Goal: Task Accomplishment & Management: Use online tool/utility

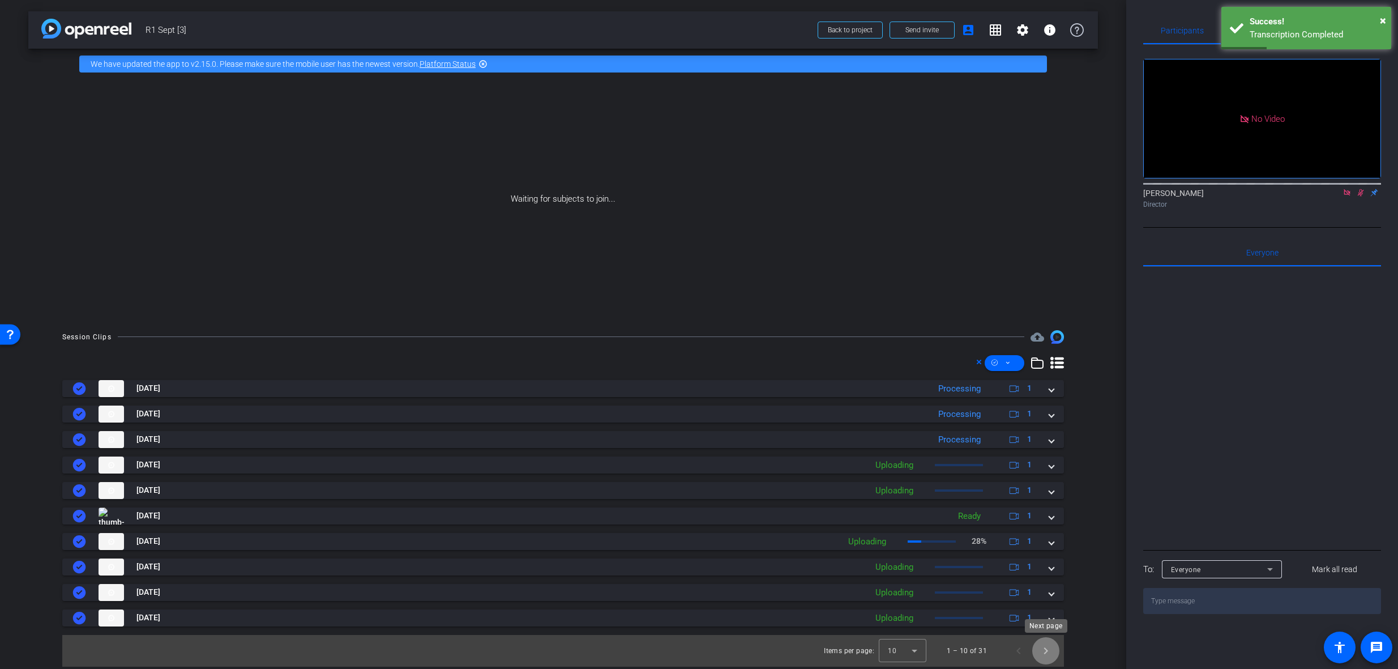
click at [1047, 652] on span "Next page" at bounding box center [1045, 650] width 27 height 27
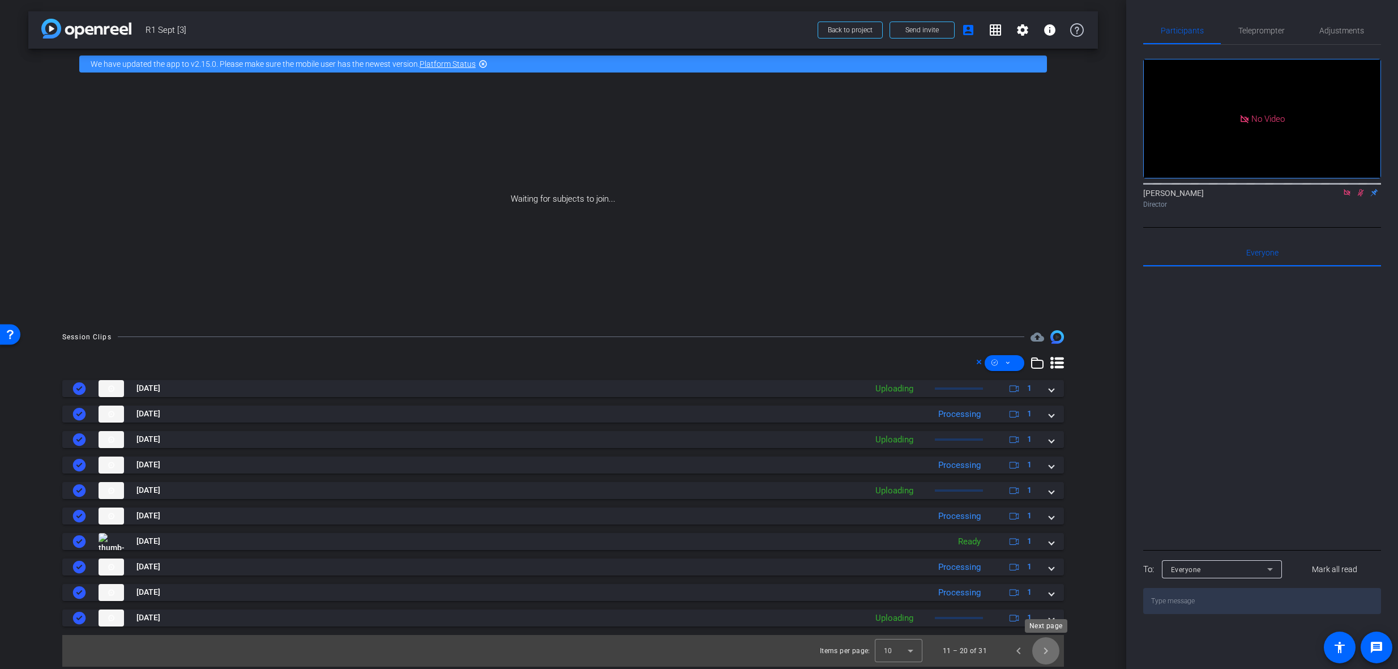
click at [1049, 654] on span "Next page" at bounding box center [1045, 650] width 27 height 27
click at [1020, 655] on span "Previous page" at bounding box center [1018, 650] width 27 height 27
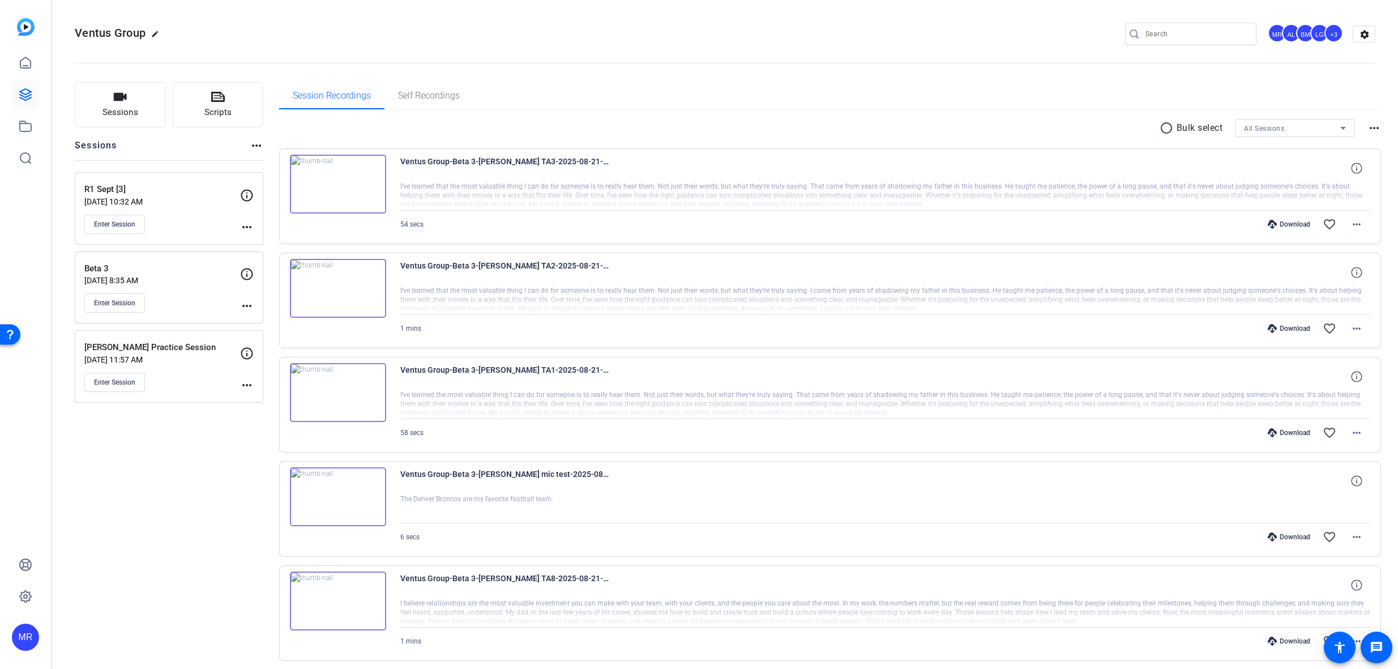
scroll to position [57, 0]
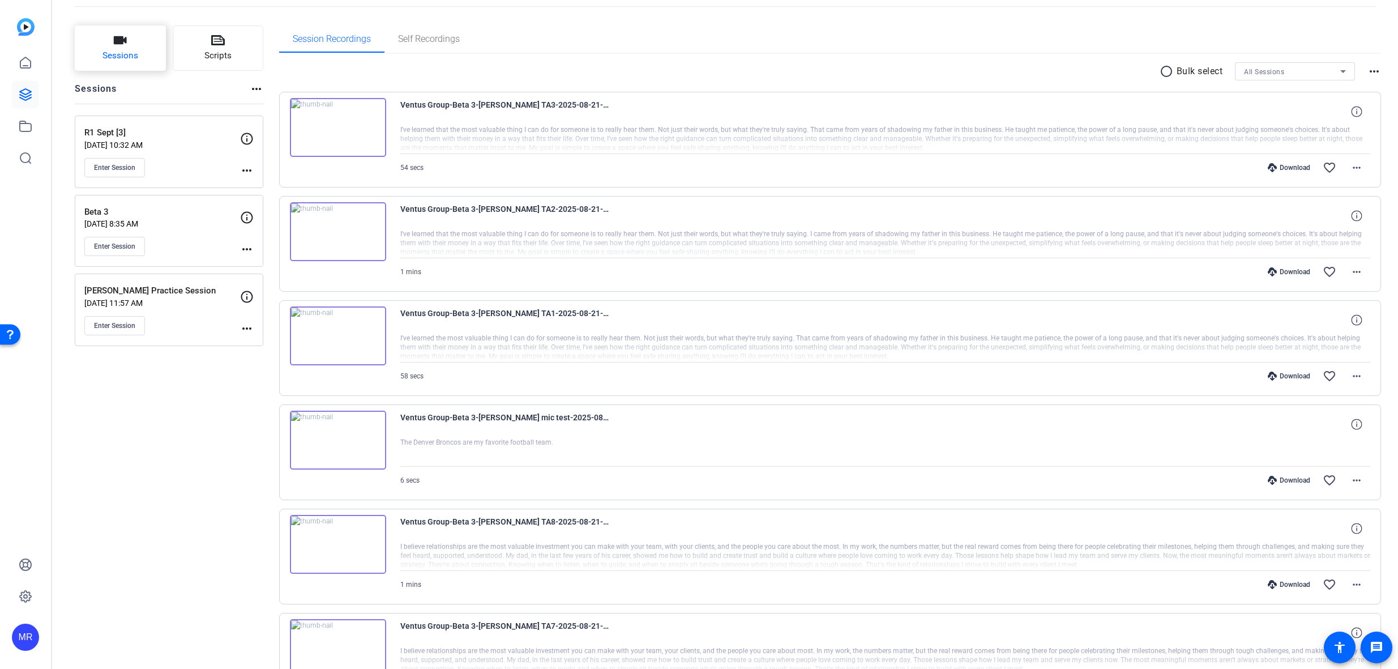
click at [129, 55] on span "Sessions" at bounding box center [120, 55] width 36 height 13
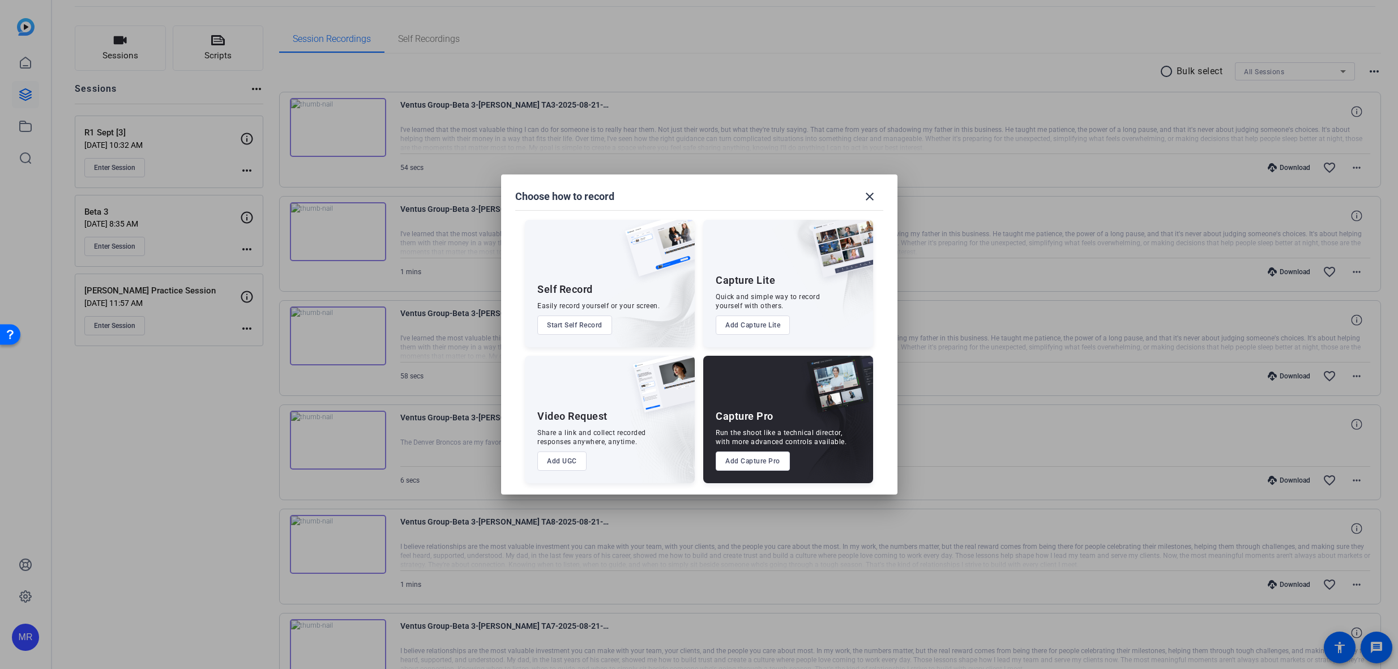
click at [746, 463] on button "Add Capture Pro" at bounding box center [753, 460] width 74 height 19
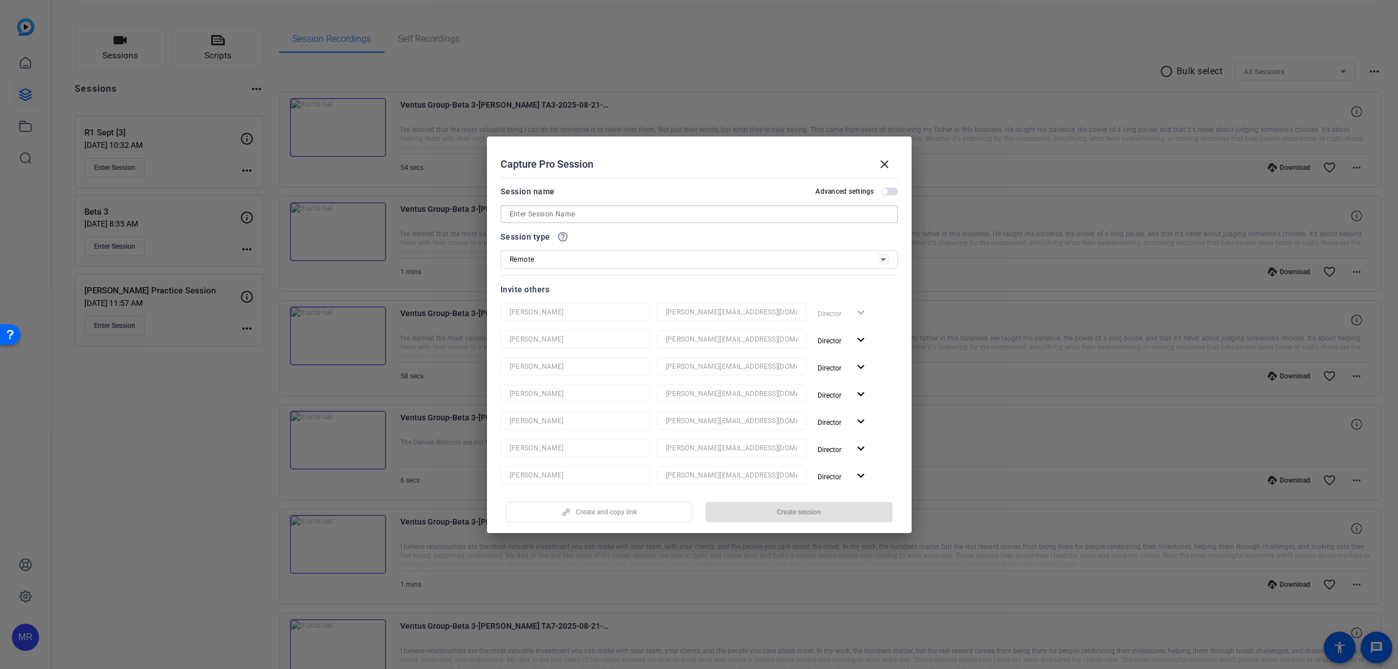
click at [548, 209] on input at bounding box center [699, 214] width 379 height 14
type input "R1 Sept B-Roll"
click at [800, 511] on span "Create session" at bounding box center [799, 511] width 44 height 9
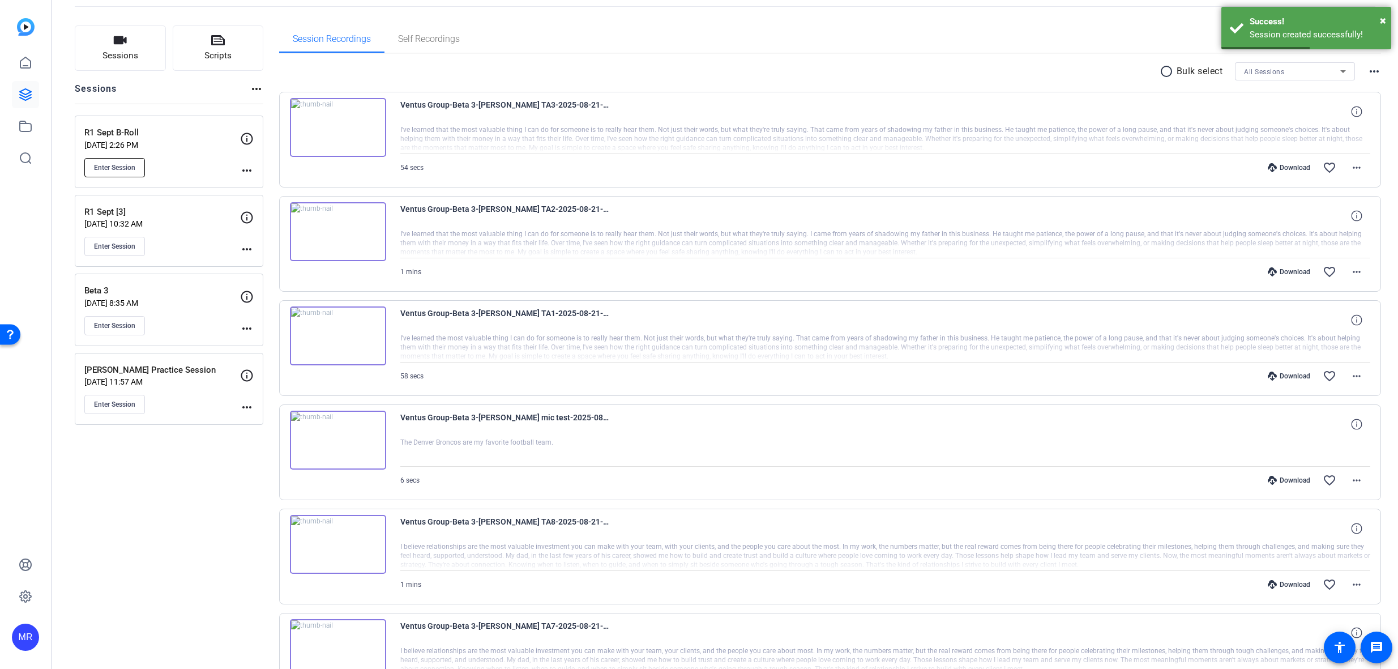
click at [100, 166] on span "Enter Session" at bounding box center [114, 167] width 41 height 9
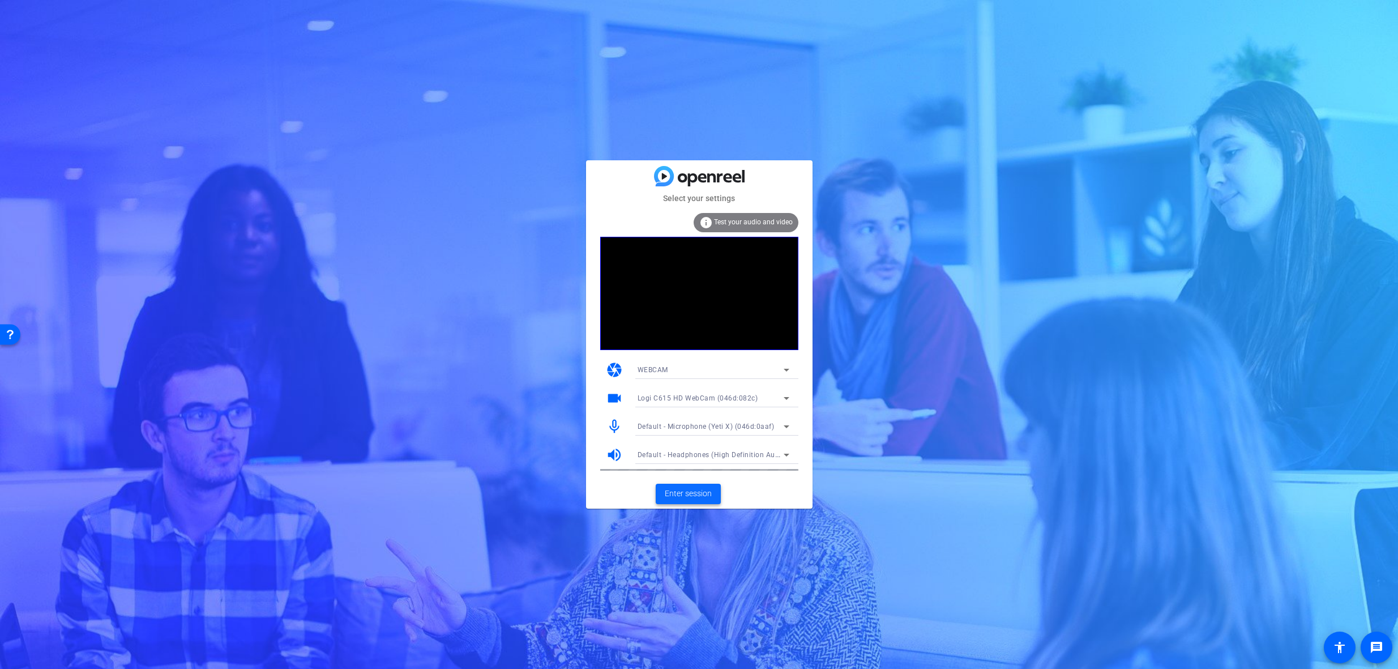
click at [691, 498] on span "Enter session" at bounding box center [688, 494] width 47 height 12
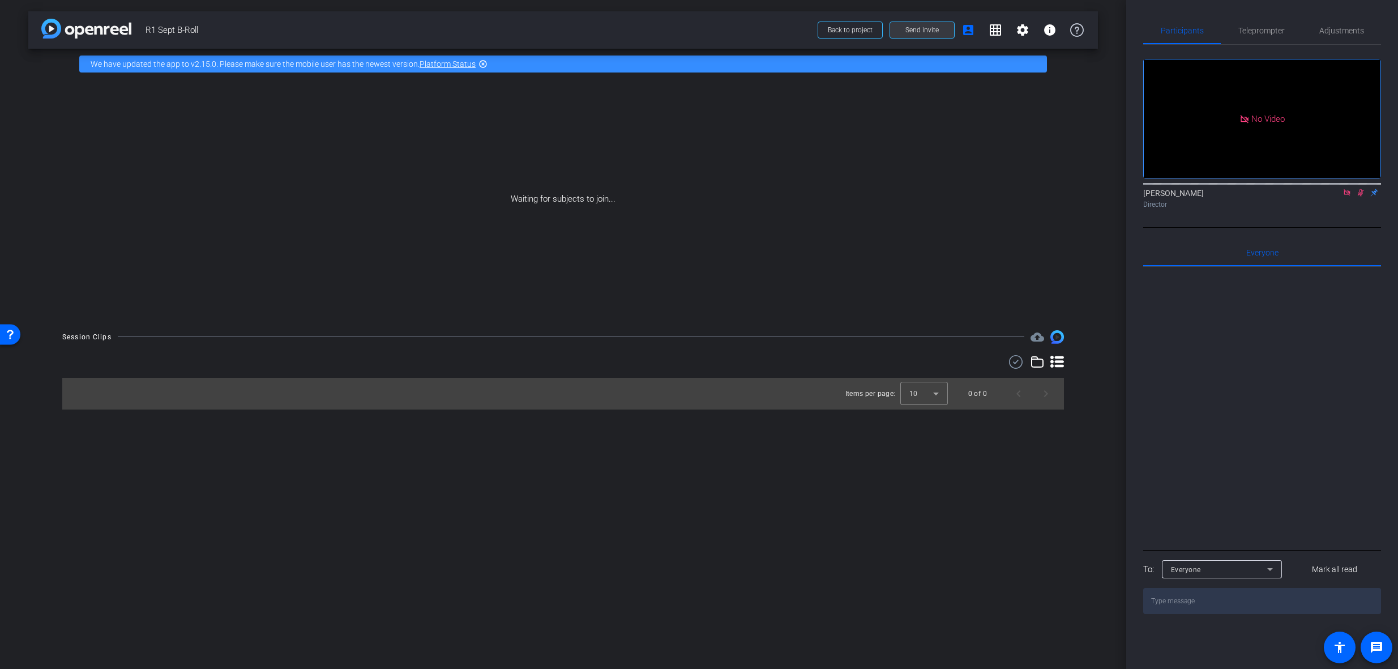
click at [907, 32] on span "Send invite" at bounding box center [921, 29] width 33 height 9
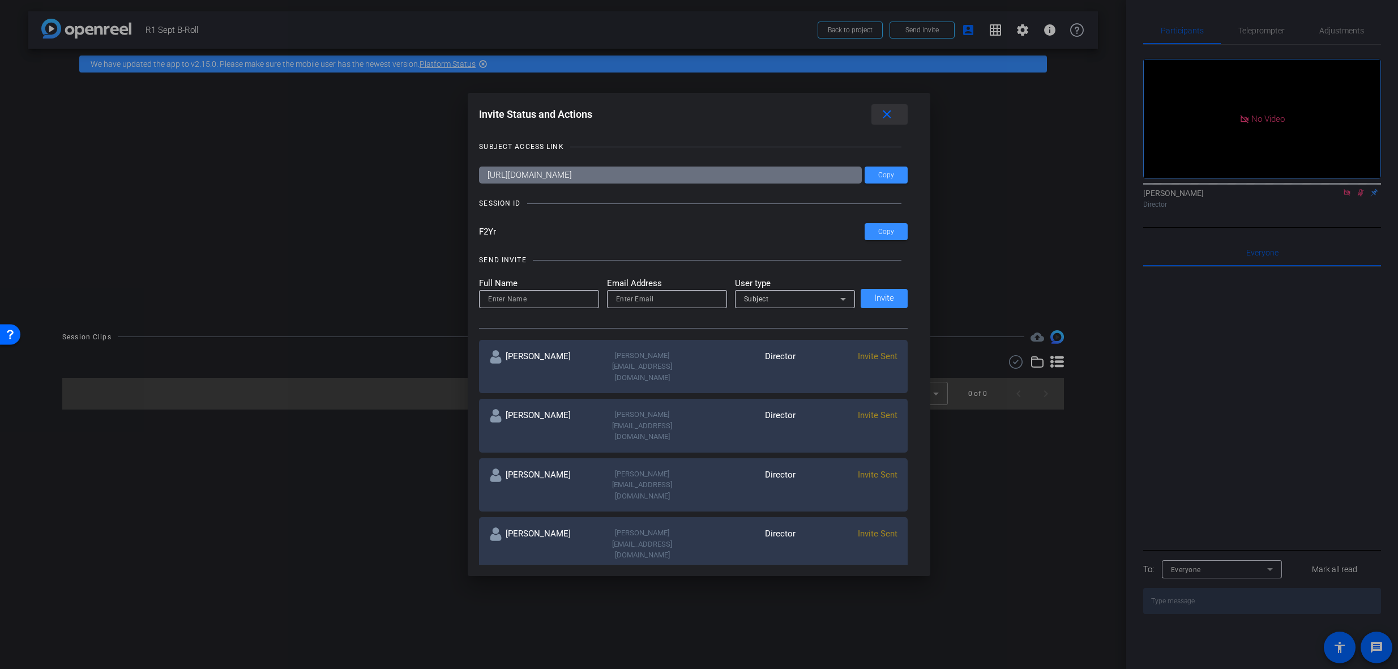
click at [894, 114] on mat-icon "close" at bounding box center [887, 115] width 14 height 14
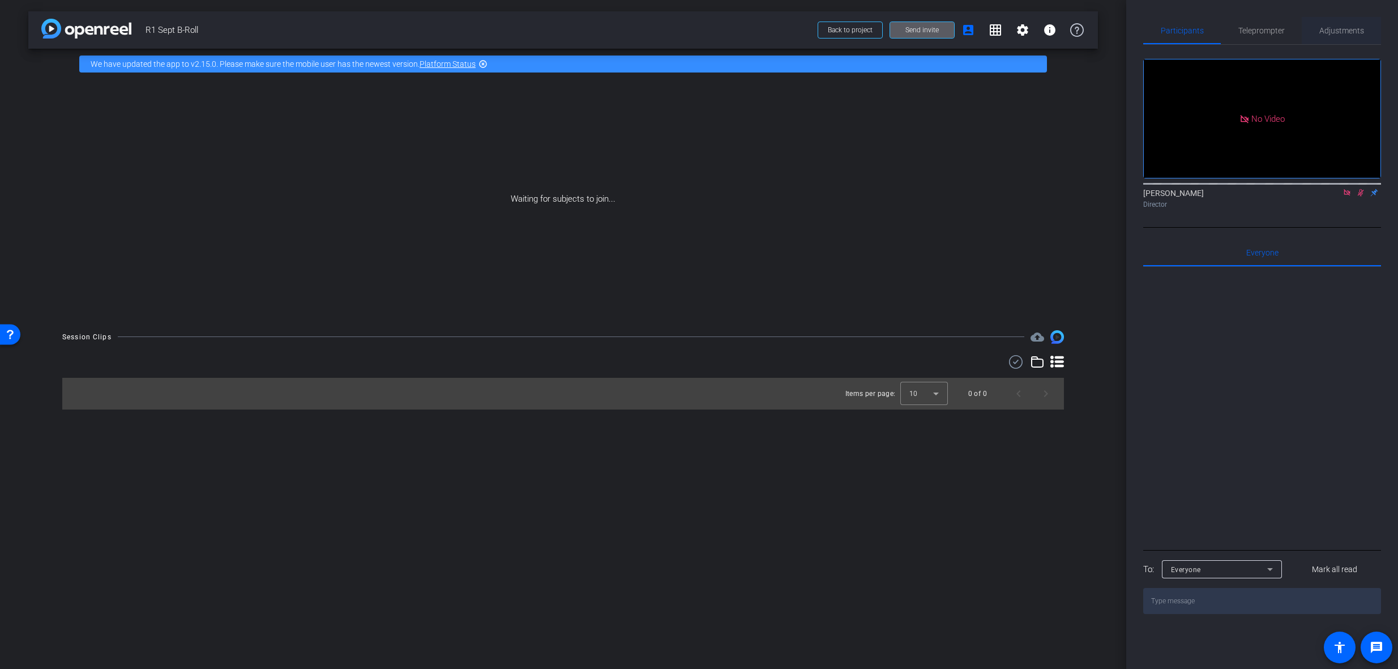
click at [1358, 24] on span "Adjustments" at bounding box center [1341, 30] width 45 height 27
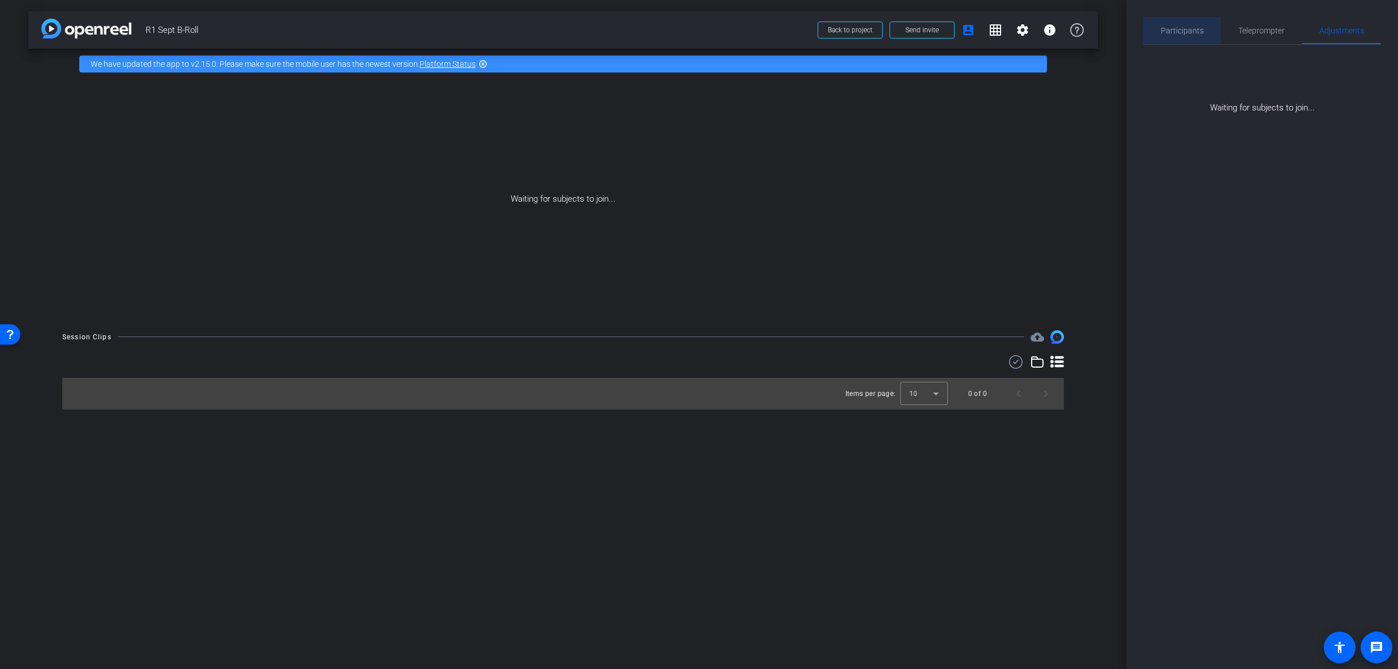
click at [1190, 30] on span "Participants" at bounding box center [1182, 31] width 43 height 8
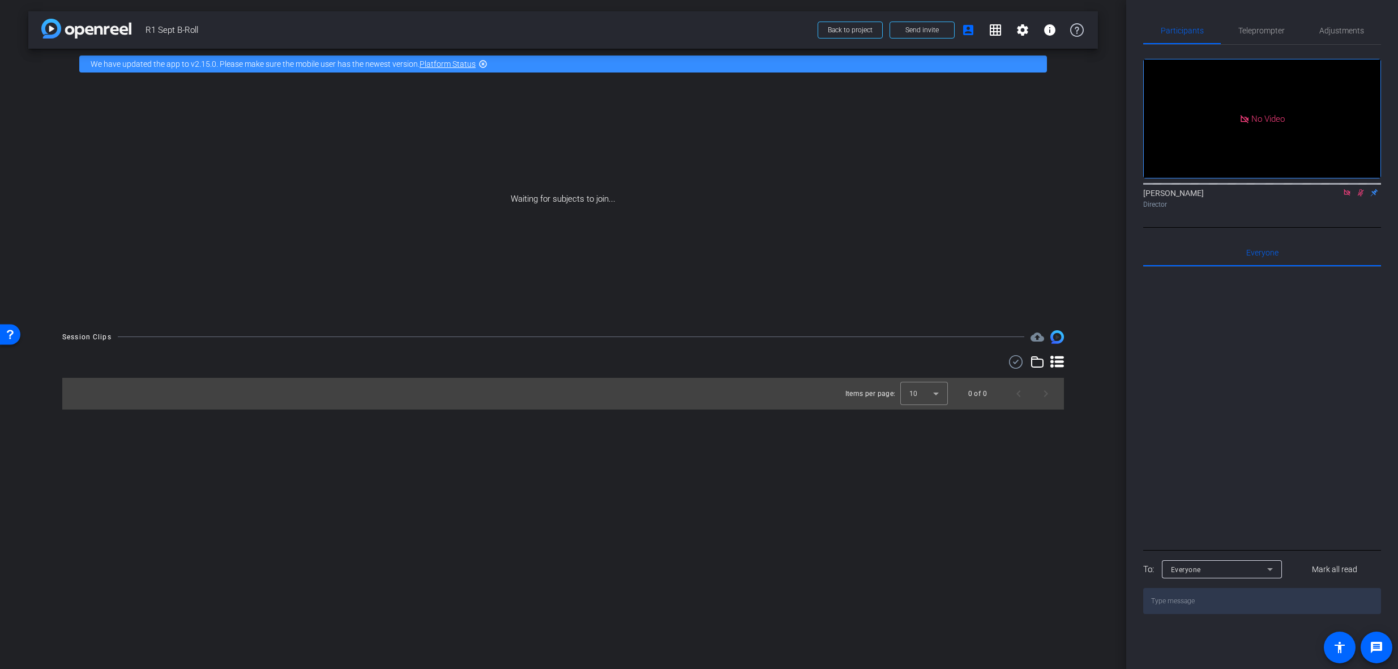
drag, startPoint x: 1, startPoint y: 8, endPoint x: 536, endPoint y: 220, distance: 574.9
click at [537, 220] on div "Waiting for subjects to join..." at bounding box center [563, 199] width 1070 height 240
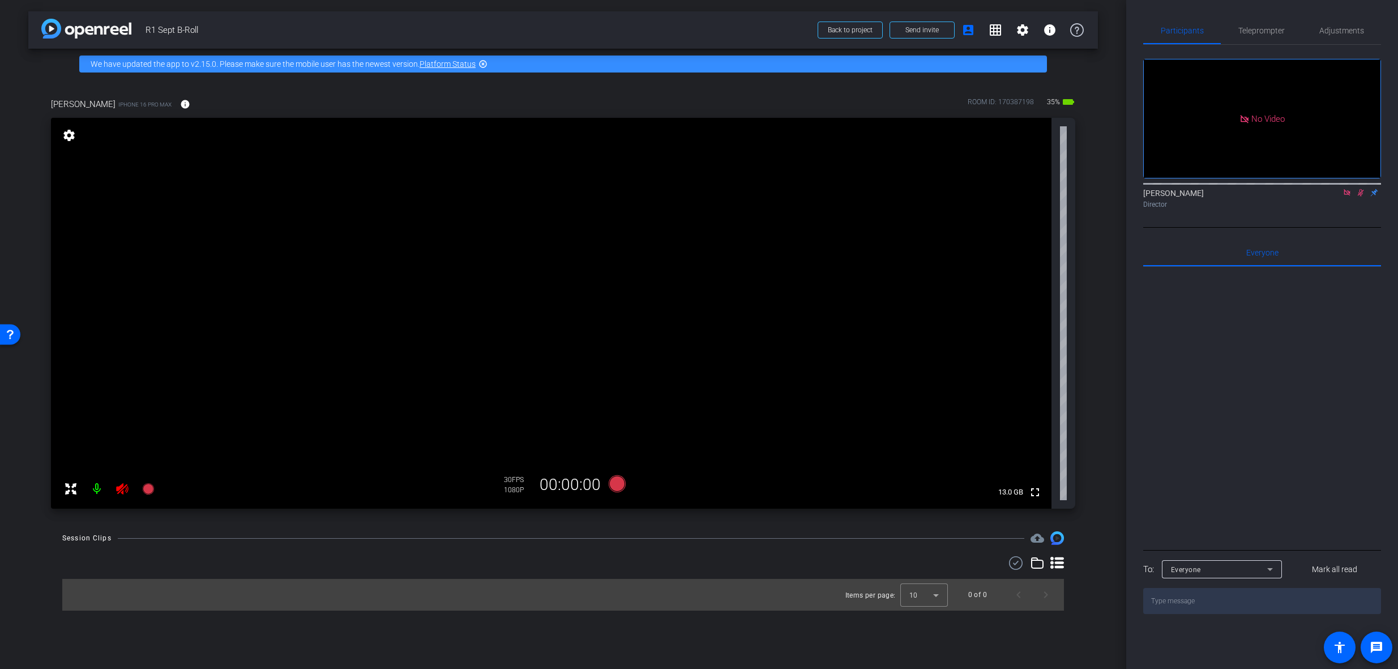
click at [125, 486] on icon at bounding box center [122, 488] width 12 height 11
click at [1360, 189] on icon at bounding box center [1360, 193] width 9 height 8
click at [1350, 189] on icon at bounding box center [1346, 193] width 9 height 8
click at [1349, 39] on span "Adjustments" at bounding box center [1341, 30] width 45 height 27
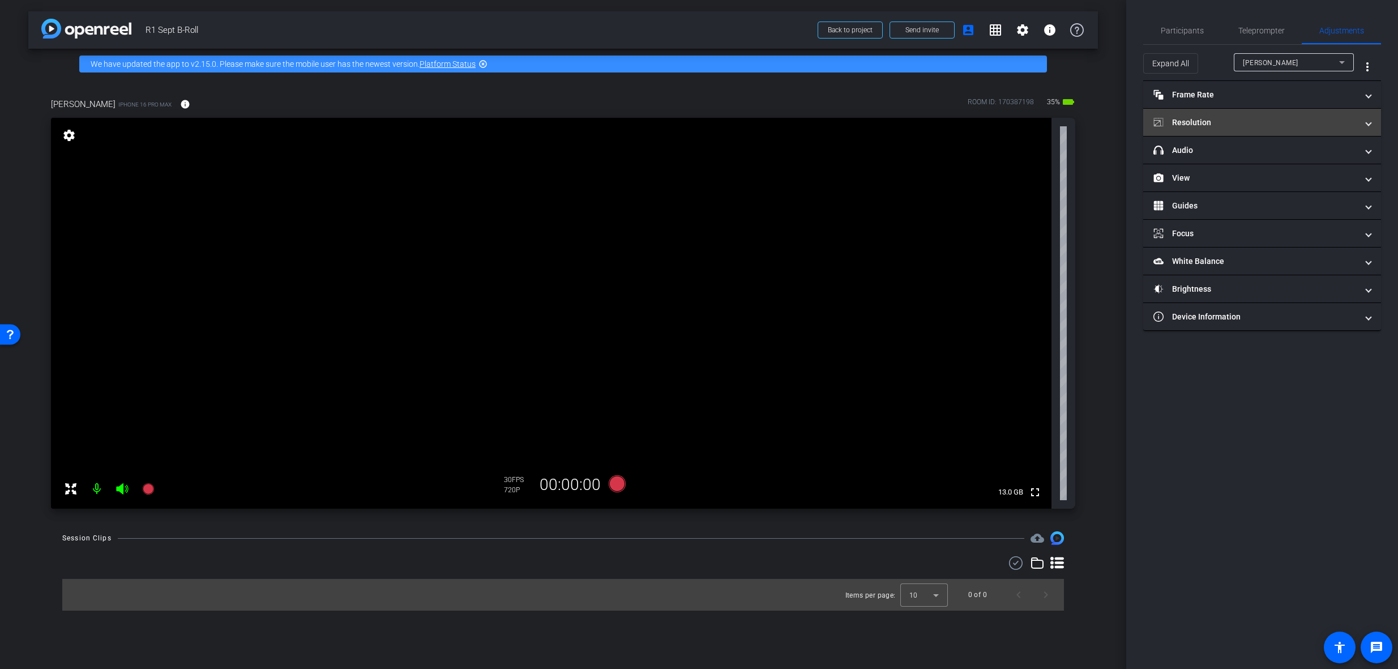
click at [1239, 124] on mat-panel-title "Resolution" at bounding box center [1255, 123] width 204 height 12
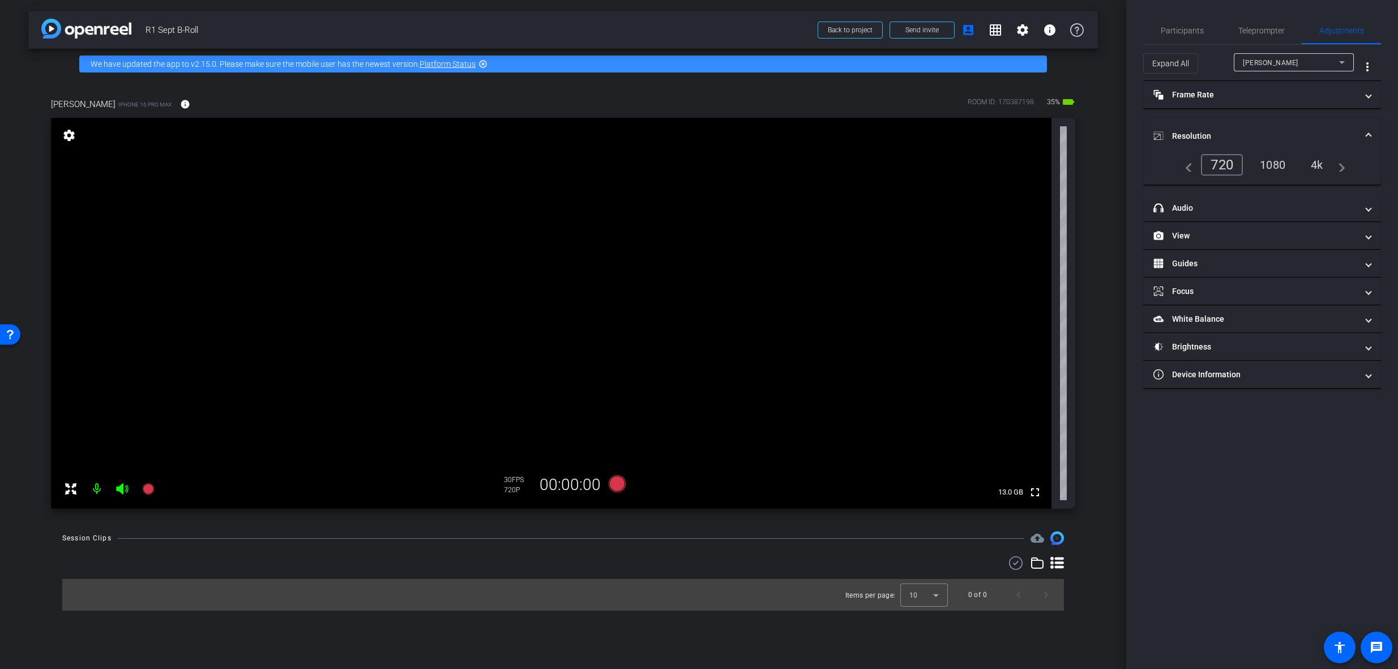
click at [1317, 165] on div "4k" at bounding box center [1316, 164] width 29 height 19
click at [1224, 232] on mat-panel-title "View" at bounding box center [1249, 236] width 204 height 12
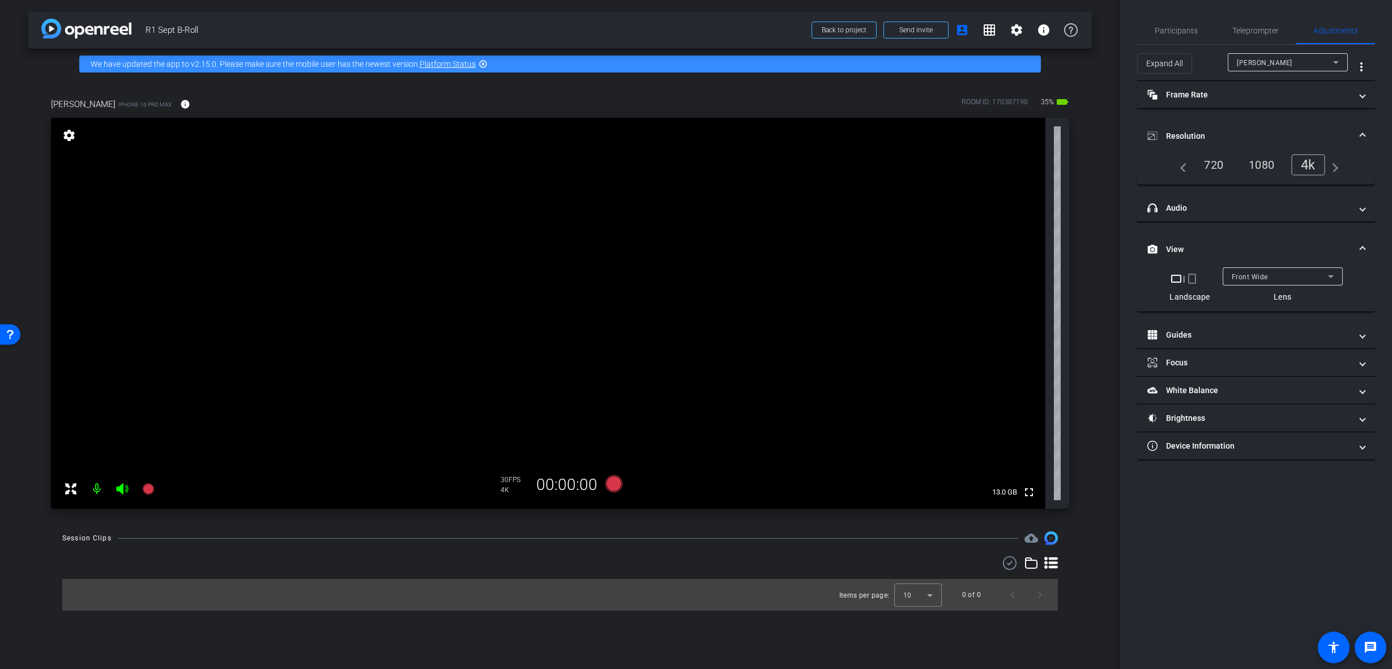
click at [1284, 280] on div "Front Wide" at bounding box center [1279, 277] width 96 height 14
click at [1283, 294] on mat-option "Back Wide" at bounding box center [1282, 299] width 120 height 18
click at [1222, 426] on mat-expansion-panel-header "Brightness" at bounding box center [1256, 417] width 238 height 27
drag, startPoint x: 1243, startPoint y: 488, endPoint x: 1233, endPoint y: 490, distance: 9.8
click at [1233, 490] on input "range" at bounding box center [1260, 483] width 234 height 25
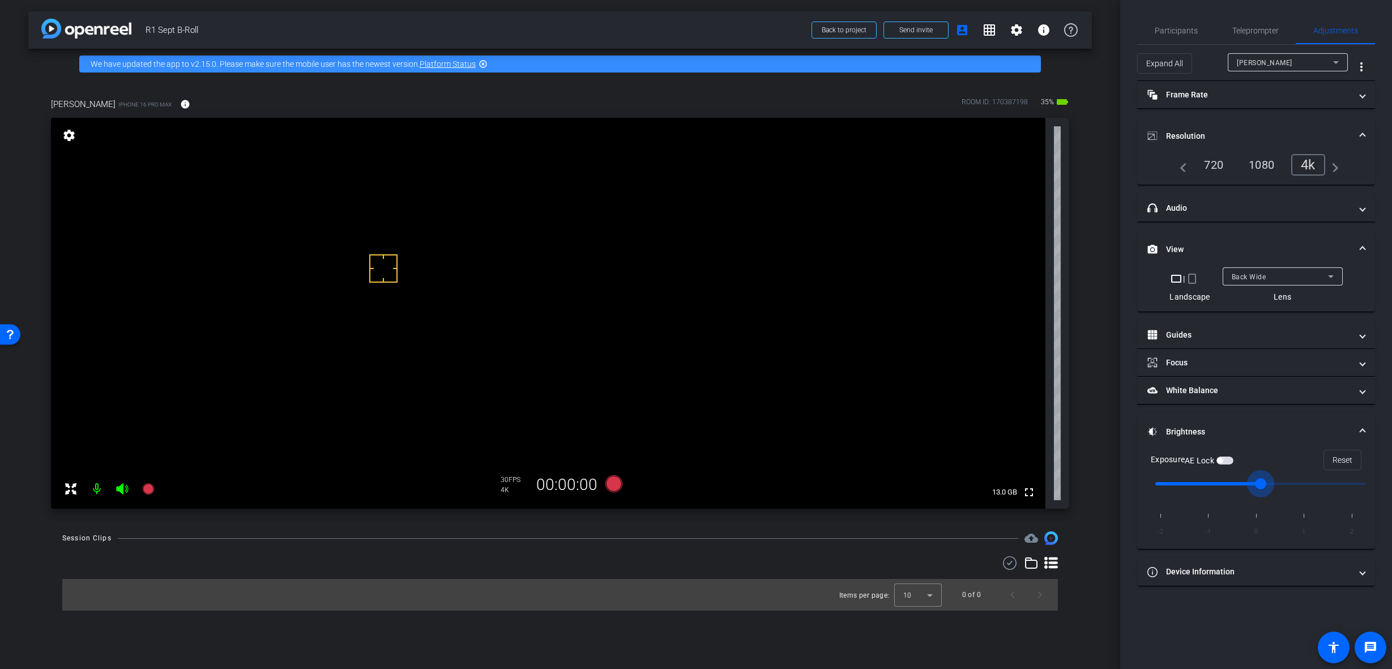
drag, startPoint x: 1204, startPoint y: 484, endPoint x: 1239, endPoint y: 486, distance: 35.1
click at [1239, 486] on input "range" at bounding box center [1260, 483] width 234 height 25
type input "0"
click at [1255, 487] on input "range" at bounding box center [1260, 483] width 234 height 25
click at [1222, 458] on span "button" at bounding box center [1220, 460] width 6 height 6
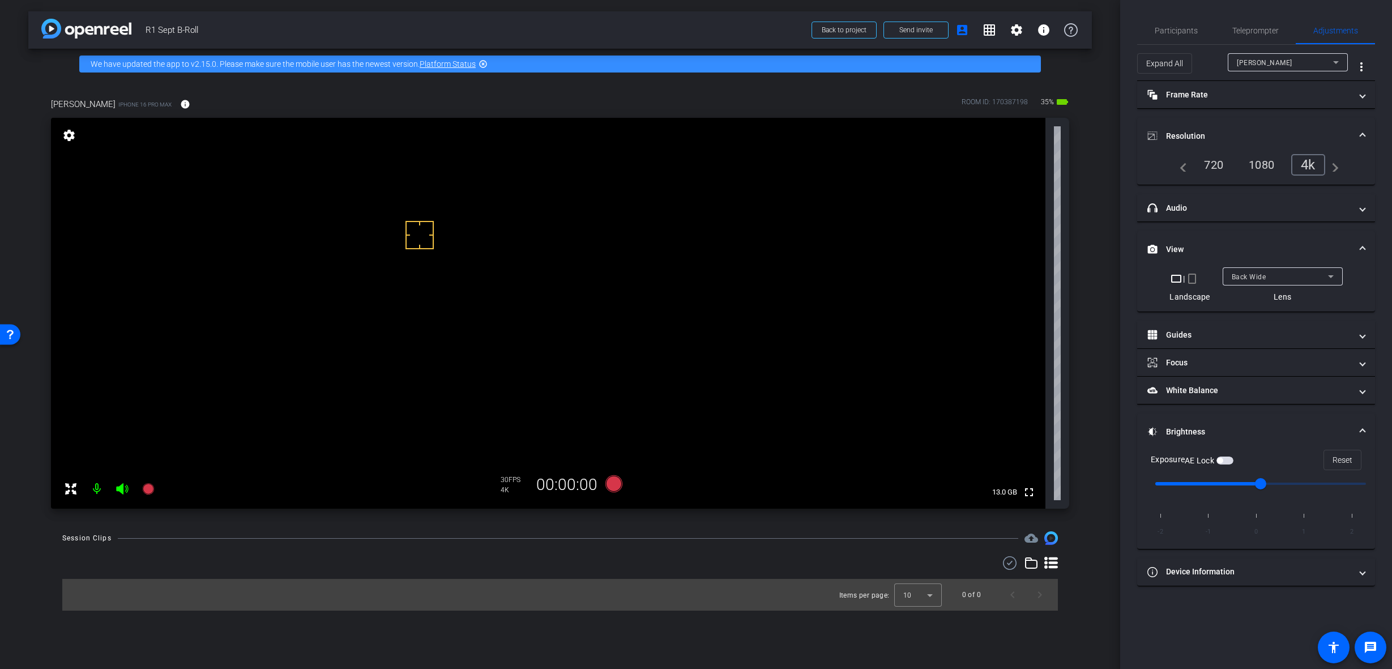
click at [1268, 268] on div "Back Wide" at bounding box center [1282, 276] width 102 height 18
click at [1292, 284] on div "Back Tele" at bounding box center [1282, 276] width 102 height 18
click at [1281, 277] on span "Back Ultra Wide" at bounding box center [1257, 277] width 53 height 8
click at [1280, 302] on mat-option "Back Wide" at bounding box center [1282, 299] width 120 height 18
click at [1273, 274] on div "Back Wide" at bounding box center [1279, 277] width 96 height 14
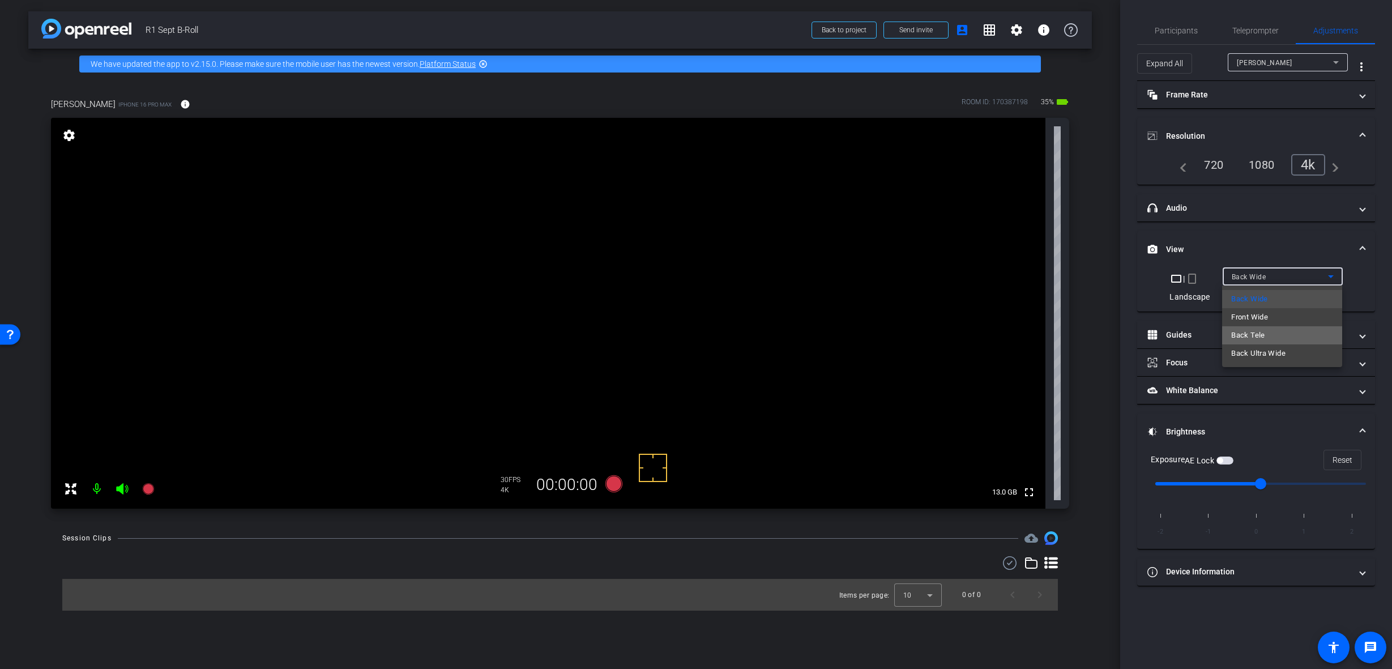
click at [1280, 332] on mat-option "Back Tele" at bounding box center [1282, 335] width 120 height 18
click at [1268, 281] on div "Back Tele" at bounding box center [1279, 277] width 96 height 14
click at [1268, 296] on mat-option "Back Wide" at bounding box center [1282, 299] width 120 height 18
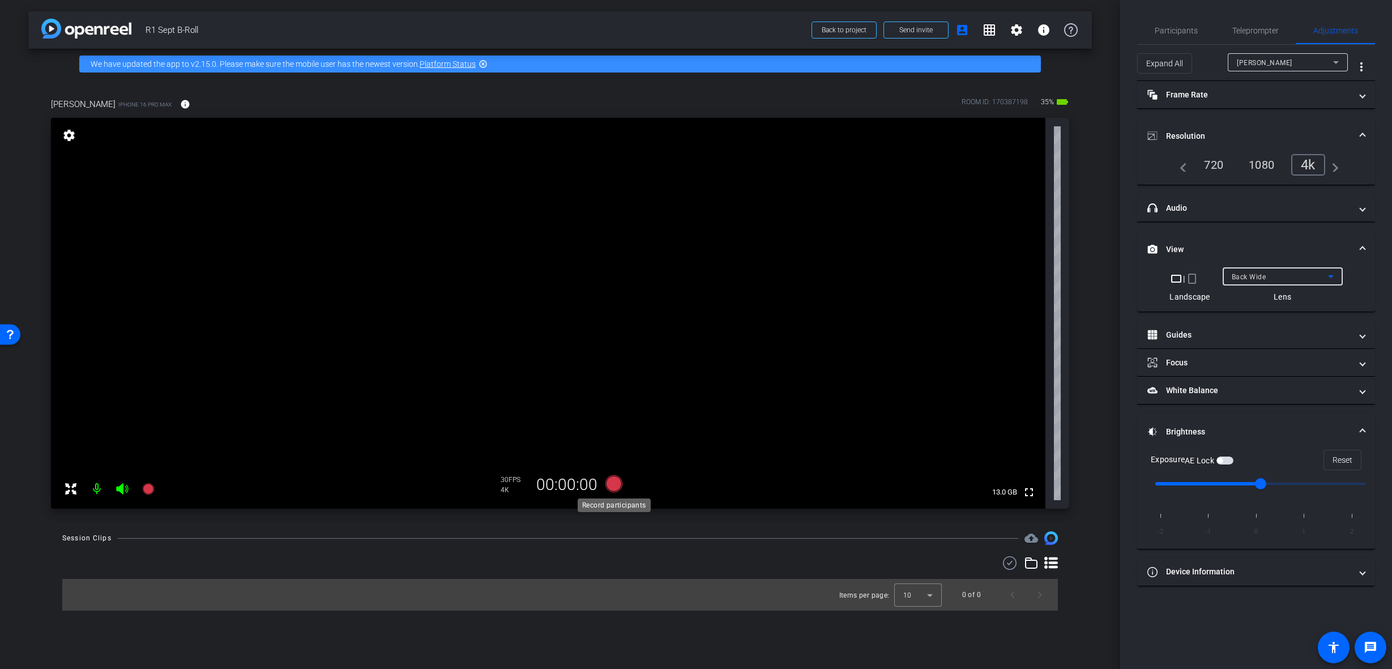
click at [613, 484] on icon at bounding box center [613, 483] width 17 height 17
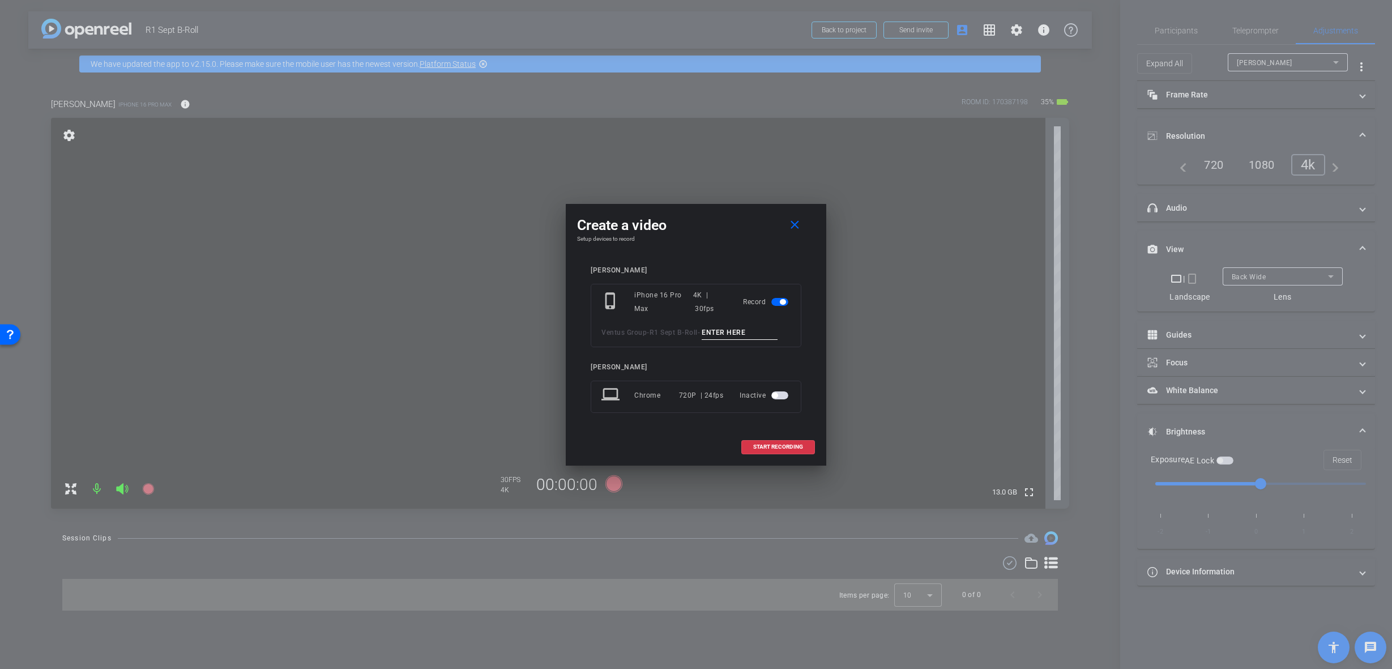
click at [730, 332] on input at bounding box center [740, 333] width 76 height 14
click at [725, 331] on input "B-Roll 1" at bounding box center [740, 333] width 76 height 14
type input "B-Roll 1"
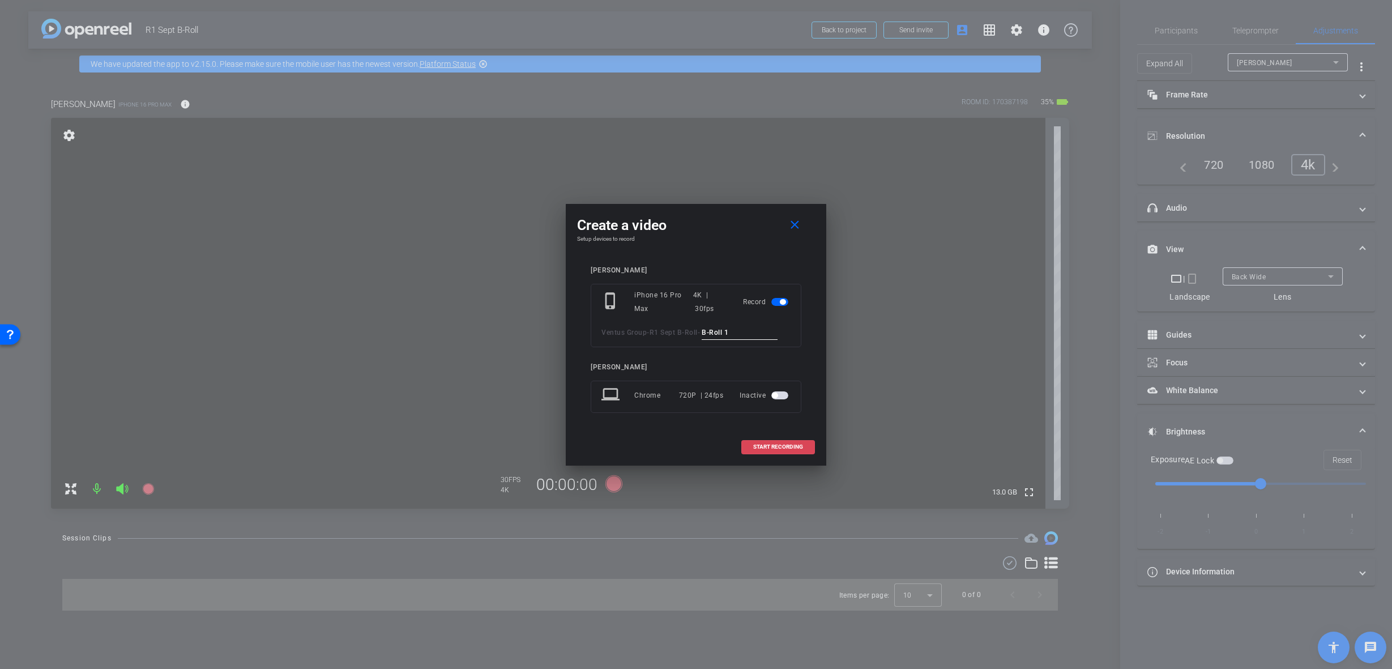
click at [802, 444] on span "START RECORDING" at bounding box center [778, 447] width 50 height 6
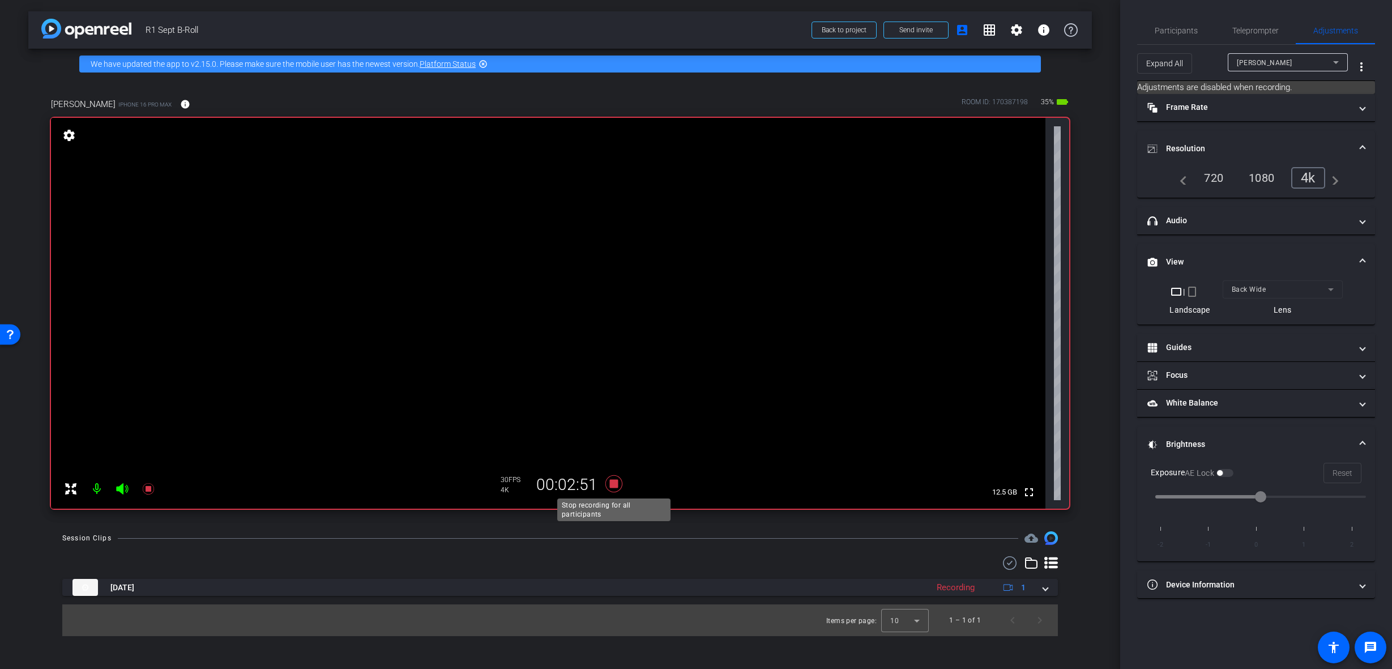
click at [612, 484] on icon at bounding box center [613, 483] width 17 height 17
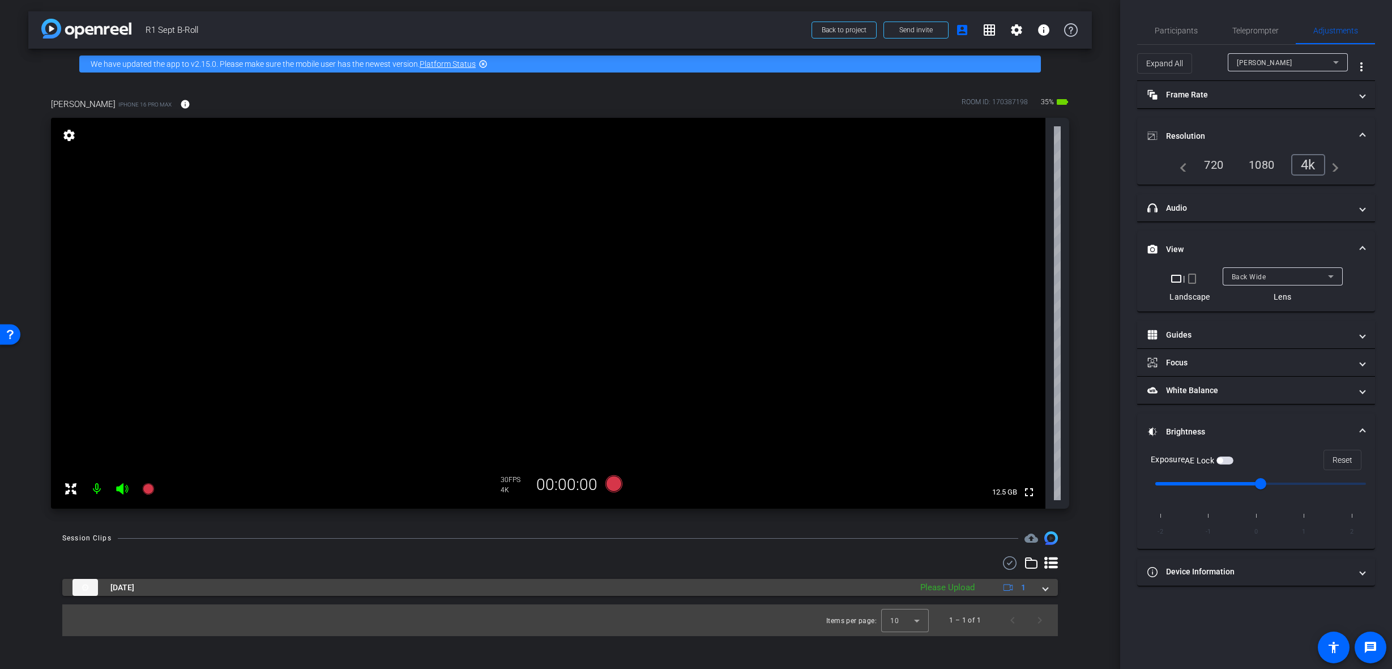
click at [1044, 587] on span at bounding box center [1045, 587] width 5 height 12
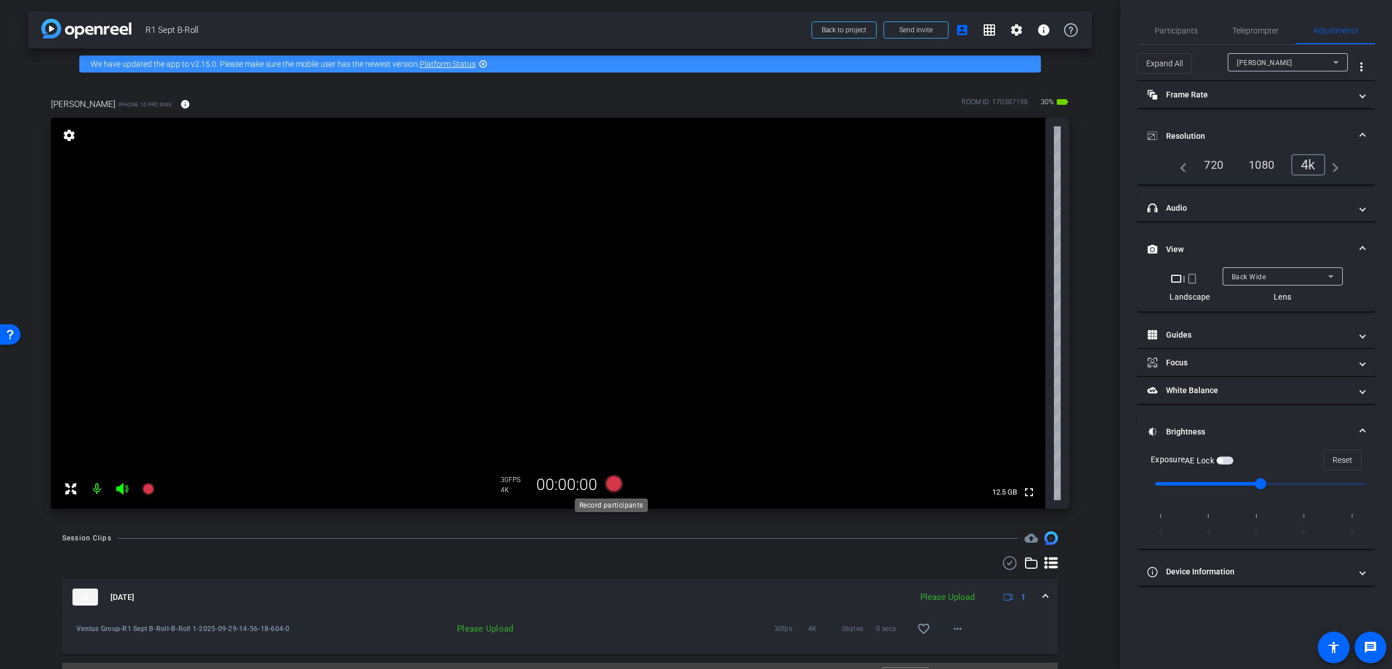
click at [610, 481] on icon at bounding box center [613, 483] width 17 height 17
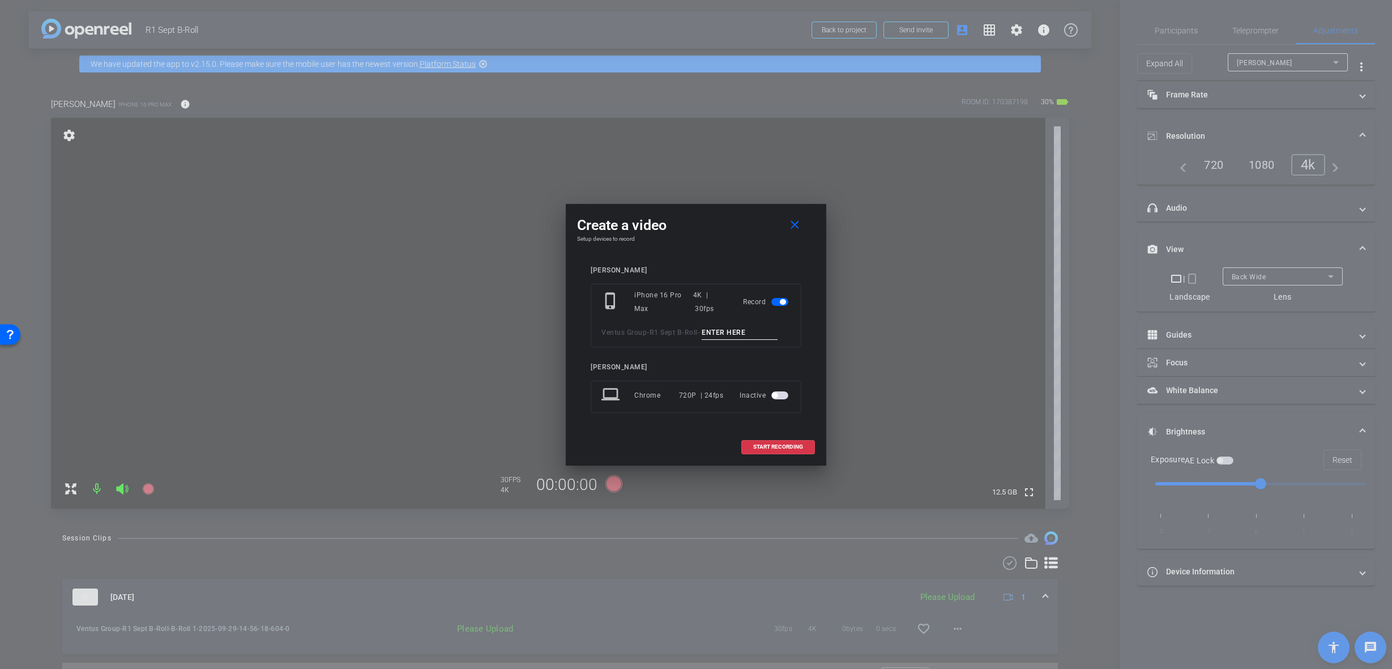
click at [730, 331] on input at bounding box center [740, 333] width 76 height 14
paste input "B-Roll 1"
type input "B-Roll 2"
click at [789, 448] on span "START RECORDING" at bounding box center [778, 447] width 50 height 6
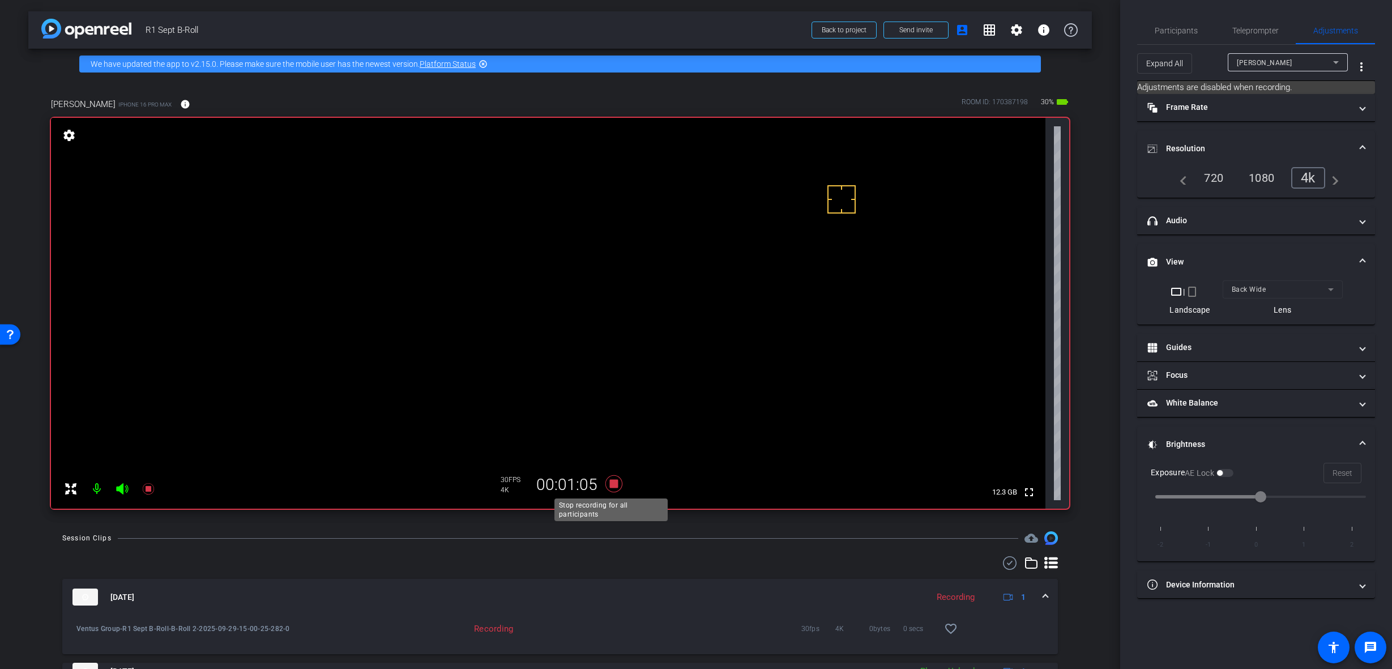
click at [608, 484] on icon at bounding box center [613, 483] width 17 height 17
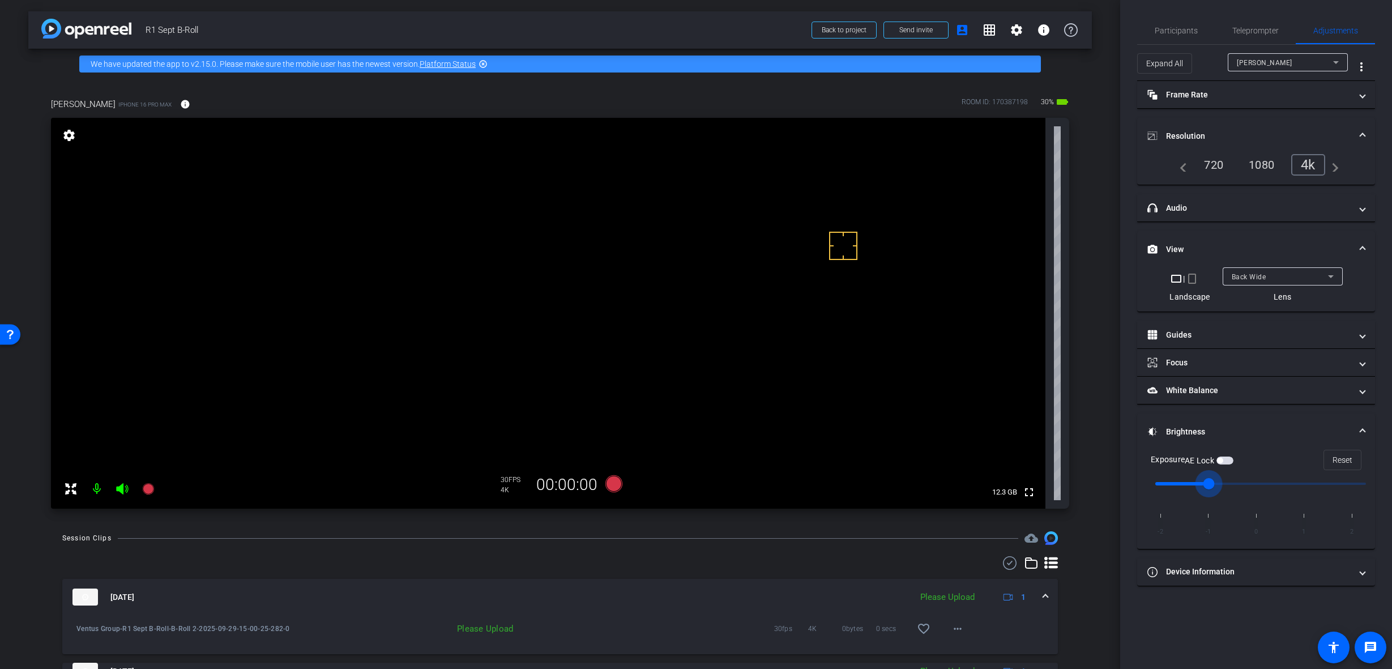
drag, startPoint x: 1263, startPoint y: 485, endPoint x: 1229, endPoint y: 495, distance: 35.5
click at [1229, 495] on input "range" at bounding box center [1260, 483] width 234 height 25
drag, startPoint x: 1204, startPoint y: 484, endPoint x: 1243, endPoint y: 483, distance: 39.1
type input "0"
click at [1243, 483] on input "range" at bounding box center [1260, 483] width 234 height 25
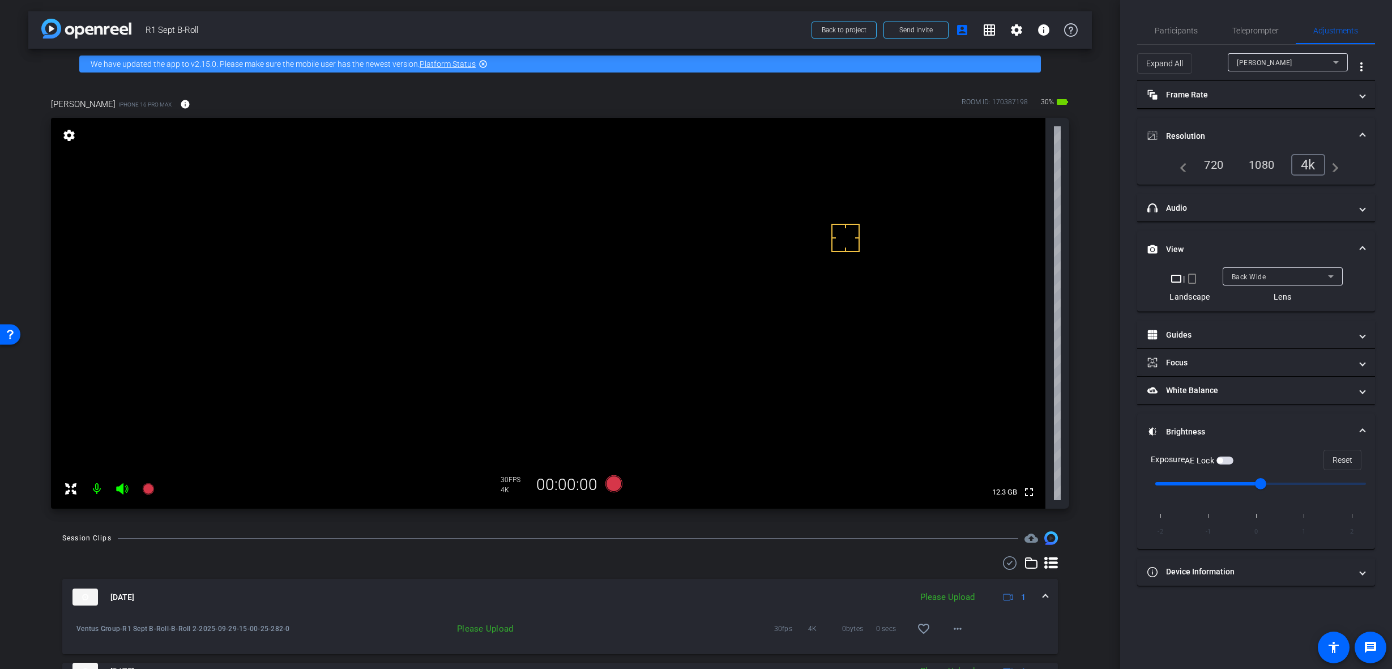
click at [639, 314] on video at bounding box center [548, 313] width 994 height 391
drag, startPoint x: 859, startPoint y: 244, endPoint x: 857, endPoint y: 227, distance: 17.1
click at [857, 227] on div at bounding box center [845, 238] width 28 height 28
click at [618, 310] on video at bounding box center [548, 313] width 994 height 391
click at [608, 483] on icon at bounding box center [613, 483] width 17 height 17
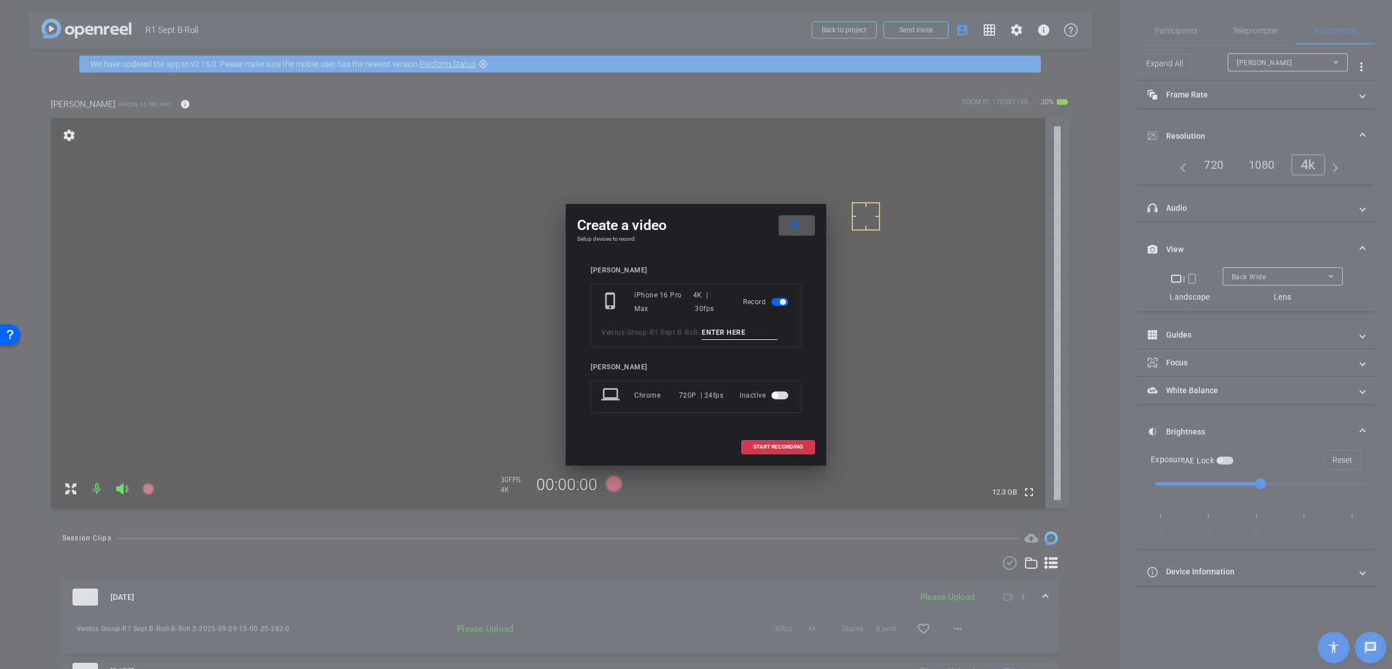
click at [733, 331] on input at bounding box center [740, 333] width 76 height 14
paste input "B-Roll 1"
type input "B-Roll 3"
click at [801, 444] on span "START RECORDING" at bounding box center [778, 447] width 50 height 6
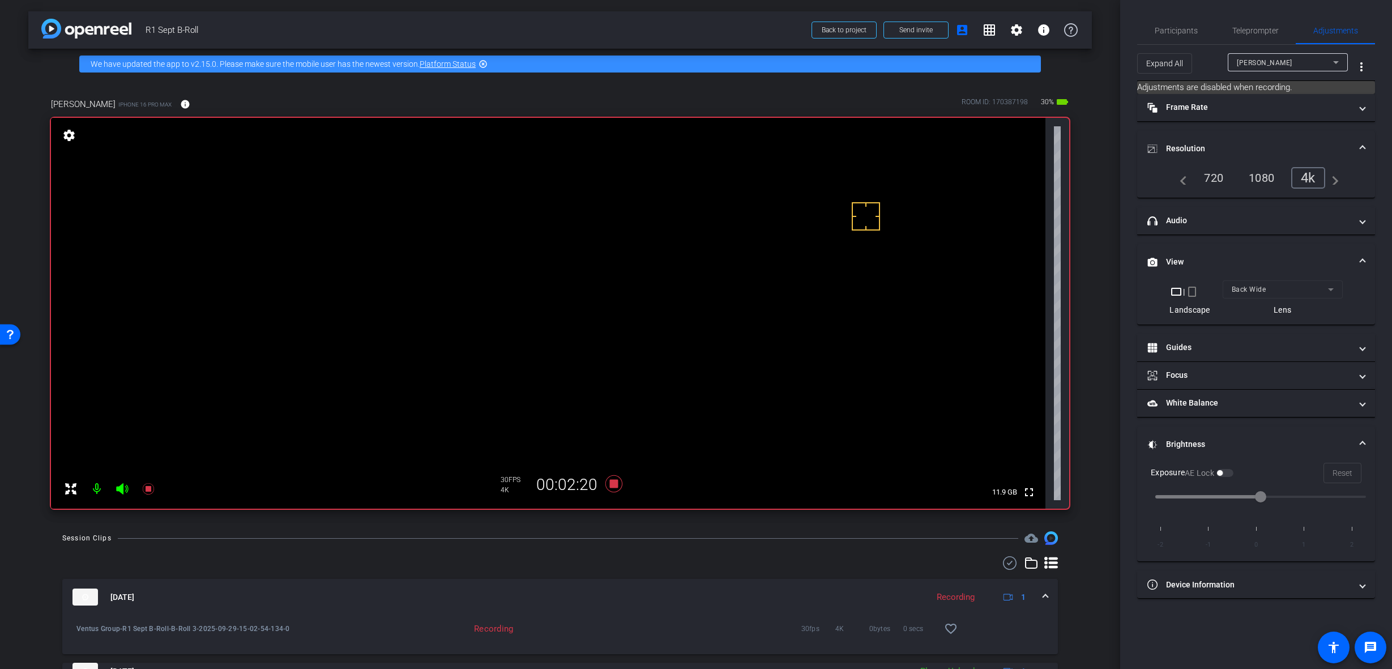
click at [569, 306] on video at bounding box center [548, 313] width 994 height 391
click at [472, 313] on video at bounding box center [548, 313] width 994 height 391
click at [610, 485] on icon at bounding box center [613, 483] width 17 height 17
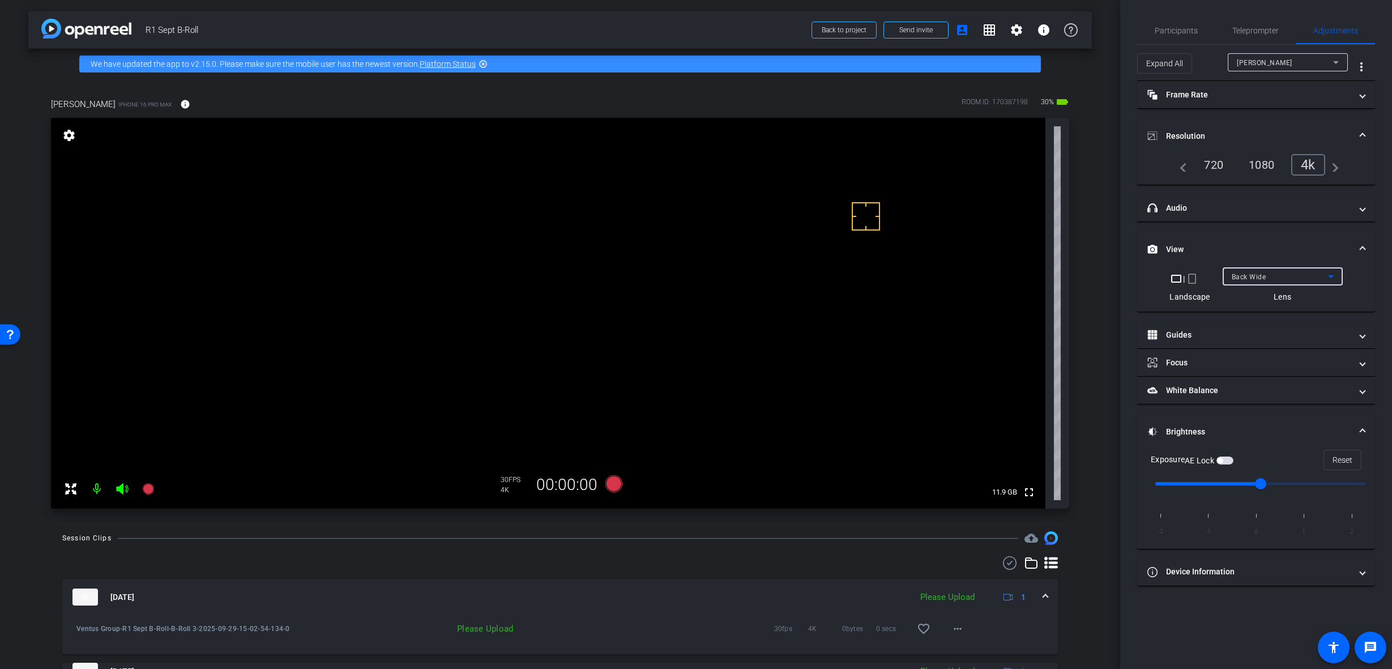
click at [1306, 275] on div "Back Wide" at bounding box center [1279, 277] width 96 height 14
click at [1252, 334] on span "Back Tele" at bounding box center [1247, 335] width 33 height 14
click at [549, 324] on video at bounding box center [548, 313] width 994 height 391
click at [514, 308] on video at bounding box center [548, 313] width 994 height 391
click at [444, 307] on video at bounding box center [548, 313] width 994 height 391
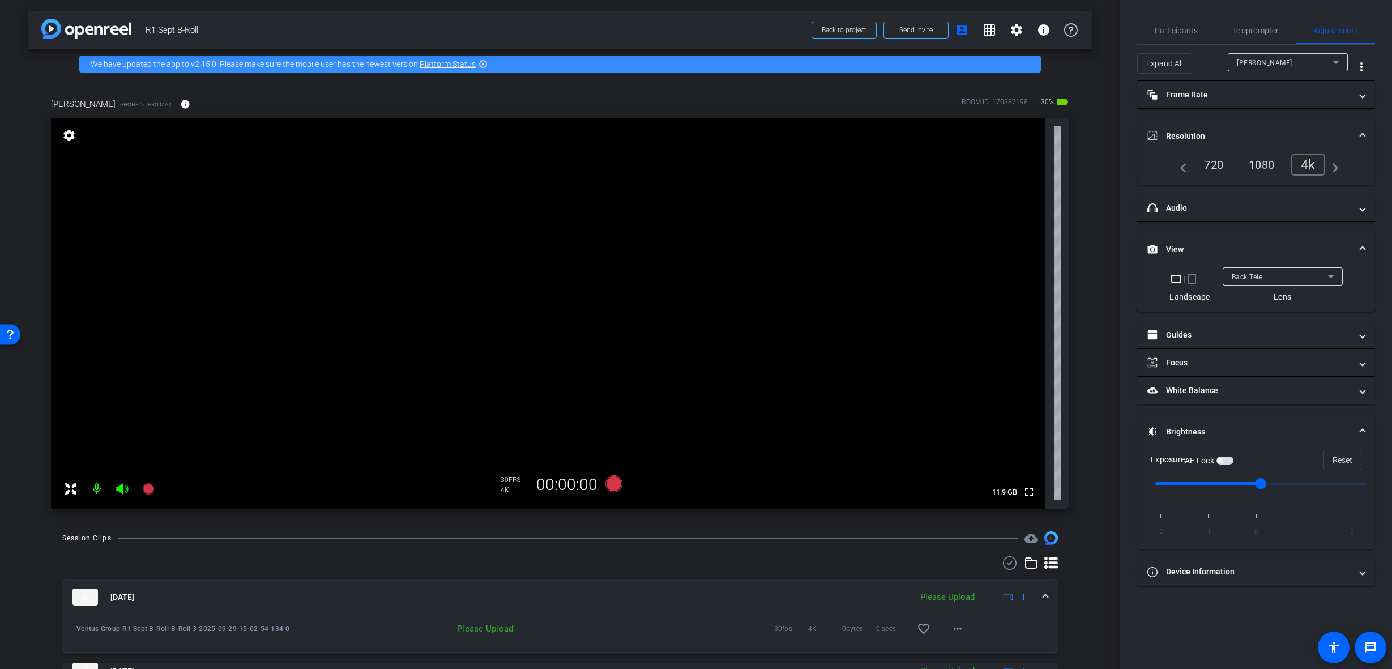
click at [471, 283] on video at bounding box center [548, 313] width 994 height 391
click at [468, 297] on video at bounding box center [548, 313] width 994 height 391
click at [485, 295] on video at bounding box center [548, 313] width 994 height 391
click at [469, 259] on video at bounding box center [548, 313] width 994 height 391
click at [469, 297] on video at bounding box center [548, 313] width 994 height 391
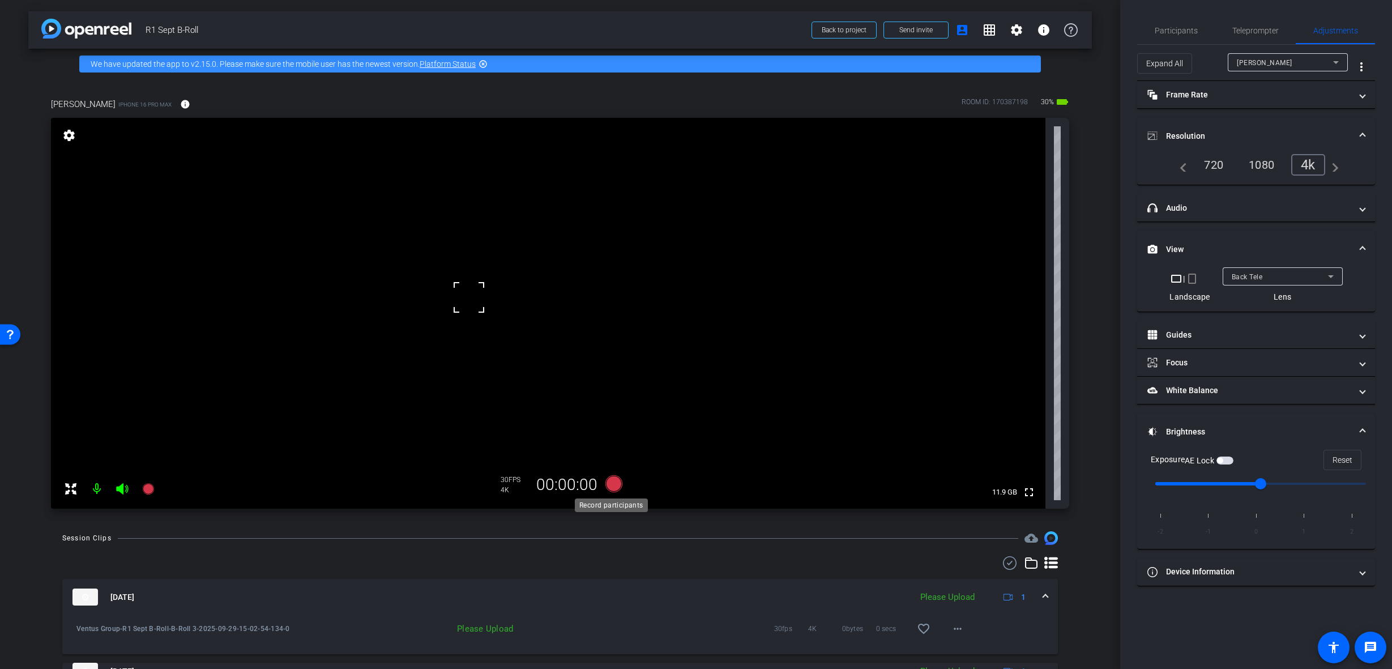
click at [614, 481] on icon at bounding box center [613, 483] width 17 height 17
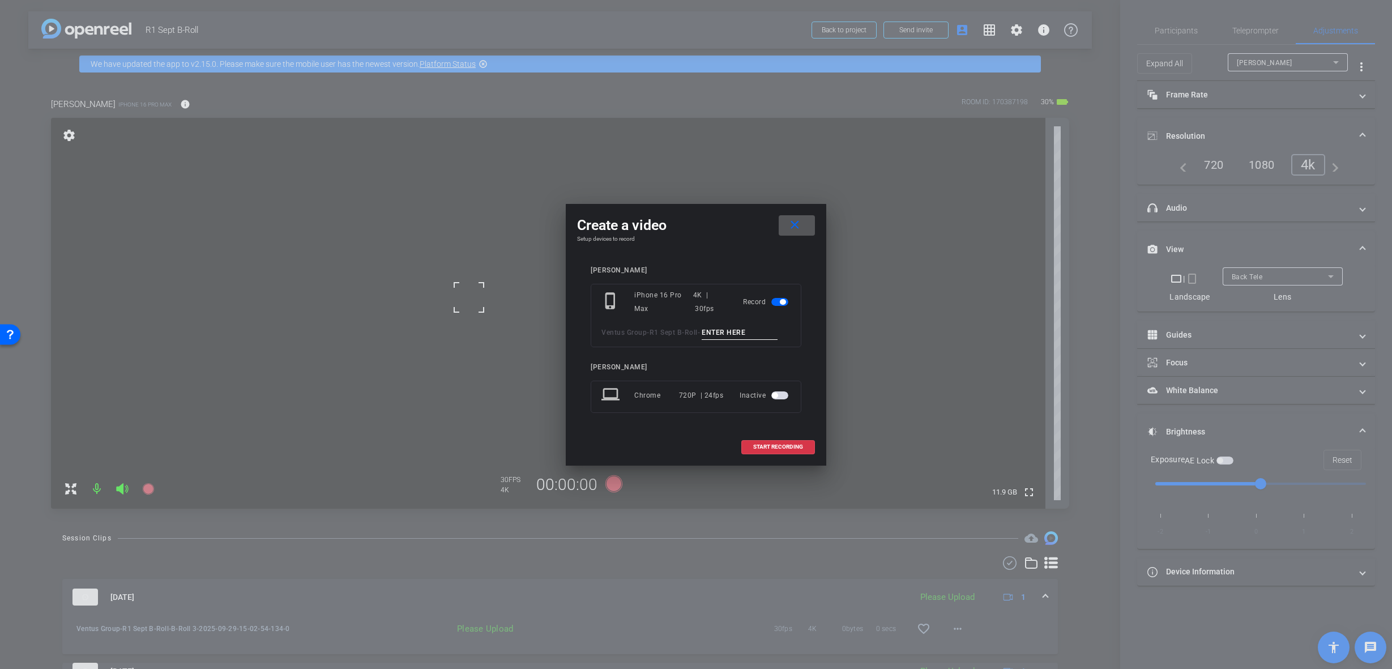
click at [729, 333] on input at bounding box center [740, 333] width 76 height 14
paste input "B-Roll 1"
type input "B-Roll 4"
click at [777, 446] on span "START RECORDING" at bounding box center [778, 447] width 50 height 6
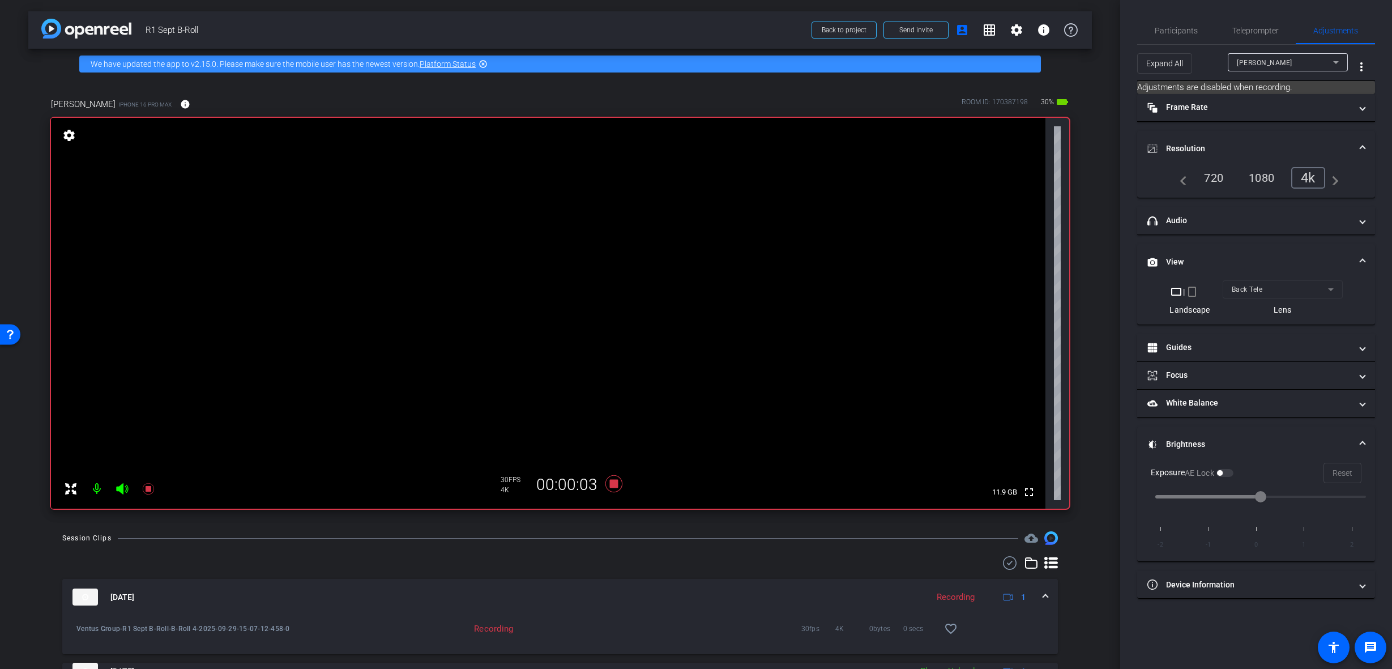
click at [431, 270] on video at bounding box center [548, 313] width 994 height 391
click at [411, 273] on video at bounding box center [548, 313] width 994 height 391
click at [428, 273] on video at bounding box center [548, 313] width 994 height 391
click at [461, 268] on video at bounding box center [548, 313] width 994 height 391
click at [449, 285] on video at bounding box center [548, 313] width 994 height 391
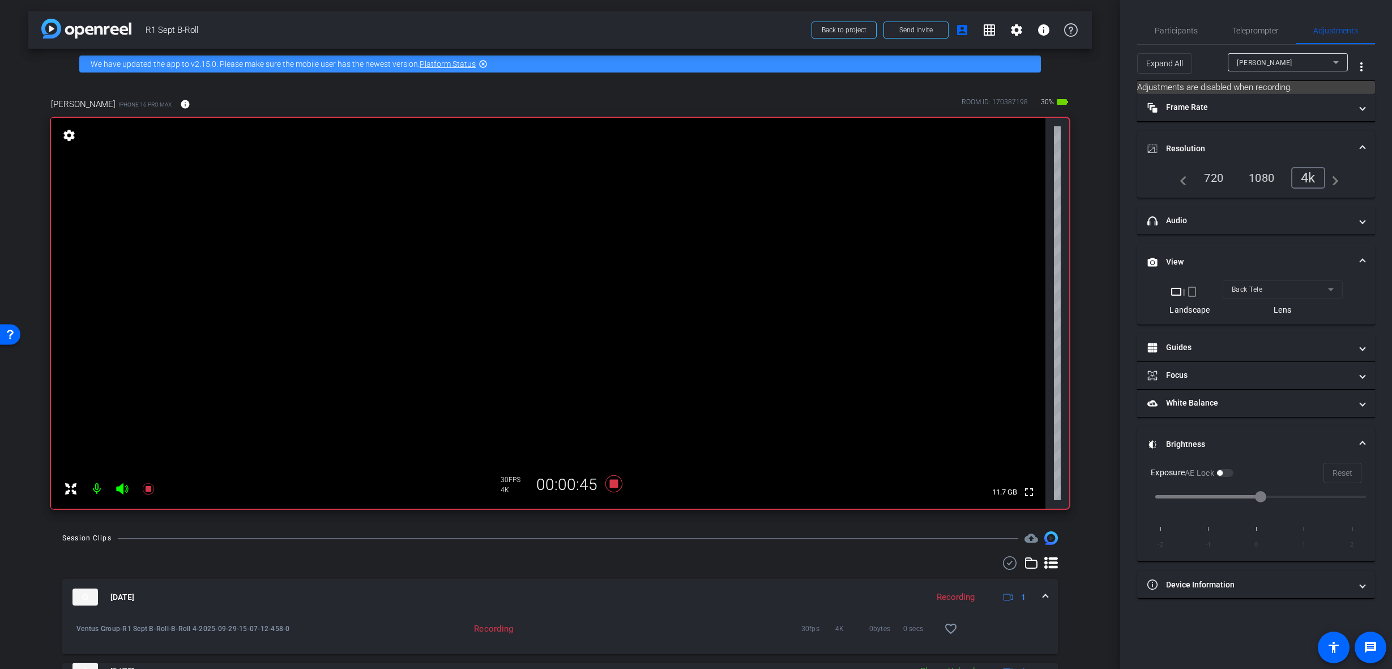
click at [473, 278] on video at bounding box center [548, 313] width 994 height 391
click at [473, 283] on video at bounding box center [548, 313] width 994 height 391
click at [468, 285] on video at bounding box center [548, 313] width 994 height 391
drag, startPoint x: 565, startPoint y: 250, endPoint x: 581, endPoint y: 249, distance: 16.5
click at [566, 250] on video at bounding box center [548, 313] width 994 height 391
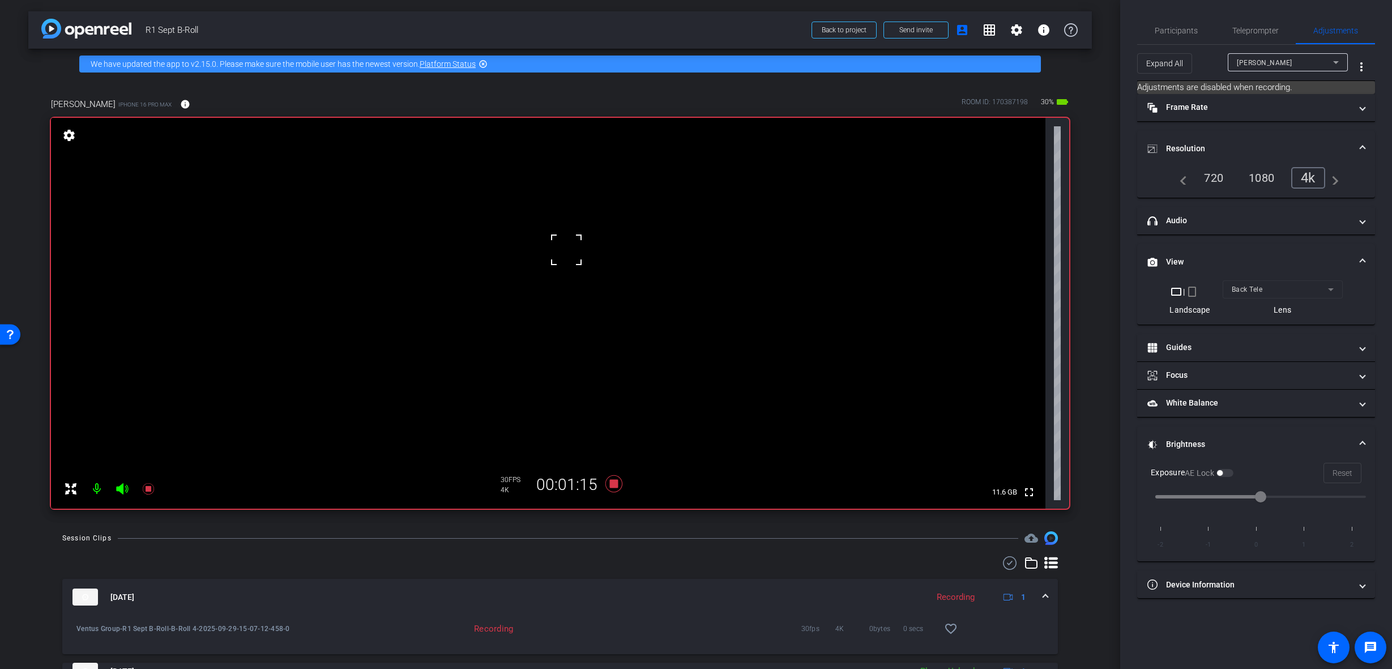
click at [638, 250] on video at bounding box center [548, 313] width 994 height 391
click at [574, 245] on video at bounding box center [548, 313] width 994 height 391
click at [608, 249] on video at bounding box center [548, 313] width 994 height 391
click at [608, 249] on div at bounding box center [607, 249] width 28 height 28
click at [476, 282] on video at bounding box center [548, 313] width 994 height 391
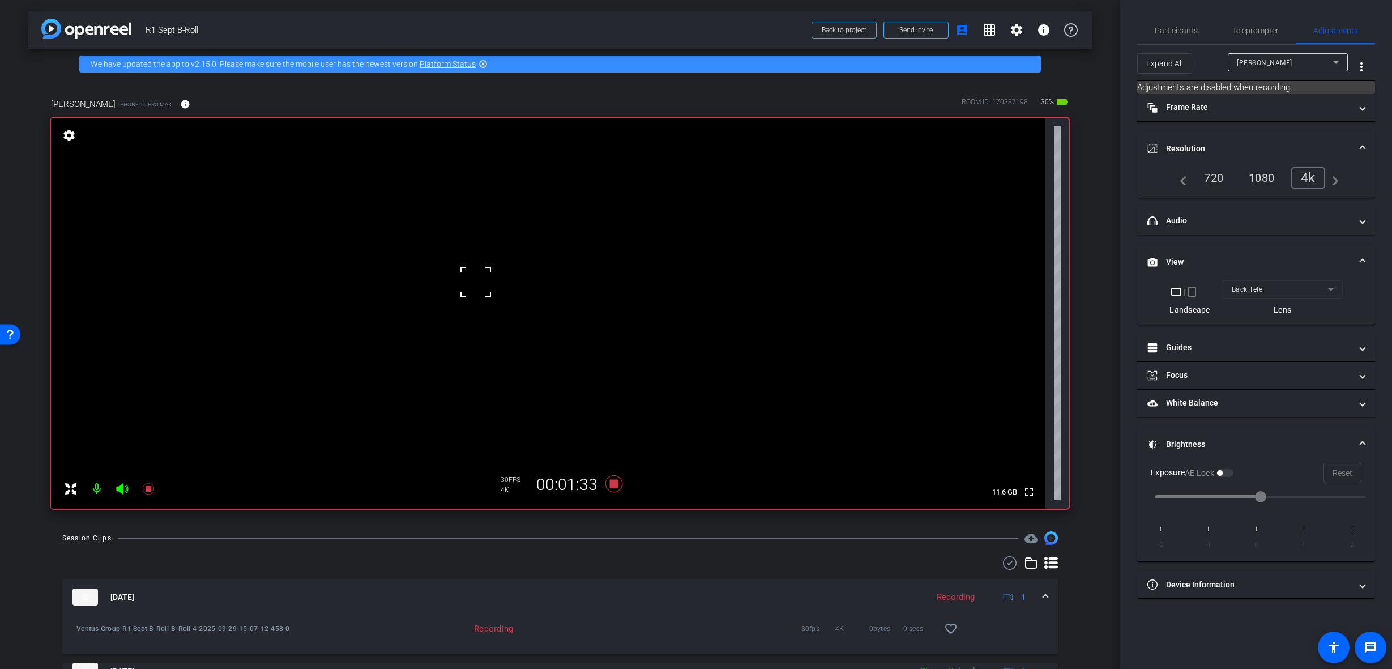
click at [475, 291] on div at bounding box center [475, 282] width 28 height 28
click at [468, 287] on video at bounding box center [548, 313] width 994 height 391
click at [607, 486] on icon at bounding box center [613, 483] width 17 height 17
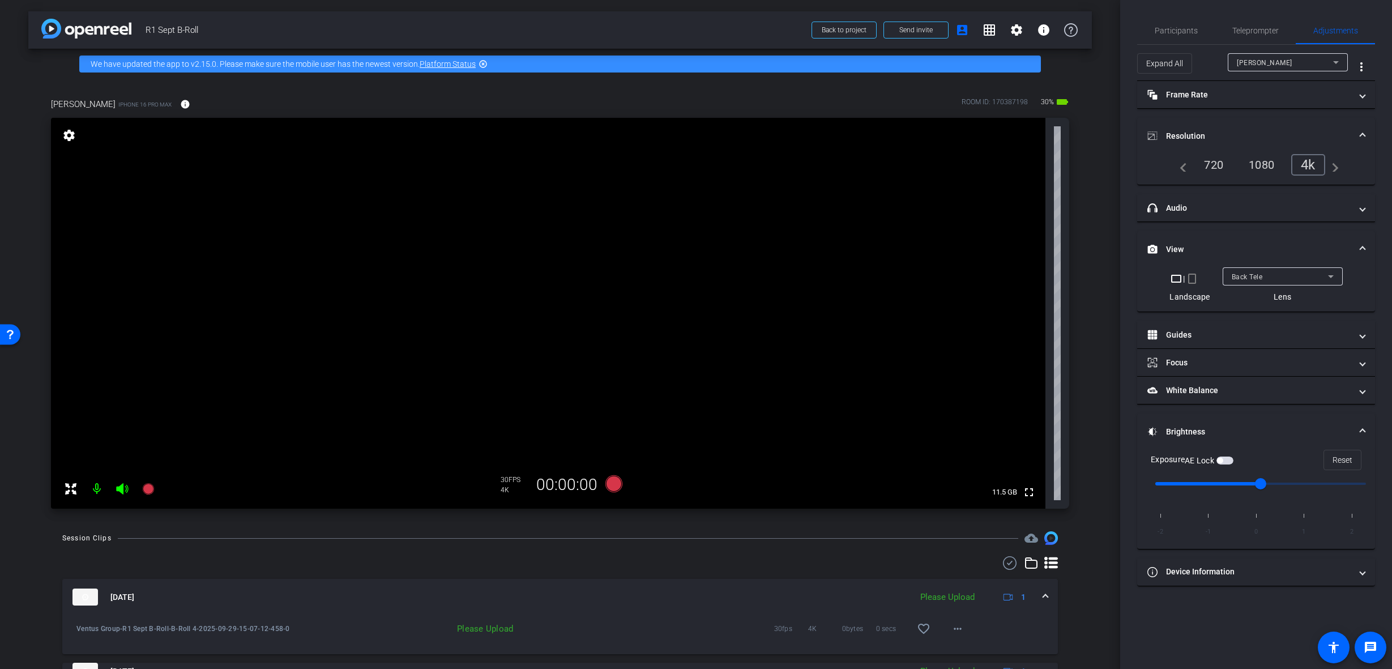
click at [644, 344] on video at bounding box center [548, 313] width 994 height 391
click at [630, 311] on video at bounding box center [548, 313] width 994 height 391
click at [584, 317] on video at bounding box center [548, 313] width 994 height 391
click at [623, 321] on video at bounding box center [548, 313] width 994 height 391
click at [635, 327] on div at bounding box center [623, 321] width 28 height 28
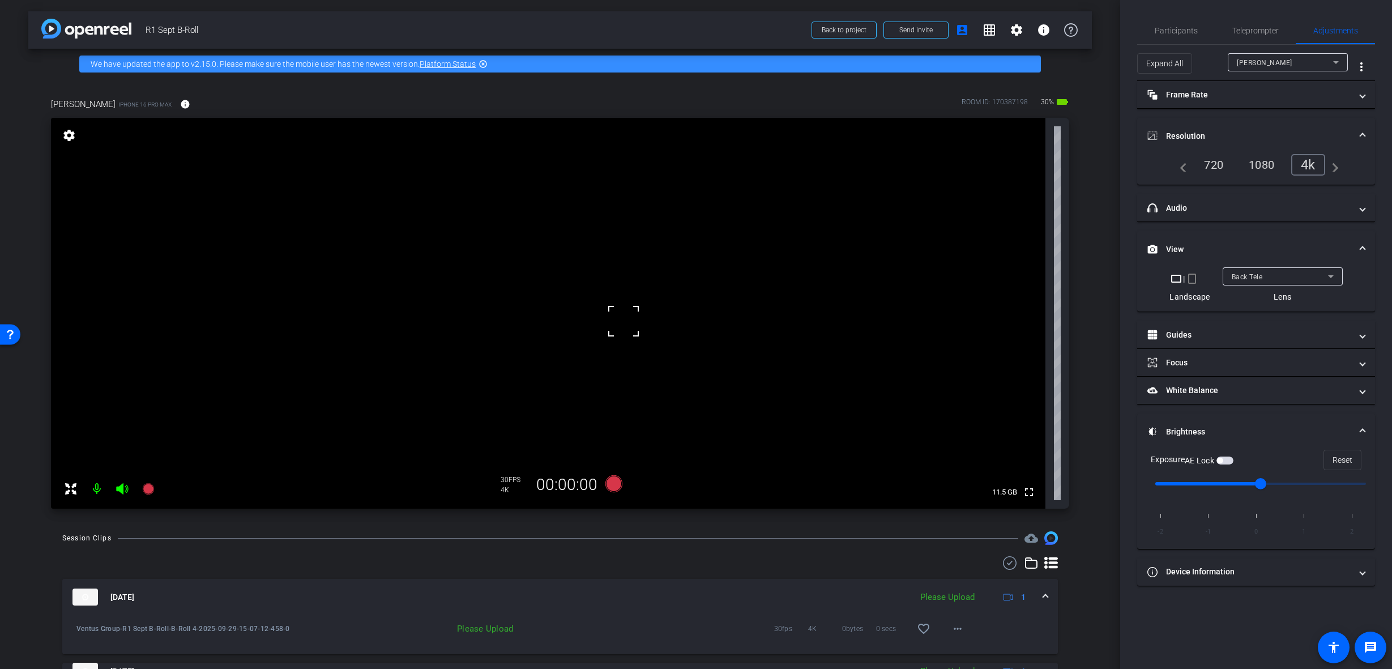
click at [602, 331] on video at bounding box center [548, 313] width 994 height 391
click at [575, 326] on video at bounding box center [548, 313] width 994 height 391
click at [611, 481] on icon at bounding box center [613, 483] width 17 height 17
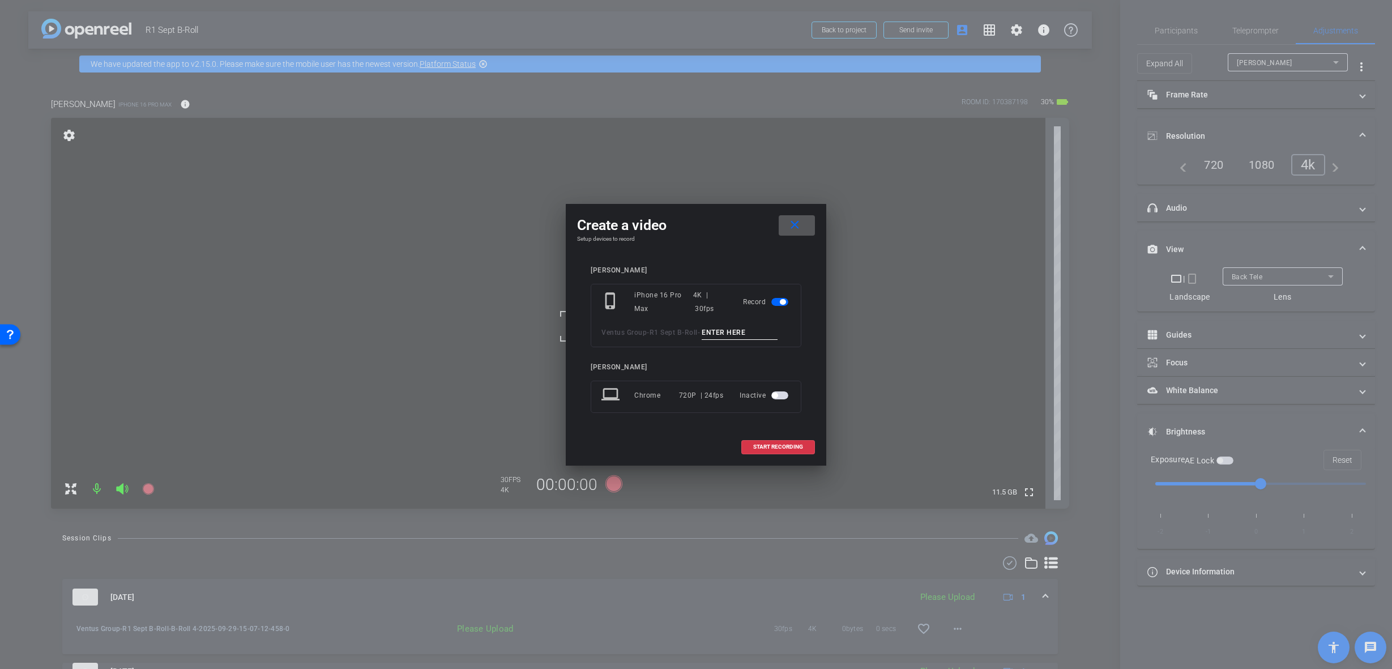
click at [721, 335] on input at bounding box center [740, 333] width 76 height 14
paste input "B-Roll 1"
type input "B-Roll 5"
click at [786, 450] on span at bounding box center [778, 446] width 72 height 27
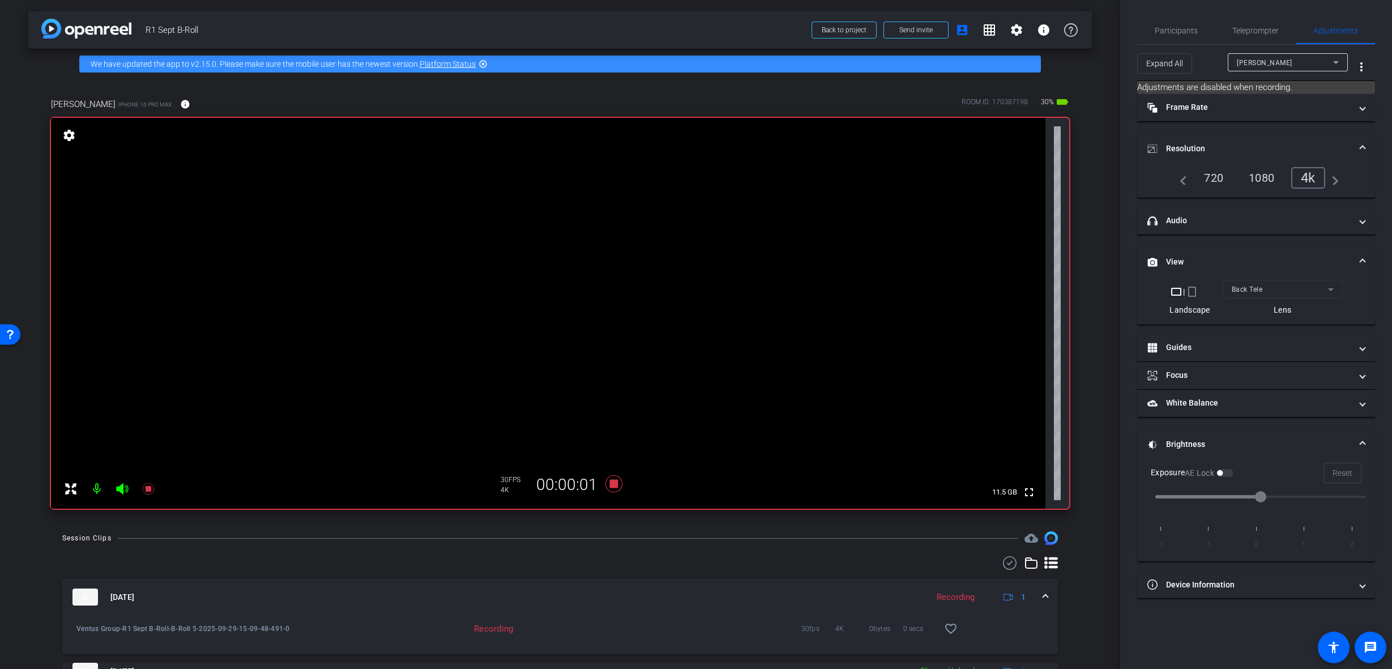
click at [611, 341] on video at bounding box center [548, 313] width 994 height 391
click at [685, 267] on video at bounding box center [548, 313] width 994 height 391
click at [562, 201] on video at bounding box center [548, 313] width 994 height 391
click at [615, 298] on video at bounding box center [548, 313] width 994 height 391
click at [615, 298] on div at bounding box center [615, 298] width 28 height 28
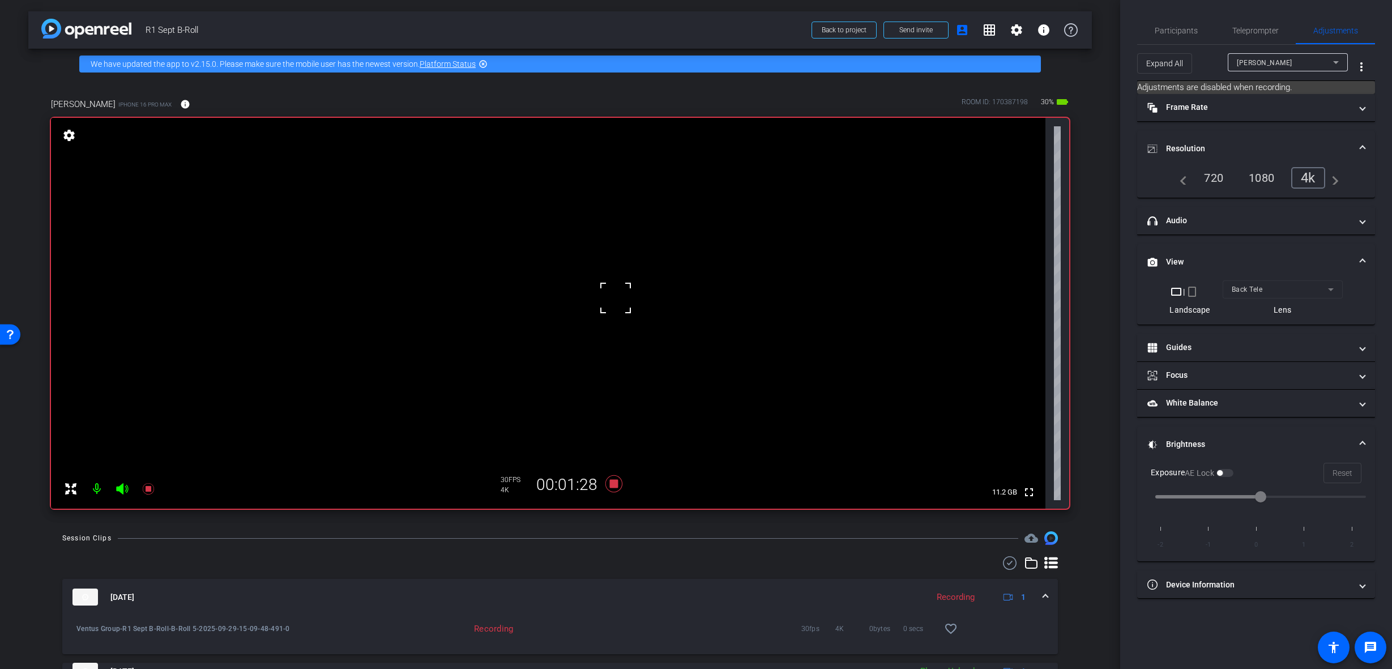
click at [619, 298] on div at bounding box center [615, 298] width 28 height 28
click at [621, 285] on video at bounding box center [548, 313] width 994 height 391
click at [619, 300] on video at bounding box center [548, 313] width 994 height 391
click at [473, 209] on video at bounding box center [548, 313] width 994 height 391
click at [484, 230] on video at bounding box center [548, 313] width 994 height 391
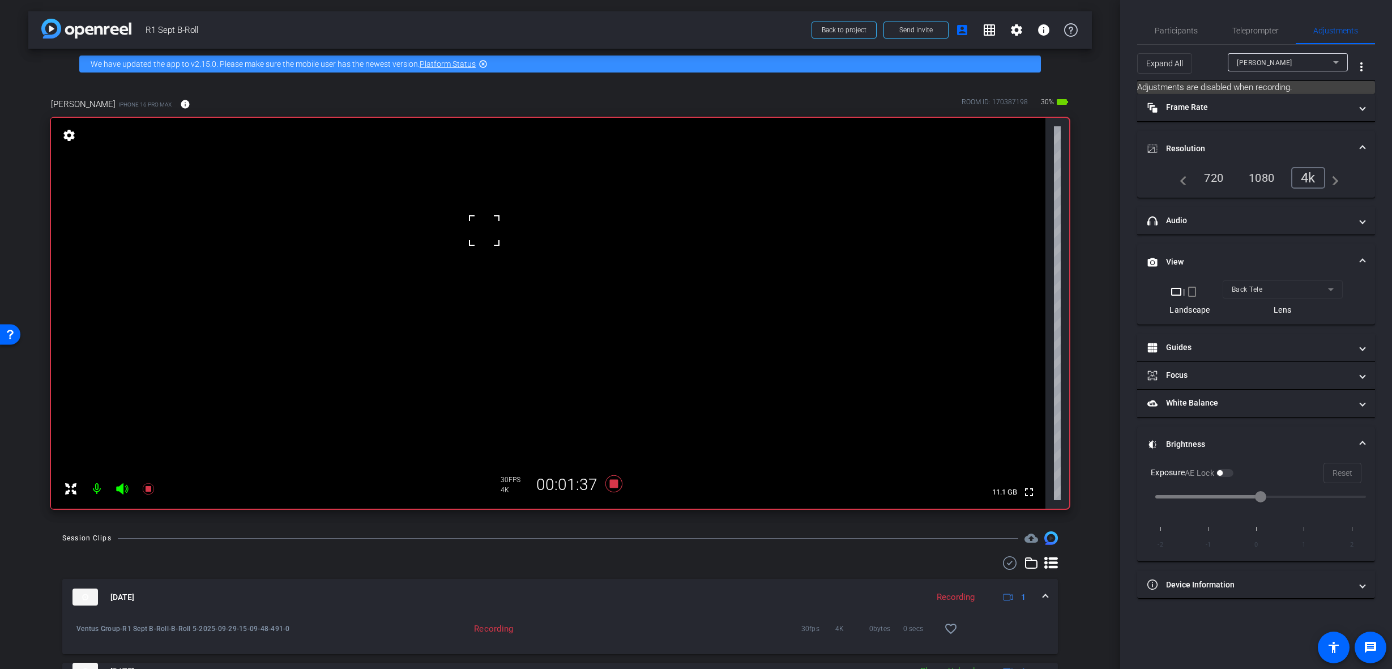
click at [456, 229] on video at bounding box center [548, 313] width 994 height 391
click at [466, 230] on div at bounding box center [456, 229] width 28 height 28
click at [612, 292] on video at bounding box center [548, 313] width 994 height 391
click at [614, 290] on div at bounding box center [612, 292] width 28 height 28
click at [634, 292] on video at bounding box center [548, 313] width 994 height 391
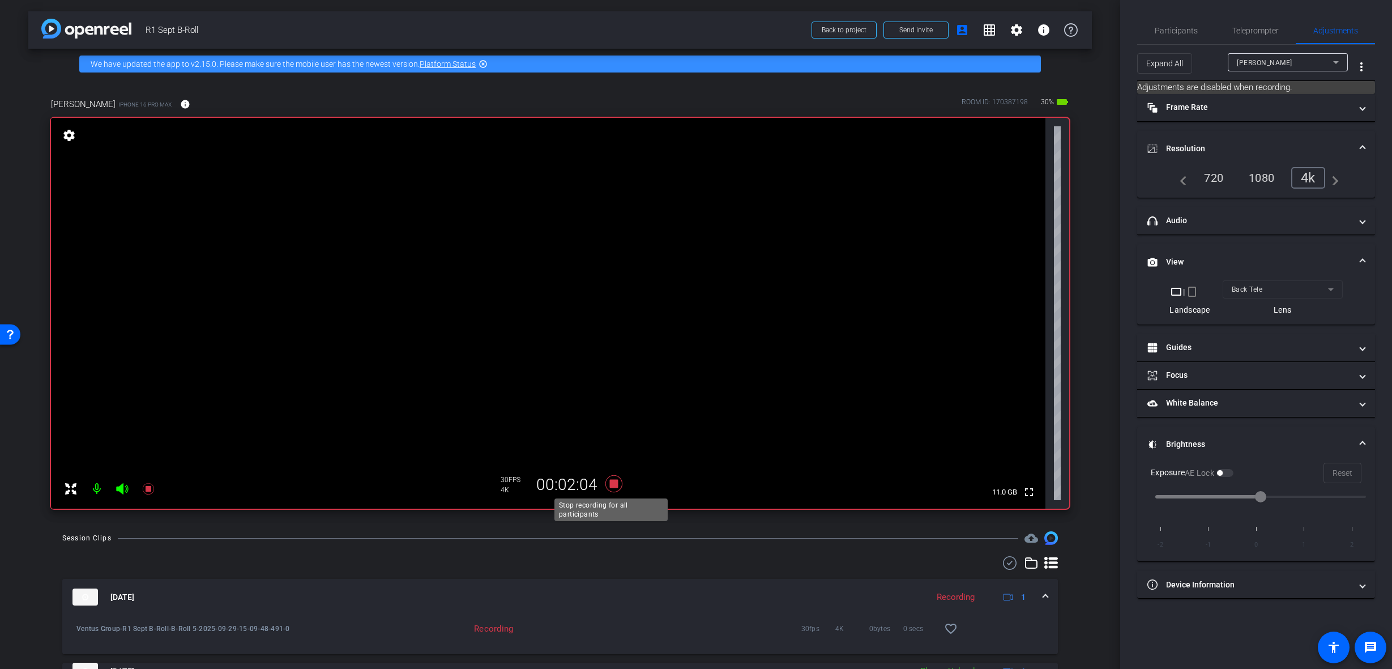
click at [613, 485] on icon at bounding box center [613, 483] width 17 height 17
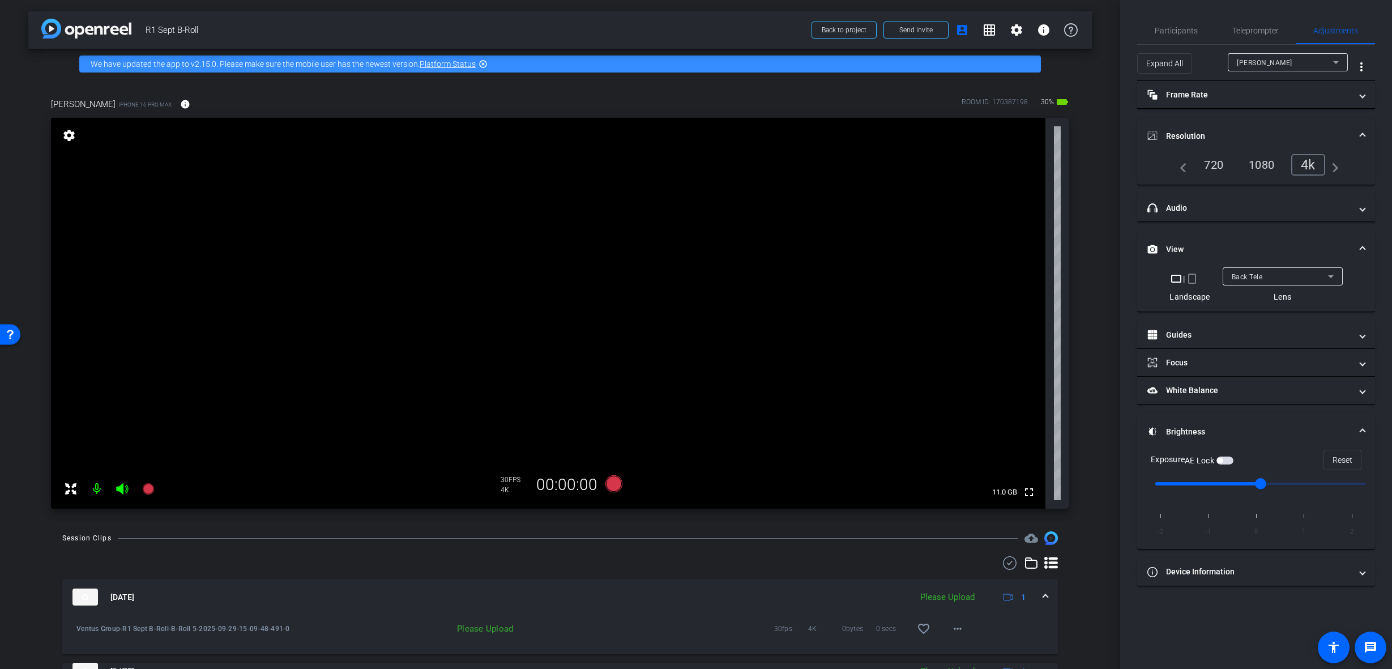
click at [1276, 276] on div "Back Tele" at bounding box center [1279, 277] width 96 height 14
click at [1276, 297] on mat-option "Back Wide" at bounding box center [1282, 299] width 120 height 18
click at [1276, 271] on div "Back Wide" at bounding box center [1279, 277] width 96 height 14
click at [1279, 319] on mat-option "Front Wide" at bounding box center [1282, 317] width 120 height 18
click at [566, 310] on video at bounding box center [548, 313] width 994 height 391
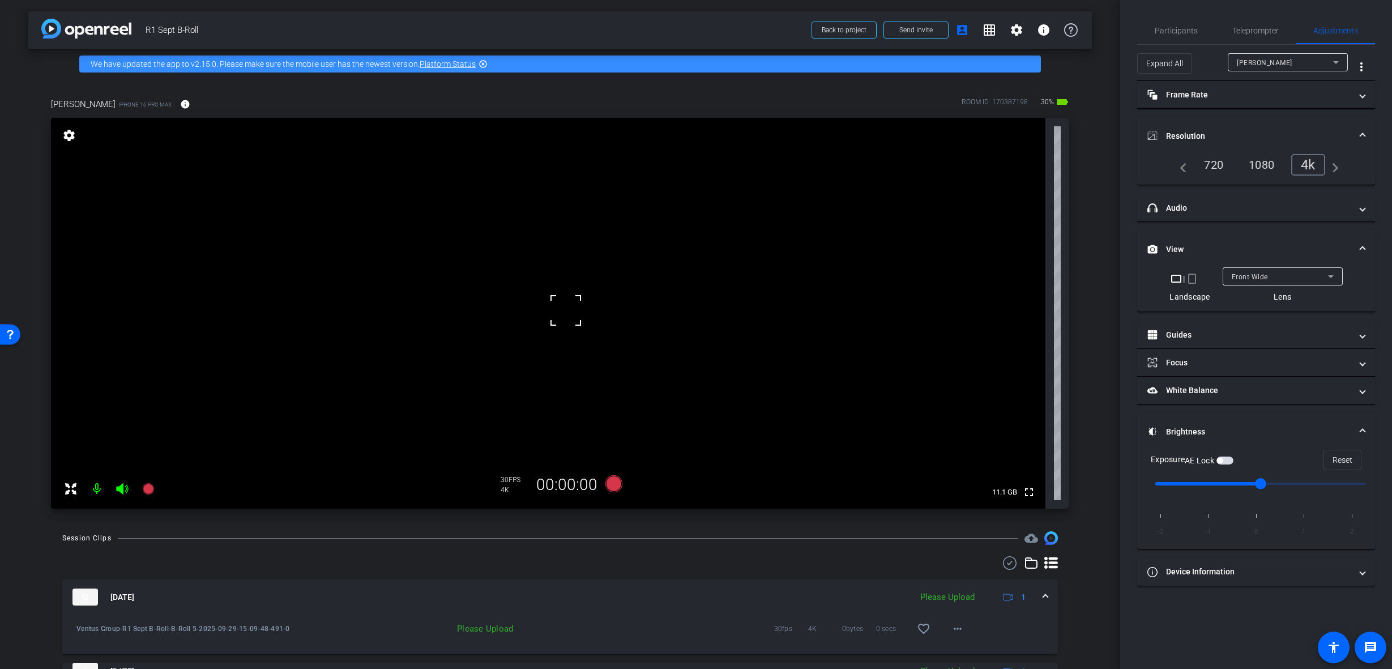
click at [573, 314] on div at bounding box center [565, 310] width 28 height 28
click at [405, 285] on video at bounding box center [548, 313] width 994 height 391
drag, startPoint x: 409, startPoint y: 284, endPoint x: 408, endPoint y: 264, distance: 20.4
click at [408, 264] on video at bounding box center [548, 313] width 994 height 391
drag, startPoint x: 414, startPoint y: 289, endPoint x: 404, endPoint y: 313, distance: 26.4
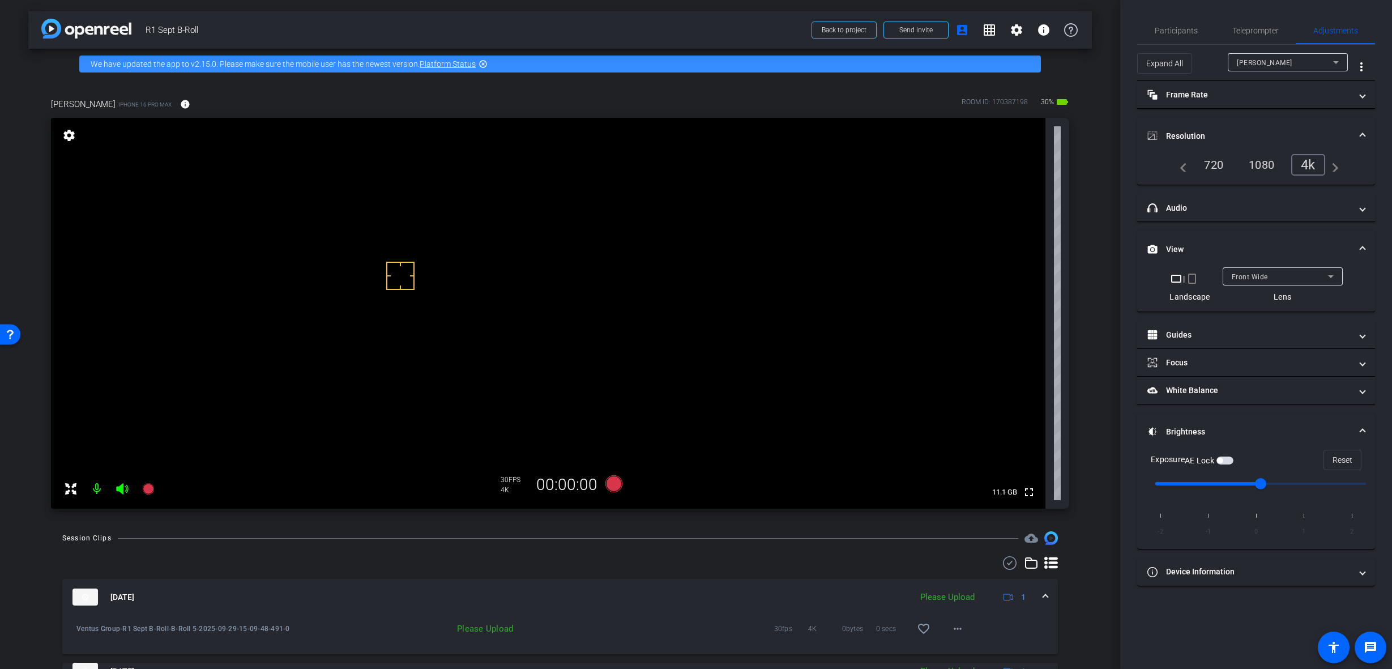
drag, startPoint x: 400, startPoint y: 276, endPoint x: 391, endPoint y: 253, distance: 24.9
click at [391, 253] on video at bounding box center [548, 313] width 994 height 391
drag, startPoint x: 394, startPoint y: 251, endPoint x: 686, endPoint y: 371, distance: 316.6
click at [687, 373] on video at bounding box center [548, 313] width 994 height 391
click at [683, 356] on video at bounding box center [548, 313] width 994 height 391
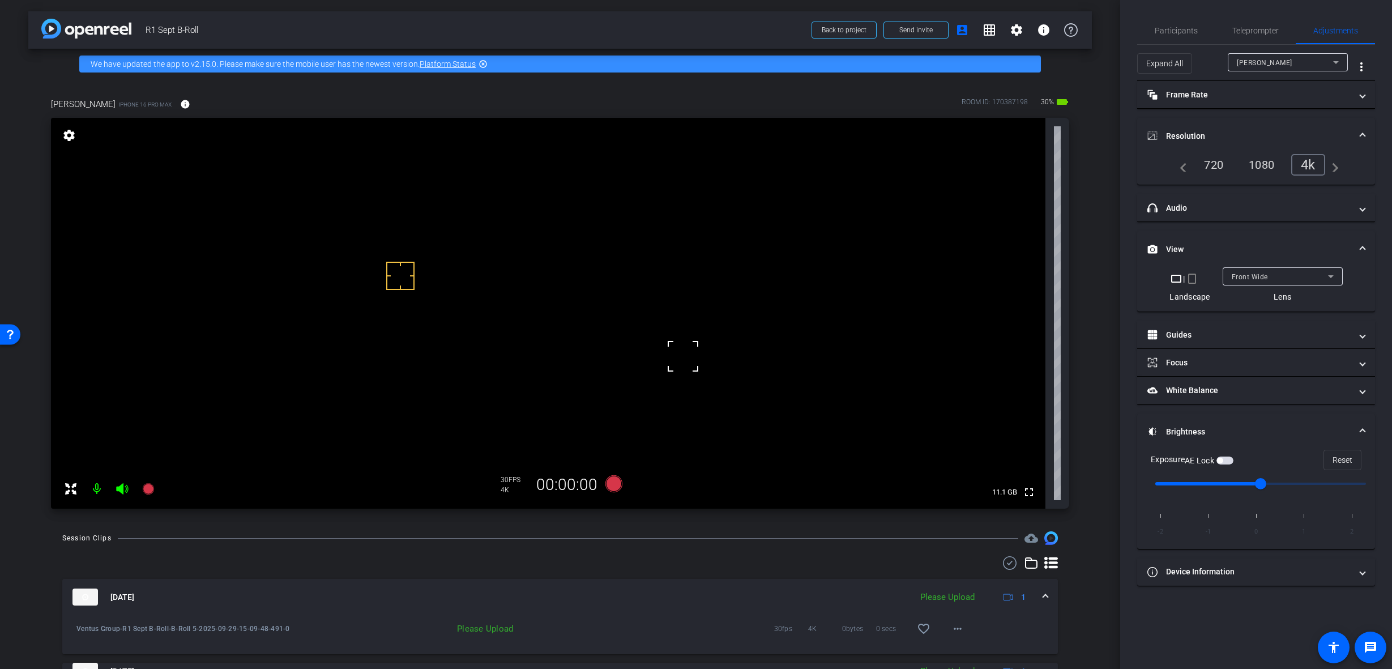
click at [475, 369] on video at bounding box center [548, 313] width 994 height 391
click at [687, 354] on video at bounding box center [548, 313] width 994 height 391
click at [613, 482] on icon at bounding box center [613, 483] width 17 height 17
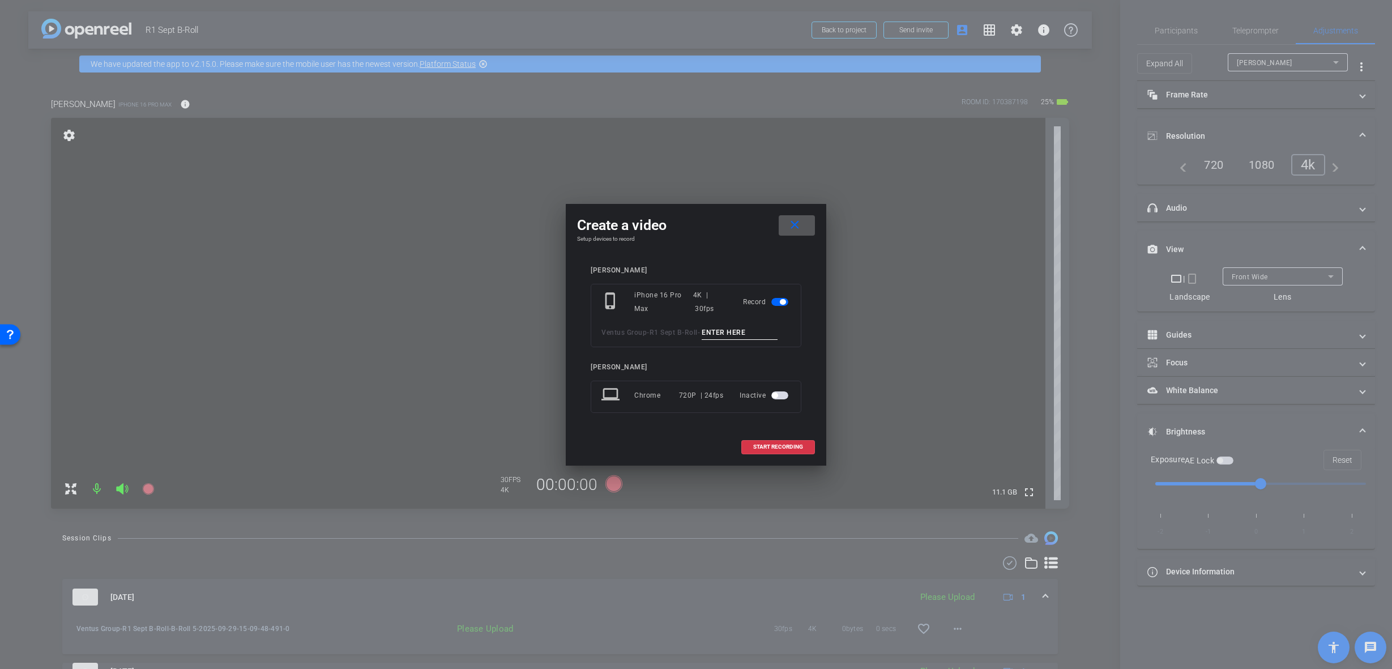
click at [747, 331] on input at bounding box center [740, 333] width 76 height 14
paste input "B-Roll 1"
type input "B-Roll 6"
click at [793, 450] on span "START RECORDING" at bounding box center [778, 447] width 50 height 6
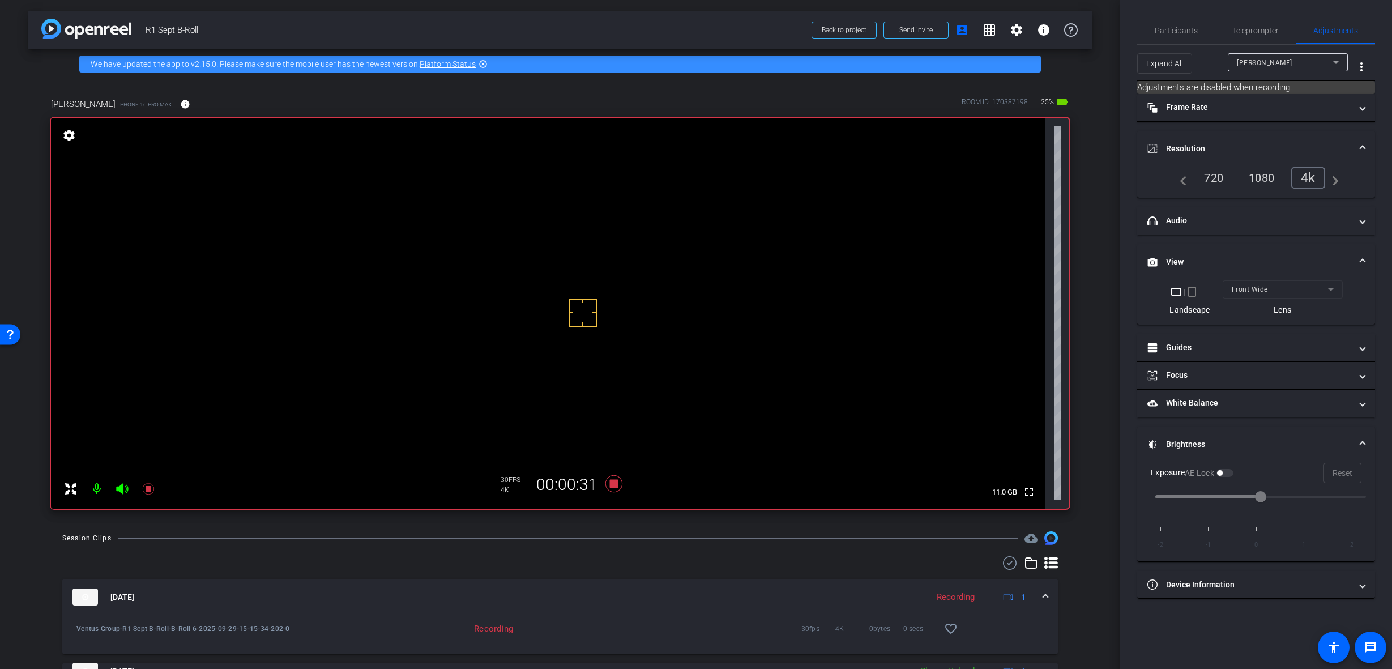
click at [480, 356] on video at bounding box center [548, 313] width 994 height 391
click at [675, 360] on video at bounding box center [548, 313] width 994 height 391
click at [767, 375] on video at bounding box center [548, 313] width 994 height 391
click at [443, 374] on video at bounding box center [548, 313] width 994 height 391
click at [768, 369] on video at bounding box center [548, 313] width 994 height 391
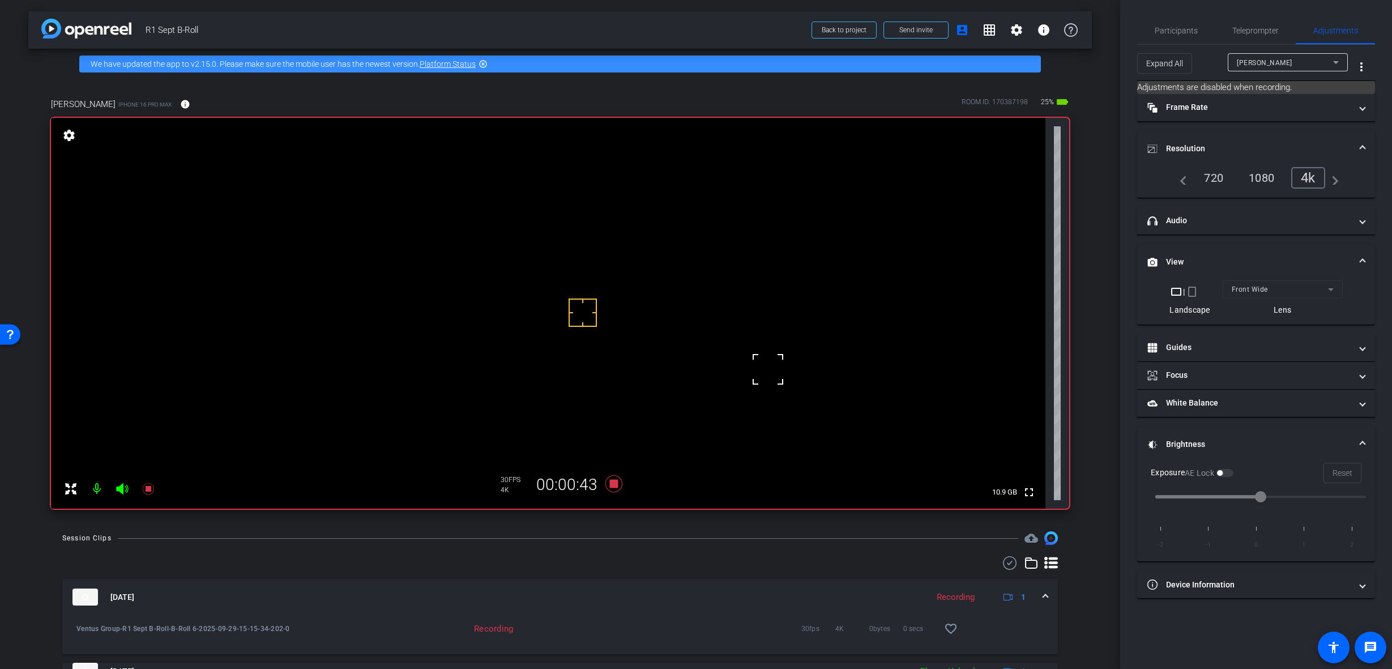
click at [442, 374] on video at bounding box center [548, 313] width 994 height 391
click at [769, 366] on video at bounding box center [548, 313] width 994 height 391
click at [764, 370] on div at bounding box center [769, 366] width 28 height 28
click at [435, 377] on video at bounding box center [548, 313] width 994 height 391
click at [777, 374] on video at bounding box center [548, 313] width 994 height 391
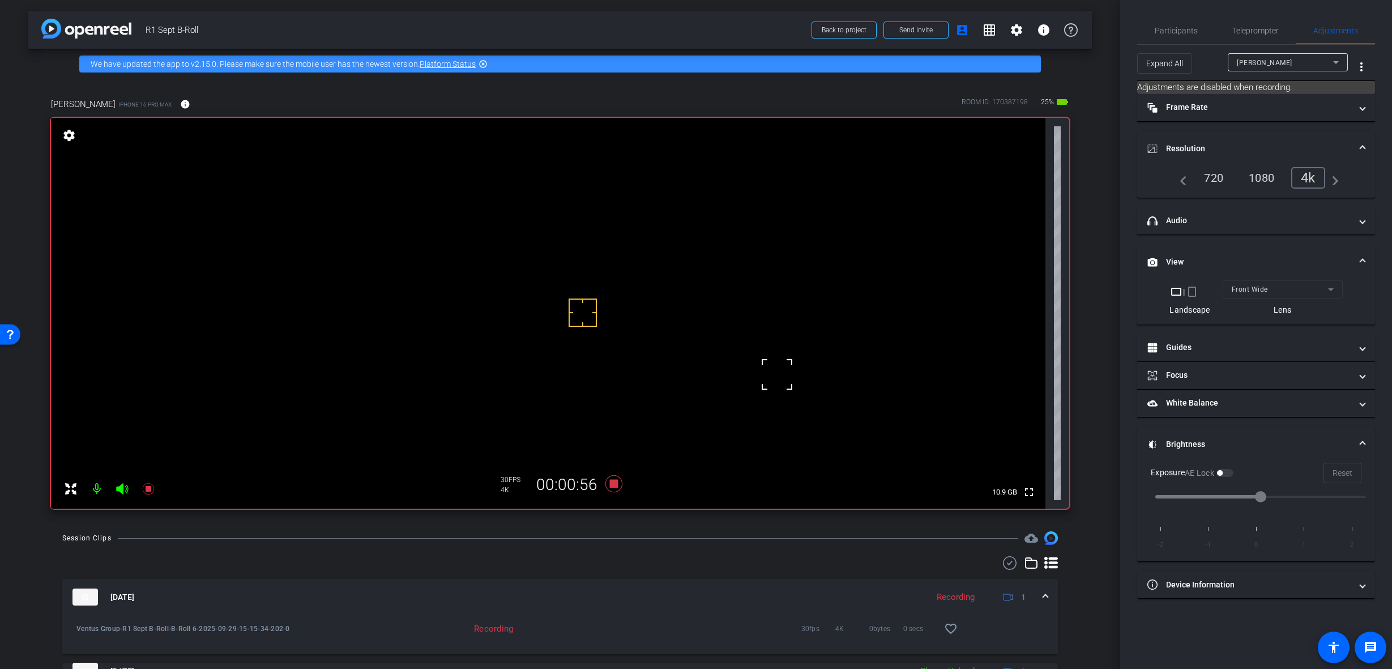
click at [438, 371] on video at bounding box center [548, 313] width 994 height 391
click at [776, 371] on video at bounding box center [548, 313] width 994 height 391
click at [611, 482] on icon at bounding box center [613, 483] width 17 height 17
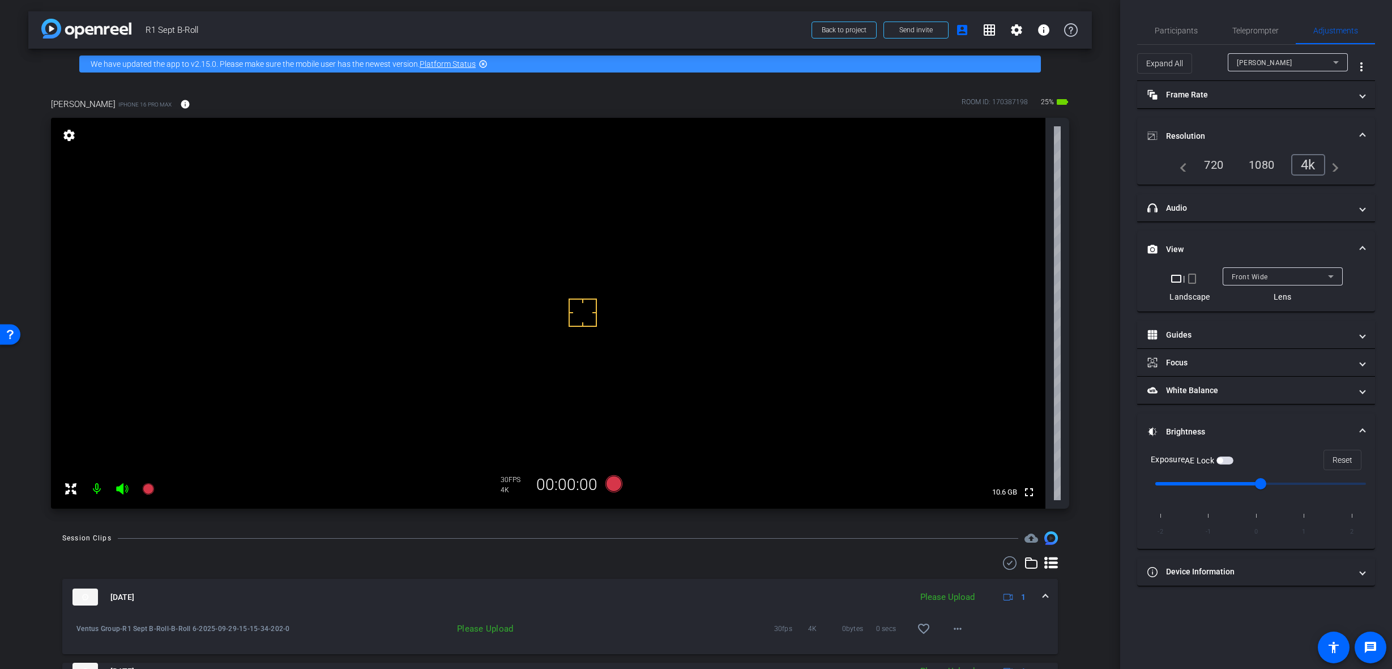
click at [1043, 596] on span at bounding box center [1045, 597] width 5 height 12
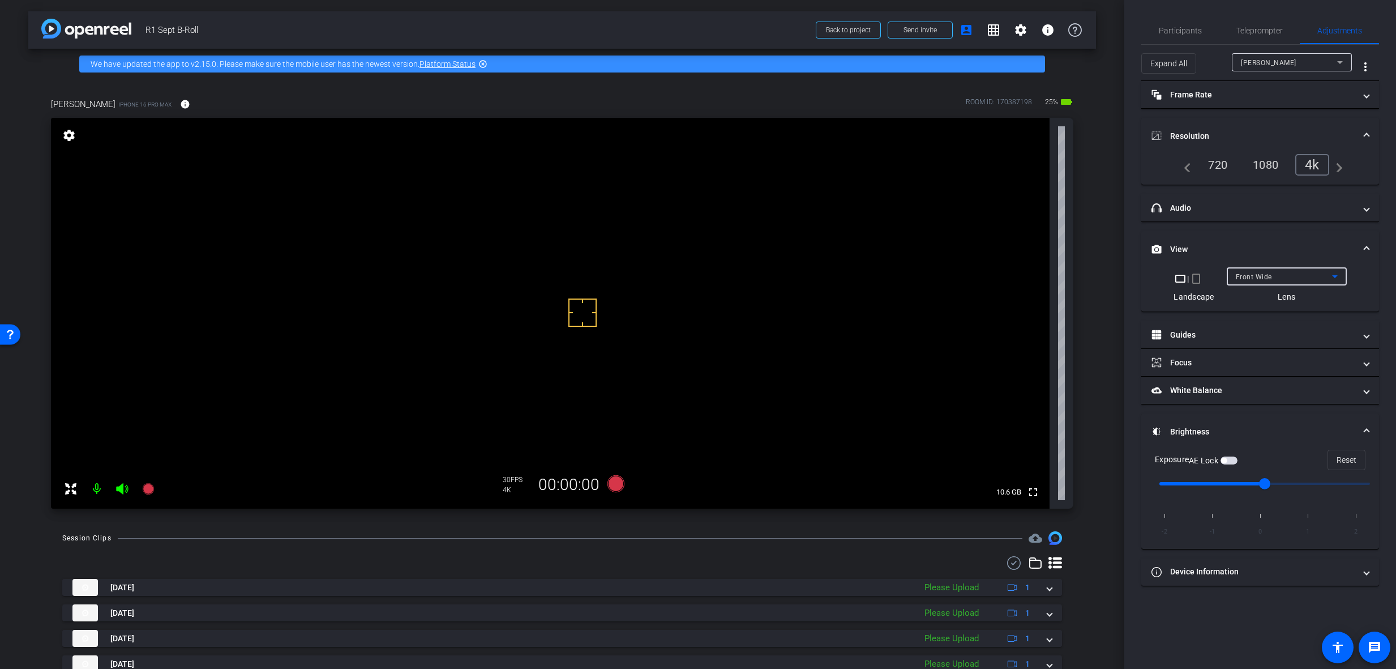
click at [1286, 276] on div "Front Wide" at bounding box center [1284, 277] width 96 height 14
click at [1297, 298] on mat-option "Back Wide" at bounding box center [1286, 299] width 120 height 18
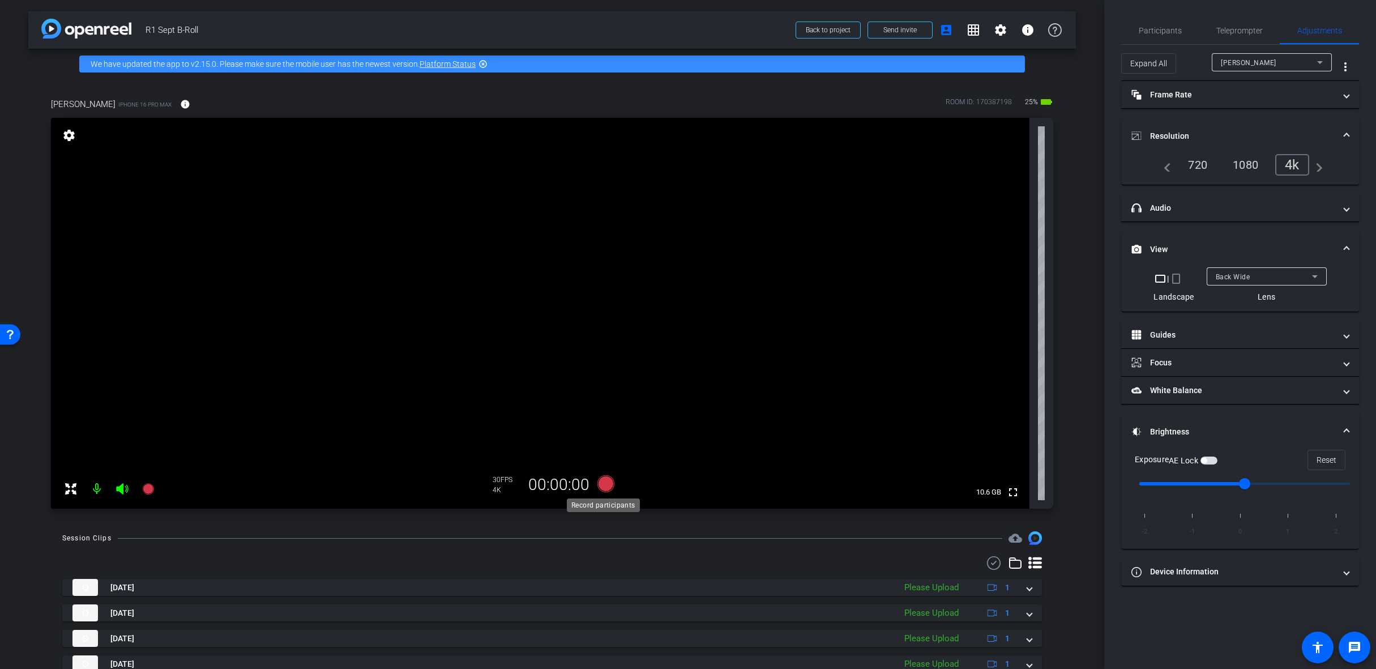
click at [605, 485] on icon at bounding box center [605, 483] width 17 height 17
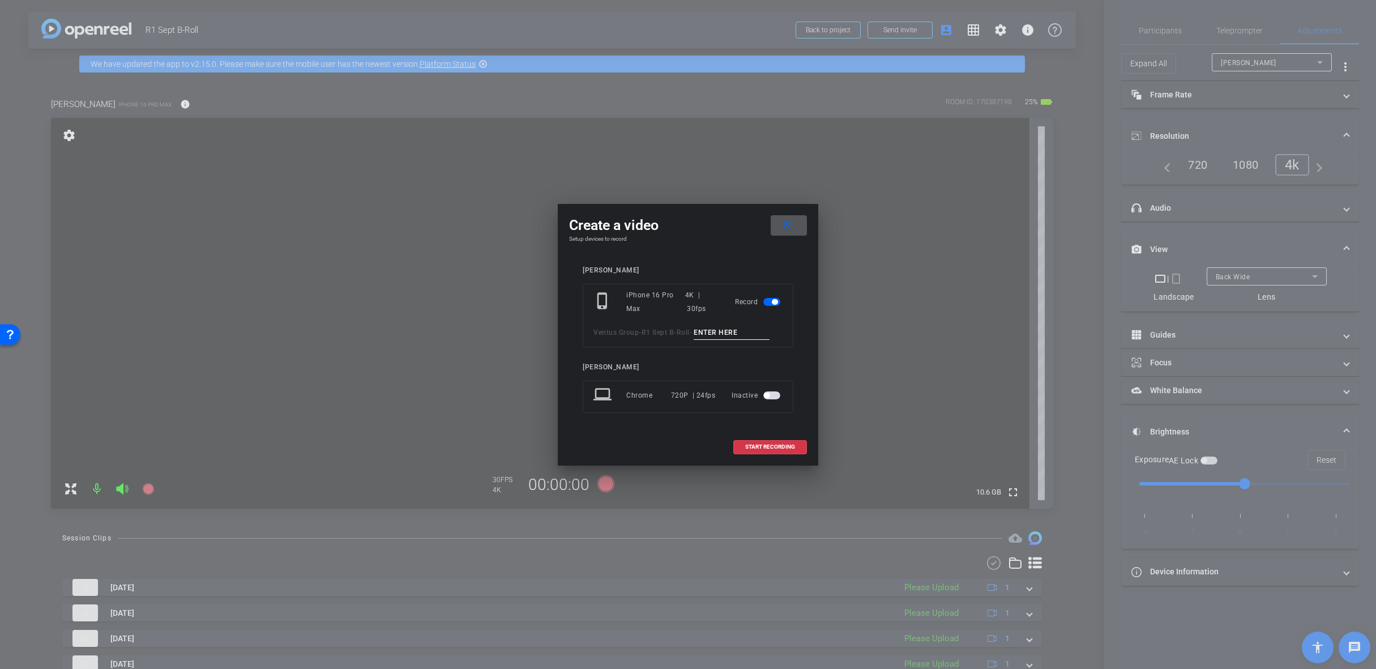
click at [735, 328] on input at bounding box center [732, 333] width 76 height 14
paste input "B-Roll 1"
type input "B-Roll 7"
click at [764, 446] on span "START RECORDING" at bounding box center [770, 447] width 50 height 6
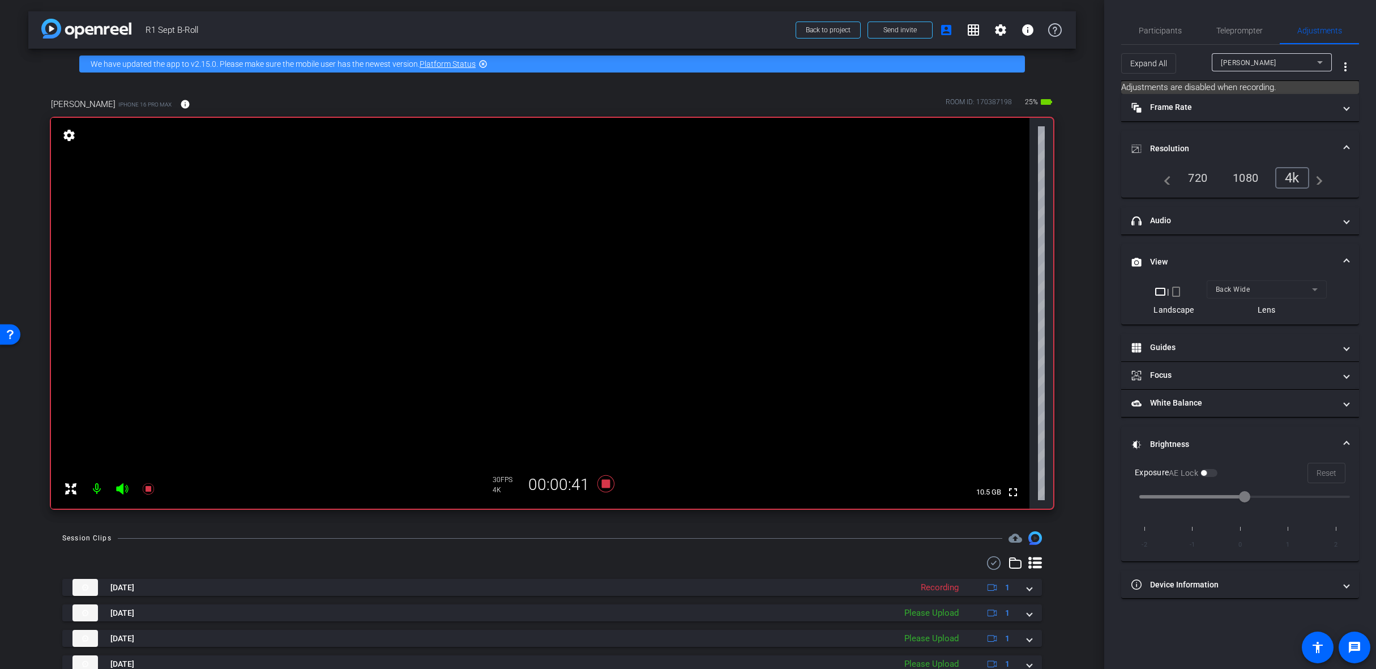
click at [480, 241] on video at bounding box center [540, 313] width 978 height 391
click at [615, 233] on video at bounding box center [540, 313] width 978 height 391
click at [619, 228] on div at bounding box center [615, 233] width 28 height 28
click at [401, 229] on video at bounding box center [540, 313] width 978 height 391
click at [603, 482] on icon at bounding box center [605, 483] width 17 height 17
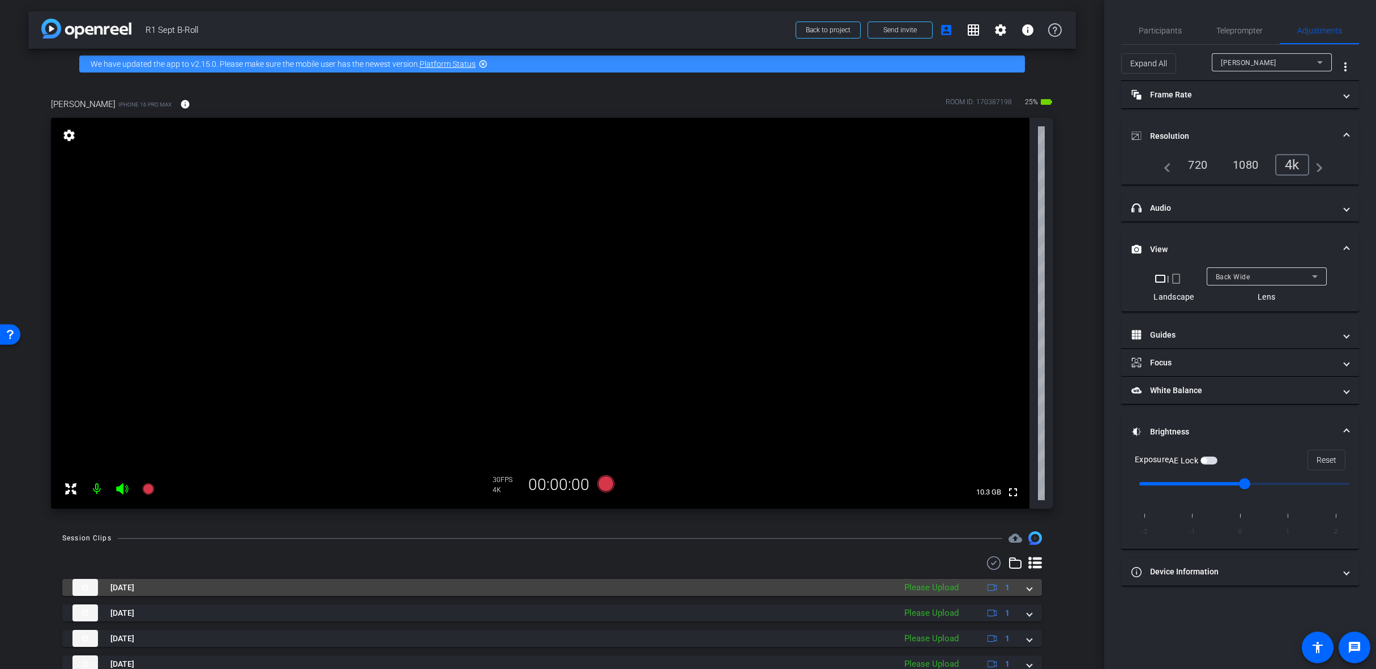
click at [1020, 584] on div "Sep 29, 2025 Please Upload 1" at bounding box center [549, 587] width 955 height 17
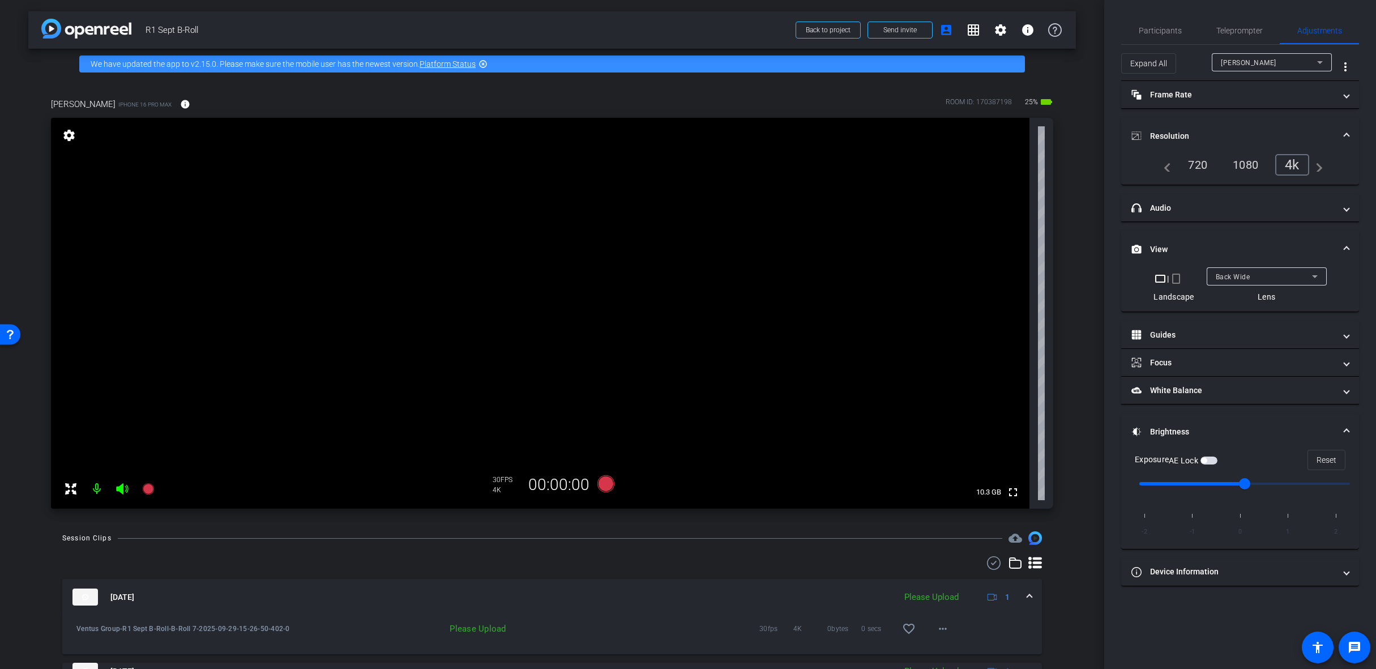
click at [1019, 597] on div "Sep 29, 2025 Please Upload 1" at bounding box center [549, 596] width 955 height 17
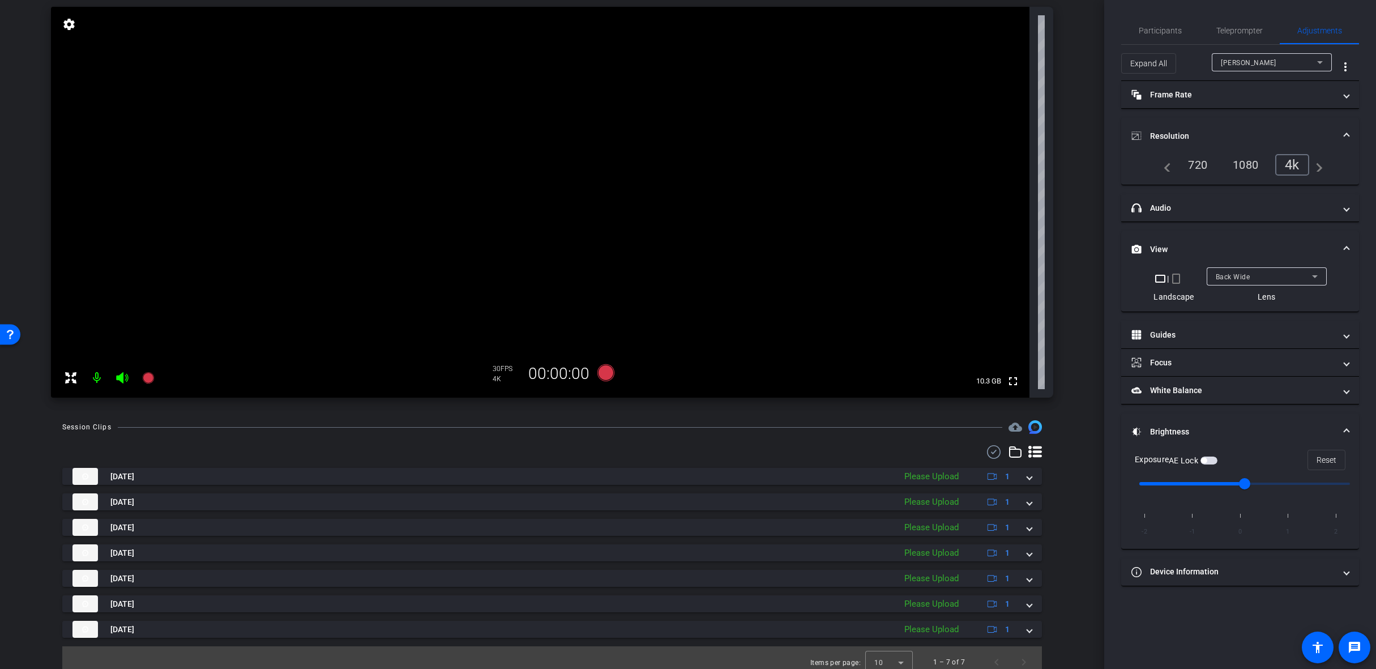
scroll to position [113, 0]
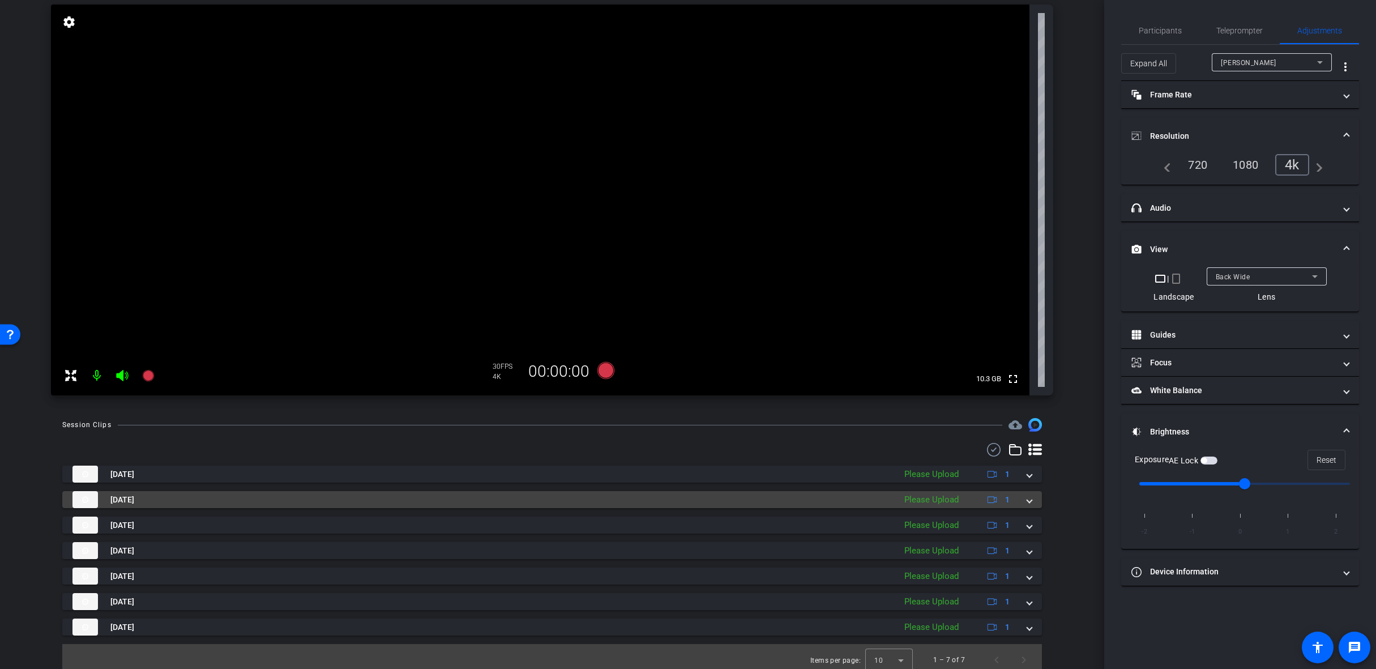
click at [1027, 499] on span at bounding box center [1029, 500] width 5 height 12
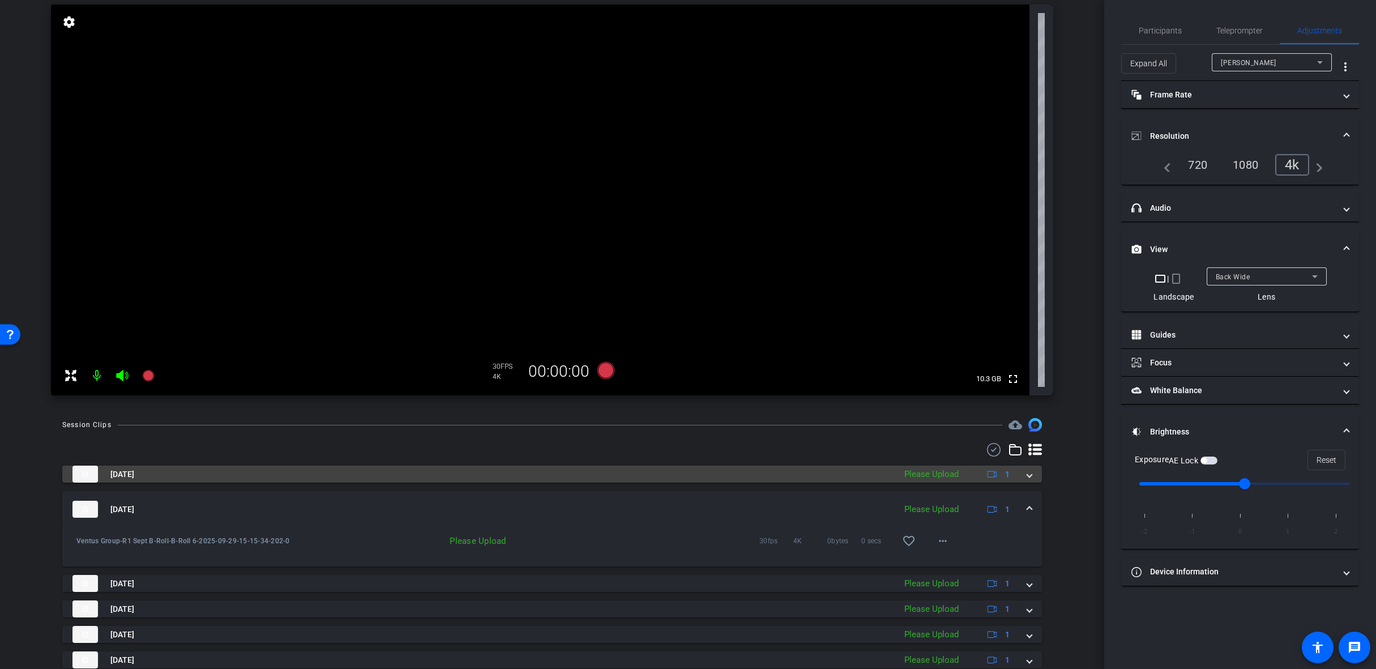
click at [1027, 473] on span at bounding box center [1029, 474] width 5 height 12
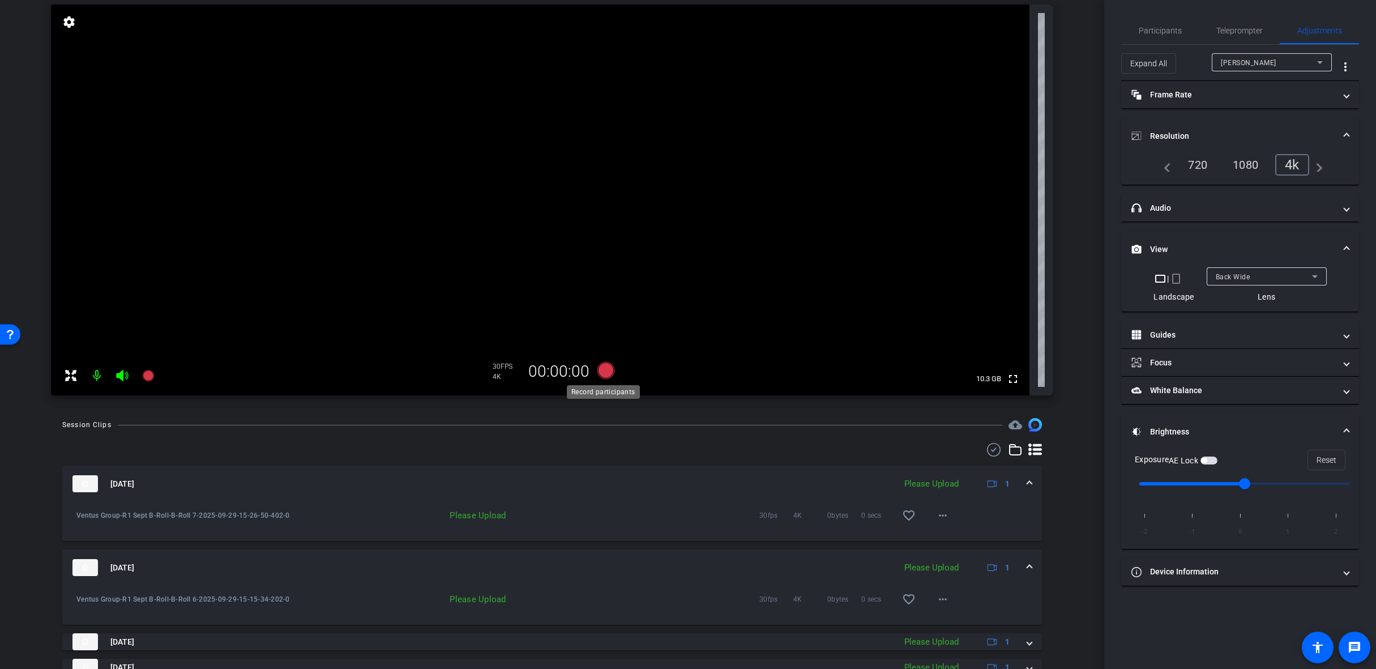
click at [605, 369] on icon at bounding box center [605, 370] width 17 height 17
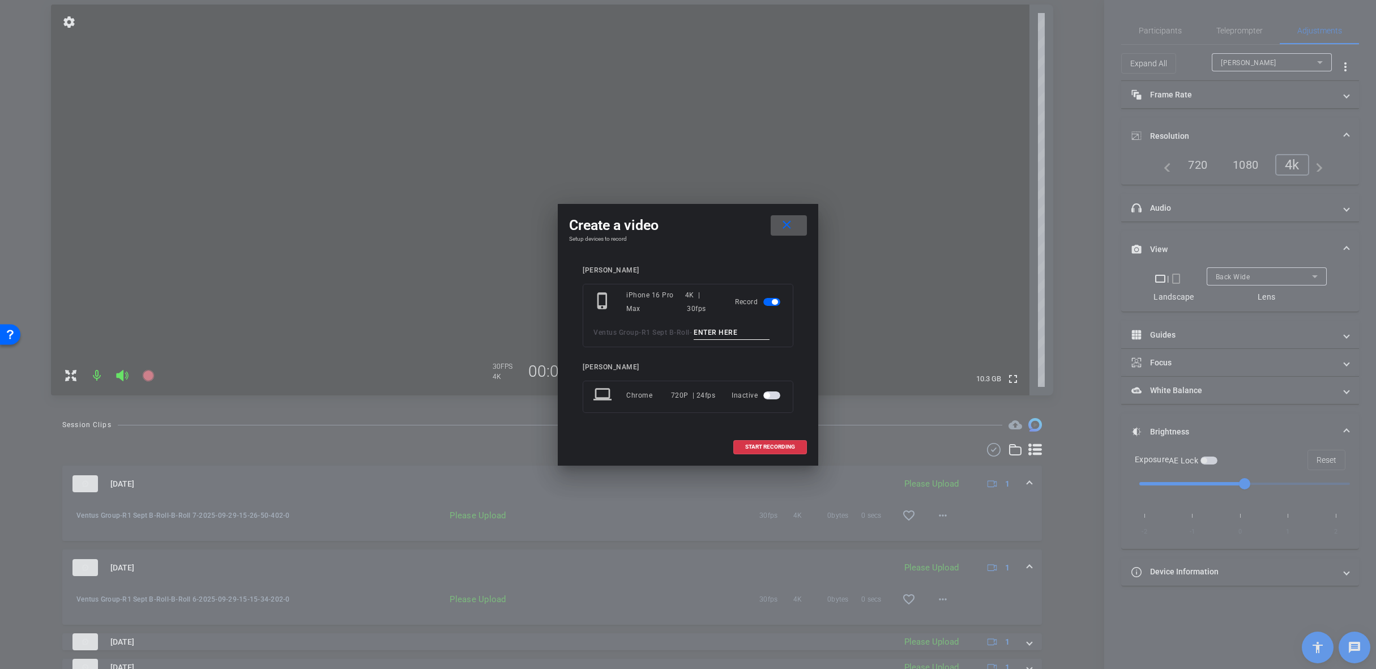
click at [729, 332] on input at bounding box center [732, 333] width 76 height 14
paste input "B-Roll 1"
type input "B-Roll 8"
click at [738, 445] on span at bounding box center [770, 446] width 72 height 27
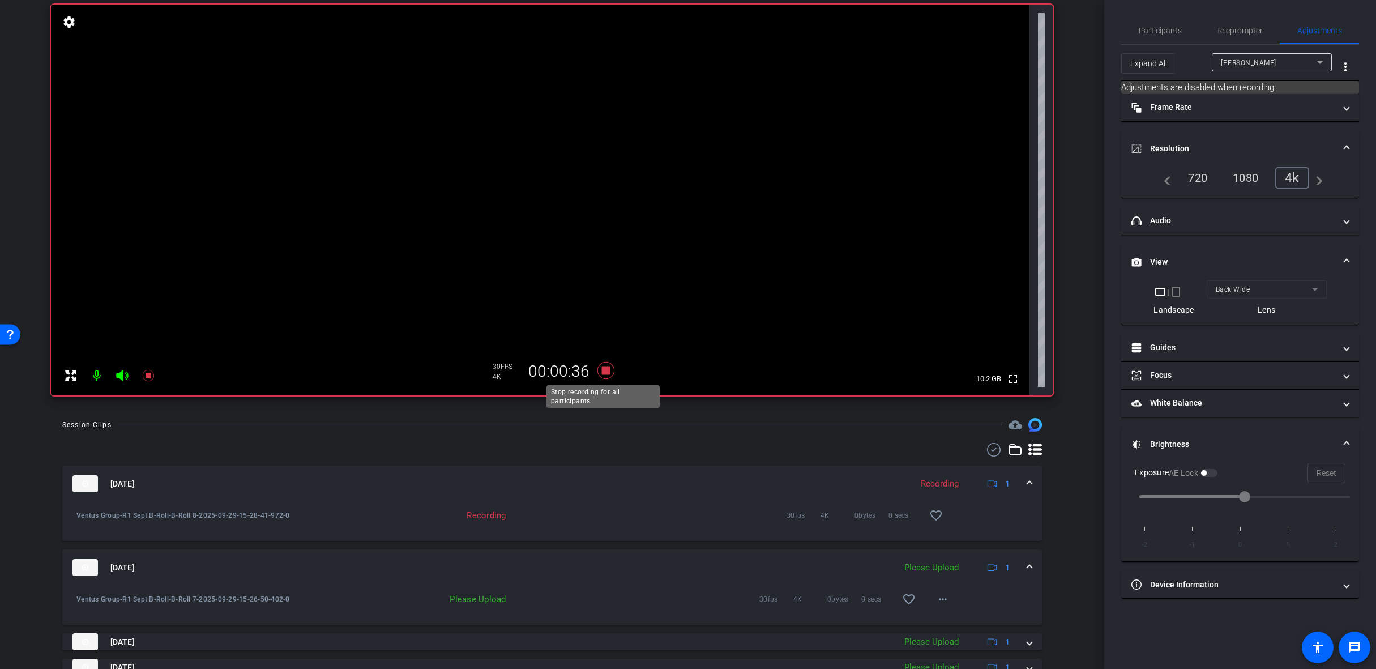
click at [610, 371] on icon at bounding box center [605, 370] width 27 height 20
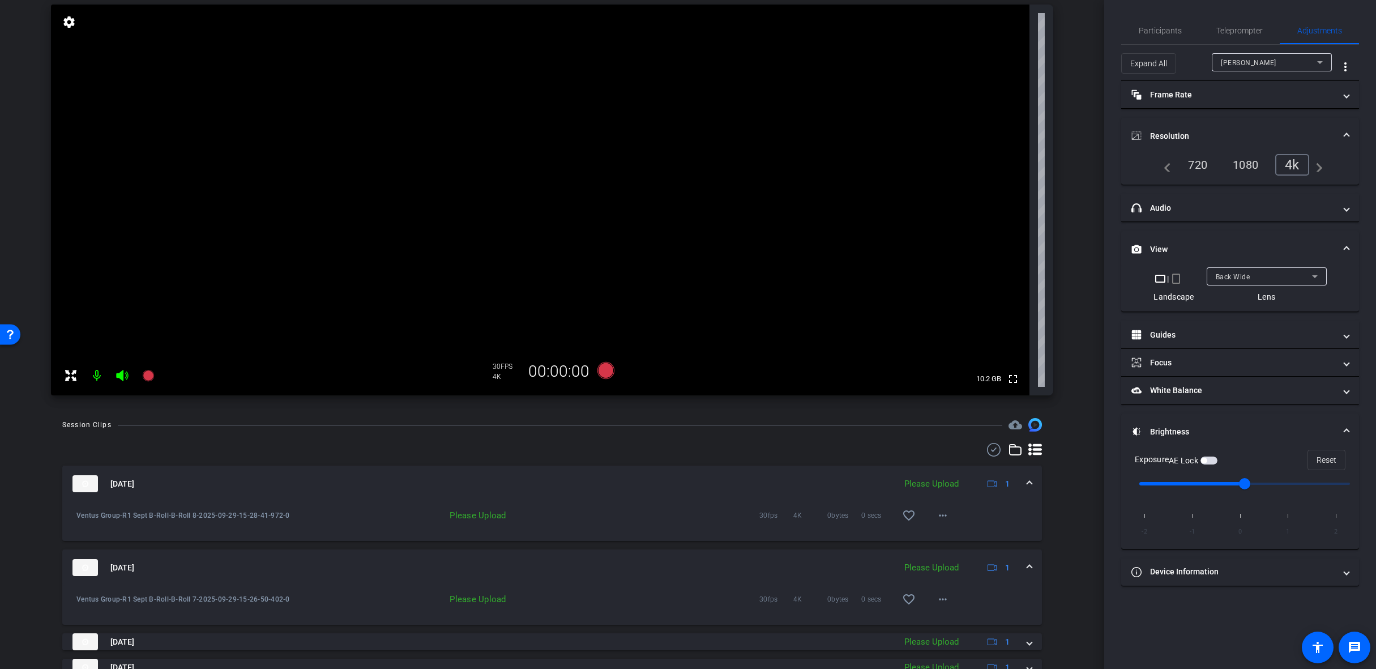
click at [1027, 480] on span at bounding box center [1029, 484] width 5 height 12
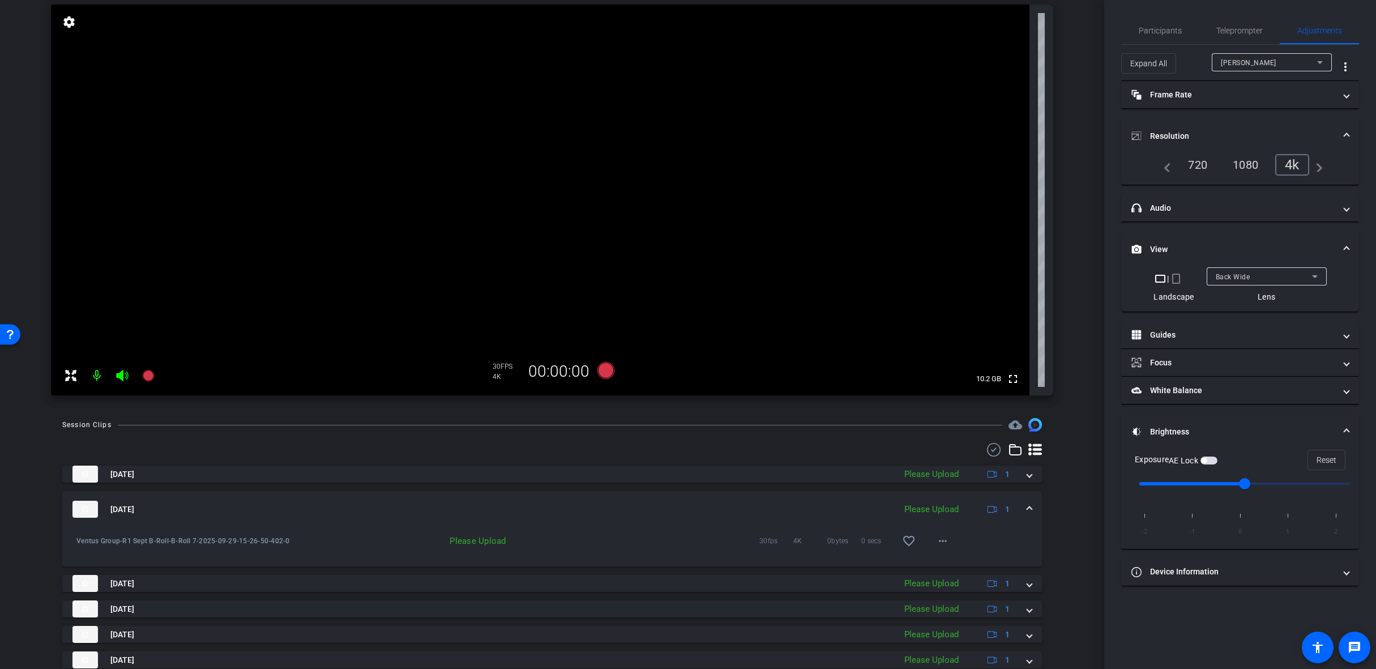
click at [1027, 505] on span at bounding box center [1029, 509] width 5 height 12
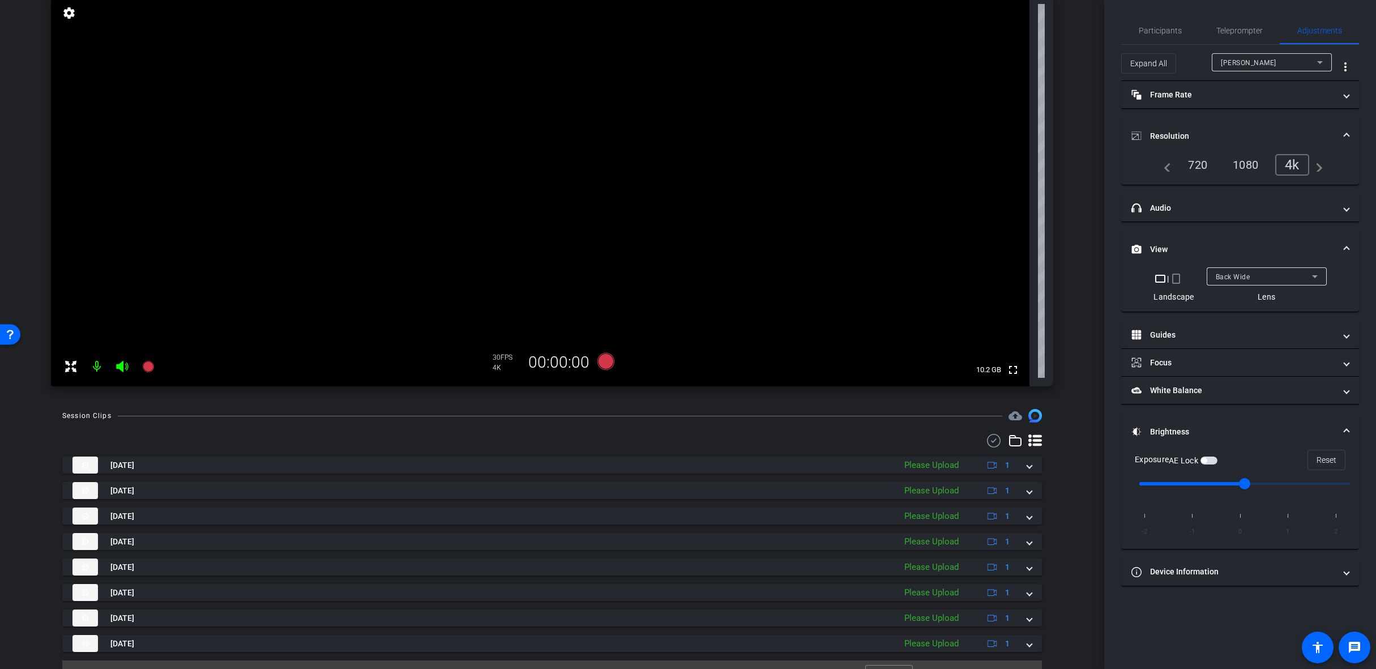
scroll to position [146, 0]
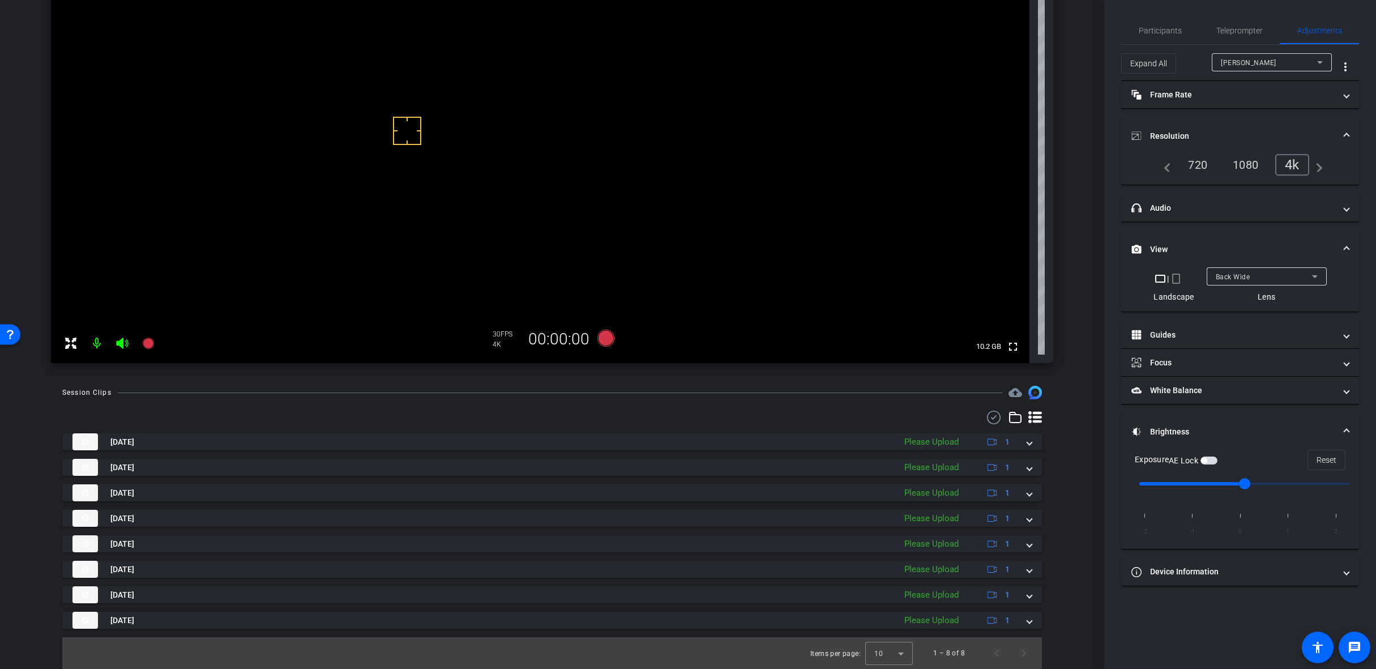
click at [389, 109] on video at bounding box center [540, 167] width 978 height 391
drag, startPoint x: 415, startPoint y: 126, endPoint x: 422, endPoint y: 110, distance: 17.2
click at [1209, 389] on mat-panel-title "White Balance White Balance" at bounding box center [1233, 390] width 204 height 12
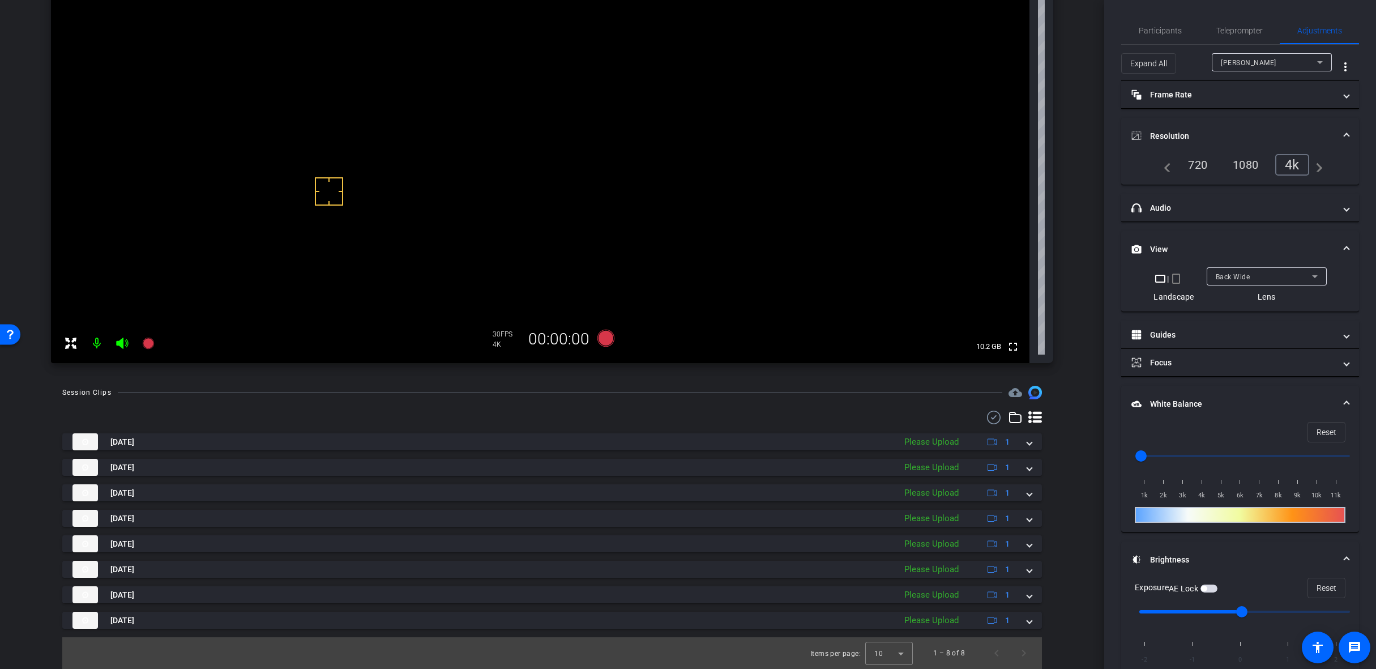
click at [1156, 455] on input "range" at bounding box center [1244, 455] width 234 height 25
click at [1165, 456] on input "range" at bounding box center [1244, 455] width 234 height 25
type input "3500"
click at [1187, 455] on input "range" at bounding box center [1244, 455] width 234 height 25
click at [594, 99] on video at bounding box center [540, 167] width 978 height 391
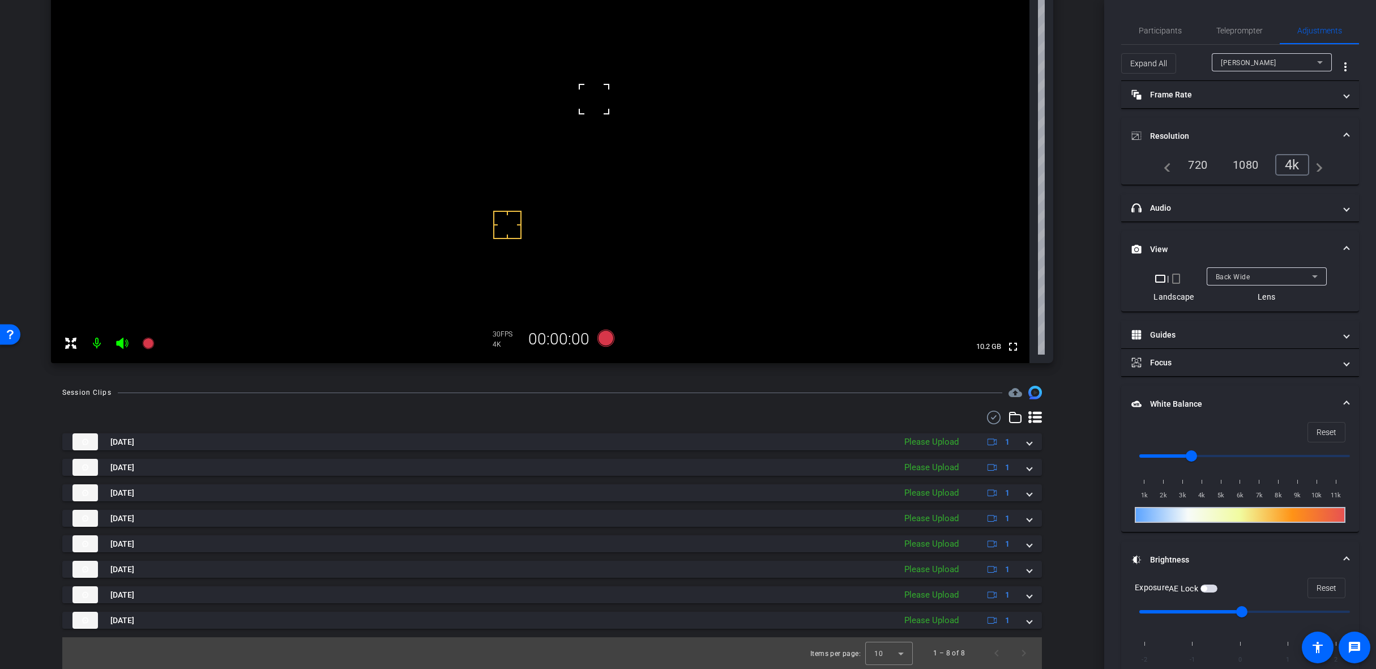
click at [428, 134] on video at bounding box center [540, 167] width 978 height 391
click at [366, 98] on video at bounding box center [540, 167] width 978 height 391
click at [228, 228] on video at bounding box center [540, 167] width 978 height 391
click at [601, 341] on icon at bounding box center [605, 338] width 17 height 17
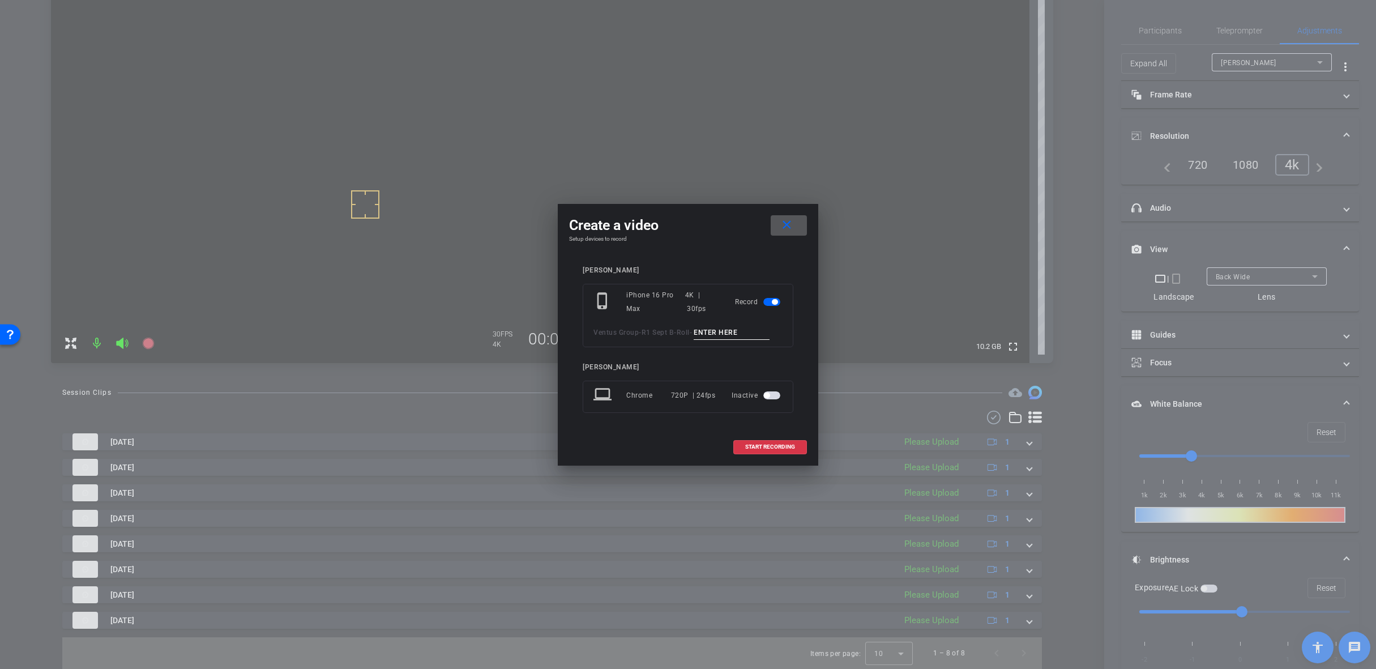
click at [719, 331] on input at bounding box center [732, 333] width 76 height 14
paste input "B-Roll 1"
type input "B-Roll 8"
click at [783, 447] on span "START RECORDING" at bounding box center [770, 447] width 50 height 6
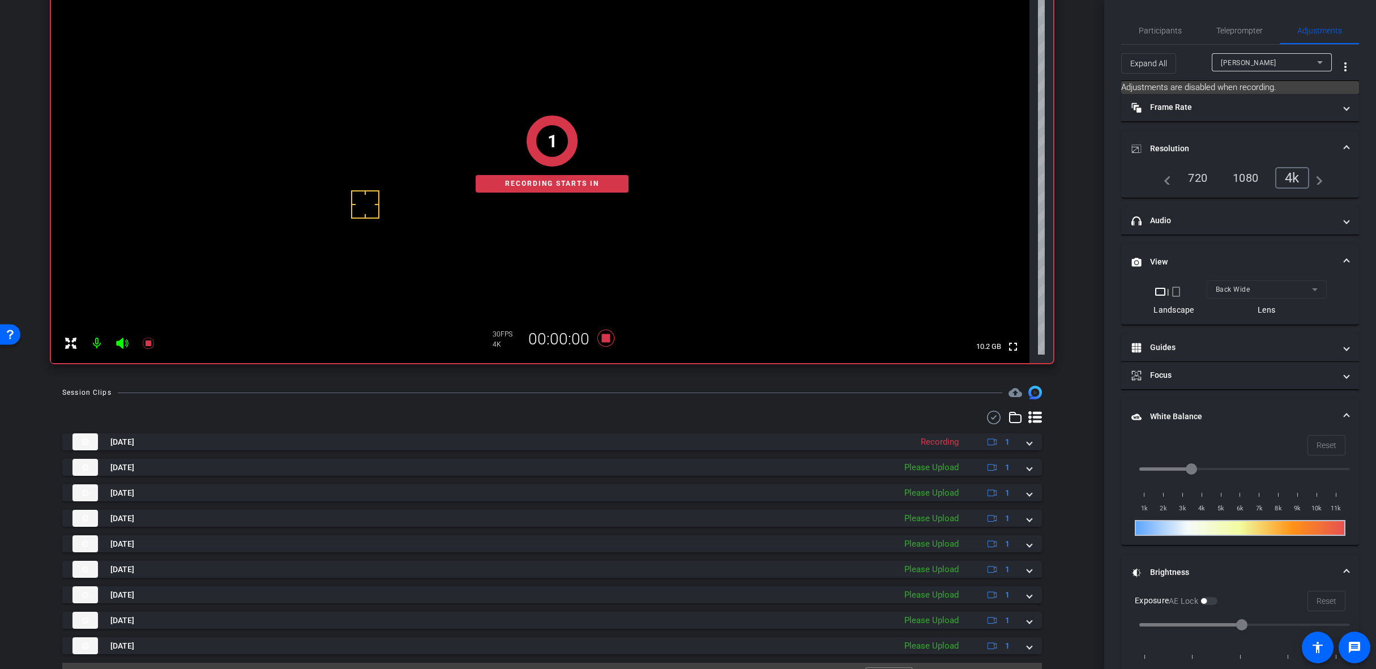
click at [526, 216] on div "1 Recording starts in" at bounding box center [552, 154] width 1002 height 418
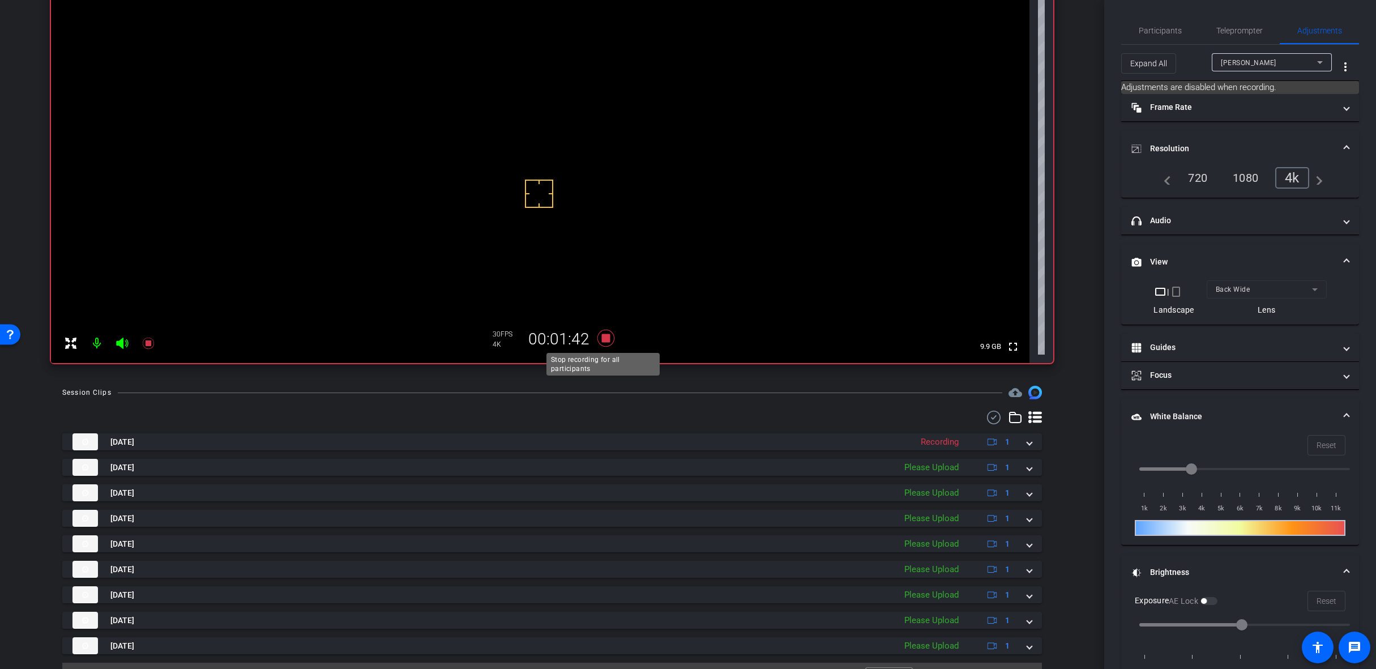
click at [606, 336] on icon at bounding box center [605, 338] width 17 height 17
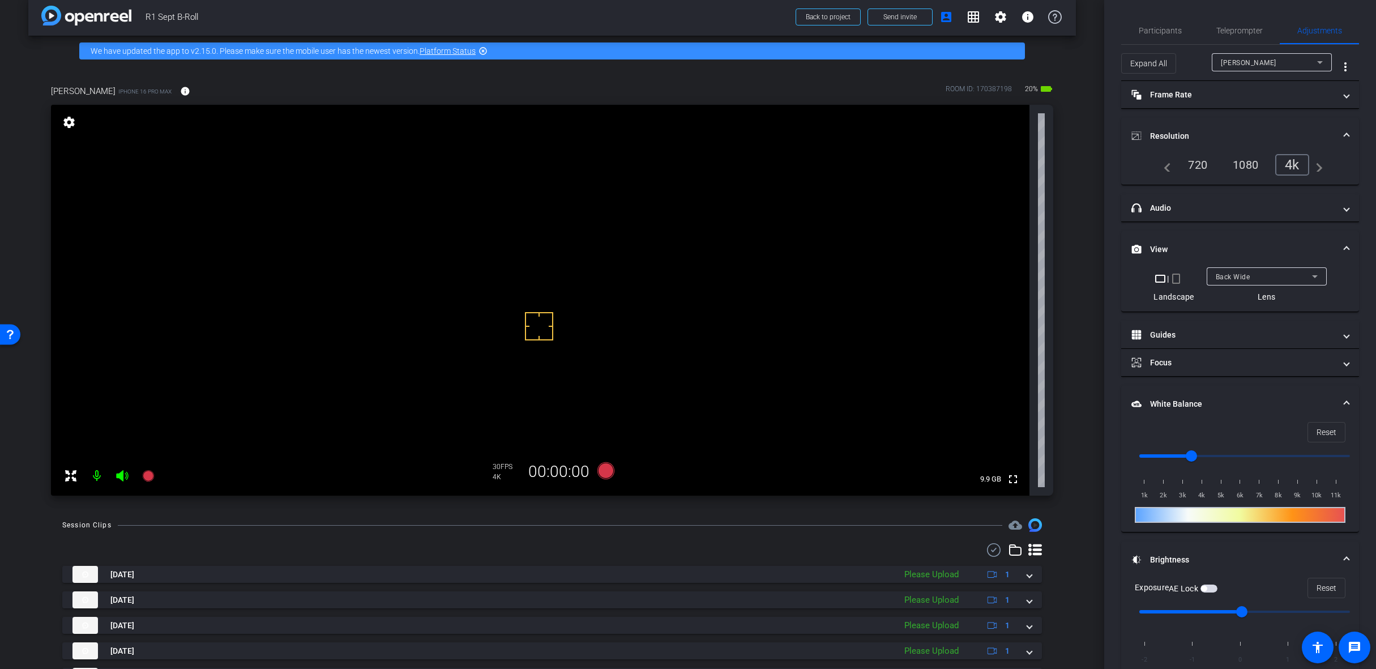
scroll to position [0, 0]
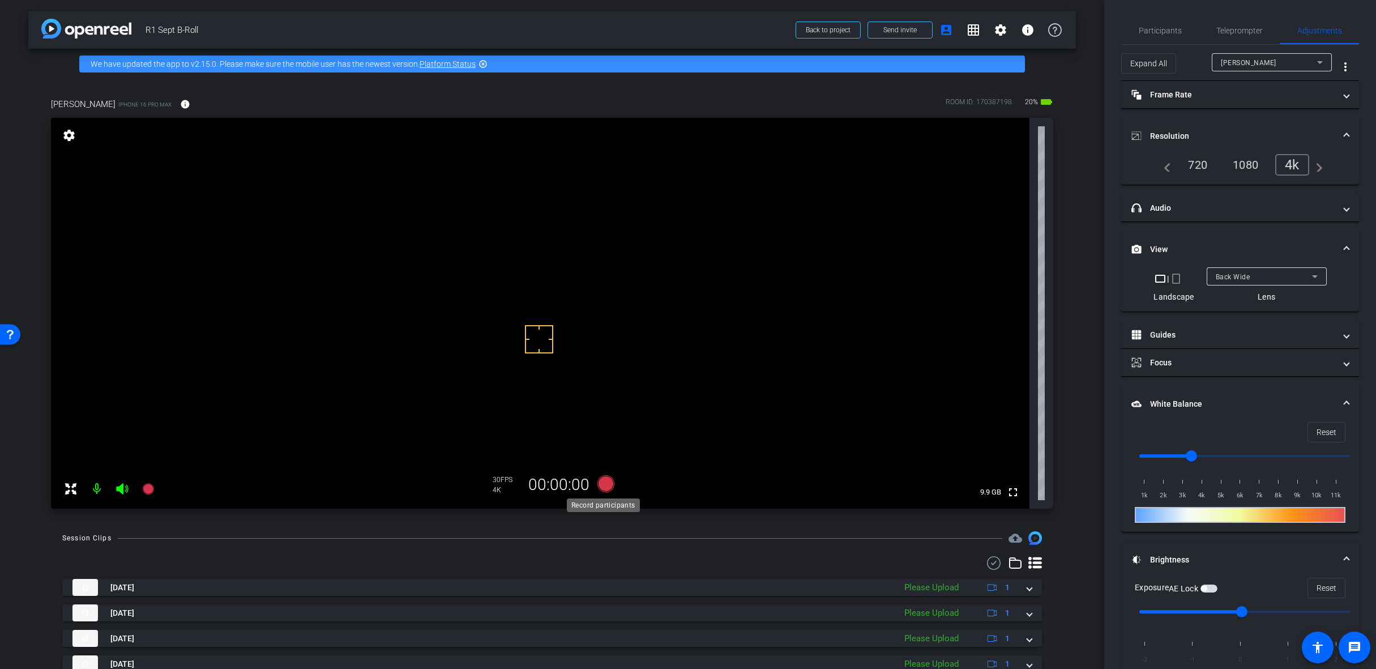
click at [602, 484] on icon at bounding box center [605, 483] width 17 height 17
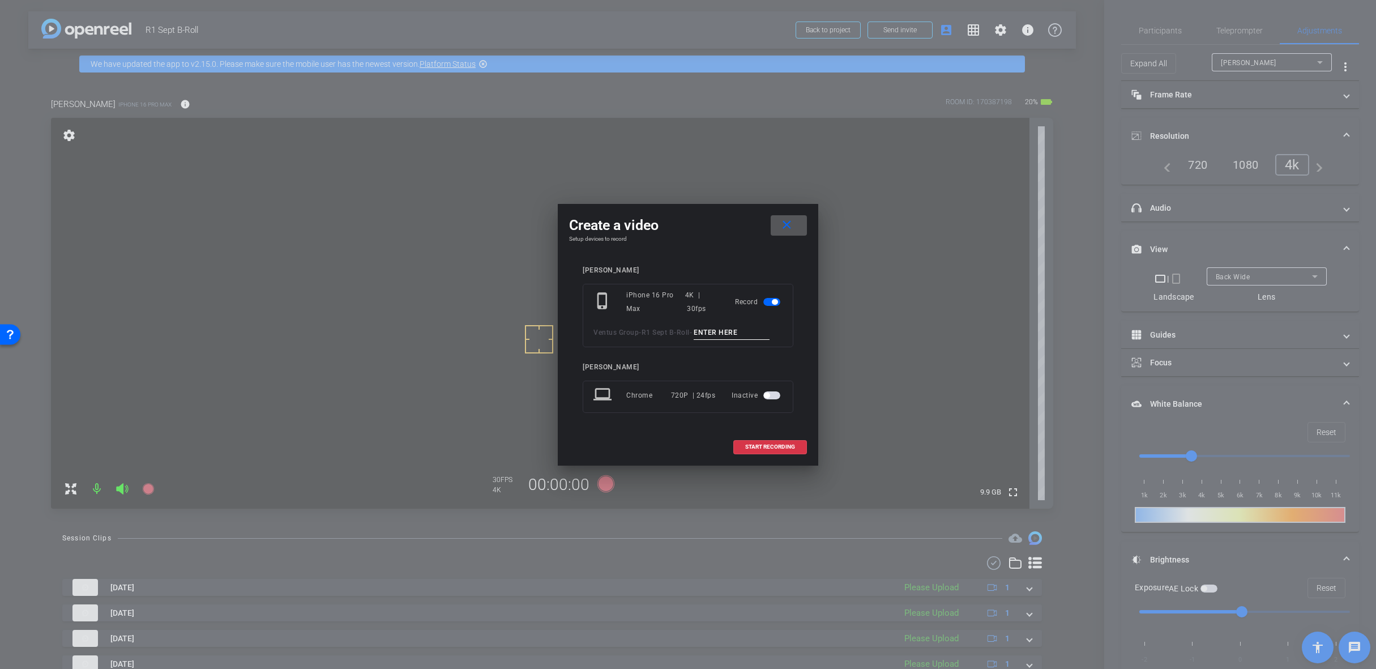
drag, startPoint x: 801, startPoint y: 223, endPoint x: 905, endPoint y: 324, distance: 144.9
click at [801, 224] on span at bounding box center [789, 225] width 36 height 27
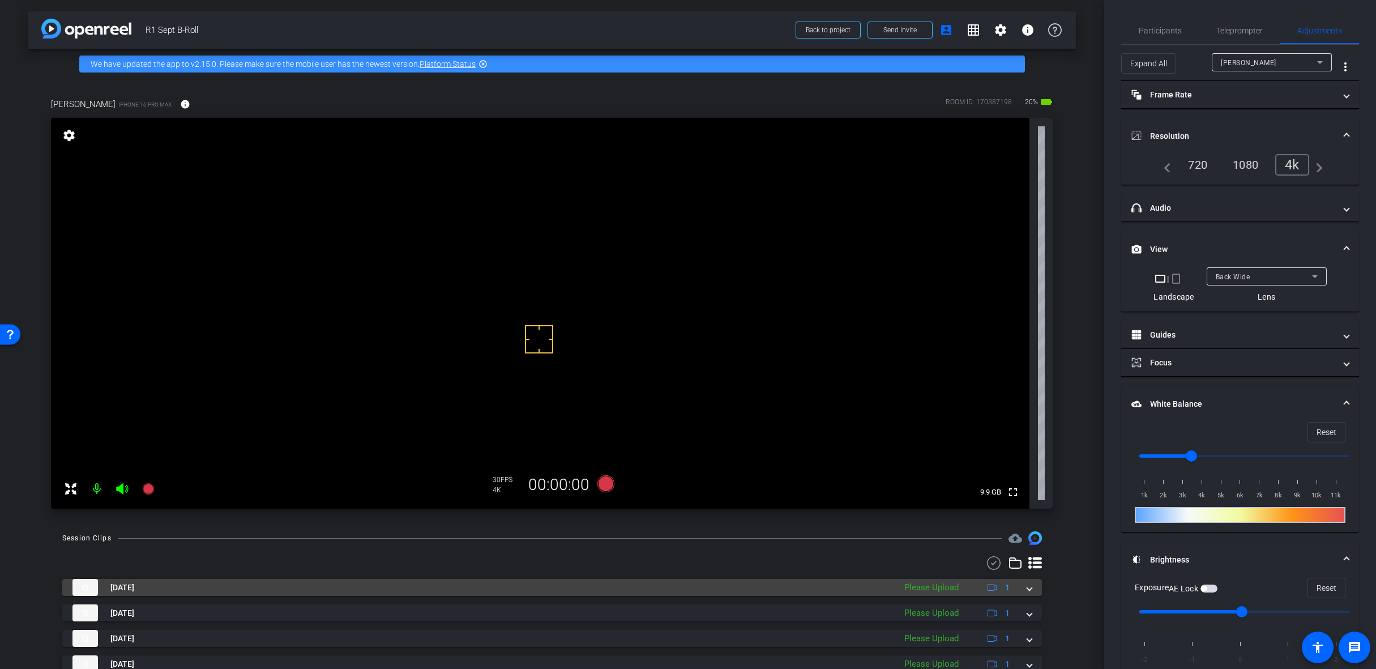
click at [1027, 584] on span at bounding box center [1029, 587] width 5 height 12
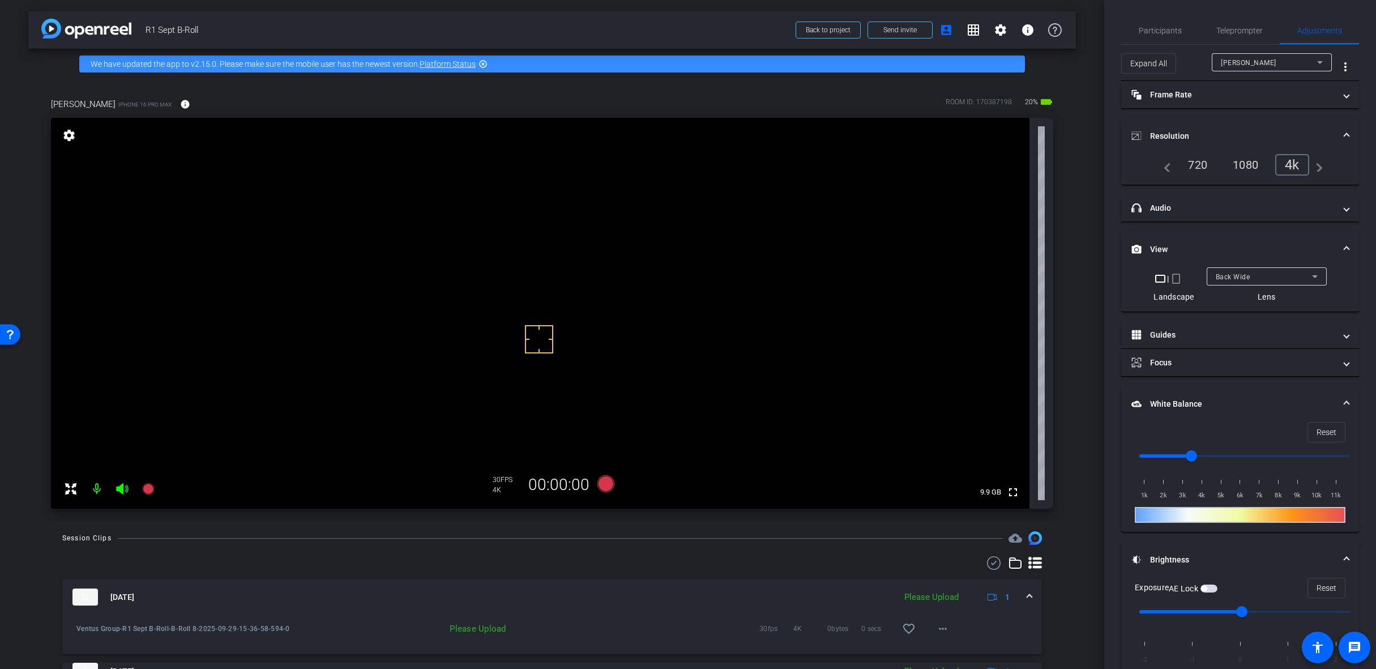
click at [1025, 584] on mat-expansion-panel-header "Sep 29, 2025 Please Upload 1" at bounding box center [552, 597] width 980 height 36
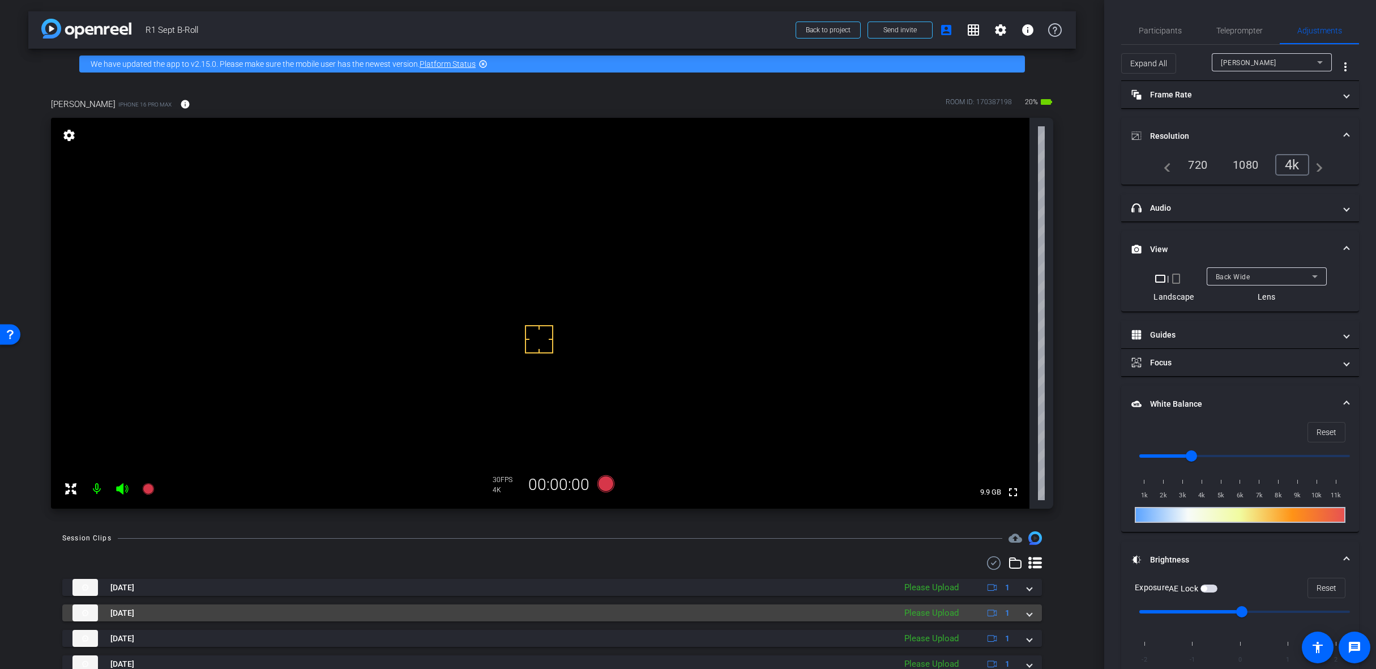
click at [1029, 613] on mat-expansion-panel-header "Sep 29, 2025 Please Upload 1" at bounding box center [552, 612] width 980 height 17
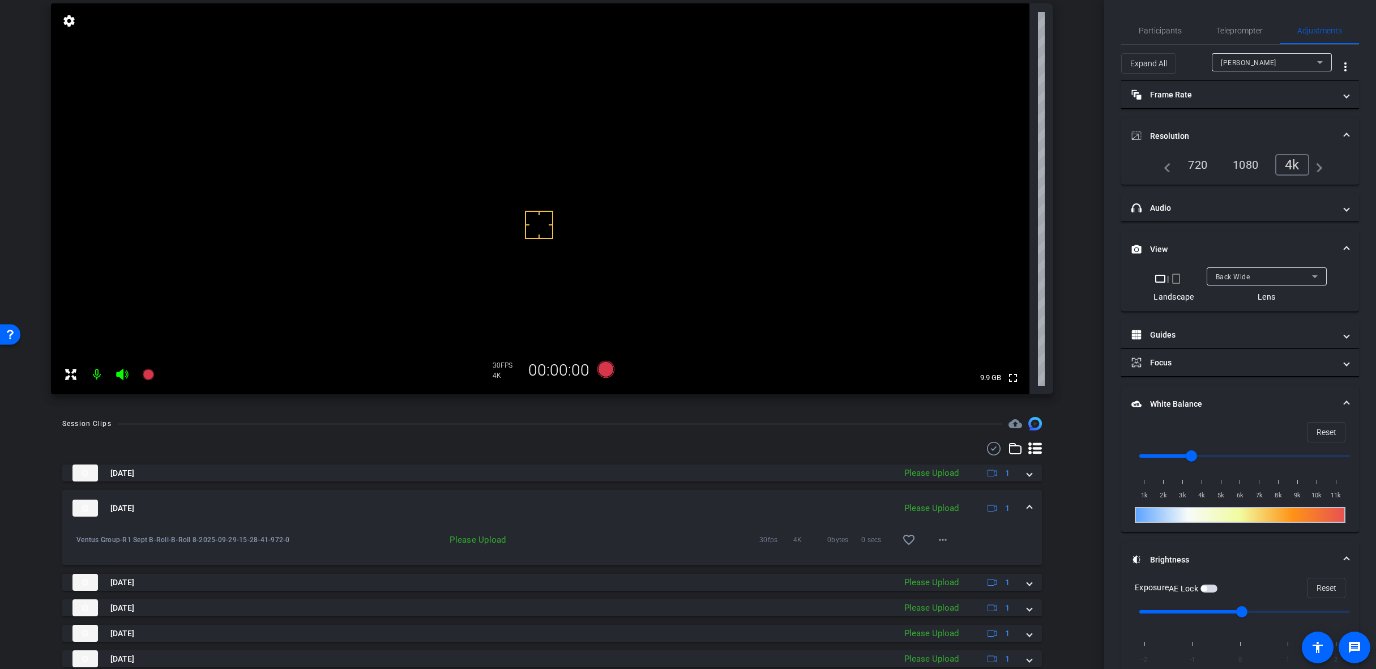
scroll to position [170, 0]
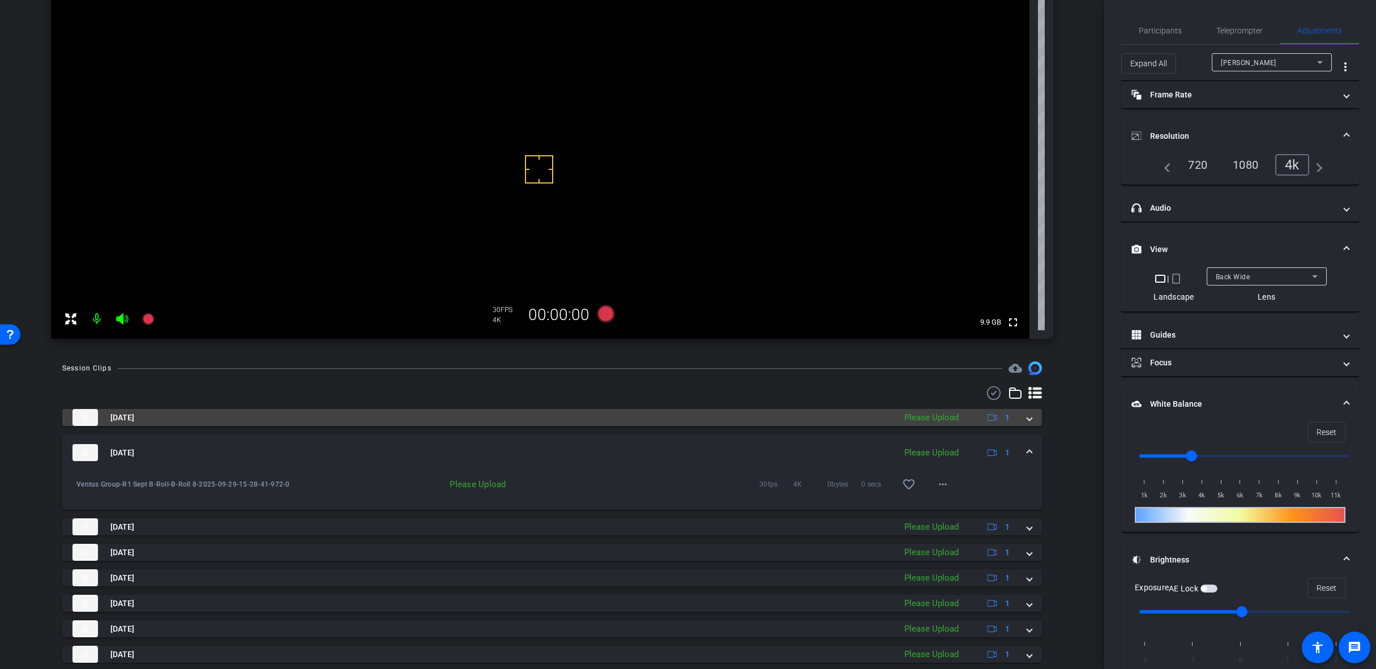
click at [1027, 420] on span at bounding box center [1029, 418] width 5 height 12
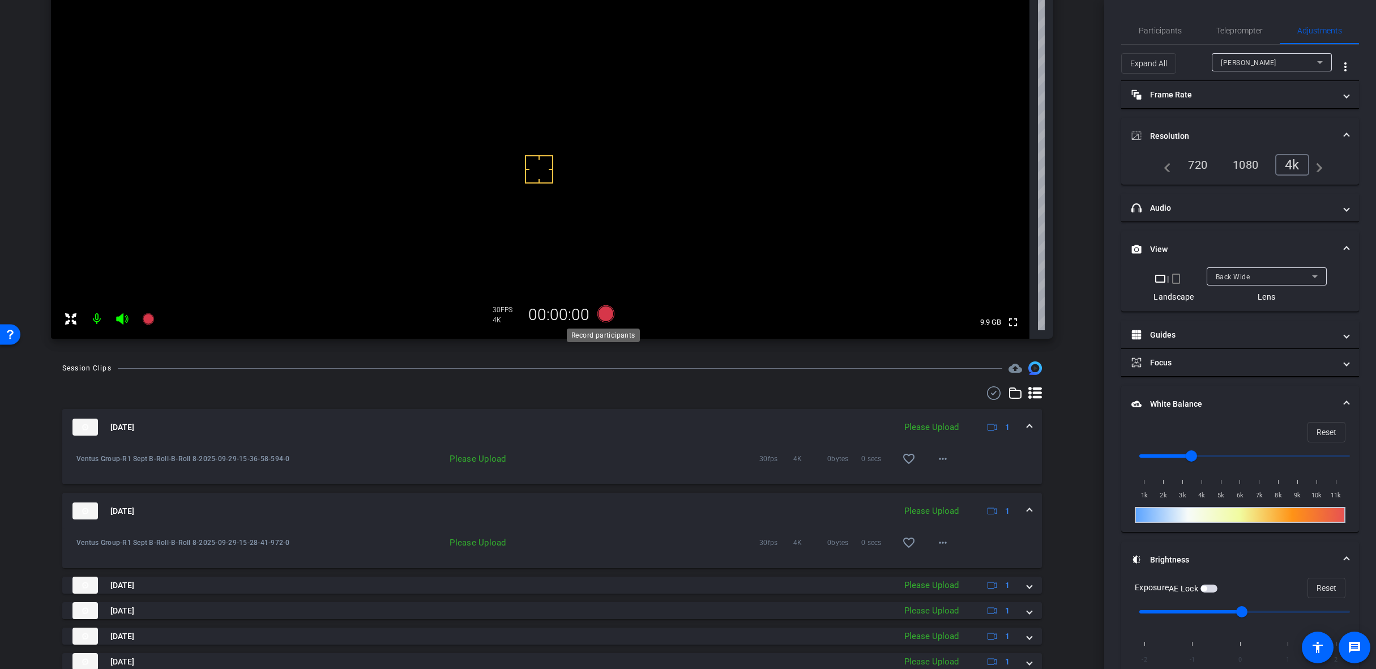
click at [605, 310] on icon at bounding box center [605, 313] width 17 height 17
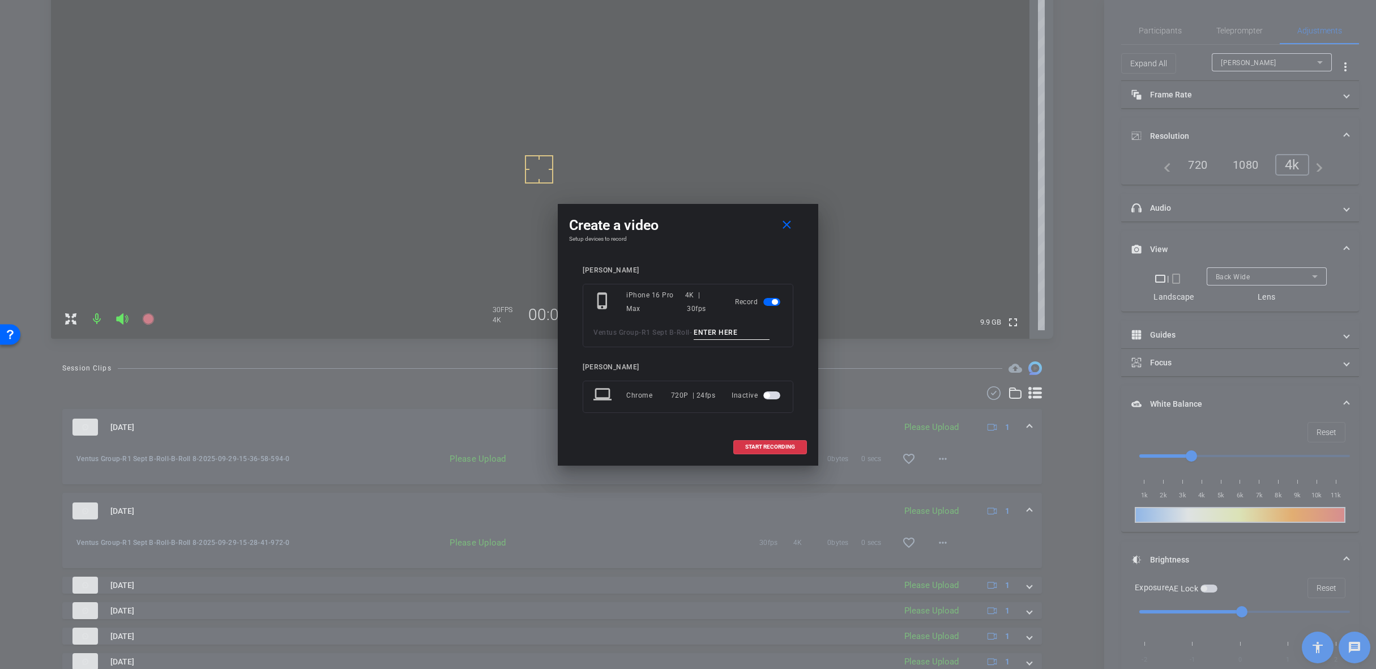
click at [711, 332] on input at bounding box center [732, 333] width 76 height 14
paste input "B-Roll 1"
type input "B-Roll 9"
click at [772, 450] on span at bounding box center [770, 446] width 72 height 27
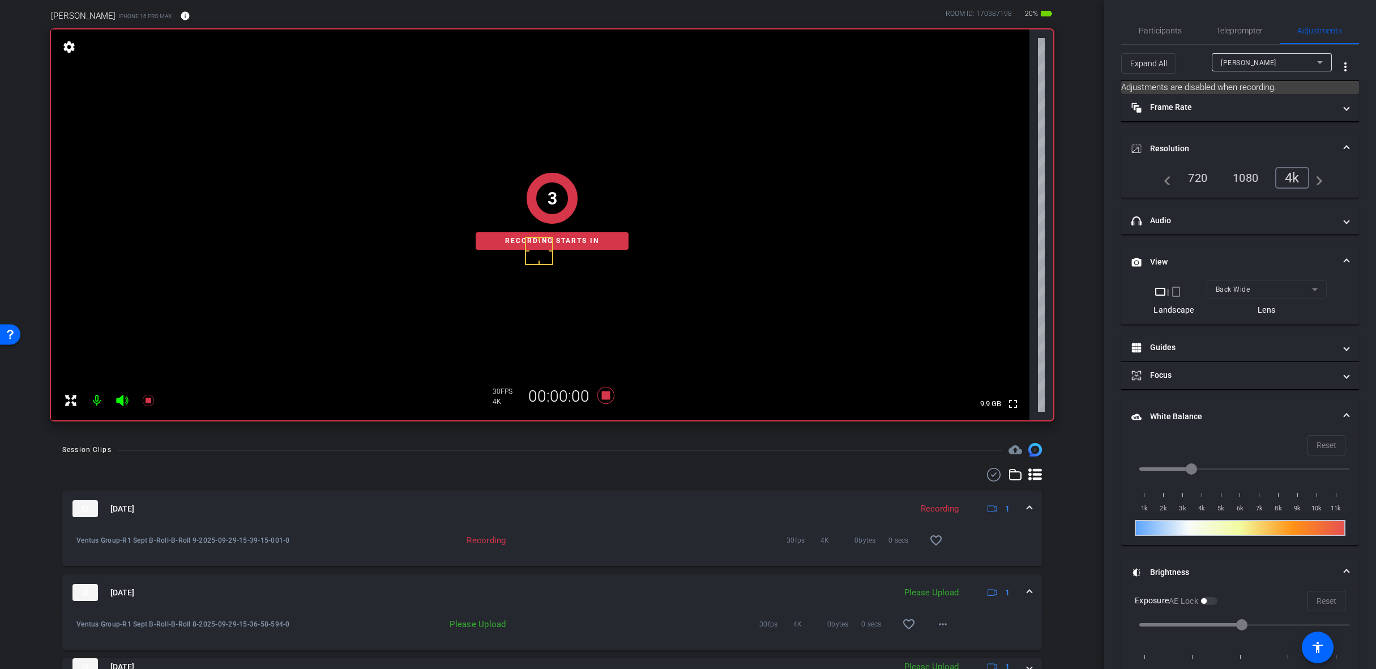
scroll to position [57, 0]
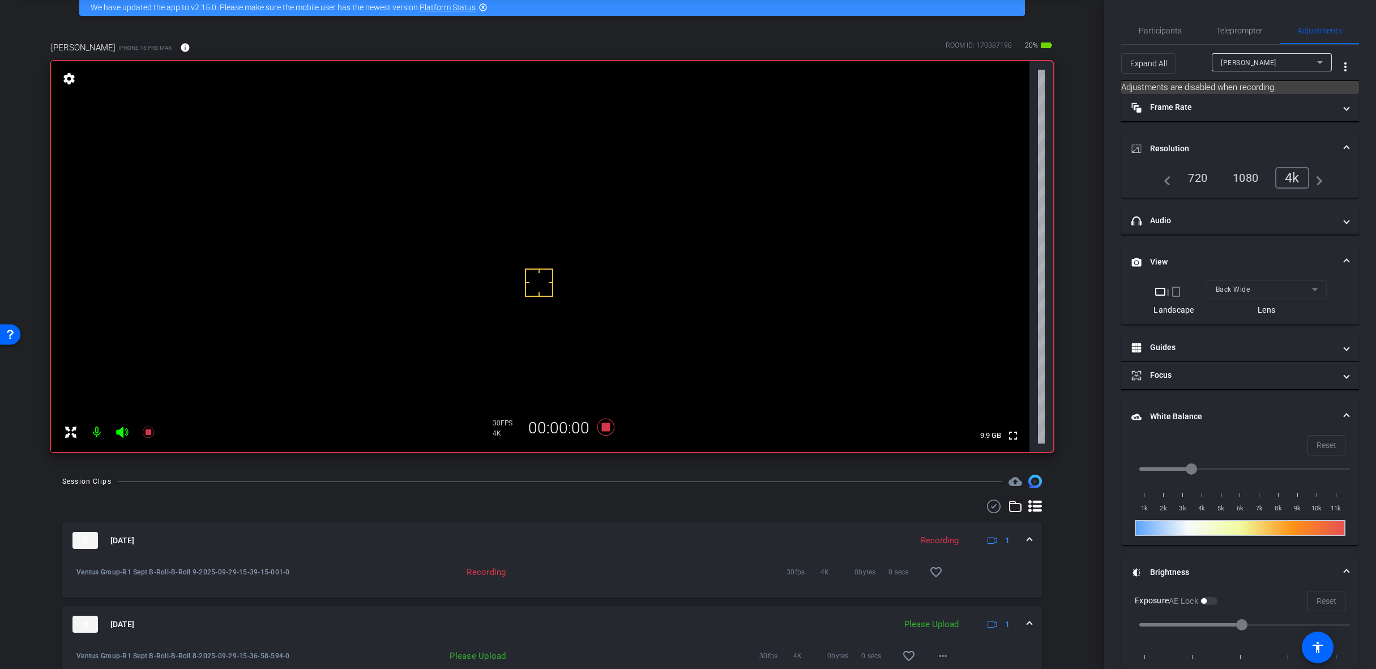
click at [1027, 540] on span at bounding box center [1029, 540] width 5 height 12
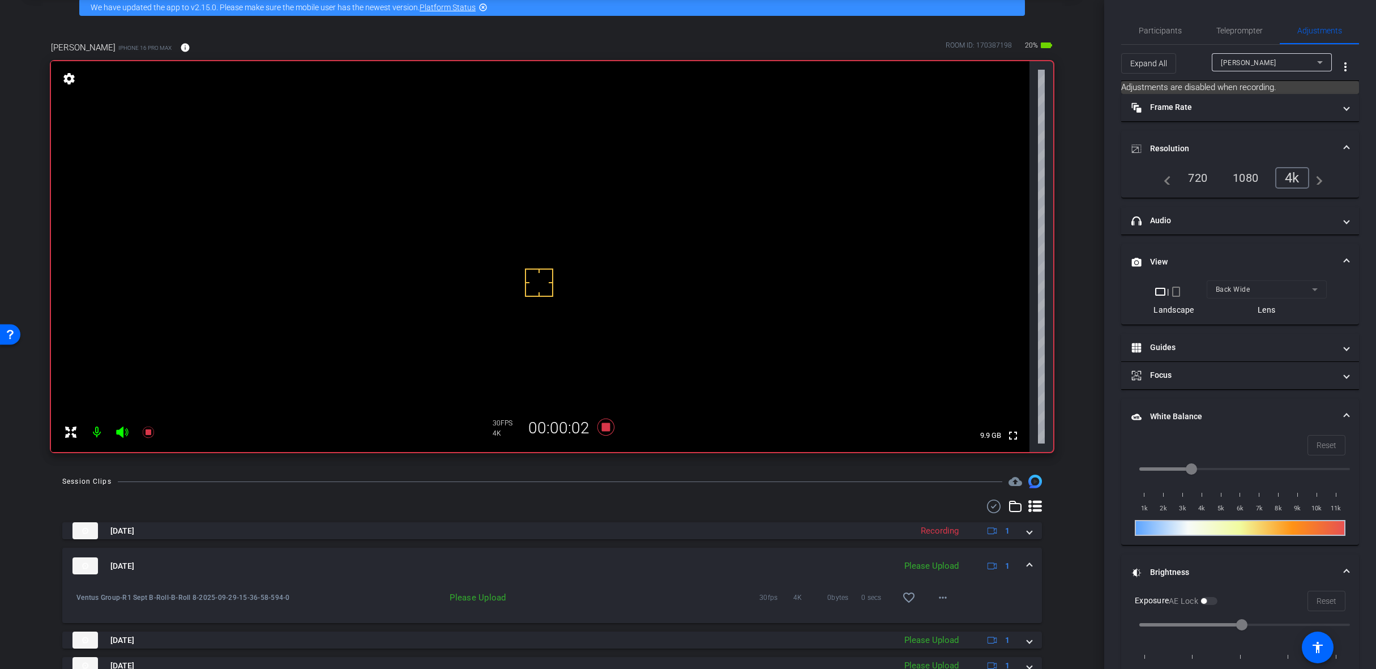
click at [1027, 565] on span at bounding box center [1029, 566] width 5 height 12
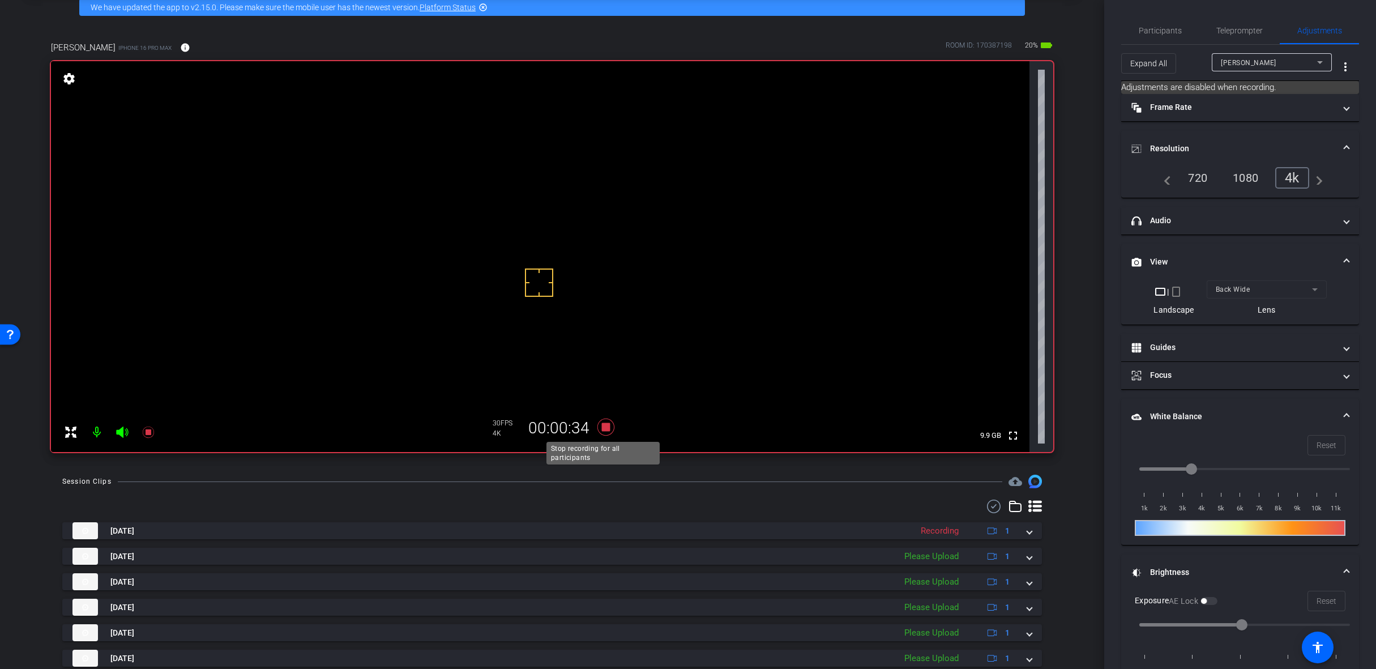
click at [602, 427] on icon at bounding box center [605, 426] width 17 height 17
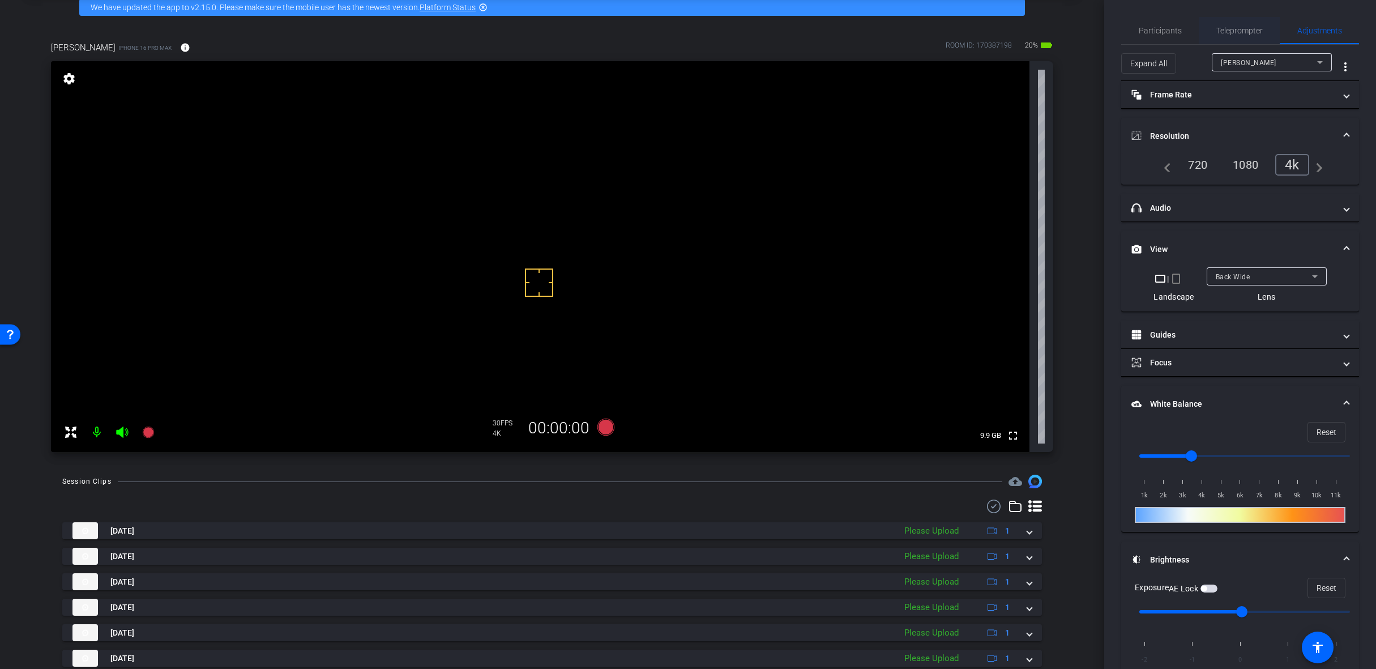
click at [1240, 27] on span "Teleprompter" at bounding box center [1239, 31] width 46 height 8
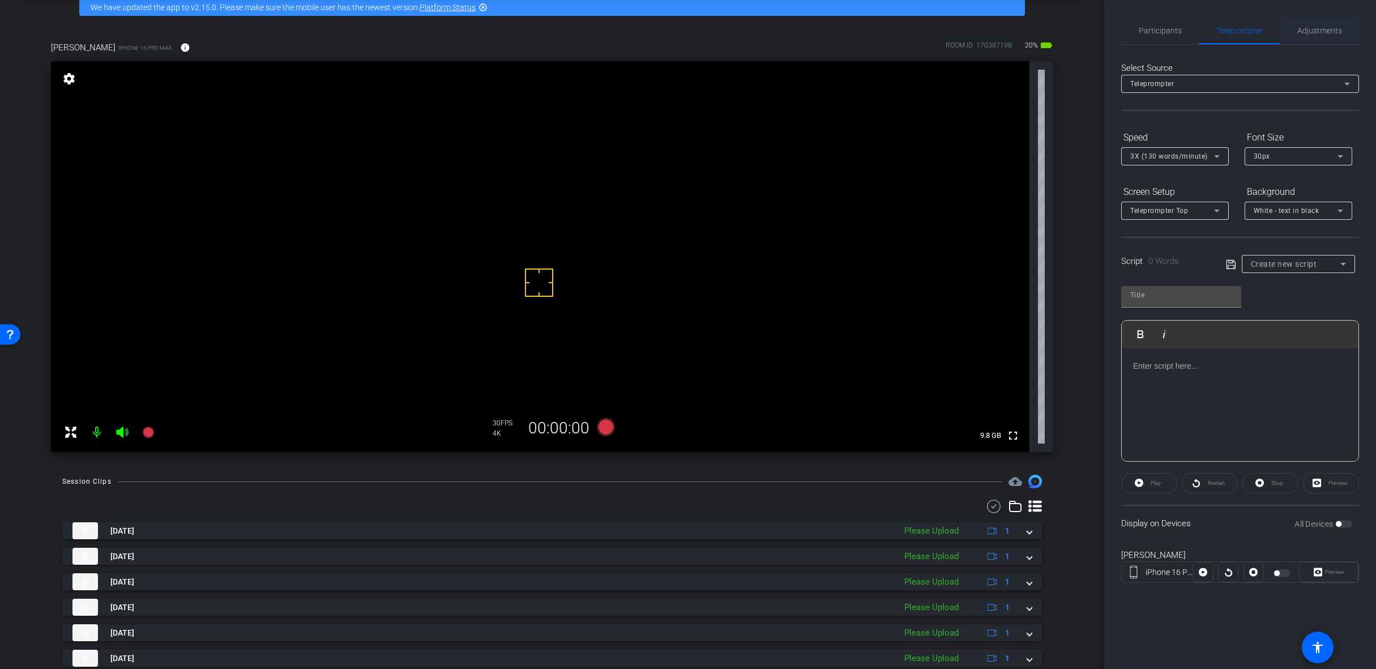
click at [1335, 33] on span "Adjustments" at bounding box center [1319, 31] width 45 height 8
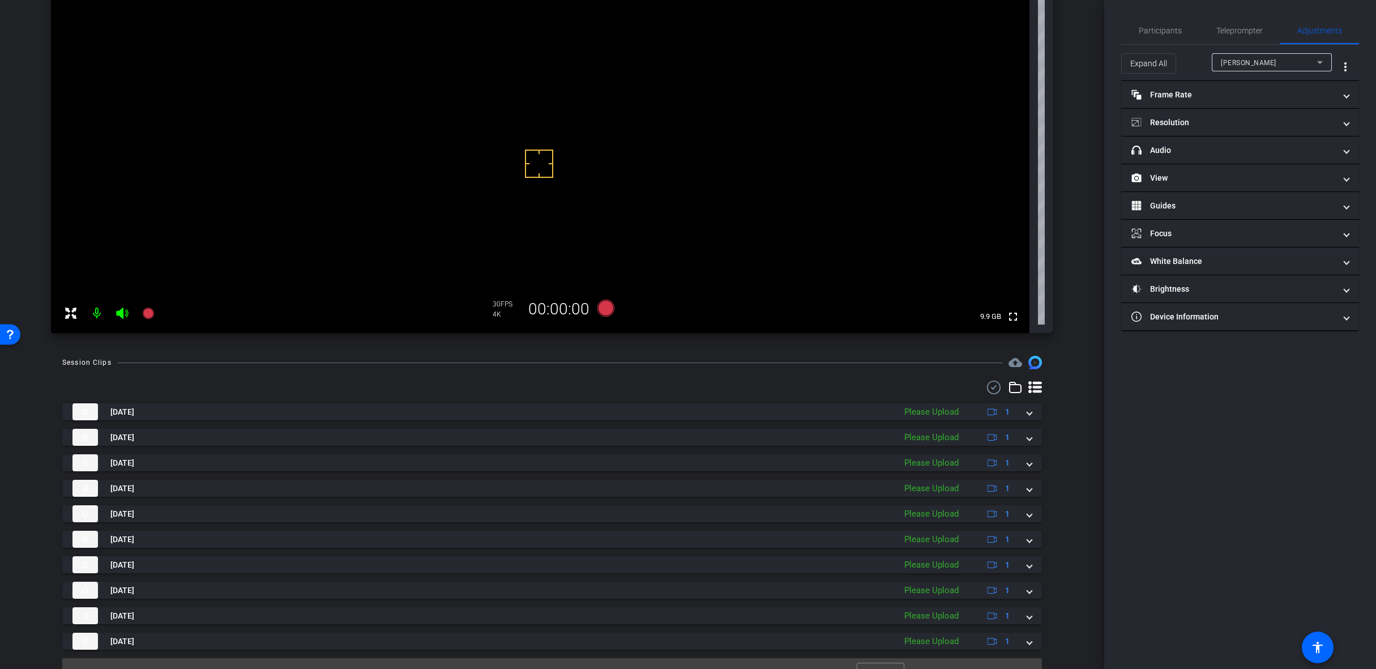
scroll to position [196, 0]
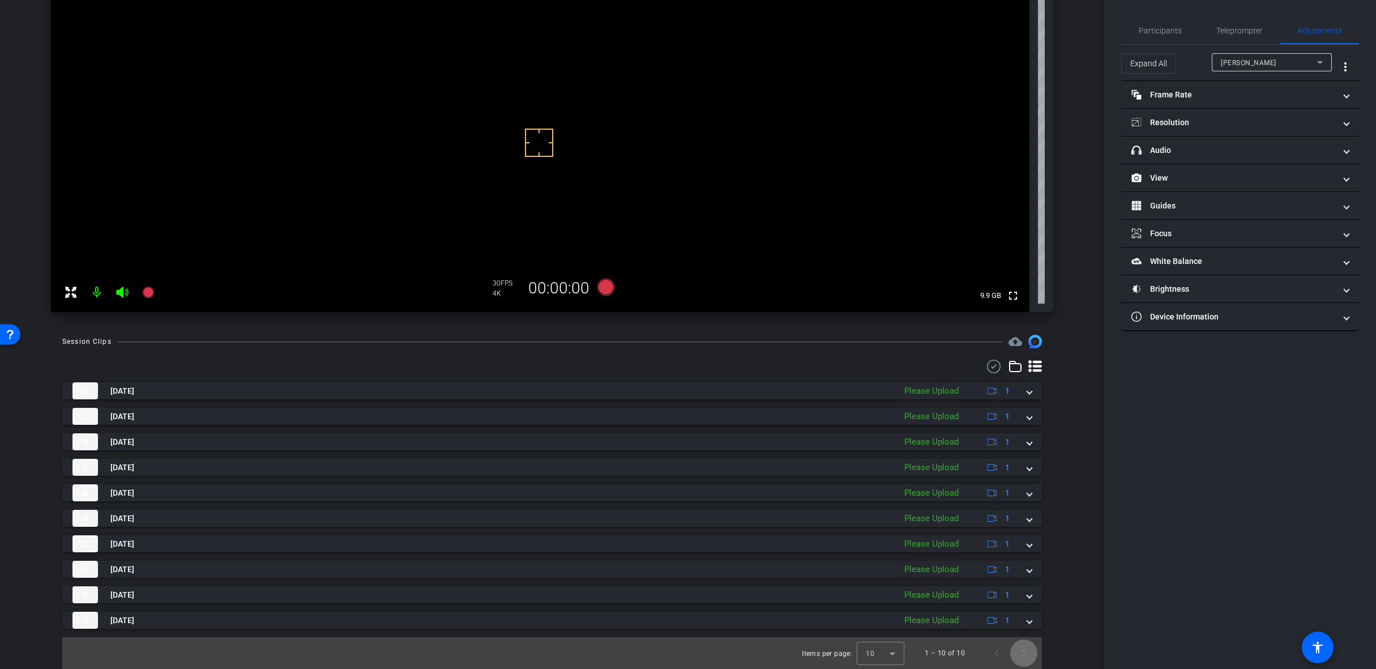
click at [1021, 653] on span "Next page" at bounding box center [1023, 652] width 27 height 27
click at [986, 653] on span "Previous page" at bounding box center [996, 652] width 27 height 27
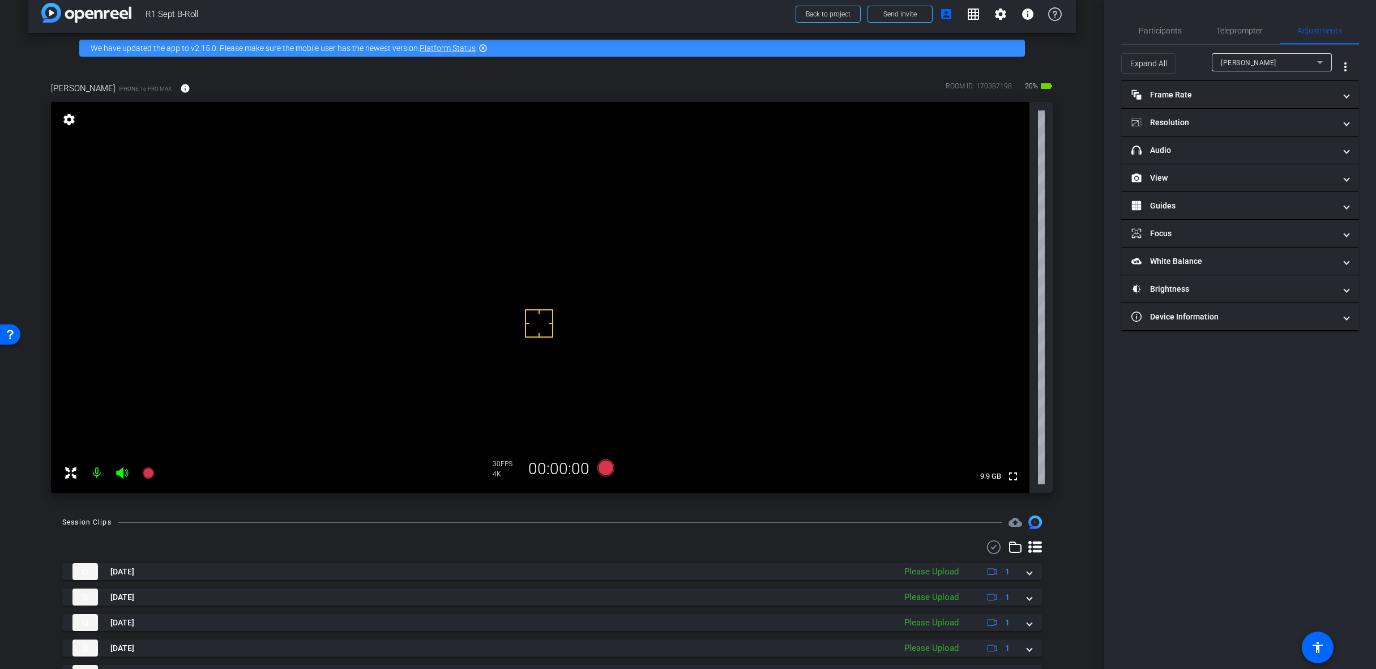
scroll to position [0, 0]
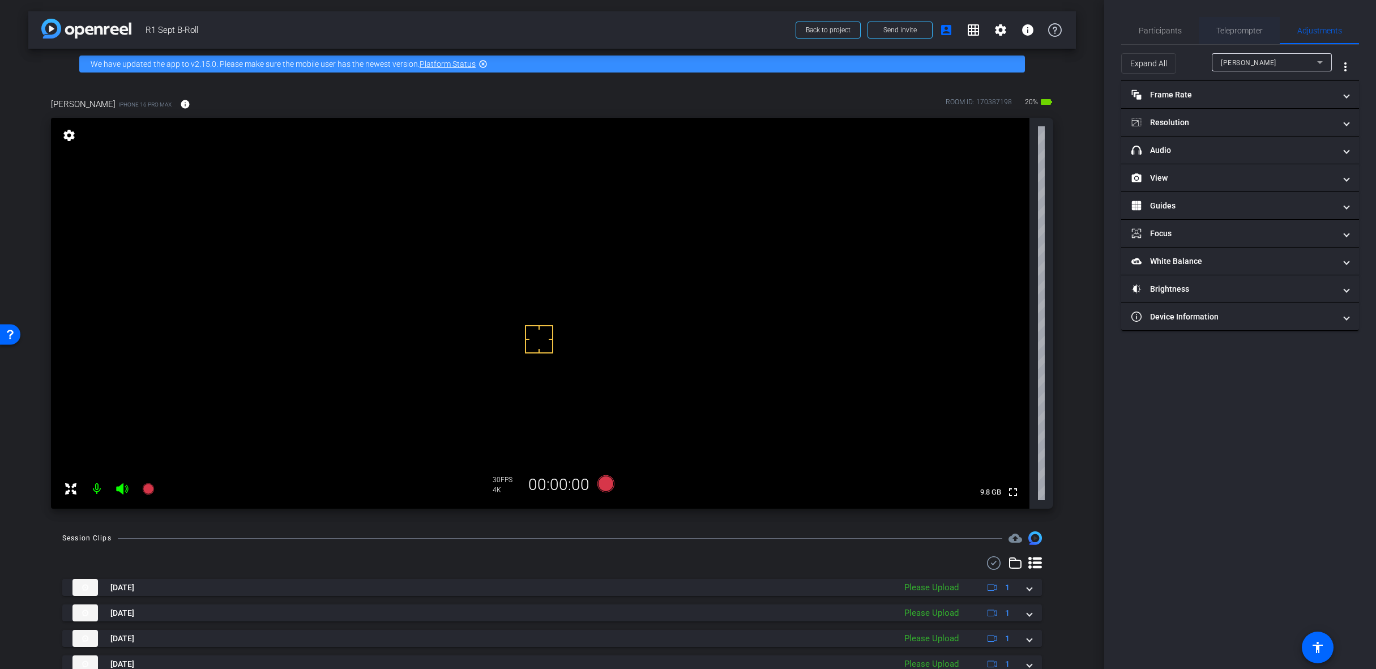
click at [1227, 27] on span "Teleprompter" at bounding box center [1239, 31] width 46 height 8
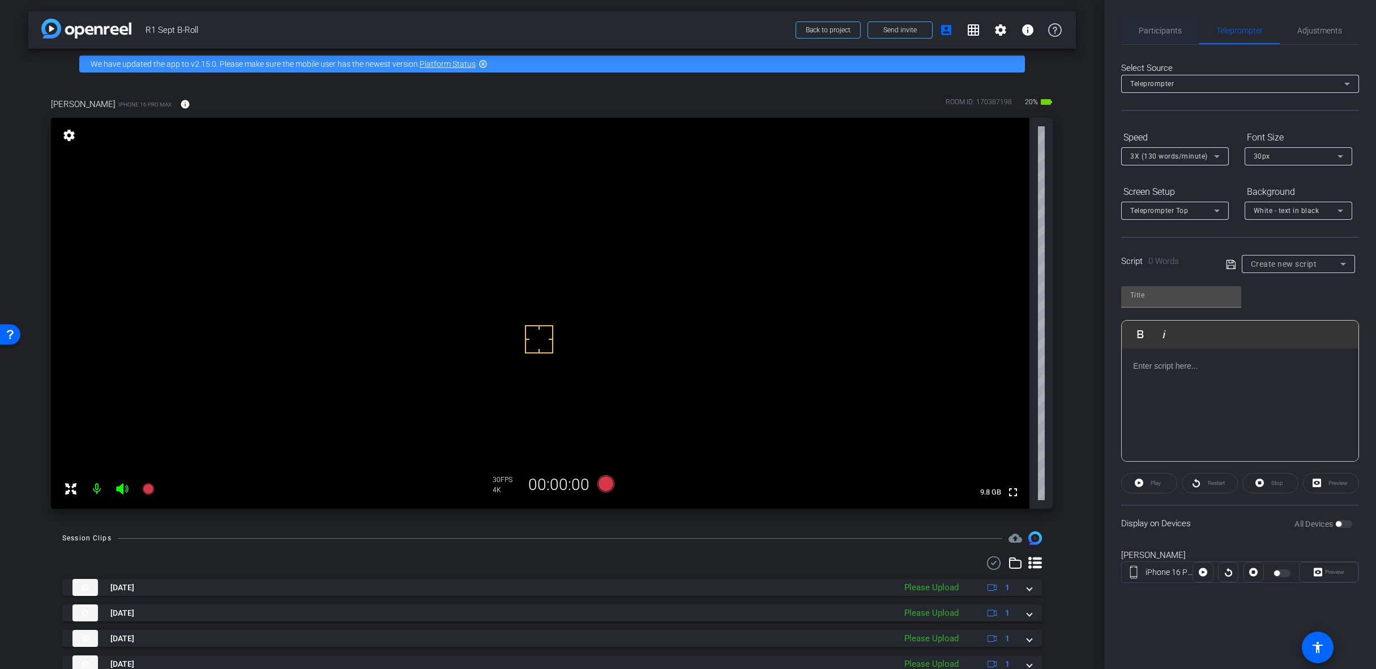
click at [1168, 28] on span "Participants" at bounding box center [1160, 31] width 43 height 8
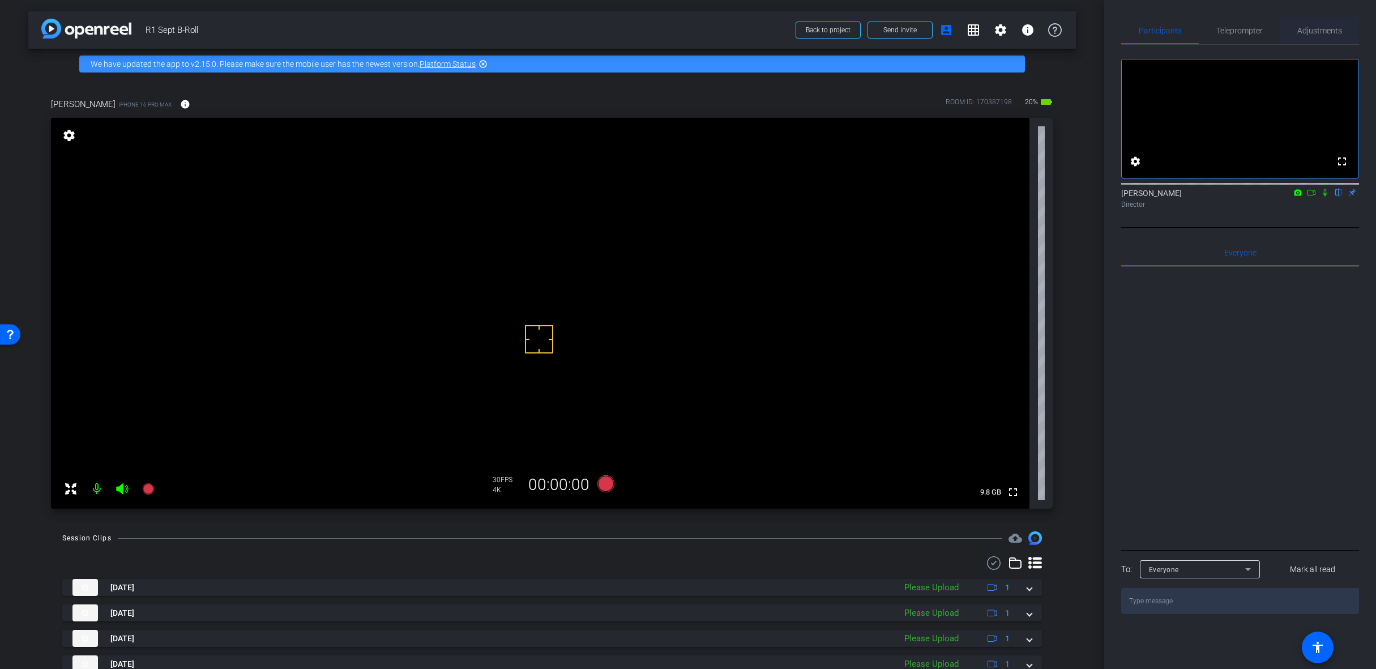
click at [1336, 31] on span "Adjustments" at bounding box center [1319, 31] width 45 height 8
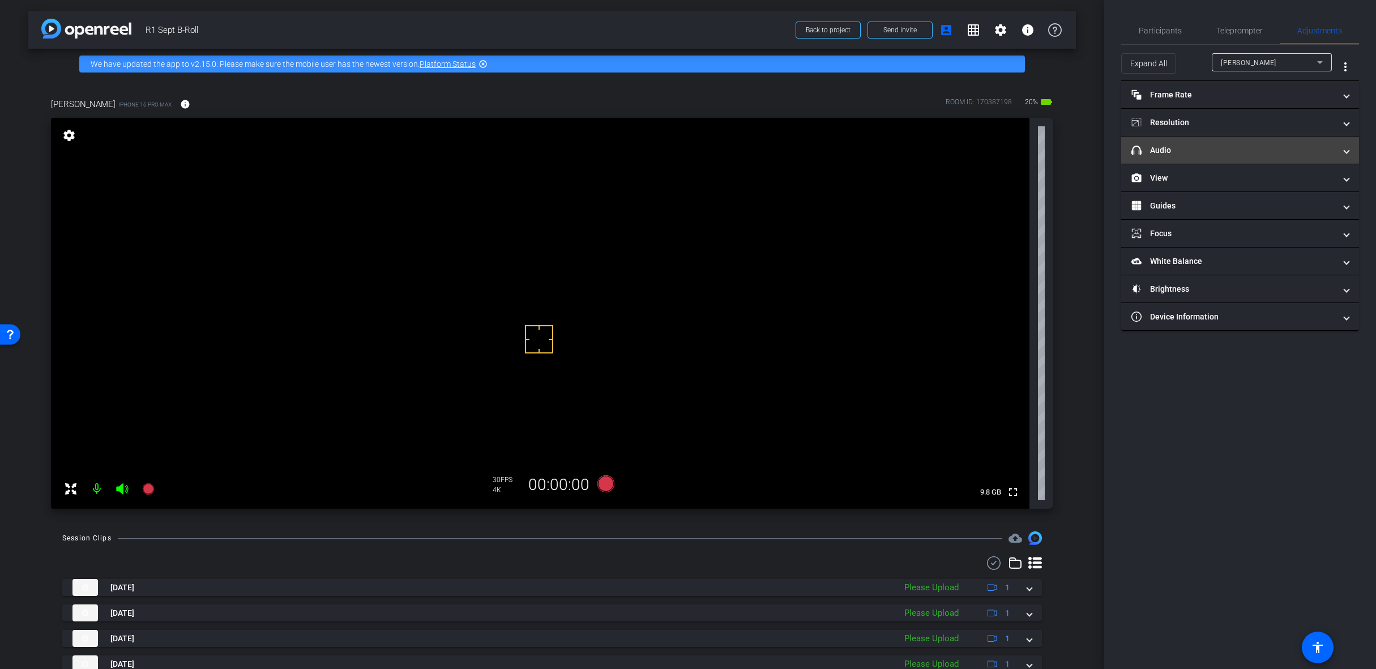
click at [1225, 151] on mat-panel-title "headphone icon Audio" at bounding box center [1233, 150] width 204 height 12
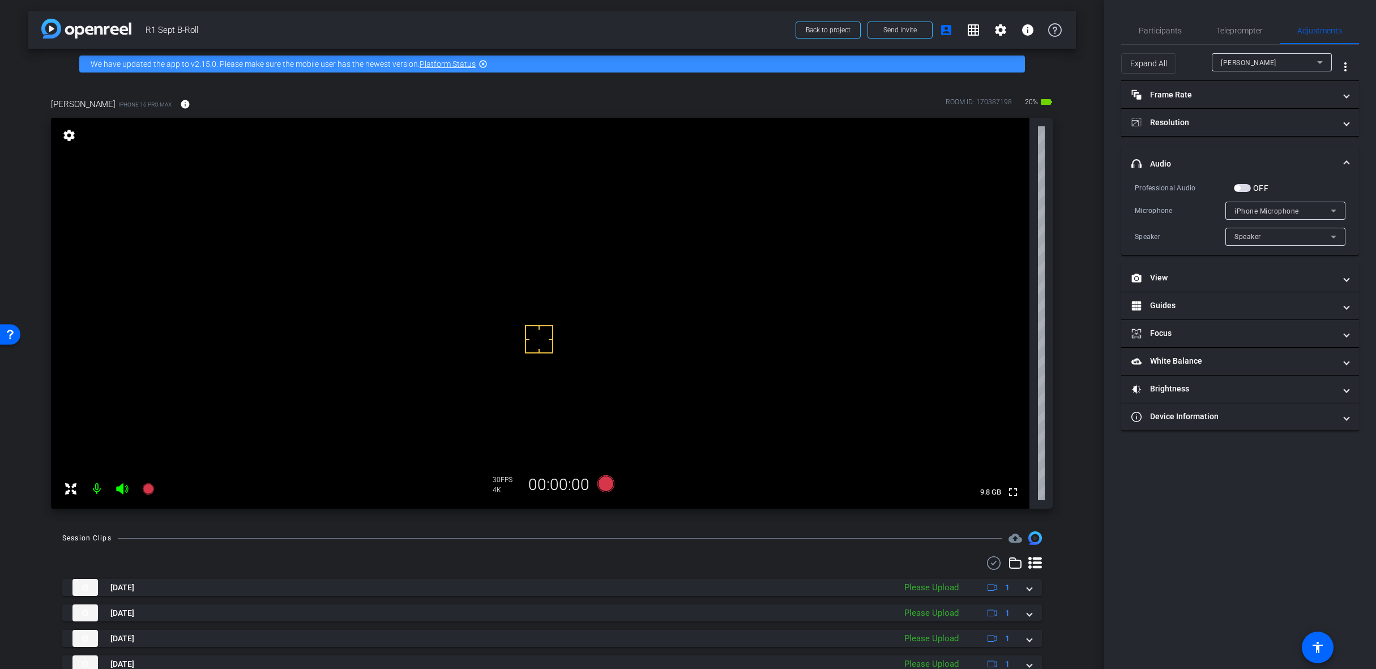
click at [1338, 156] on mat-expansion-panel-header "headphone icon Audio" at bounding box center [1240, 164] width 238 height 36
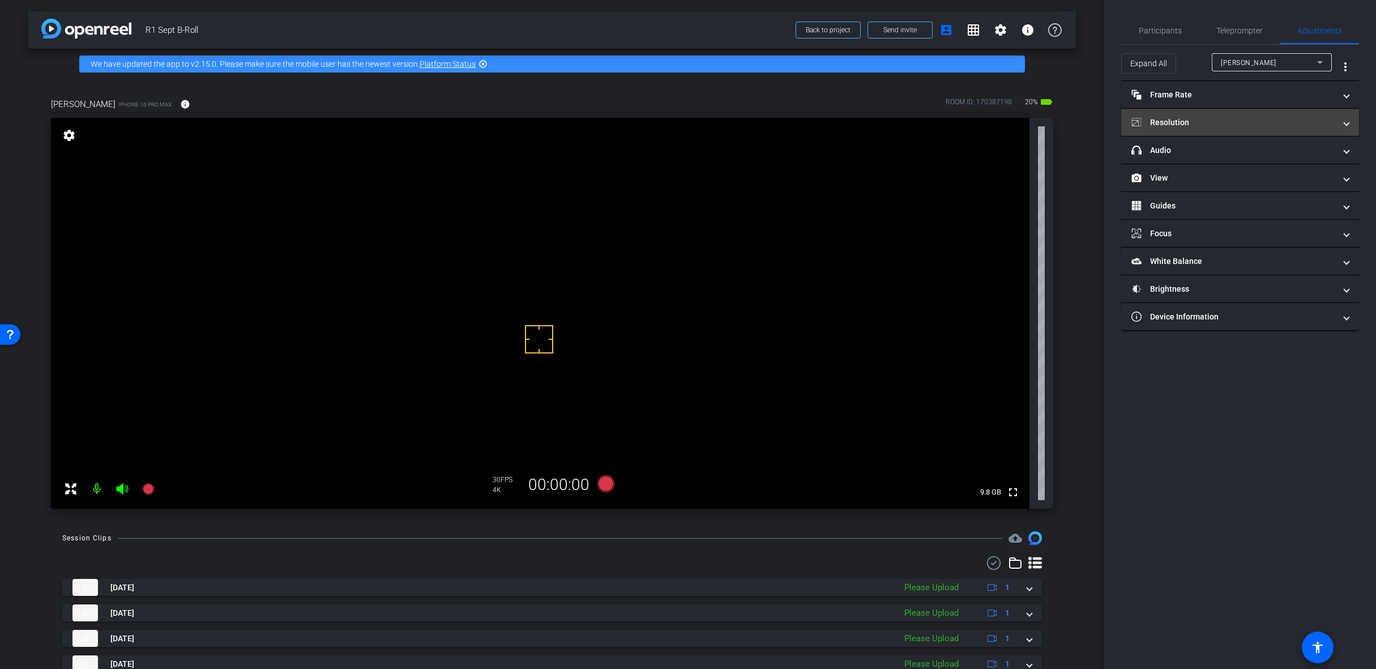
click at [1353, 123] on mat-expansion-panel-header "Resolution" at bounding box center [1240, 122] width 238 height 27
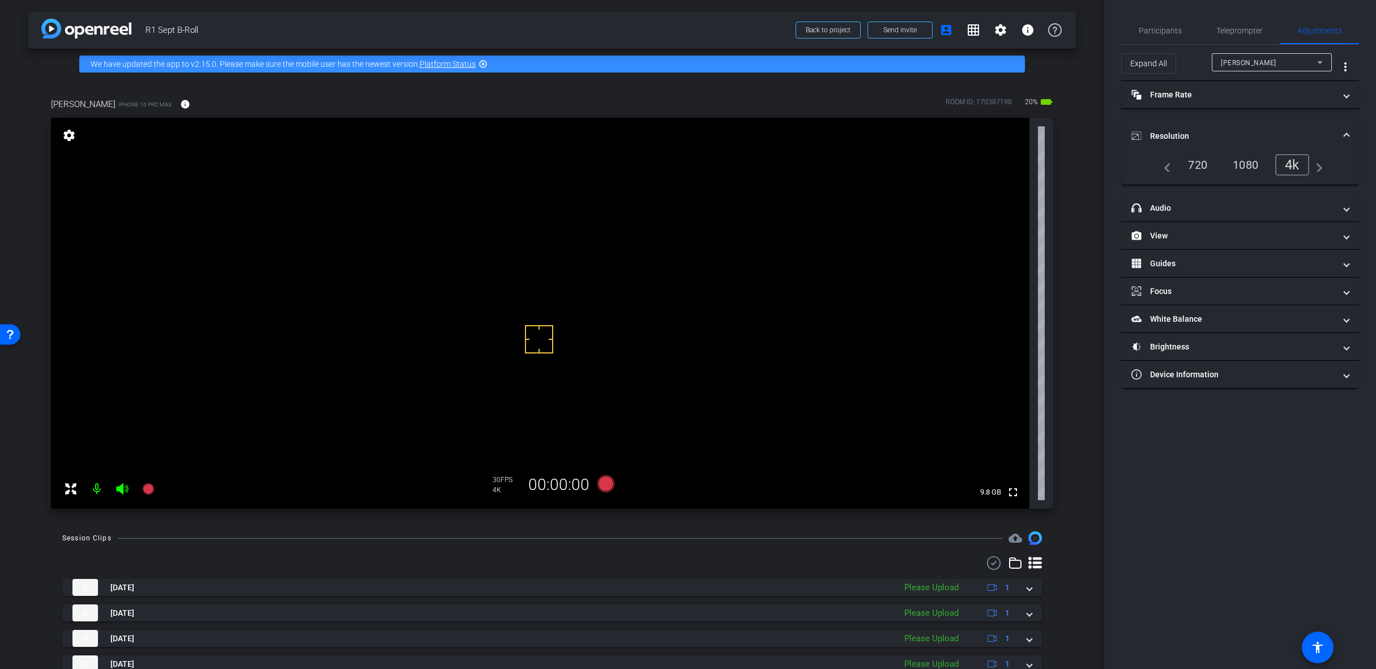
click at [1346, 129] on mat-expansion-panel-header "Resolution" at bounding box center [1240, 136] width 238 height 36
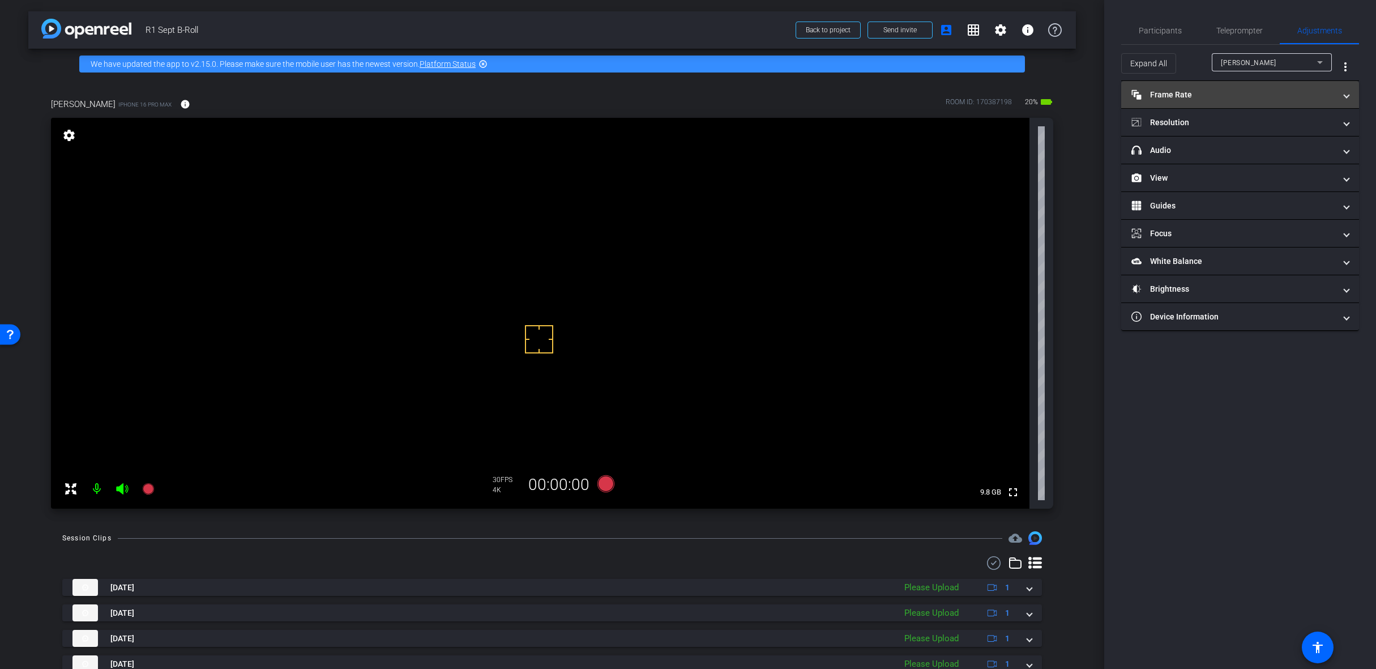
click at [1346, 99] on span at bounding box center [1346, 95] width 5 height 12
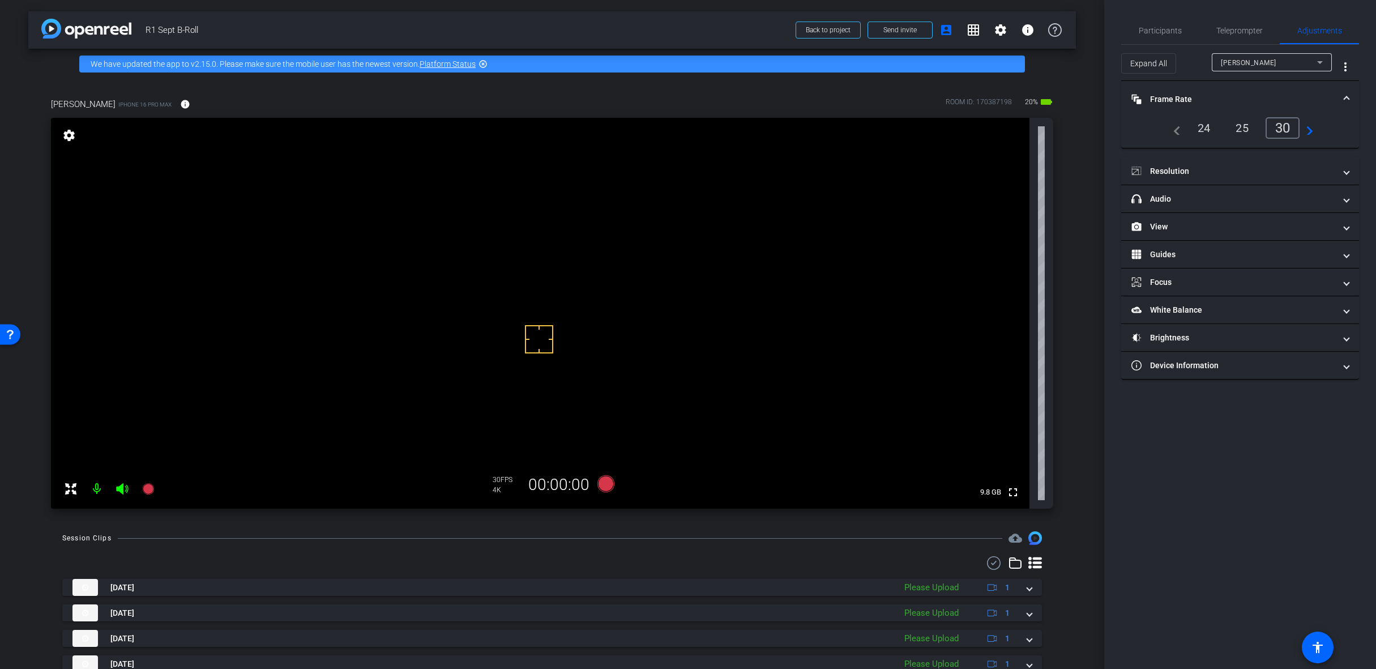
click at [1346, 99] on span at bounding box center [1346, 99] width 5 height 12
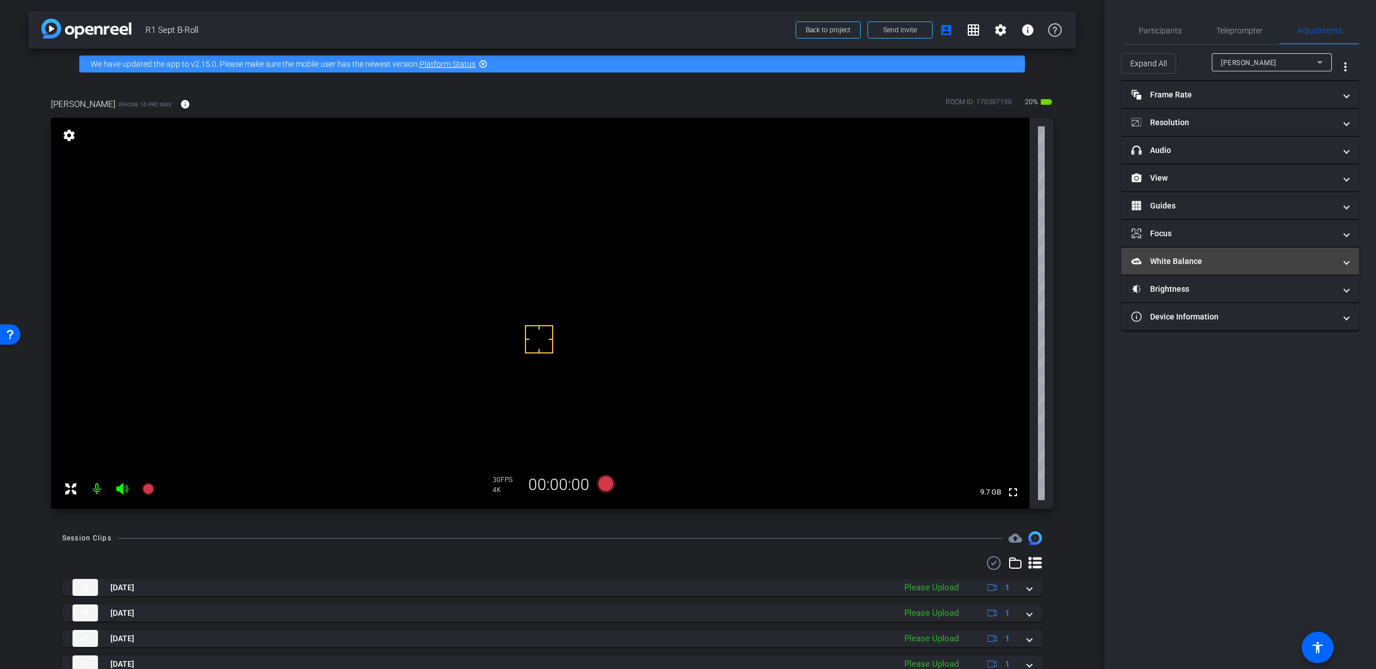
click at [1200, 266] on mat-panel-title "White Balance White Balance" at bounding box center [1233, 261] width 204 height 12
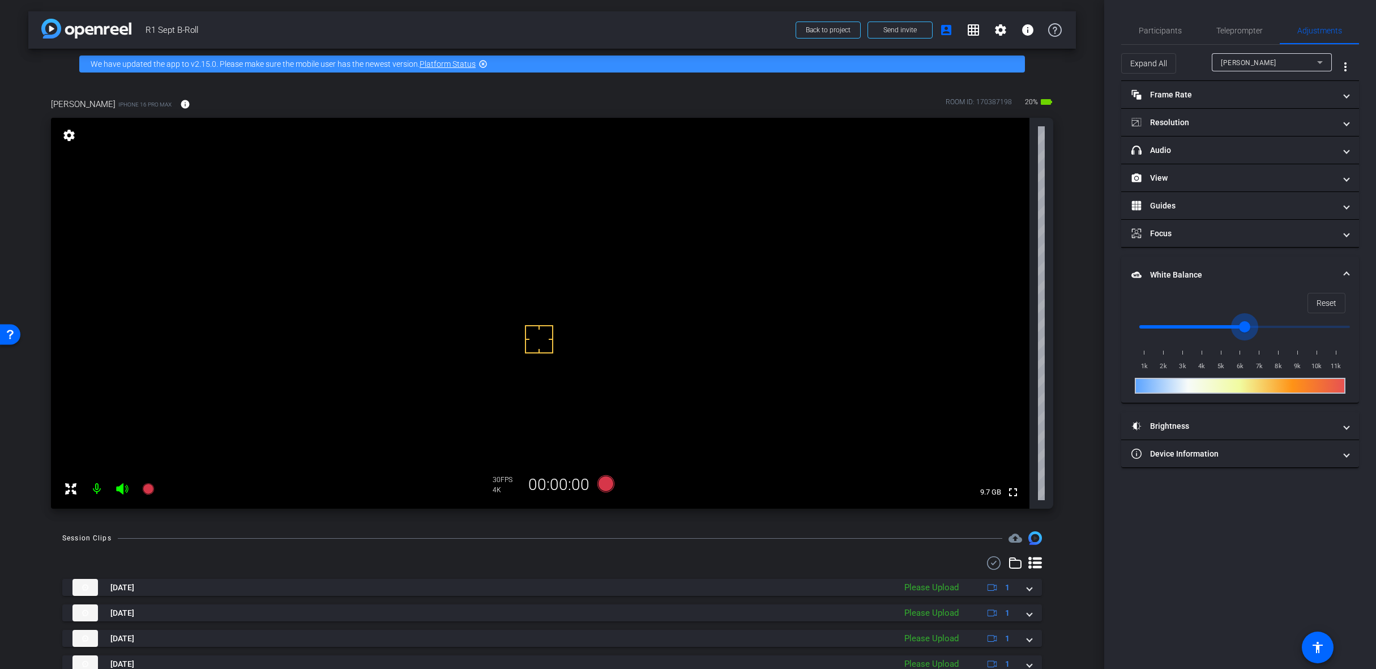
drag, startPoint x: 1192, startPoint y: 324, endPoint x: 1243, endPoint y: 326, distance: 50.4
click at [1243, 326] on input "range" at bounding box center [1244, 326] width 234 height 25
drag, startPoint x: 1245, startPoint y: 327, endPoint x: 1191, endPoint y: 337, distance: 54.2
click at [1191, 337] on input "range" at bounding box center [1244, 326] width 234 height 25
drag, startPoint x: 1195, startPoint y: 329, endPoint x: 1205, endPoint y: 329, distance: 9.6
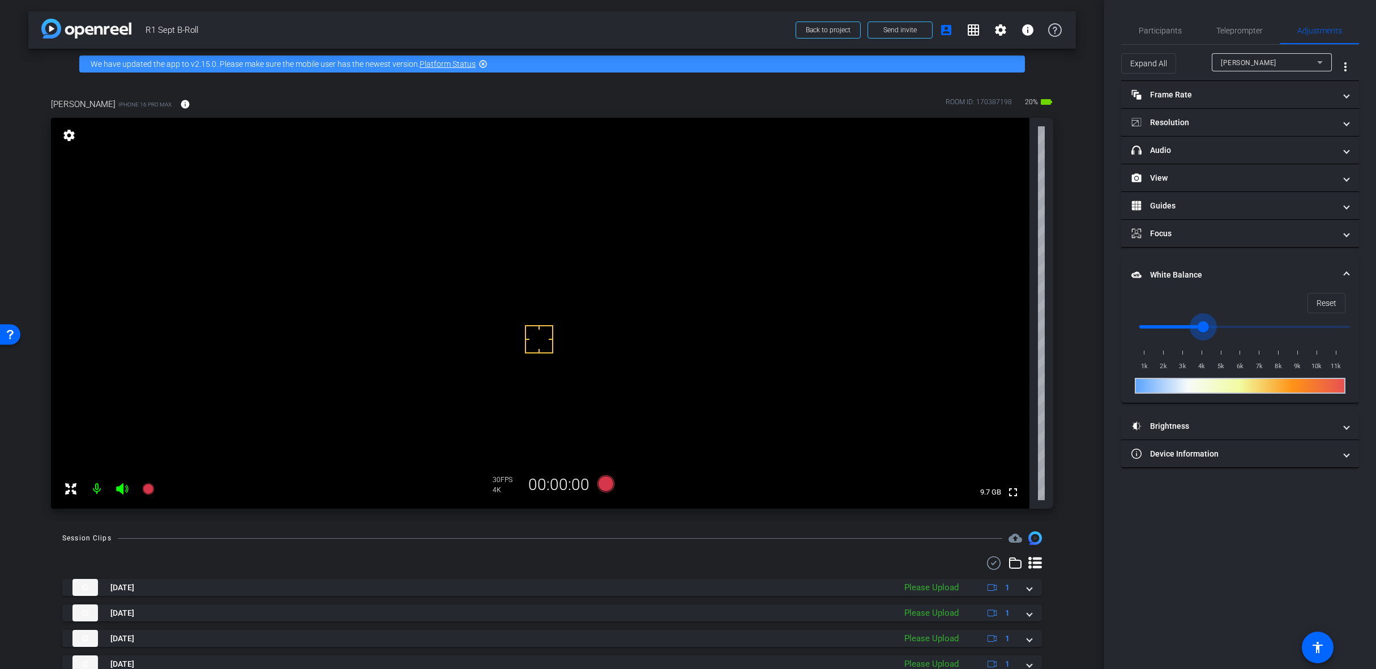
click at [1205, 329] on input "range" at bounding box center [1244, 326] width 234 height 25
click at [557, 208] on video at bounding box center [540, 313] width 978 height 391
drag, startPoint x: 557, startPoint y: 207, endPoint x: 700, endPoint y: 191, distance: 144.7
click at [700, 191] on video at bounding box center [540, 313] width 978 height 391
click at [601, 305] on video at bounding box center [540, 313] width 978 height 391
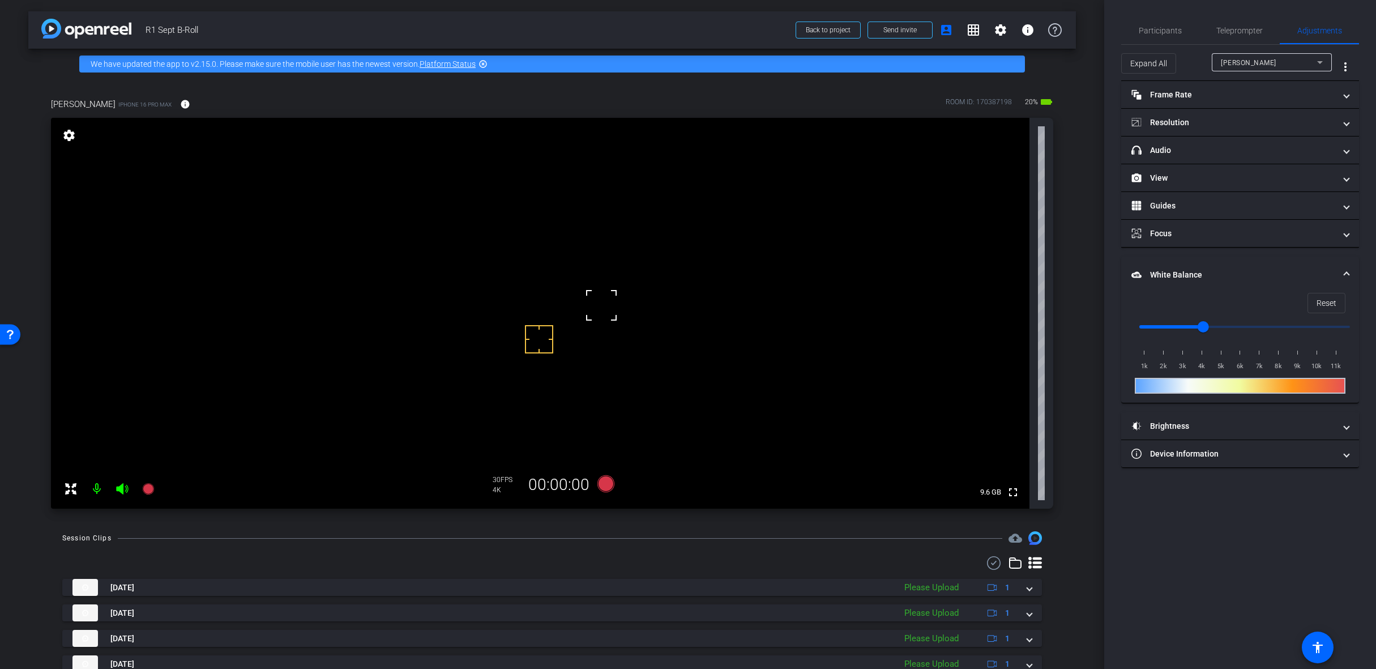
click at [443, 405] on video at bounding box center [540, 313] width 978 height 391
drag, startPoint x: 1204, startPoint y: 324, endPoint x: 1184, endPoint y: 332, distance: 21.1
type input "3000"
click at [1184, 332] on input "range" at bounding box center [1244, 326] width 234 height 25
click at [604, 482] on icon at bounding box center [605, 483] width 17 height 17
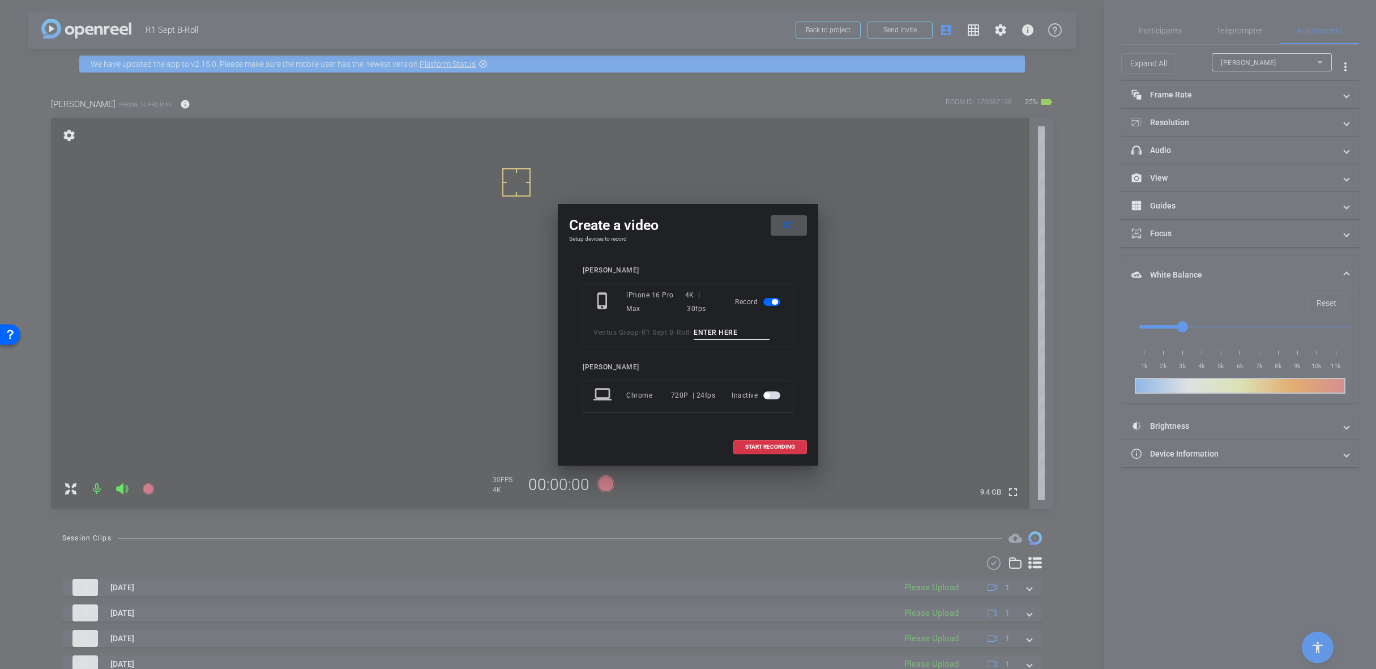
click at [723, 330] on input at bounding box center [732, 333] width 76 height 14
paste input "B-Roll 1"
type input "B-Roll 10"
click at [767, 451] on span at bounding box center [770, 446] width 72 height 27
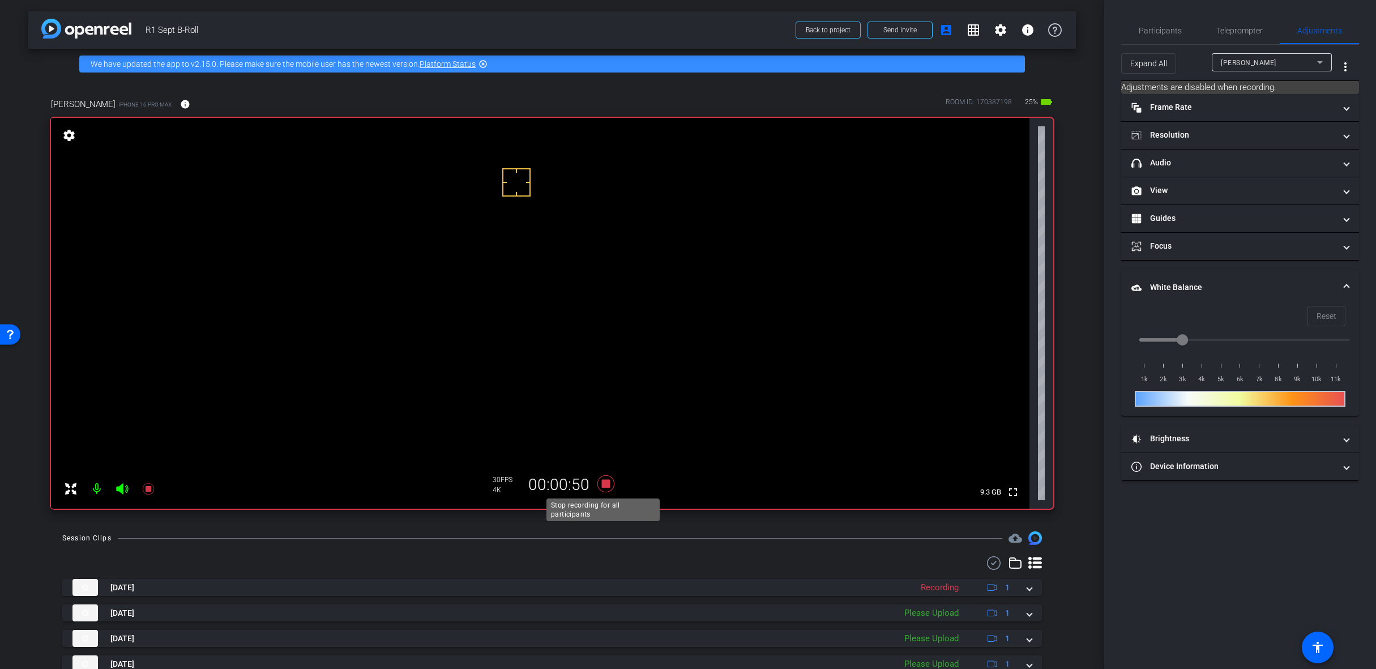
click at [600, 485] on icon at bounding box center [605, 483] width 17 height 17
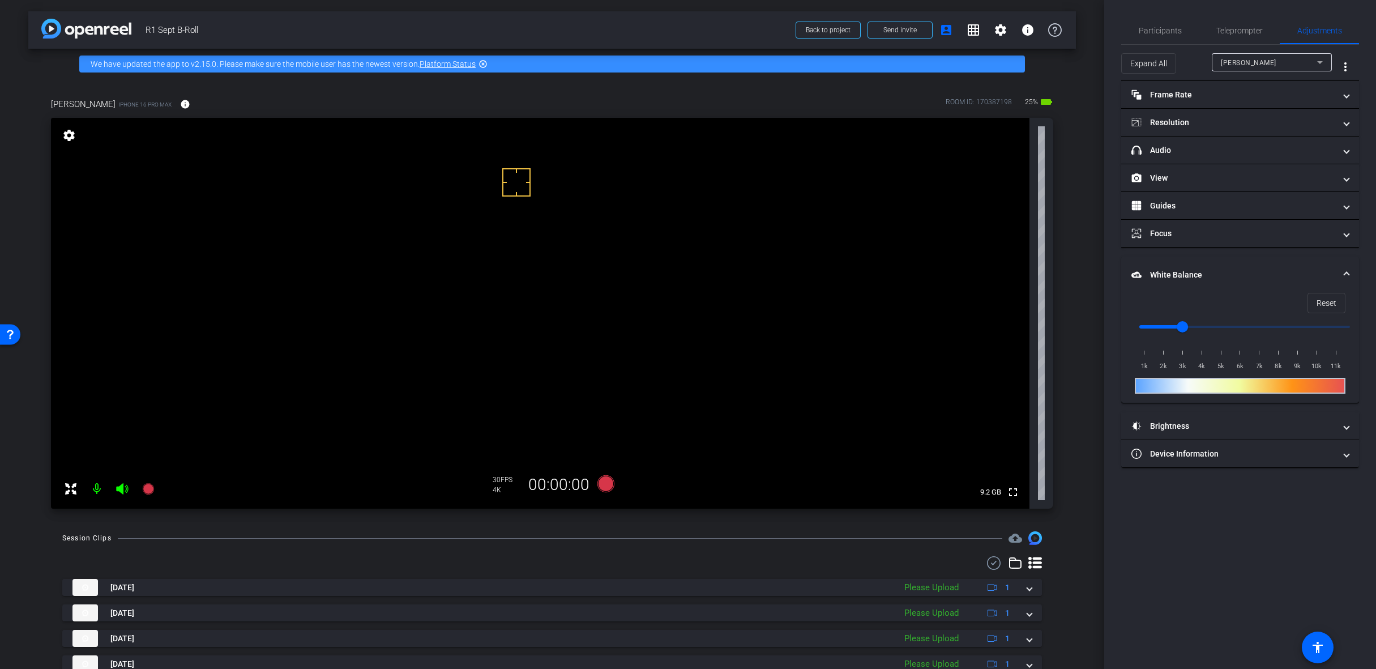
click at [1351, 272] on mat-expansion-panel-header "White Balance White Balance" at bounding box center [1240, 274] width 238 height 36
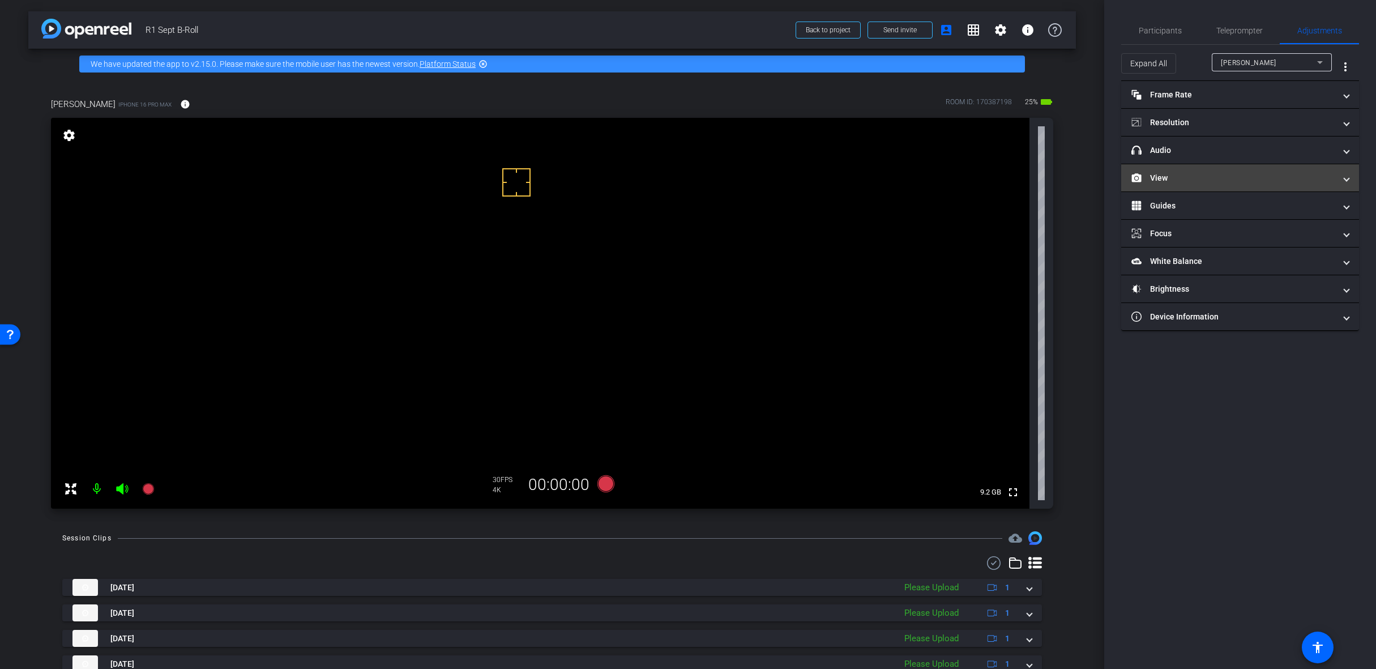
click at [1182, 179] on mat-panel-title "View" at bounding box center [1233, 178] width 204 height 12
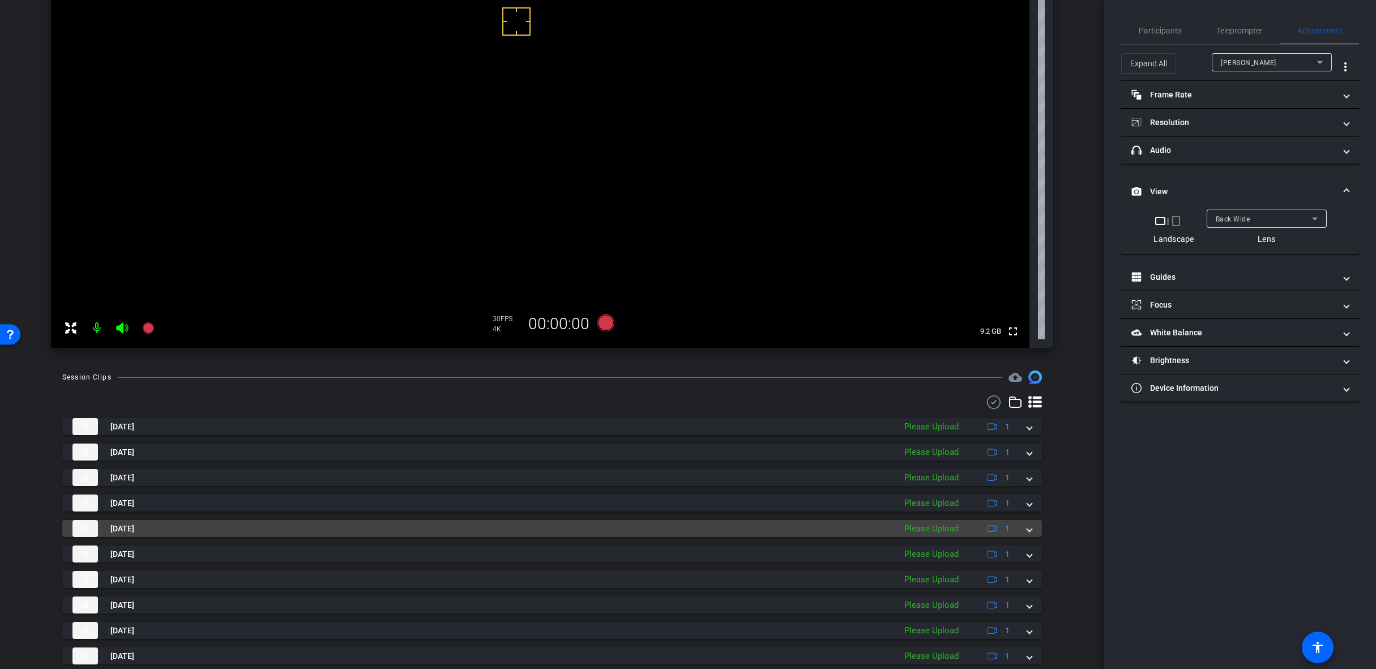
scroll to position [196, 0]
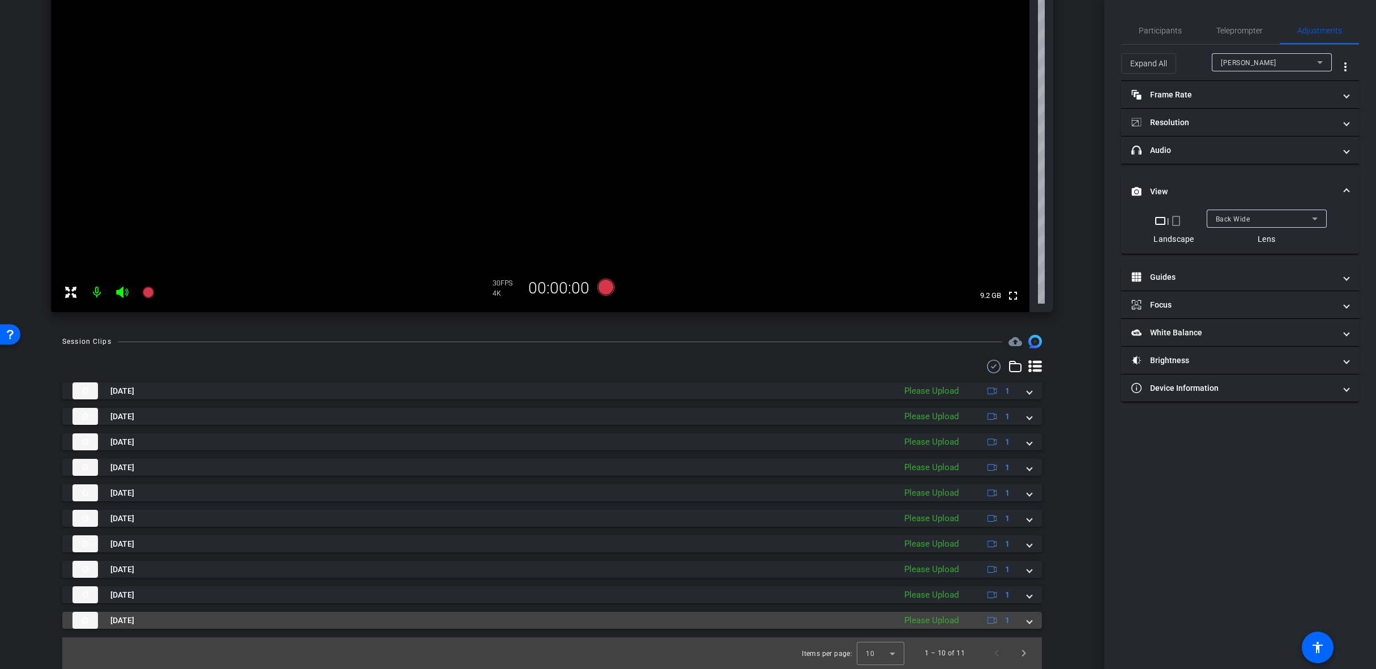
click at [1027, 621] on span at bounding box center [1029, 620] width 5 height 12
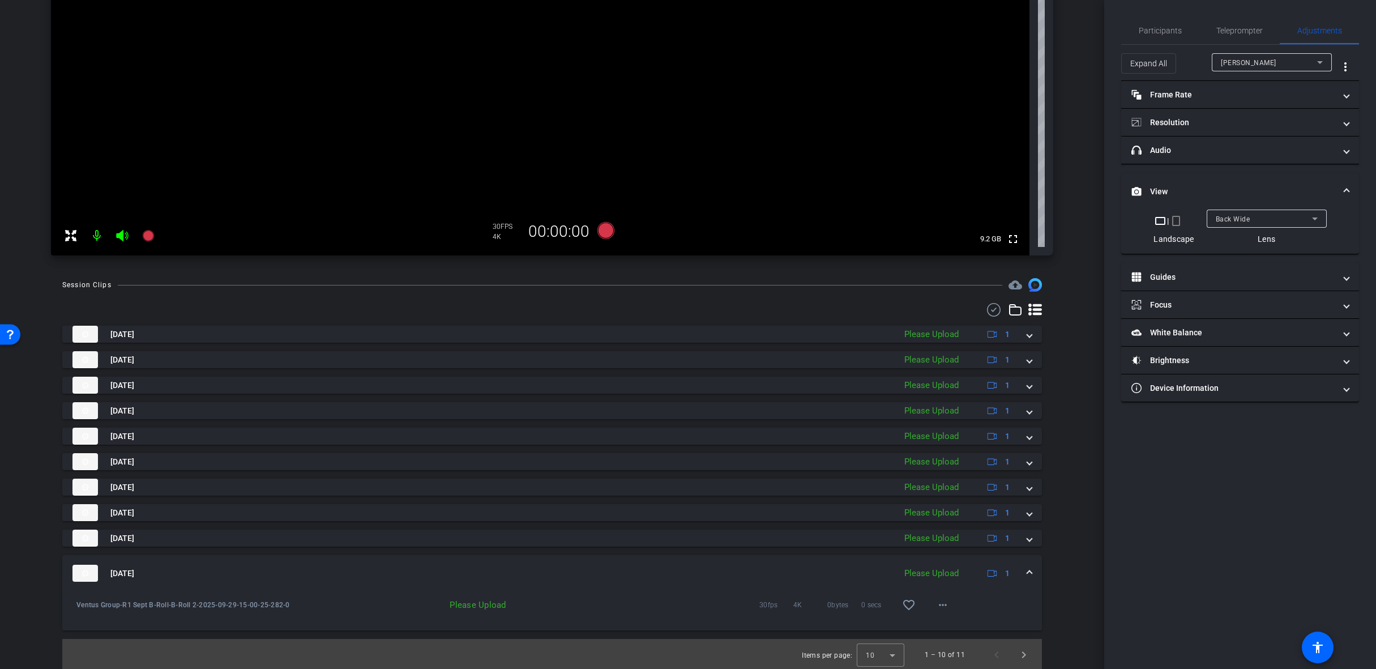
scroll to position [255, 0]
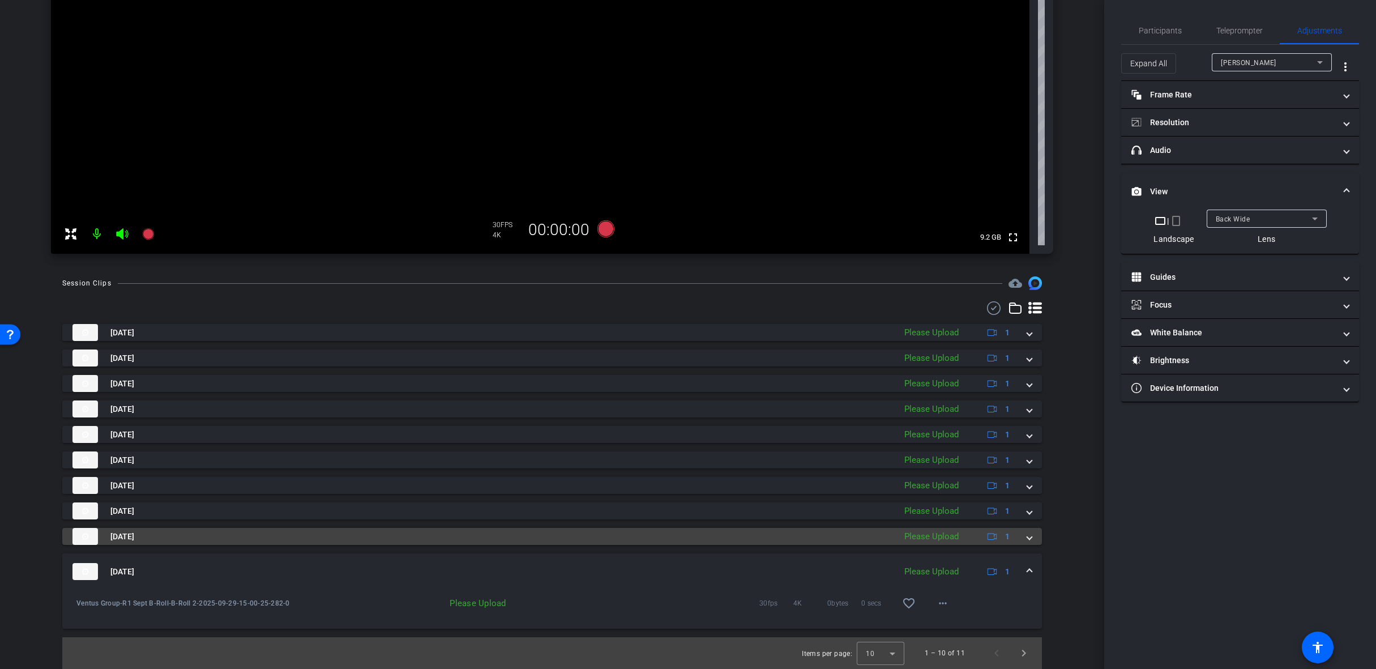
click at [1027, 536] on span at bounding box center [1029, 537] width 5 height 12
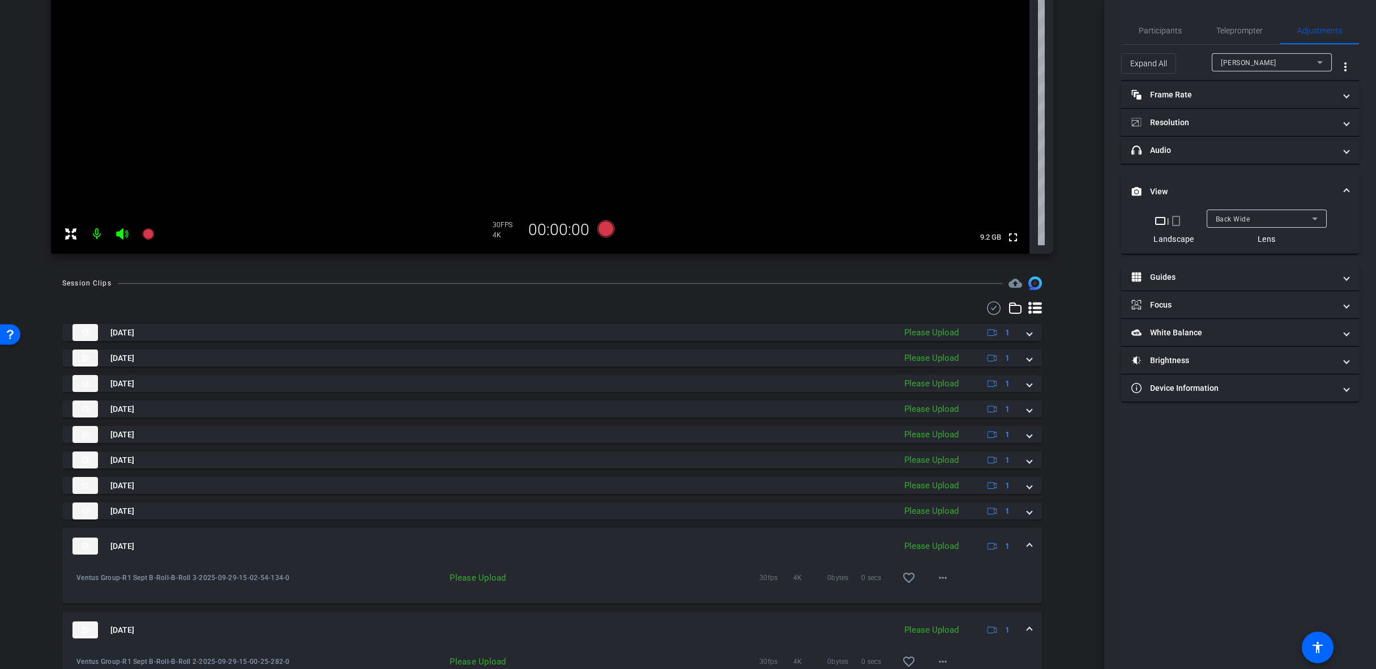
click at [1023, 538] on mat-expansion-panel-header "Sep 29, 2025 Please Upload 1" at bounding box center [552, 546] width 980 height 36
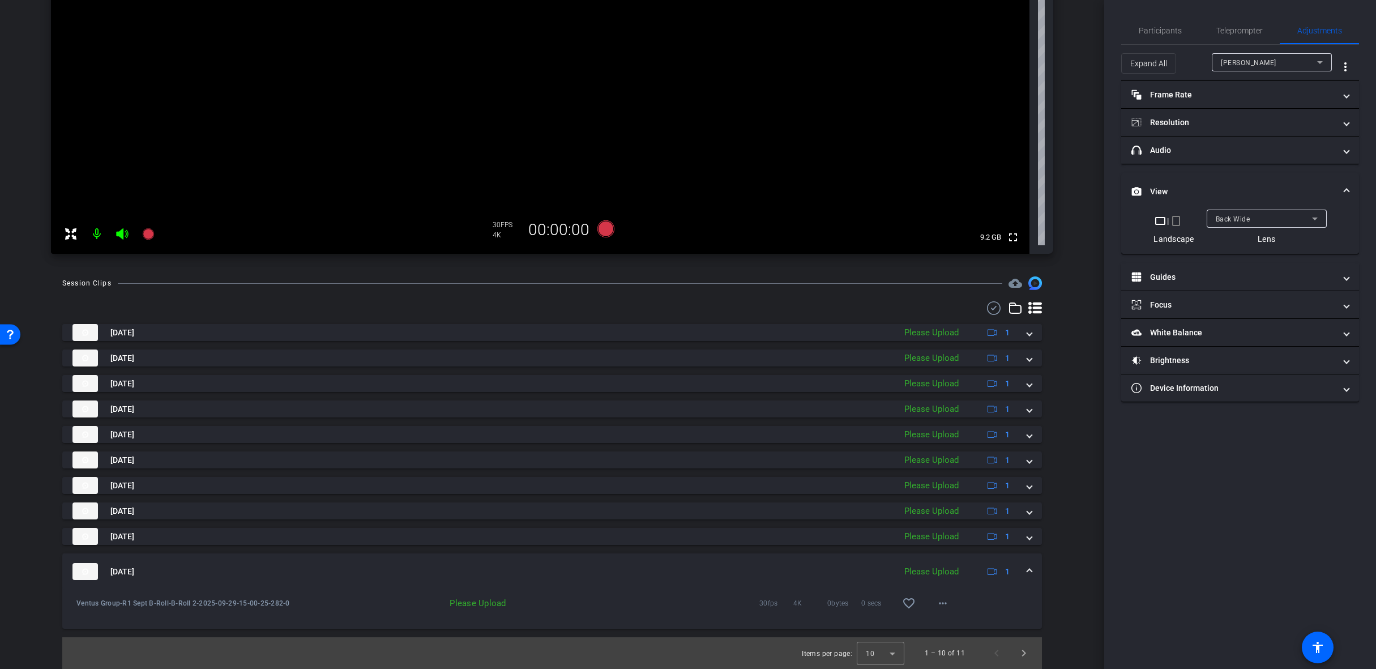
click at [1027, 570] on span at bounding box center [1029, 572] width 5 height 12
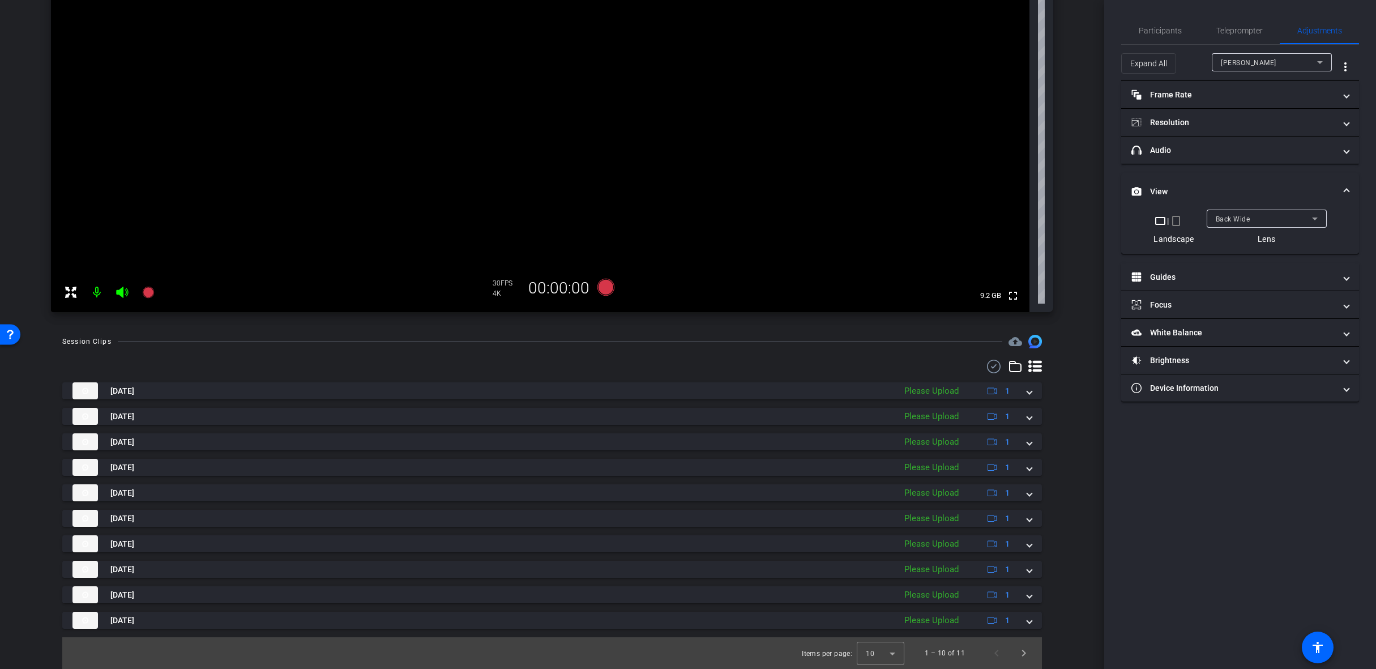
scroll to position [196, 0]
click at [1015, 658] on span "Next page" at bounding box center [1023, 652] width 27 height 27
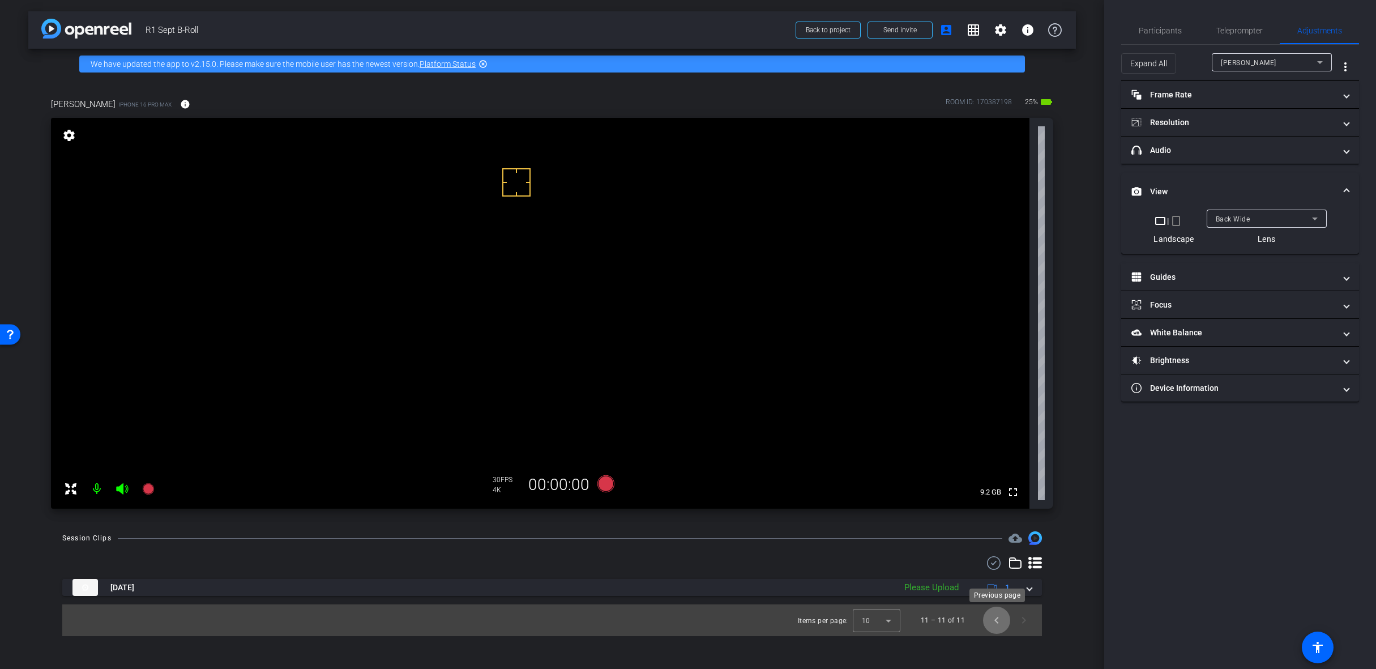
click at [996, 623] on span "Previous page" at bounding box center [996, 619] width 27 height 27
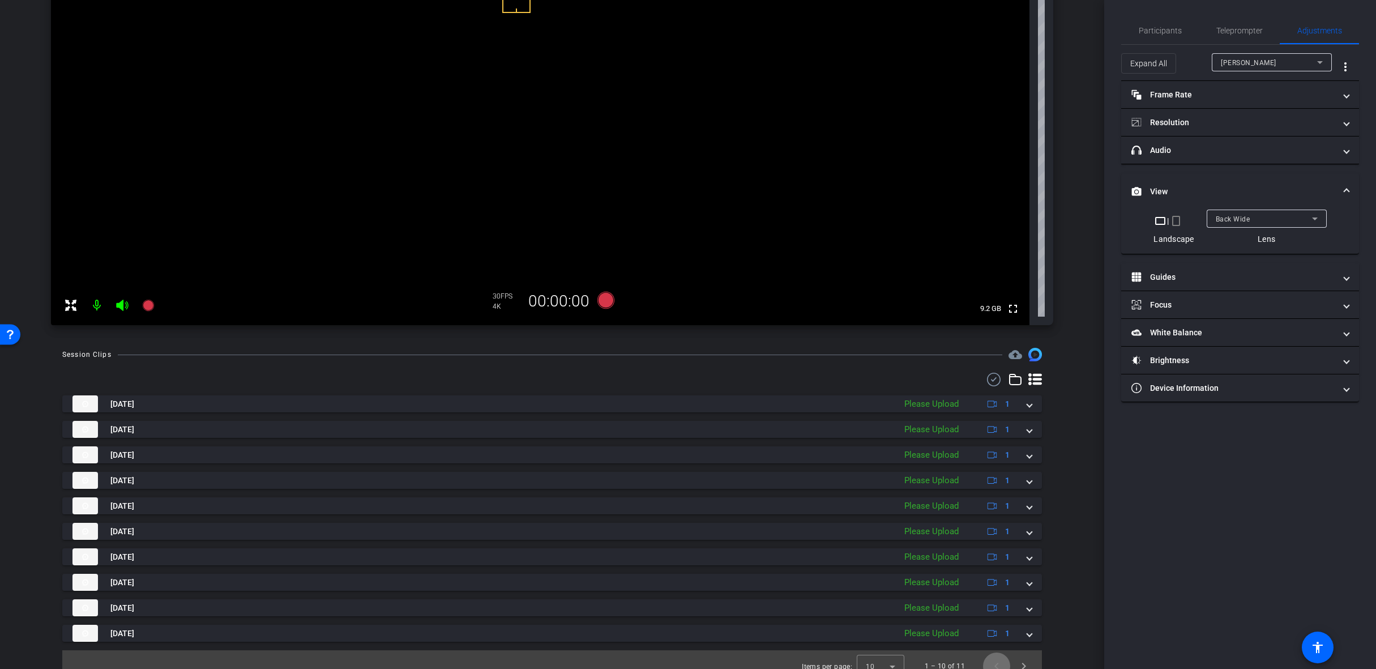
scroll to position [196, 0]
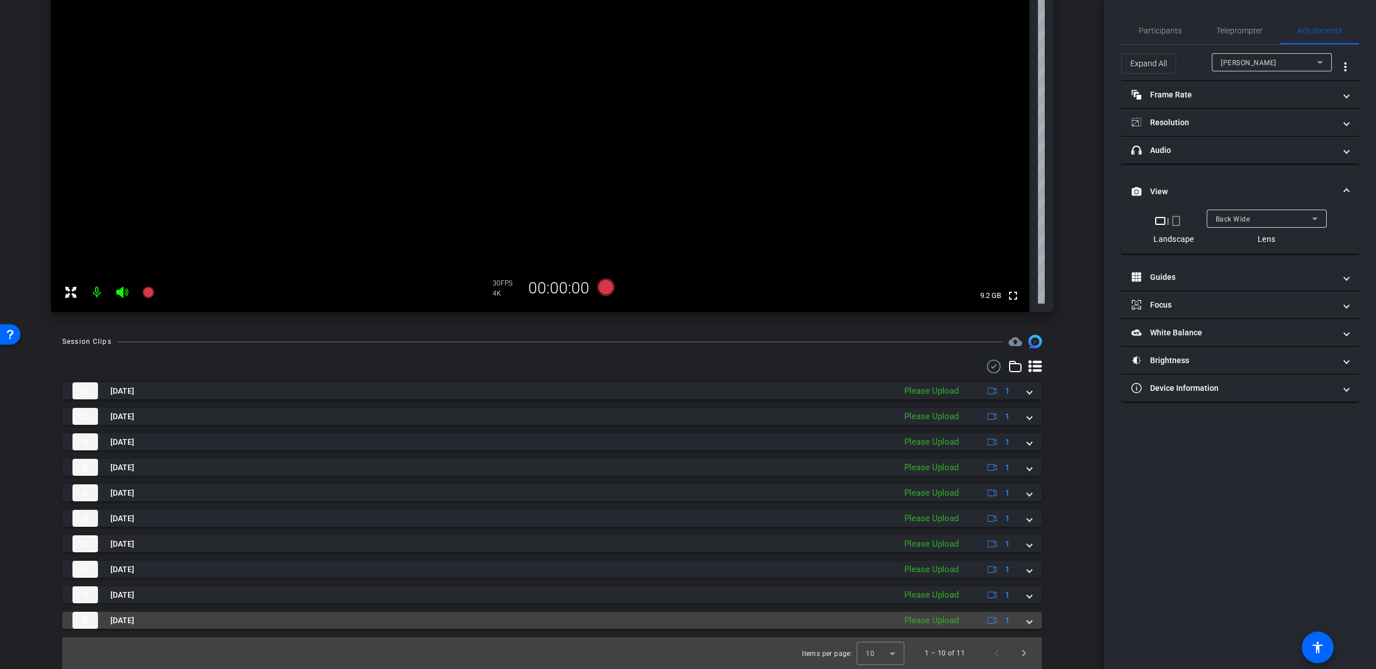
click at [1029, 624] on mat-expansion-panel-header "Sep 29, 2025 Please Upload 1" at bounding box center [552, 619] width 980 height 17
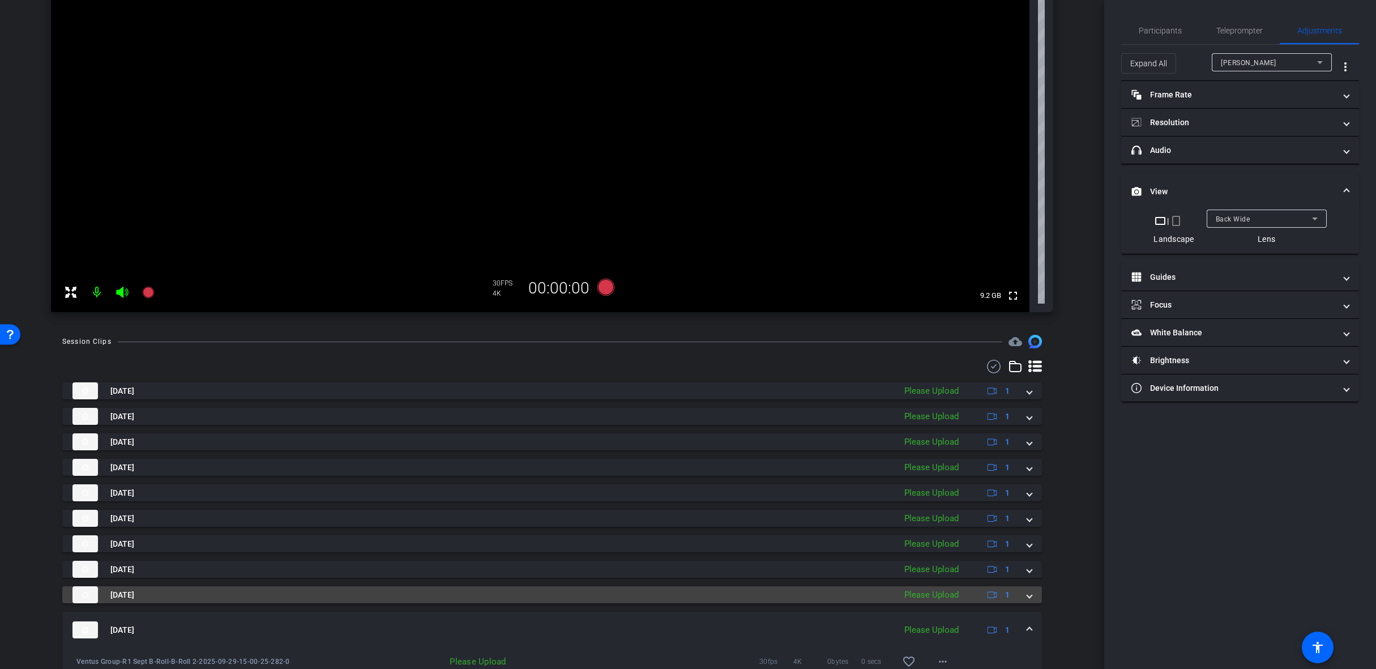
click at [1027, 596] on span at bounding box center [1029, 595] width 5 height 12
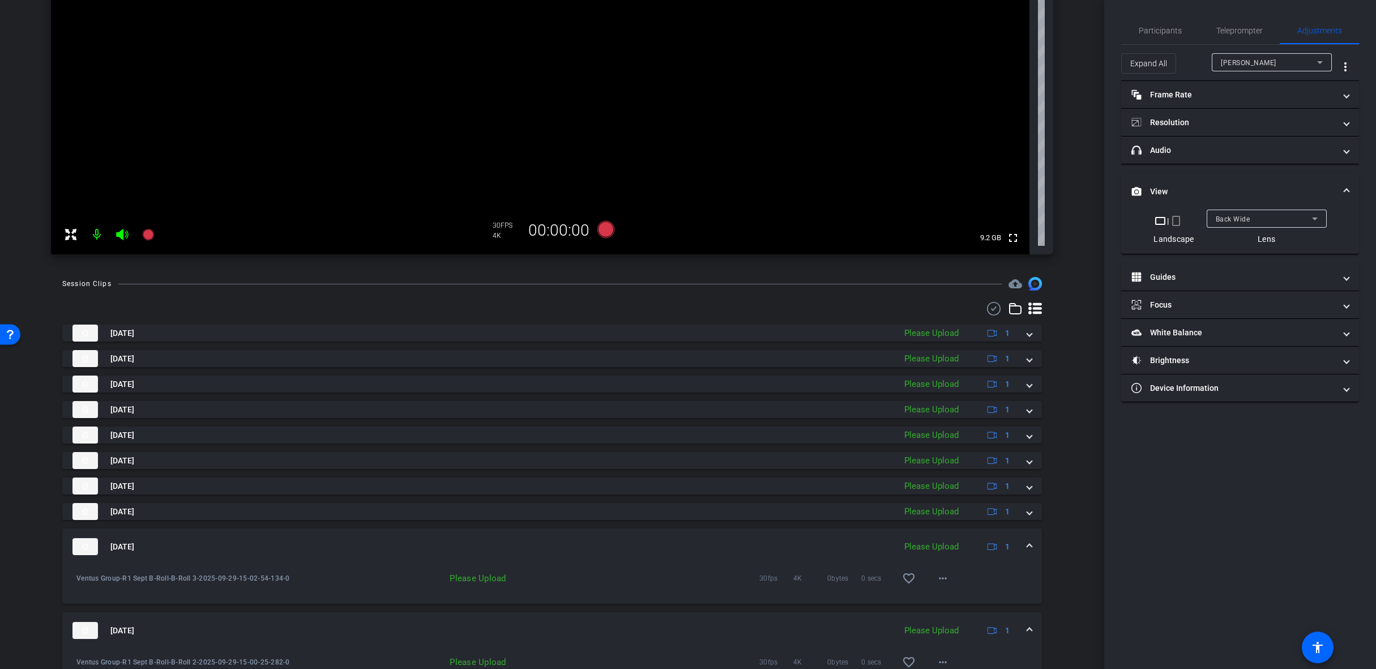
scroll to position [313, 0]
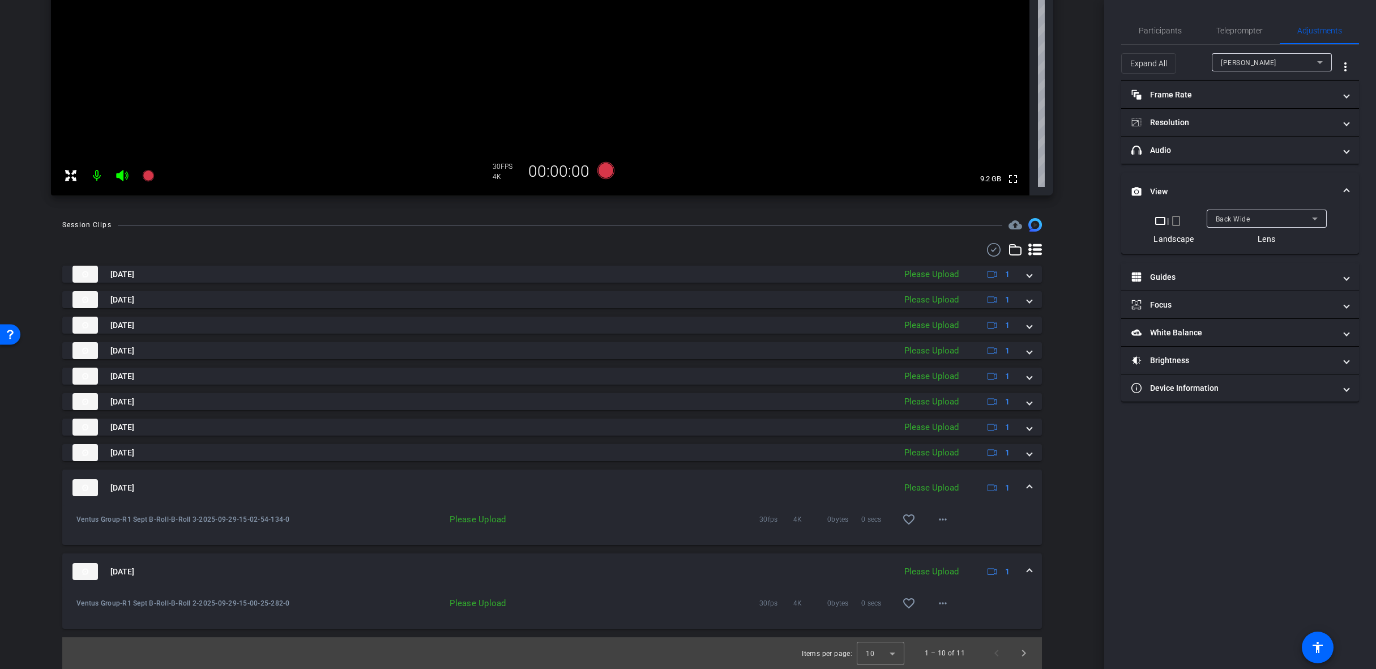
click at [1027, 569] on span at bounding box center [1029, 572] width 5 height 12
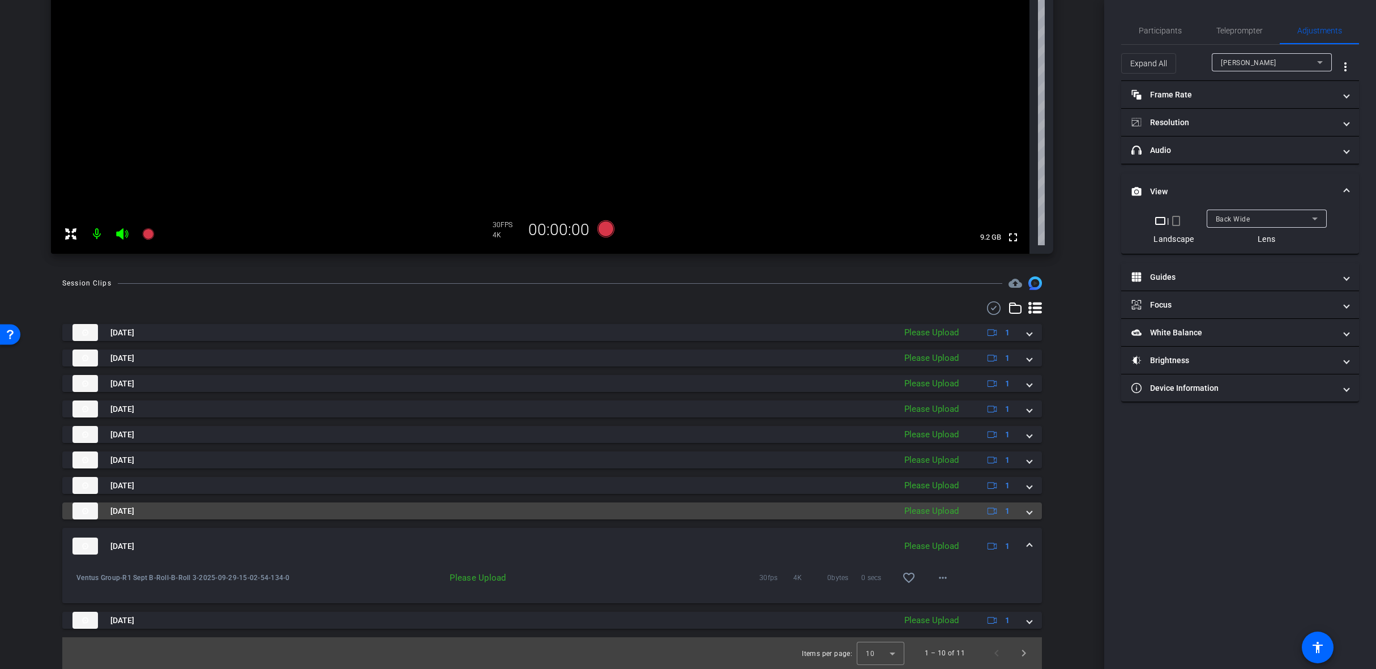
scroll to position [255, 0]
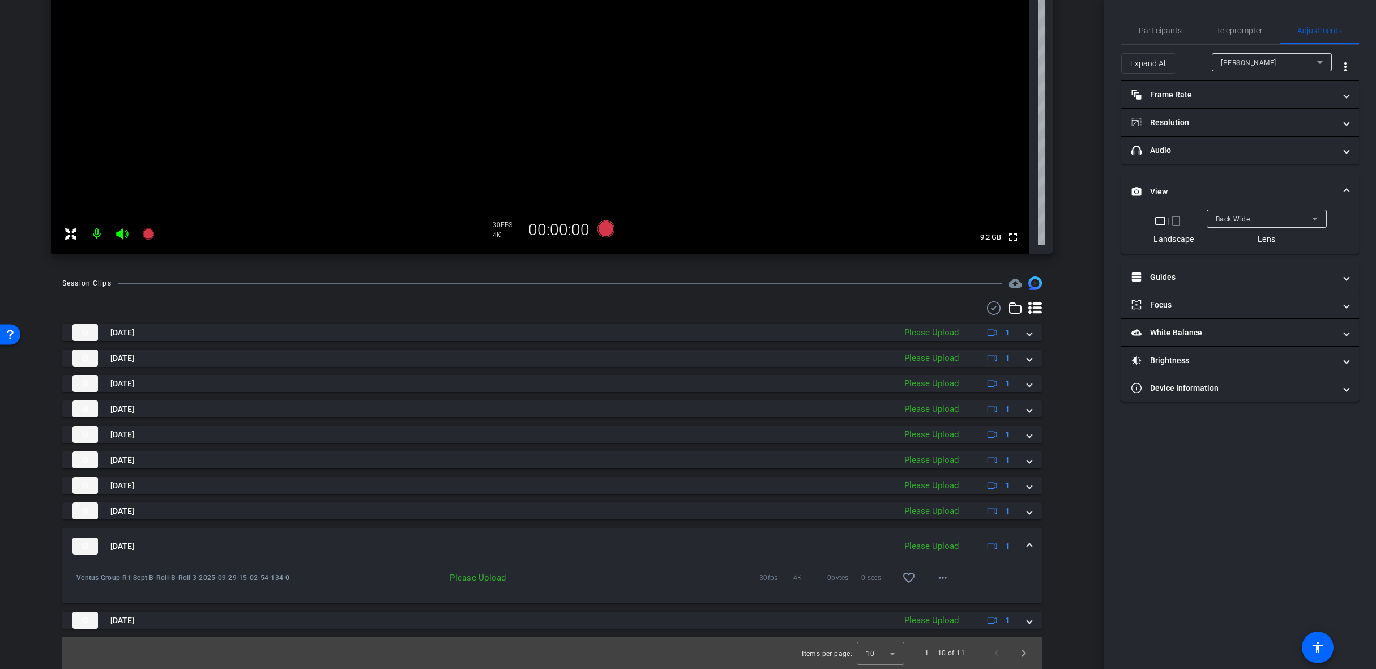
click at [1027, 546] on span at bounding box center [1029, 546] width 5 height 12
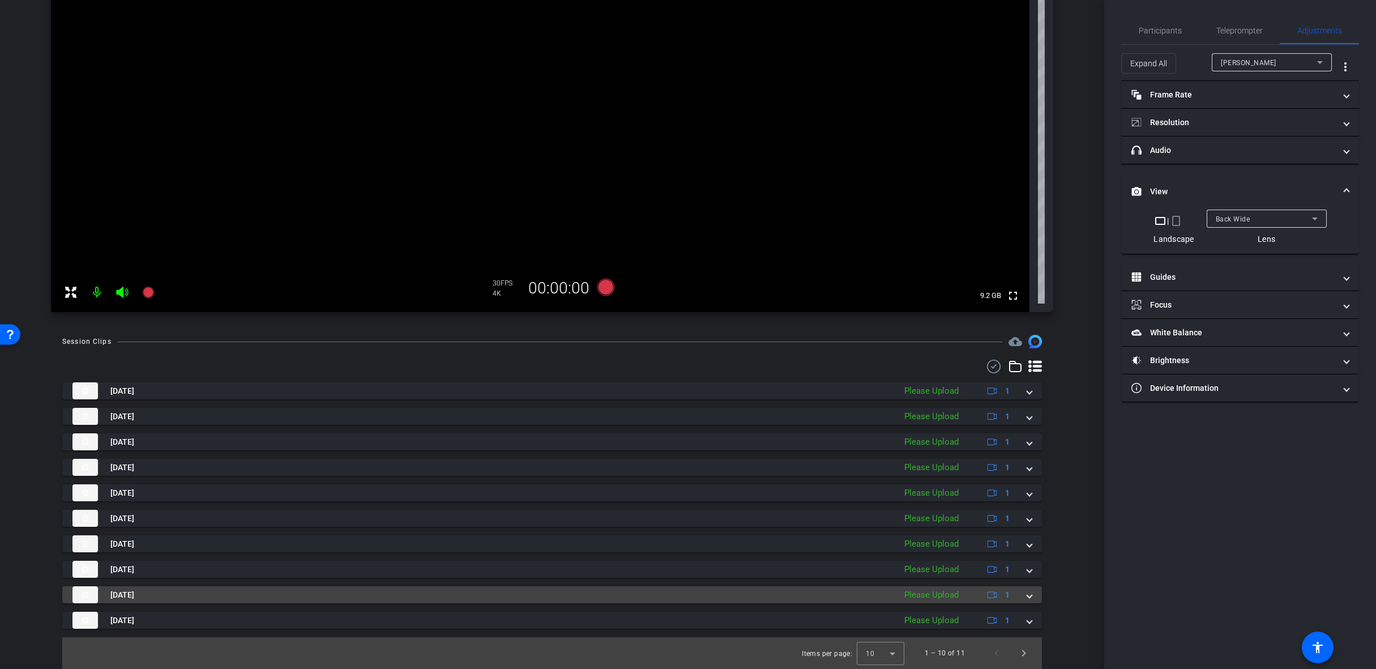
scroll to position [196, 0]
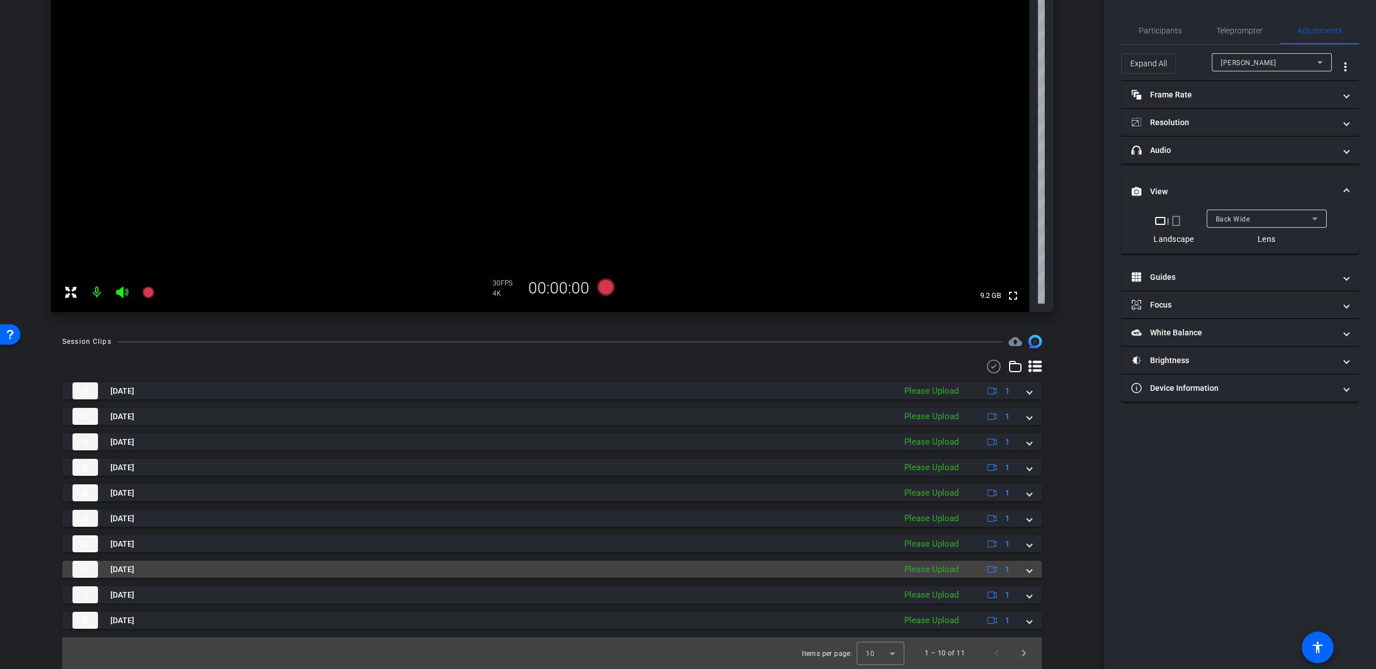
click at [1027, 572] on span at bounding box center [1029, 569] width 5 height 12
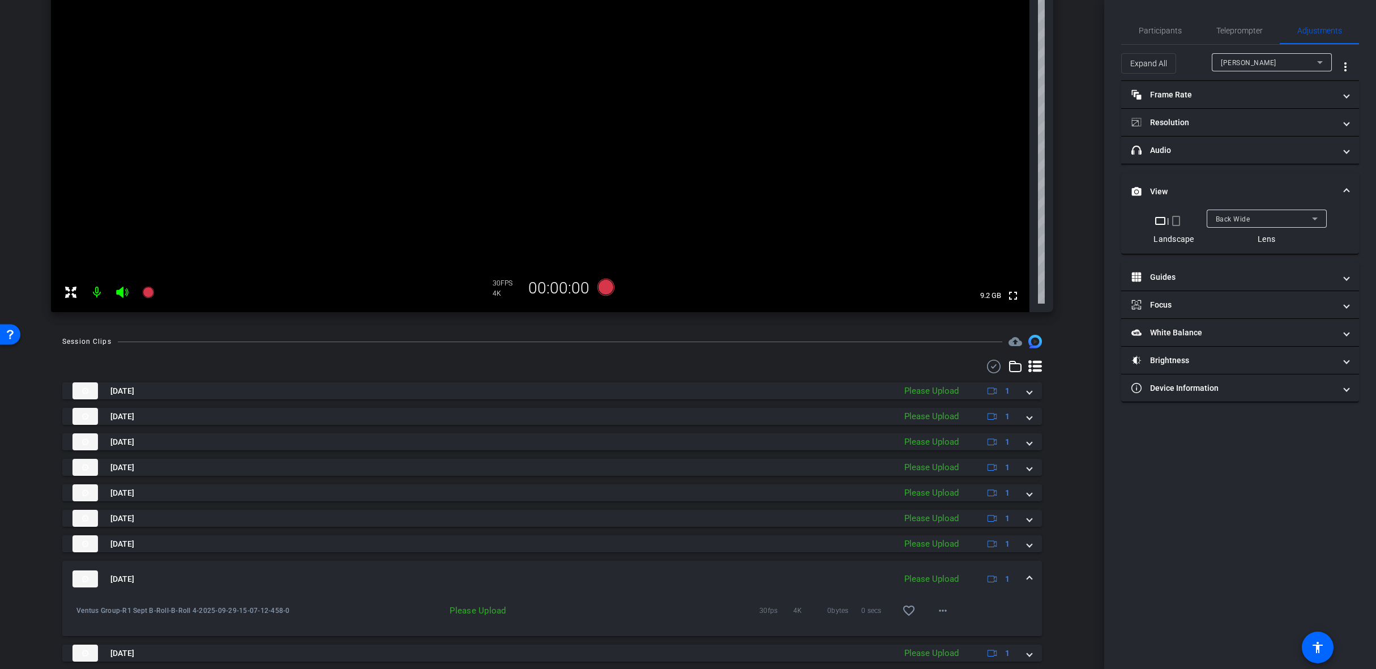
click at [1027, 575] on span at bounding box center [1029, 579] width 5 height 12
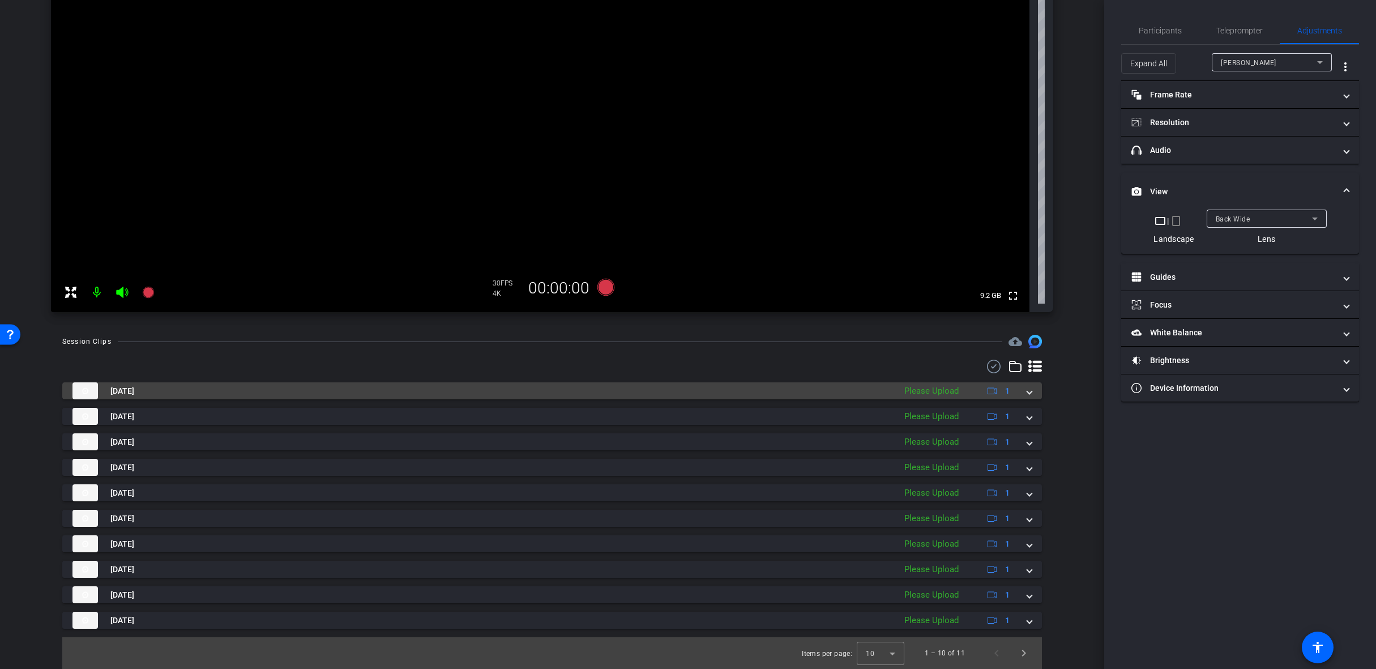
click at [1027, 393] on span at bounding box center [1029, 391] width 5 height 12
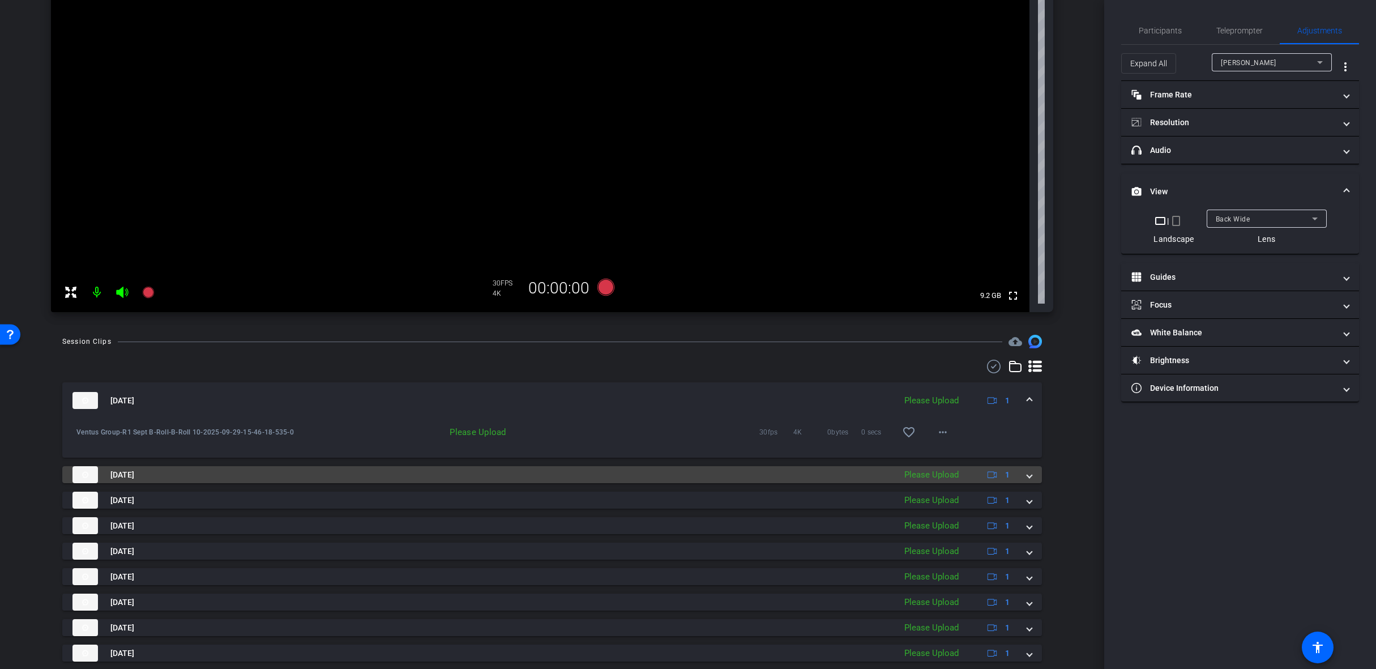
click at [1027, 475] on span at bounding box center [1029, 475] width 5 height 12
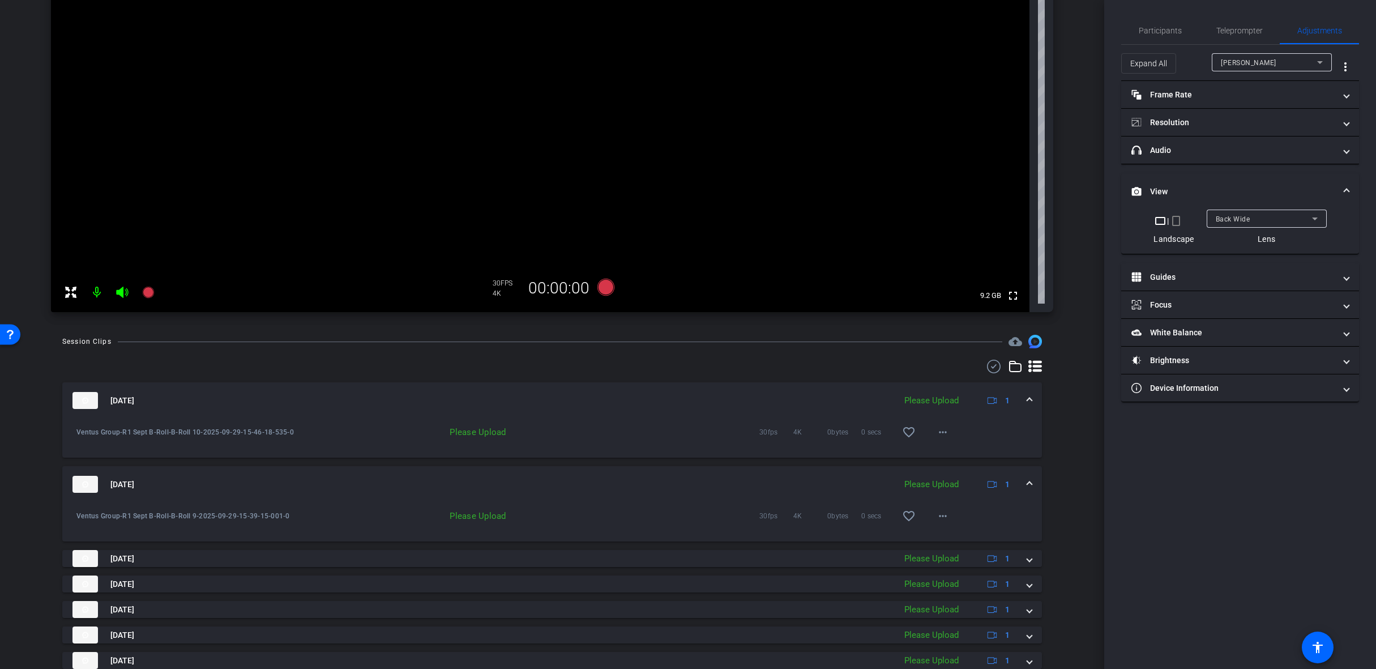
click at [1029, 483] on mat-expansion-panel-header "Sep 29, 2025 Please Upload 1" at bounding box center [552, 484] width 980 height 36
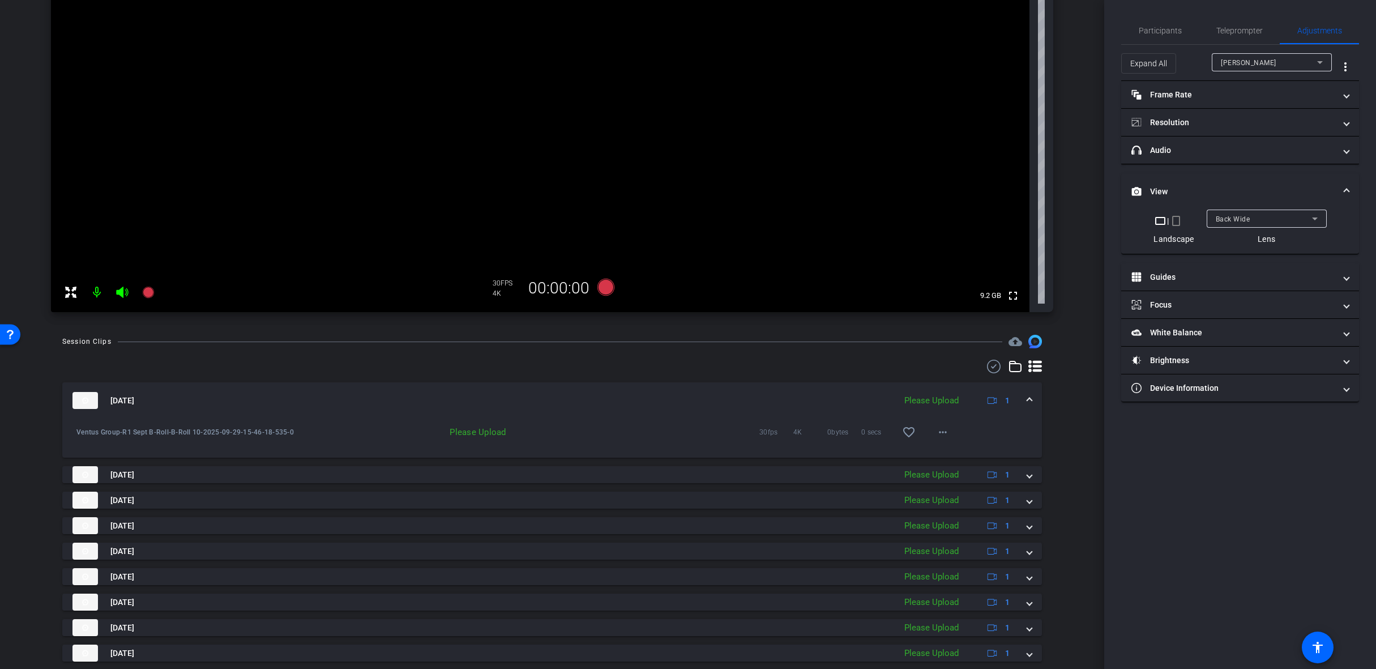
click at [1027, 394] on mat-expansion-panel-header "Sep 29, 2025 Please Upload 1" at bounding box center [552, 400] width 980 height 36
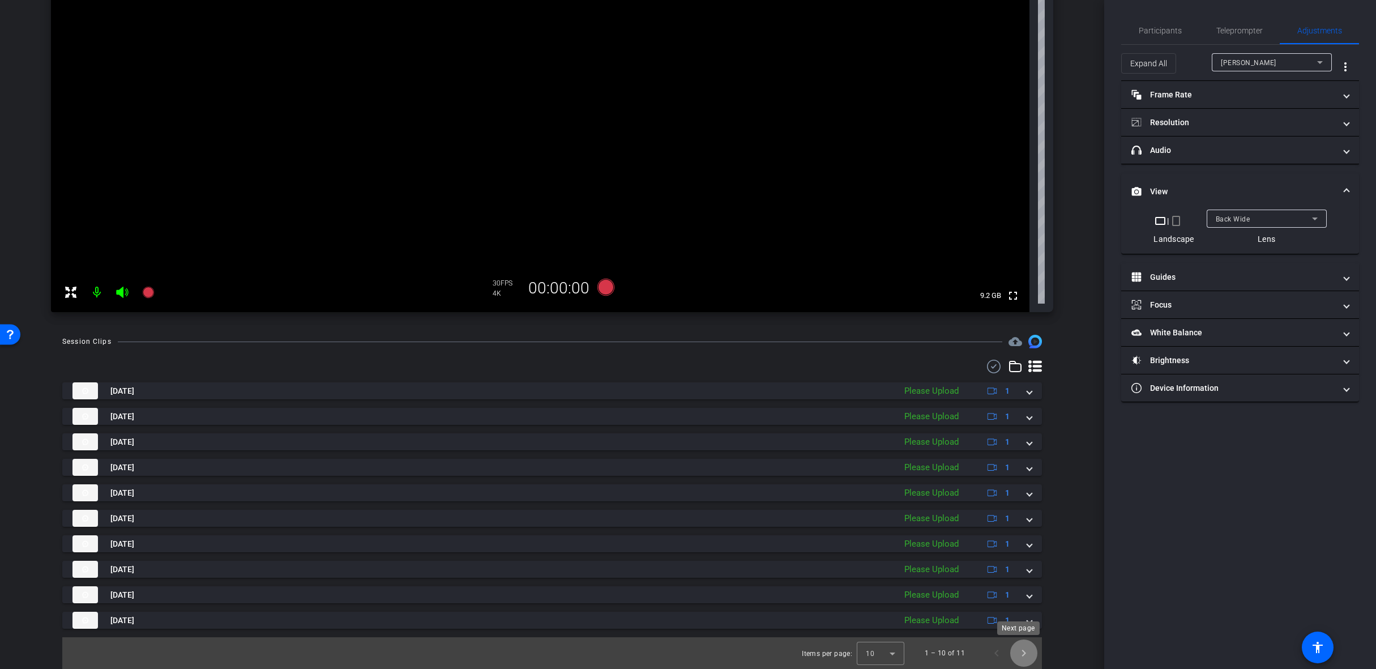
click at [1021, 655] on span "Next page" at bounding box center [1023, 652] width 27 height 27
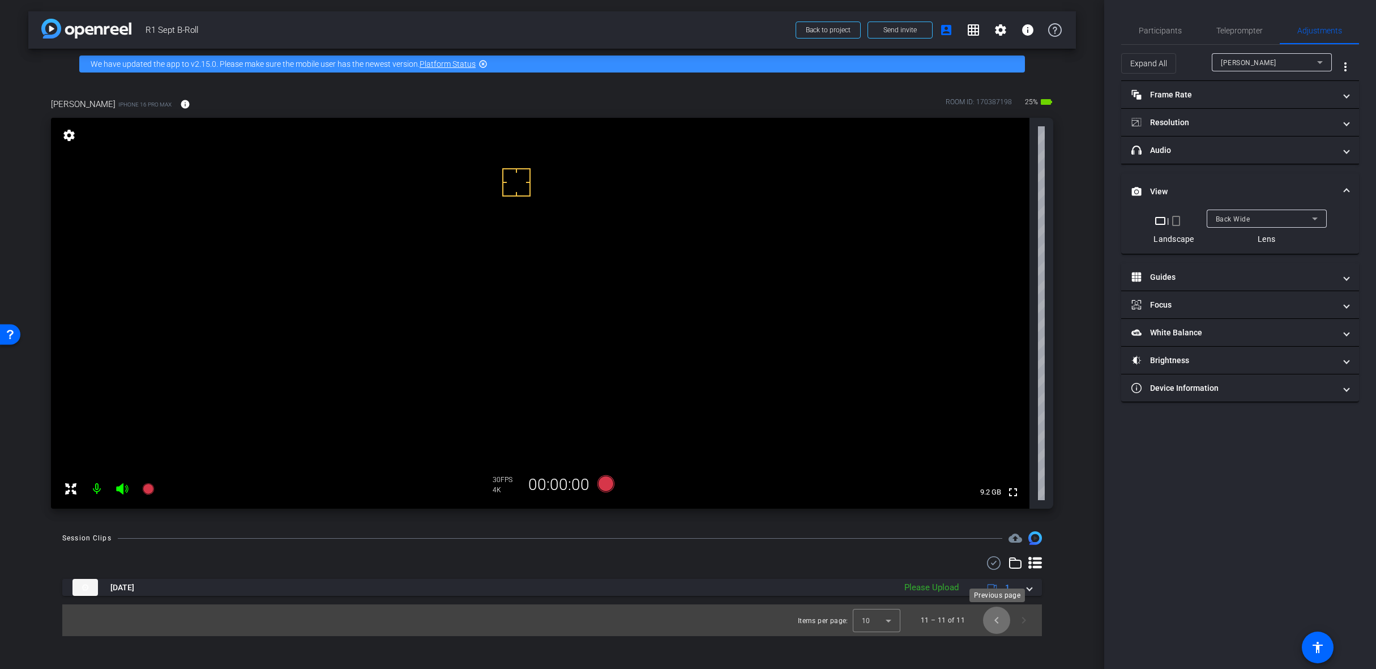
click at [991, 623] on span "Previous page" at bounding box center [996, 619] width 27 height 27
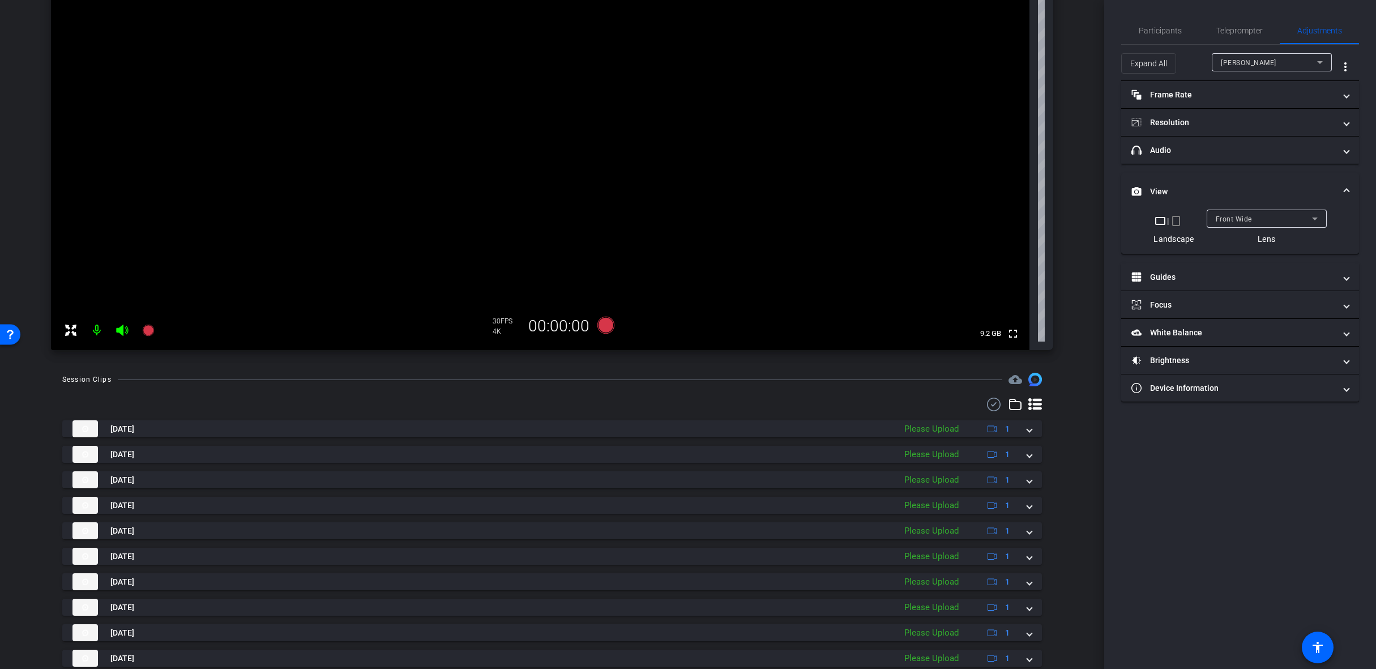
scroll to position [196, 0]
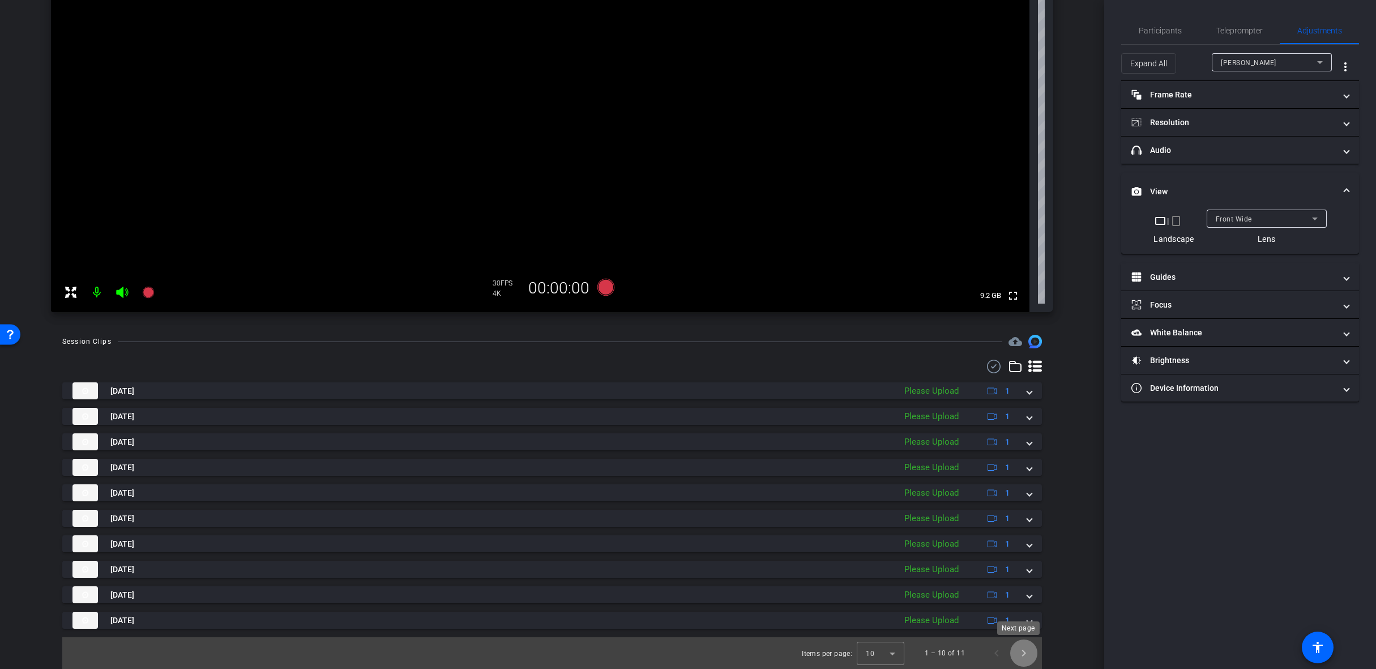
click at [1021, 653] on span "Next page" at bounding box center [1023, 652] width 27 height 27
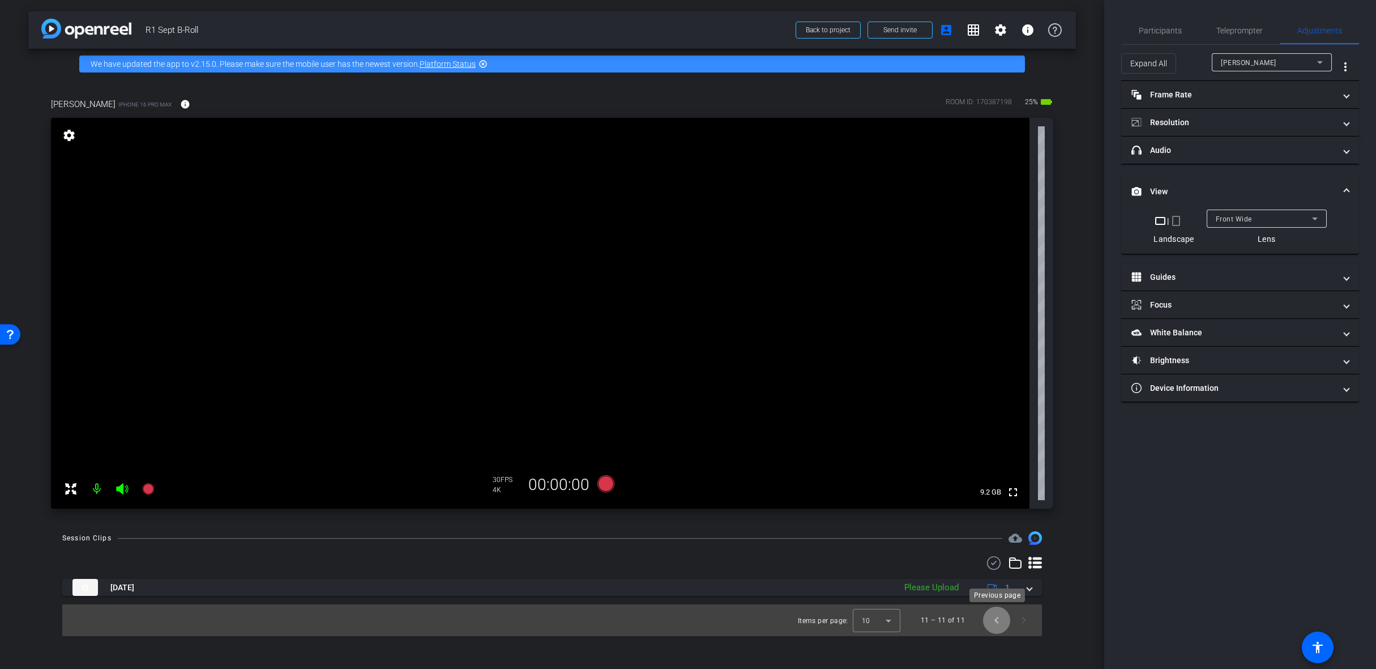
click at [1000, 620] on span "Previous page" at bounding box center [996, 619] width 27 height 27
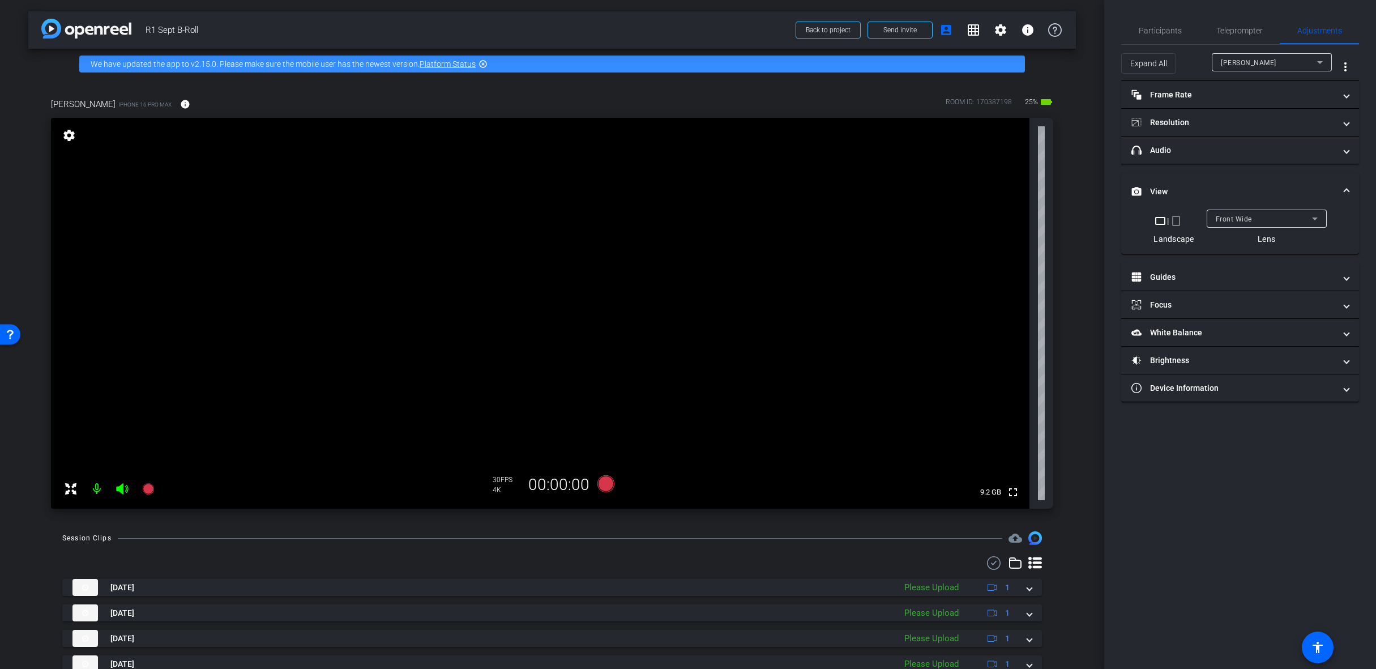
click at [985, 557] on icon at bounding box center [993, 563] width 17 height 14
click at [990, 558] on span at bounding box center [983, 563] width 40 height 27
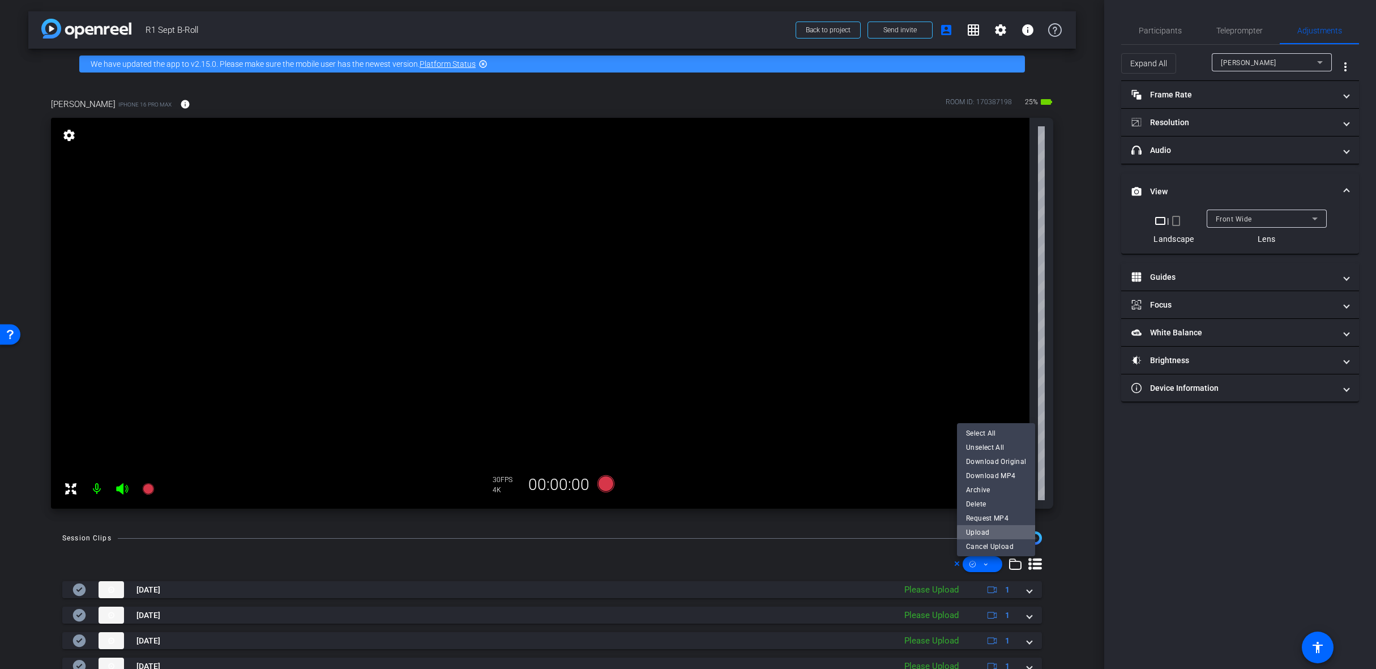
click at [1003, 534] on span "Upload" at bounding box center [996, 532] width 60 height 14
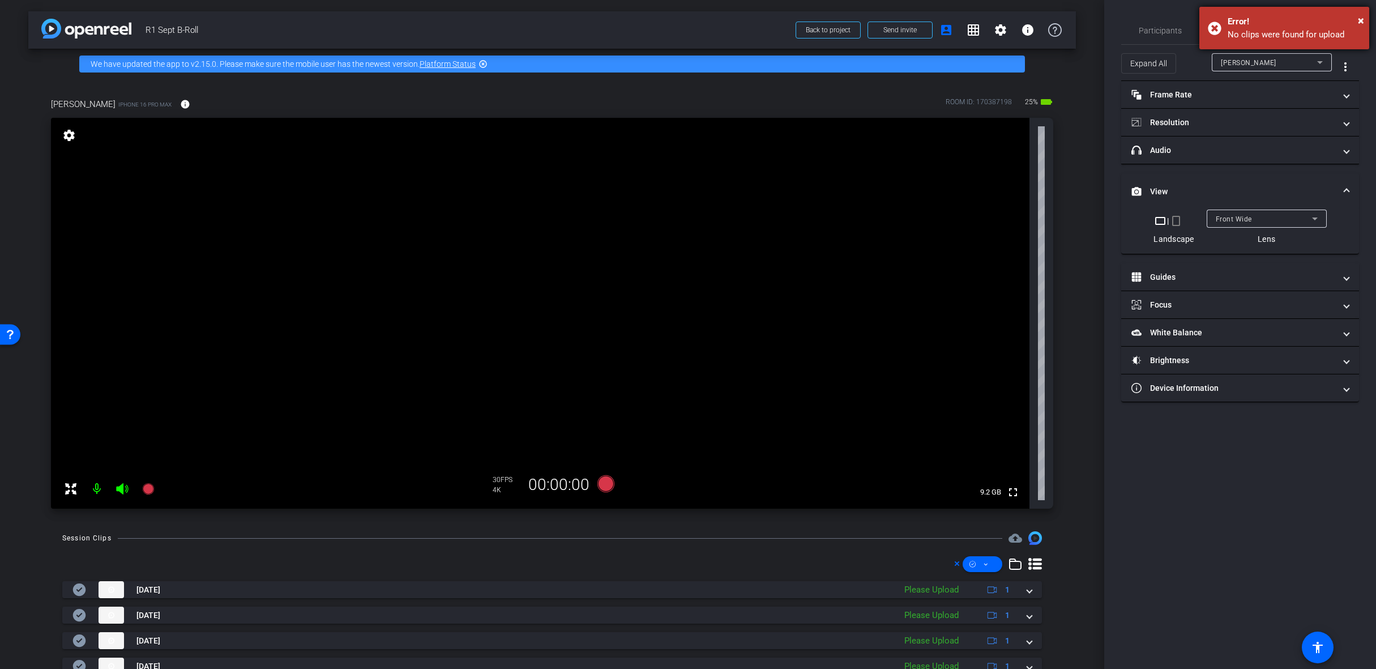
click at [1364, 16] on div "× Error! No clips were found for upload" at bounding box center [1284, 28] width 170 height 42
click at [983, 571] on span at bounding box center [983, 563] width 40 height 27
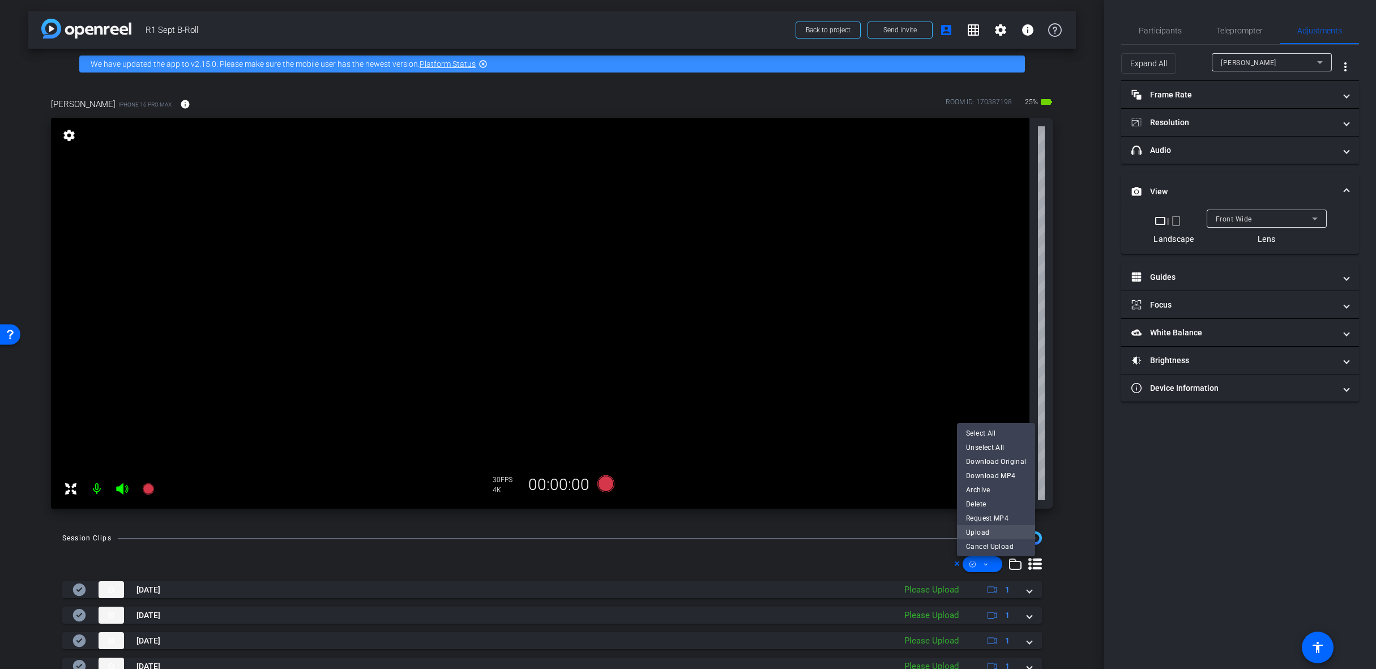
click at [1002, 533] on span "Upload" at bounding box center [996, 532] width 60 height 14
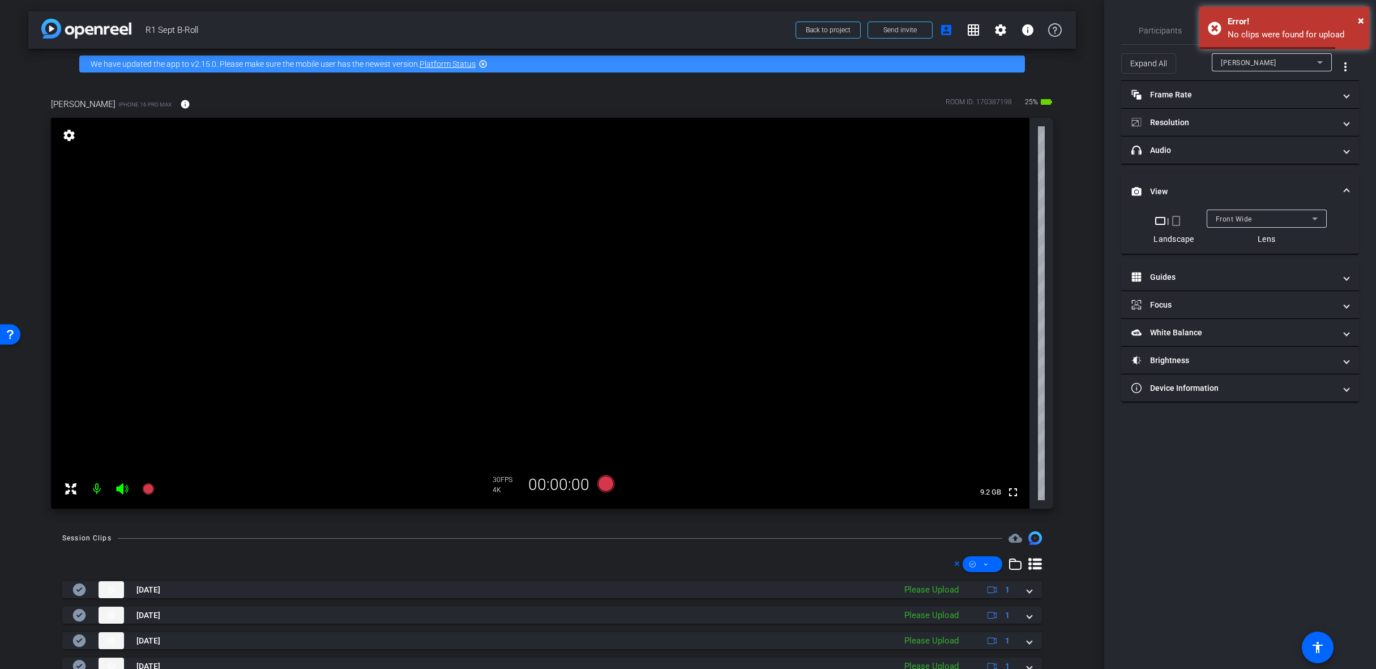
click at [984, 564] on icon at bounding box center [985, 564] width 3 height 2
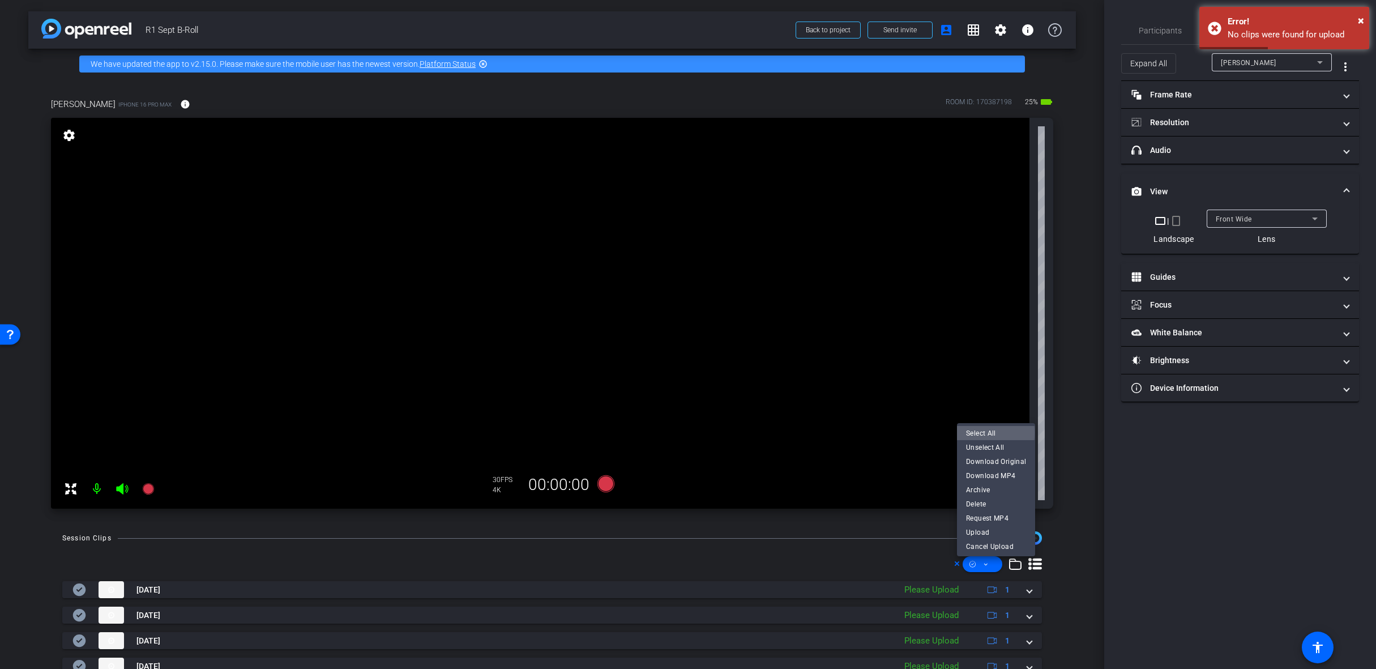
click at [988, 433] on span "Select All" at bounding box center [996, 433] width 60 height 14
click at [995, 532] on span "Upload" at bounding box center [996, 532] width 60 height 14
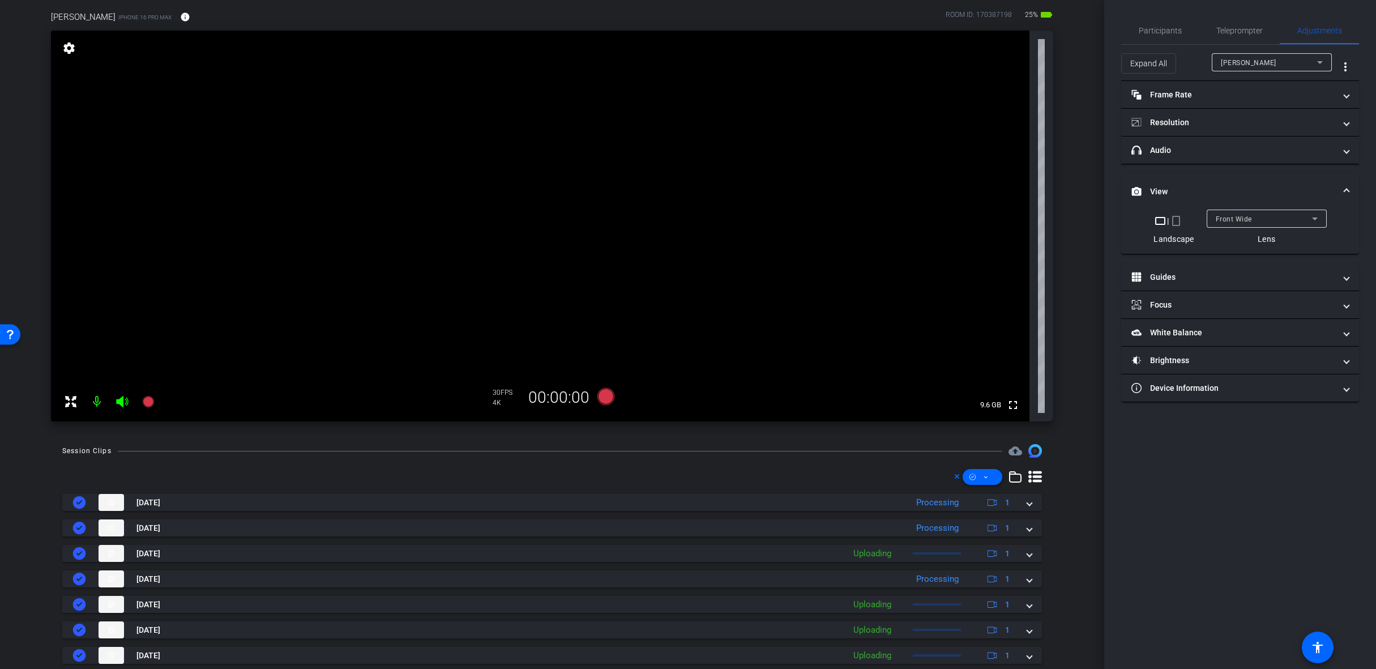
scroll to position [199, 0]
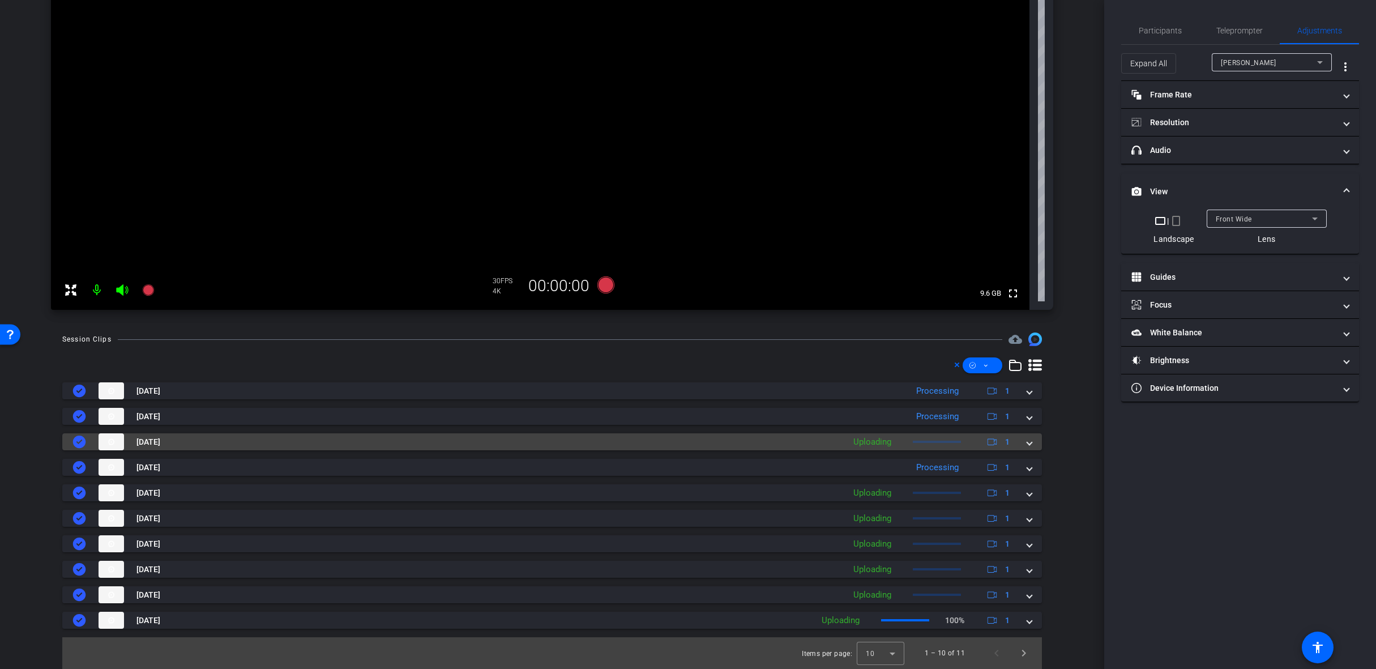
click at [1027, 444] on span at bounding box center [1029, 442] width 5 height 12
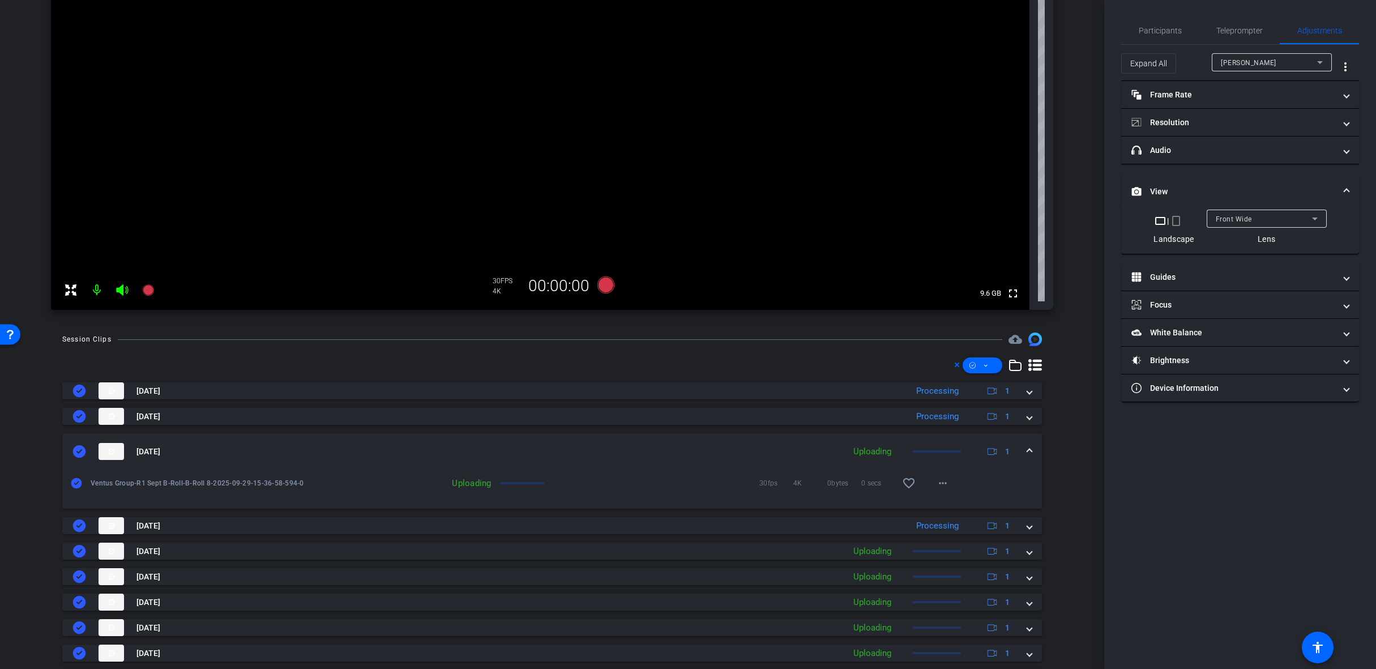
click at [1027, 449] on span at bounding box center [1029, 452] width 5 height 12
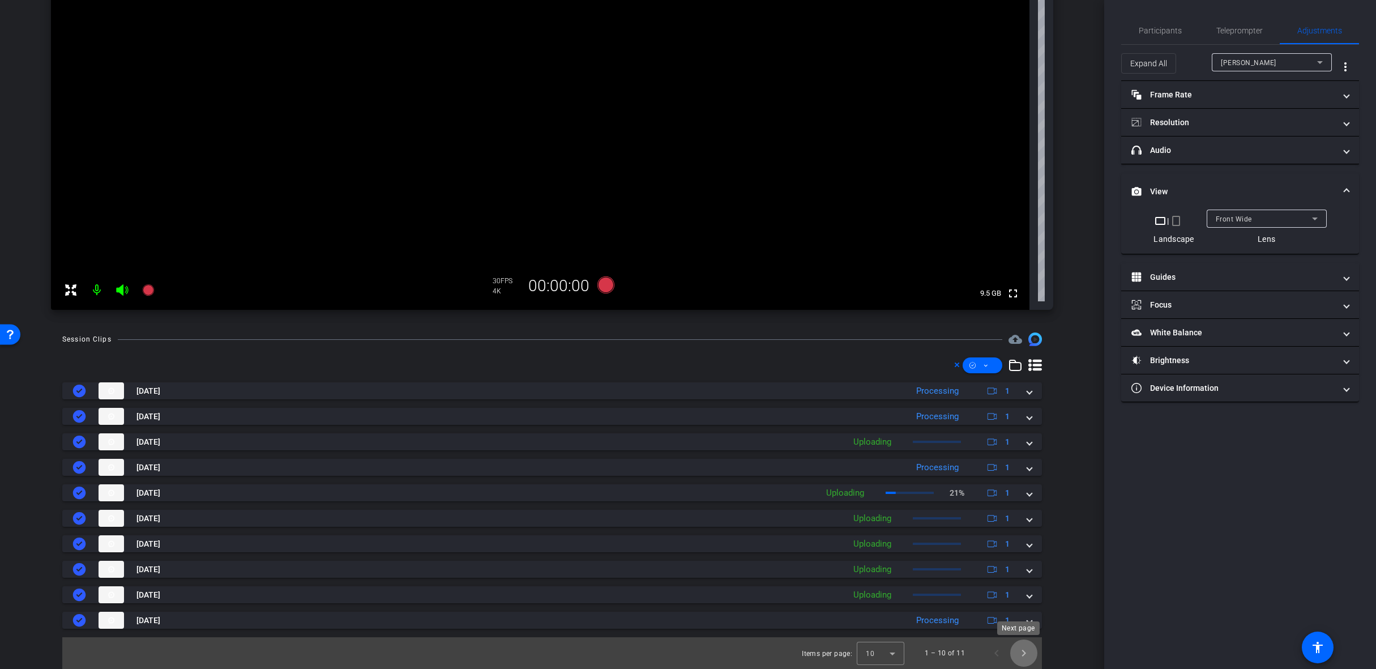
click at [1017, 657] on span "Next page" at bounding box center [1023, 652] width 27 height 27
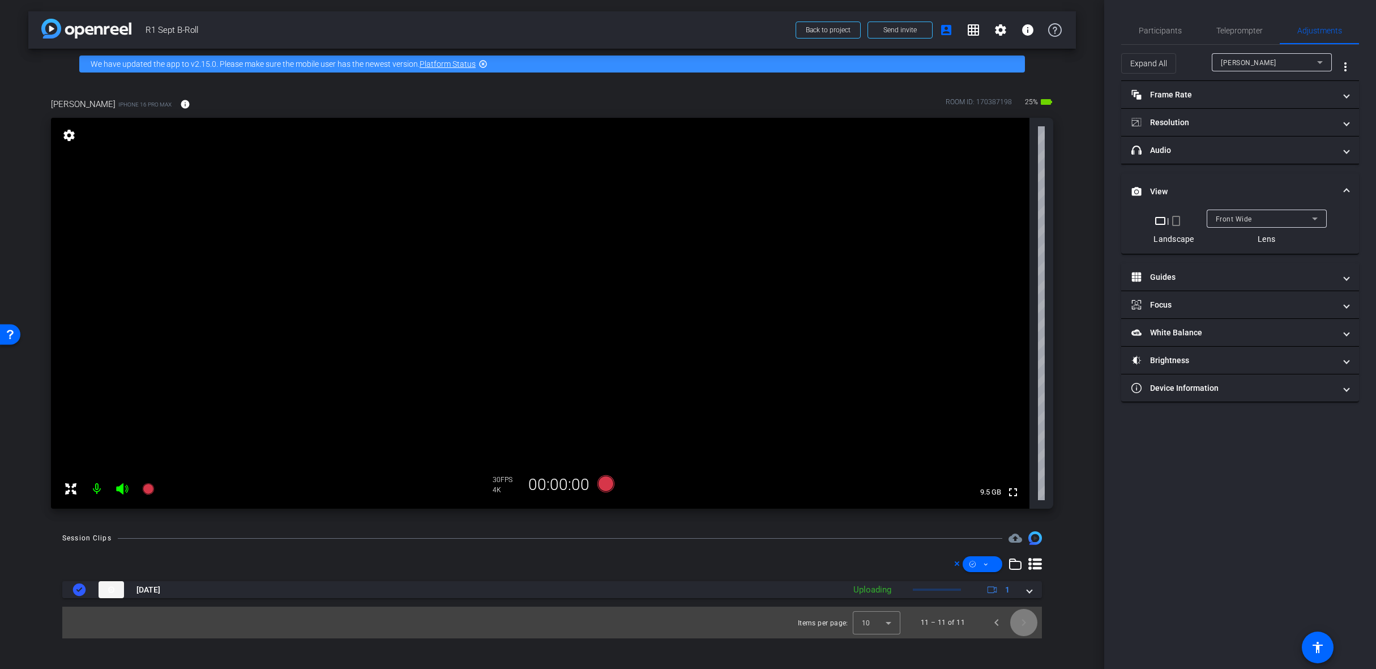
scroll to position [0, 0]
click at [994, 625] on span "Previous page" at bounding box center [996, 622] width 27 height 27
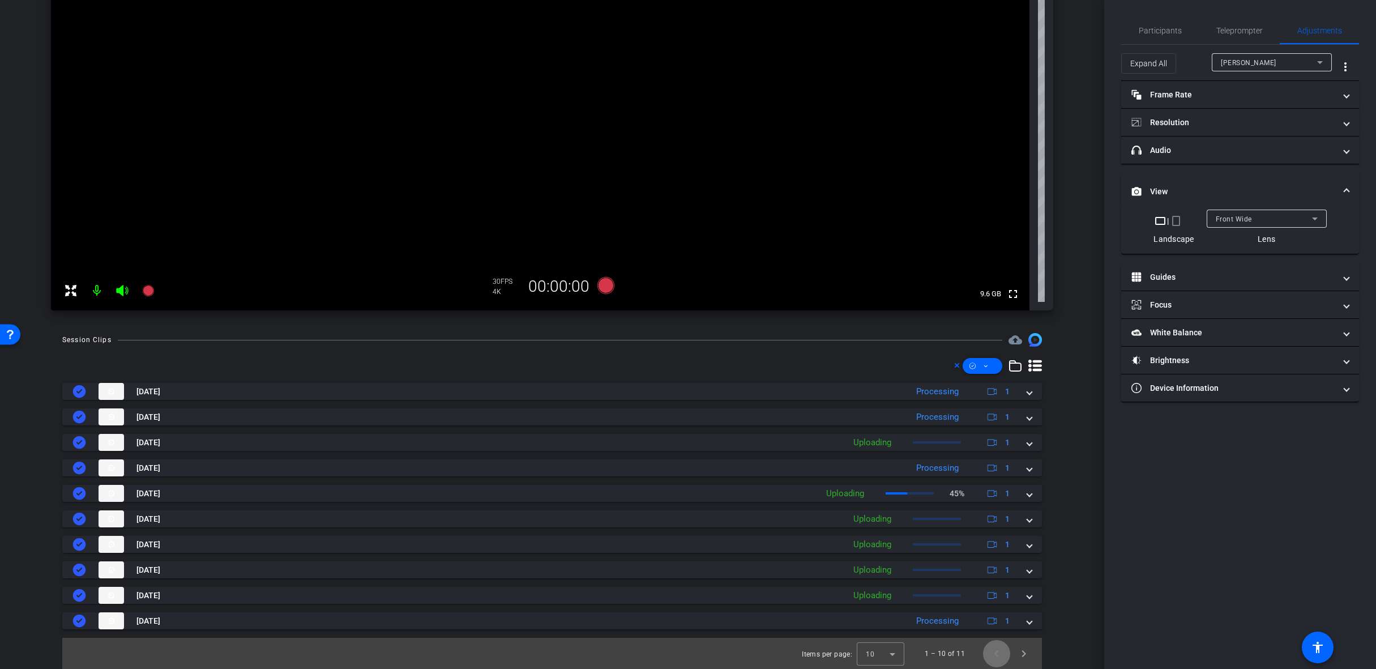
scroll to position [199, 0]
click at [1021, 655] on span "Next page" at bounding box center [1023, 652] width 27 height 27
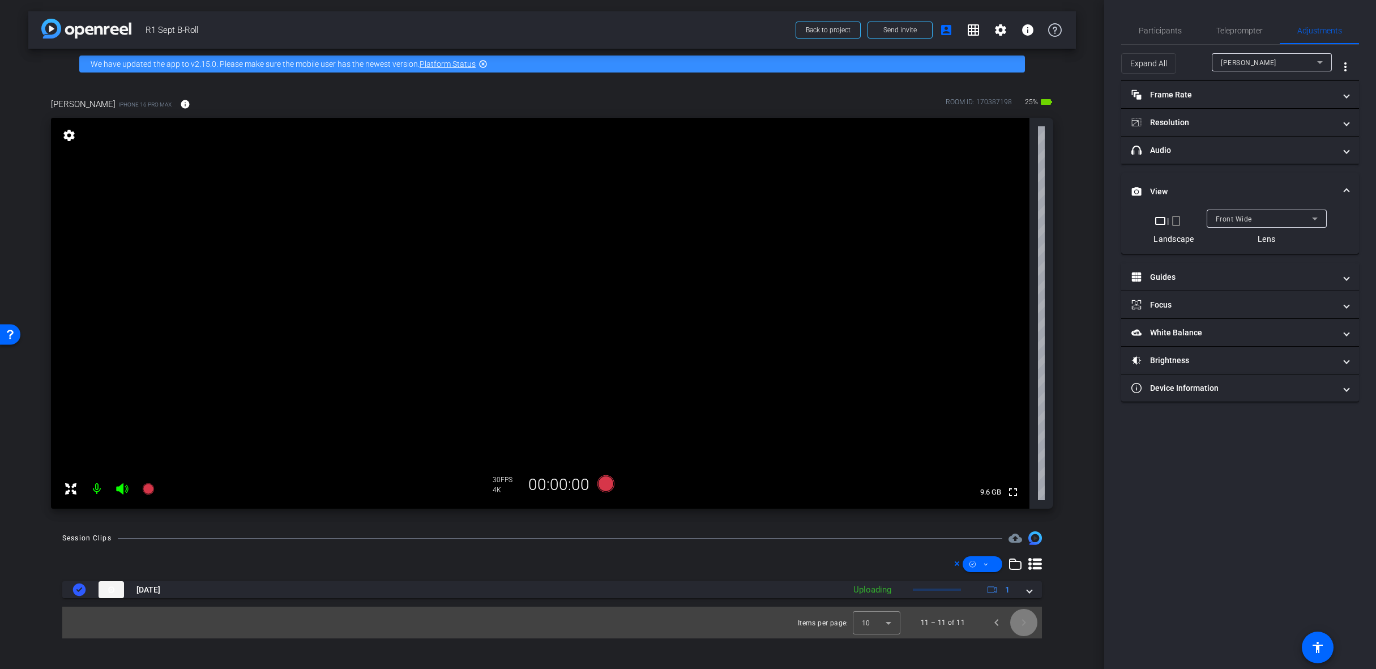
scroll to position [0, 0]
click at [996, 623] on span "Previous page" at bounding box center [996, 622] width 27 height 27
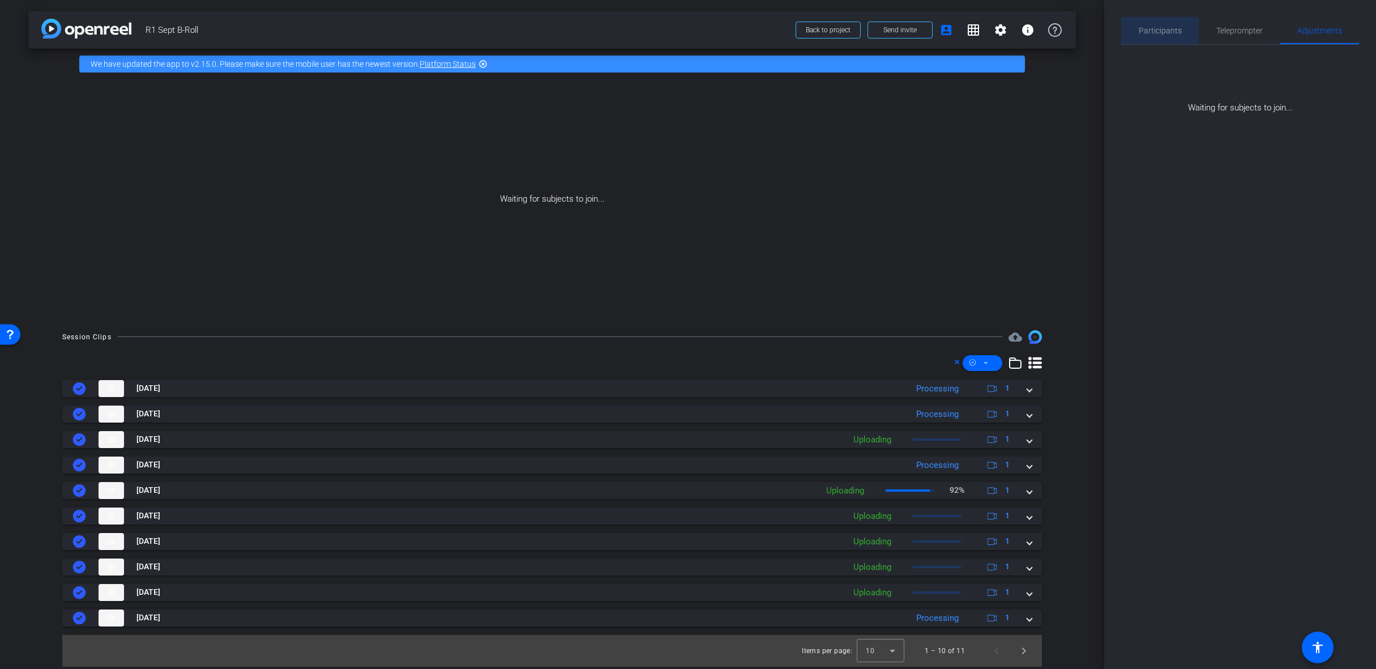
click at [1153, 31] on span "Participants" at bounding box center [1160, 31] width 43 height 8
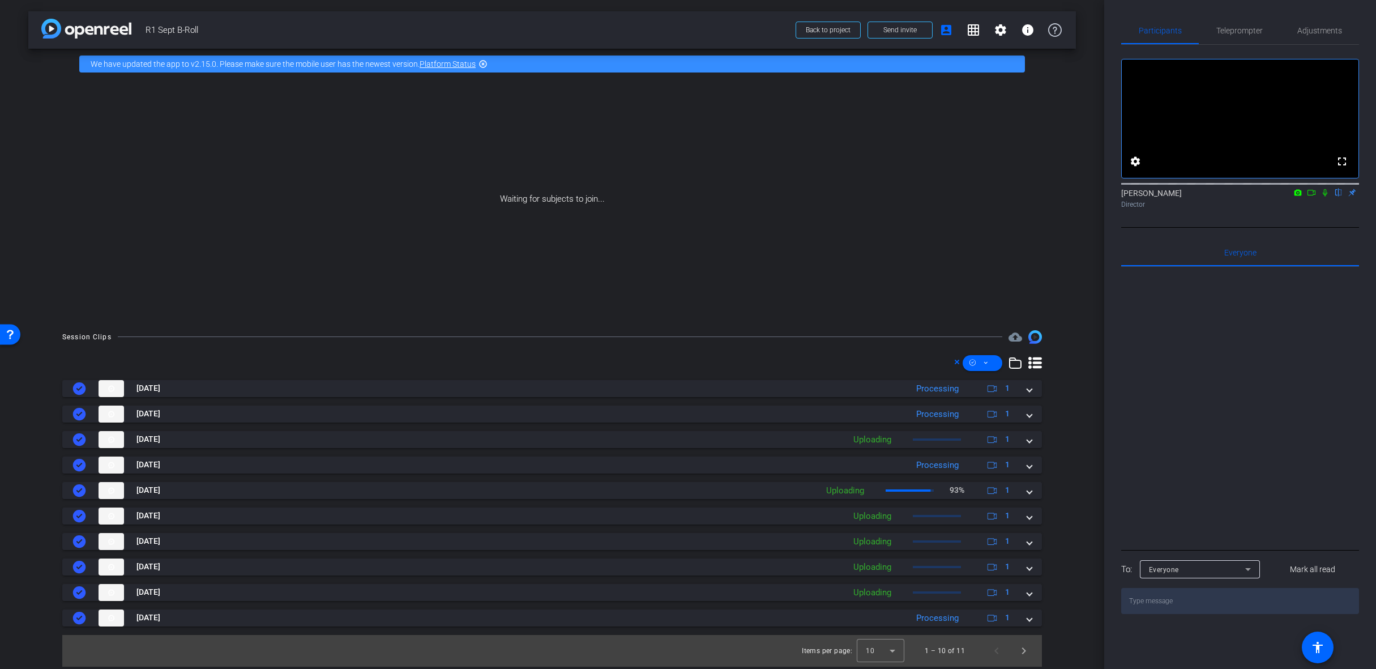
click at [1311, 196] on icon at bounding box center [1311, 193] width 9 height 8
click at [1335, 196] on icon at bounding box center [1338, 193] width 9 height 8
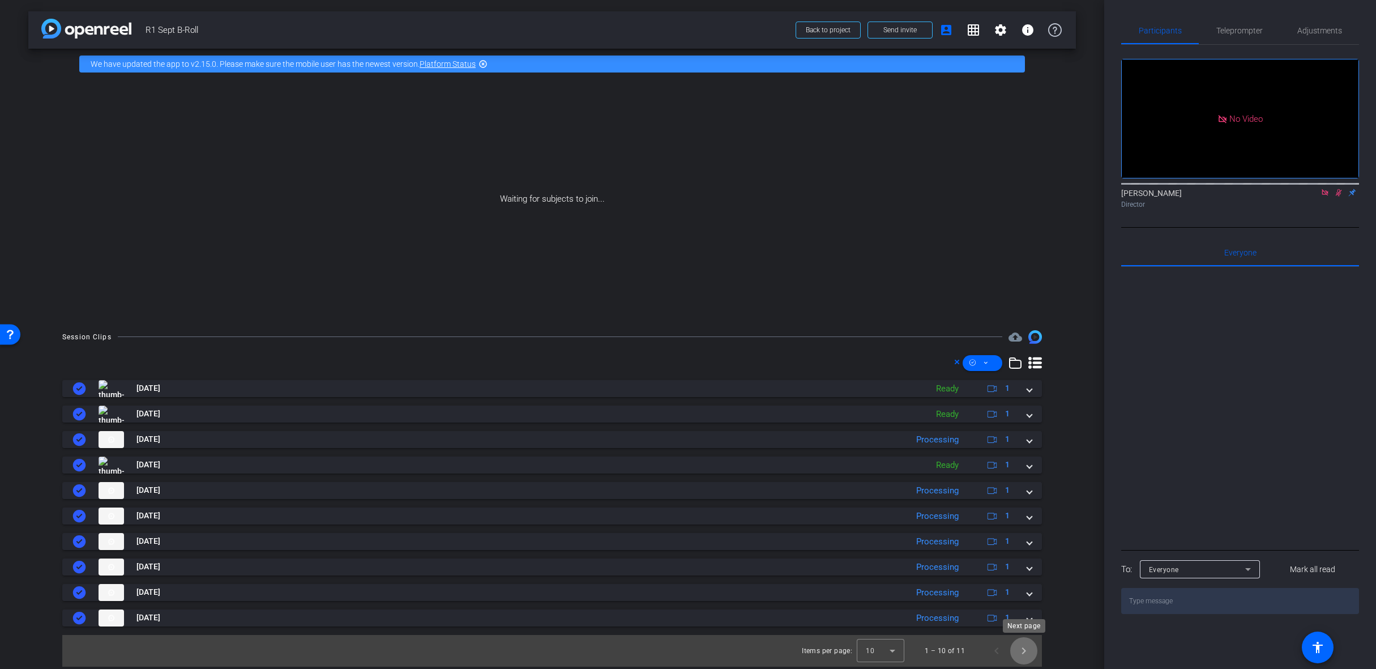
click at [1034, 656] on span "Next page" at bounding box center [1023, 650] width 27 height 27
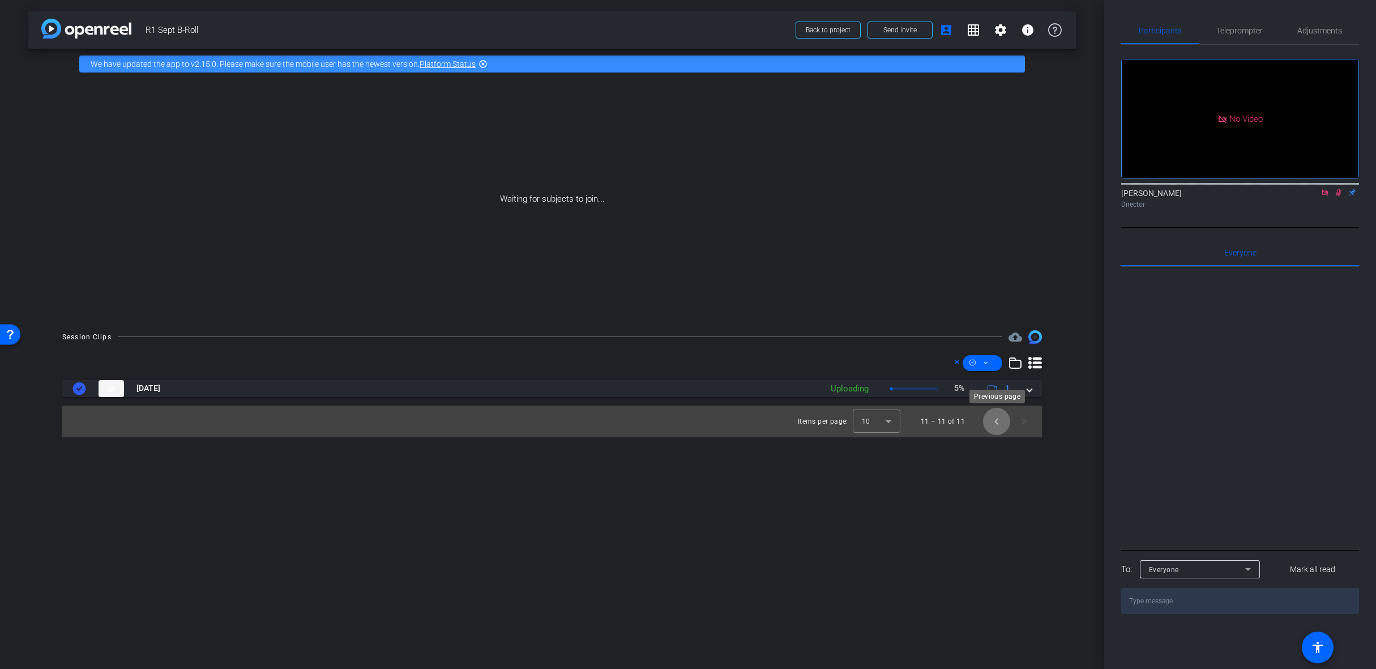
click at [997, 425] on span "Previous page" at bounding box center [996, 421] width 27 height 27
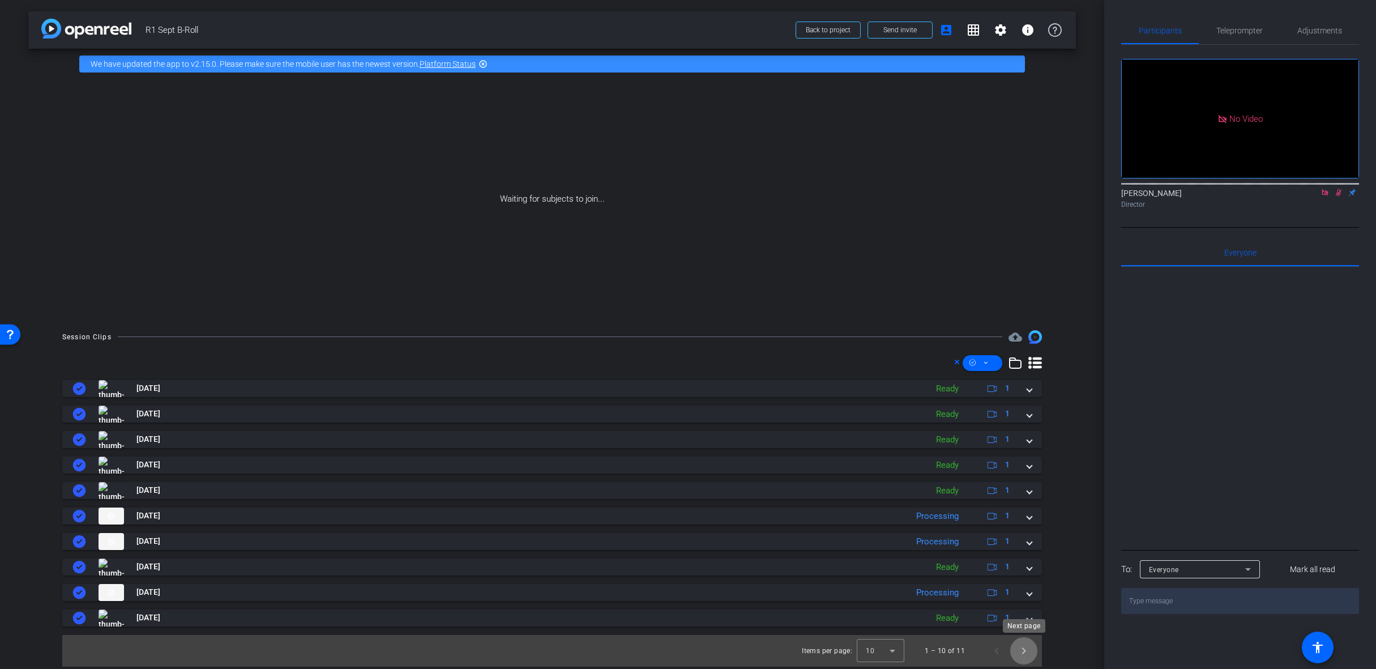
click at [1019, 651] on span "Next page" at bounding box center [1023, 650] width 27 height 27
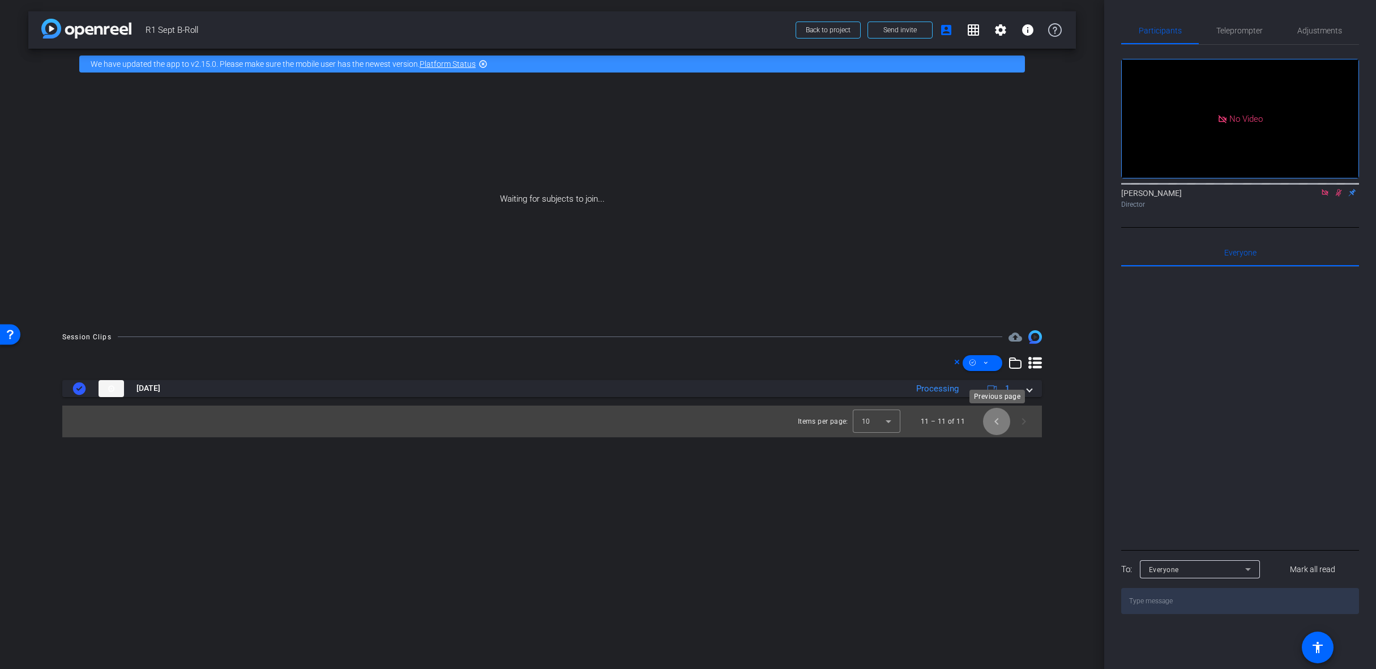
click at [1002, 421] on span "Previous page" at bounding box center [996, 421] width 27 height 27
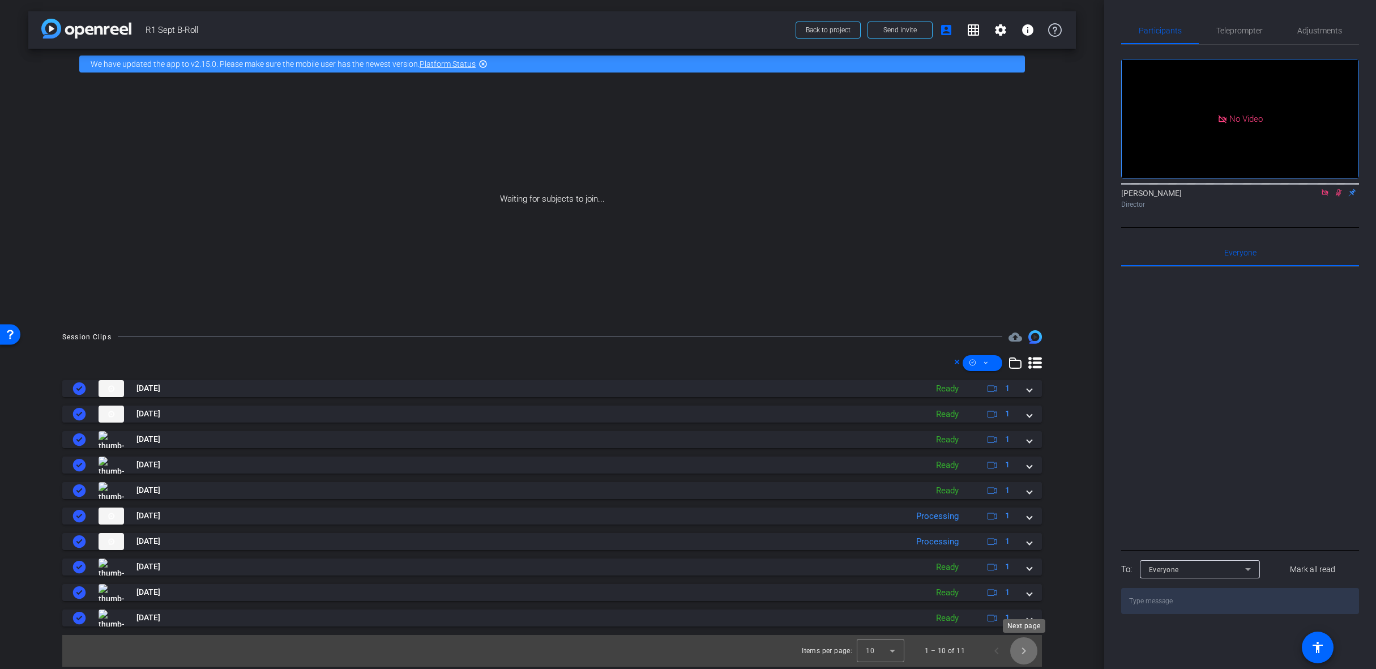
click at [1027, 652] on span "Next page" at bounding box center [1023, 650] width 27 height 27
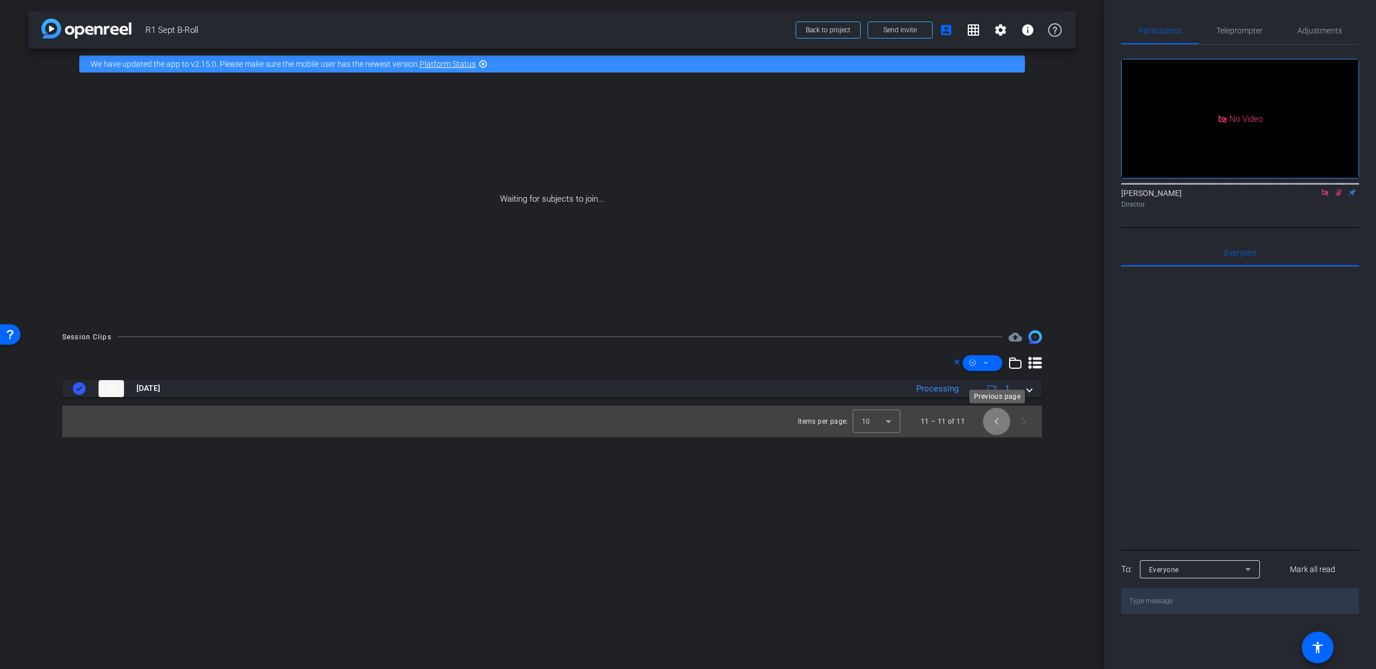
click at [997, 430] on span "Previous page" at bounding box center [996, 421] width 27 height 27
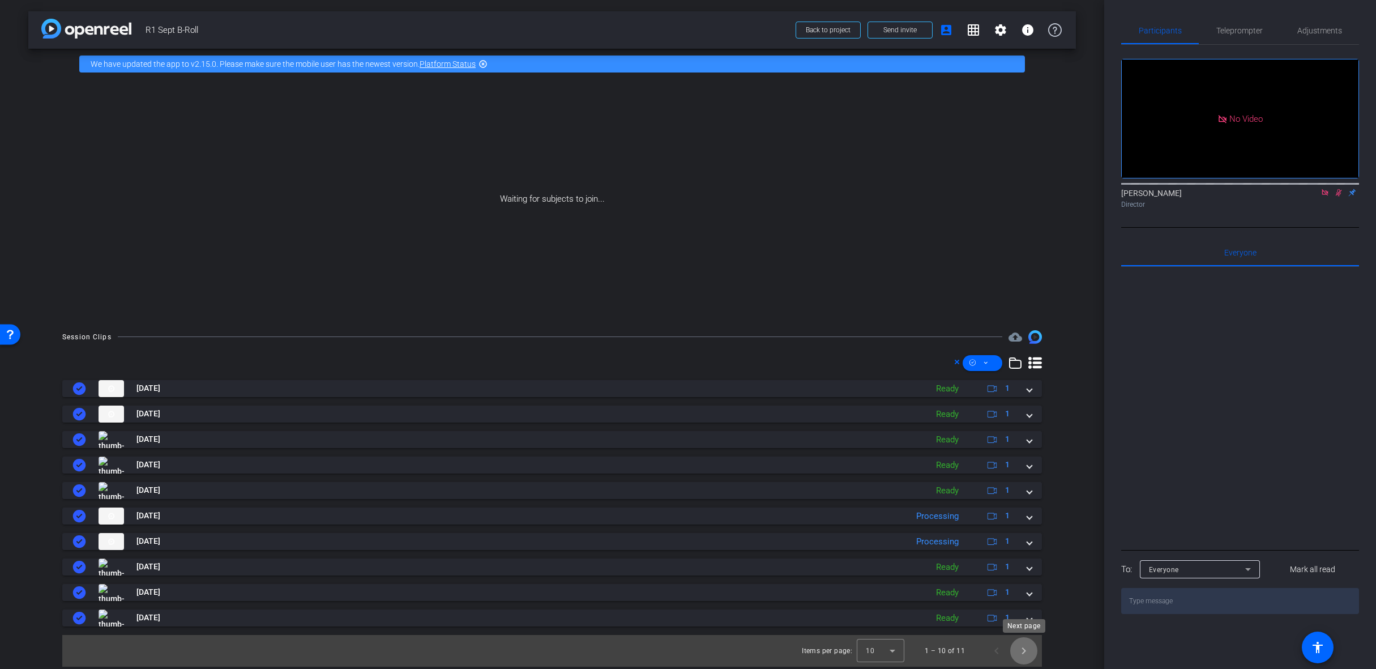
click at [1023, 649] on span "Next page" at bounding box center [1023, 650] width 27 height 27
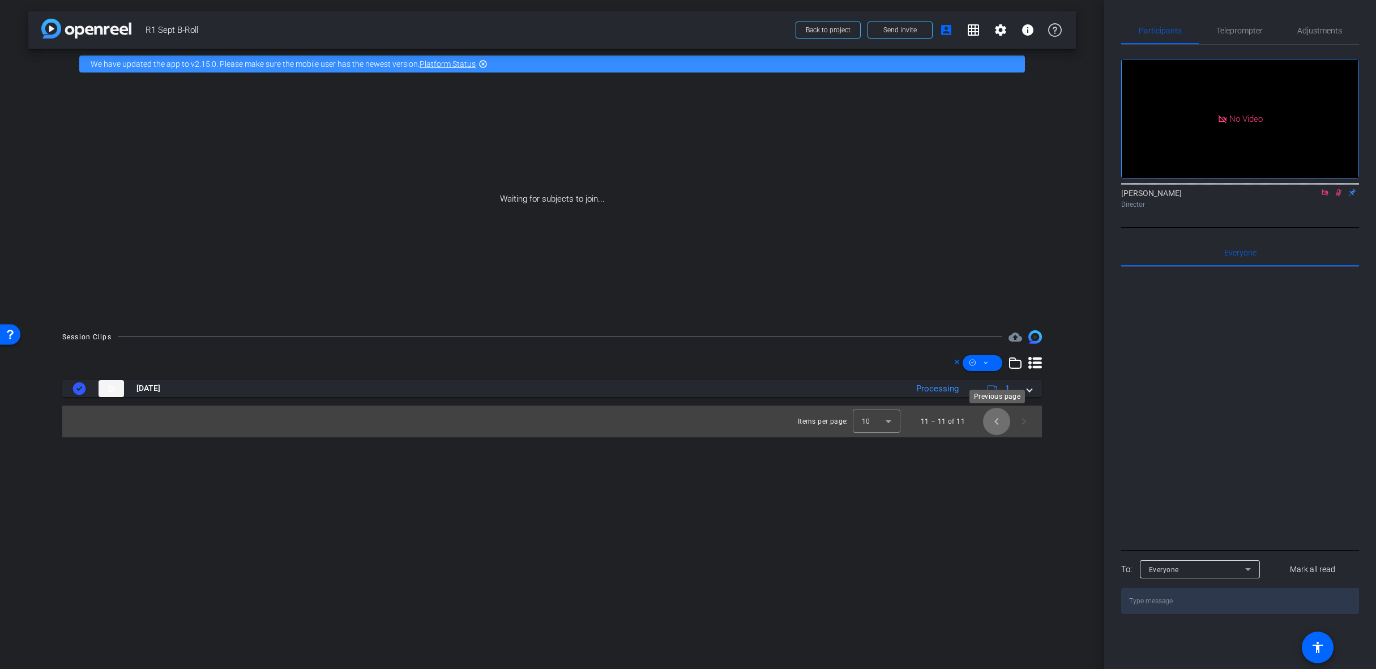
click at [988, 425] on span "Previous page" at bounding box center [996, 421] width 27 height 27
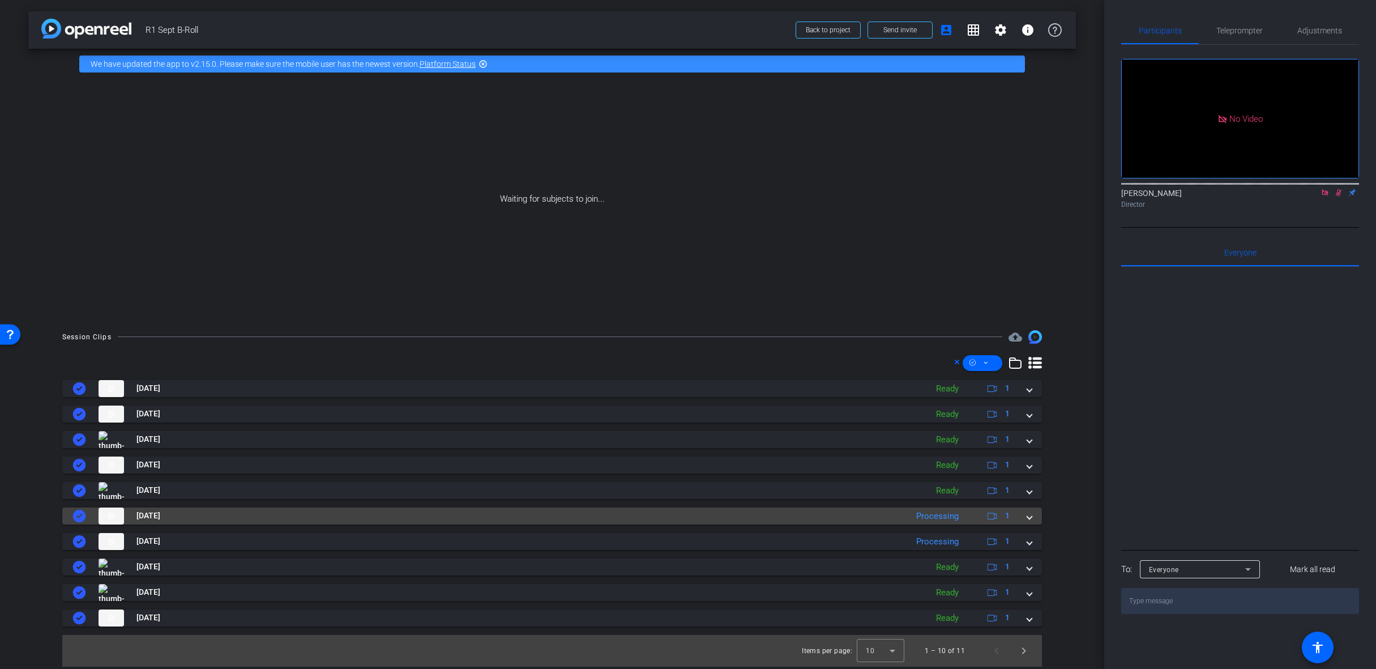
click at [1025, 519] on div "Sep 29, 2025 Processing 1" at bounding box center [549, 515] width 955 height 17
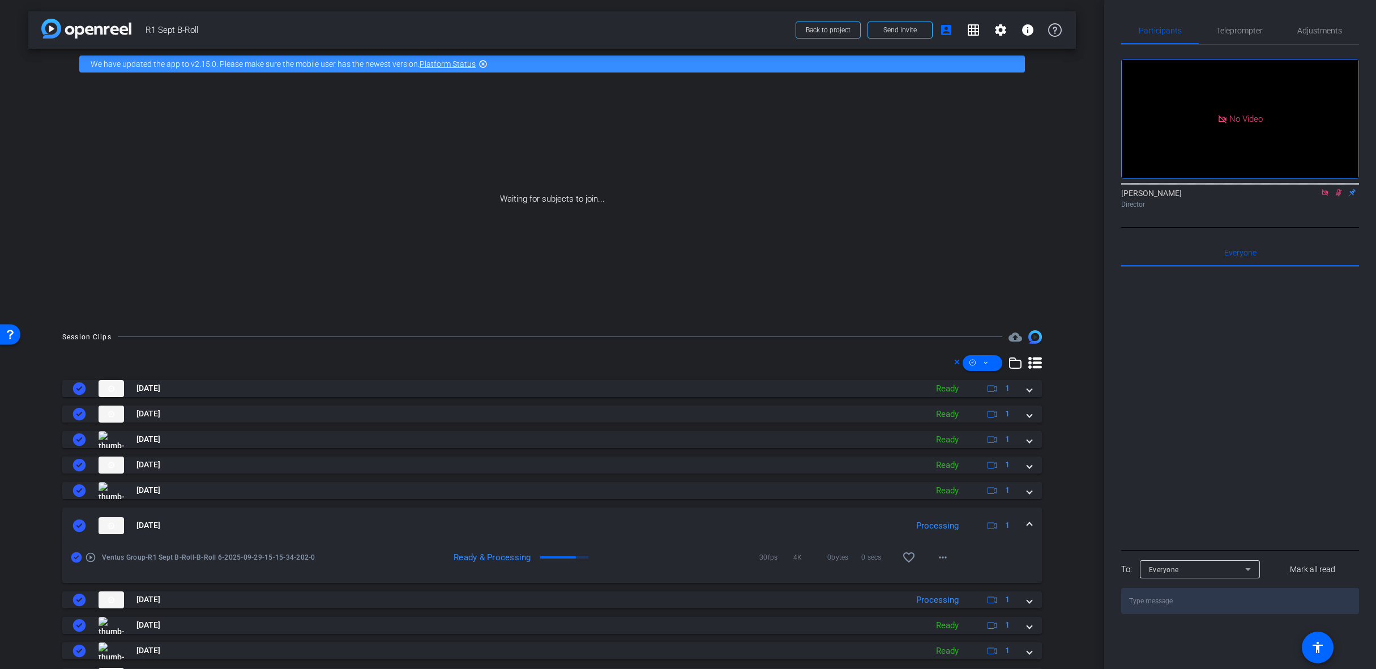
click at [1025, 519] on mat-expansion-panel-header "Sep 29, 2025 Processing 1" at bounding box center [552, 525] width 980 height 36
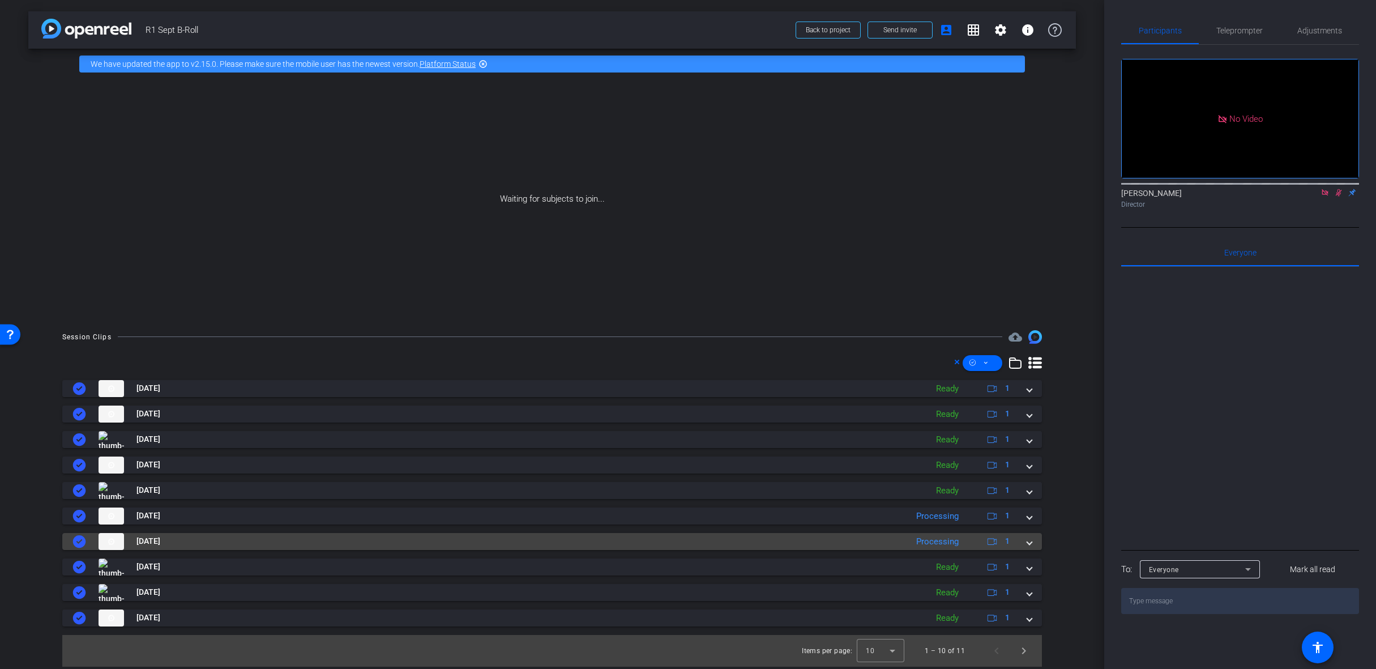
click at [1025, 540] on div "Sep 29, 2025 Processing 1" at bounding box center [549, 541] width 955 height 17
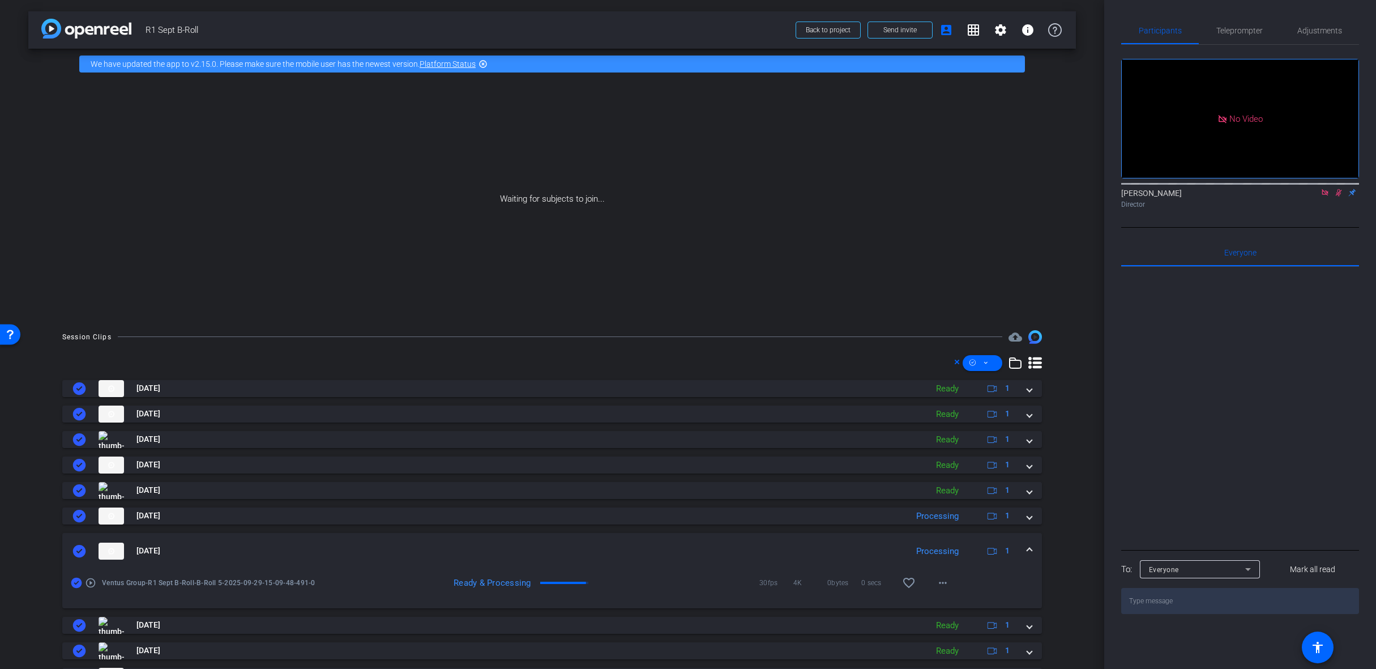
click at [1027, 545] on span at bounding box center [1029, 551] width 5 height 12
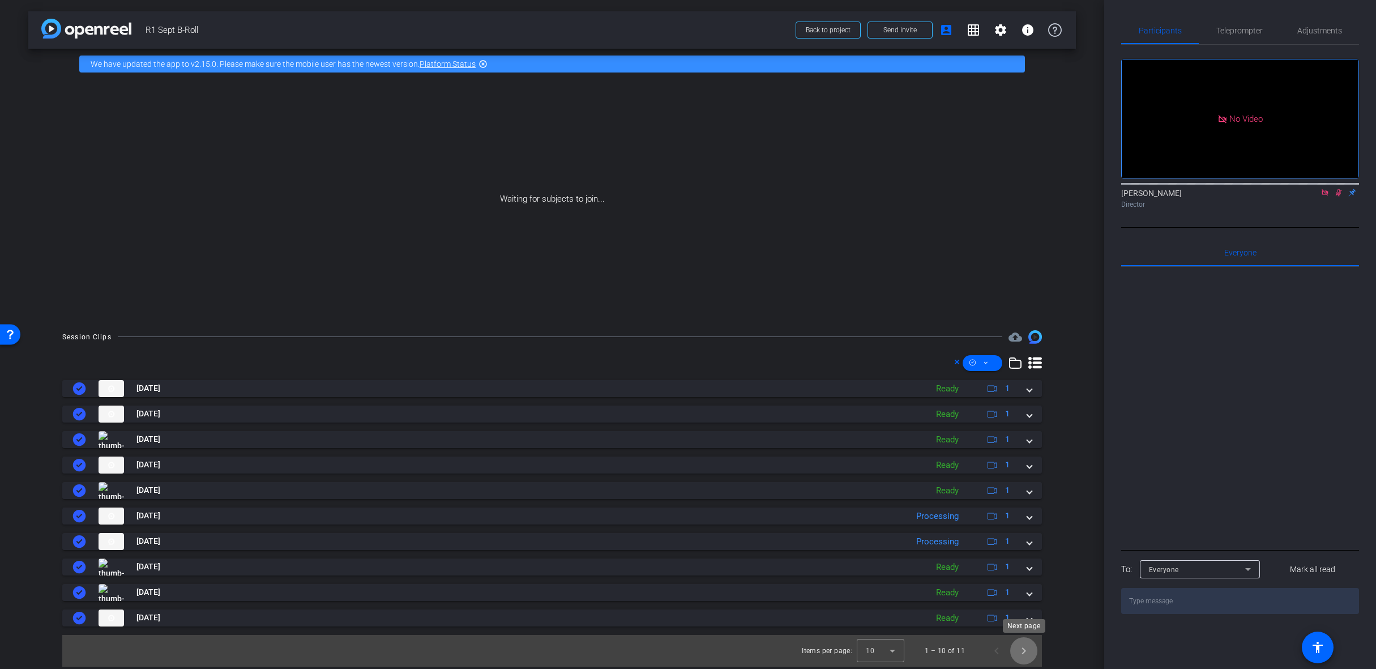
click at [1024, 655] on span "Next page" at bounding box center [1023, 650] width 27 height 27
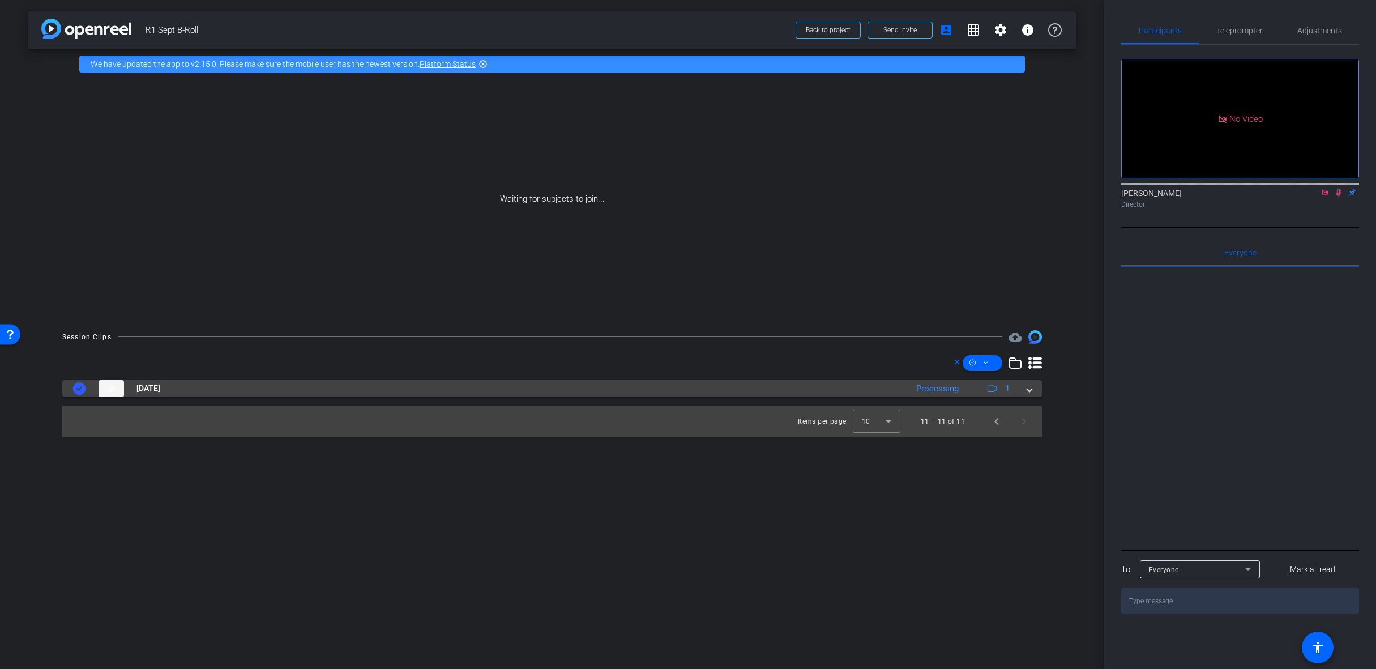
click at [1027, 391] on span at bounding box center [1029, 388] width 5 height 12
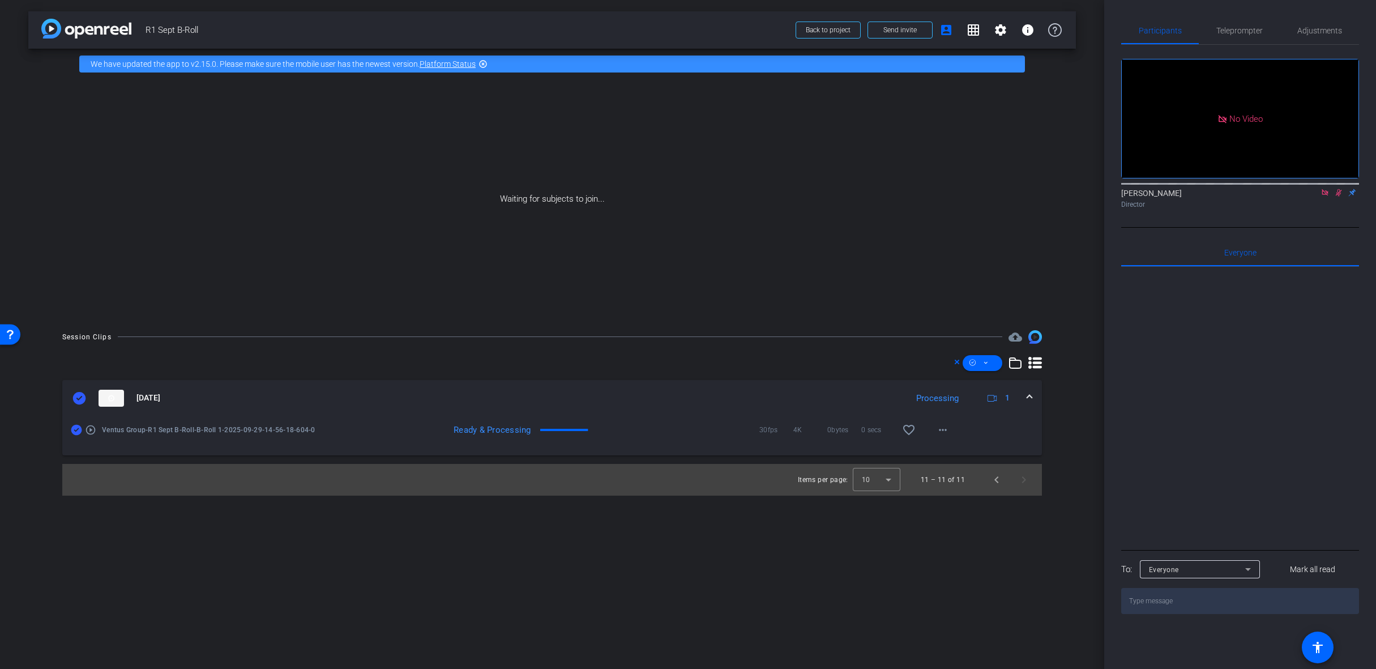
click at [1029, 397] on span at bounding box center [1029, 398] width 5 height 12
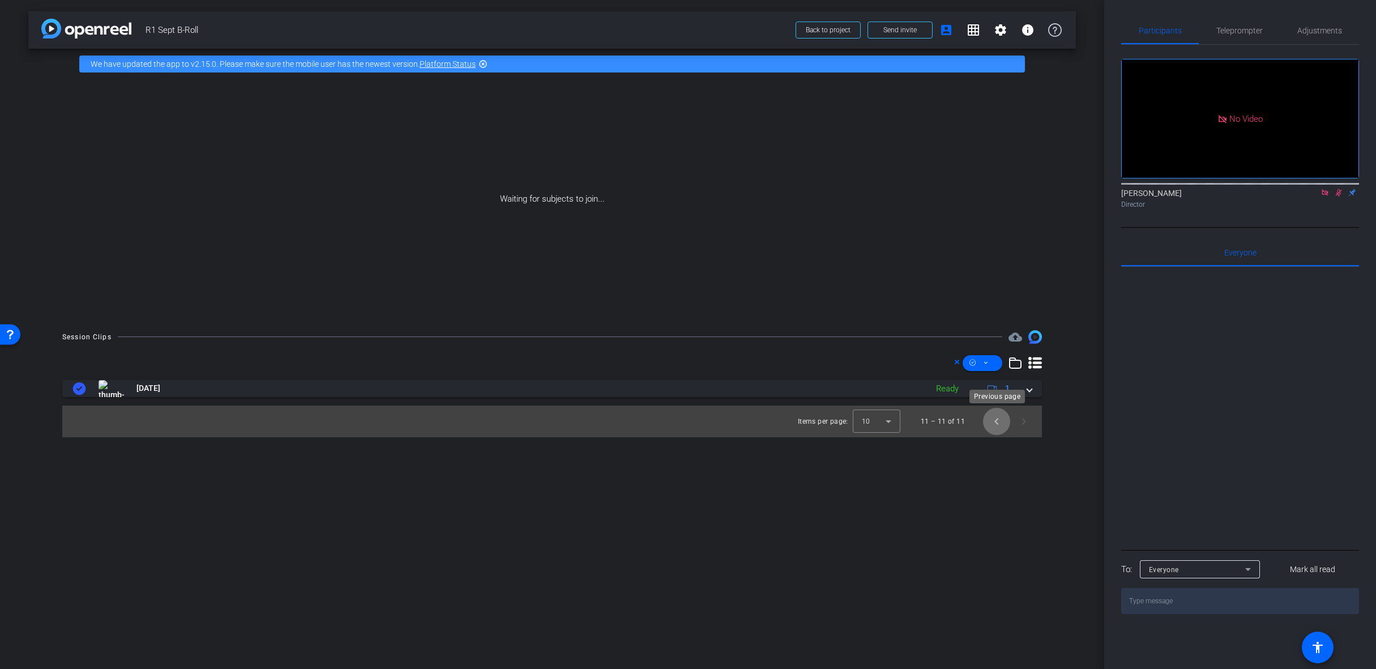
click at [994, 422] on span "Previous page" at bounding box center [996, 421] width 27 height 27
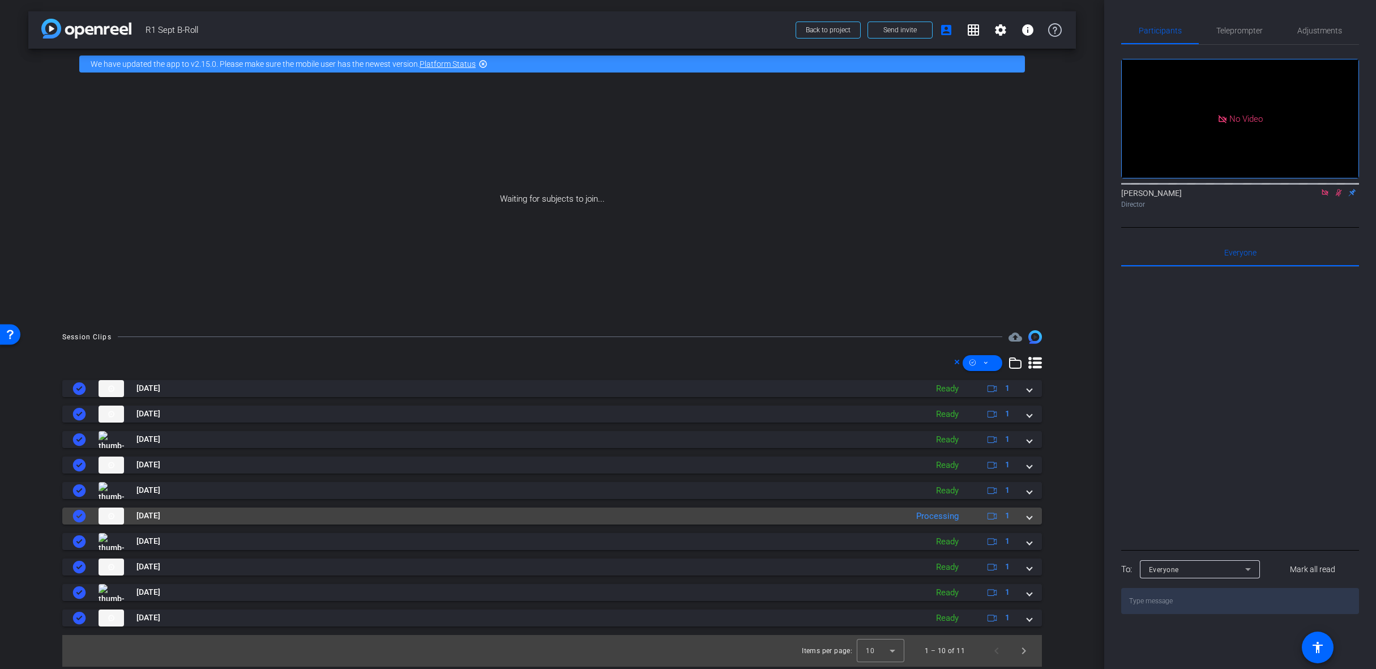
click at [1030, 520] on span at bounding box center [1029, 516] width 5 height 12
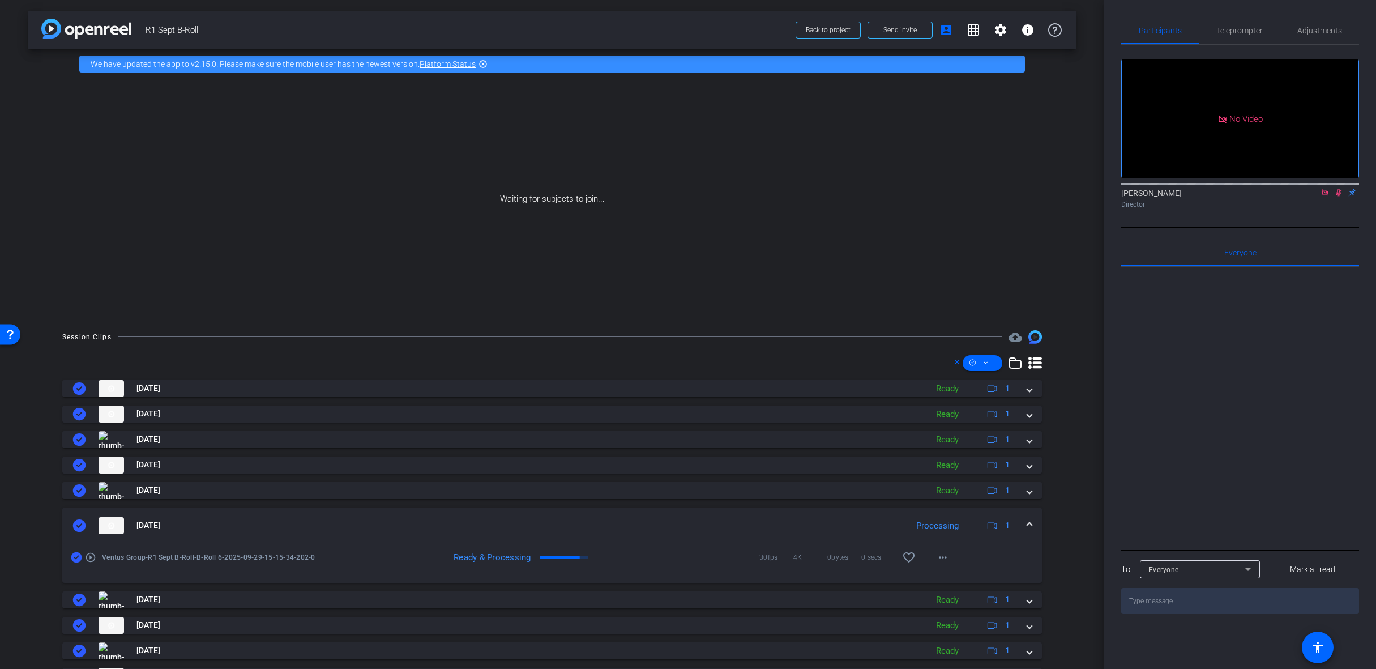
click at [1030, 519] on mat-expansion-panel-header "Sep 29, 2025 Processing 1" at bounding box center [552, 525] width 980 height 36
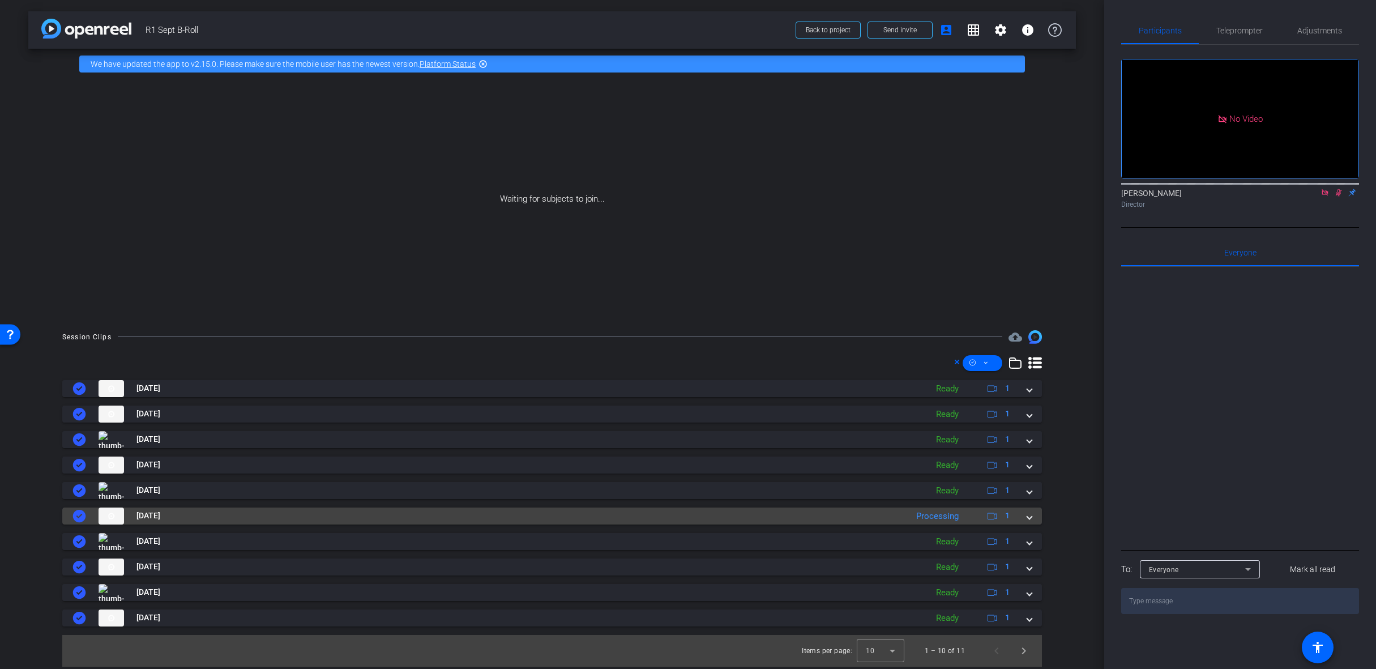
click at [1026, 517] on div "Sep 29, 2025 Processing 1" at bounding box center [549, 515] width 955 height 17
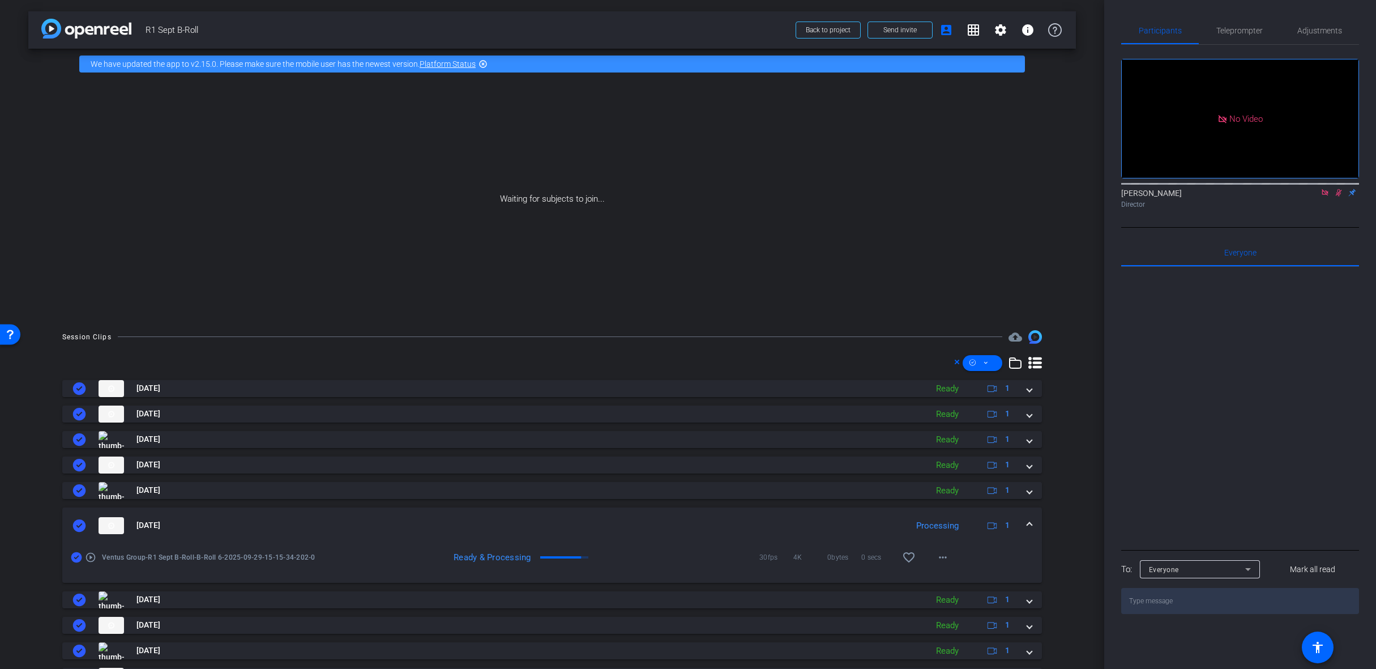
click at [1027, 524] on span at bounding box center [1029, 525] width 5 height 12
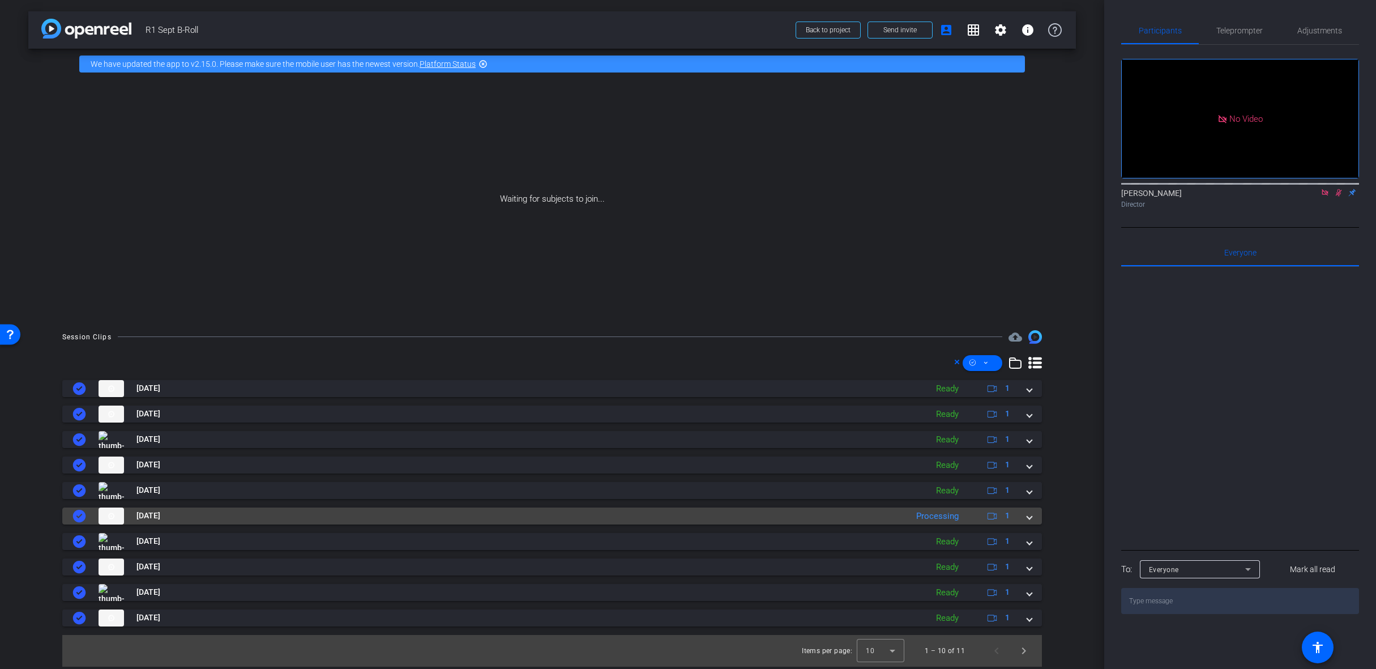
click at [1025, 513] on div "Sep 29, 2025 Processing 1" at bounding box center [549, 515] width 955 height 17
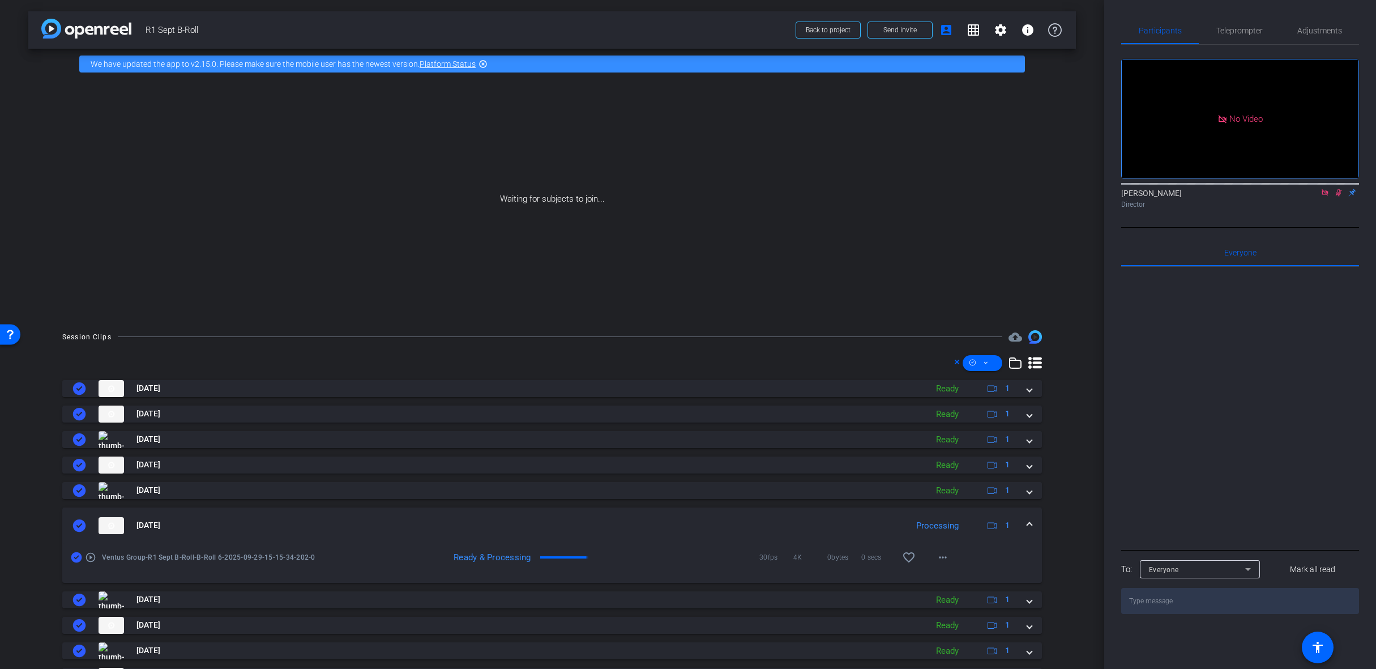
click at [1027, 521] on span at bounding box center [1029, 525] width 5 height 12
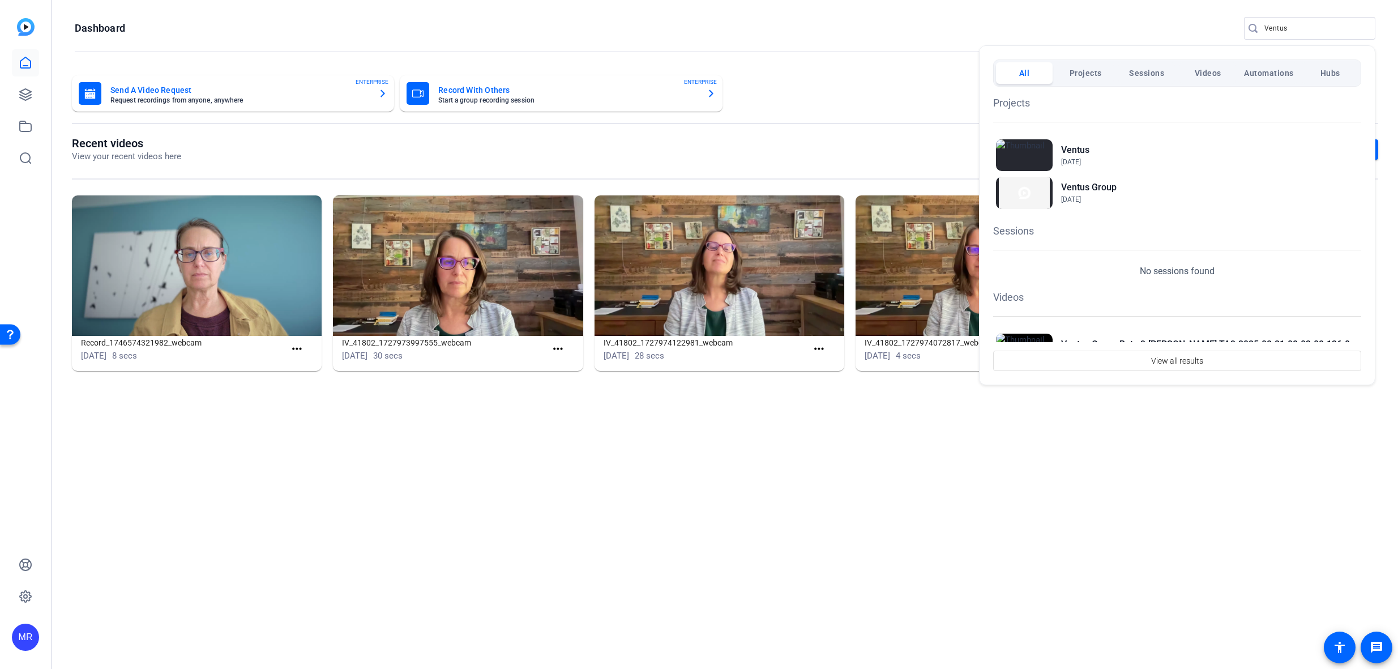
click at [1327, 25] on div at bounding box center [699, 334] width 1398 height 669
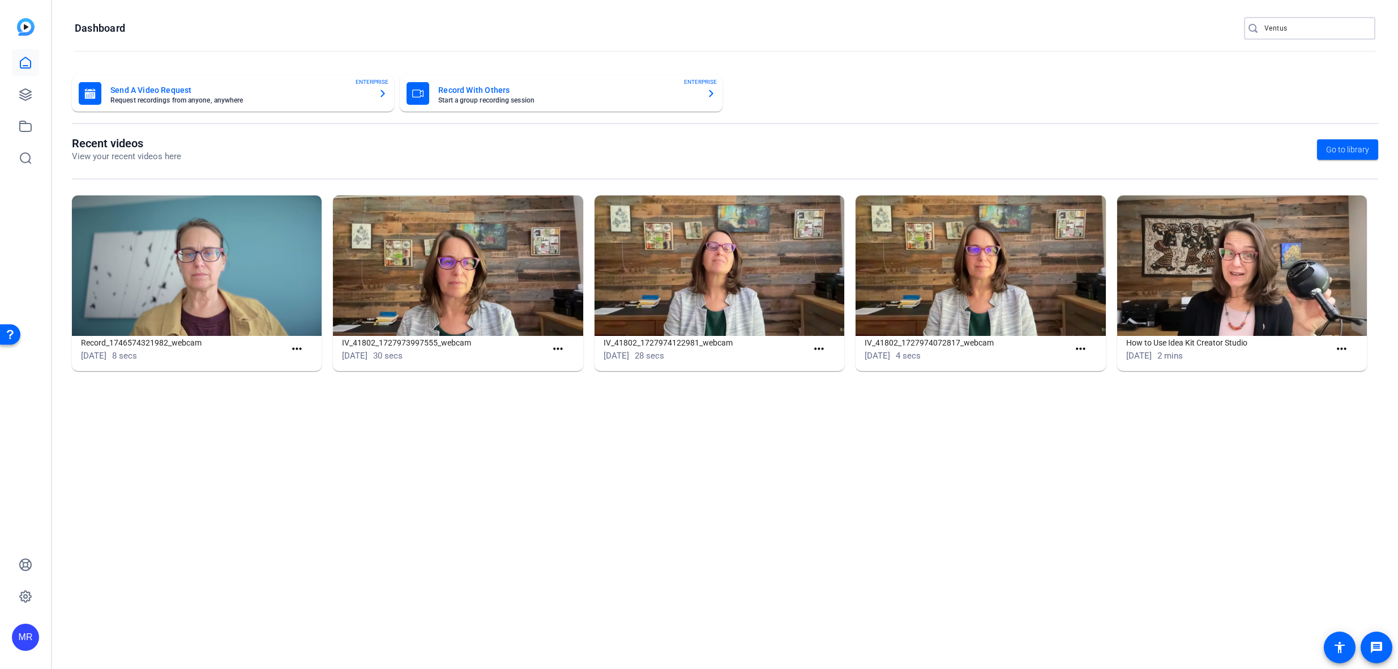
click at [1320, 27] on input "Ventus" at bounding box center [1315, 29] width 102 height 14
type input "arvest"
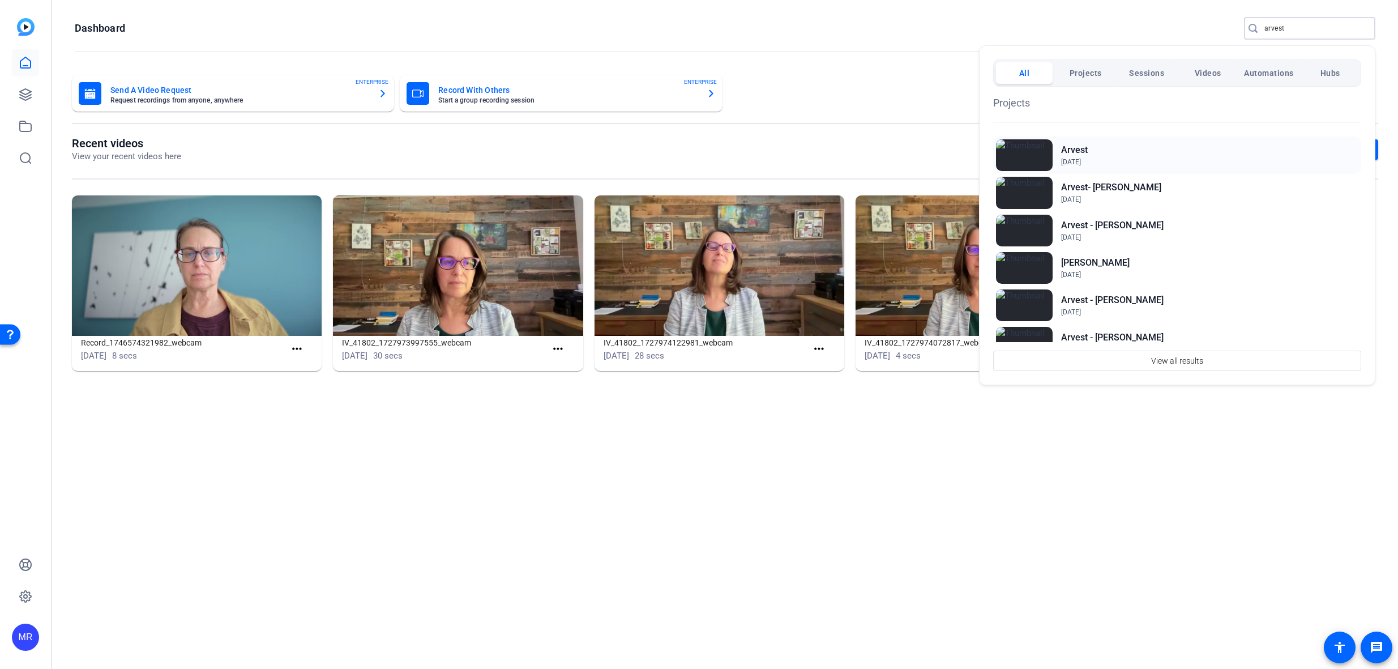
click at [1079, 151] on h2 "Arvest" at bounding box center [1074, 150] width 27 height 14
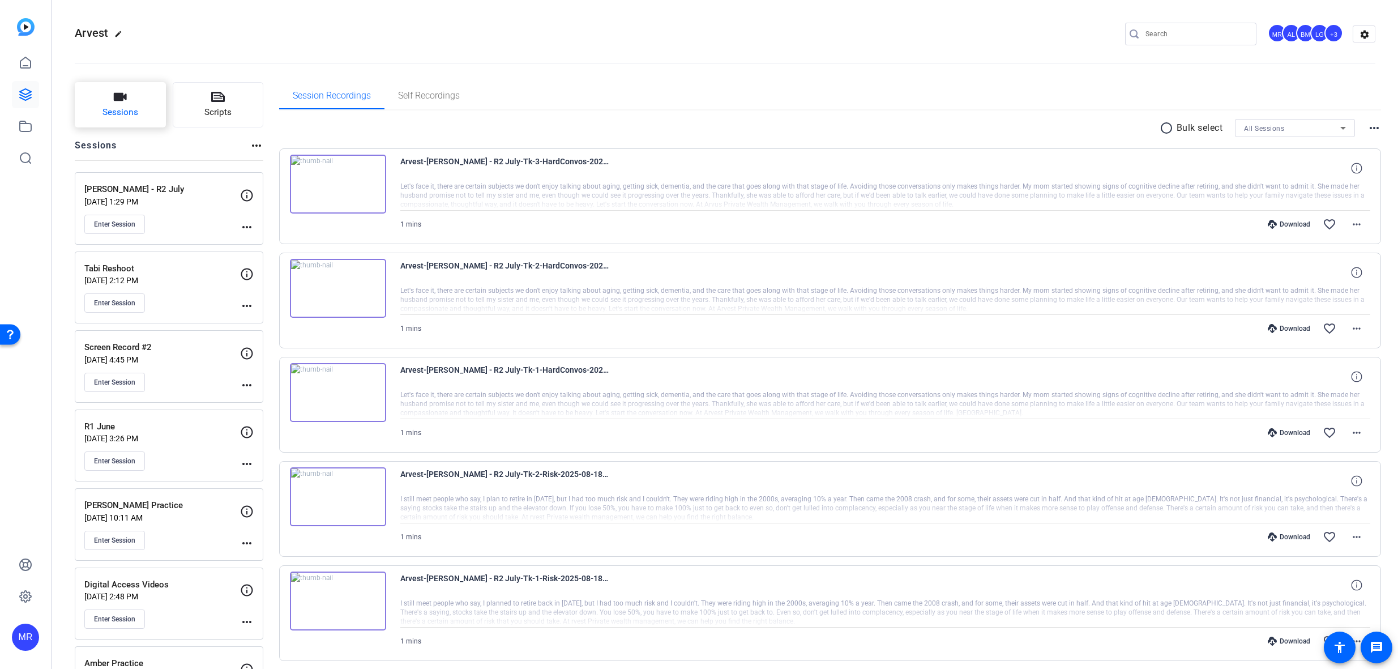
click at [147, 111] on button "Sessions" at bounding box center [120, 104] width 91 height 45
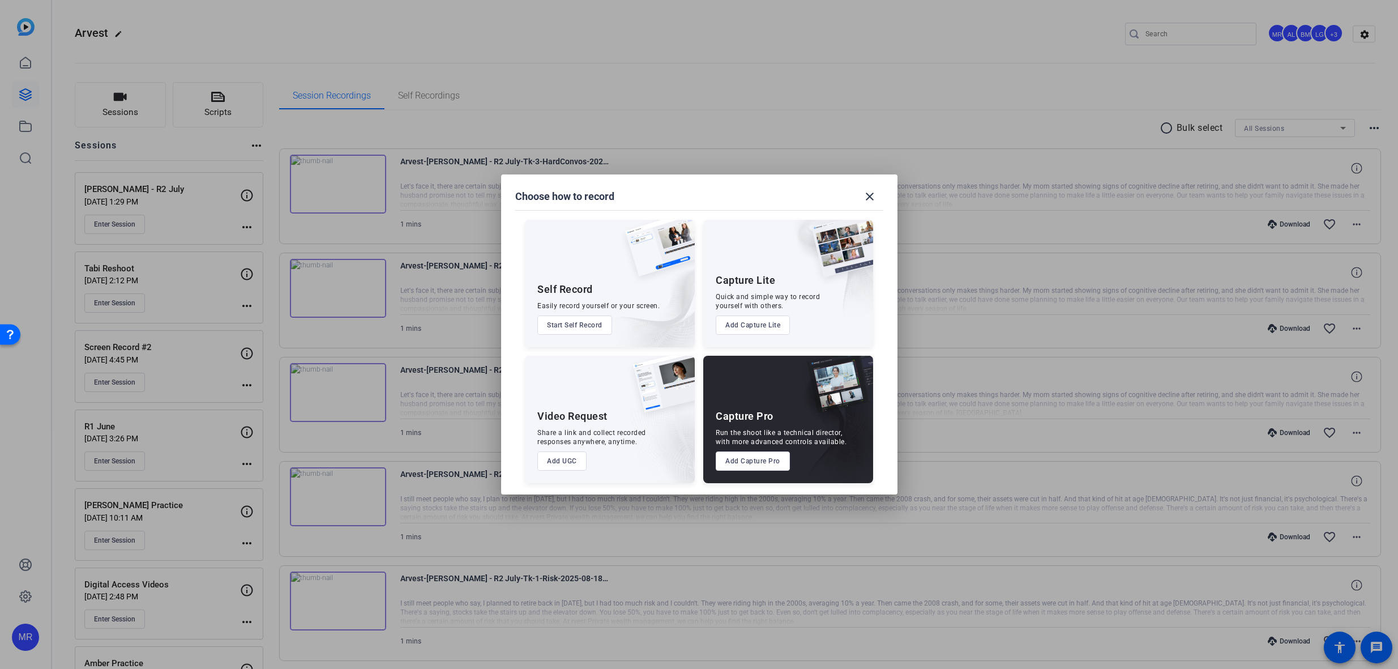
click at [769, 464] on button "Add Capture Pro" at bounding box center [753, 460] width 74 height 19
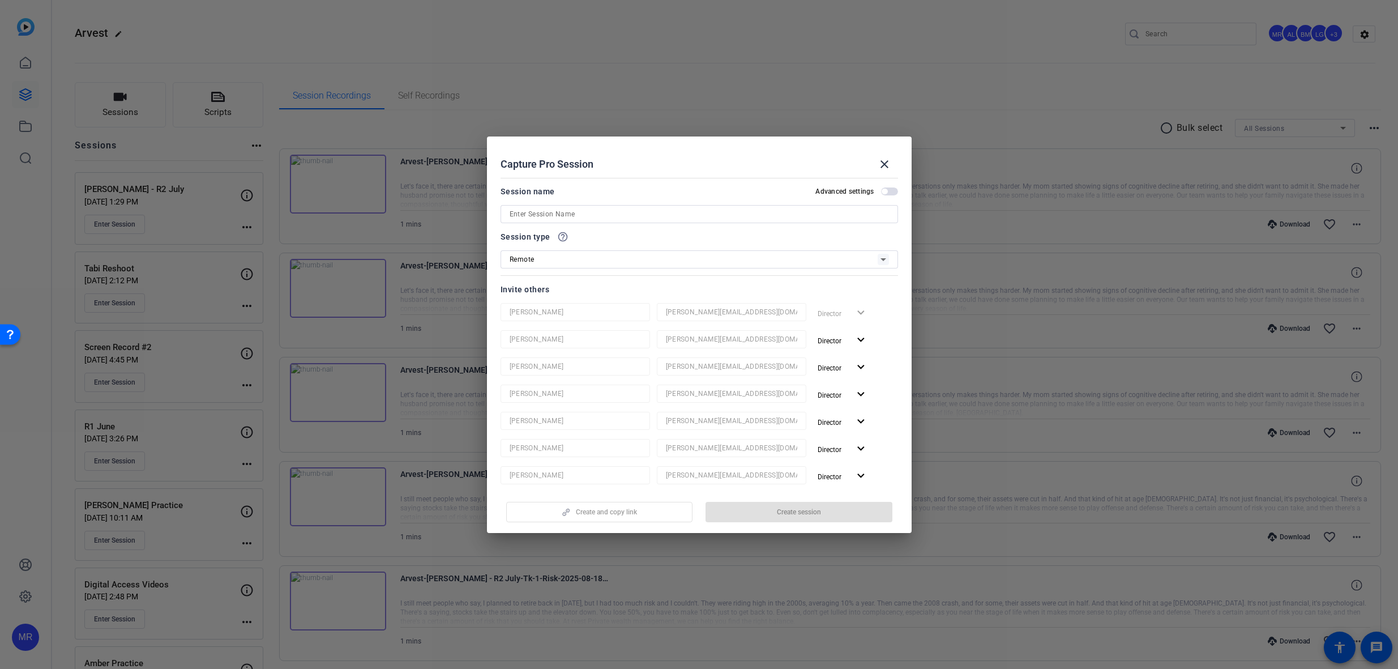
click at [529, 213] on input at bounding box center [699, 214] width 379 height 14
type input "[PERSON_NAME] Practice Session"
click at [546, 264] on div "Remote" at bounding box center [694, 259] width 368 height 14
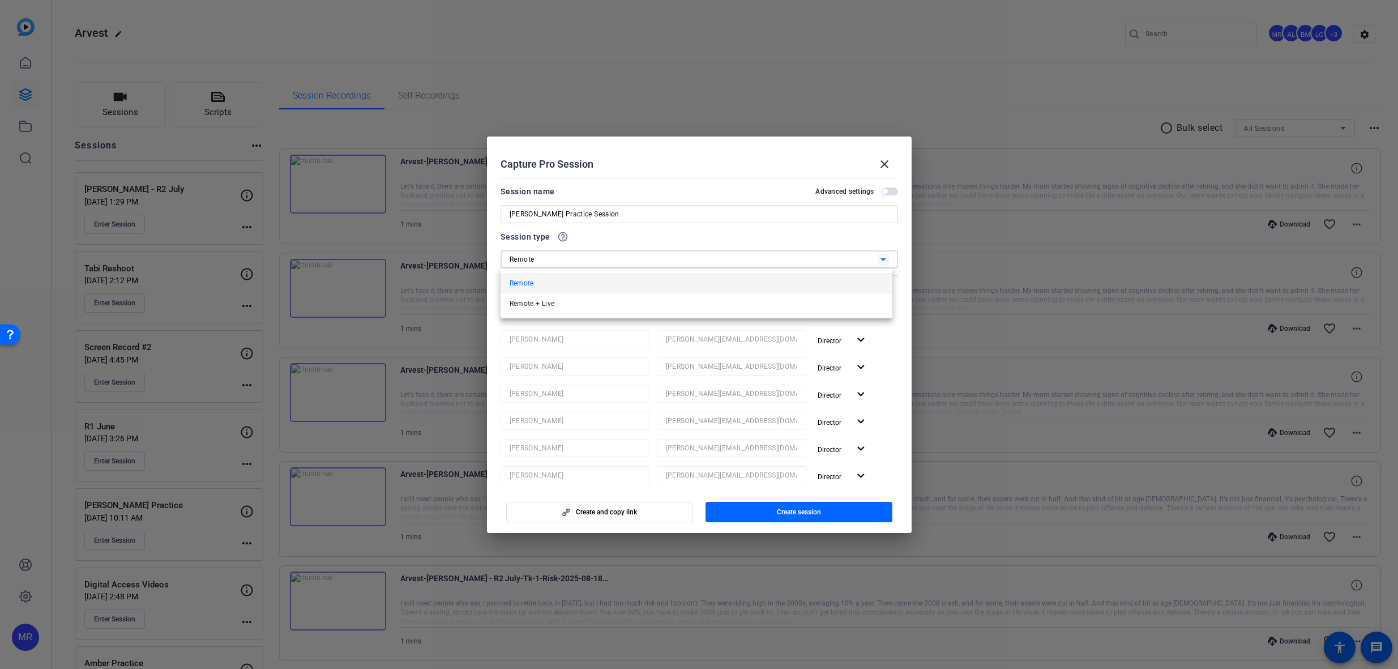
click at [488, 389] on div at bounding box center [699, 334] width 1398 height 669
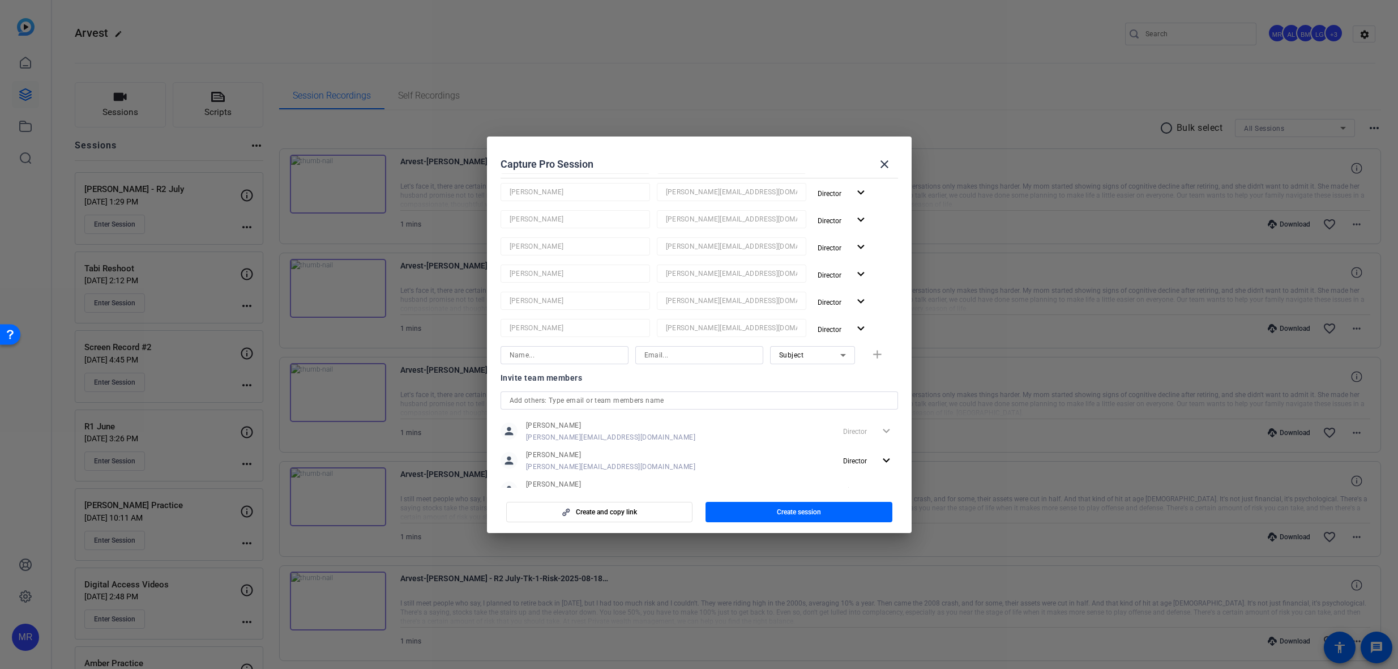
scroll to position [226, 0]
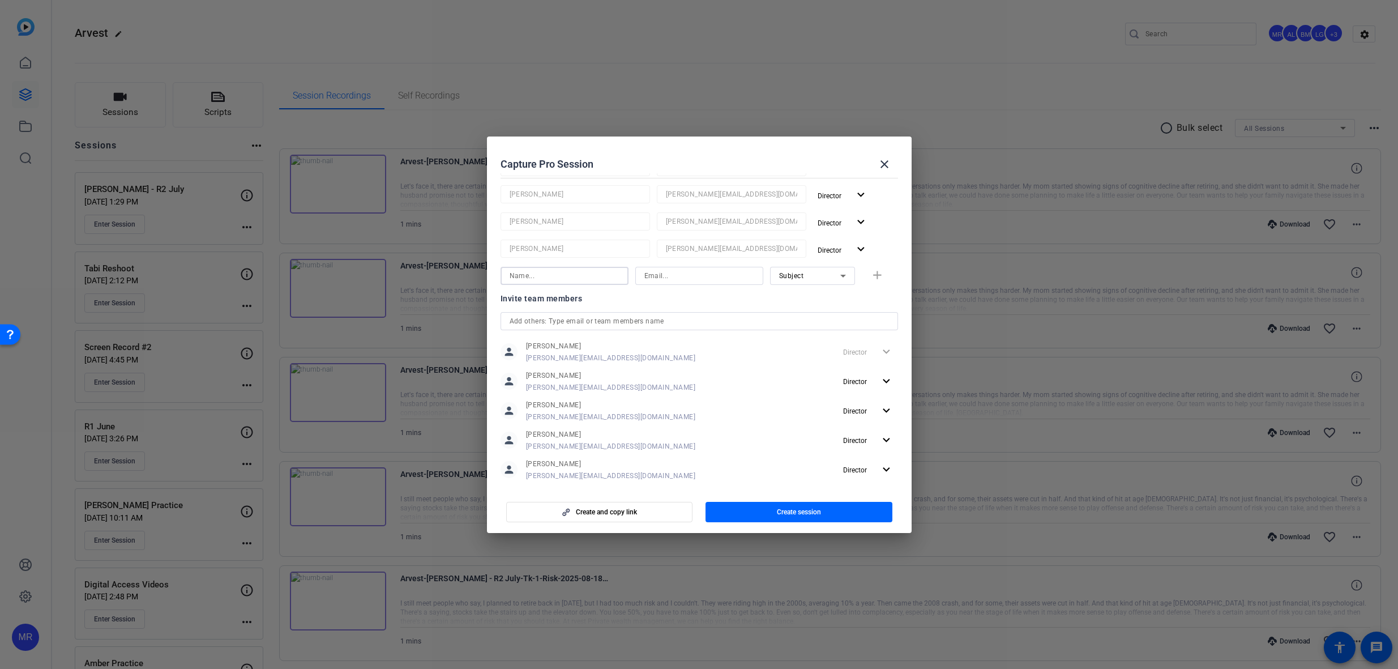
click at [573, 273] on input at bounding box center [565, 276] width 110 height 14
click at [618, 324] on div at bounding box center [699, 332] width 379 height 18
click at [577, 273] on input at bounding box center [565, 276] width 110 height 14
drag, startPoint x: 635, startPoint y: 300, endPoint x: 658, endPoint y: 311, distance: 25.6
click at [636, 300] on openreel-capture-pro-session-invite-users "Invite others Molly Roland Molly@ideadecanter.com Director expand_more Audrey L…" at bounding box center [699, 295] width 397 height 478
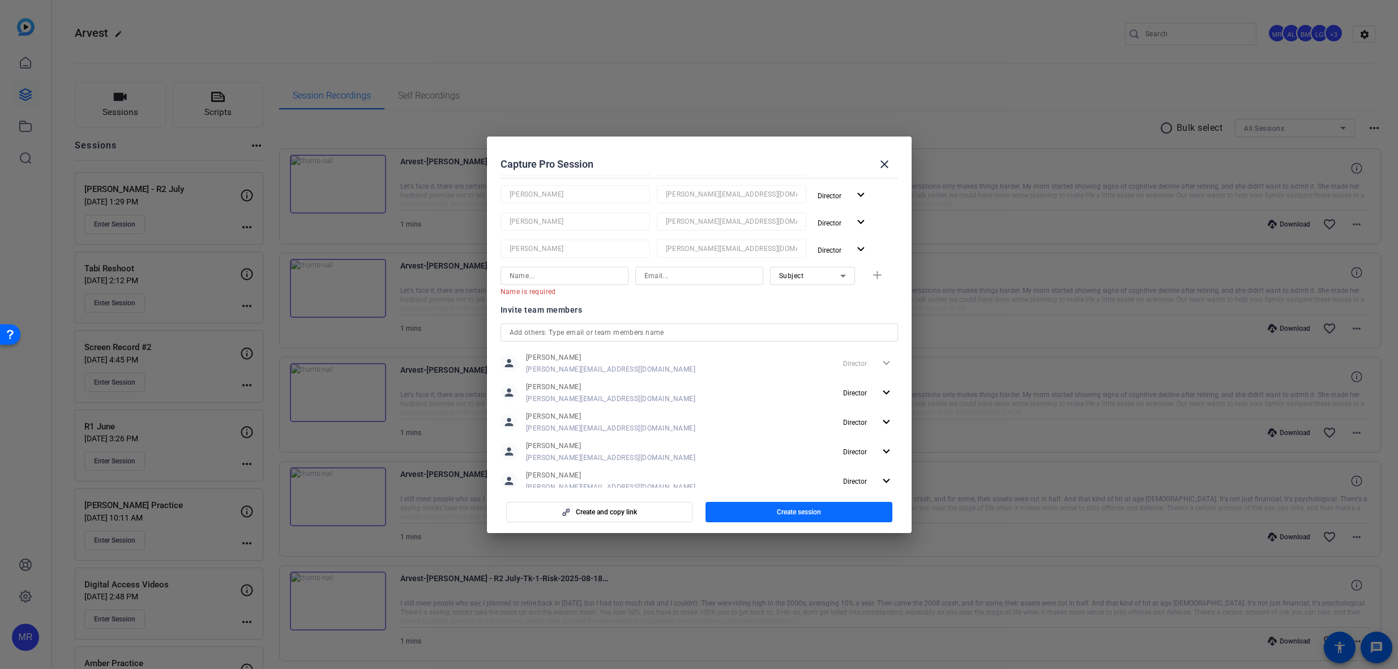
click at [803, 510] on span "Create session" at bounding box center [799, 511] width 44 height 9
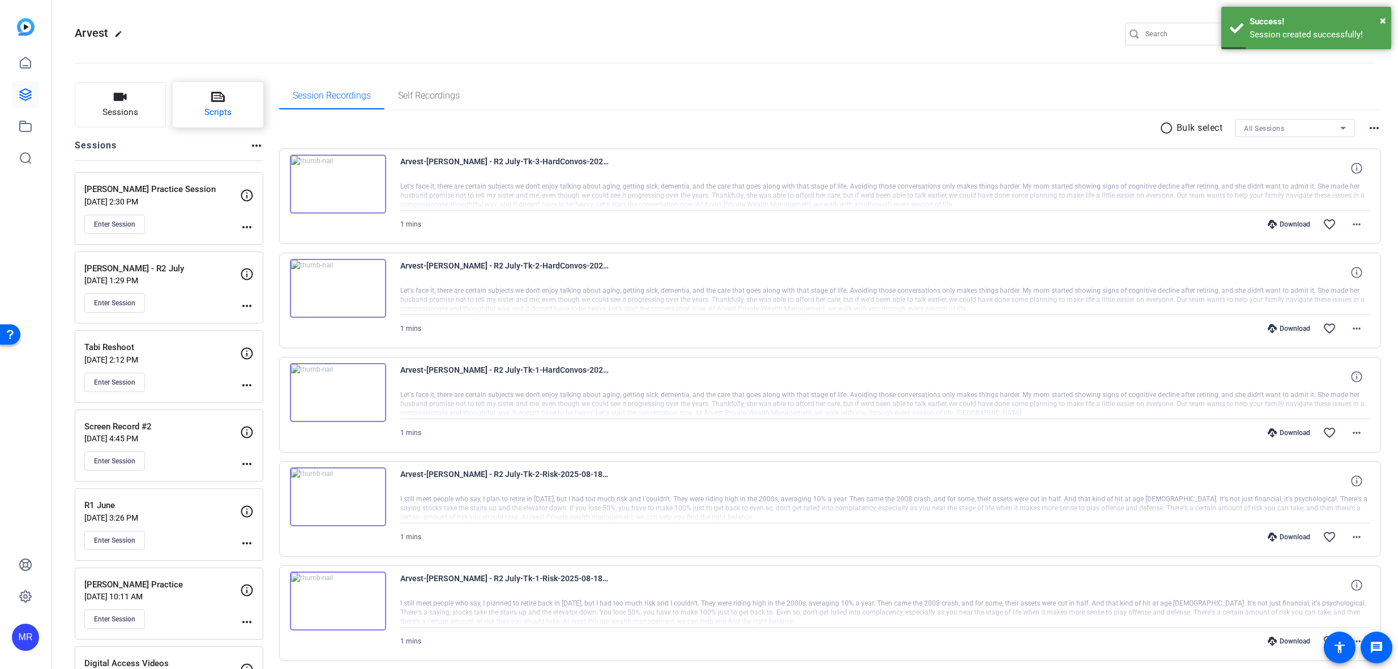
click at [202, 122] on button "Scripts" at bounding box center [218, 104] width 91 height 45
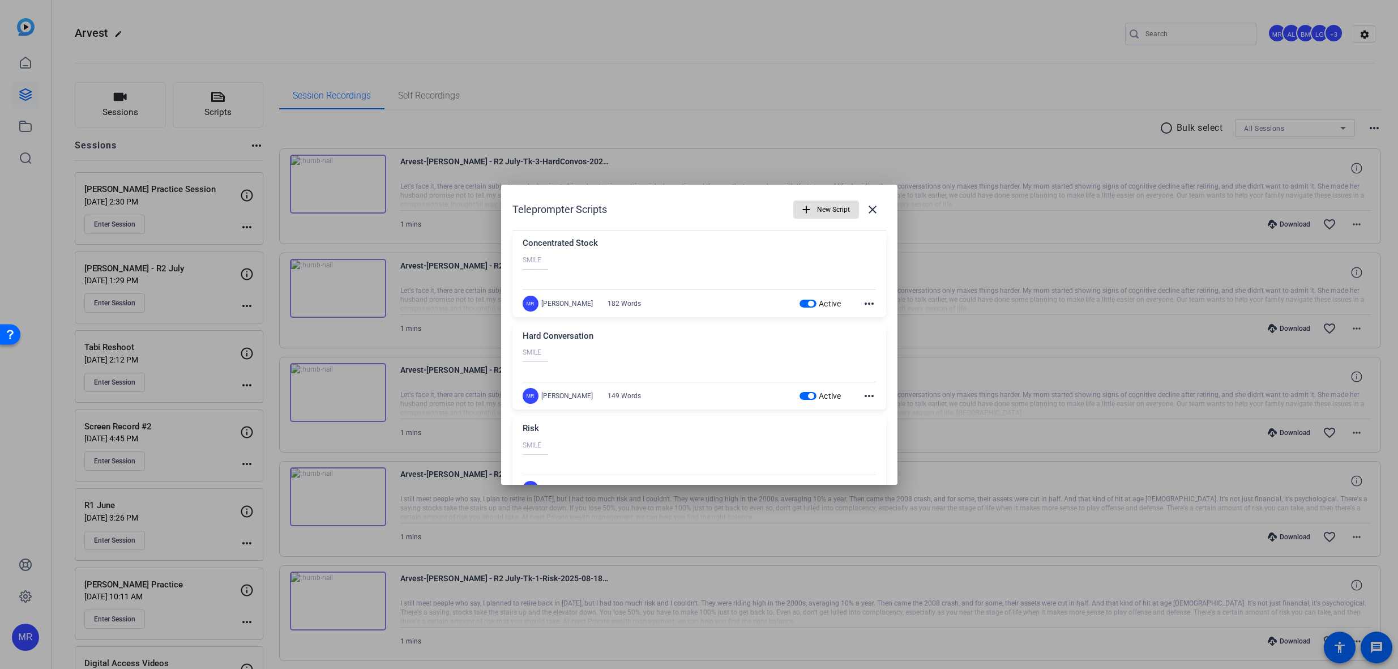
click at [808, 302] on span "button" at bounding box center [811, 304] width 6 height 6
click at [802, 399] on span "button" at bounding box center [807, 396] width 17 height 8
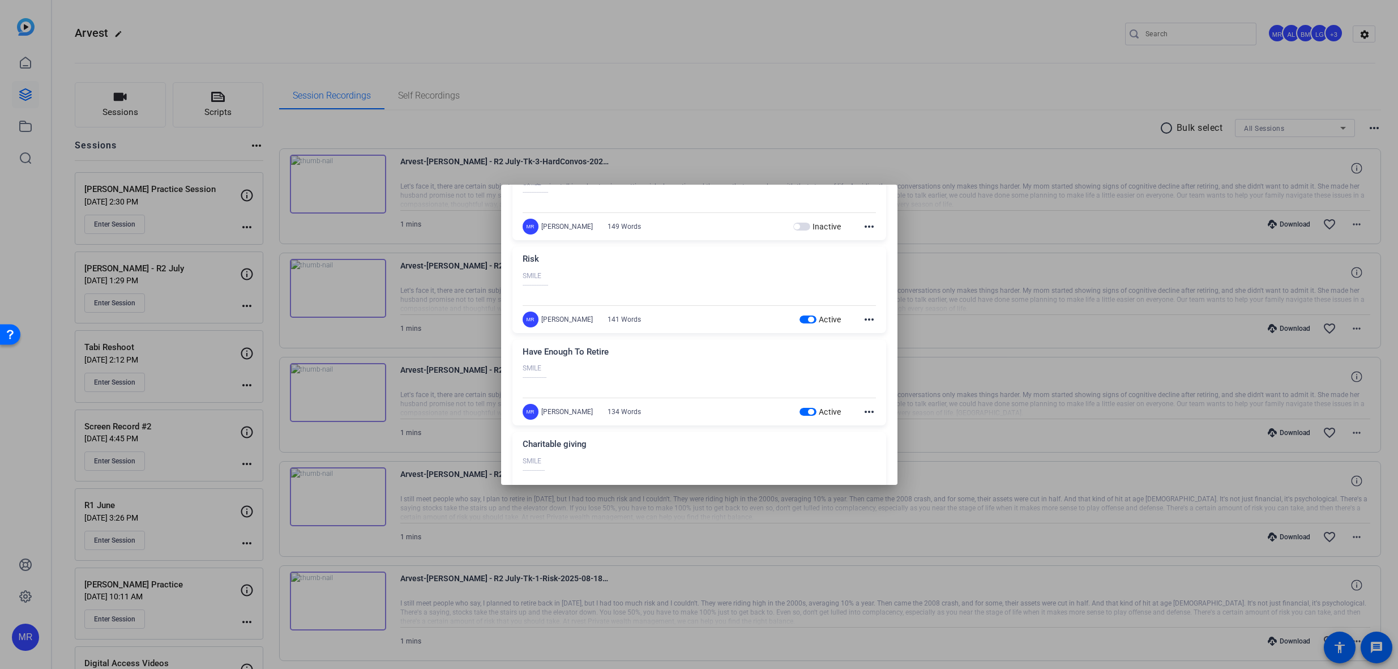
scroll to position [170, 0]
click at [808, 317] on span "button" at bounding box center [811, 319] width 6 height 6
click at [808, 409] on span "button" at bounding box center [811, 411] width 6 height 6
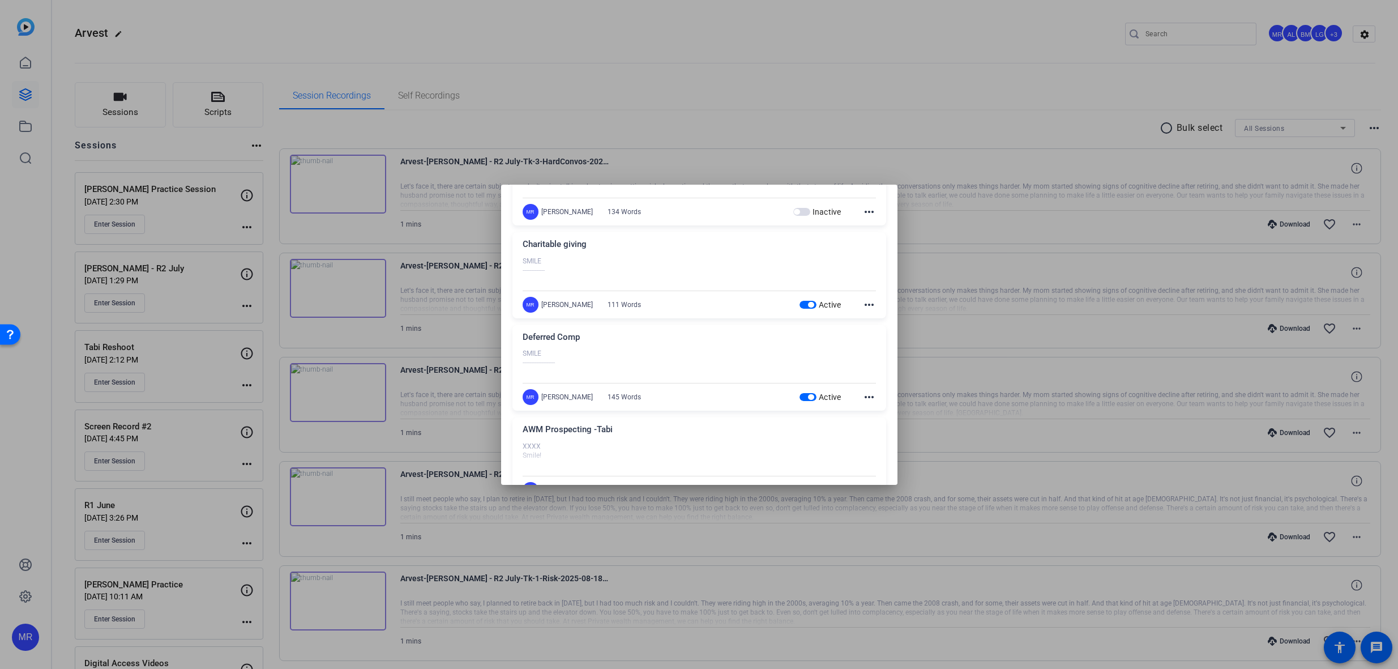
scroll to position [396, 0]
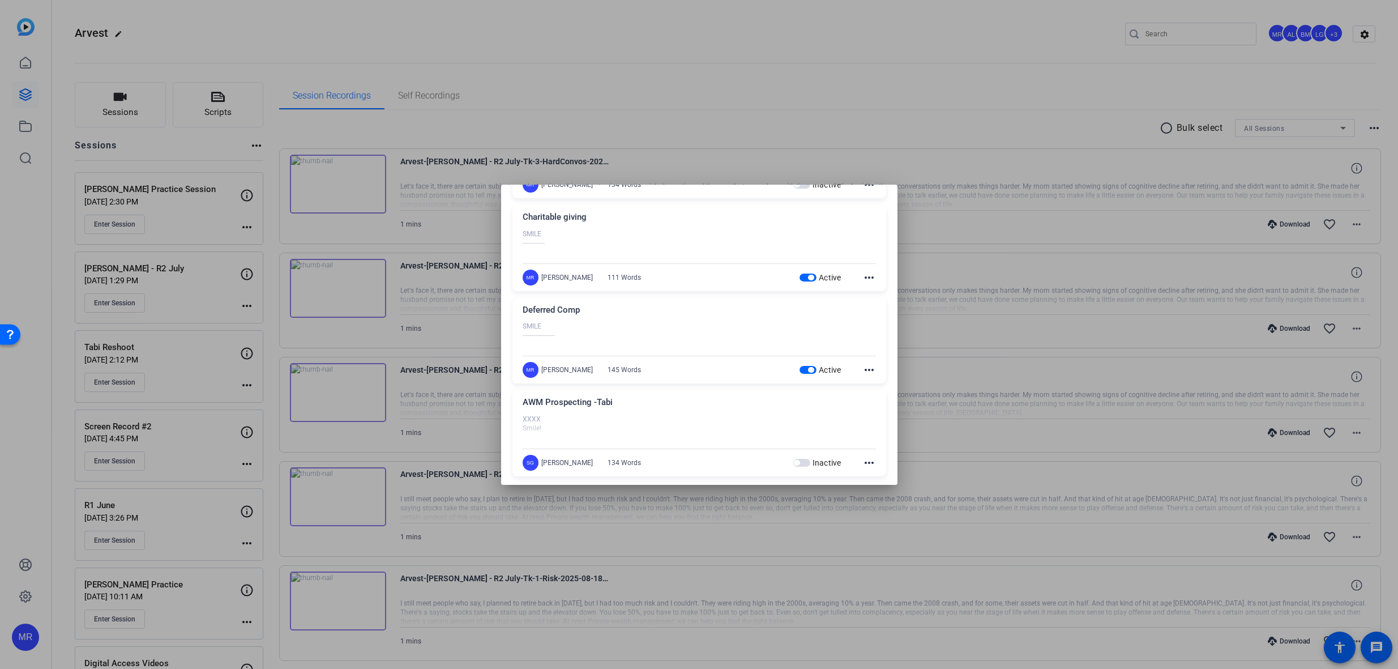
click at [808, 278] on span "button" at bounding box center [811, 278] width 6 height 6
click at [808, 369] on span "button" at bounding box center [811, 370] width 6 height 6
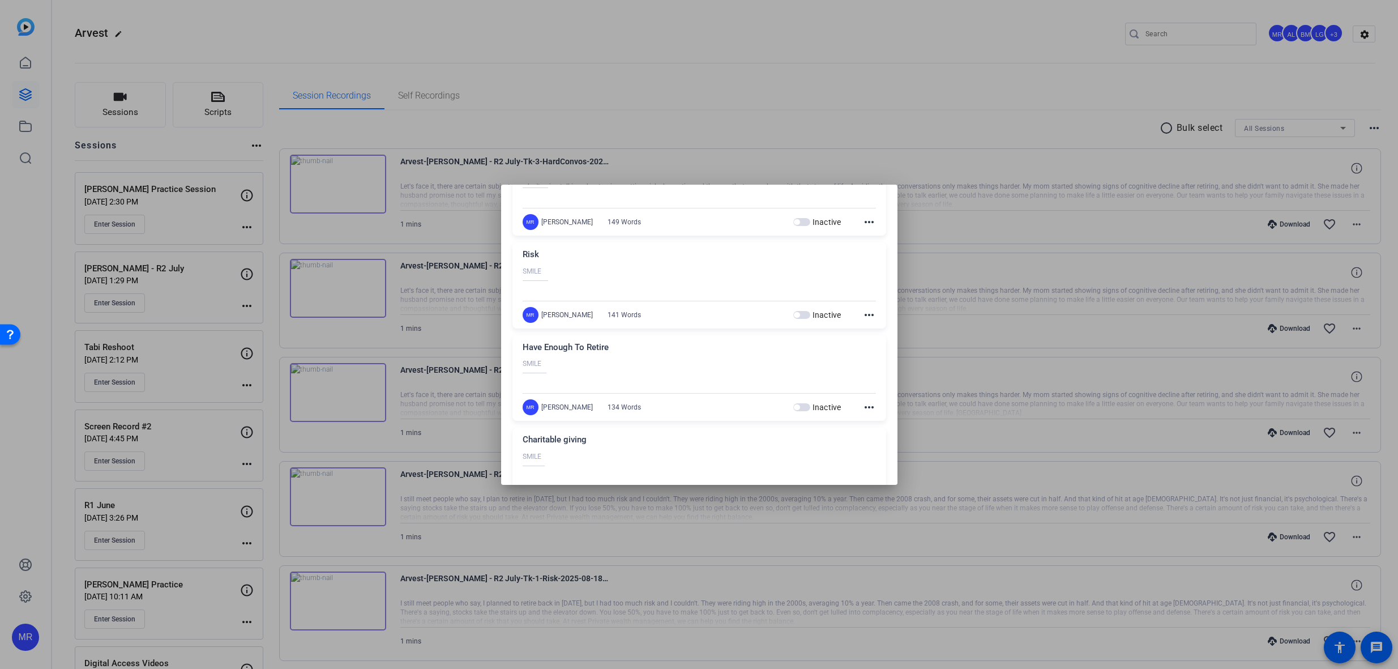
scroll to position [0, 0]
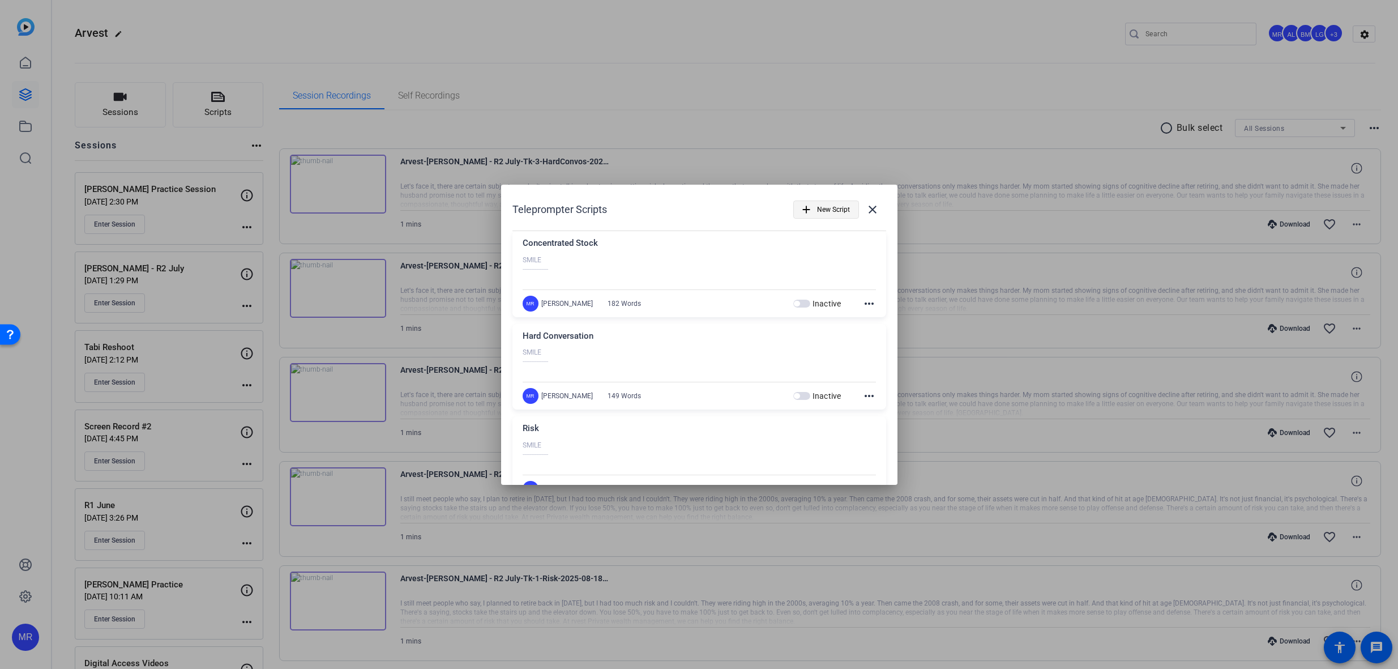
click at [838, 206] on span "New Script" at bounding box center [833, 210] width 33 height 22
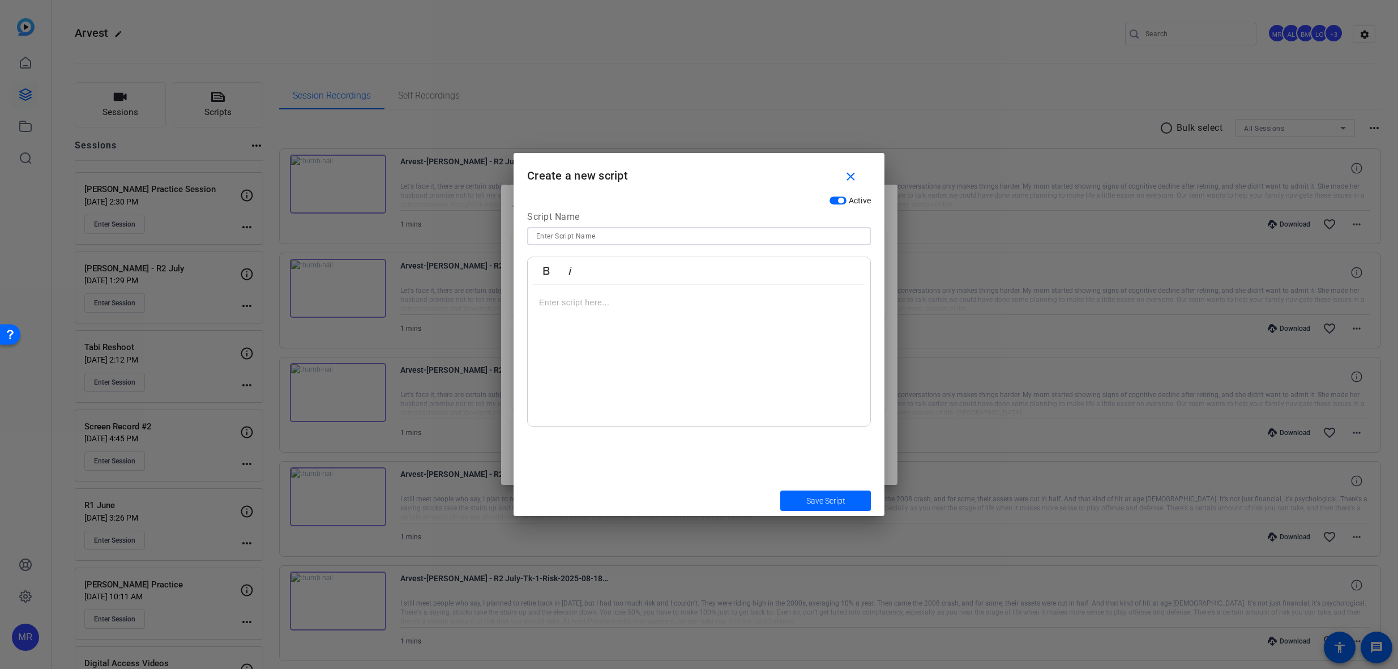
click at [663, 235] on input at bounding box center [699, 236] width 326 height 14
type input "Nancy Practice Script"
click at [630, 307] on p at bounding box center [699, 302] width 320 height 12
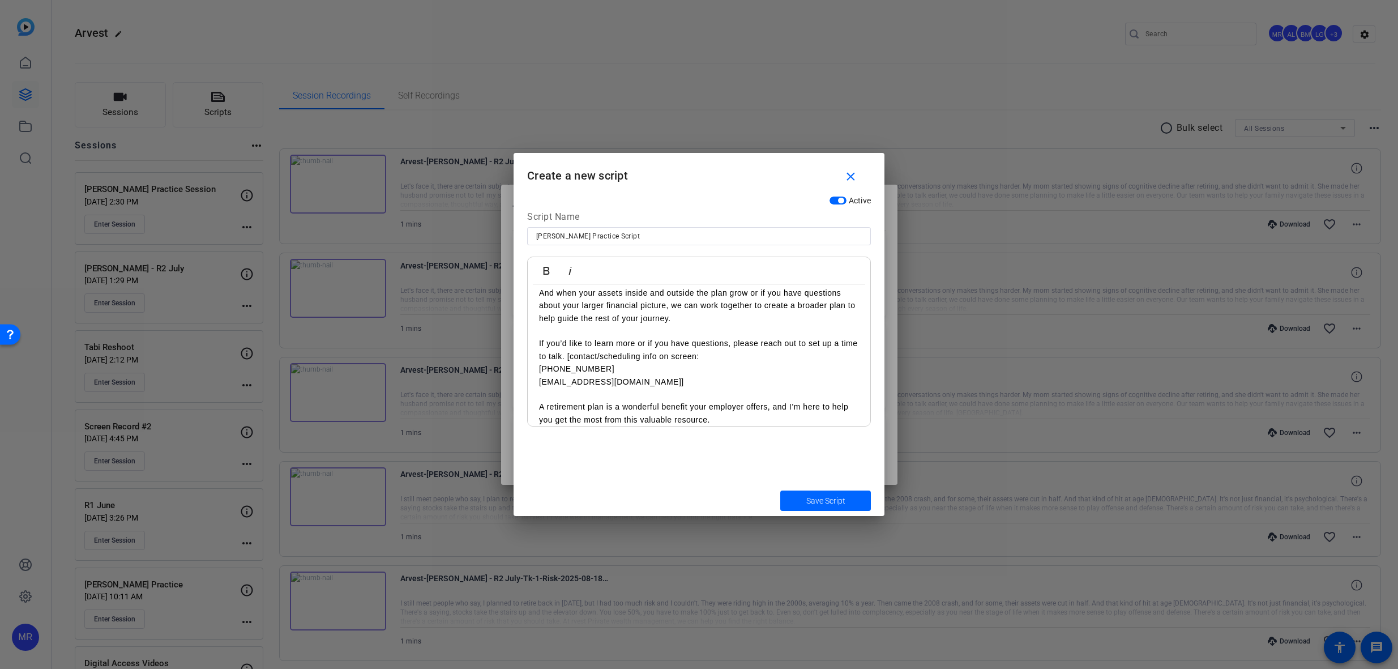
drag, startPoint x: 631, startPoint y: 384, endPoint x: 584, endPoint y: 357, distance: 55.1
click at [584, 357] on div "SMILE ---------------------- Often, retirement can feel far off, especially if …" at bounding box center [699, 140] width 343 height 593
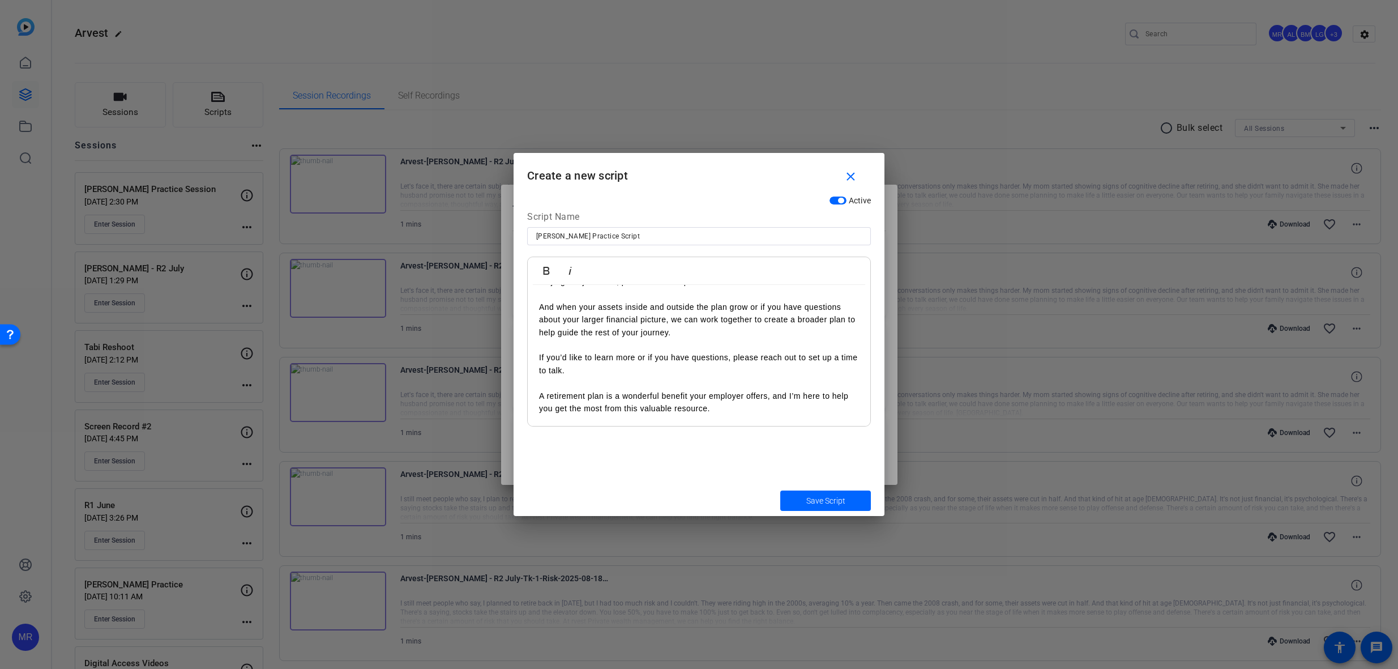
click at [609, 379] on p at bounding box center [699, 383] width 320 height 12
click at [805, 498] on span "submit" at bounding box center [825, 500] width 91 height 27
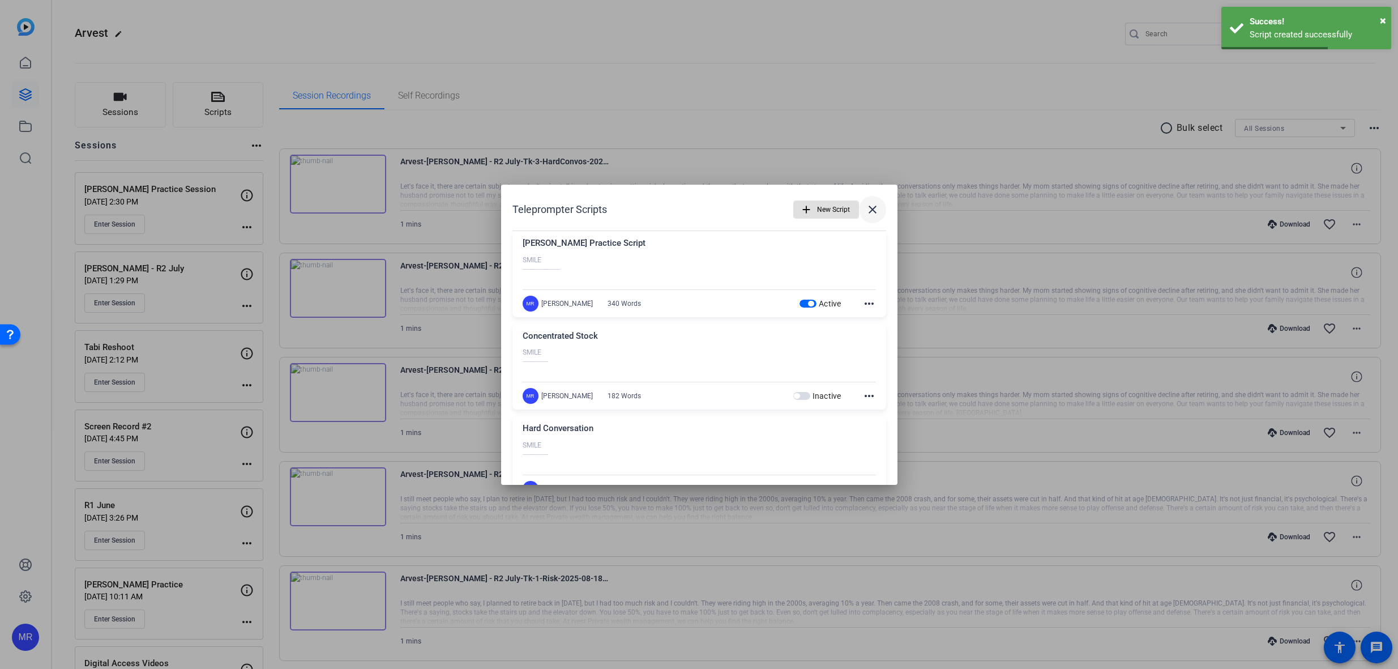
click at [871, 213] on mat-icon "close" at bounding box center [873, 210] width 14 height 14
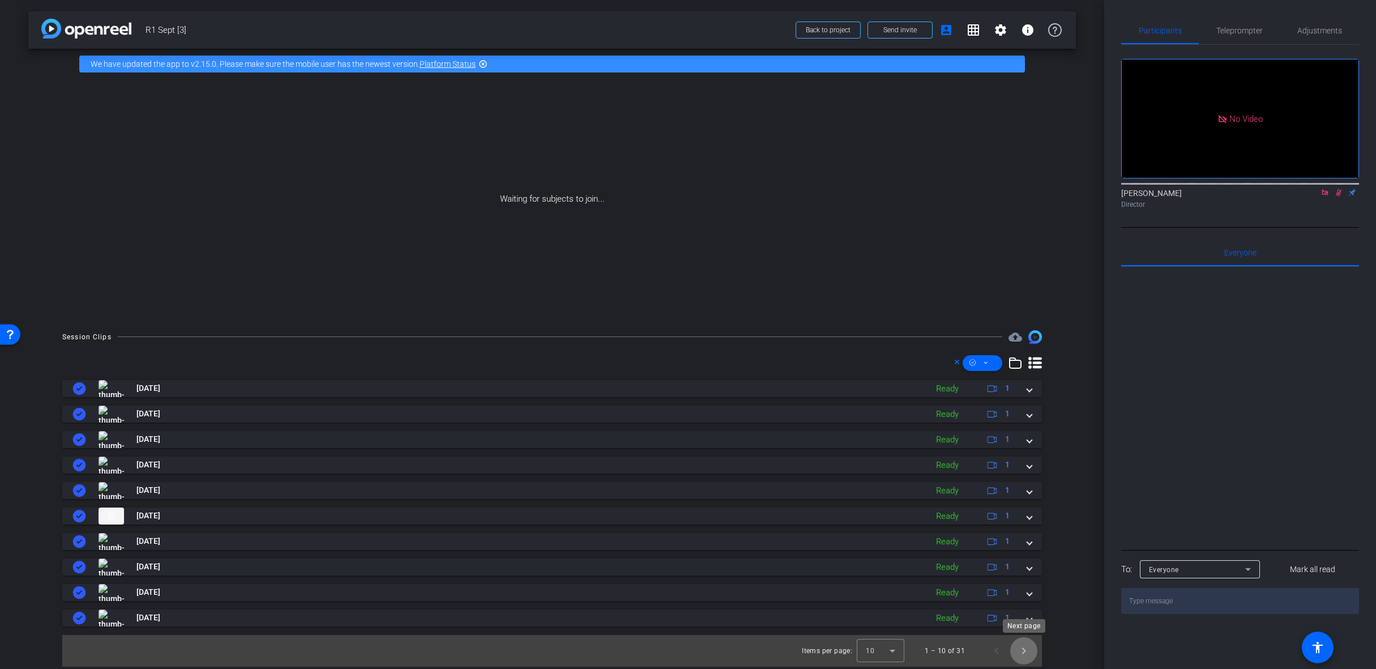
click at [1032, 653] on span "Next page" at bounding box center [1023, 650] width 27 height 27
click at [996, 653] on span "Previous page" at bounding box center [996, 650] width 27 height 27
click at [1034, 658] on span "Next page" at bounding box center [1023, 650] width 27 height 27
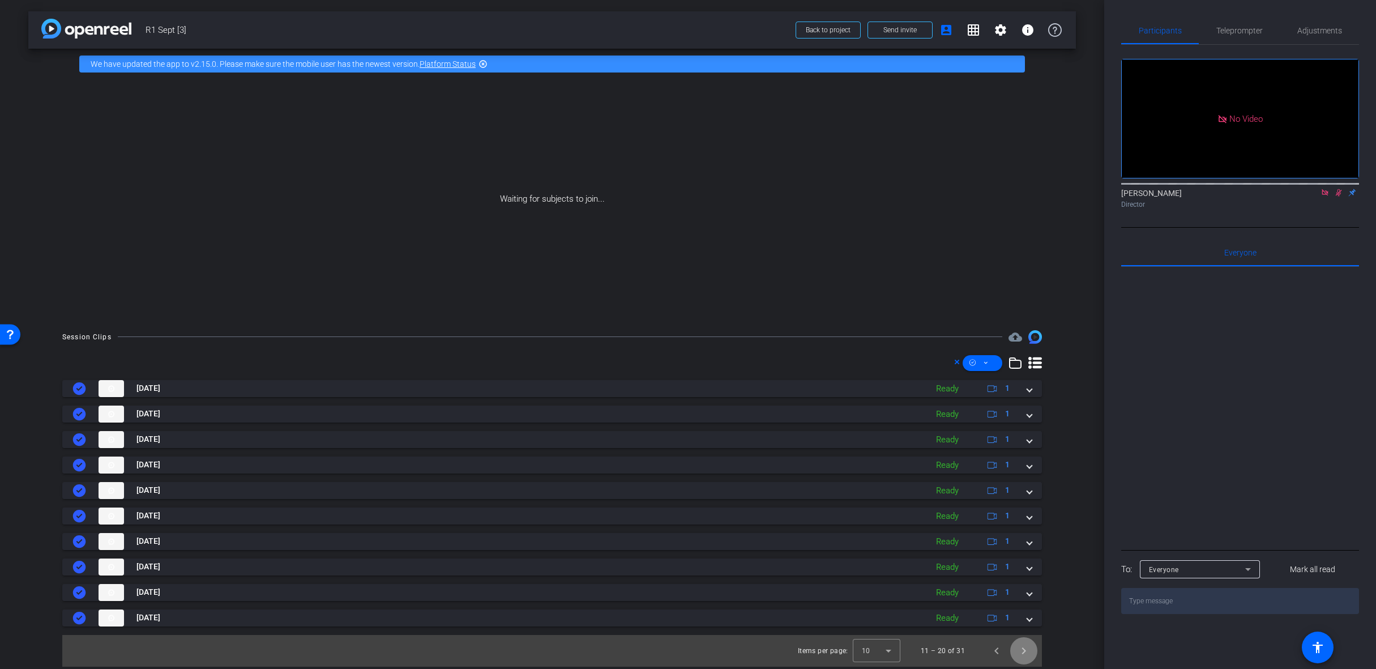
click at [1020, 656] on span "Next page" at bounding box center [1023, 650] width 27 height 27
click at [1023, 651] on span "Next page" at bounding box center [1023, 650] width 27 height 27
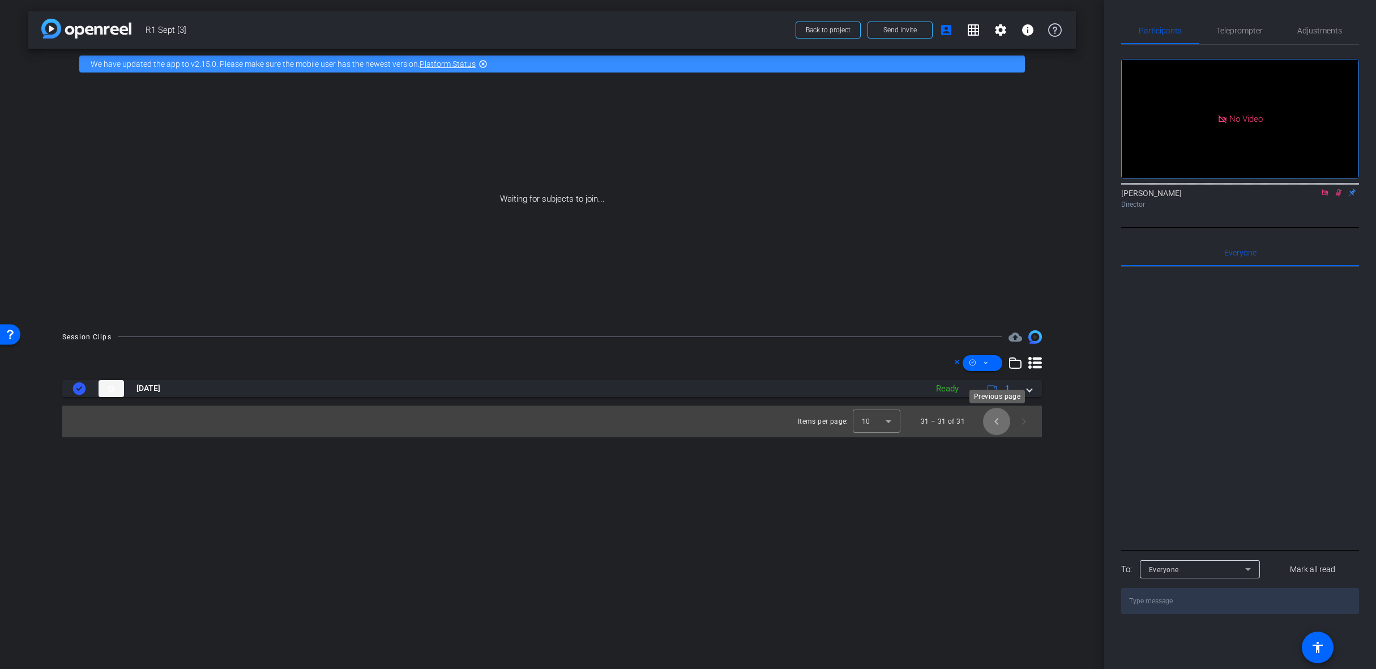
click at [987, 424] on span "Previous page" at bounding box center [996, 421] width 27 height 27
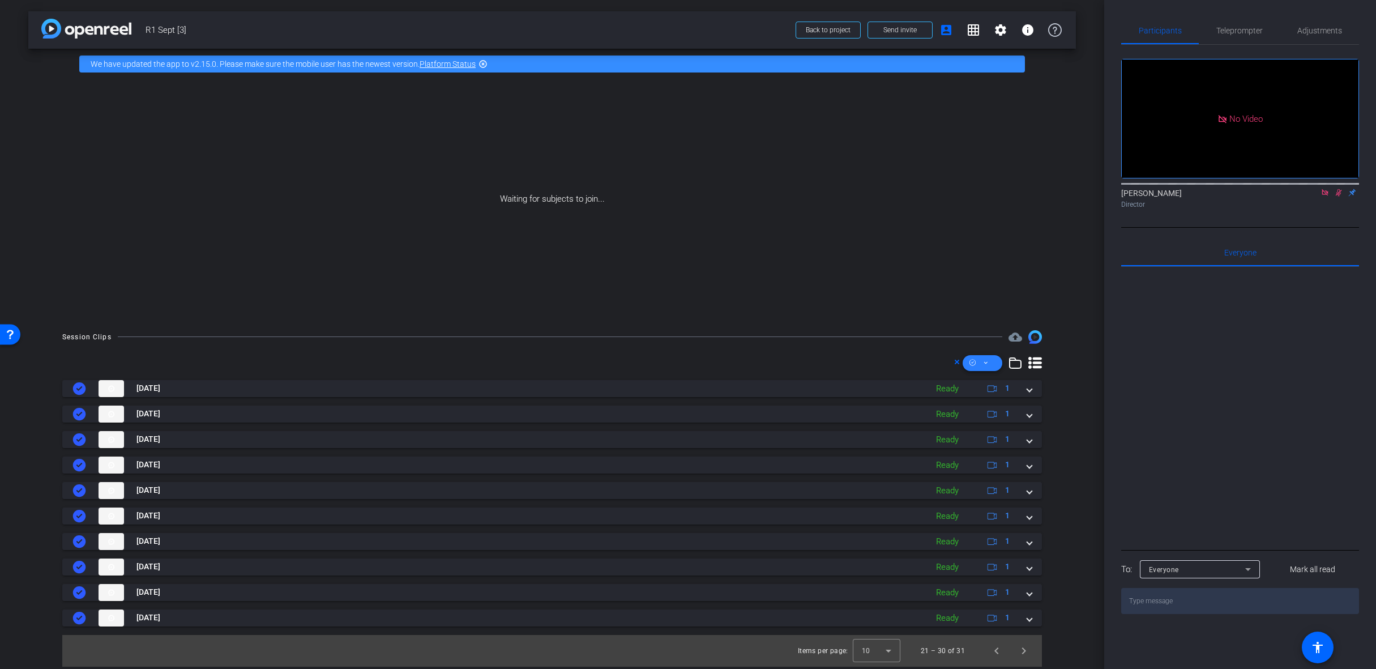
click at [986, 362] on icon at bounding box center [986, 363] width 6 height 14
click at [995, 386] on span "Select All" at bounding box center [1002, 381] width 60 height 14
click at [1008, 423] on span "Download MP4" at bounding box center [1002, 423] width 60 height 14
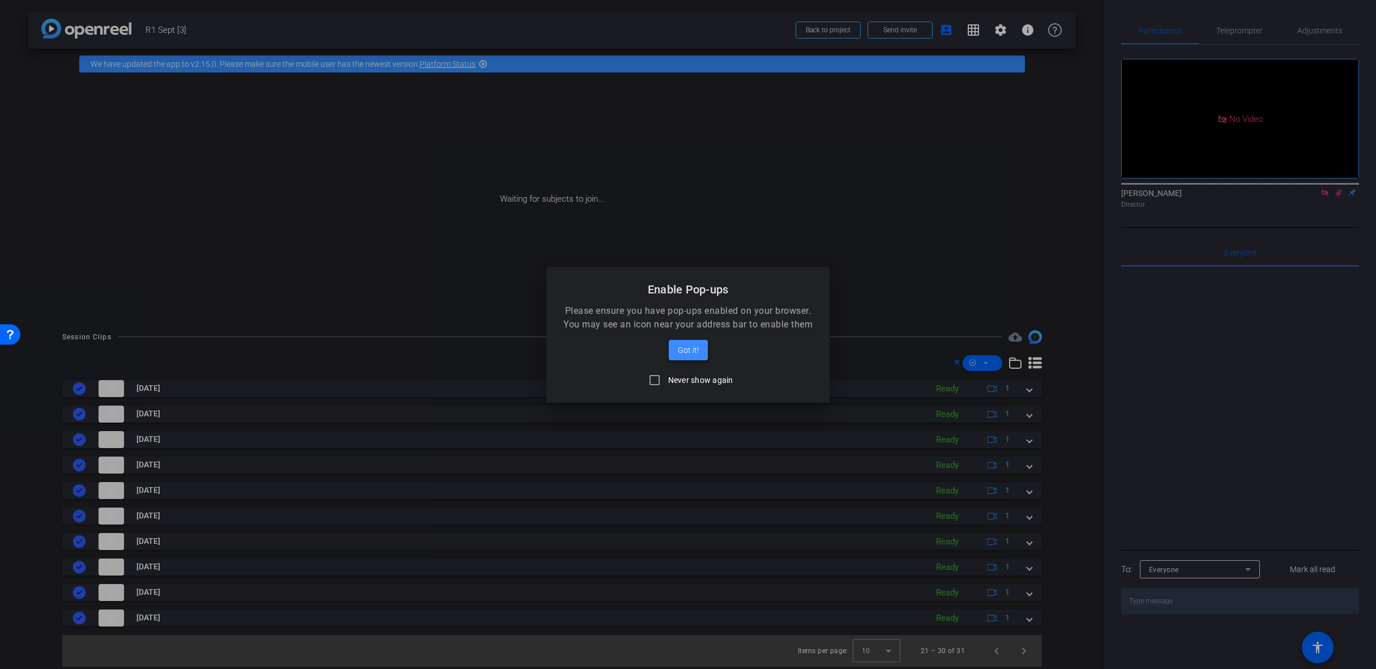
click at [691, 359] on span at bounding box center [688, 349] width 39 height 27
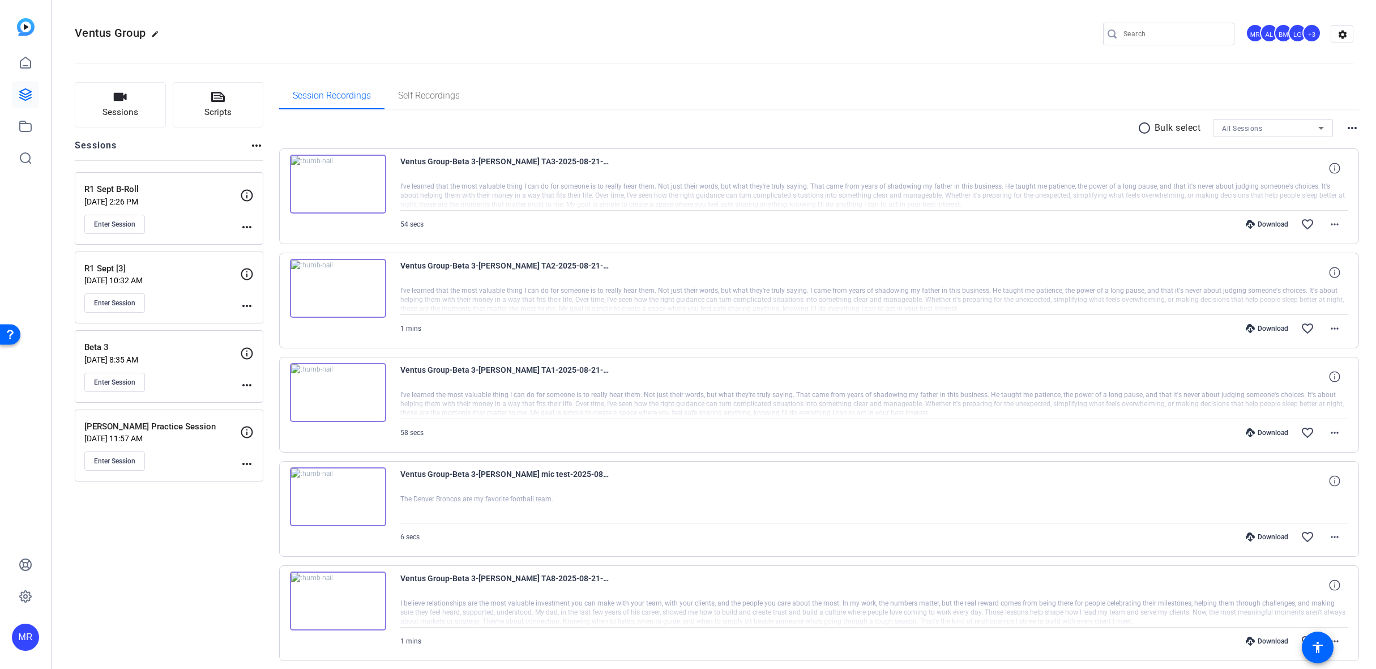
scroll to position [57, 0]
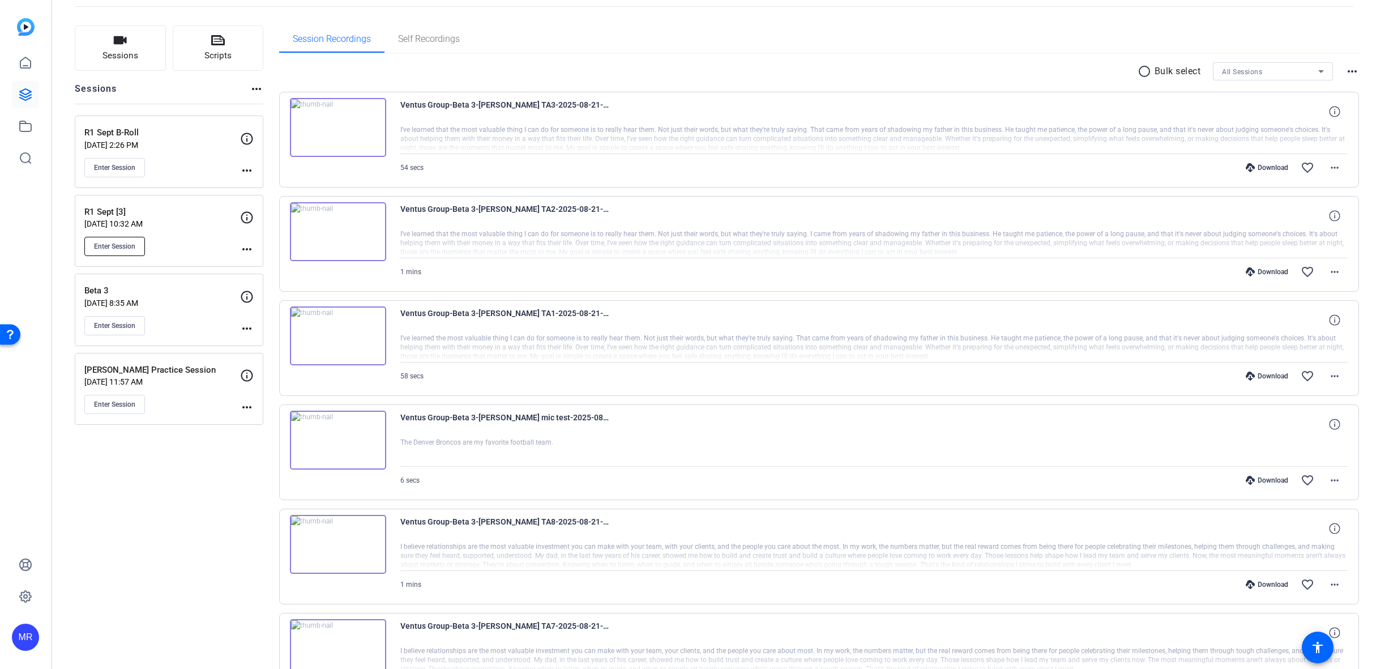
click at [122, 246] on span "Enter Session" at bounding box center [114, 246] width 41 height 9
click at [1268, 66] on div "All Sessions" at bounding box center [1270, 72] width 96 height 14
click at [1231, 72] on div at bounding box center [688, 334] width 1376 height 669
click at [22, 66] on icon at bounding box center [26, 63] width 14 height 14
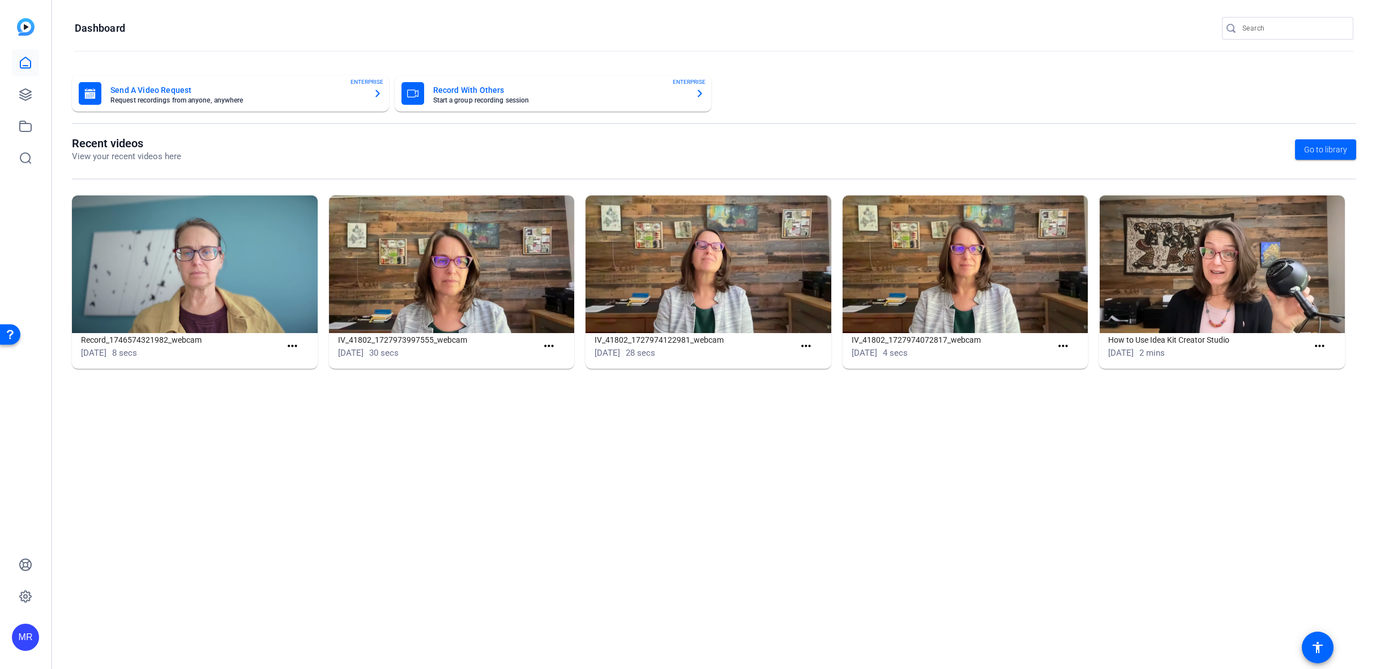
click at [1267, 30] on input "Search" at bounding box center [1293, 29] width 102 height 14
type input "arvest"
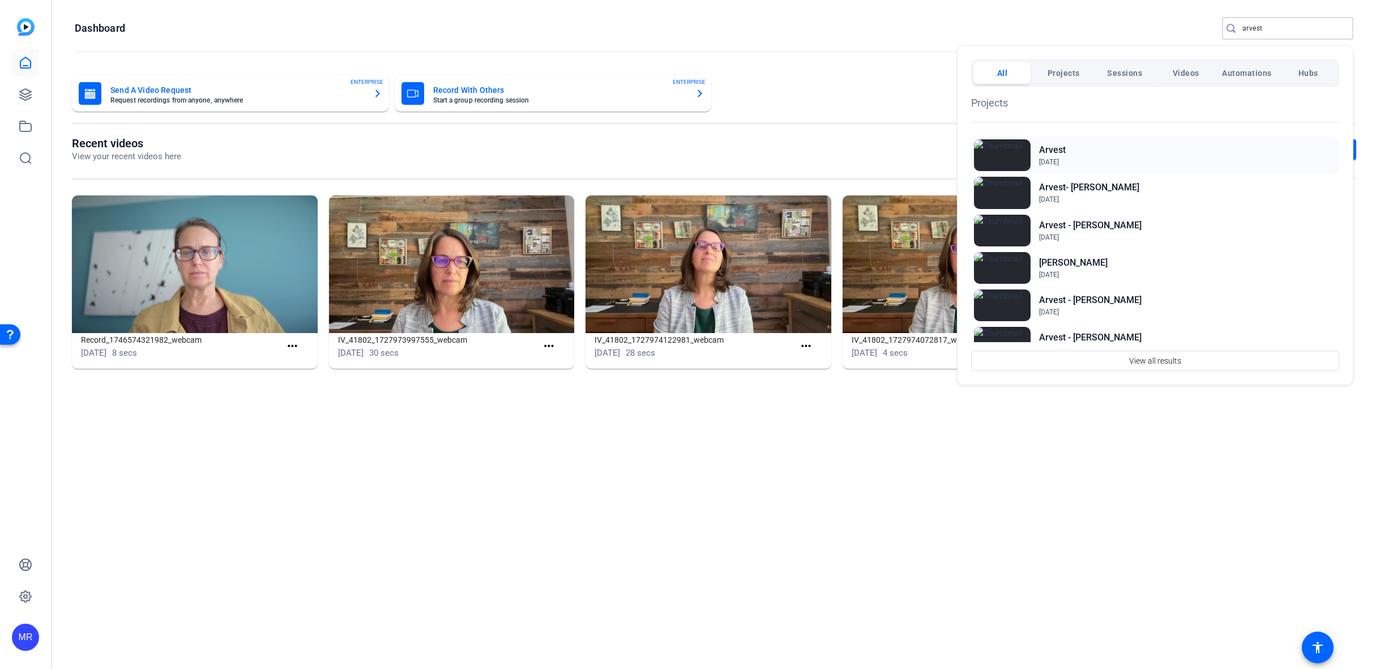
click at [1050, 145] on h2 "Arvest" at bounding box center [1052, 150] width 27 height 14
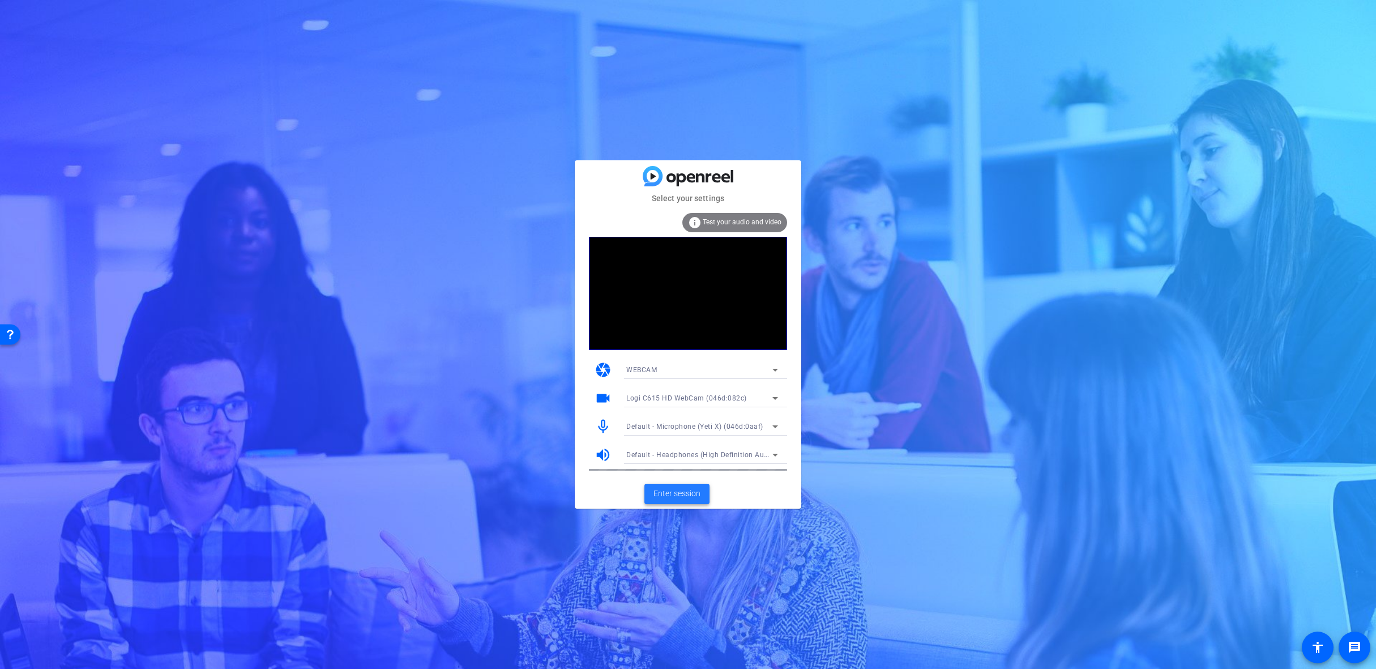
click at [664, 494] on span "Enter session" at bounding box center [676, 494] width 47 height 12
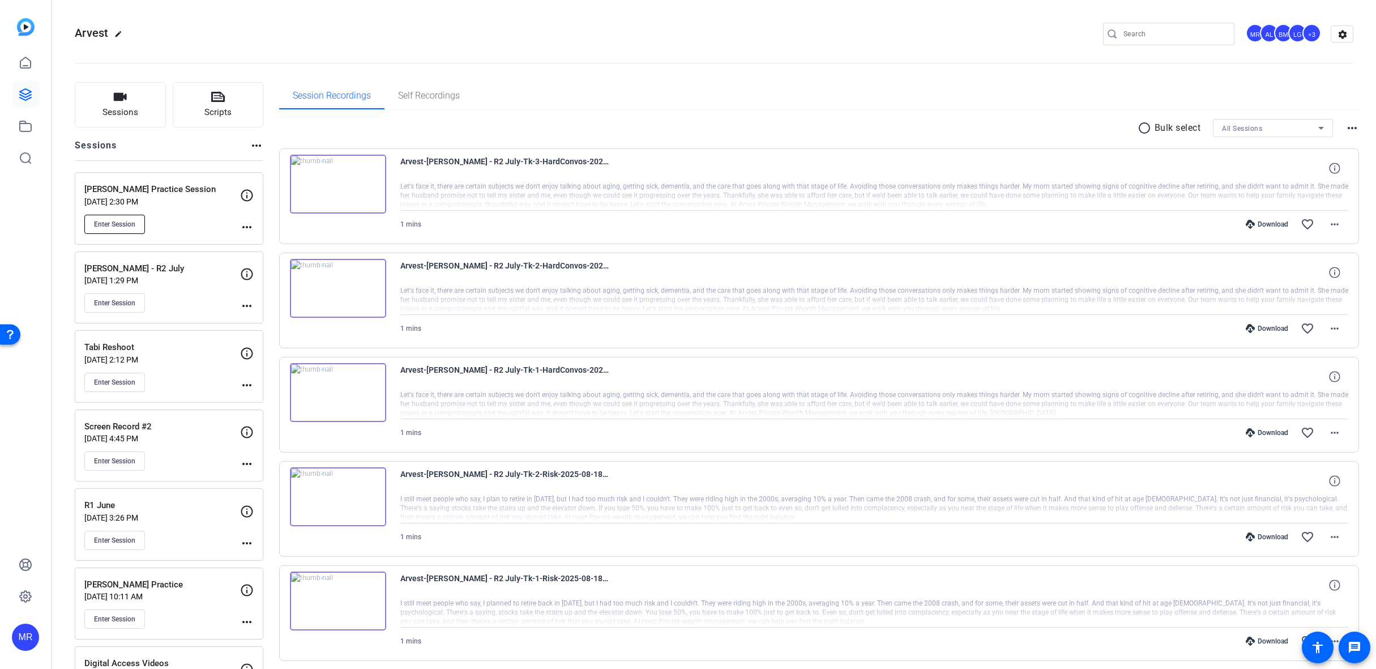
click at [109, 228] on button "Enter Session" at bounding box center [114, 224] width 61 height 19
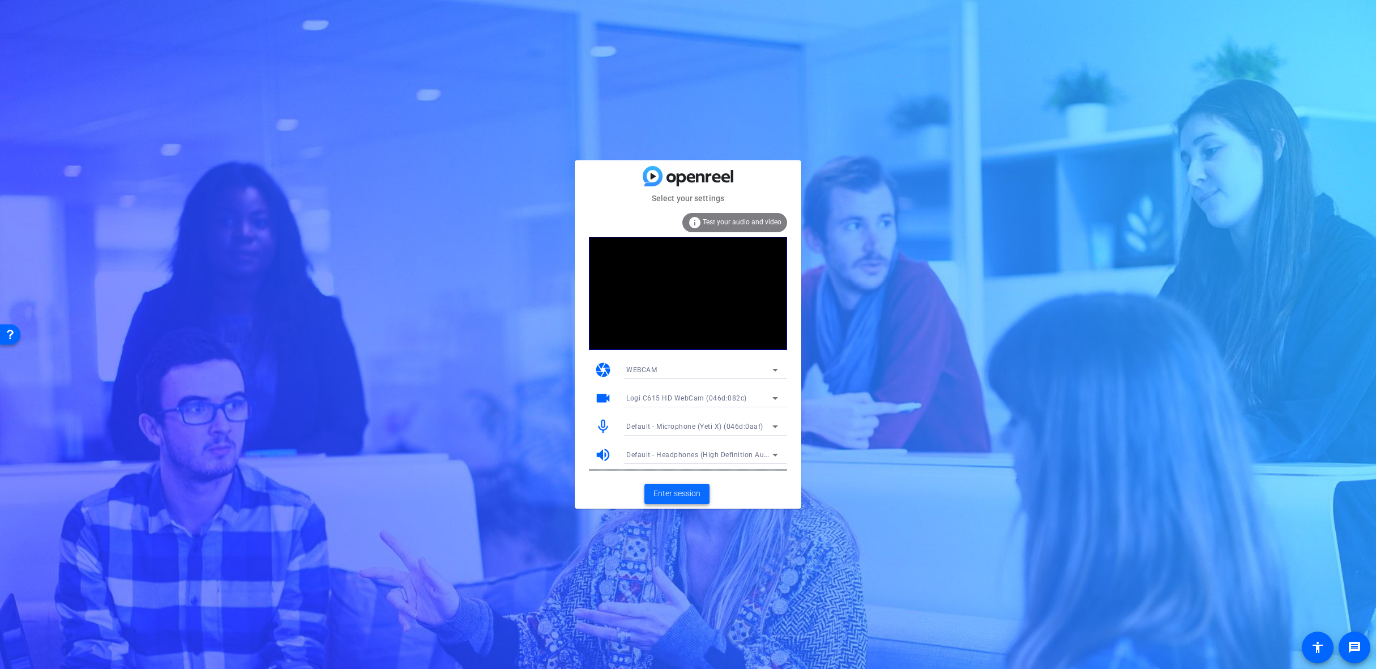
click at [693, 495] on span "Enter session" at bounding box center [676, 494] width 47 height 12
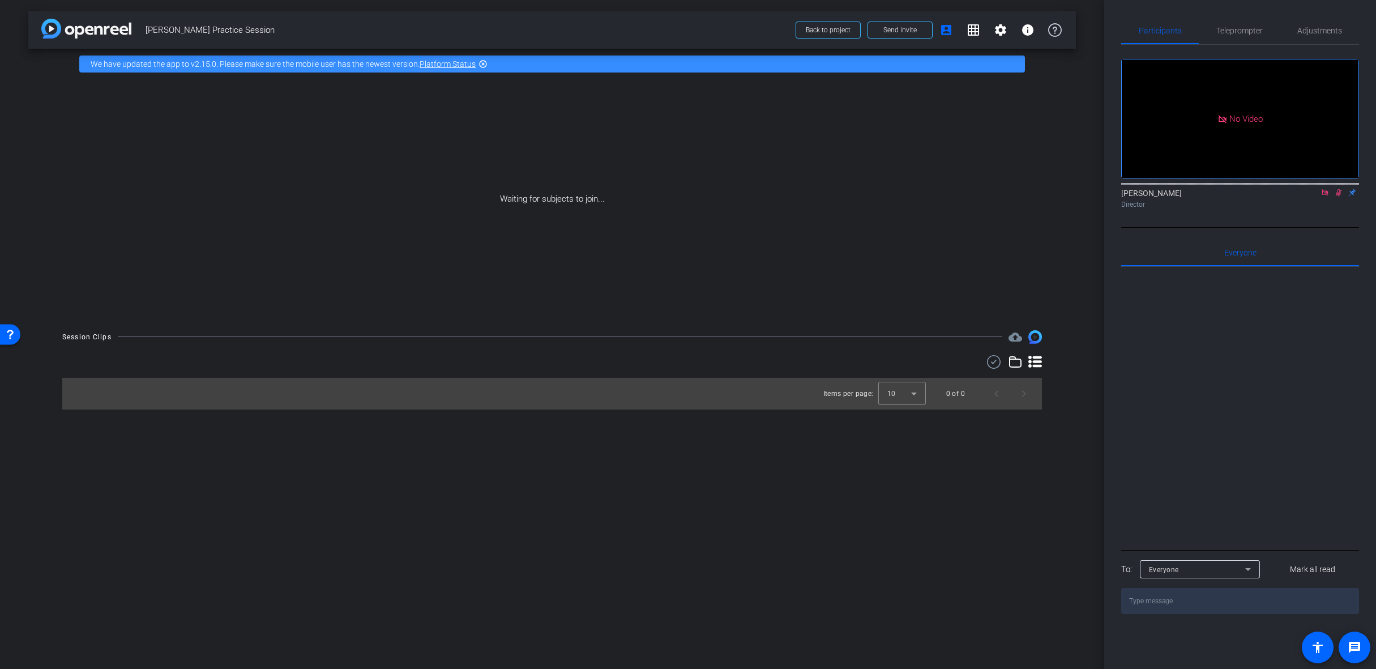
click at [1328, 196] on icon at bounding box center [1324, 193] width 9 height 8
click at [1323, 196] on icon at bounding box center [1325, 192] width 6 height 7
click at [1225, 31] on span "Teleprompter" at bounding box center [1239, 31] width 46 height 8
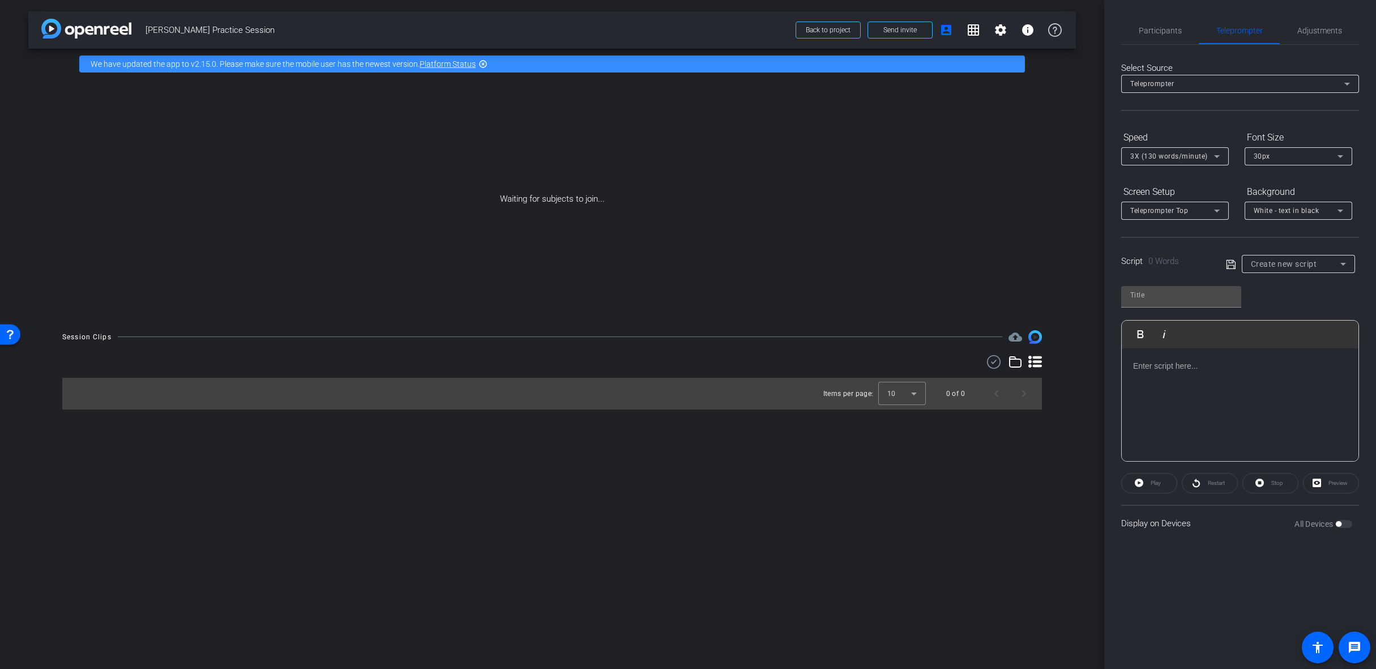
click at [1295, 213] on span "White - text in black" at bounding box center [1287, 211] width 66 height 8
click at [1293, 251] on div "Black - text in white" at bounding box center [1287, 255] width 67 height 14
click at [1184, 216] on div "Teleprompter Top" at bounding box center [1172, 210] width 84 height 14
click at [1199, 301] on mat-option "Teleprompter Left" at bounding box center [1175, 306] width 108 height 18
click at [1188, 159] on span "3X (130 words/minute)" at bounding box center [1169, 156] width 78 height 8
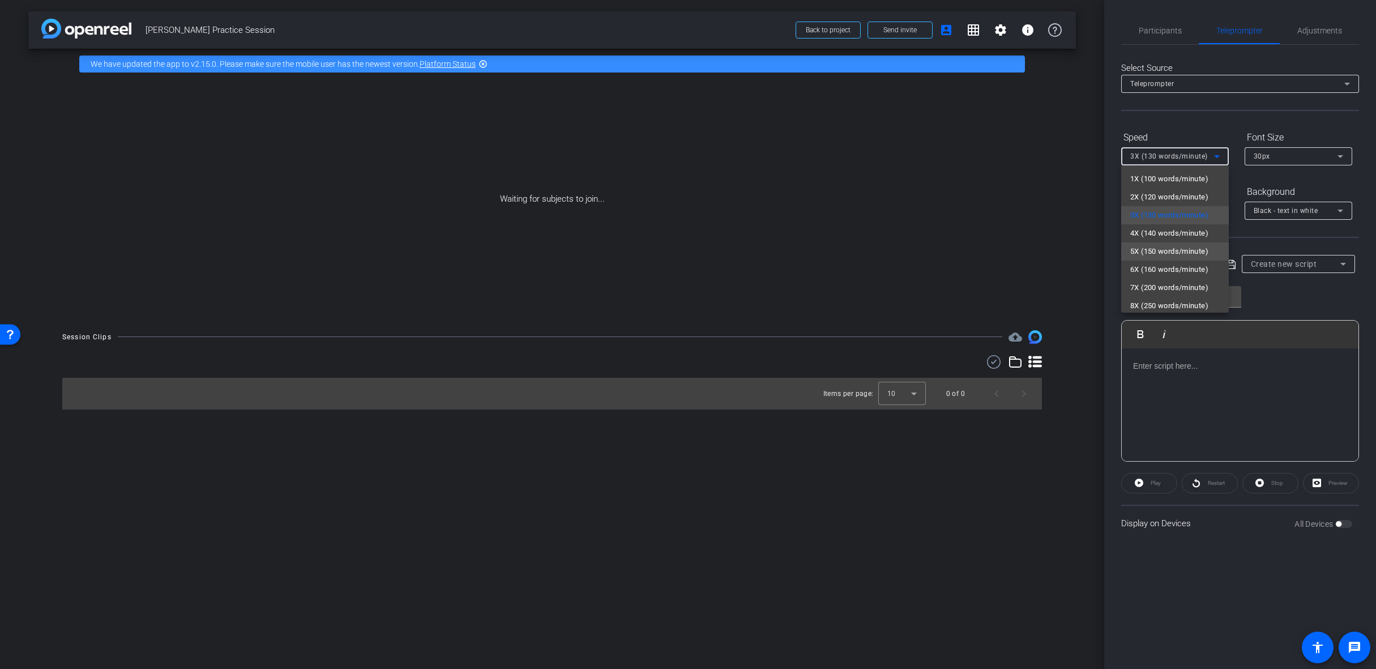
click at [1190, 246] on span "5X (150 words/minute)" at bounding box center [1169, 252] width 78 height 14
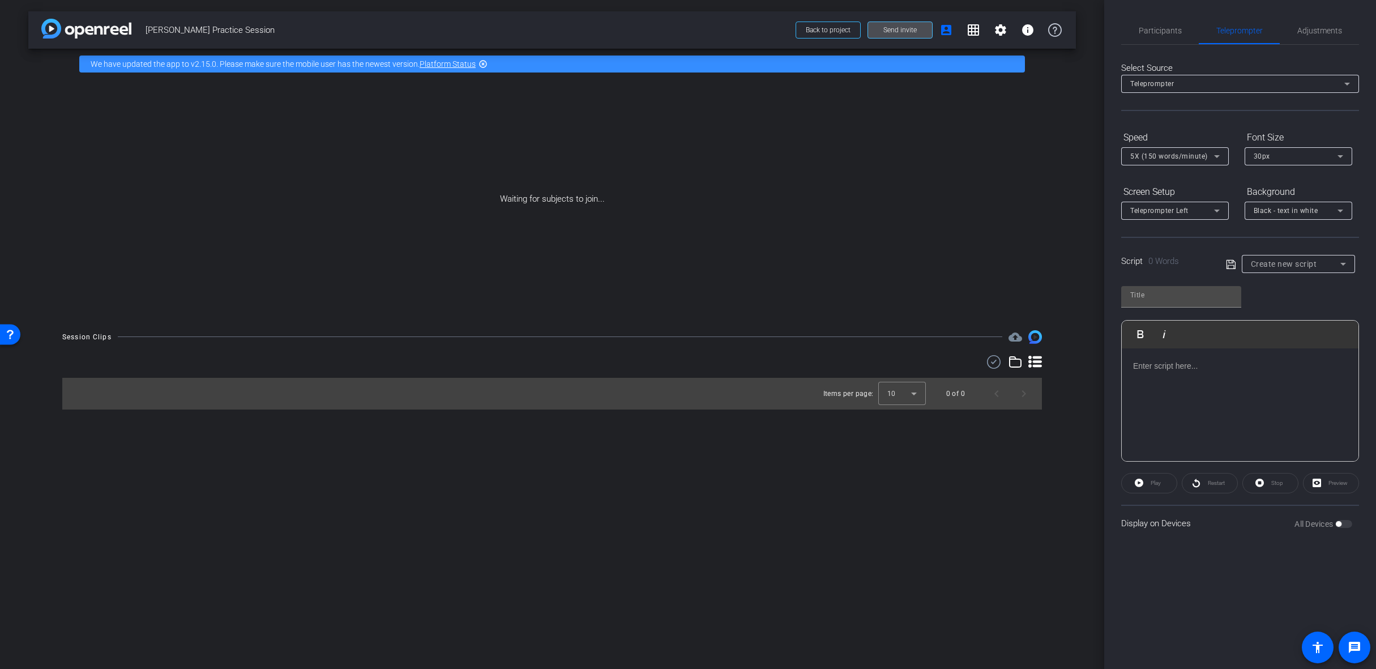
click at [893, 32] on span "Send invite" at bounding box center [899, 29] width 33 height 9
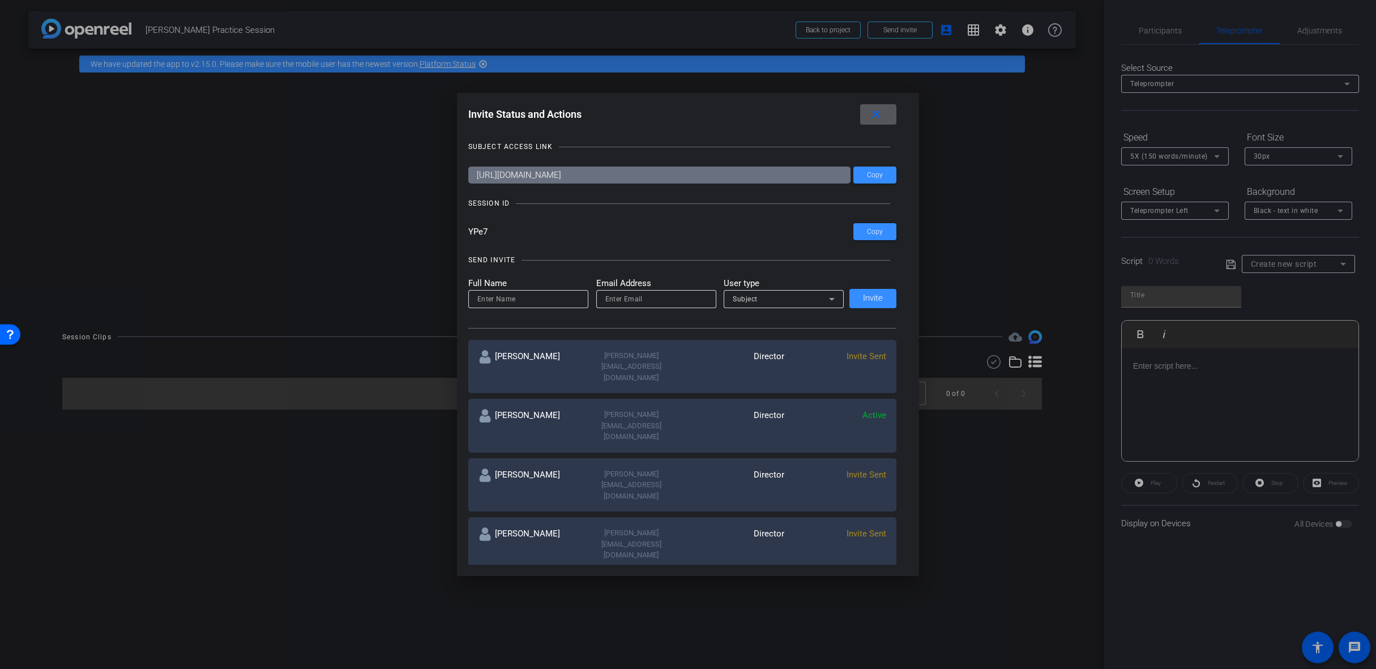
click at [878, 112] on mat-icon "close" at bounding box center [876, 115] width 14 height 14
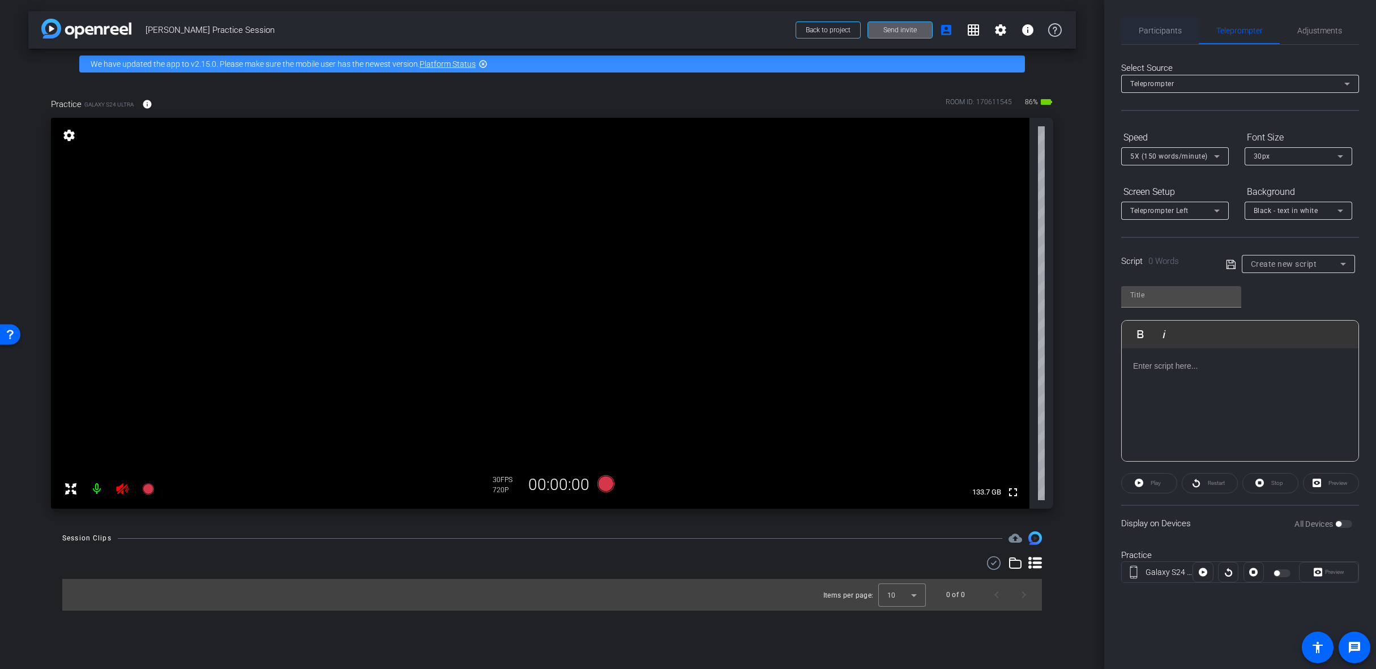
click at [1158, 35] on span "Participants" at bounding box center [1160, 31] width 43 height 8
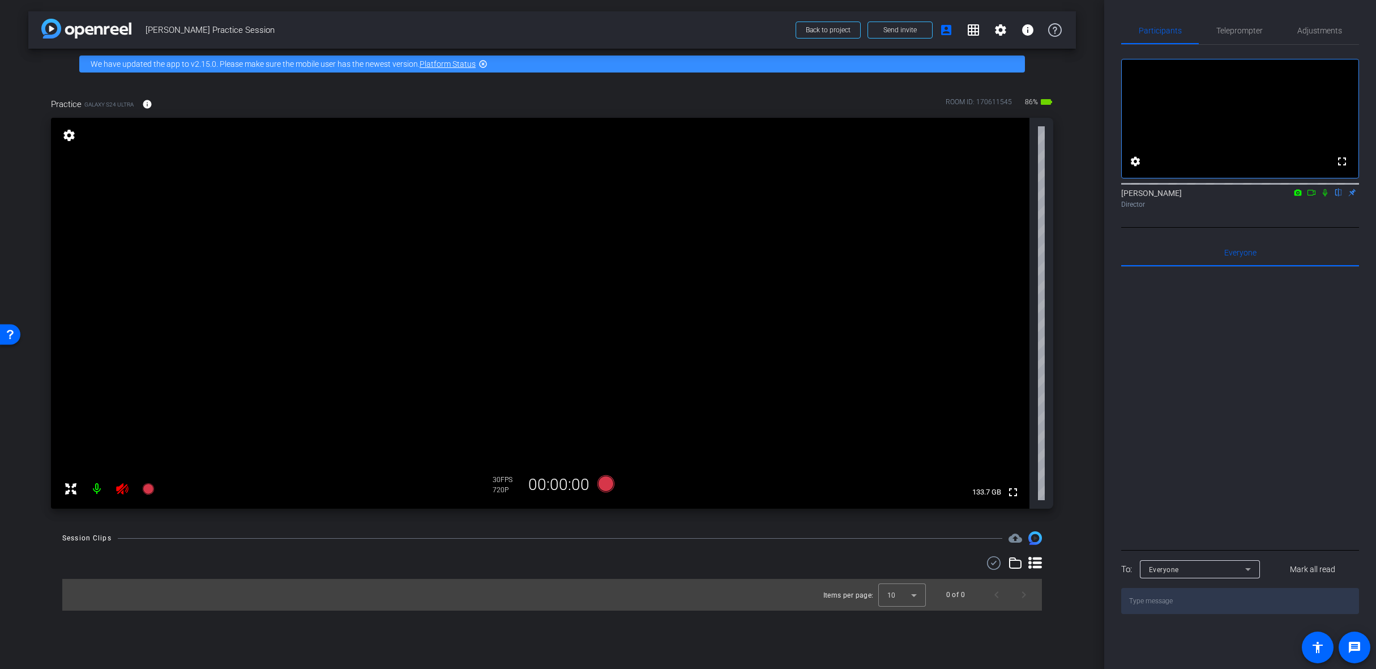
click at [119, 494] on icon at bounding box center [123, 489] width 14 height 14
click at [1226, 31] on span "Teleprompter" at bounding box center [1239, 31] width 46 height 8
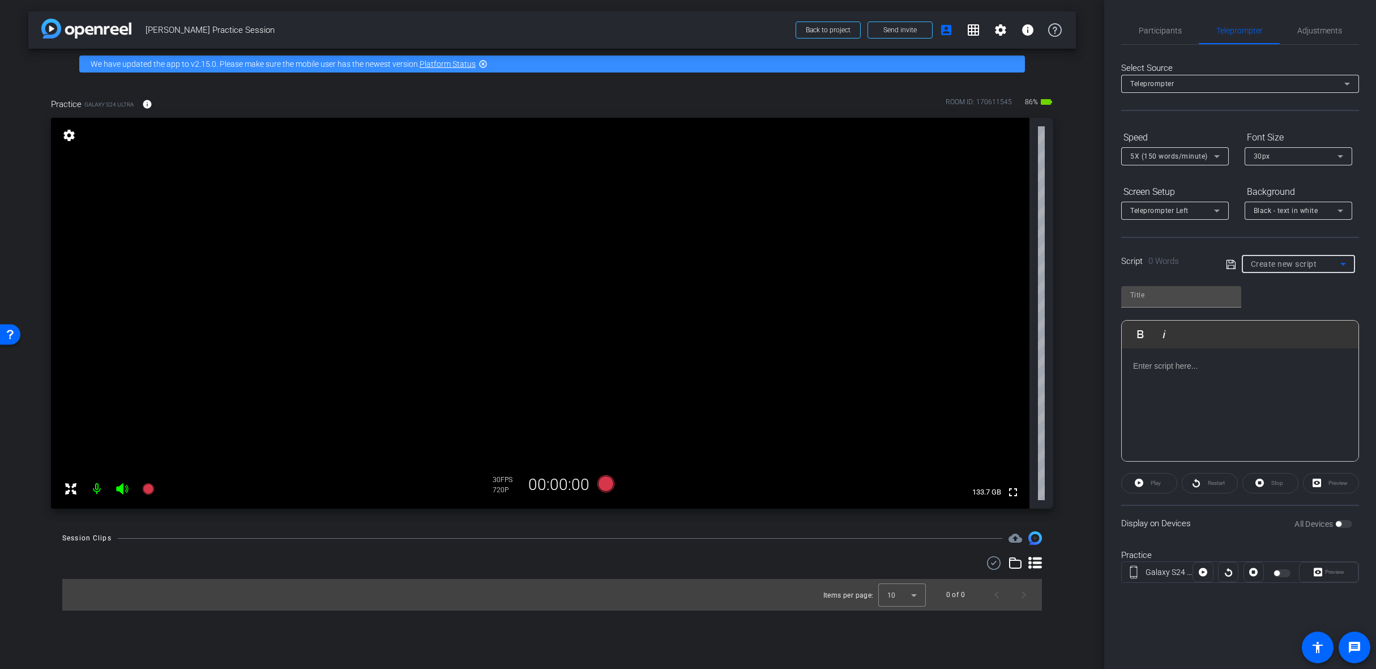
click at [1315, 262] on span "Create new script" at bounding box center [1284, 263] width 66 height 9
click at [1310, 307] on span "Nancy Practice Script" at bounding box center [1298, 305] width 95 height 14
type input "Nancy Practice Script"
click at [1336, 524] on span "button" at bounding box center [1339, 524] width 6 height 6
click at [1160, 484] on span "Play" at bounding box center [1156, 483] width 10 height 6
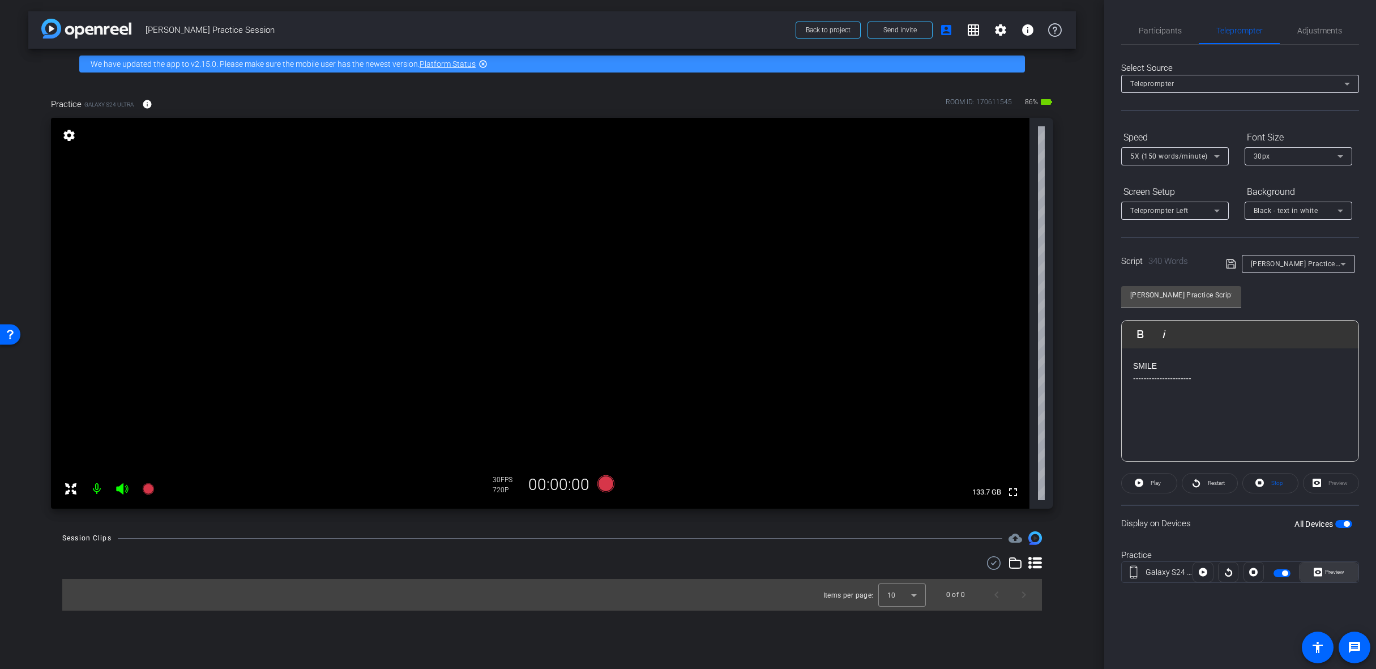
click at [1322, 571] on span "Preview" at bounding box center [1333, 572] width 22 height 16
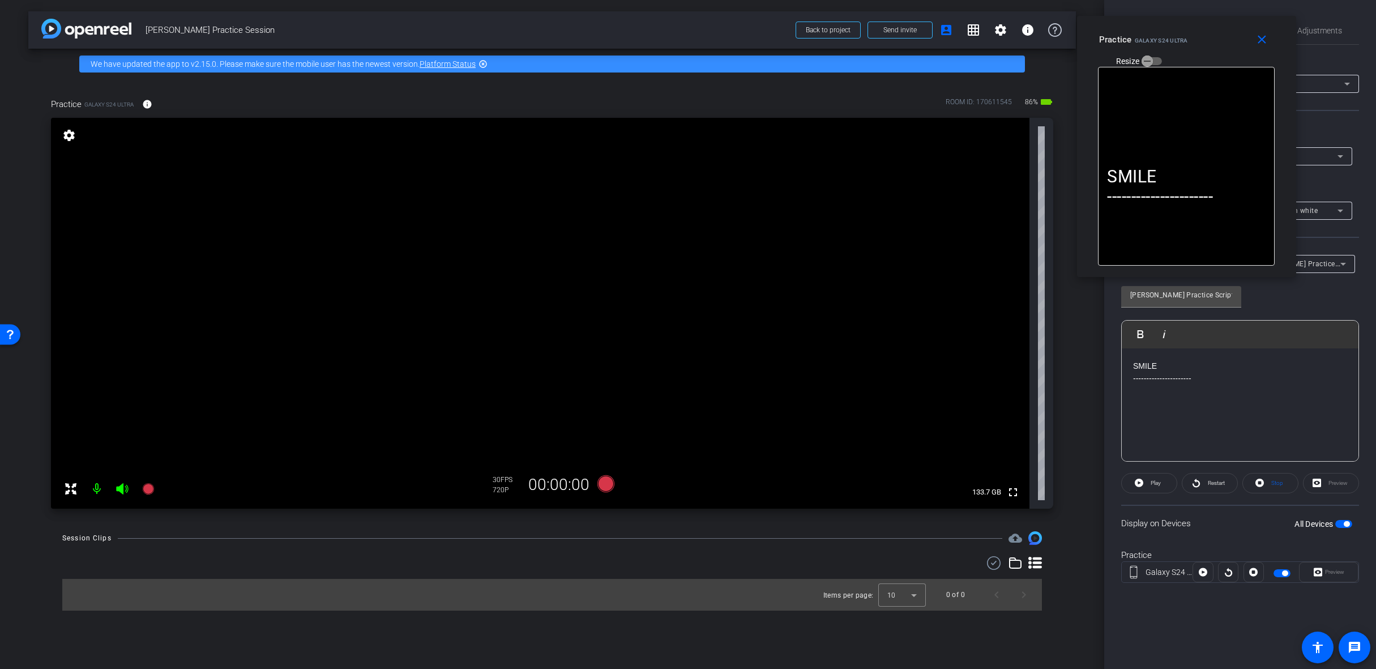
drag, startPoint x: 706, startPoint y: 219, endPoint x: 1180, endPoint y: 27, distance: 511.1
click at [1180, 29] on div "Practice Galaxy S24 Ultra Resize" at bounding box center [1190, 49] width 183 height 40
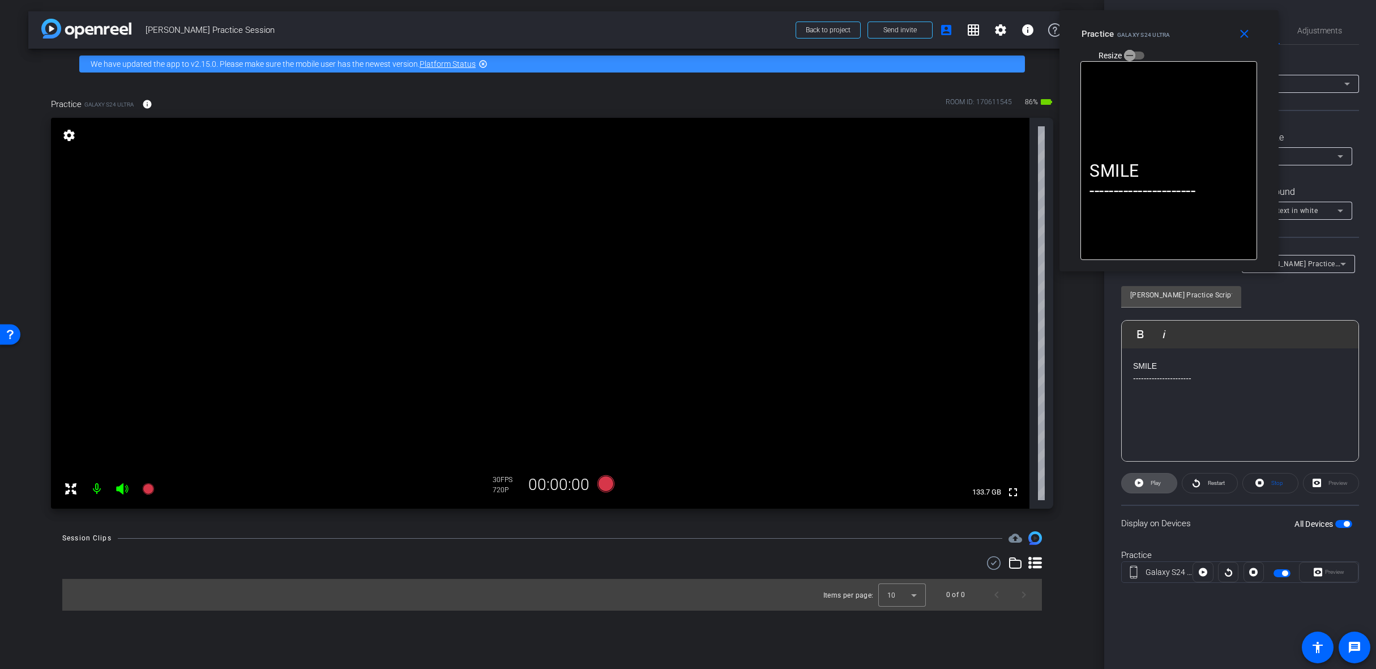
click at [1146, 478] on span at bounding box center [1149, 482] width 55 height 27
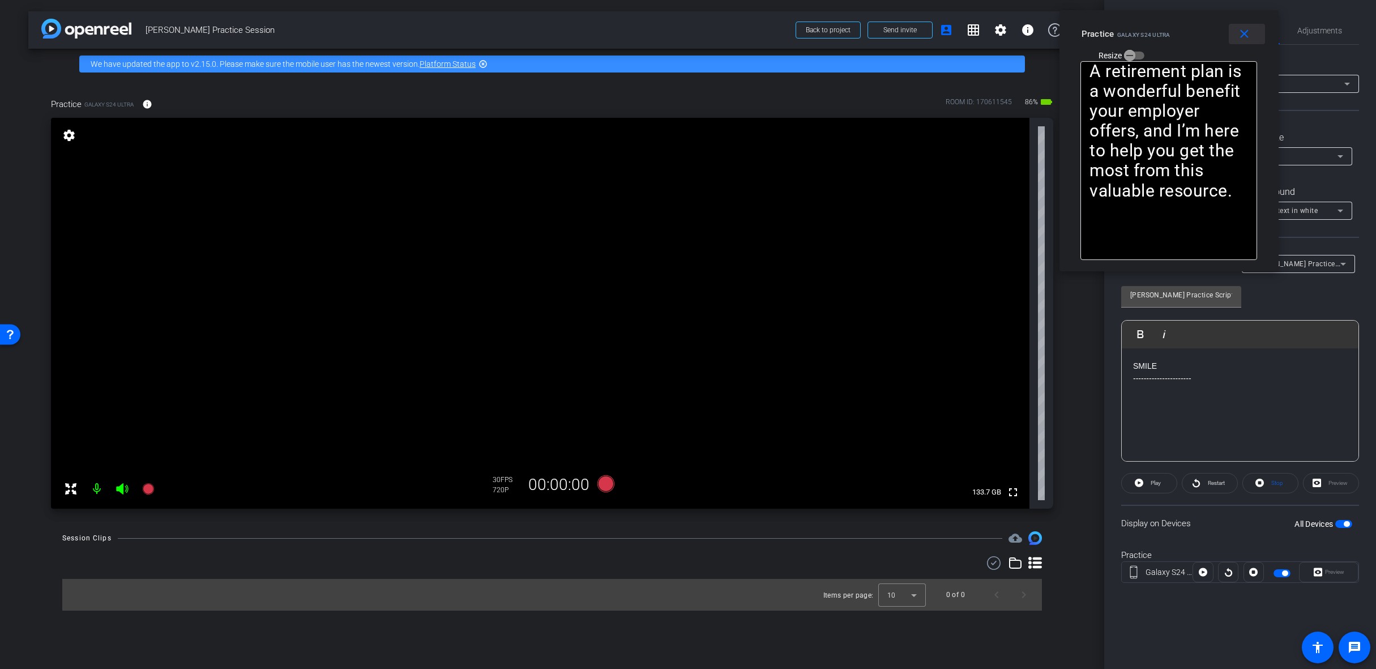
click at [1245, 31] on mat-icon "close" at bounding box center [1244, 34] width 14 height 14
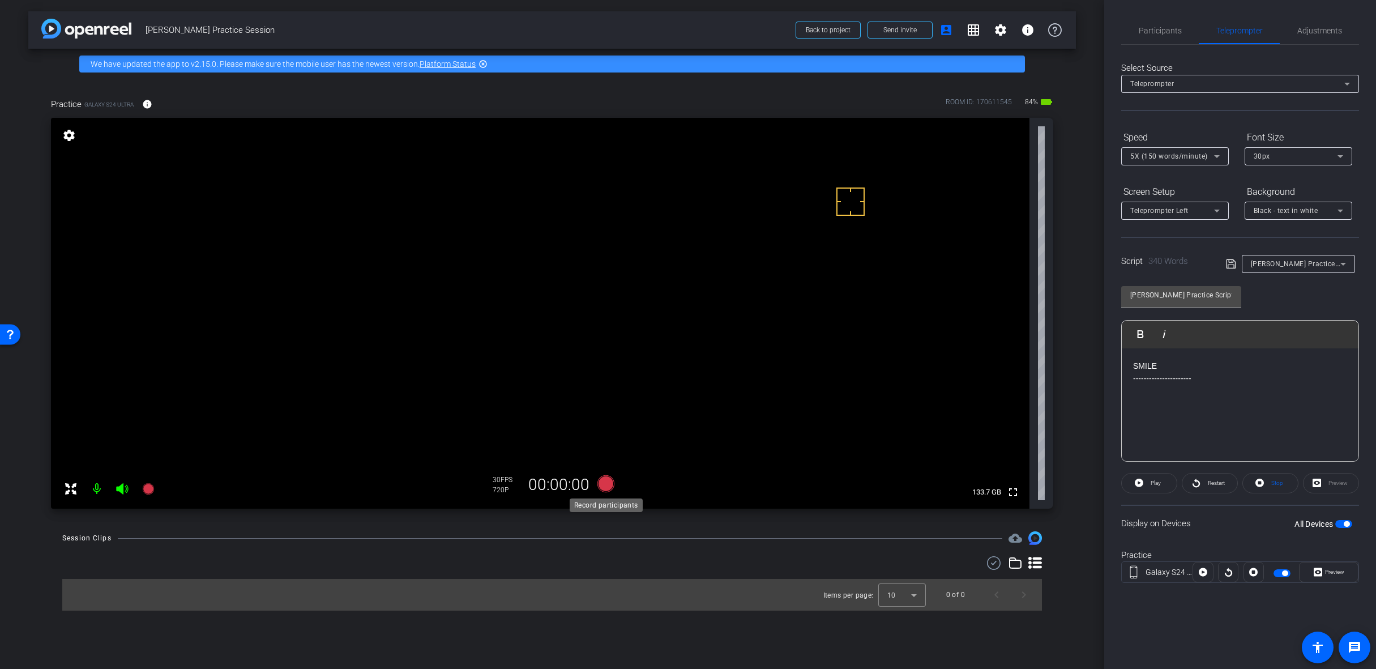
click at [600, 482] on icon at bounding box center [605, 483] width 17 height 17
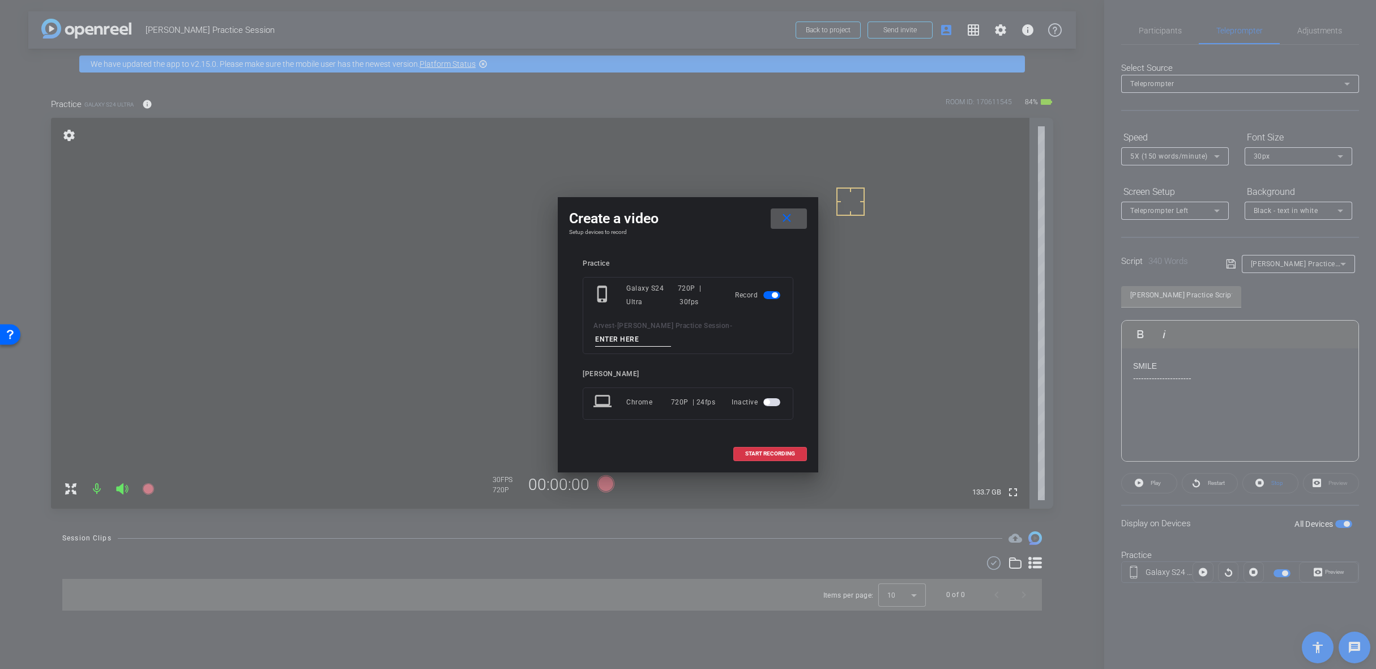
click at [783, 223] on mat-icon "close" at bounding box center [787, 218] width 14 height 14
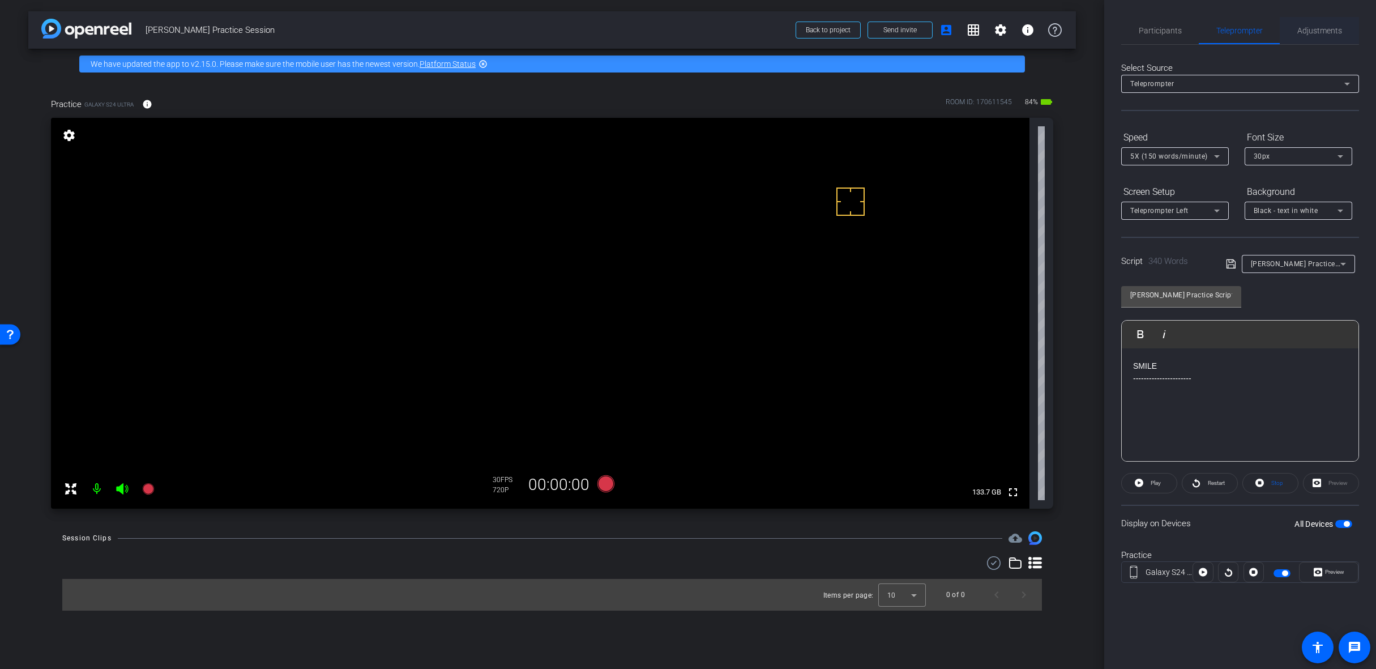
click at [1342, 32] on div "Adjustments" at bounding box center [1319, 30] width 79 height 27
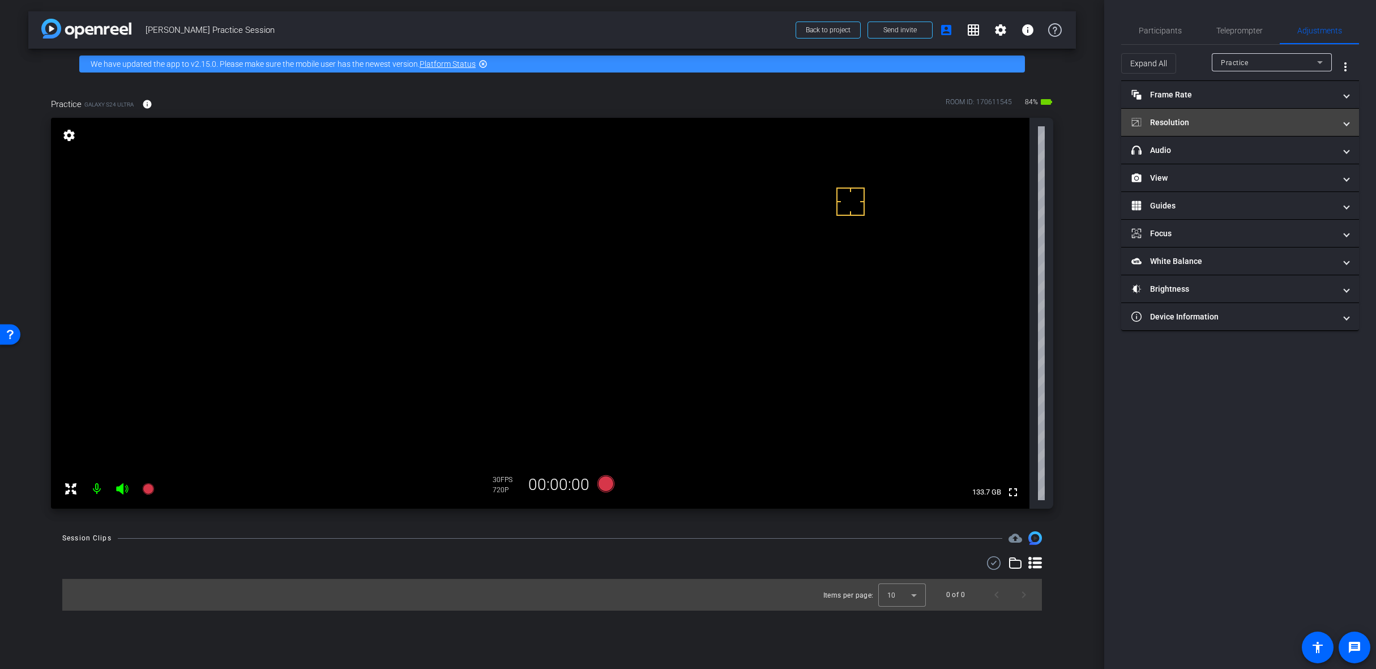
click at [1254, 126] on mat-panel-title "Resolution" at bounding box center [1233, 123] width 204 height 12
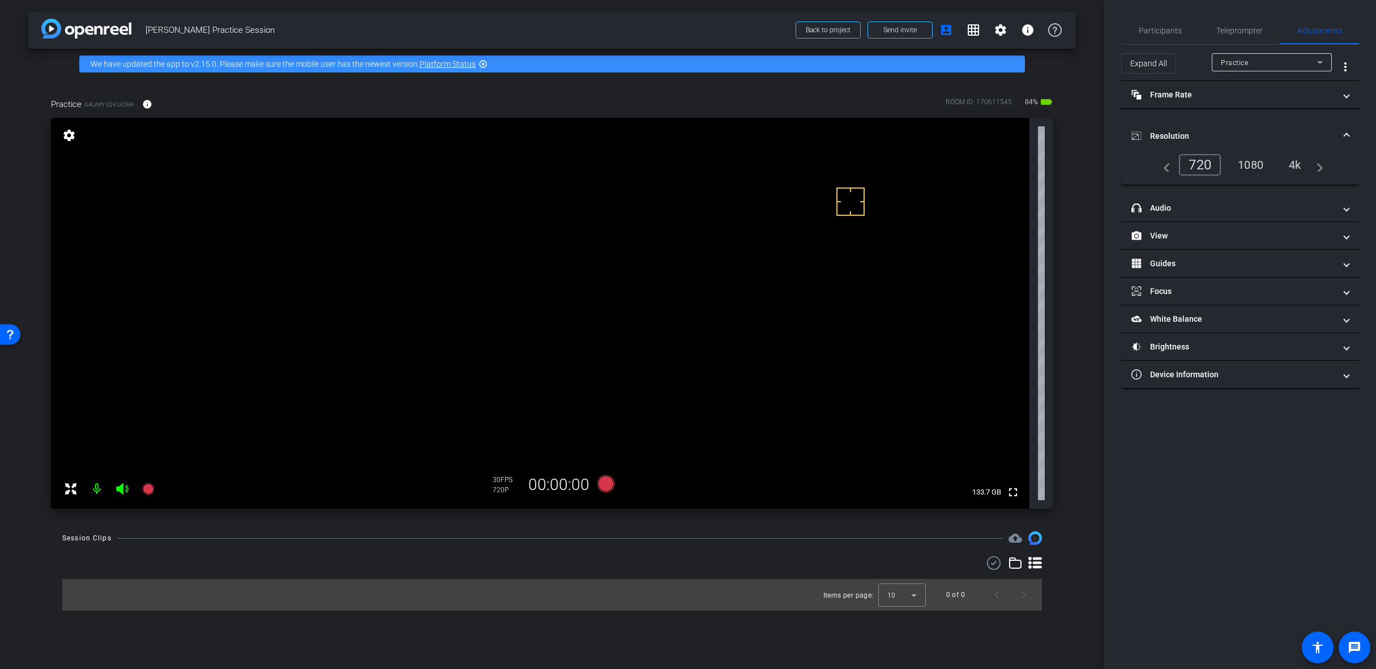
click at [1246, 169] on div "1080" at bounding box center [1250, 164] width 42 height 19
click at [601, 482] on icon at bounding box center [605, 483] width 17 height 17
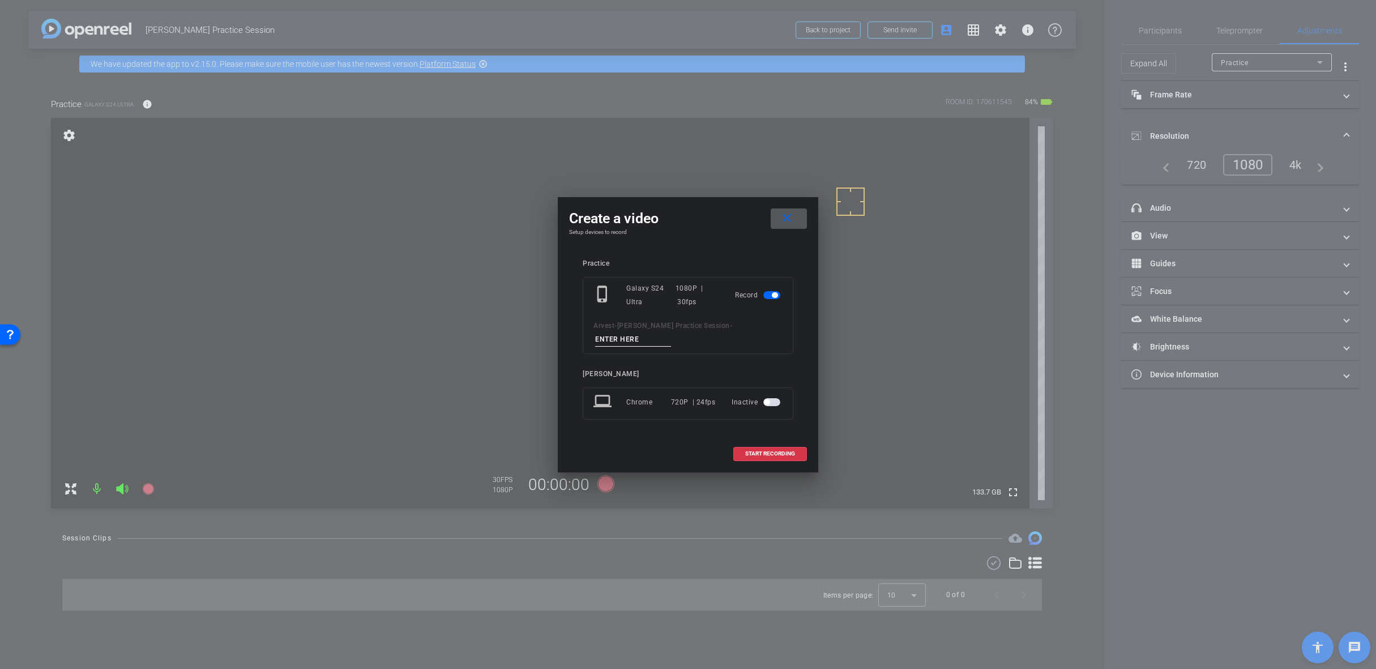
click at [663, 331] on div "Arvest - Nancy Lewis Practice Session -" at bounding box center [687, 333] width 189 height 28
click at [657, 344] on input at bounding box center [633, 339] width 76 height 14
type input "Practice Clip"
click at [754, 451] on span "START RECORDING" at bounding box center [770, 454] width 50 height 6
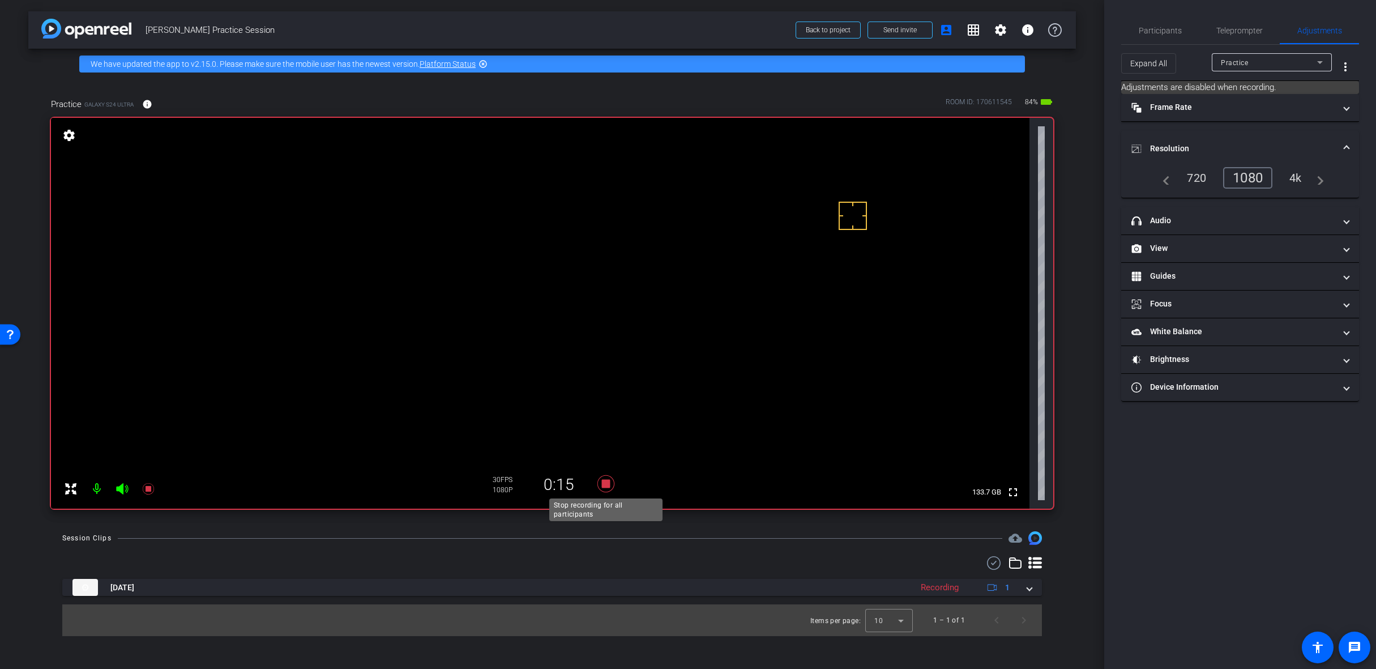
click at [603, 485] on icon at bounding box center [605, 483] width 17 height 17
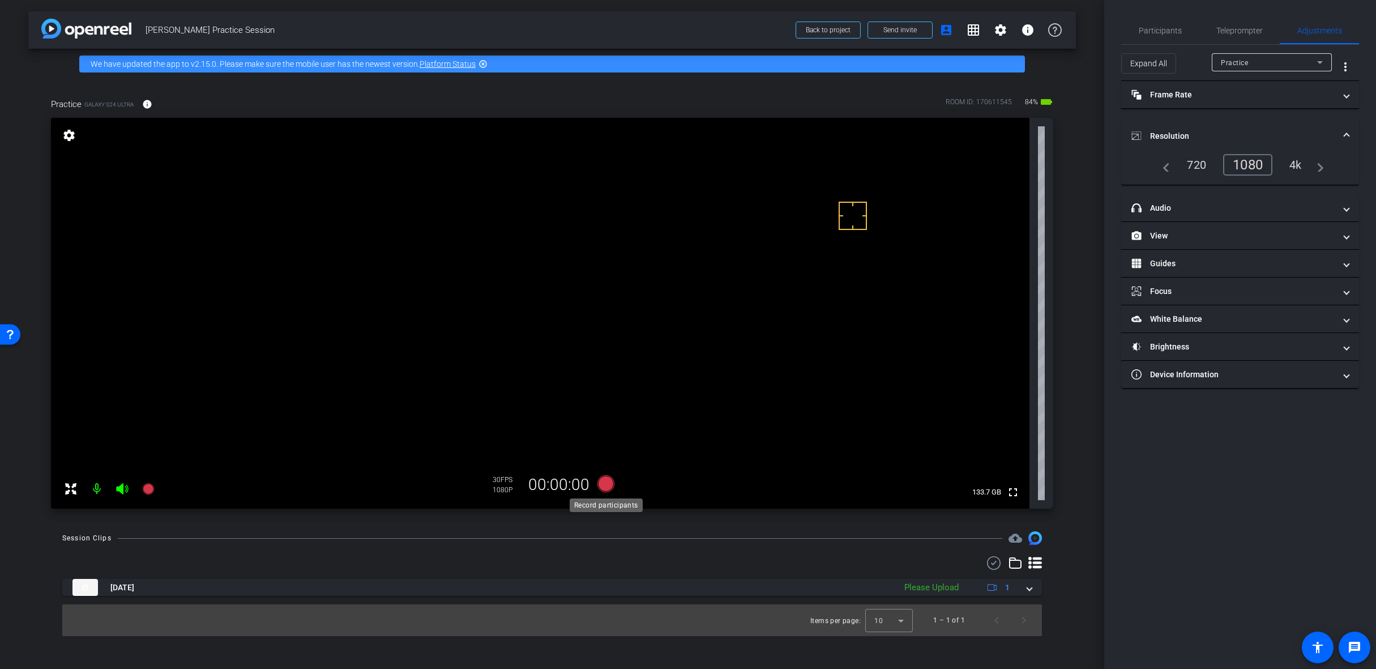
click at [605, 488] on icon at bounding box center [605, 483] width 17 height 17
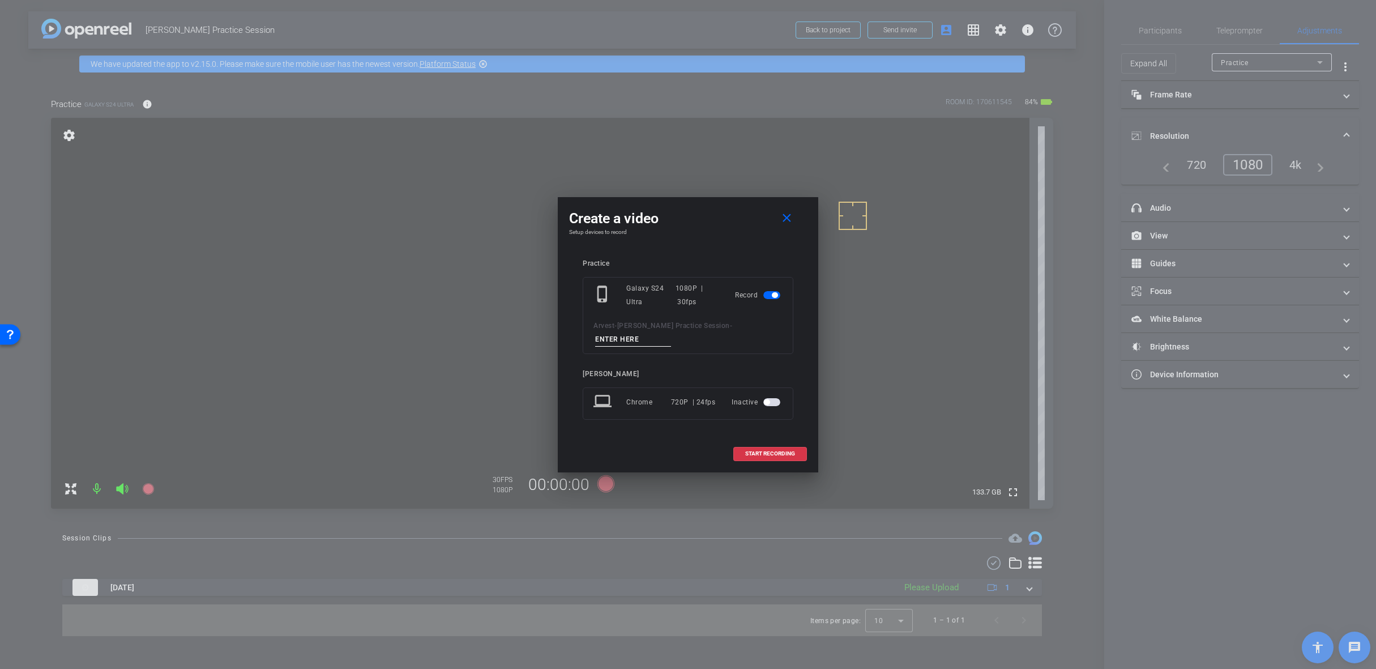
click at [651, 335] on input at bounding box center [633, 339] width 76 height 14
type input "Practice Clip"
click at [781, 451] on span "START RECORDING" at bounding box center [770, 454] width 50 height 6
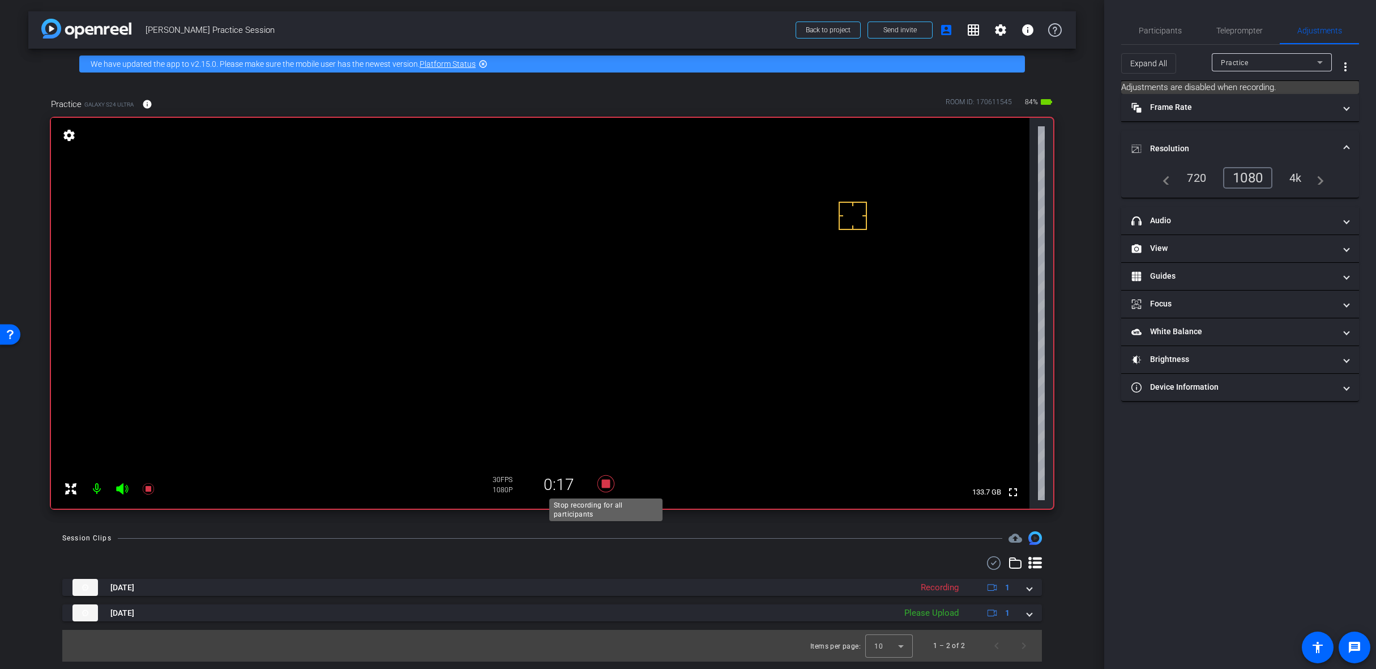
click at [606, 484] on icon at bounding box center [605, 483] width 17 height 17
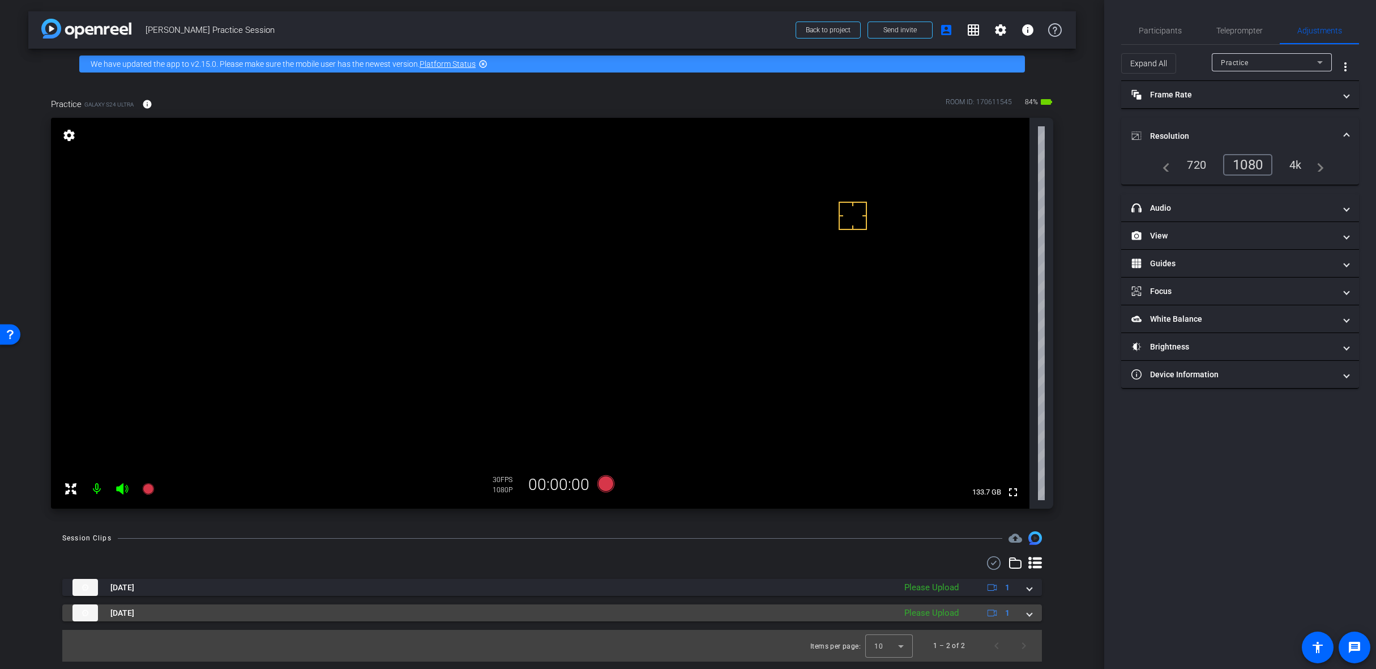
click at [1028, 615] on span at bounding box center [1029, 613] width 5 height 12
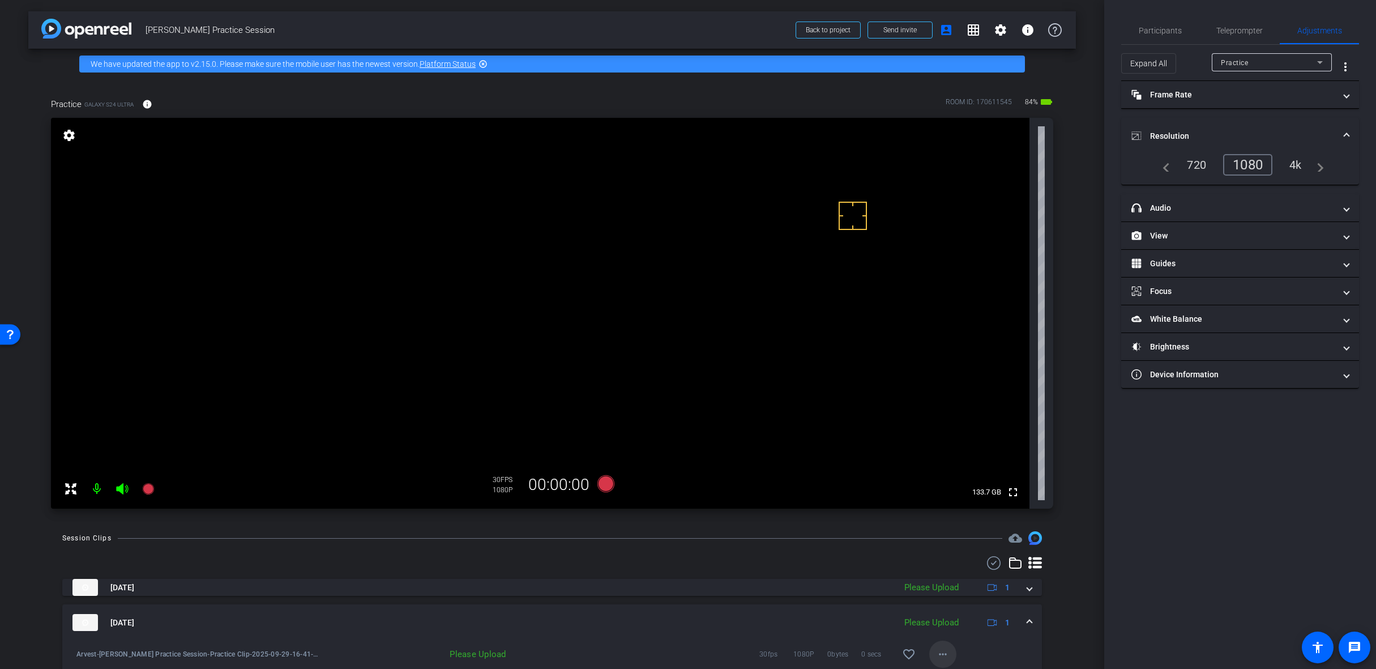
click at [942, 655] on mat-icon "more_horiz" at bounding box center [943, 654] width 14 height 14
click at [944, 602] on span "Upload" at bounding box center [955, 603] width 45 height 14
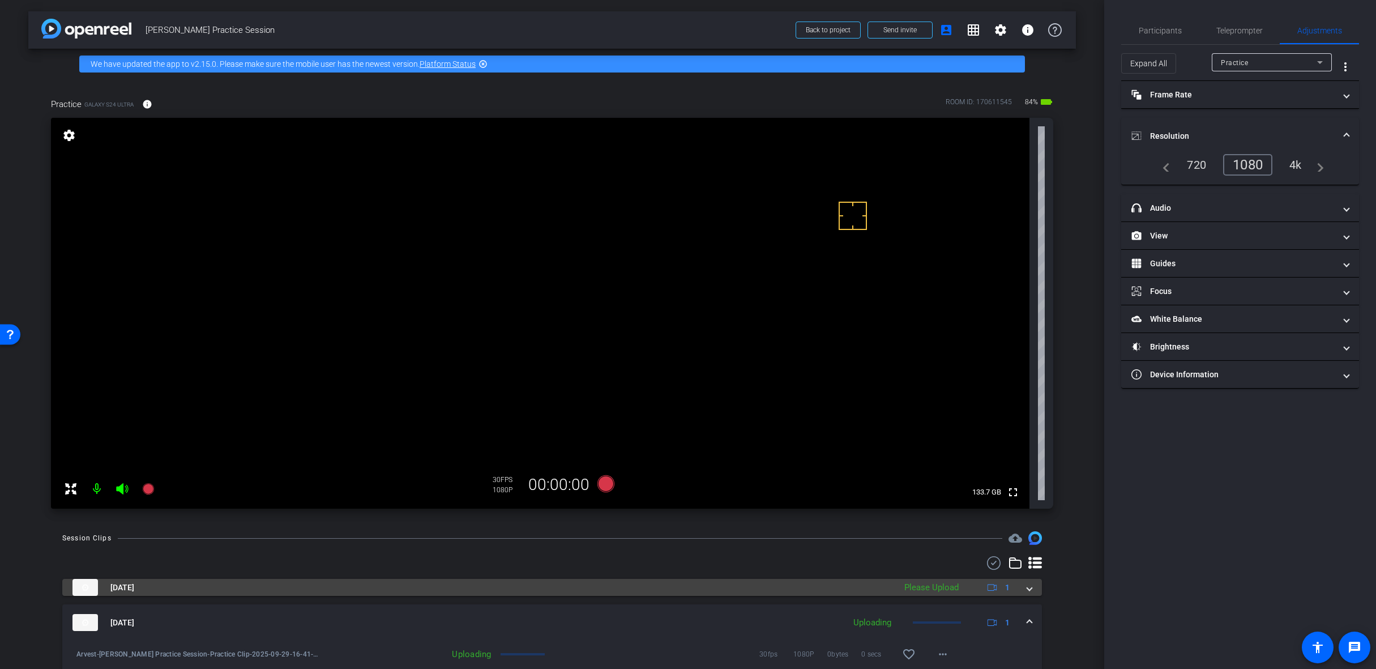
click at [1027, 591] on mat-expansion-panel-header "Sep 29, 2025 Please Upload 1" at bounding box center [552, 587] width 980 height 17
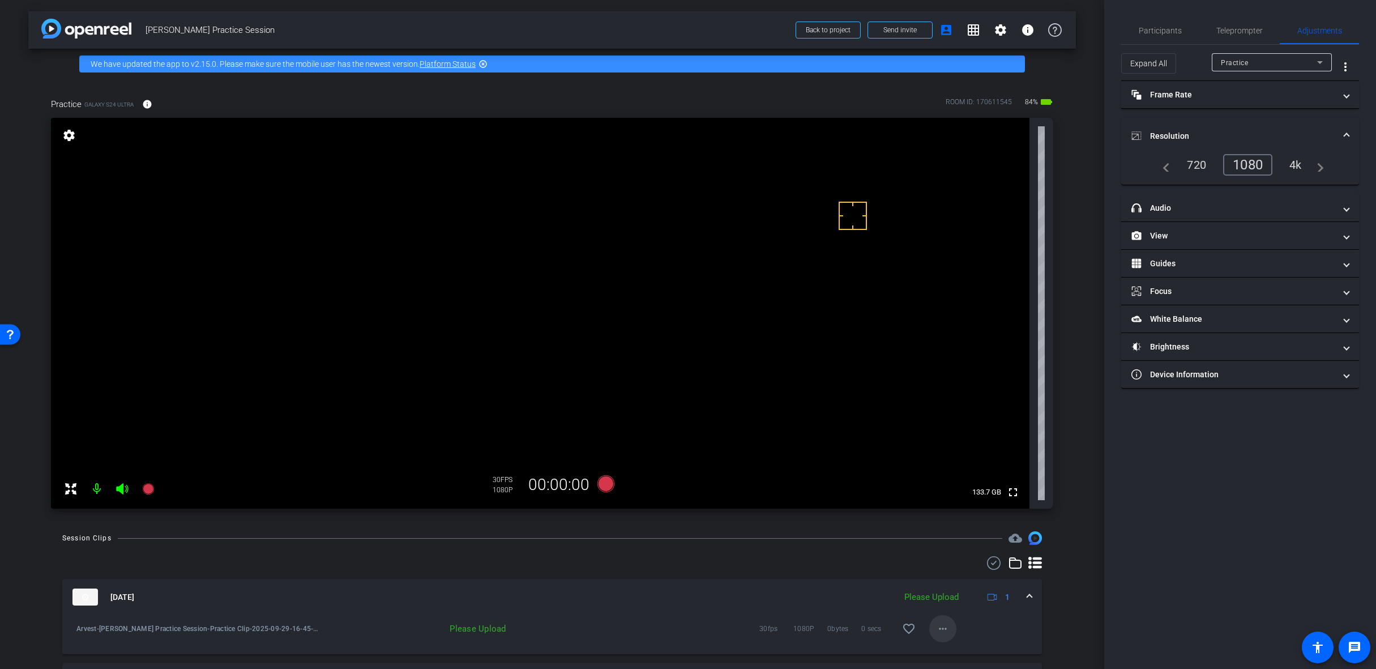
click at [938, 634] on mat-icon "more_horiz" at bounding box center [943, 629] width 14 height 14
click at [955, 579] on span "Upload" at bounding box center [955, 577] width 45 height 14
click at [1027, 597] on span at bounding box center [1029, 597] width 5 height 12
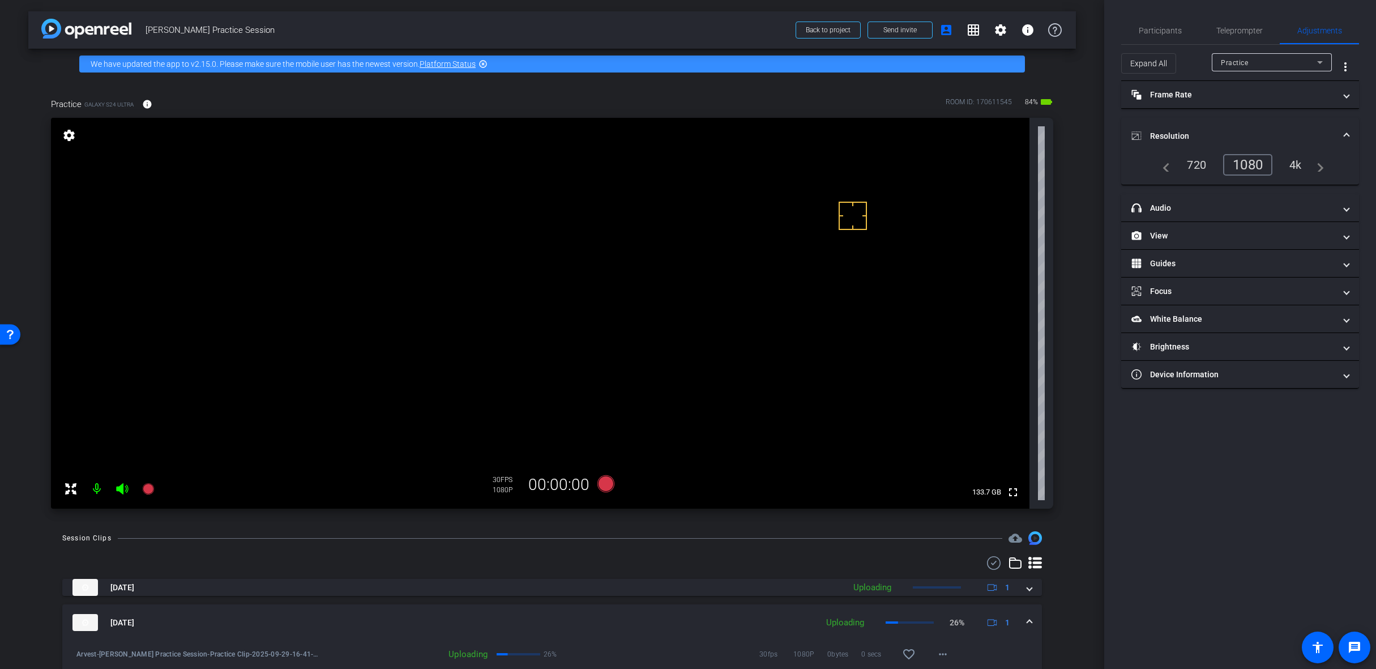
scroll to position [51, 0]
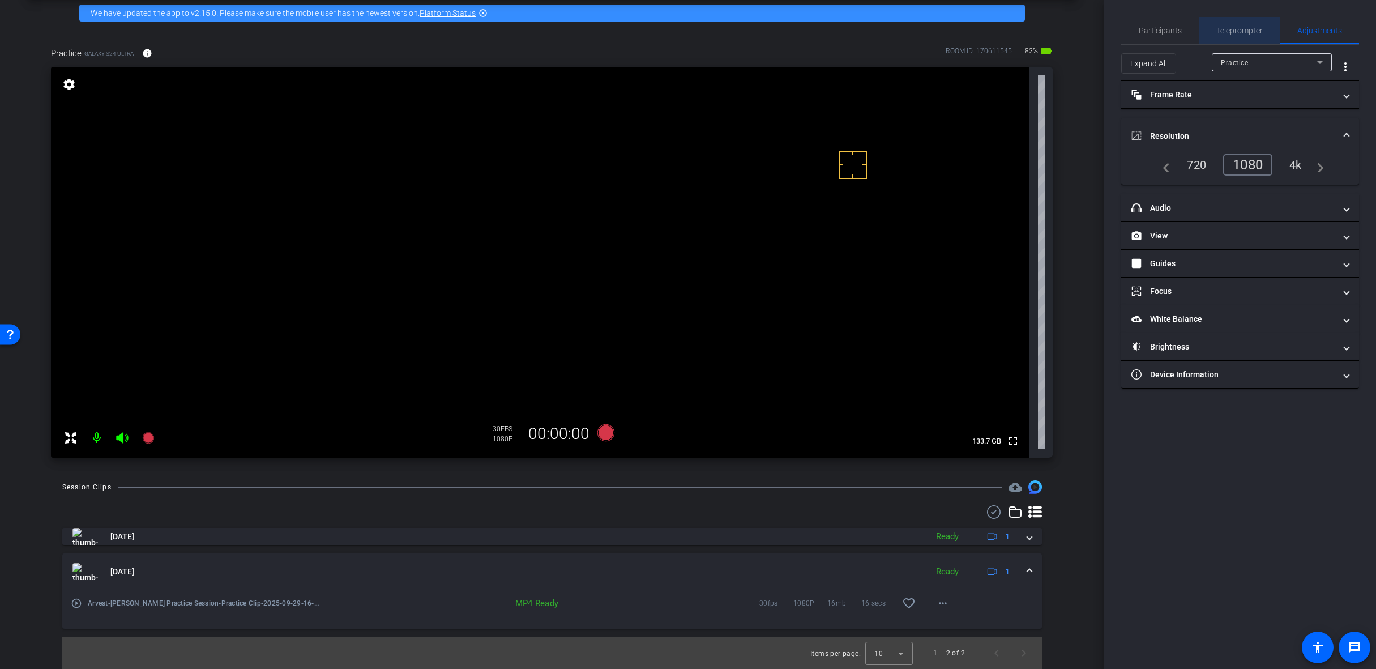
click at [1231, 39] on span "Teleprompter" at bounding box center [1239, 30] width 46 height 27
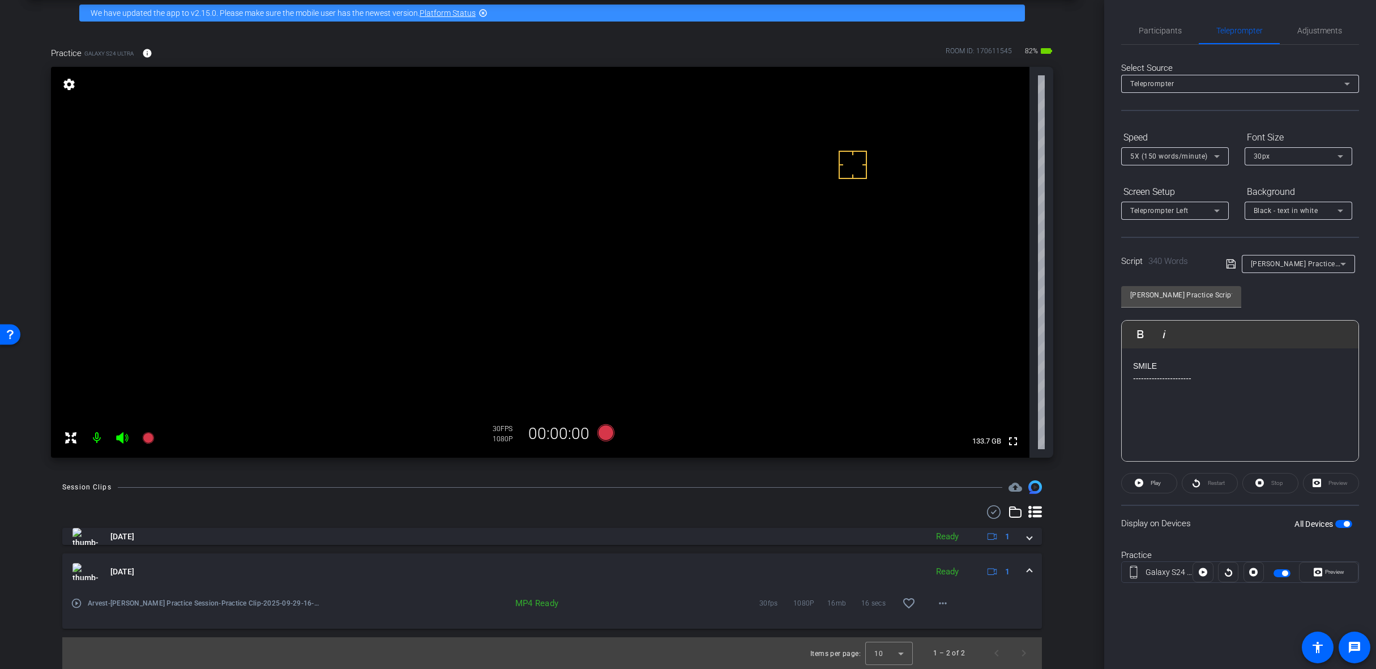
click at [1345, 521] on span "button" at bounding box center [1347, 524] width 6 height 6
click at [1318, 36] on span "Adjustments" at bounding box center [1319, 30] width 45 height 27
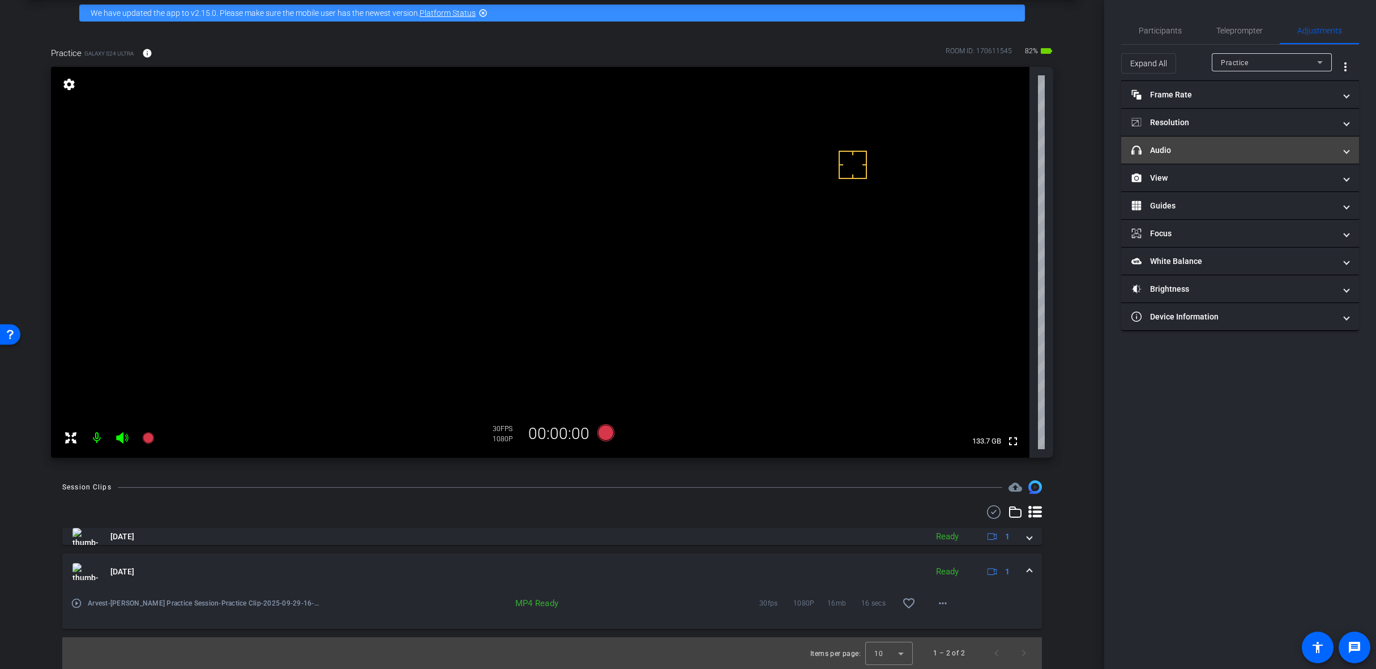
click at [1228, 151] on mat-panel-title "headphone icon Audio" at bounding box center [1233, 150] width 204 height 12
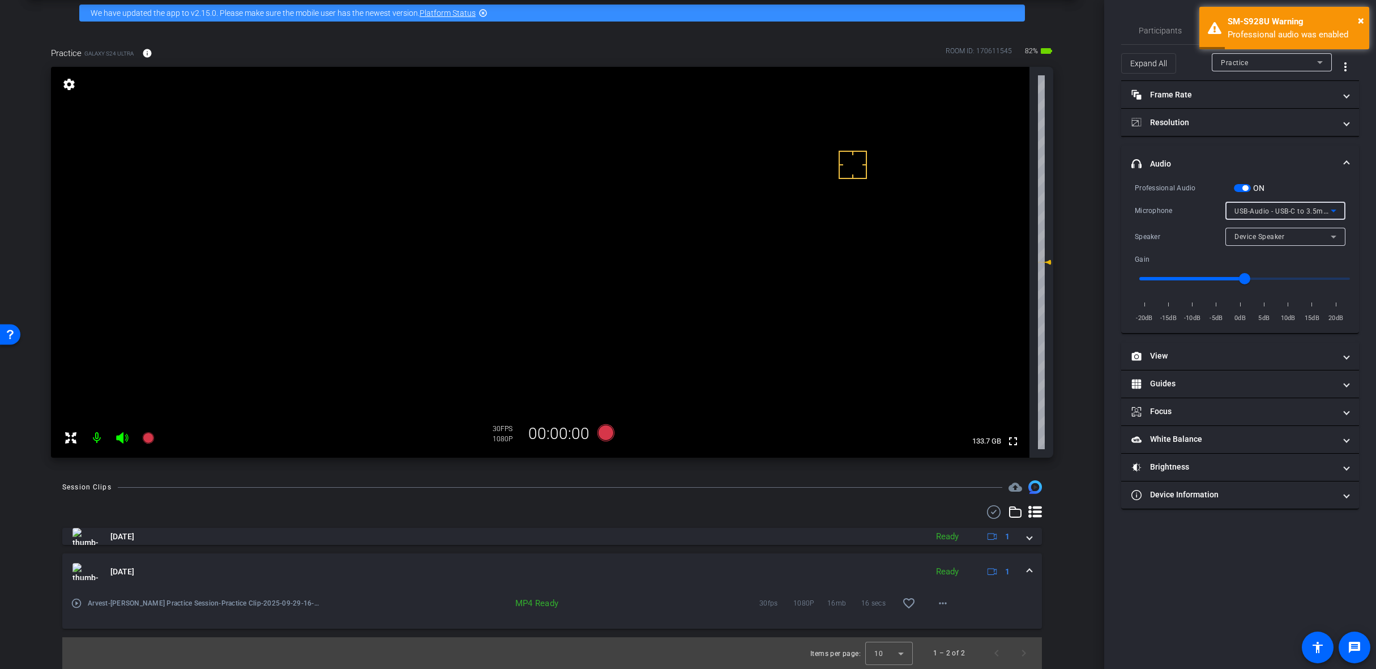
click at [1275, 211] on span "USB-Audio - USB-C to 3.5mm Headphone Jack A" at bounding box center [1314, 210] width 160 height 9
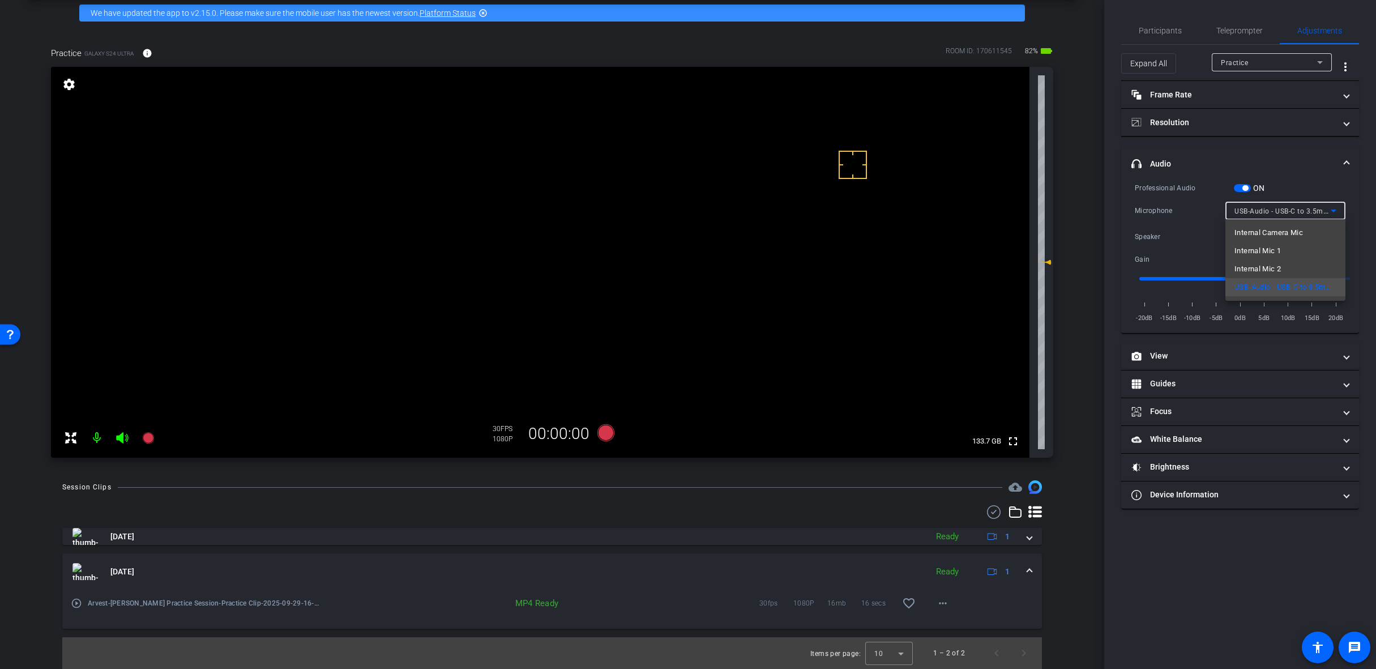
click at [1295, 173] on div at bounding box center [688, 334] width 1376 height 669
click at [1280, 208] on span "USB-Audio - USB-C to 3.5mm Headphone Jack A" at bounding box center [1314, 210] width 160 height 9
click at [1278, 286] on span "USB-Audio - USB-C to 3.5mm Headphone Jack A" at bounding box center [1285, 287] width 102 height 14
drag, startPoint x: 846, startPoint y: 132, endPoint x: 824, endPoint y: 186, distance: 58.1
click at [824, 186] on video at bounding box center [540, 262] width 978 height 391
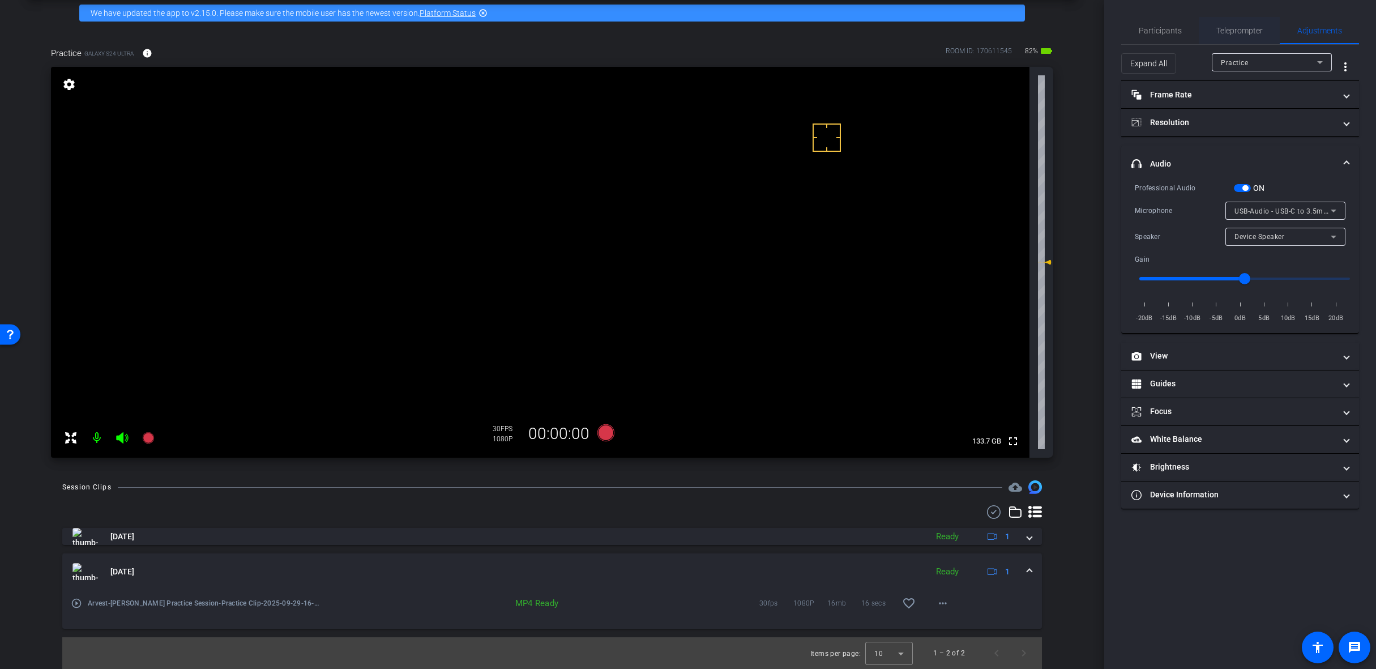
click at [1223, 27] on span "Teleprompter" at bounding box center [1239, 31] width 46 height 8
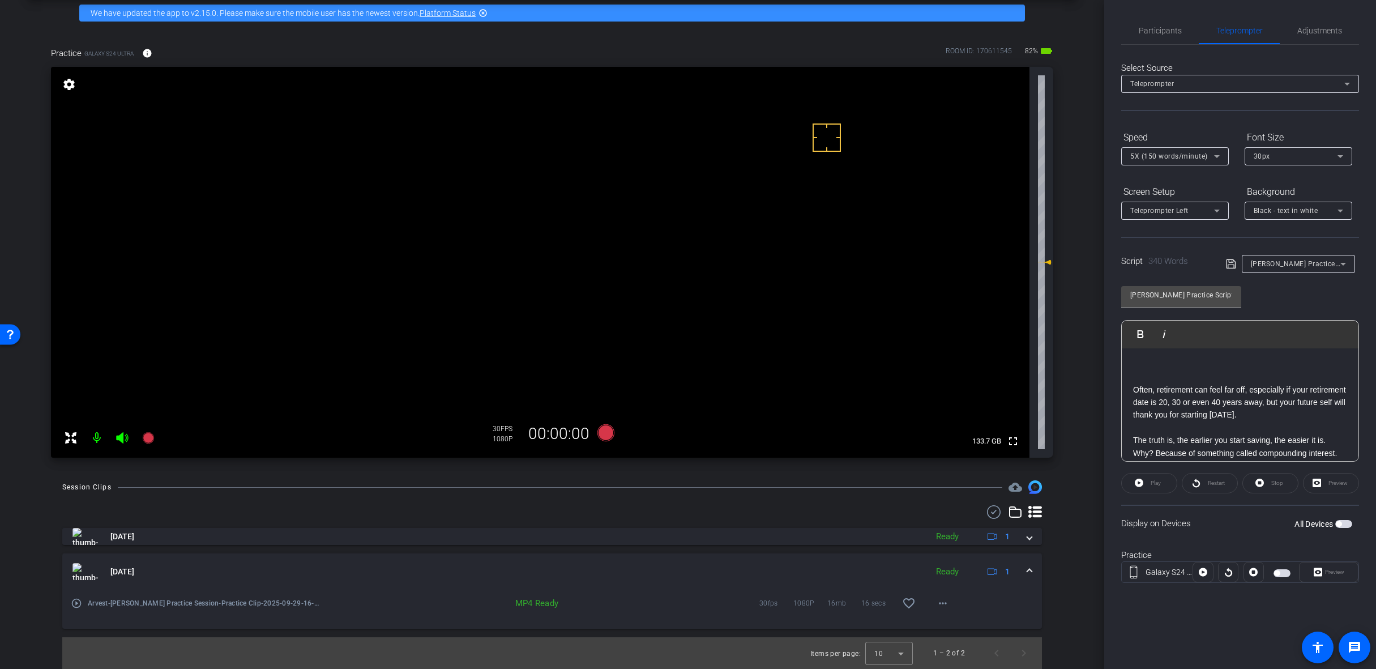
scroll to position [0, 0]
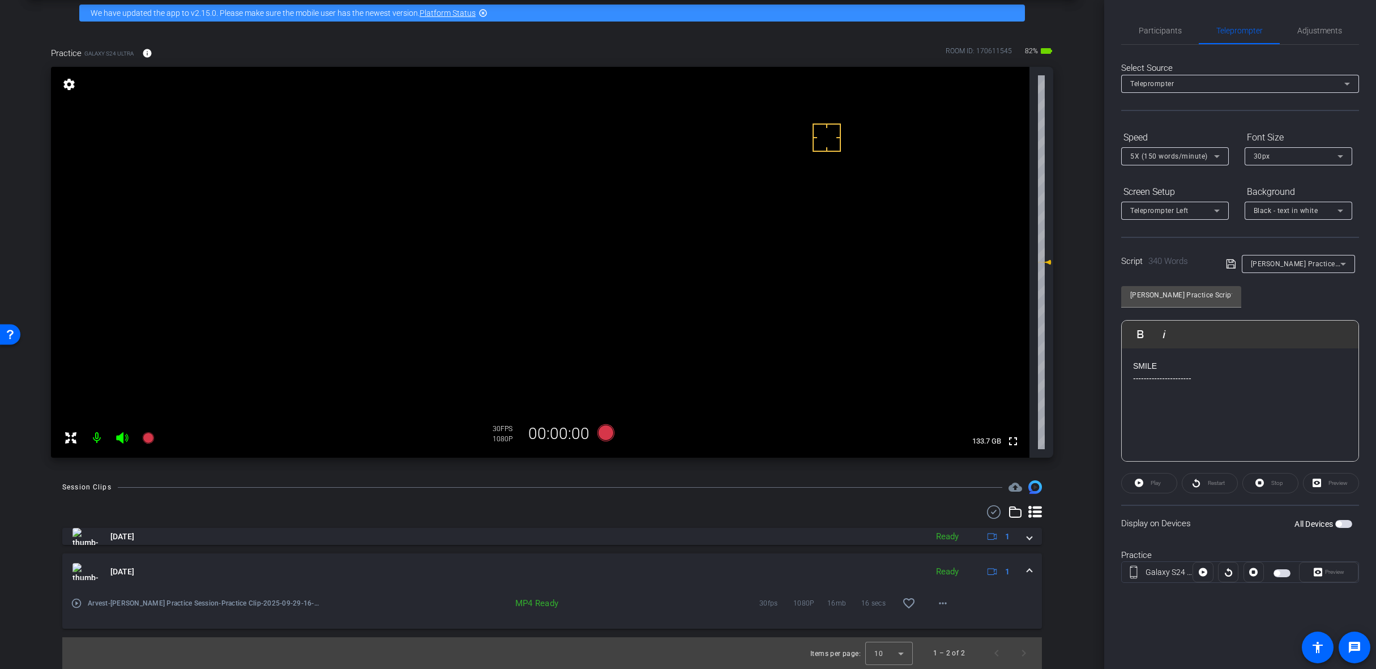
click at [1334, 523] on label "All Devices" at bounding box center [1314, 523] width 41 height 11
click at [1335, 523] on button "All Devices" at bounding box center [1343, 524] width 17 height 8
click at [1153, 156] on span "5X (150 words/minute)" at bounding box center [1169, 156] width 78 height 8
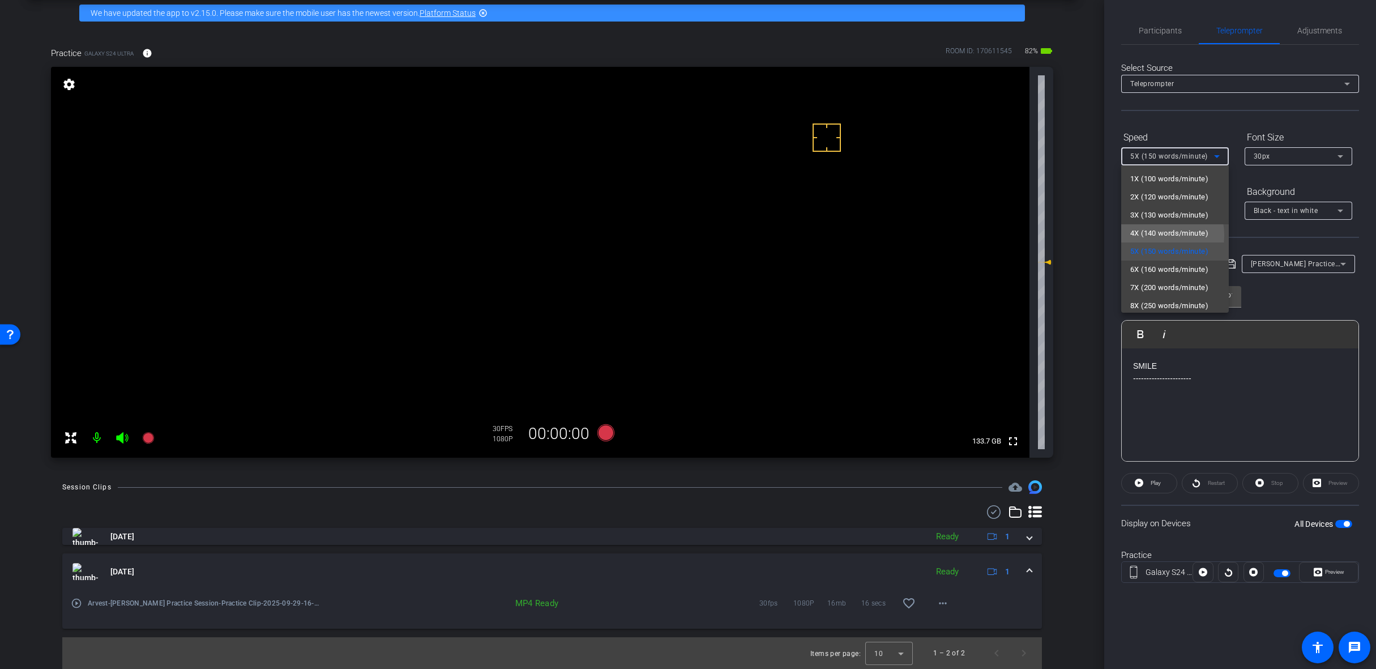
click at [1156, 235] on span "4X (140 words/minute)" at bounding box center [1169, 233] width 78 height 14
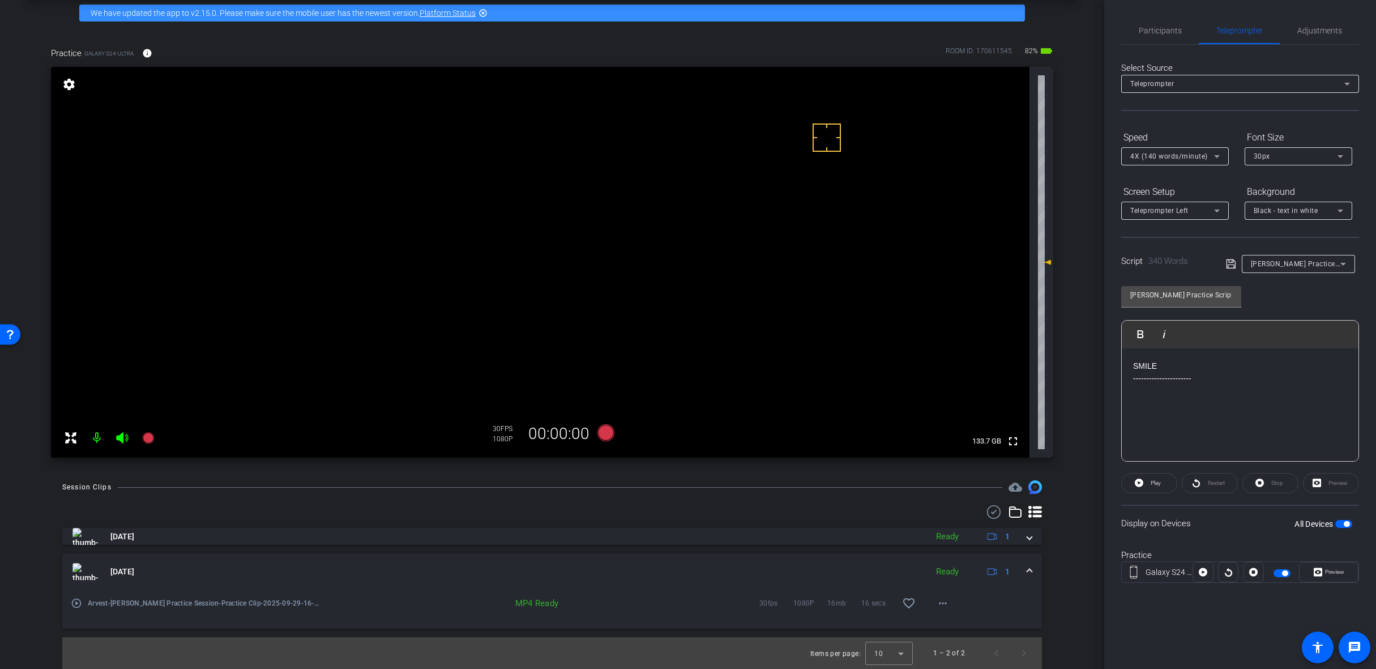
click at [1020, 569] on div "Sep 29, 2025 Ready 1" at bounding box center [549, 571] width 955 height 17
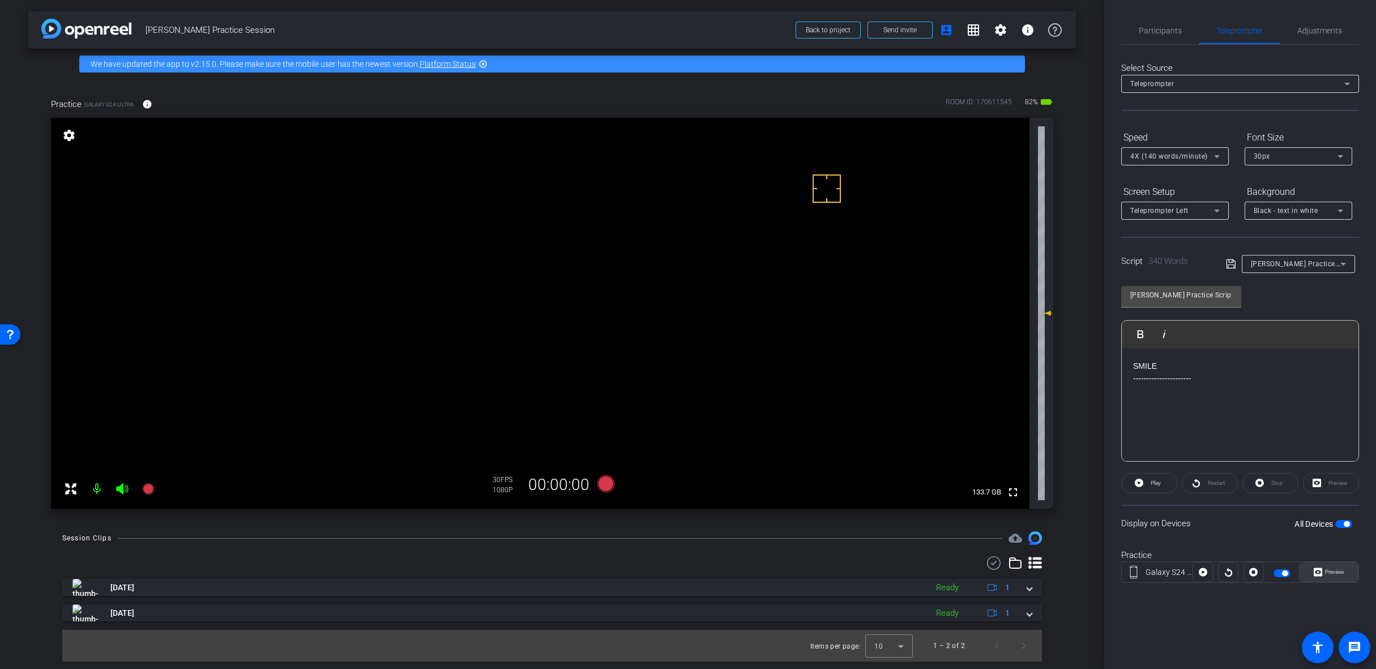
click at [1332, 572] on span "Preview" at bounding box center [1334, 571] width 19 height 6
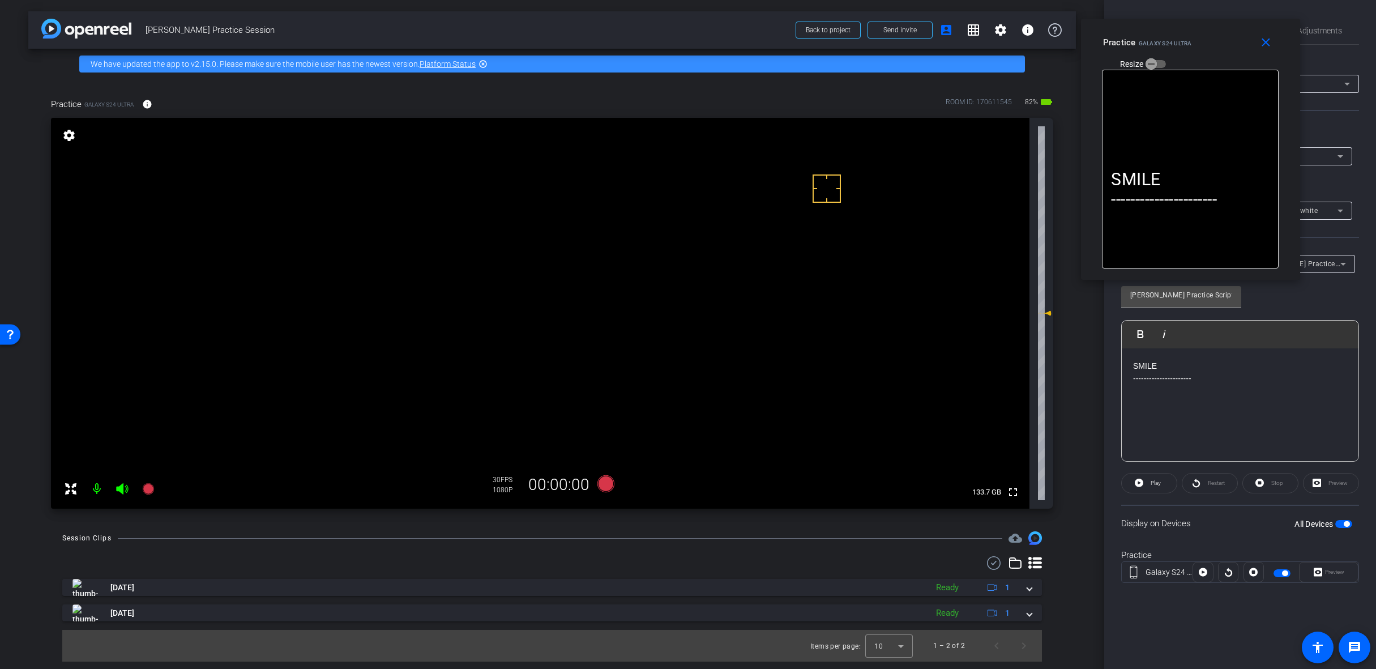
drag, startPoint x: 704, startPoint y: 226, endPoint x: 1206, endPoint y: 41, distance: 535.3
click at [1206, 41] on div "Practice Galaxy S24 Ultra Resize" at bounding box center [1194, 52] width 183 height 40
click at [1141, 476] on icon at bounding box center [1139, 483] width 8 height 14
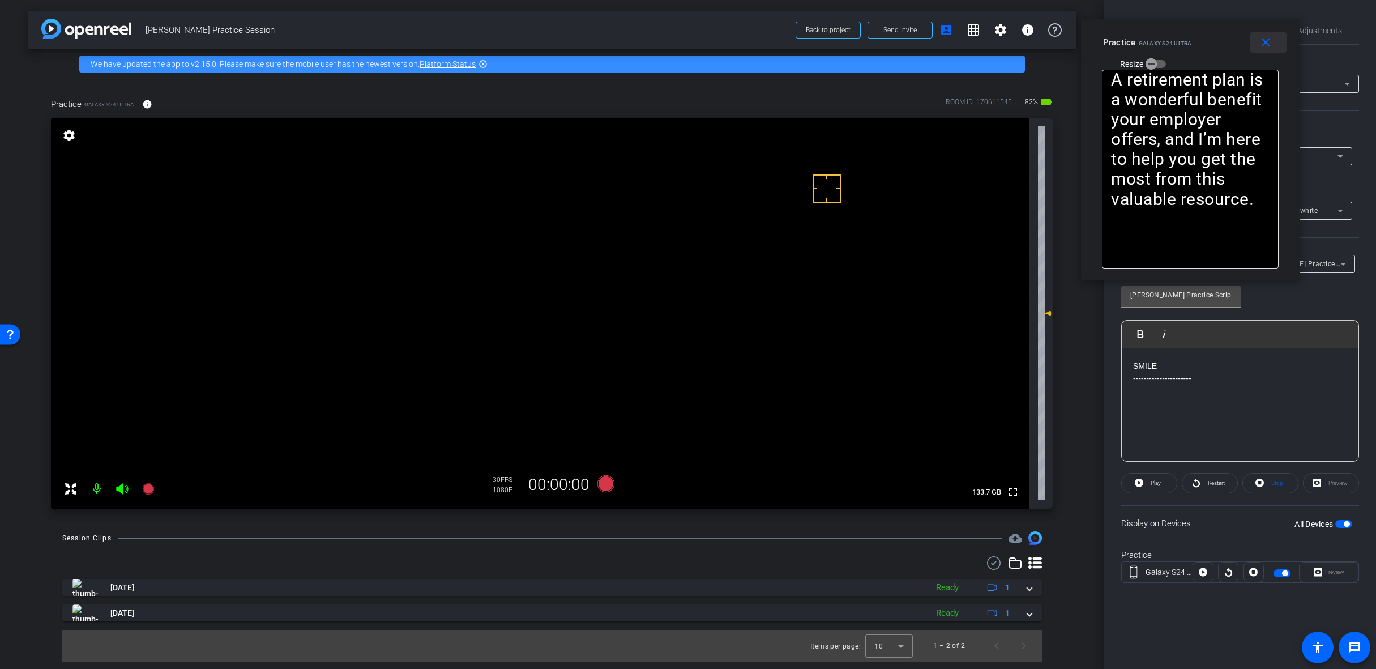
click at [1271, 41] on mat-icon "close" at bounding box center [1266, 43] width 14 height 14
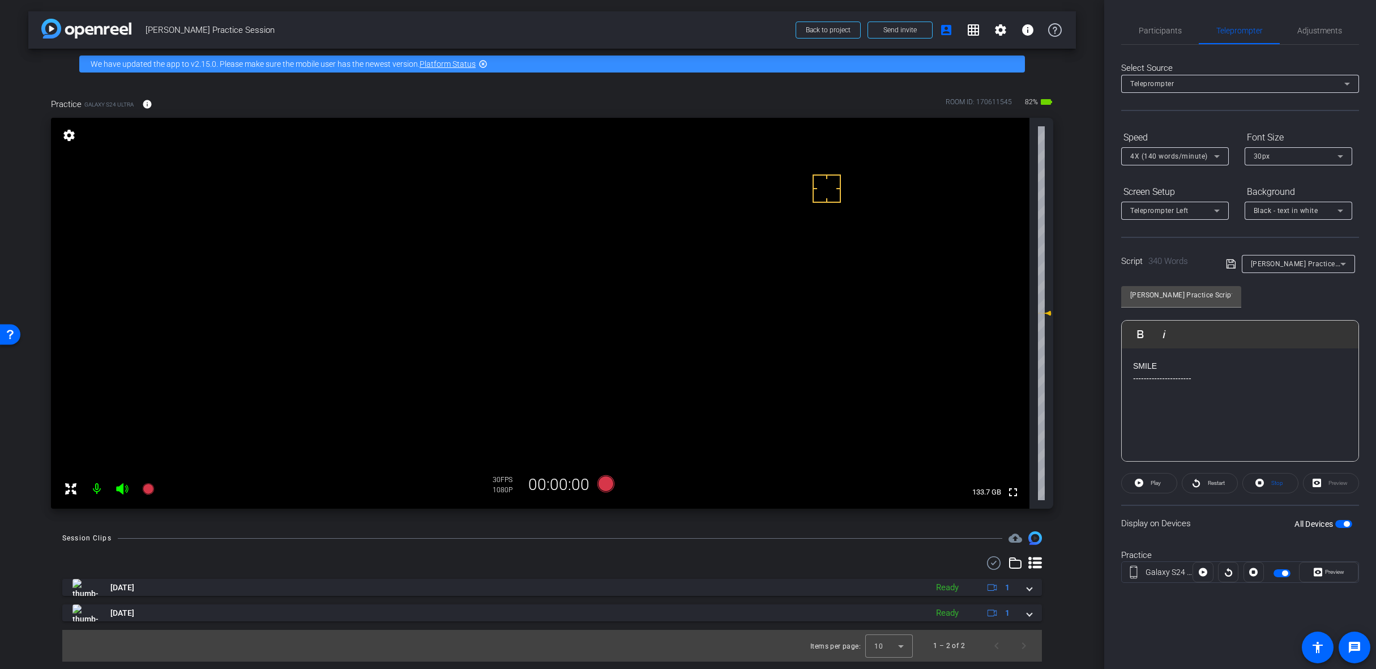
click at [1342, 524] on span "button" at bounding box center [1343, 524] width 17 height 8
click at [1149, 159] on span "4X (140 words/minute)" at bounding box center [1169, 156] width 78 height 8
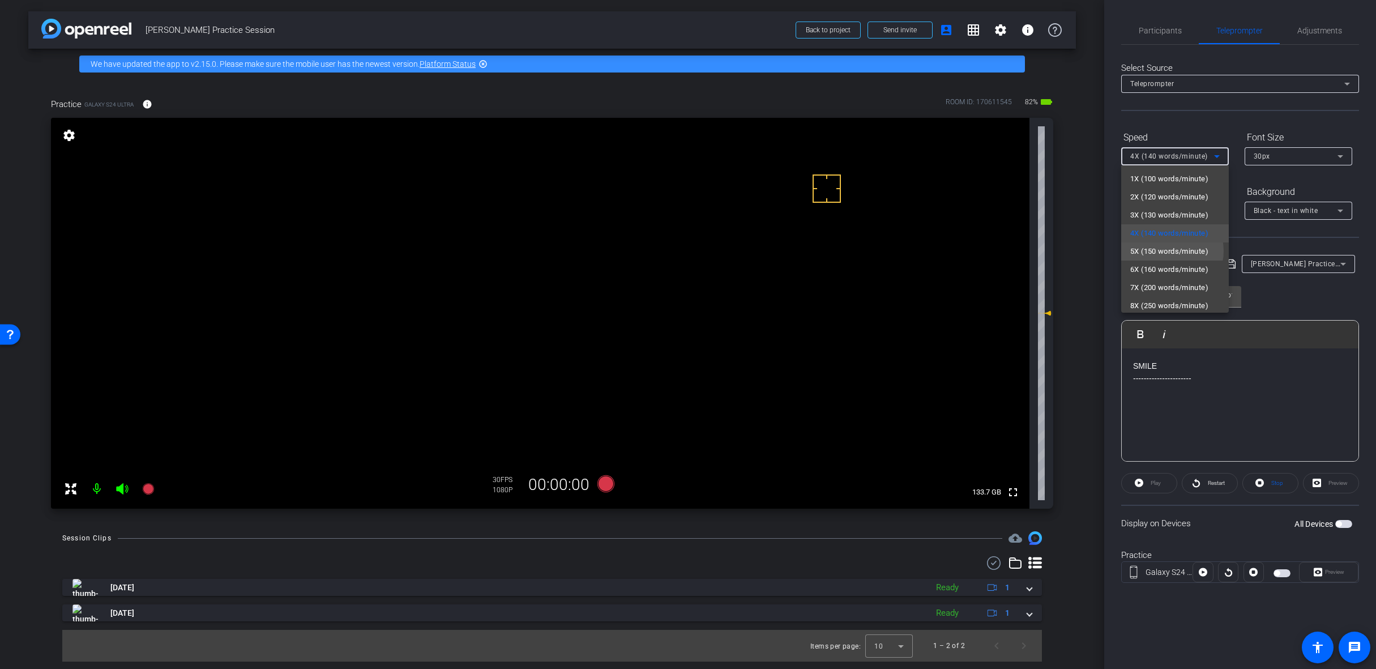
click at [1169, 250] on span "5X (150 words/minute)" at bounding box center [1169, 252] width 78 height 14
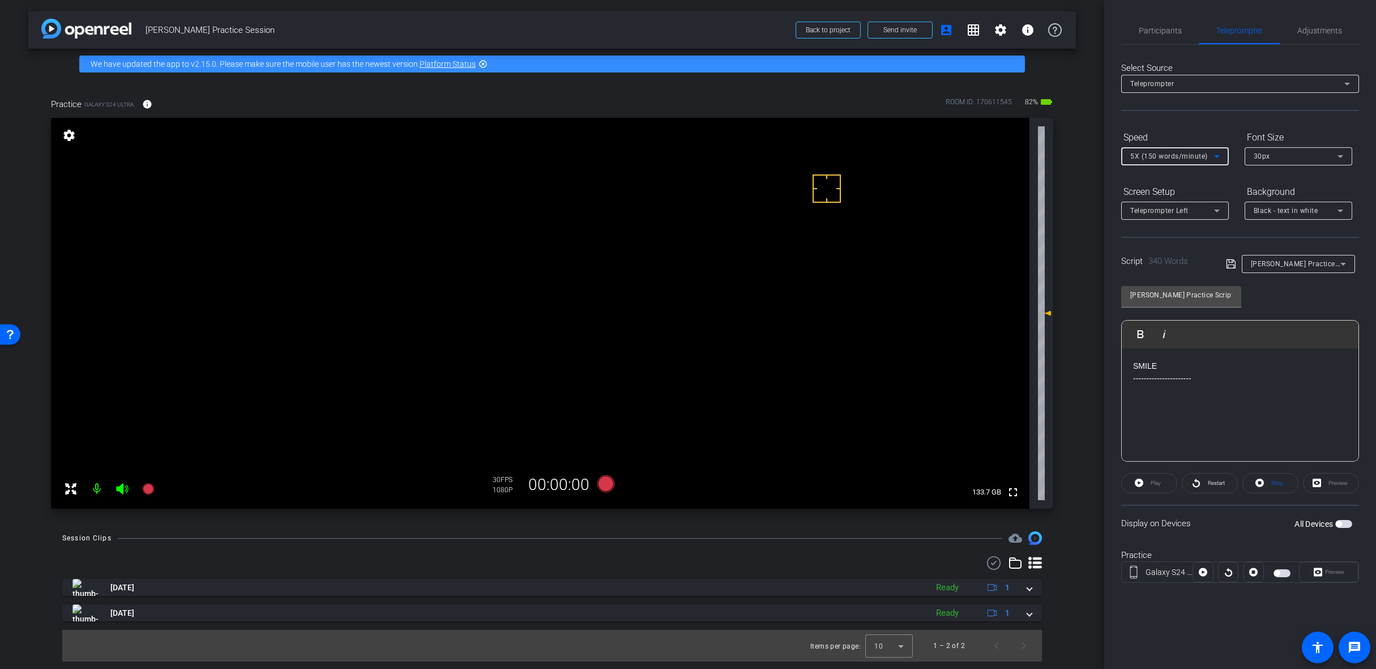
click at [1337, 523] on span "button" at bounding box center [1339, 524] width 6 height 6
click at [1144, 481] on span at bounding box center [1149, 482] width 55 height 27
click at [1322, 572] on span "Preview" at bounding box center [1333, 572] width 22 height 16
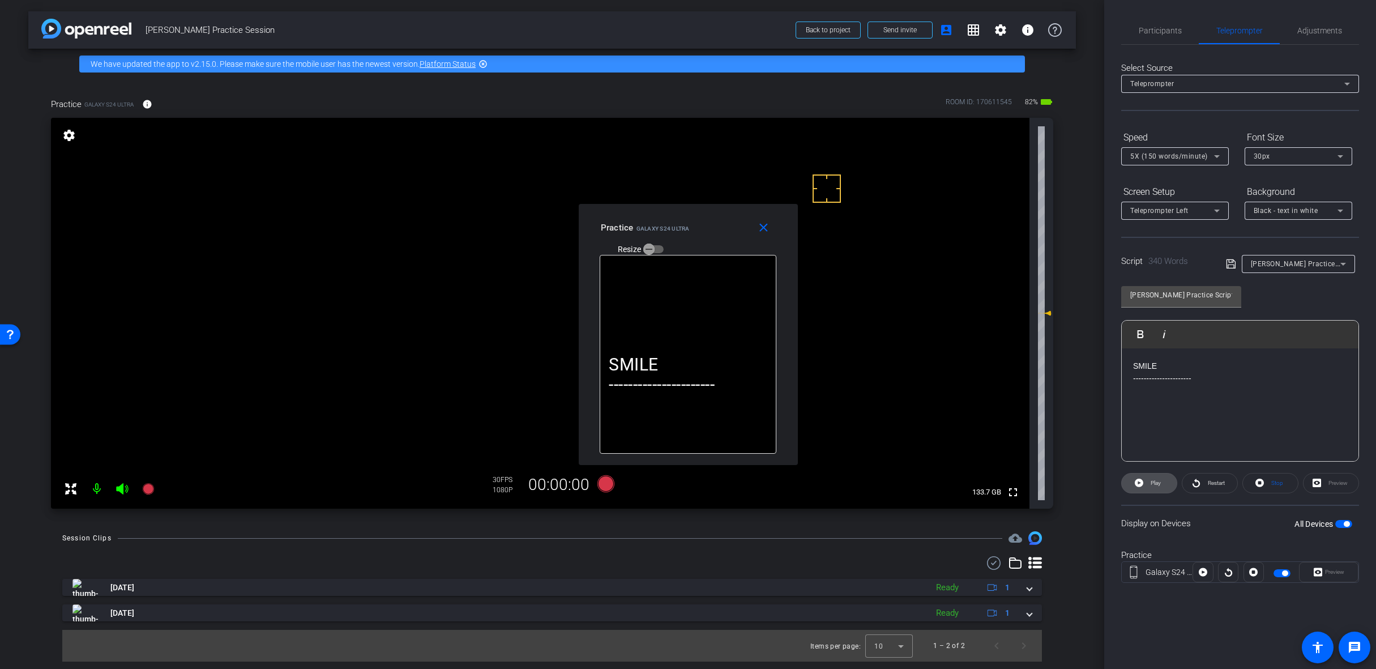
click at [1159, 482] on span "Play" at bounding box center [1156, 483] width 10 height 6
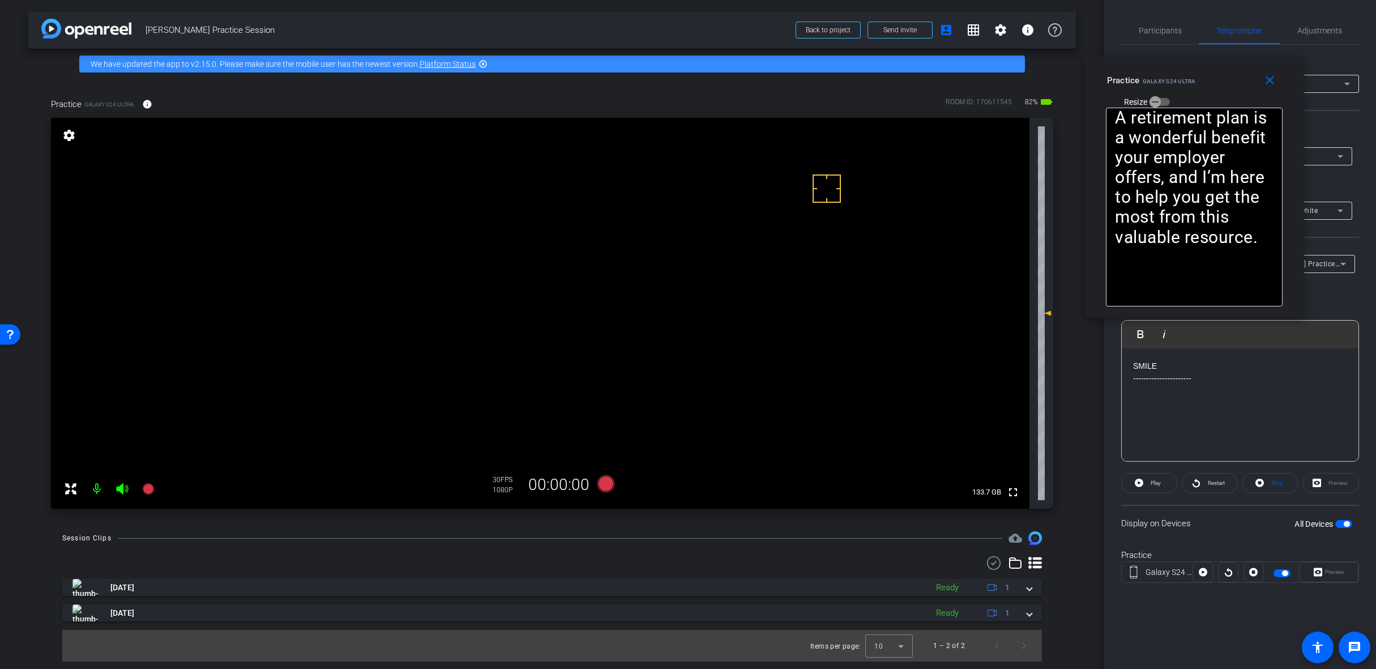
drag, startPoint x: 717, startPoint y: 234, endPoint x: 1220, endPoint y: 87, distance: 524.4
click at [1222, 87] on div "Practice Galaxy S24 Ultra Resize" at bounding box center [1198, 90] width 183 height 40
click at [1138, 480] on icon at bounding box center [1139, 482] width 8 height 8
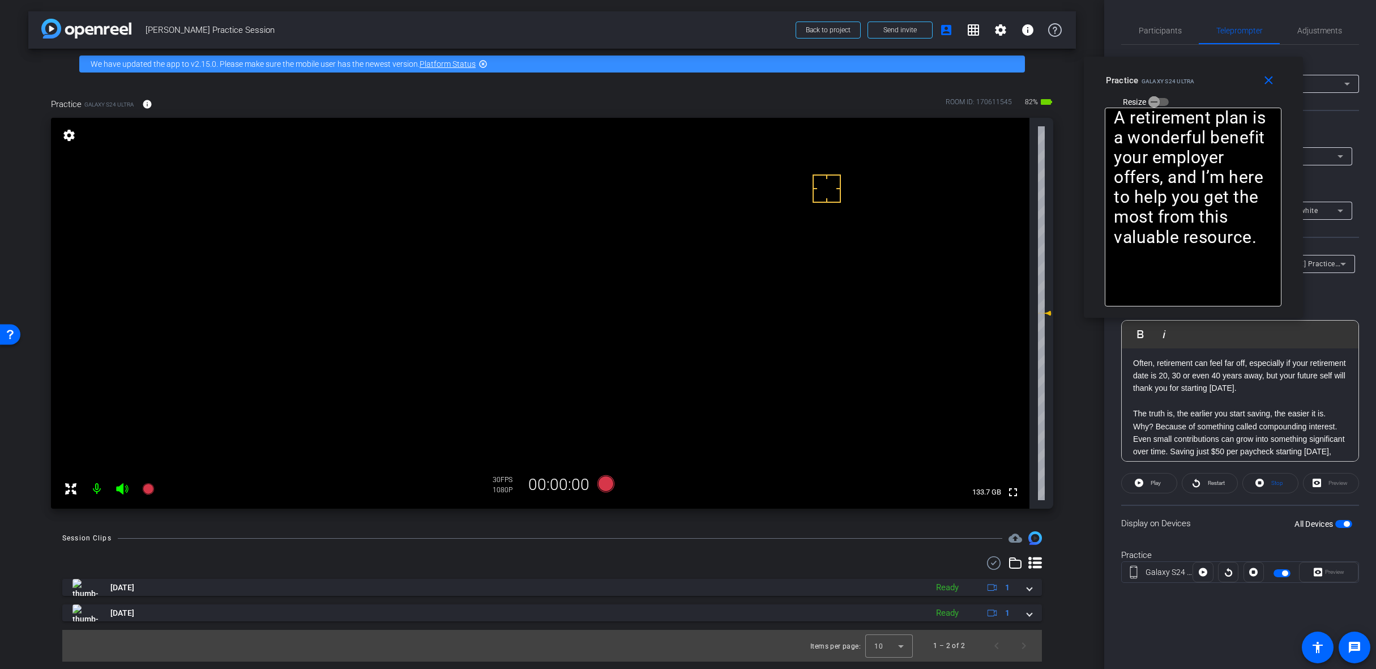
scroll to position [57, 0]
click at [1267, 84] on mat-icon "close" at bounding box center [1268, 81] width 14 height 14
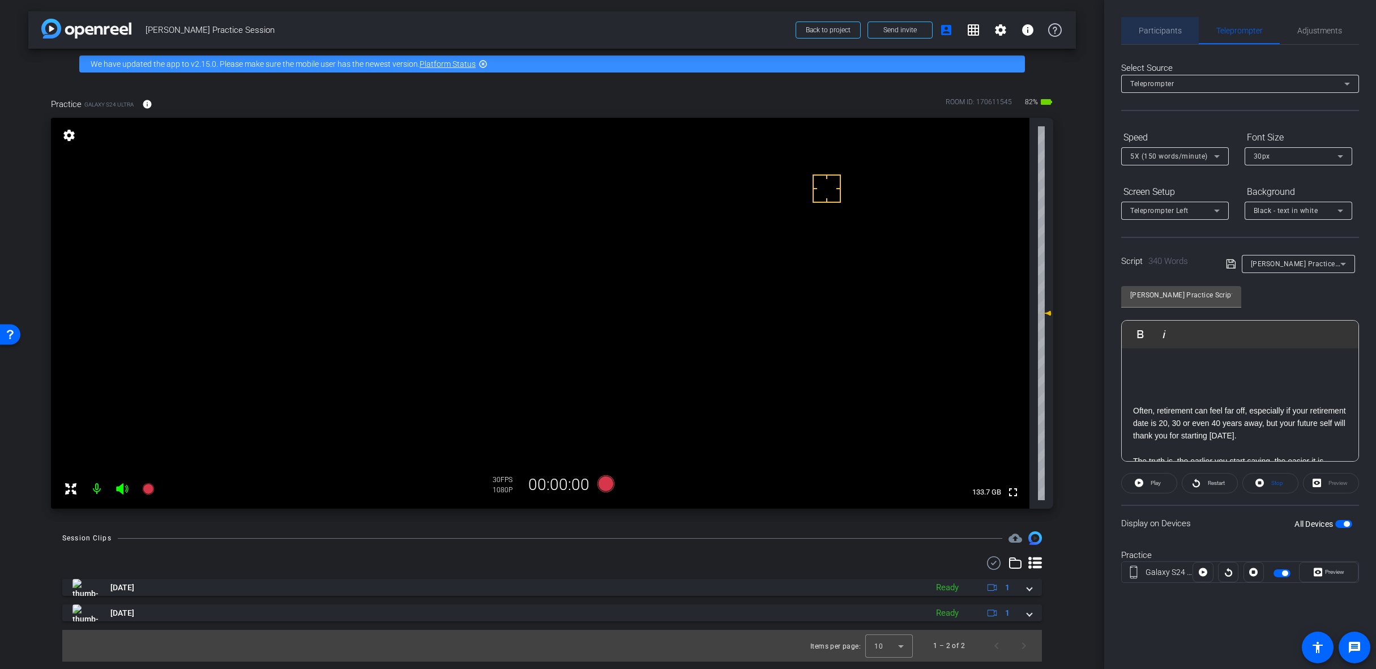
click at [1168, 32] on span "Participants" at bounding box center [1160, 31] width 43 height 8
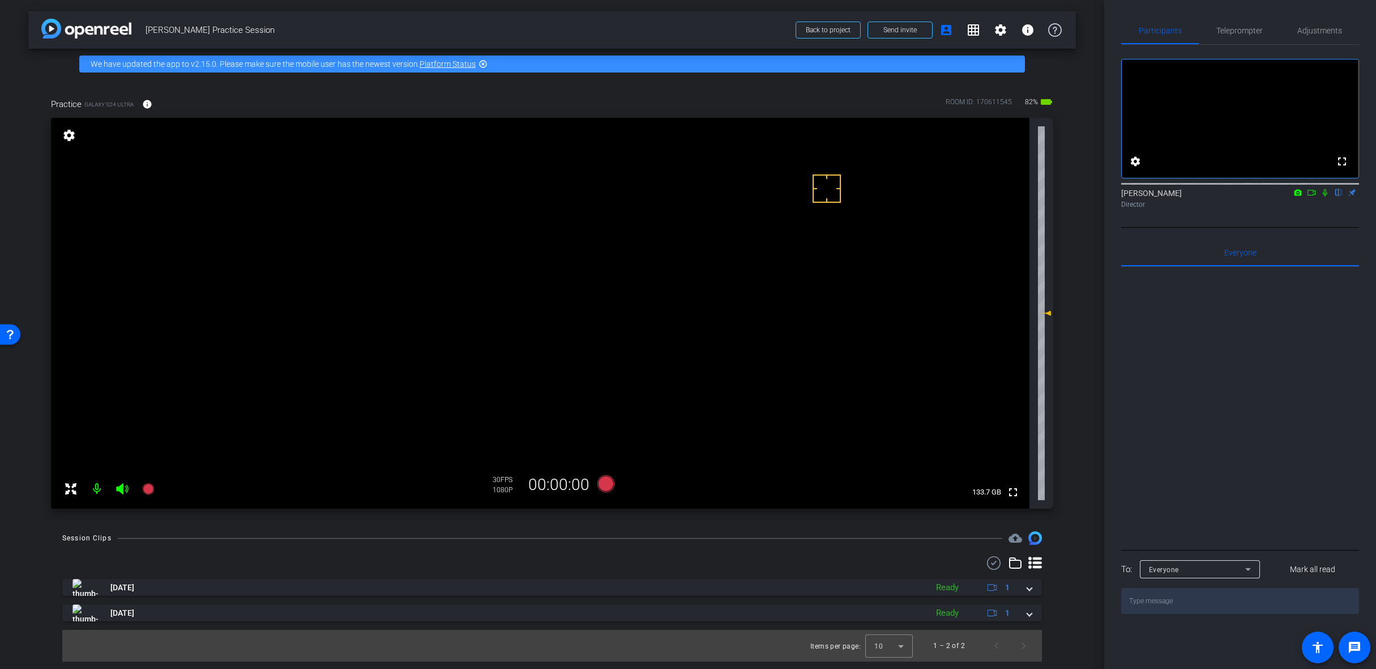
click at [1312, 196] on icon at bounding box center [1311, 193] width 9 height 8
click at [1233, 41] on span "Teleprompter" at bounding box center [1239, 30] width 46 height 27
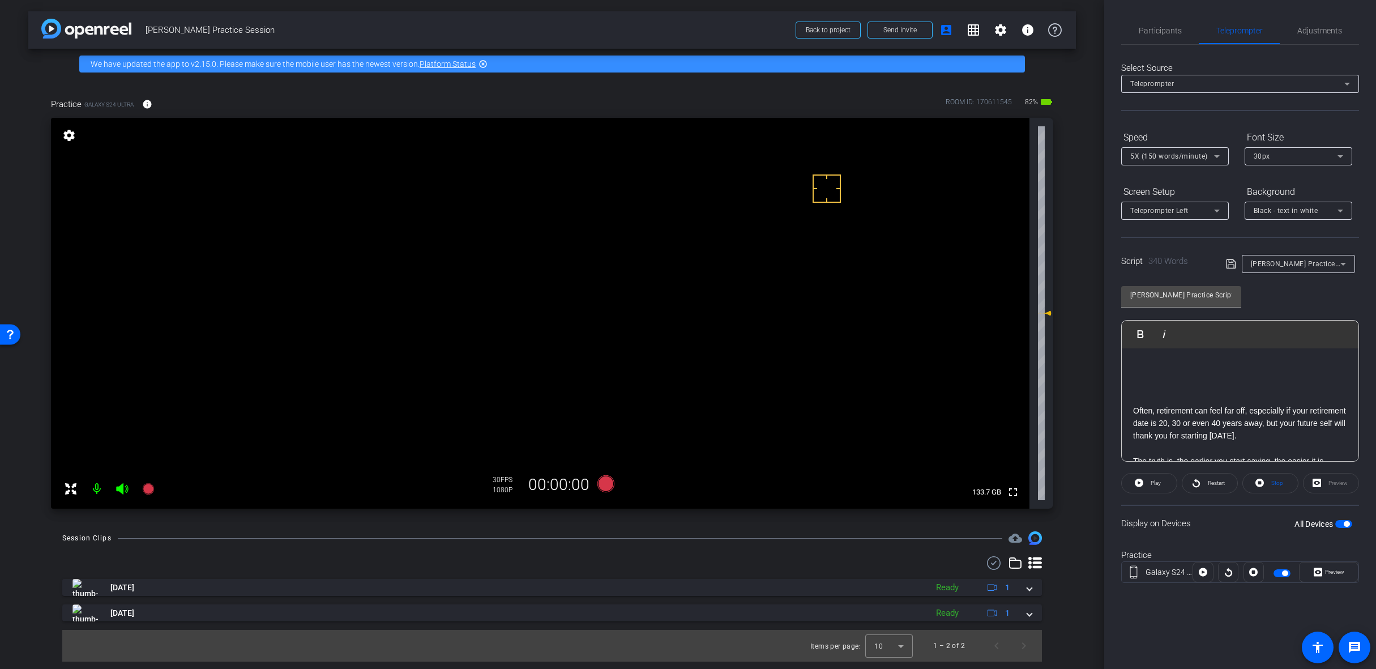
click at [1344, 523] on span "button" at bounding box center [1347, 524] width 6 height 6
click at [1344, 523] on span "button" at bounding box center [1343, 524] width 17 height 8
click at [1285, 572] on span "button" at bounding box center [1285, 573] width 6 height 6
click at [1280, 572] on span "button" at bounding box center [1281, 573] width 17 height 8
click at [1336, 575] on span "Preview" at bounding box center [1333, 572] width 22 height 16
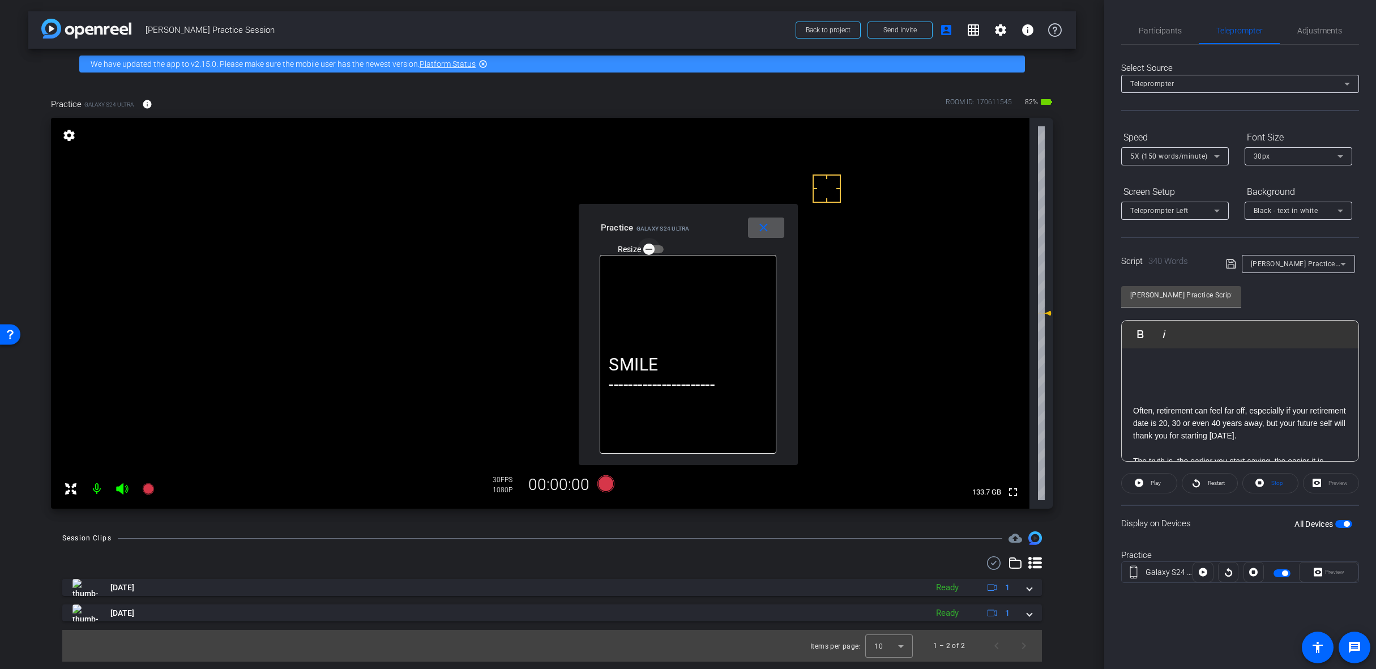
click at [657, 252] on span "button" at bounding box center [649, 249] width 23 height 23
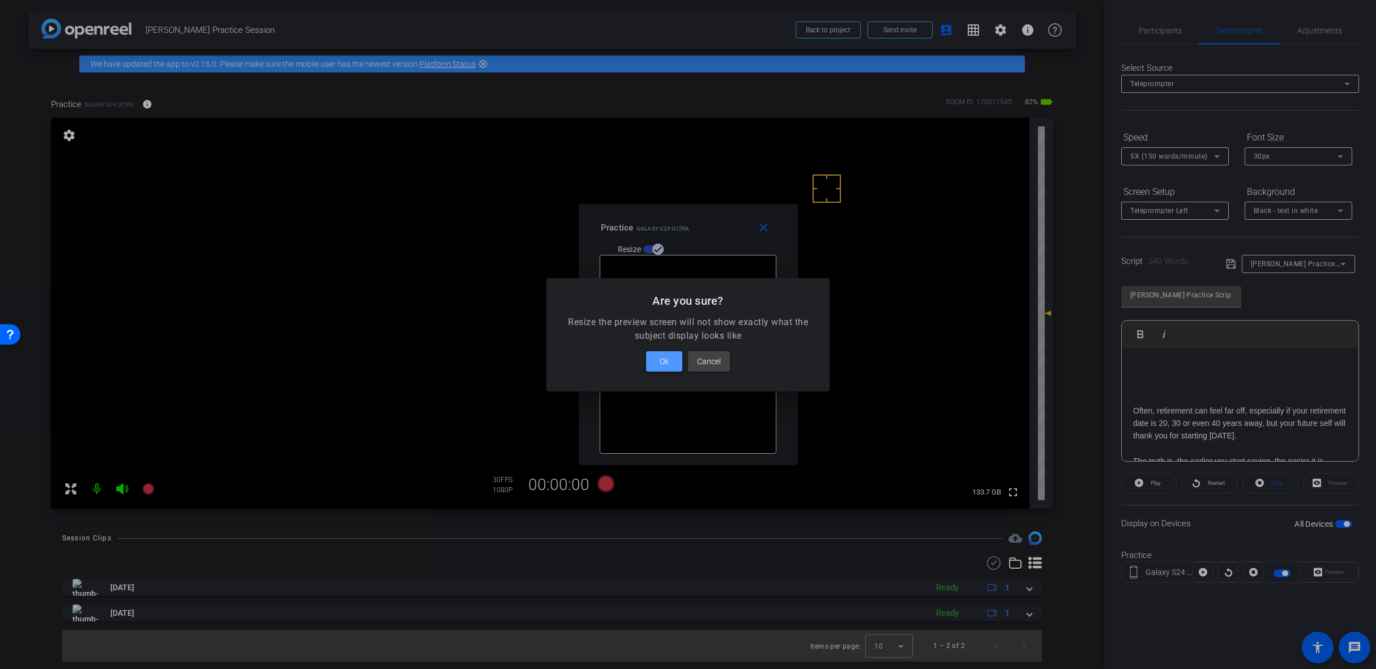
click at [673, 357] on span at bounding box center [664, 361] width 36 height 27
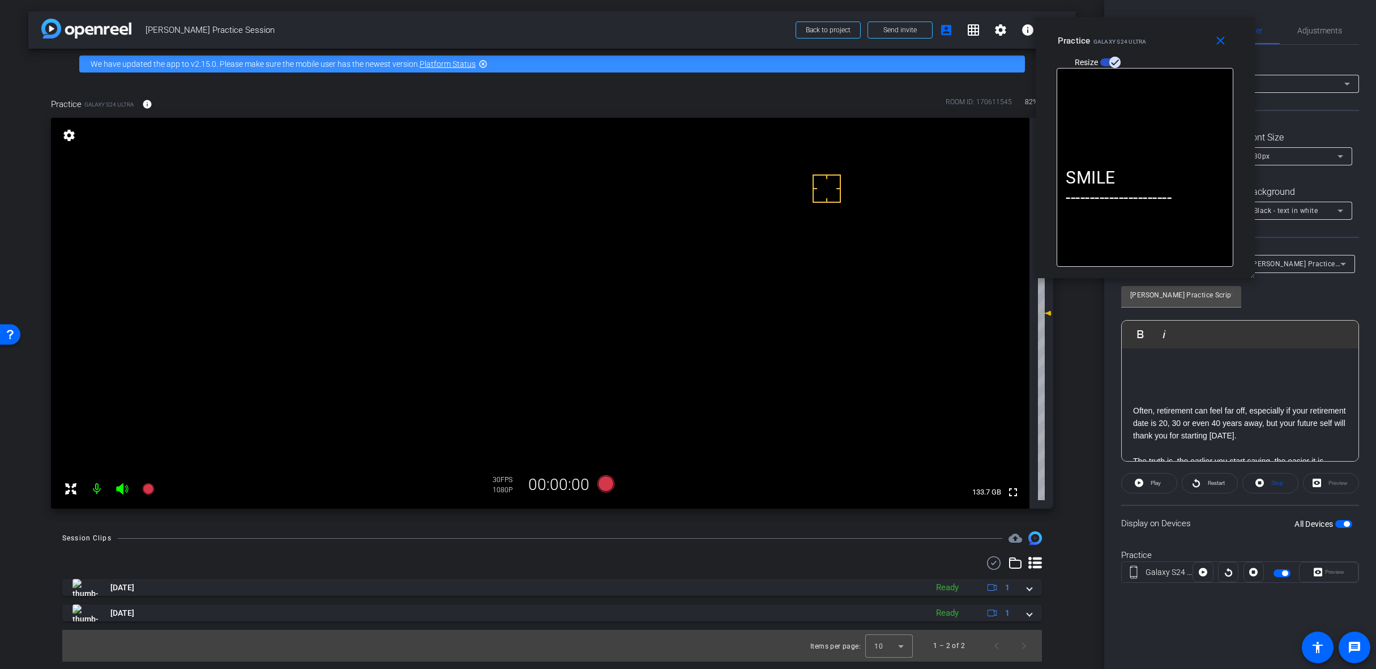
drag, startPoint x: 709, startPoint y: 231, endPoint x: 1169, endPoint y: 147, distance: 467.3
click at [1164, 44] on div "Practice Galaxy S24 Ultra Resize" at bounding box center [1149, 51] width 183 height 40
click at [1145, 485] on span at bounding box center [1149, 482] width 55 height 27
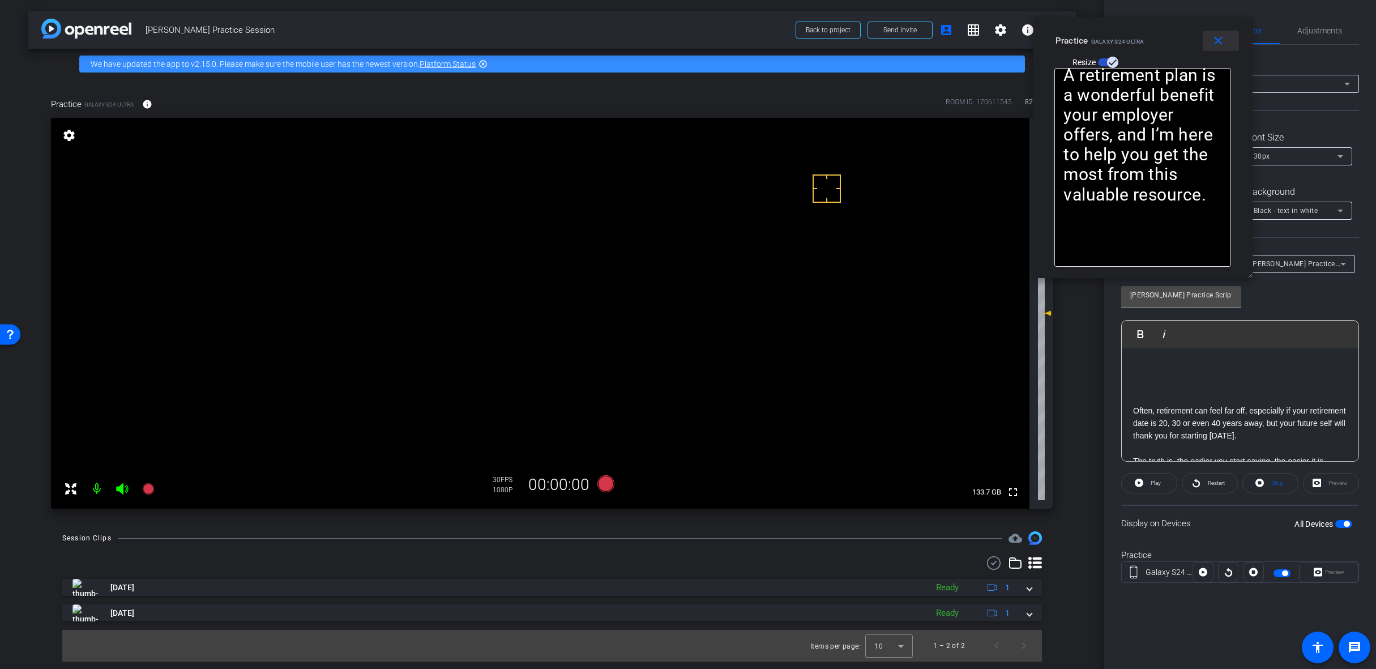
click at [1213, 44] on mat-icon "close" at bounding box center [1218, 41] width 14 height 14
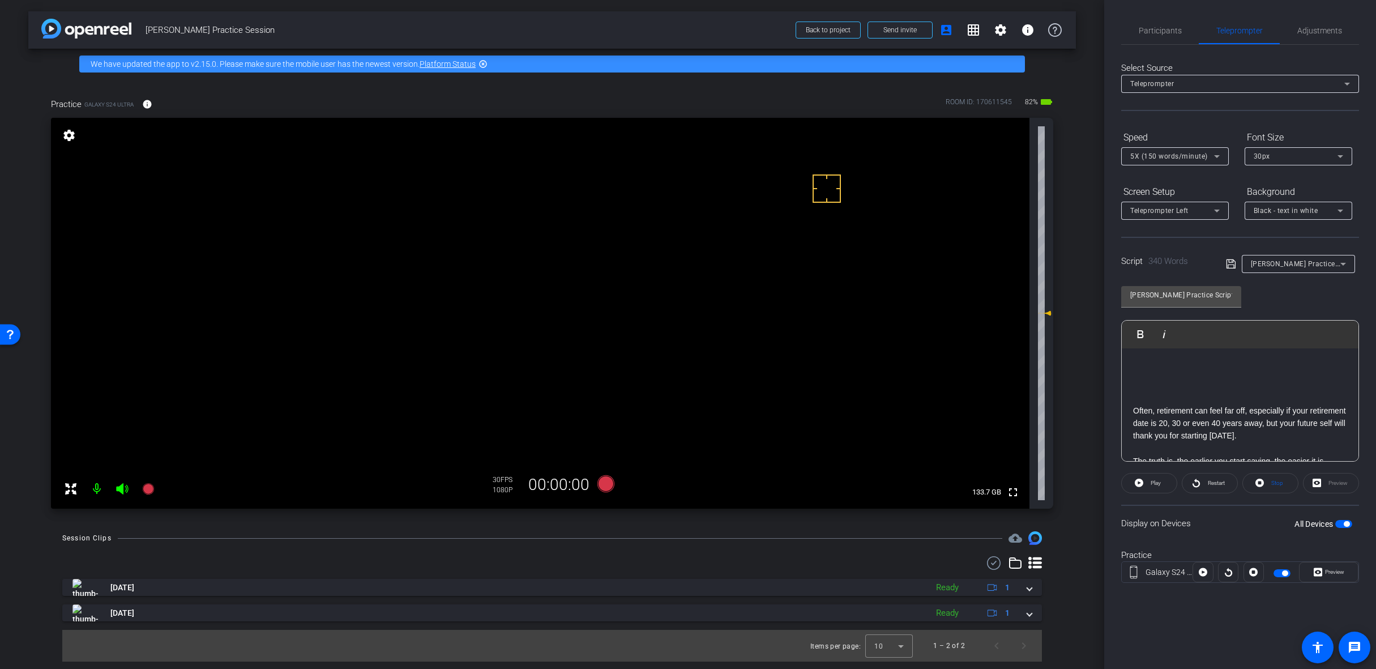
click at [1283, 570] on span "button" at bounding box center [1285, 573] width 6 height 6
click at [1283, 570] on span "button" at bounding box center [1281, 573] width 17 height 8
click at [1206, 574] on icon at bounding box center [1203, 572] width 8 height 8
click at [1335, 578] on span "Preview" at bounding box center [1333, 572] width 22 height 16
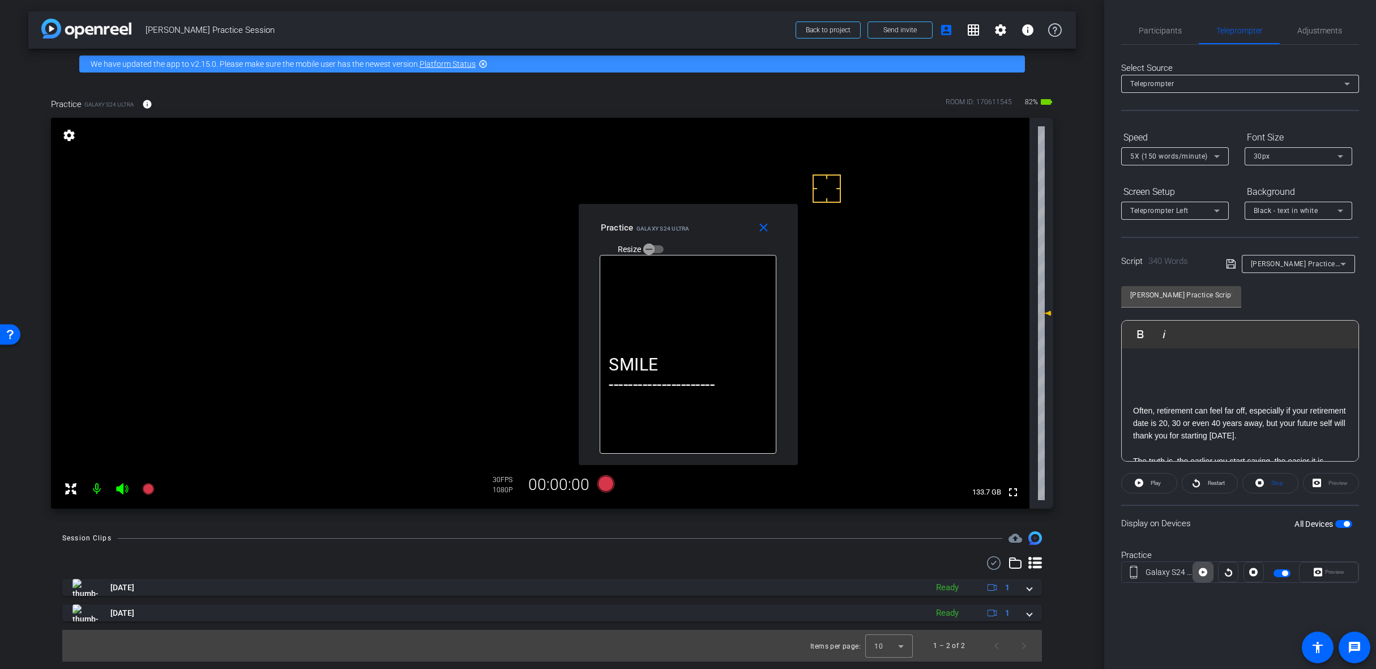
click at [1200, 573] on icon at bounding box center [1203, 572] width 8 height 8
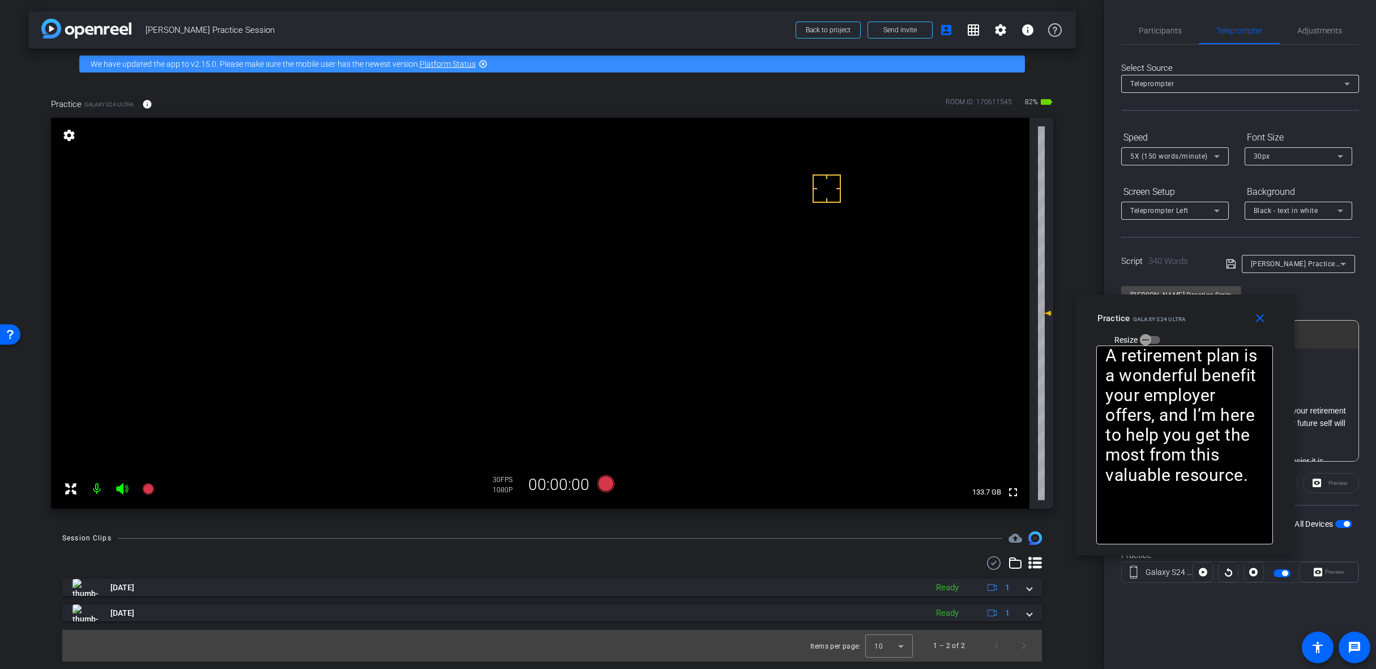
drag, startPoint x: 727, startPoint y: 237, endPoint x: 1224, endPoint y: 327, distance: 504.8
click at [1224, 327] on div "Practice Galaxy S24 Ultra Resize" at bounding box center [1188, 328] width 183 height 40
click at [1271, 327] on span at bounding box center [1263, 318] width 36 height 27
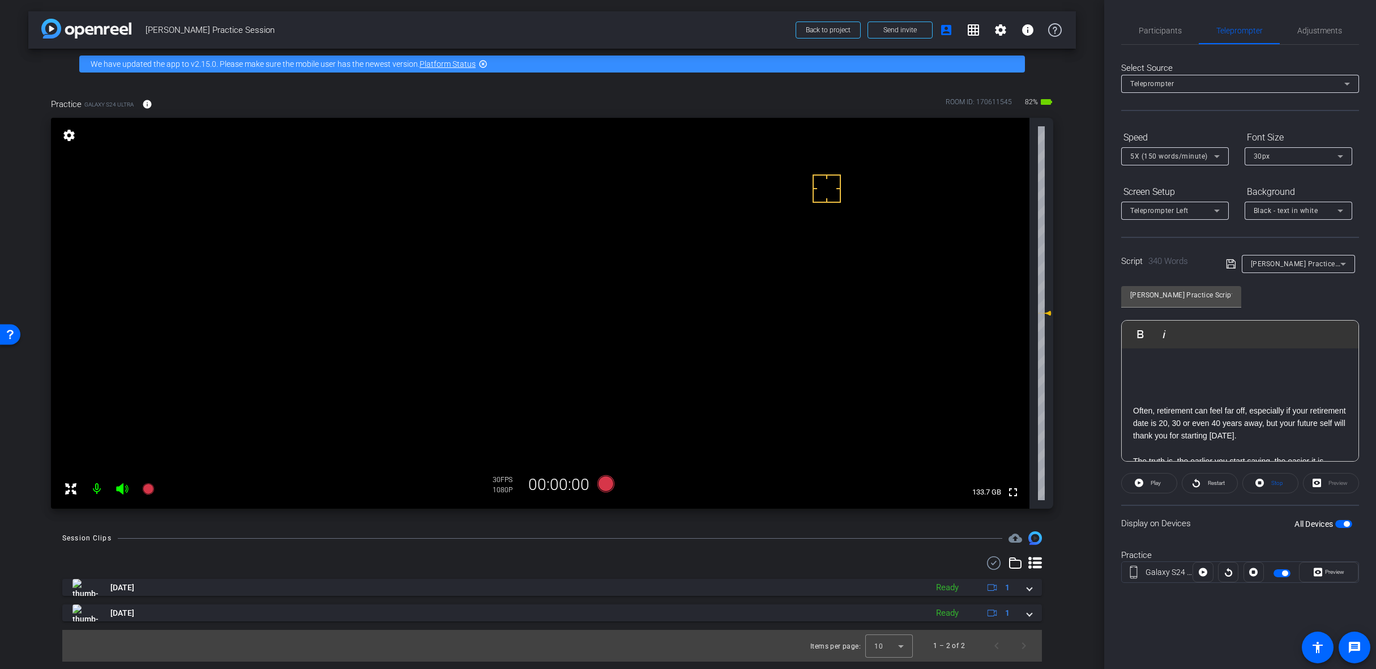
click at [1269, 300] on div "Nancy Practice Script Play Play from this location Play Selected Play and displ…" at bounding box center [1240, 369] width 238 height 184
click at [1284, 575] on span "button" at bounding box center [1285, 573] width 6 height 6
click at [1280, 573] on span "button" at bounding box center [1281, 573] width 17 height 8
click at [1346, 478] on div "Preview" at bounding box center [1331, 483] width 56 height 20
click at [1140, 473] on span at bounding box center [1149, 482] width 55 height 27
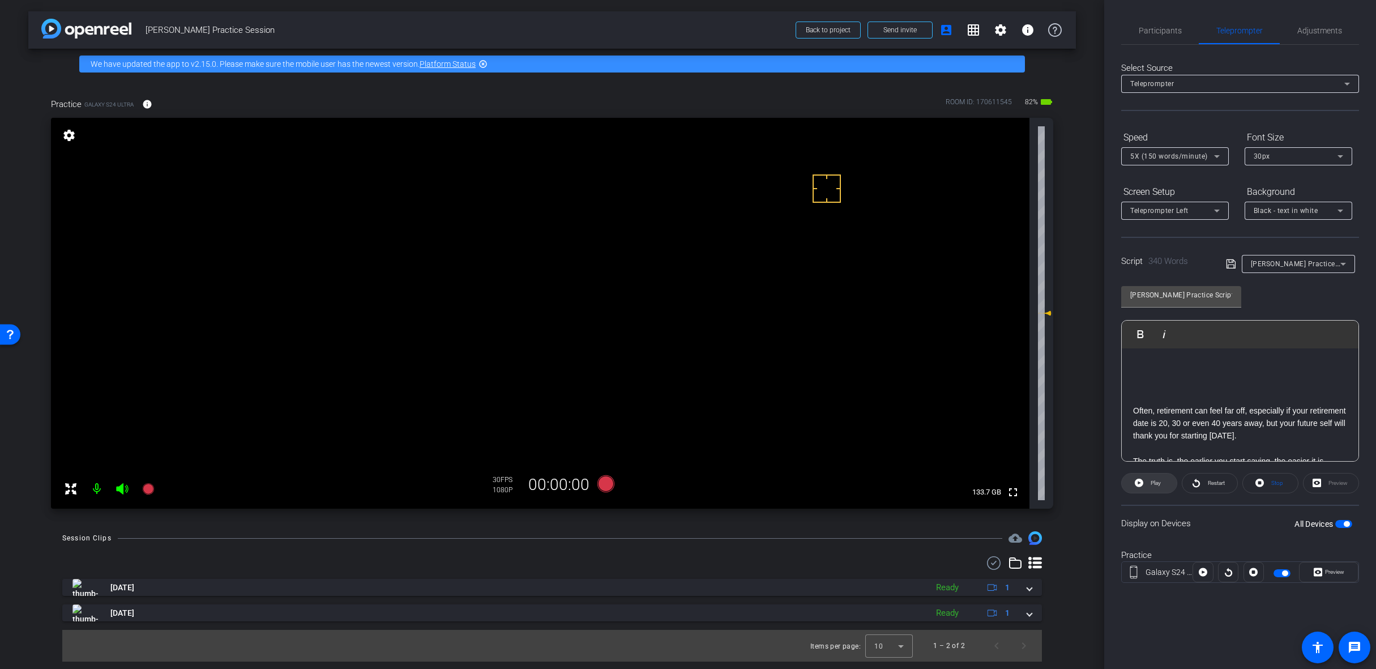
click at [1148, 484] on span "Play" at bounding box center [1154, 483] width 13 height 16
click at [1147, 482] on span at bounding box center [1149, 482] width 55 height 27
click at [1331, 572] on span "Preview" at bounding box center [1334, 571] width 19 height 6
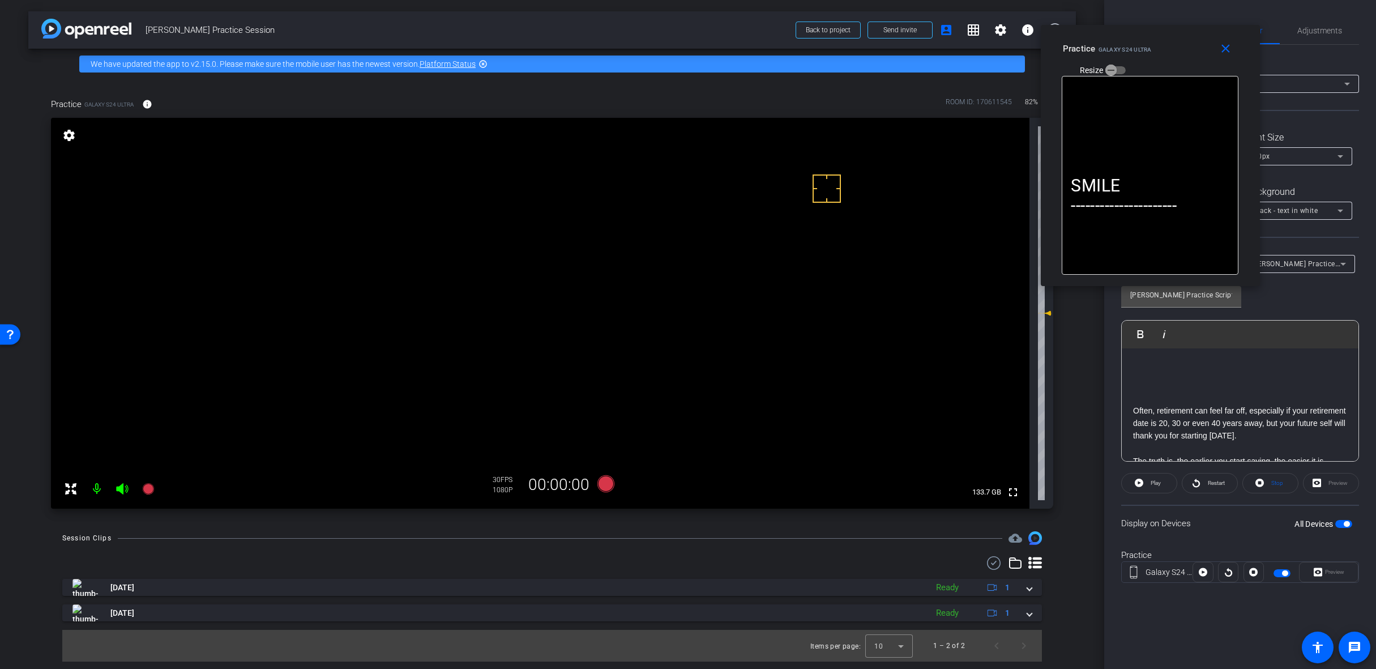
drag, startPoint x: 716, startPoint y: 221, endPoint x: 1171, endPoint y: 117, distance: 467.1
click at [1177, 45] on div "Practice Galaxy S24 Ultra Resize" at bounding box center [1154, 59] width 183 height 40
click at [1131, 484] on span at bounding box center [1149, 482] width 55 height 27
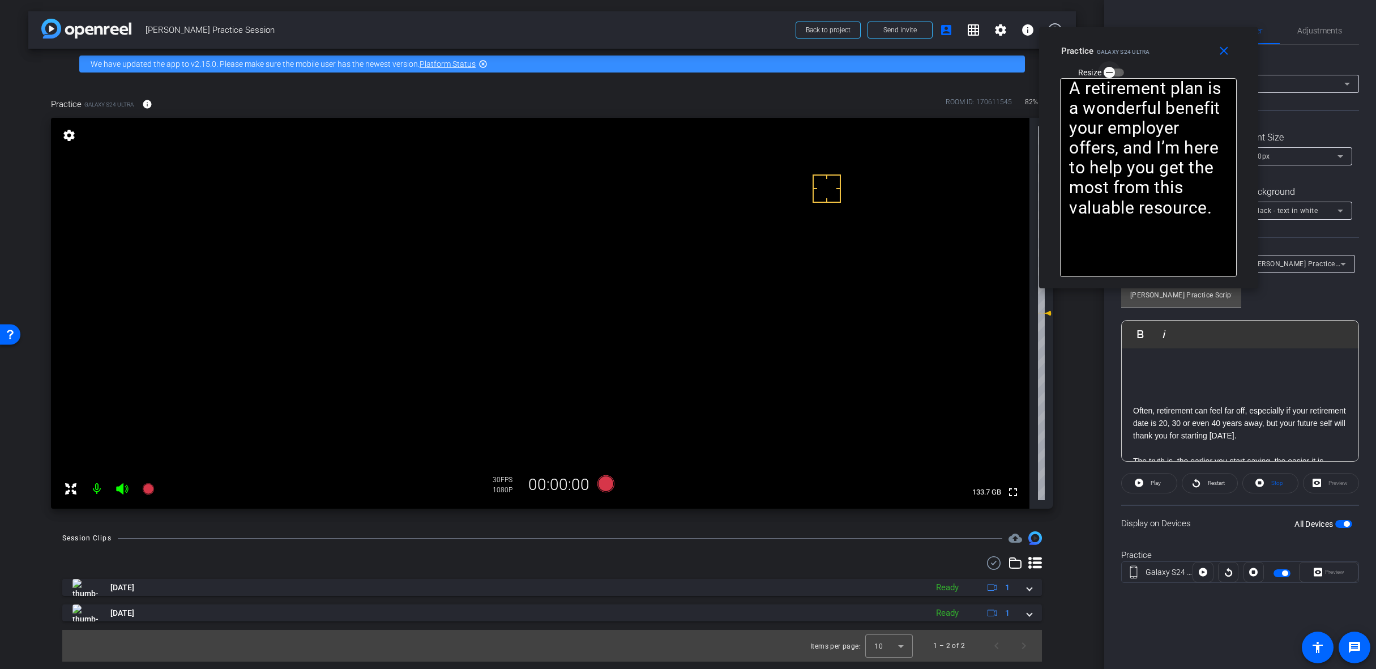
click at [1113, 72] on icon "button" at bounding box center [1109, 72] width 10 height 10
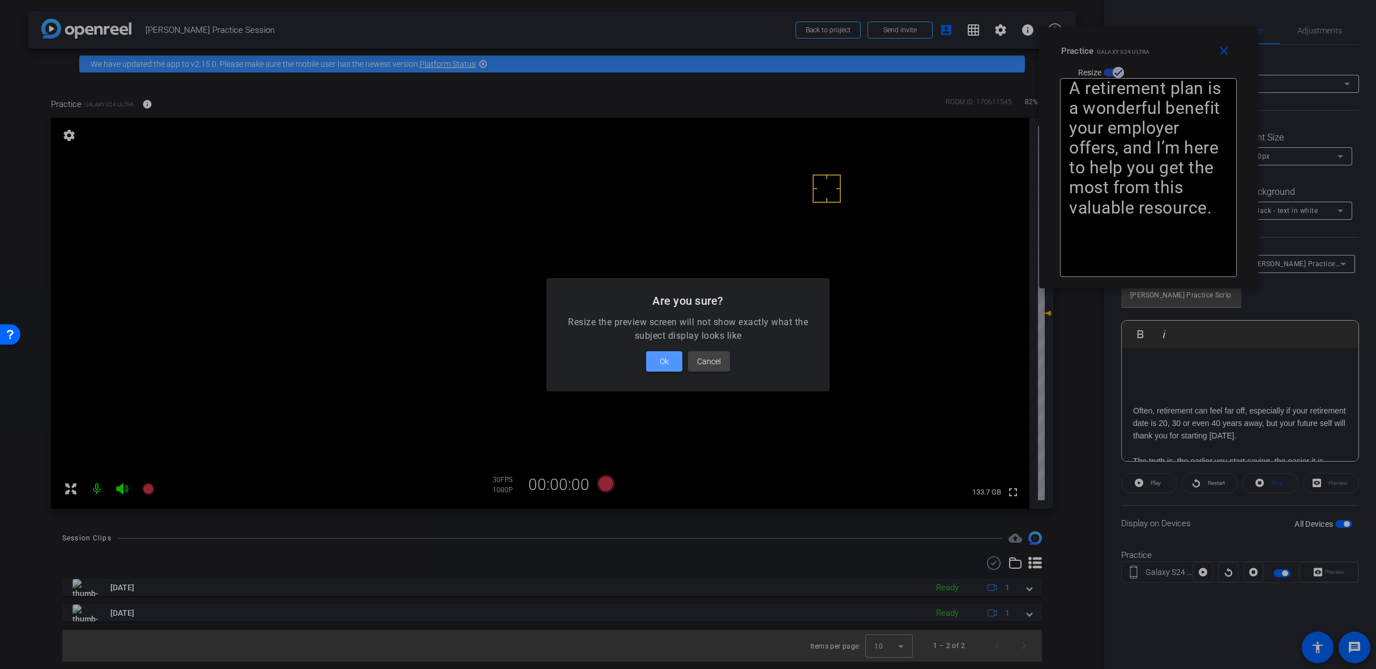
click at [667, 365] on span "Ok" at bounding box center [664, 361] width 9 height 14
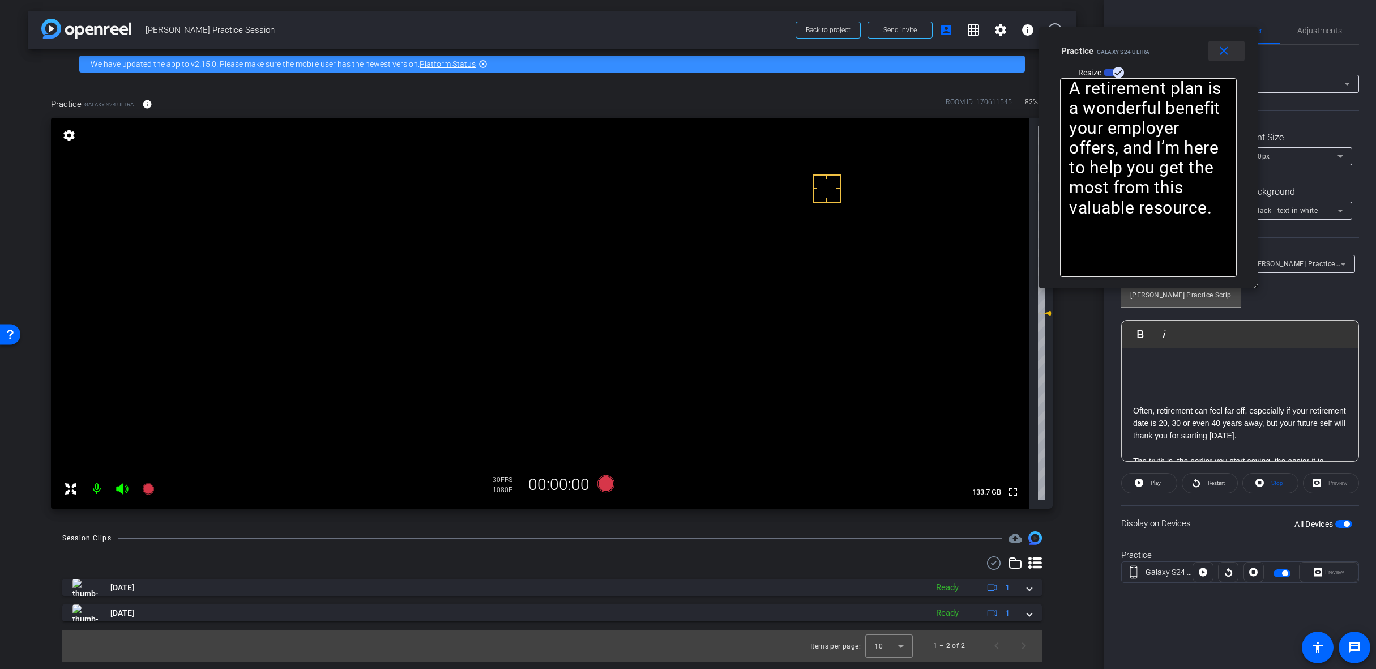
click at [1224, 51] on mat-icon "close" at bounding box center [1224, 51] width 14 height 14
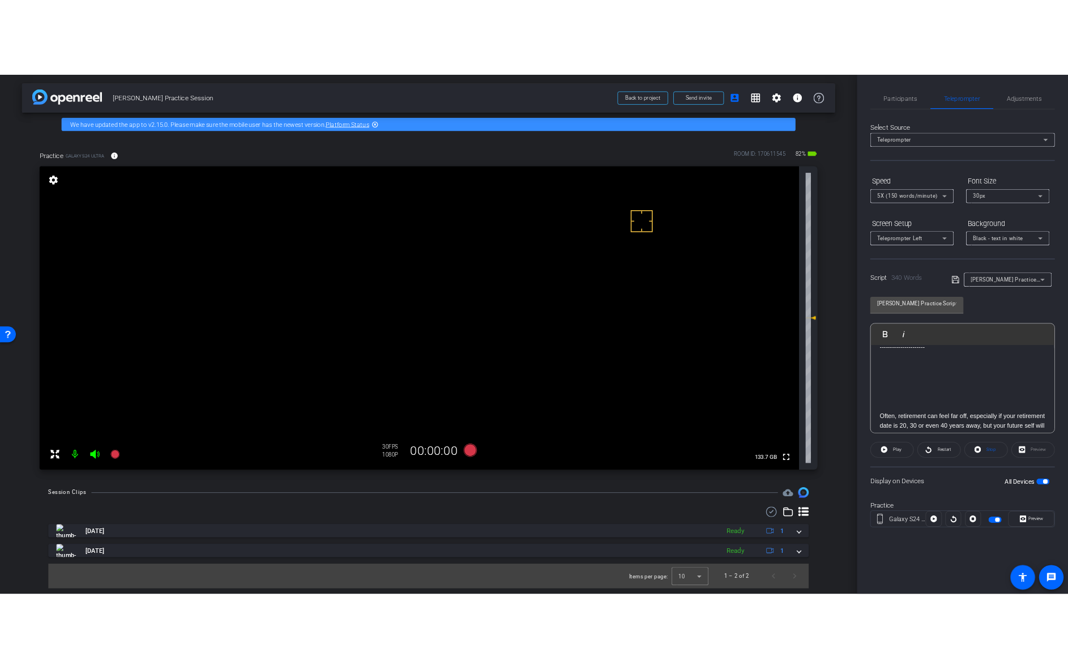
scroll to position [0, 0]
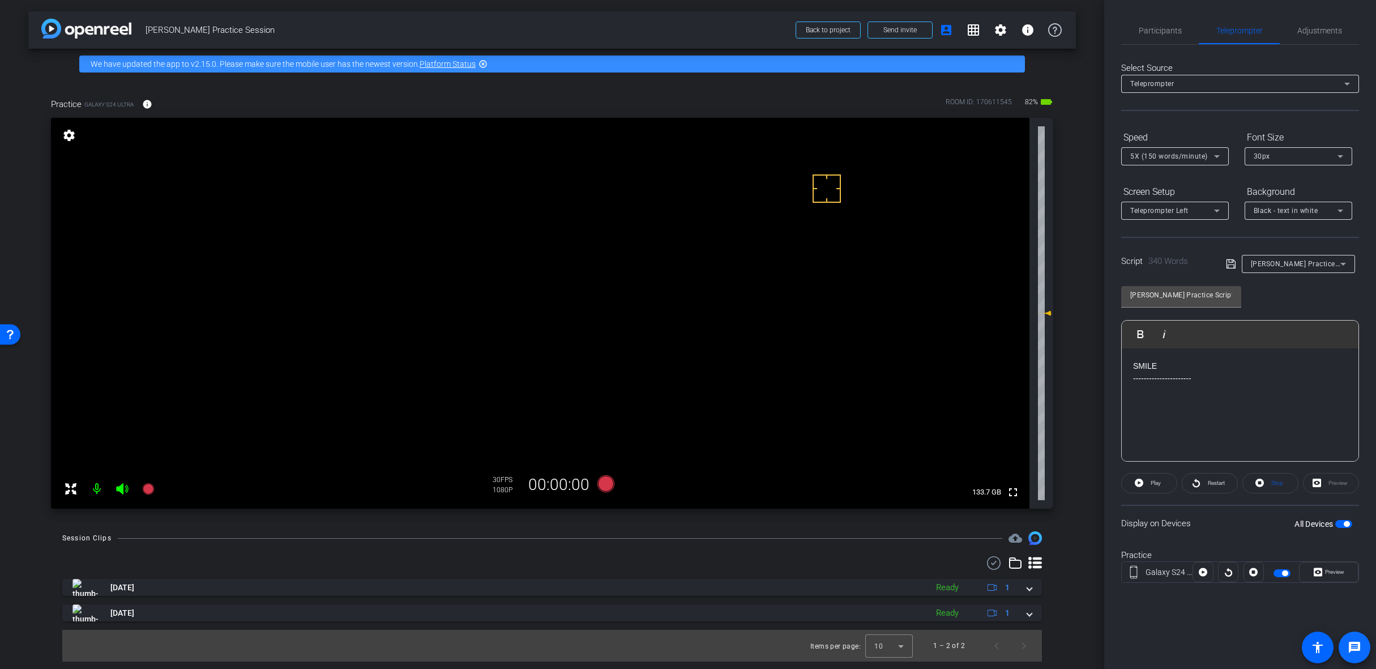
click at [1348, 648] on mat-icon "message" at bounding box center [1355, 647] width 14 height 14
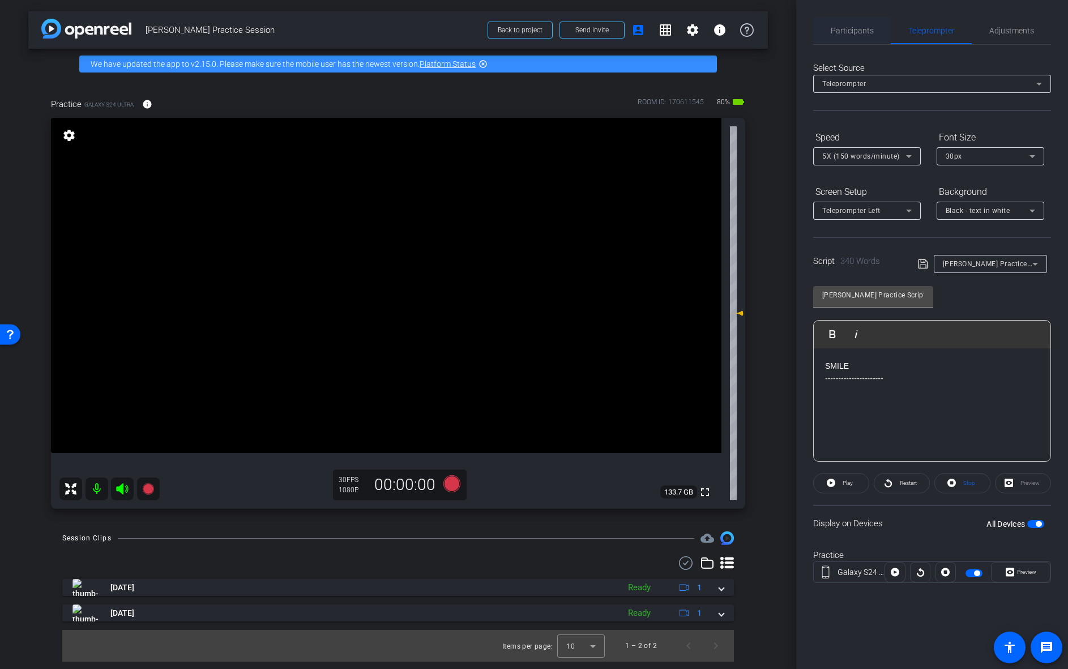
click at [850, 19] on span "Participants" at bounding box center [852, 30] width 43 height 27
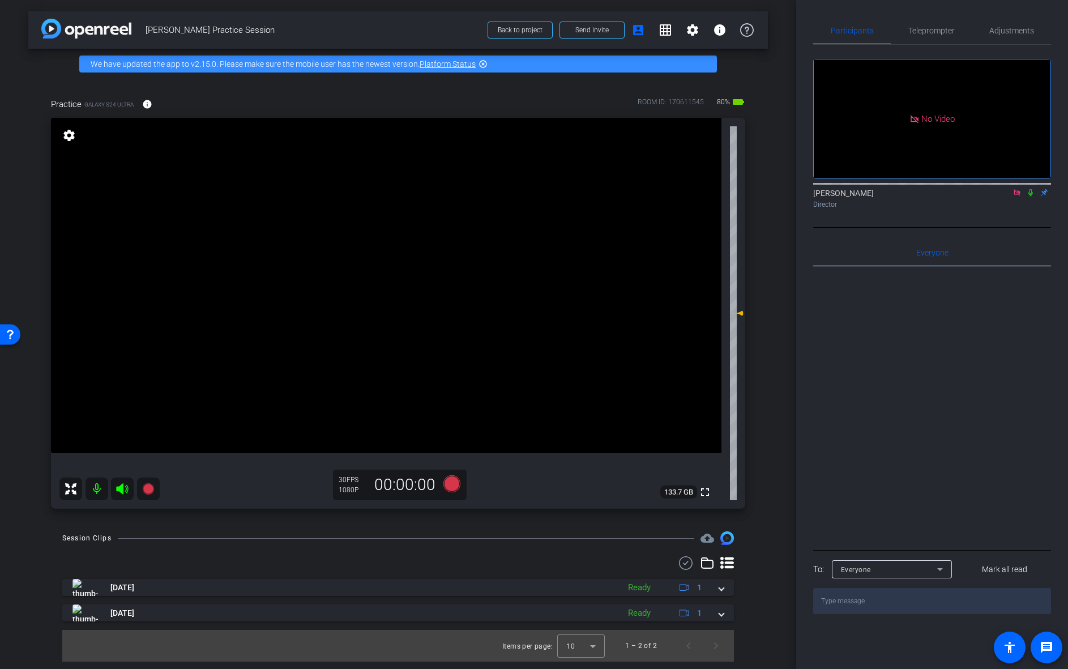
click at [1012, 187] on mat-icon at bounding box center [1017, 192] width 14 height 10
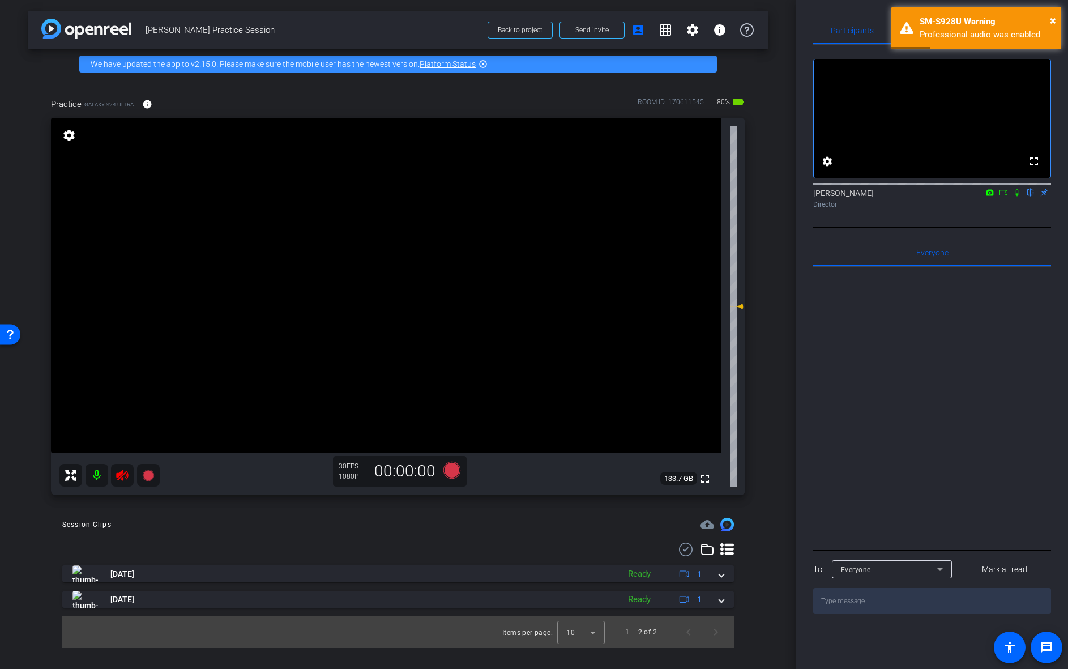
drag, startPoint x: 1010, startPoint y: 387, endPoint x: 1007, endPoint y: 367, distance: 20.0
click at [1011, 379] on div at bounding box center [932, 407] width 238 height 280
click at [1051, 19] on span "×" at bounding box center [1053, 21] width 6 height 14
click at [939, 29] on span "Teleprompter" at bounding box center [931, 31] width 46 height 8
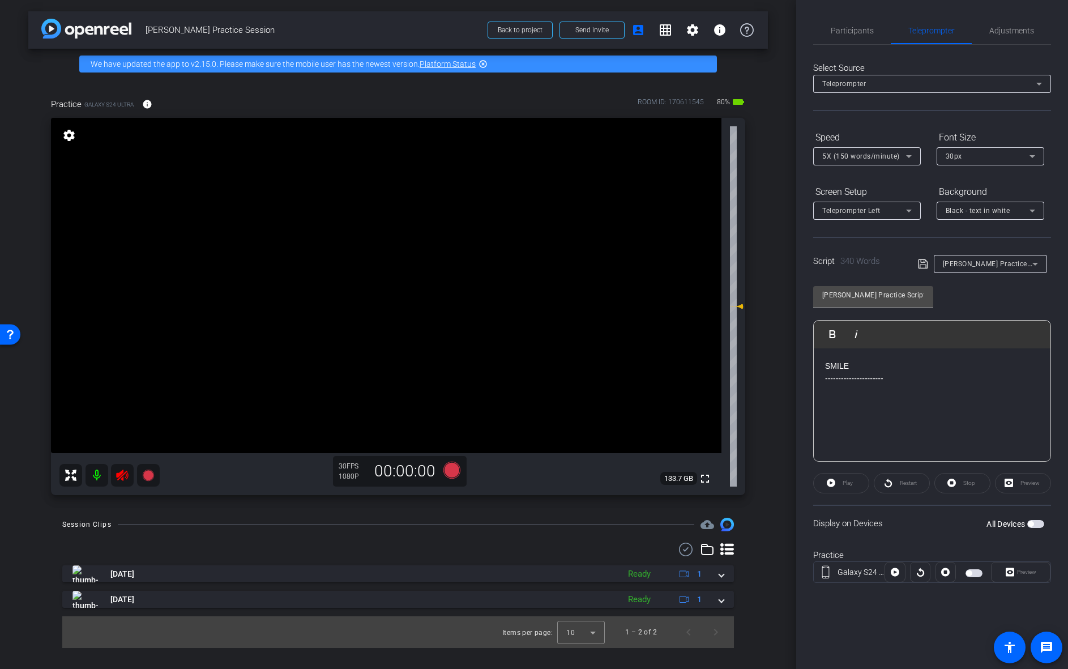
click at [1034, 522] on span "button" at bounding box center [1035, 524] width 17 height 8
click at [121, 476] on icon at bounding box center [123, 475] width 14 height 14
click at [866, 29] on span "Participants" at bounding box center [852, 31] width 43 height 8
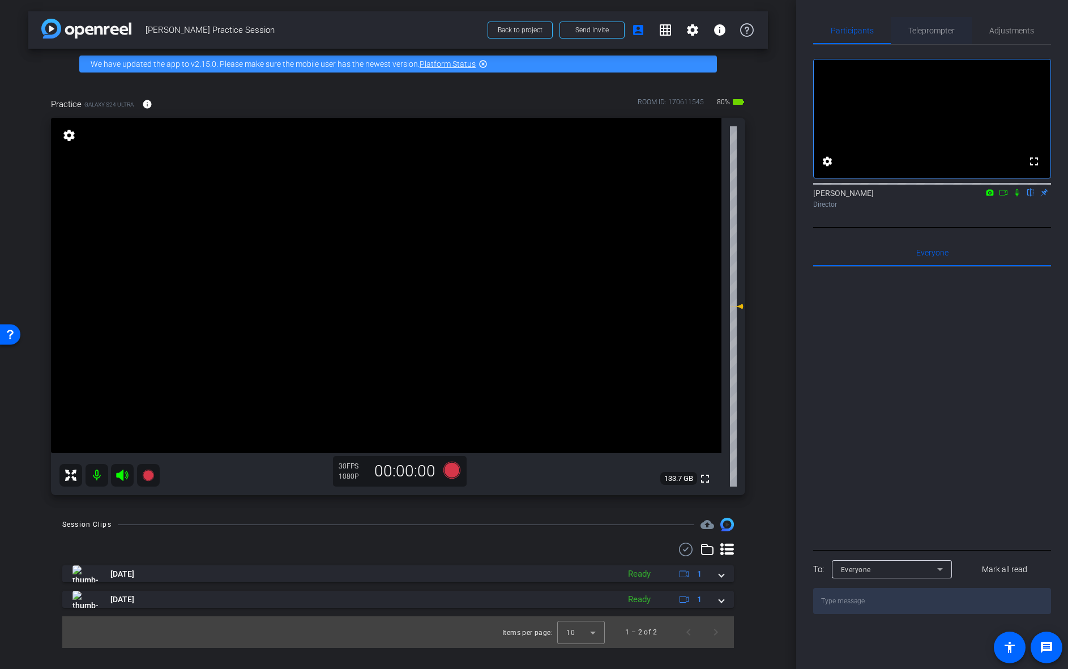
click at [916, 32] on span "Teleprompter" at bounding box center [931, 31] width 46 height 8
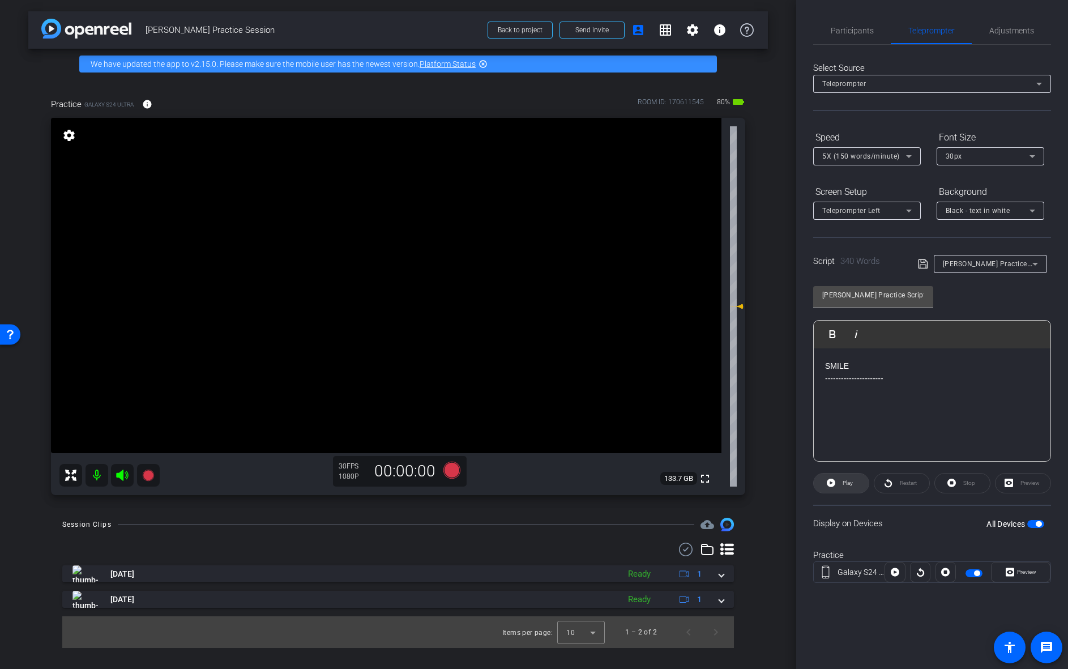
click at [845, 480] on span "Play" at bounding box center [848, 483] width 10 height 6
click at [955, 487] on icon at bounding box center [951, 483] width 8 height 14
click at [1044, 524] on span "button" at bounding box center [1035, 524] width 17 height 8
click at [1034, 524] on span "button" at bounding box center [1035, 524] width 17 height 8
click at [1018, 576] on span "Preview" at bounding box center [1025, 572] width 22 height 16
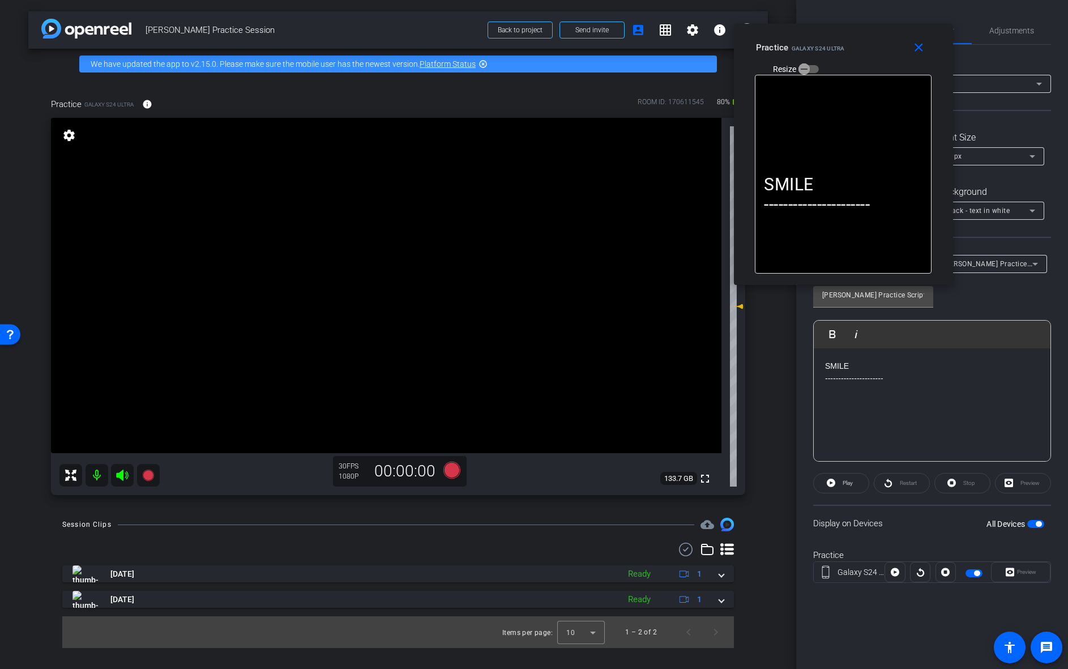
drag, startPoint x: 561, startPoint y: 249, endPoint x: 871, endPoint y: 69, distance: 358.2
click at [871, 69] on div "Practice Galaxy S24 Ultra Resize" at bounding box center [847, 57] width 183 height 40
click at [846, 486] on span "Play" at bounding box center [846, 483] width 13 height 16
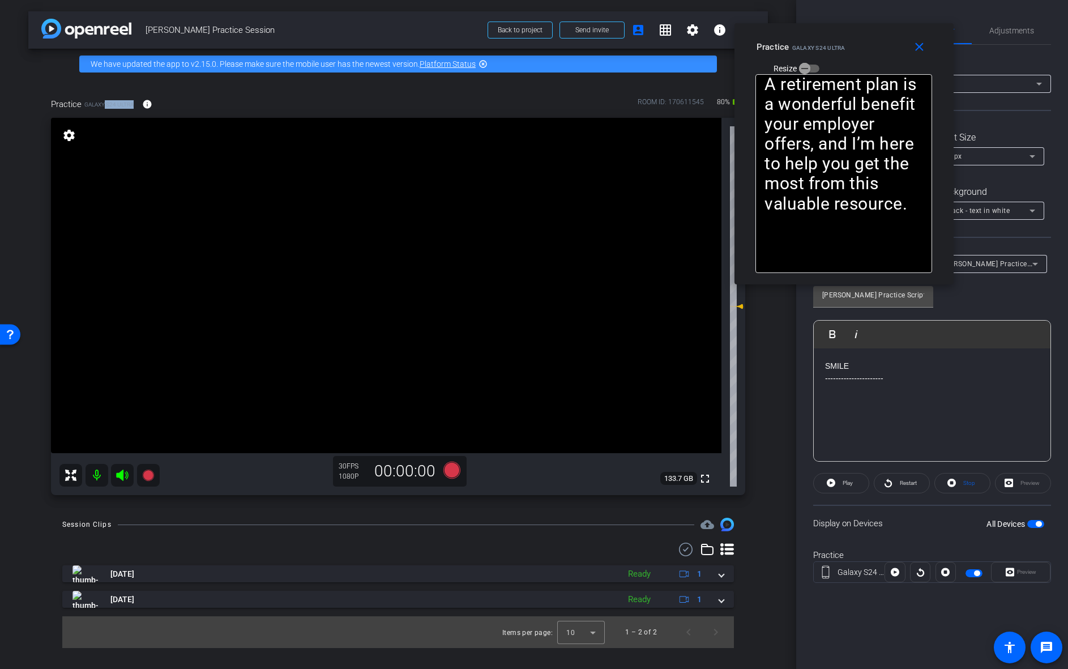
drag, startPoint x: 105, startPoint y: 103, endPoint x: 133, endPoint y: 103, distance: 27.7
click at [133, 103] on span "Galaxy S24 Ultra" at bounding box center [108, 104] width 49 height 8
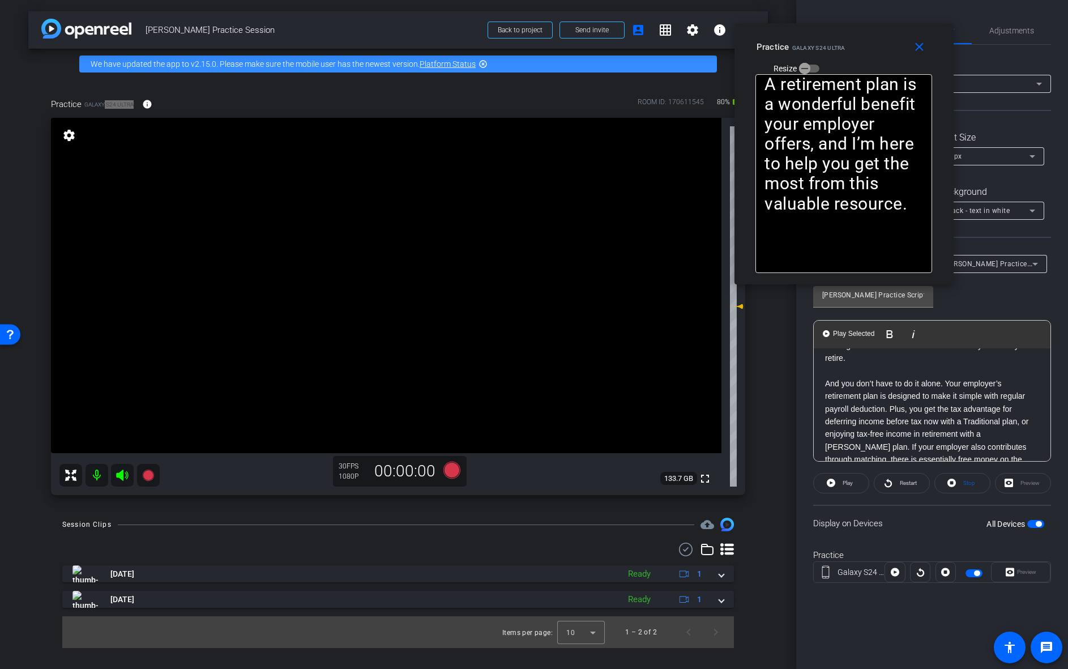
scroll to position [226, 0]
click at [844, 484] on span "Play" at bounding box center [848, 483] width 10 height 6
click at [839, 485] on span at bounding box center [841, 482] width 55 height 27
drag, startPoint x: 930, startPoint y: 49, endPoint x: 977, endPoint y: 85, distance: 59.7
click at [929, 49] on span at bounding box center [922, 46] width 36 height 27
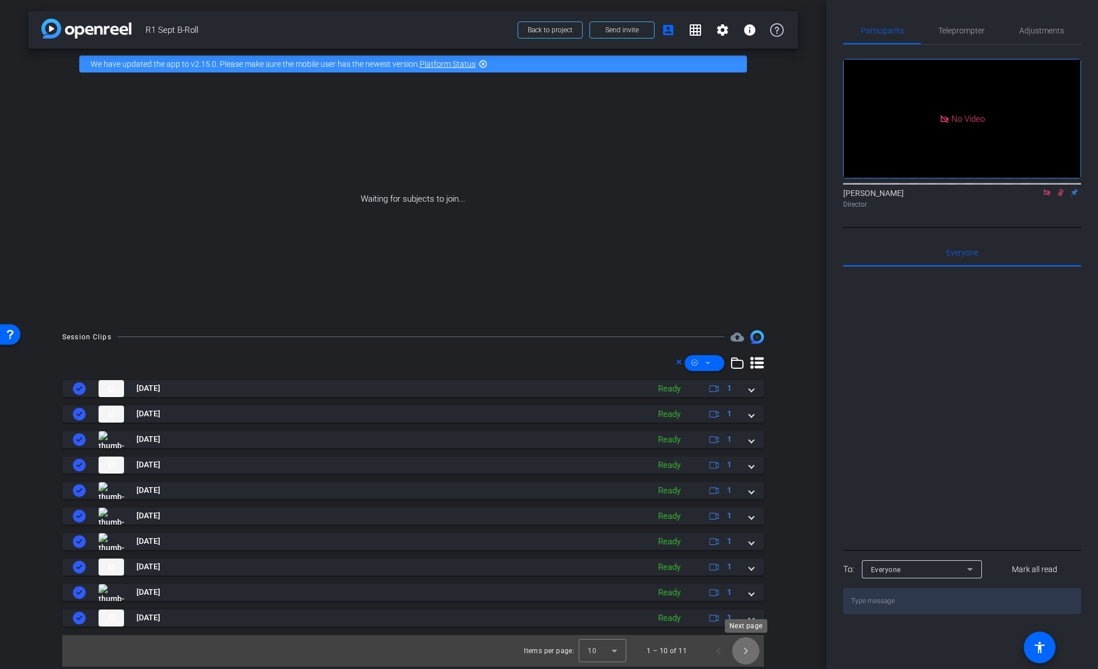
click at [746, 648] on span "Next page" at bounding box center [745, 650] width 27 height 27
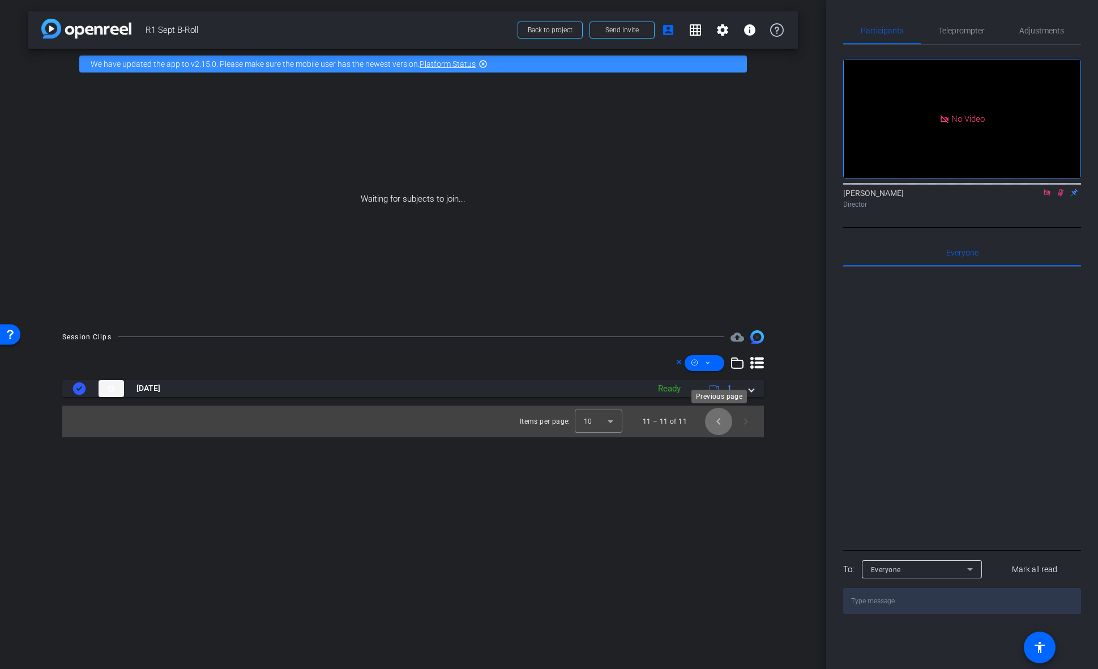
click at [717, 426] on span "Previous page" at bounding box center [718, 421] width 27 height 27
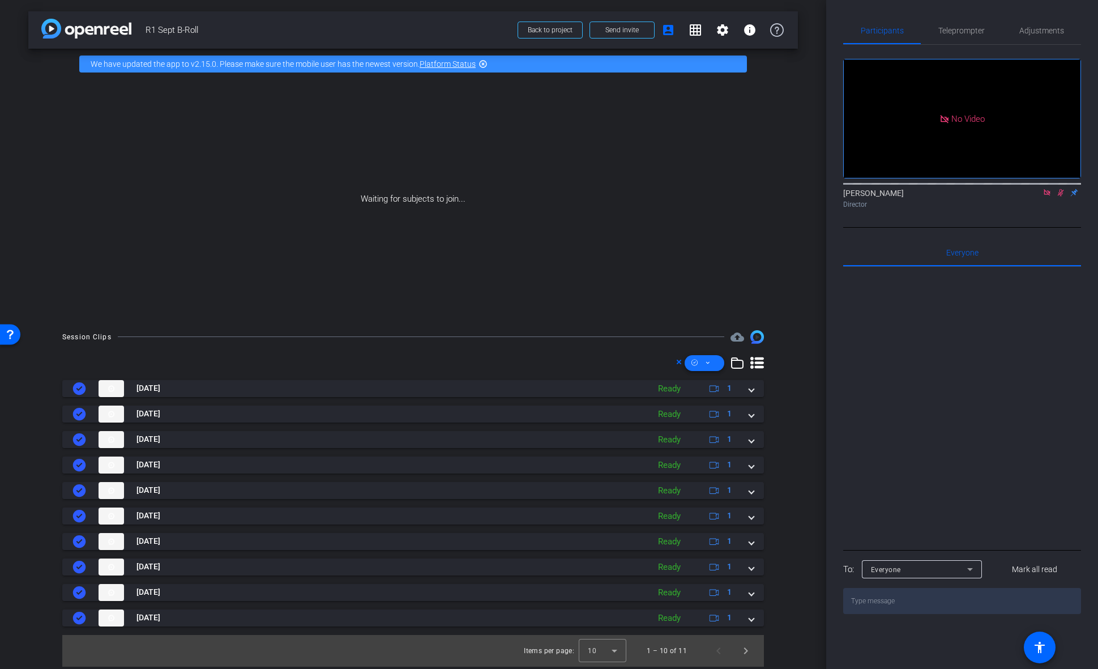
click at [711, 367] on span at bounding box center [705, 362] width 40 height 27
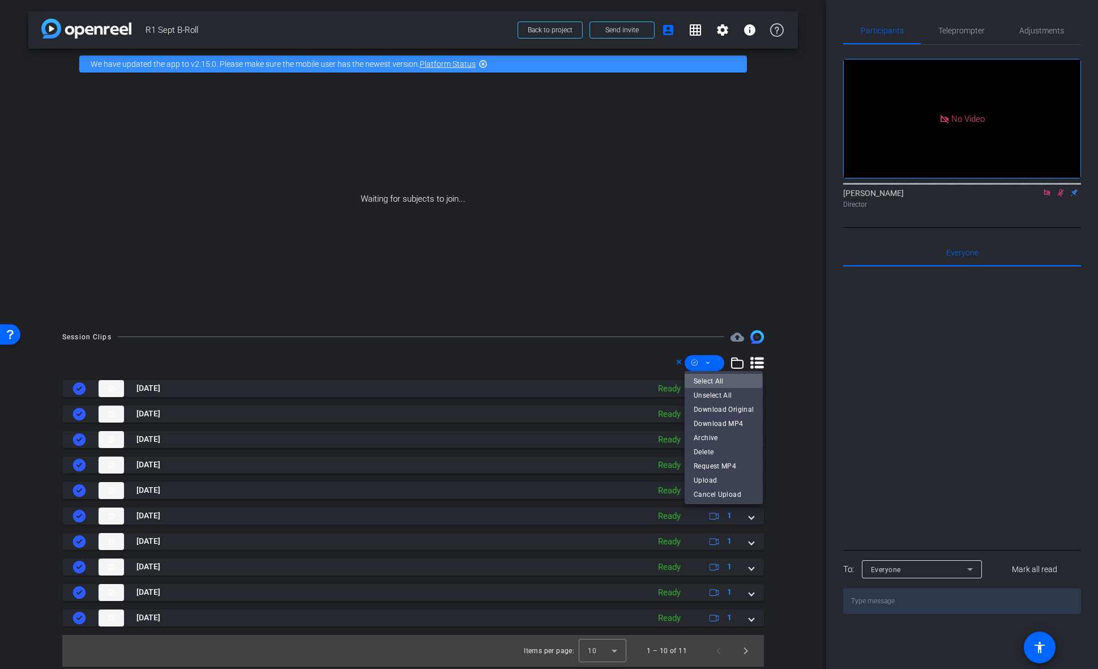
click at [720, 379] on span "Select All" at bounding box center [724, 381] width 60 height 14
click at [742, 429] on span "Download MP4" at bounding box center [724, 423] width 60 height 14
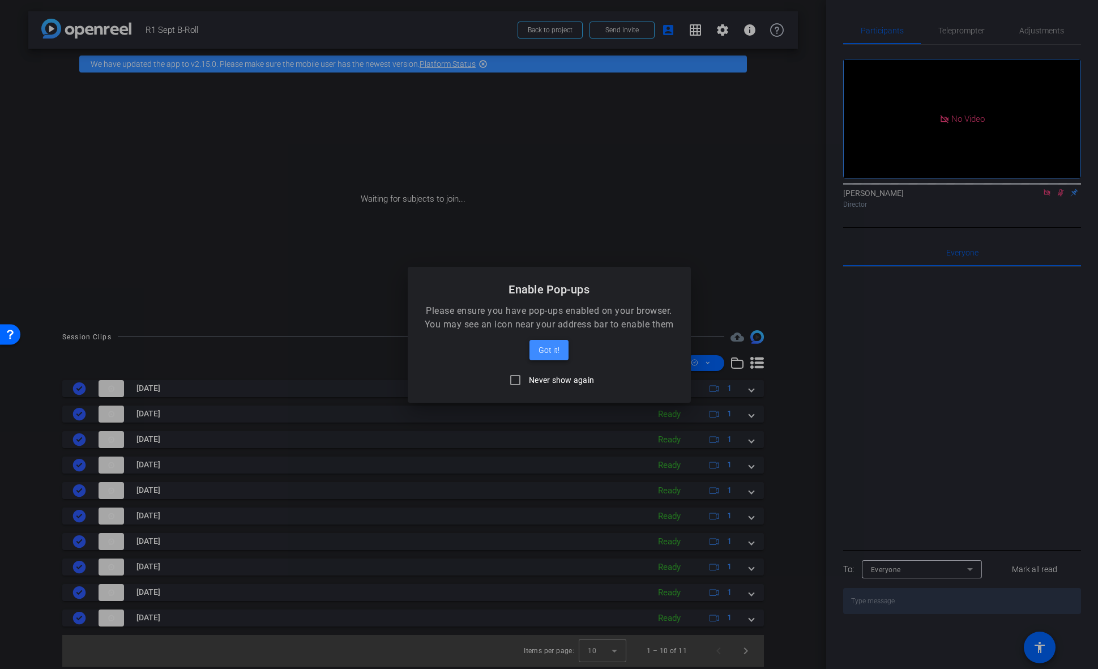
click at [558, 353] on span "Got it!" at bounding box center [548, 350] width 21 height 14
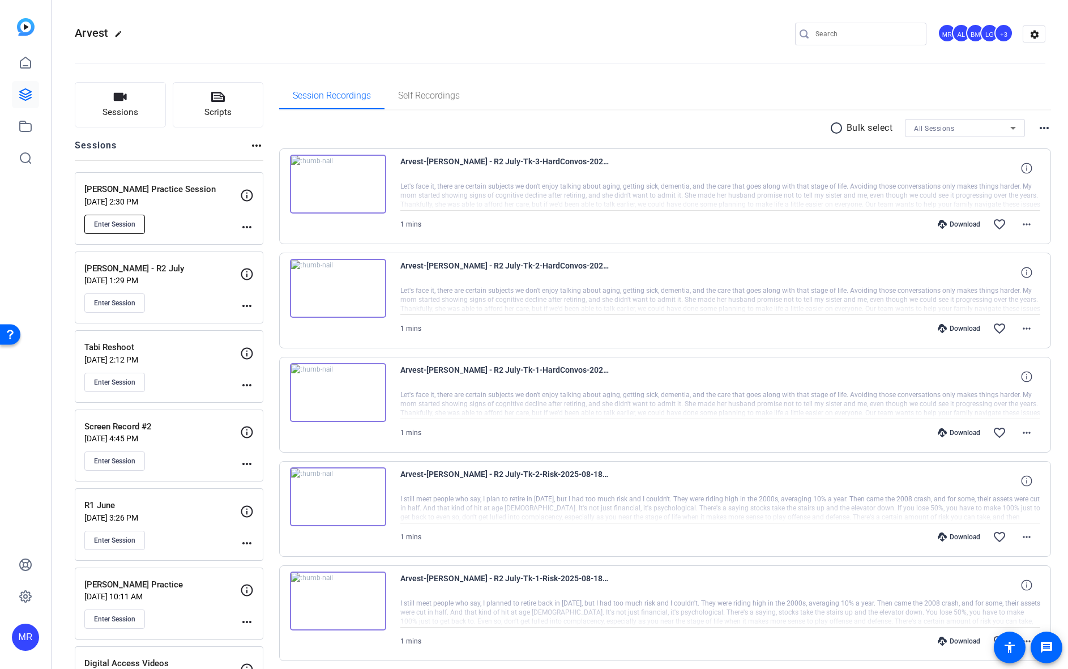
click at [121, 229] on button "Enter Session" at bounding box center [114, 224] width 61 height 19
click at [135, 100] on button "Sessions" at bounding box center [120, 104] width 91 height 45
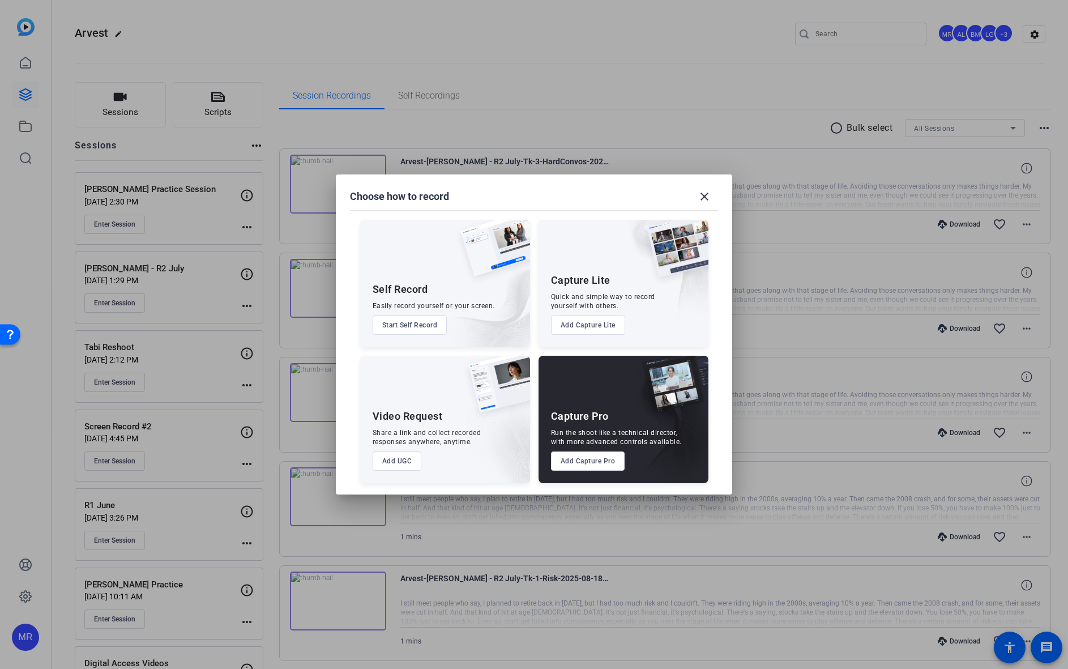
click at [589, 465] on button "Add Capture Pro" at bounding box center [588, 460] width 74 height 19
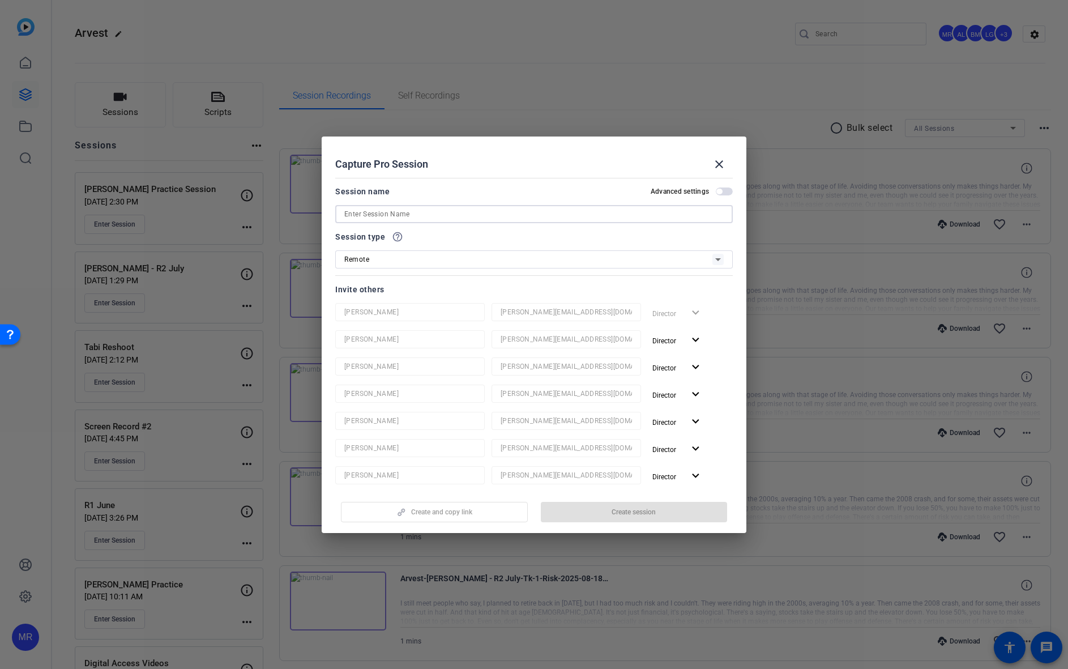
click at [412, 210] on input at bounding box center [533, 214] width 379 height 14
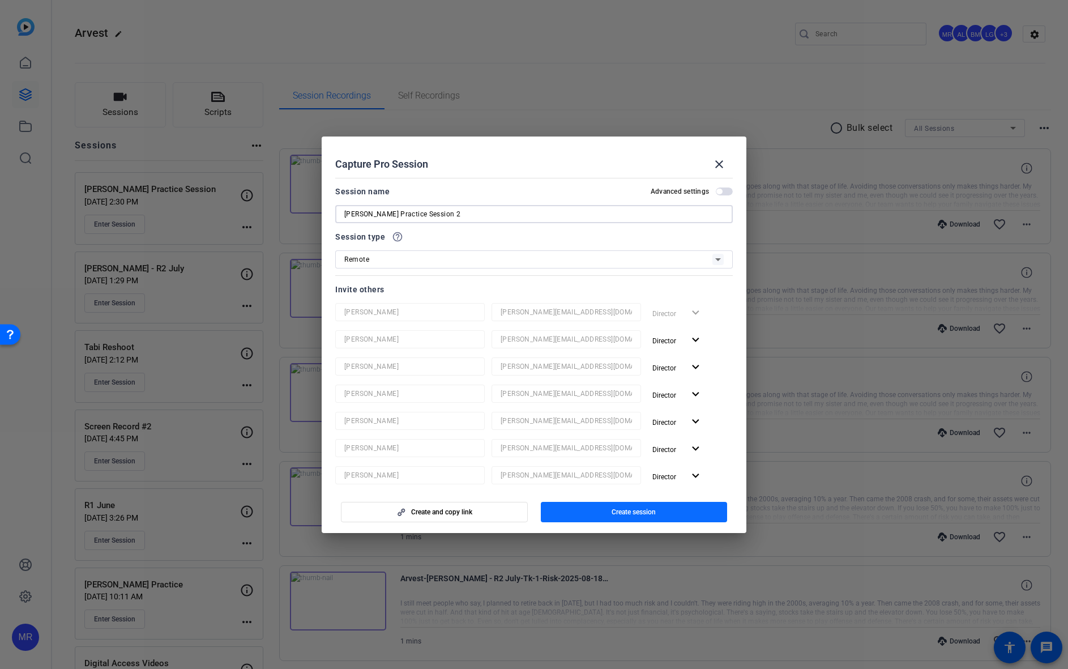
type input "[PERSON_NAME] Practice Session 2"
click at [619, 512] on span "Create session" at bounding box center [633, 511] width 44 height 9
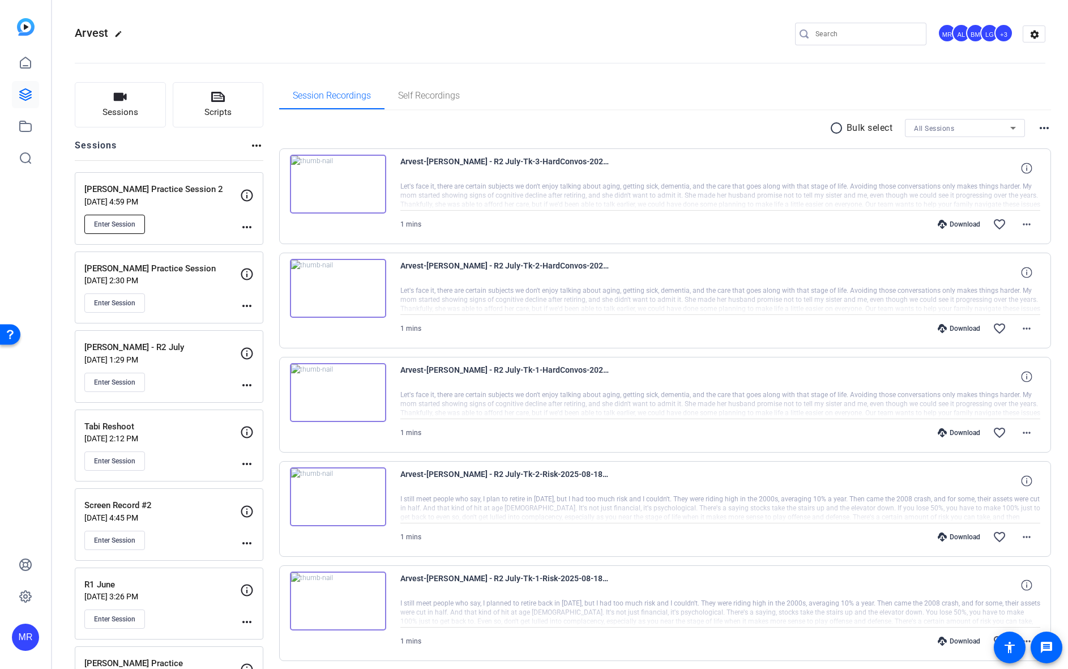
click at [99, 229] on button "Enter Session" at bounding box center [114, 224] width 61 height 19
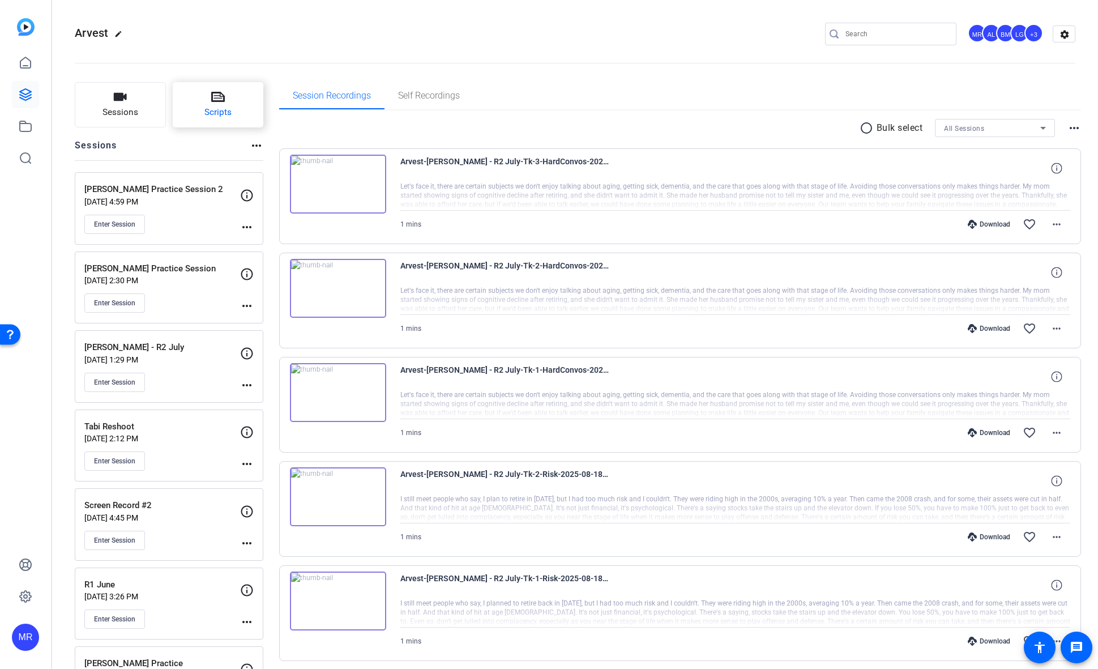
click at [215, 119] on button "Scripts" at bounding box center [218, 104] width 91 height 45
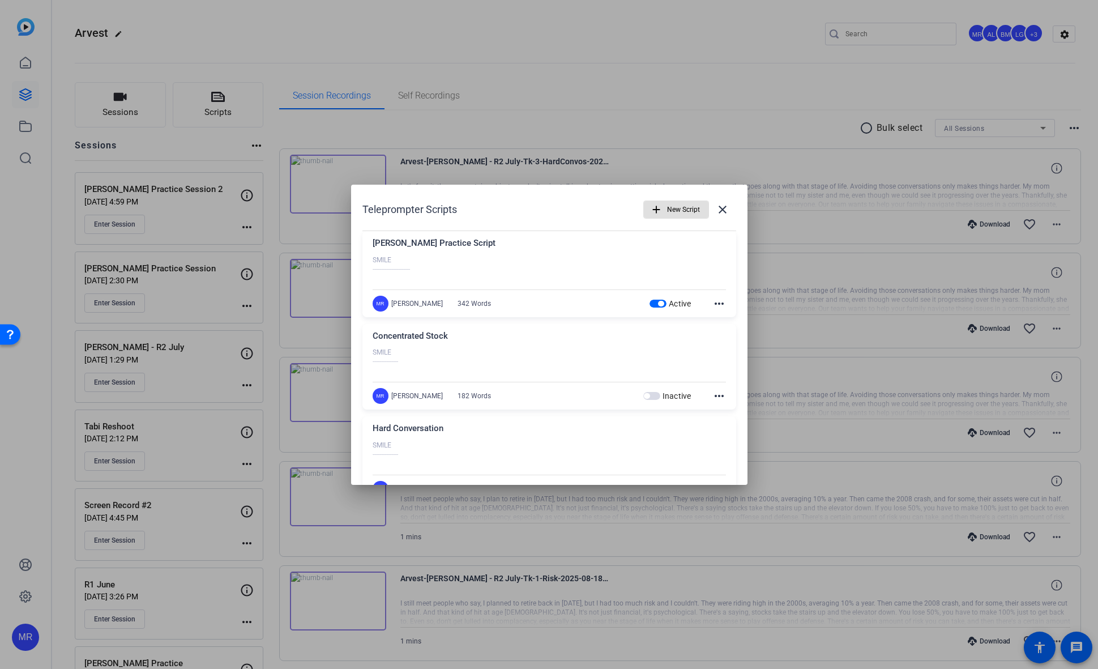
click at [514, 308] on div "MR Molly Roland 342 Words Active more_horiz" at bounding box center [549, 304] width 353 height 16
click at [432, 246] on div "[PERSON_NAME] Practice Script" at bounding box center [549, 246] width 353 height 19
drag, startPoint x: 403, startPoint y: 280, endPoint x: 476, endPoint y: 283, distance: 73.1
click at [404, 279] on div at bounding box center [549, 269] width 353 height 28
click at [712, 306] on mat-icon "more_horiz" at bounding box center [719, 304] width 14 height 14
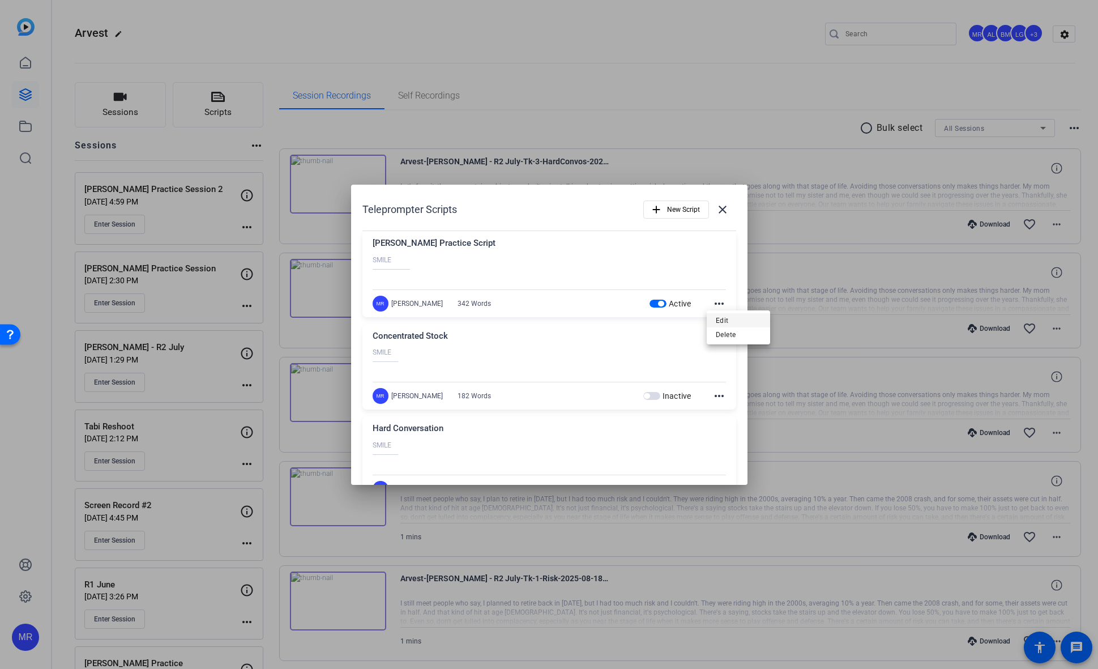
click at [728, 317] on span "Edit" at bounding box center [738, 320] width 45 height 14
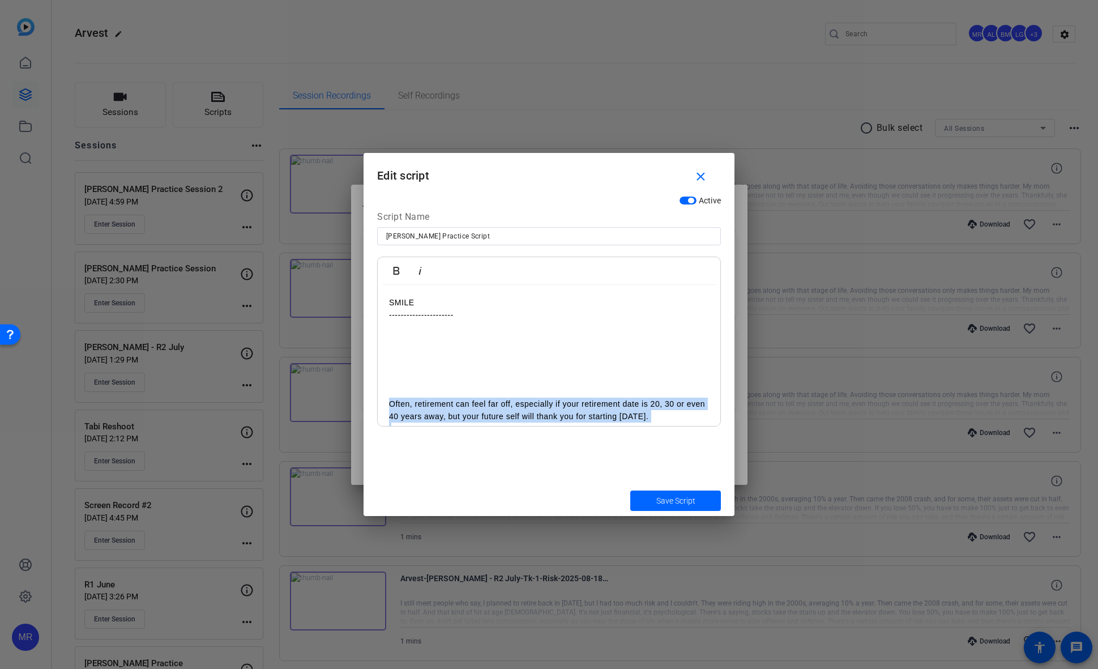
drag, startPoint x: 562, startPoint y: 411, endPoint x: 377, endPoint y: 401, distance: 184.9
click at [377, 401] on div "Bold Italic SMILE ---------------------- Often, retirement can feel far off, es…" at bounding box center [549, 341] width 344 height 170
copy div "Often, retirement can feel far off, especially if your retirement date is 20, 3…"
click at [707, 179] on mat-icon "close" at bounding box center [701, 177] width 14 height 14
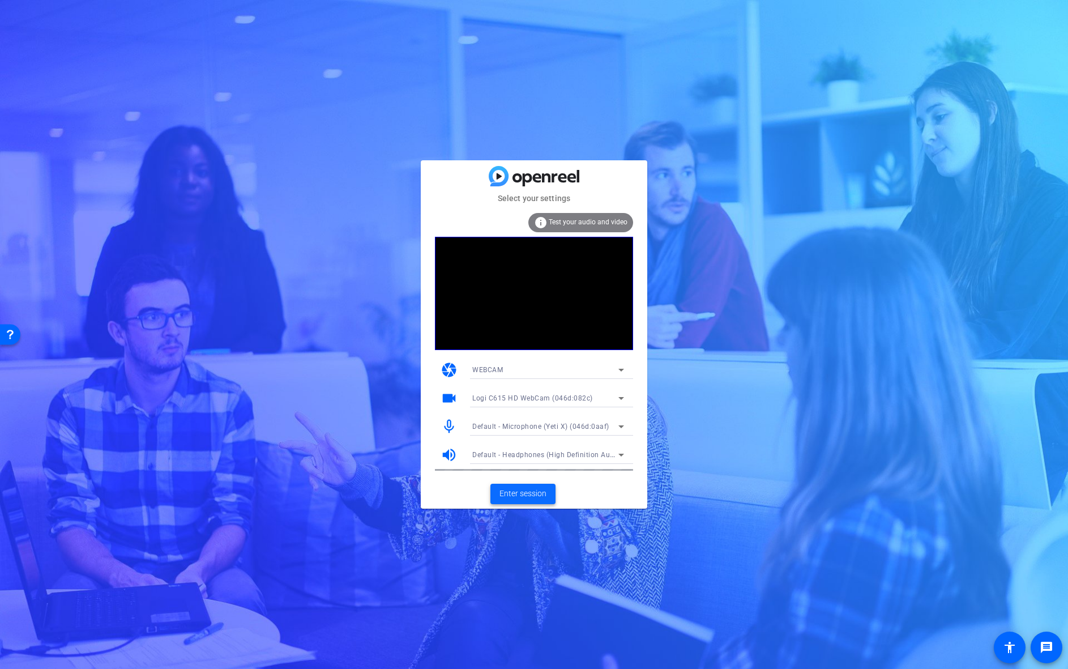
click at [531, 497] on span "Enter session" at bounding box center [522, 494] width 47 height 12
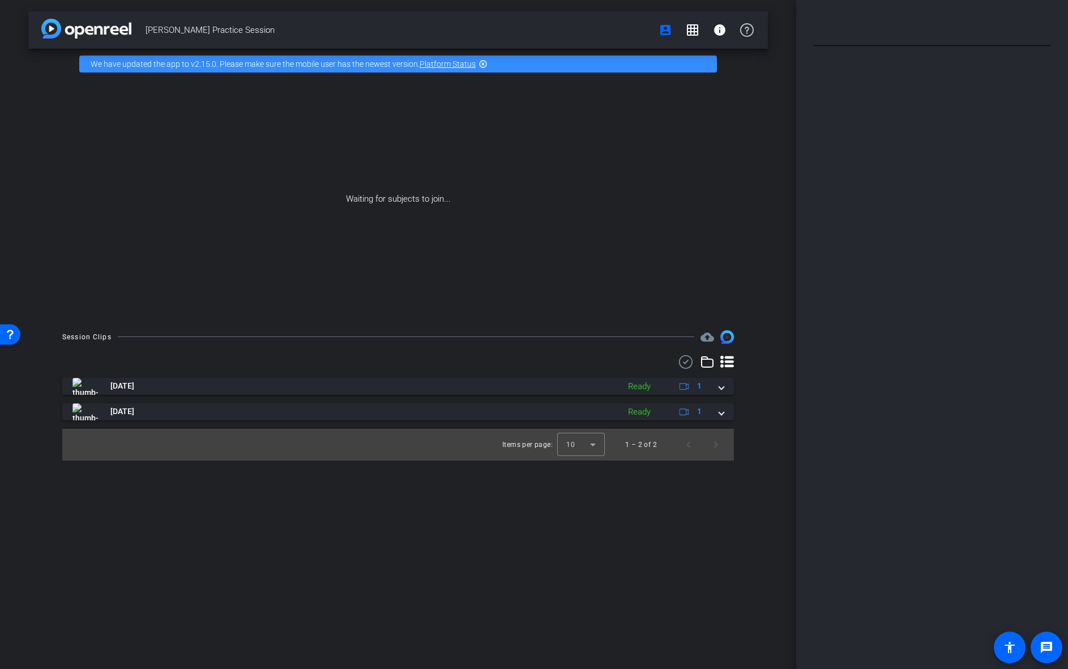
type input "[PERSON_NAME] Practice Script"
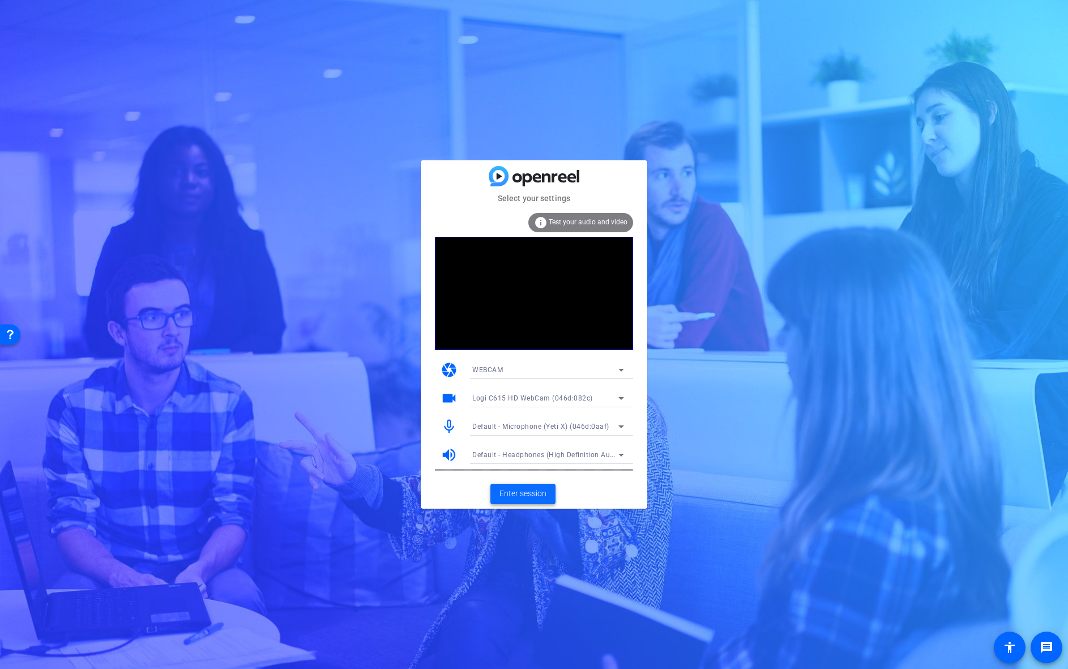
click at [518, 498] on span "Enter session" at bounding box center [522, 494] width 47 height 12
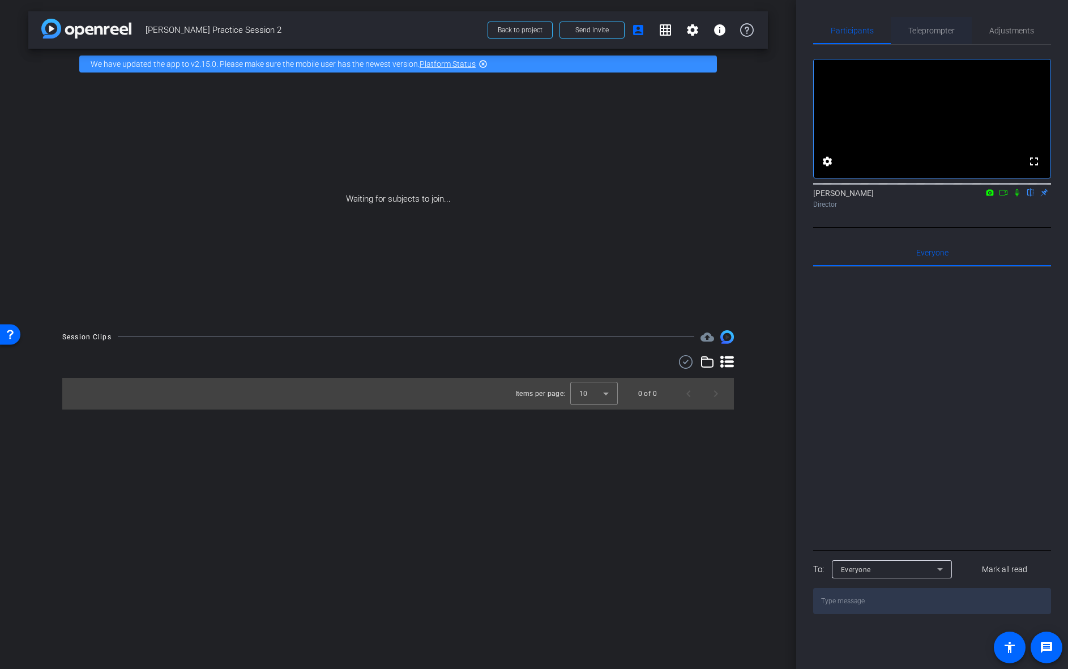
click at [944, 32] on span "Teleprompter" at bounding box center [931, 31] width 46 height 8
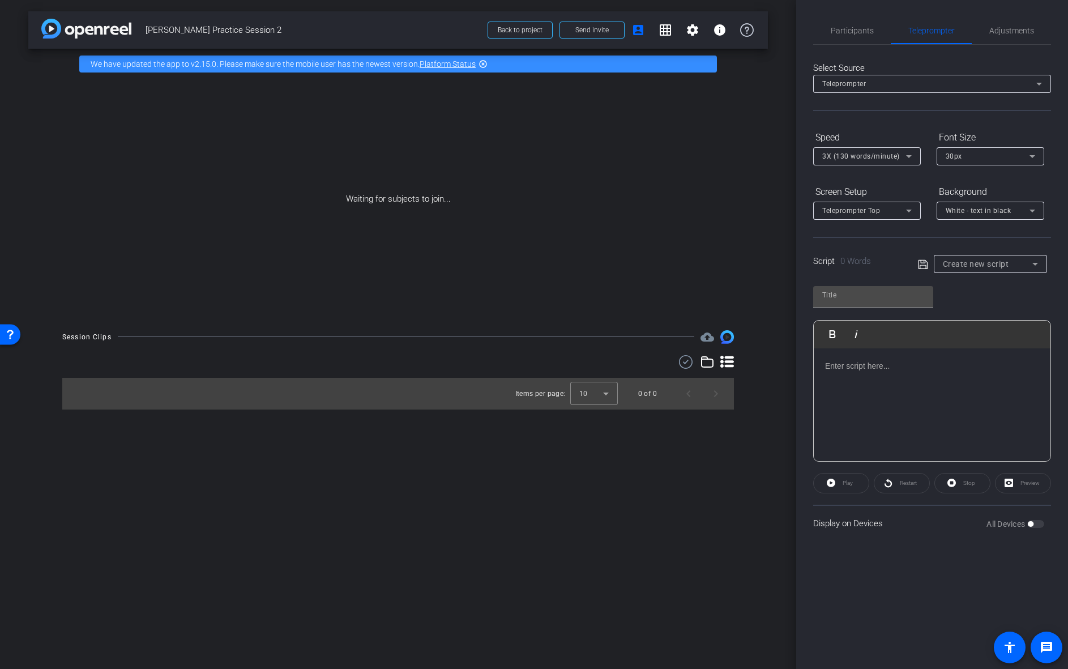
click at [993, 216] on div "White - text in black" at bounding box center [988, 210] width 84 height 14
click at [981, 259] on div "Black - text in white" at bounding box center [979, 255] width 67 height 14
click at [896, 213] on div "Teleprompter Top" at bounding box center [864, 210] width 84 height 14
click at [886, 309] on mat-option "Teleprompter Left" at bounding box center [867, 306] width 108 height 18
click at [875, 160] on div "3X (130 words/minute)" at bounding box center [864, 156] width 84 height 14
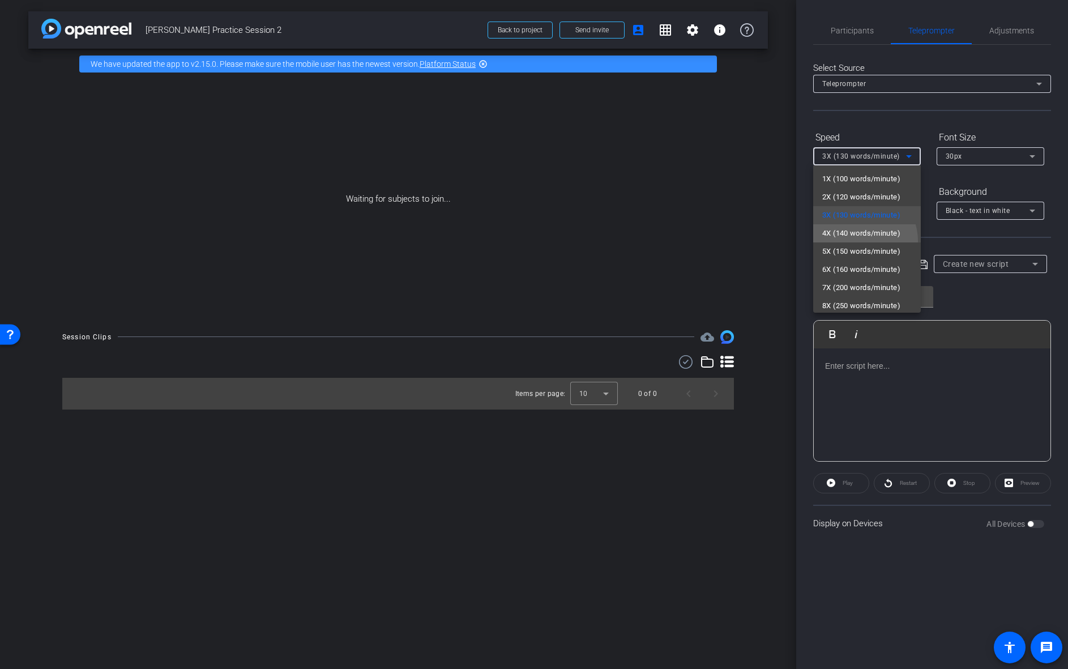
click at [862, 241] on mat-option "4X (140 words/minute)" at bounding box center [867, 233] width 108 height 18
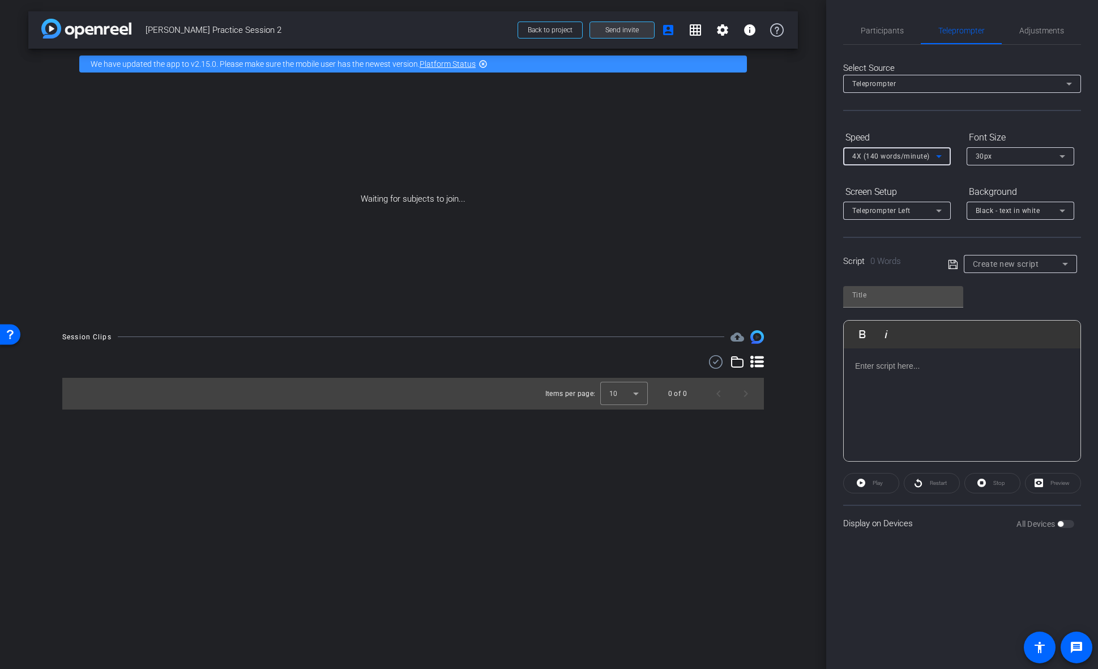
click at [628, 30] on span "Send invite" at bounding box center [621, 29] width 33 height 9
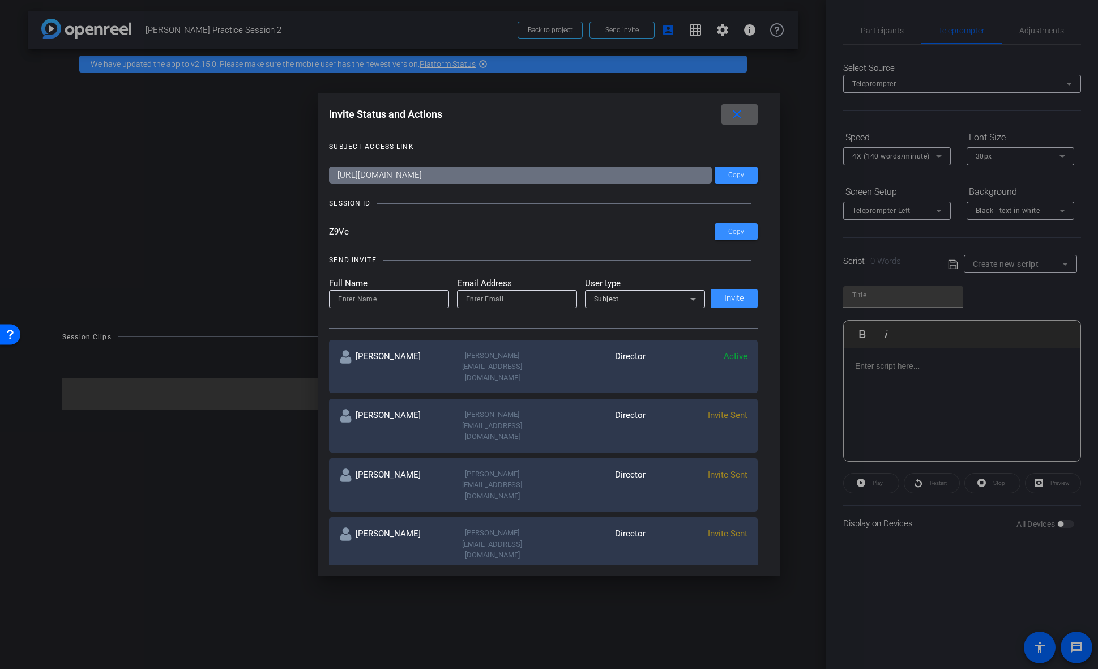
click at [739, 117] on mat-icon "close" at bounding box center [737, 115] width 14 height 14
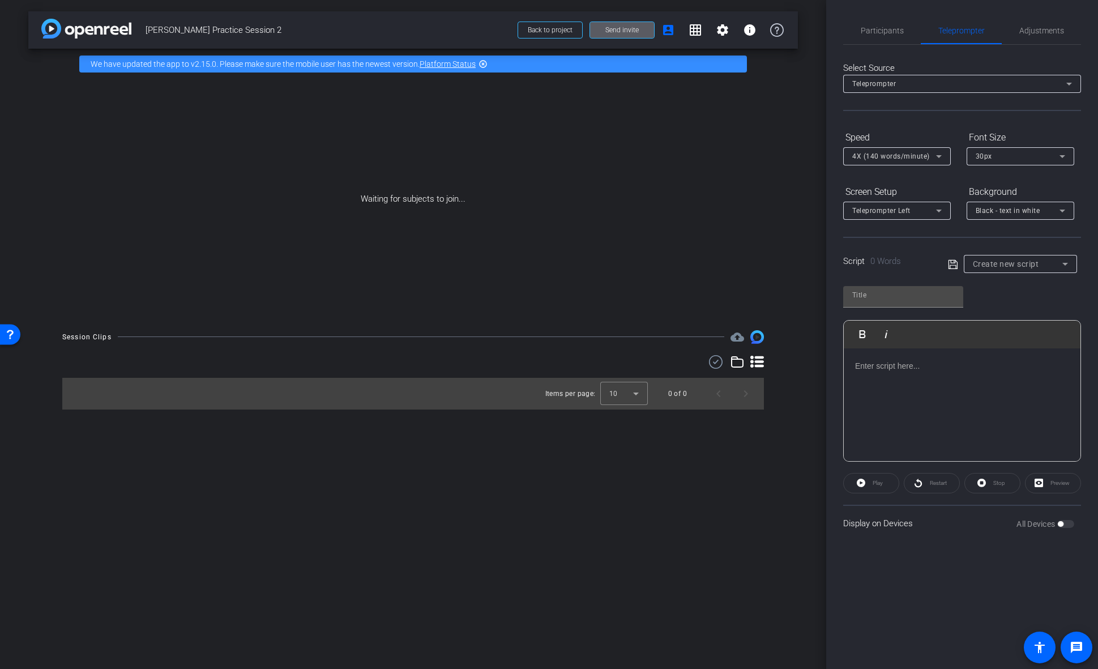
click at [998, 266] on span "Create new script" at bounding box center [1006, 263] width 66 height 9
click at [1000, 305] on span "[PERSON_NAME] Practice Script" at bounding box center [1020, 305] width 95 height 14
type input "[PERSON_NAME] Practice Script"
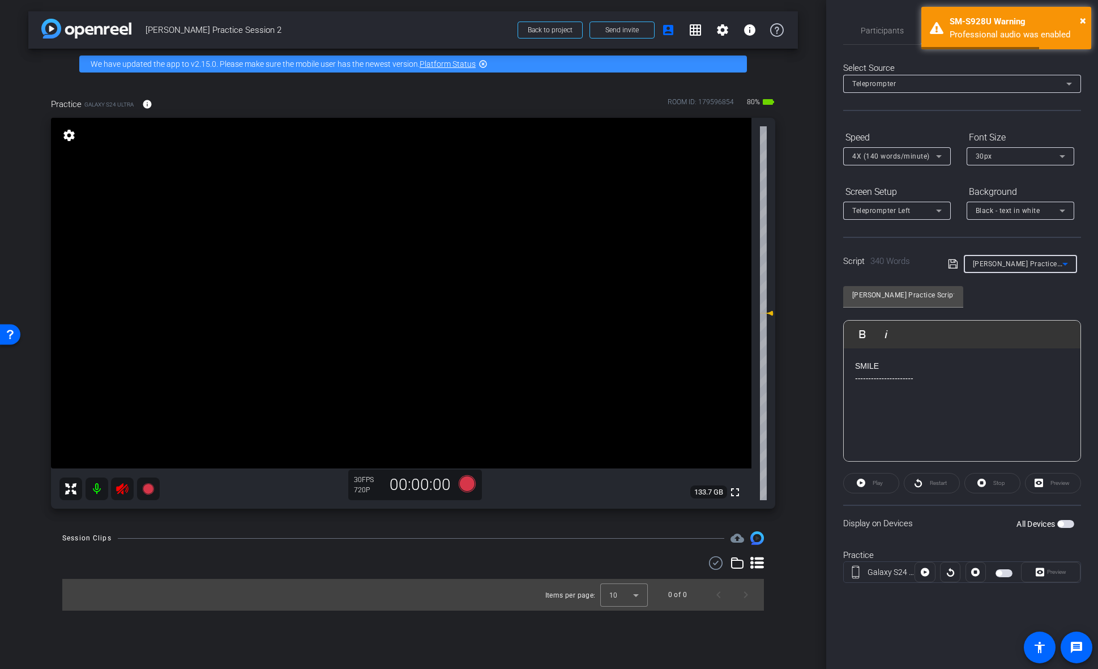
click at [117, 487] on icon at bounding box center [122, 488] width 12 height 11
click at [1067, 19] on span "×" at bounding box center [1083, 21] width 6 height 14
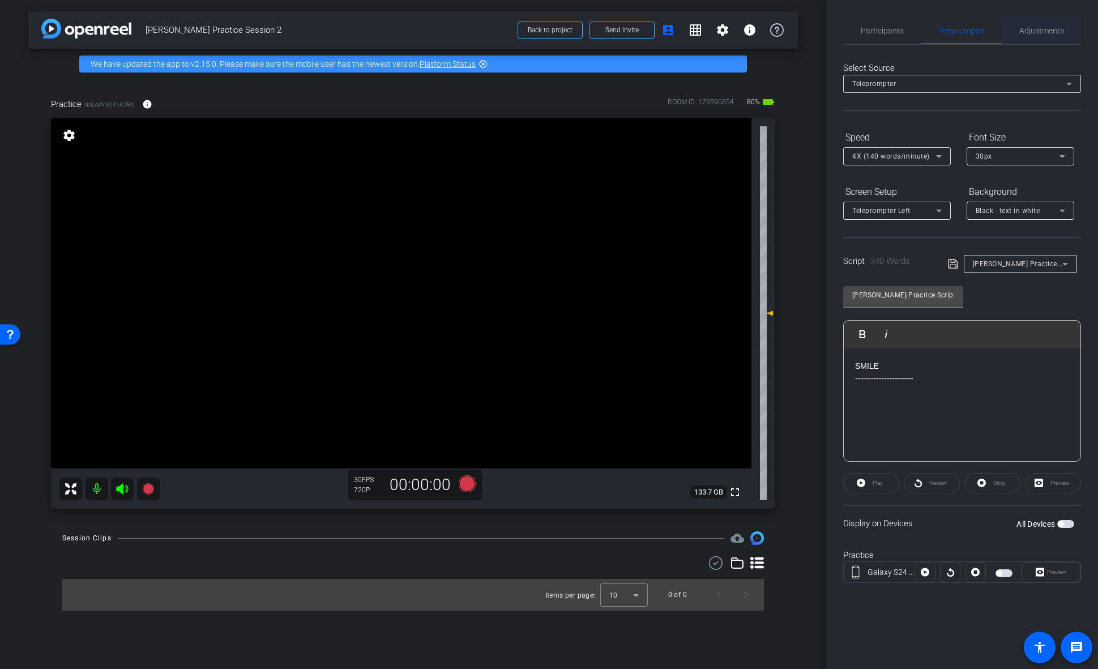
click at [1041, 34] on span "Adjustments" at bounding box center [1041, 31] width 45 height 8
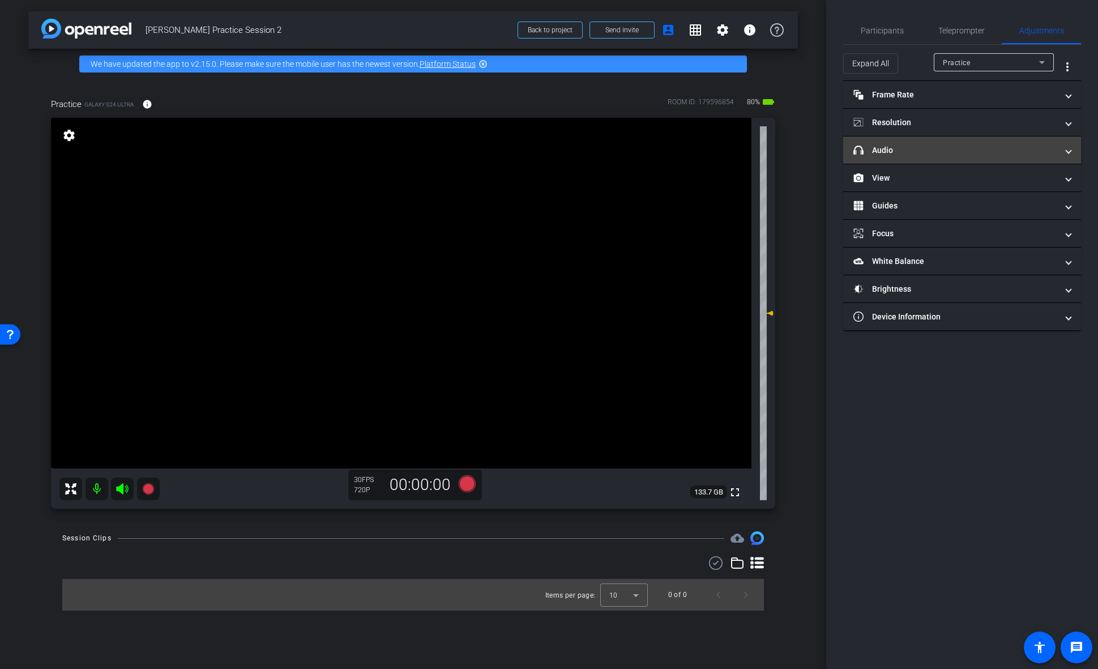
click at [933, 152] on mat-panel-title "headphone icon Audio" at bounding box center [955, 150] width 204 height 12
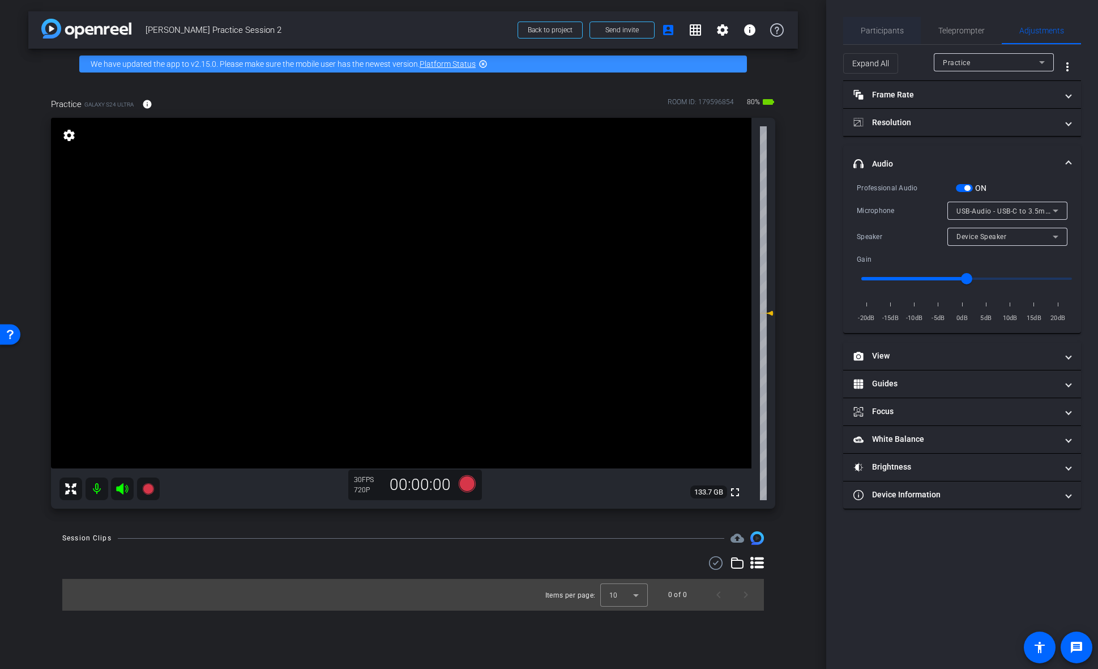
drag, startPoint x: 867, startPoint y: 32, endPoint x: 936, endPoint y: 28, distance: 69.8
click at [869, 32] on span "Participants" at bounding box center [882, 31] width 43 height 8
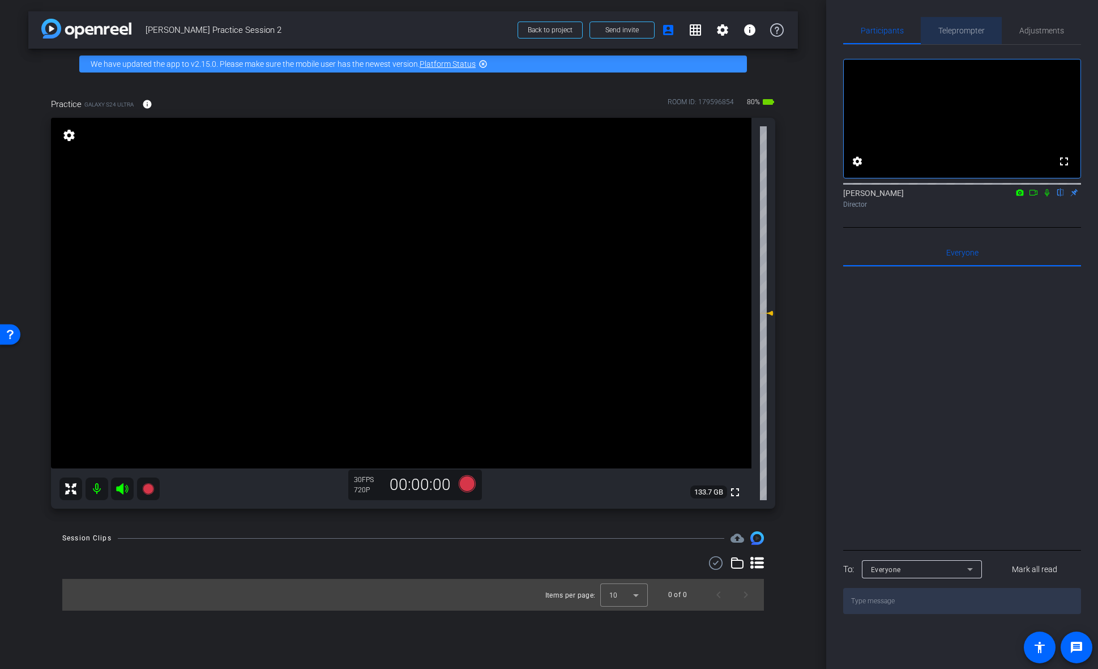
click at [951, 27] on span "Teleprompter" at bounding box center [961, 31] width 46 height 8
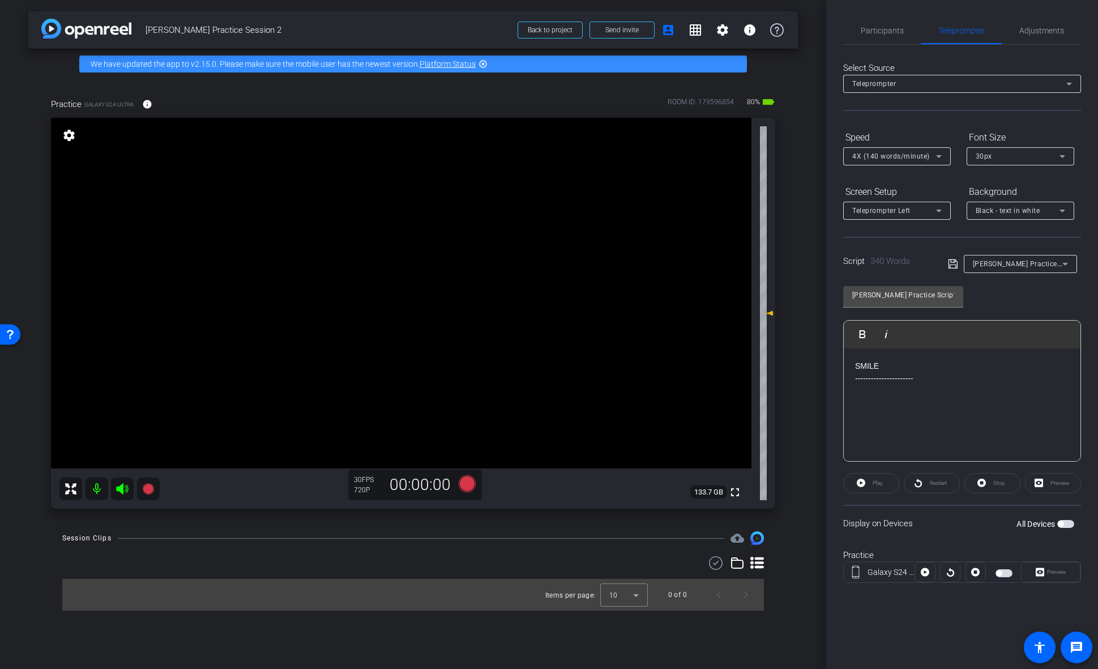
click at [1020, 211] on span "Black - text in white" at bounding box center [1008, 211] width 65 height 8
click at [1015, 255] on div "Black - text in white" at bounding box center [1009, 255] width 67 height 14
click at [891, 212] on span "Teleprompter Left" at bounding box center [881, 211] width 58 height 8
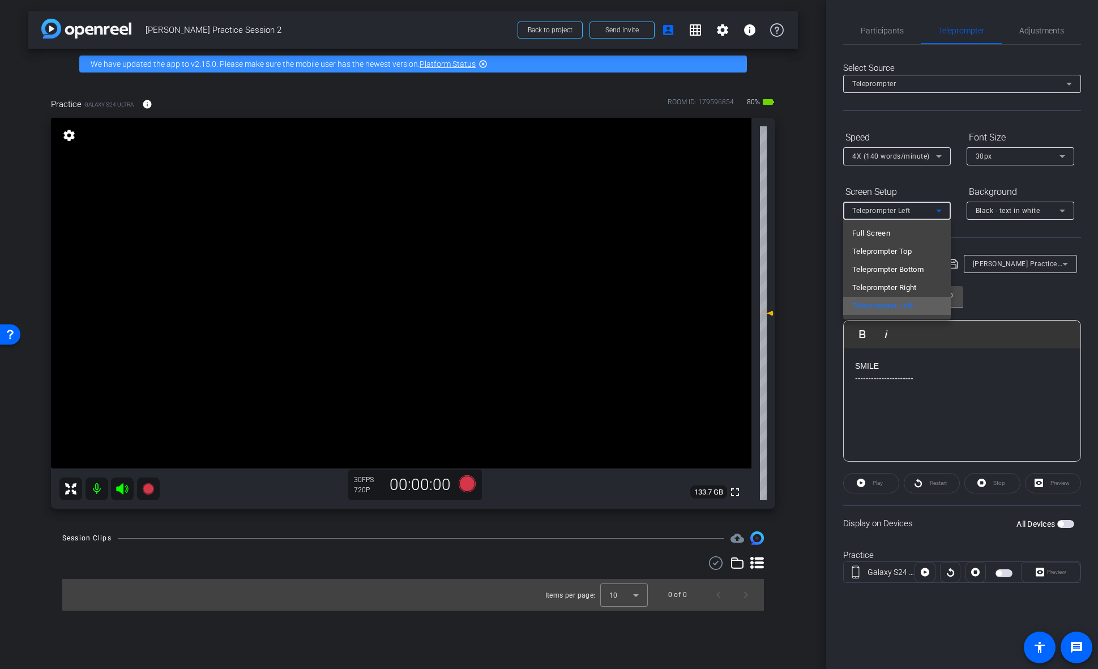
click at [917, 303] on mat-option "Teleprompter Left" at bounding box center [897, 306] width 108 height 18
click at [904, 154] on span "4X (140 words/minute)" at bounding box center [891, 156] width 78 height 8
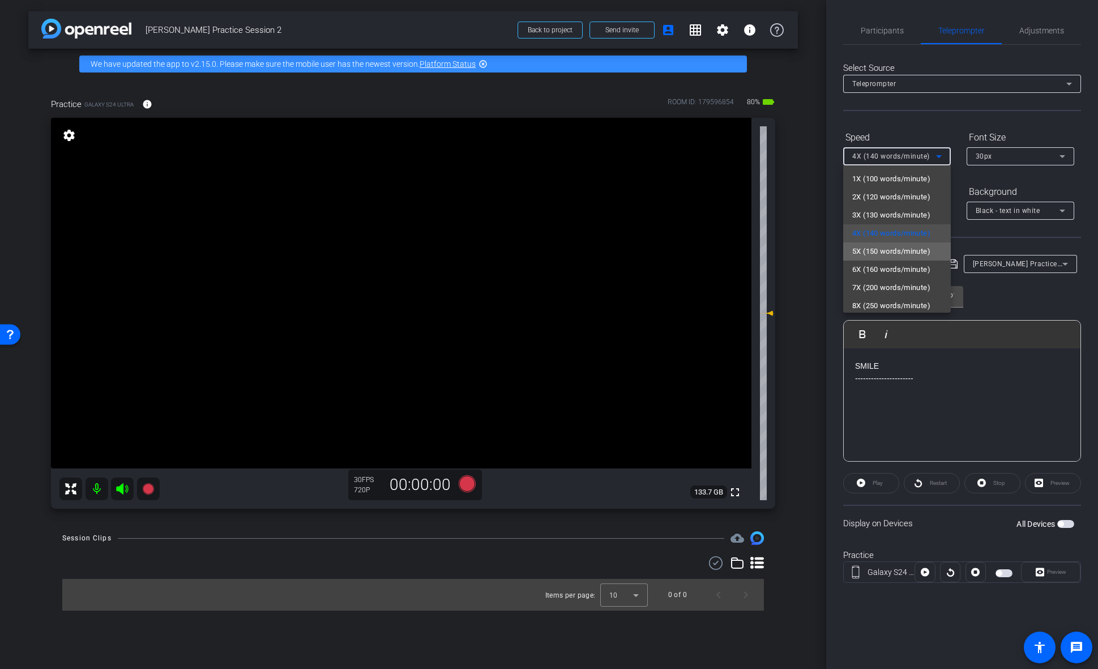
click at [898, 255] on span "5X (150 words/minute)" at bounding box center [891, 252] width 78 height 14
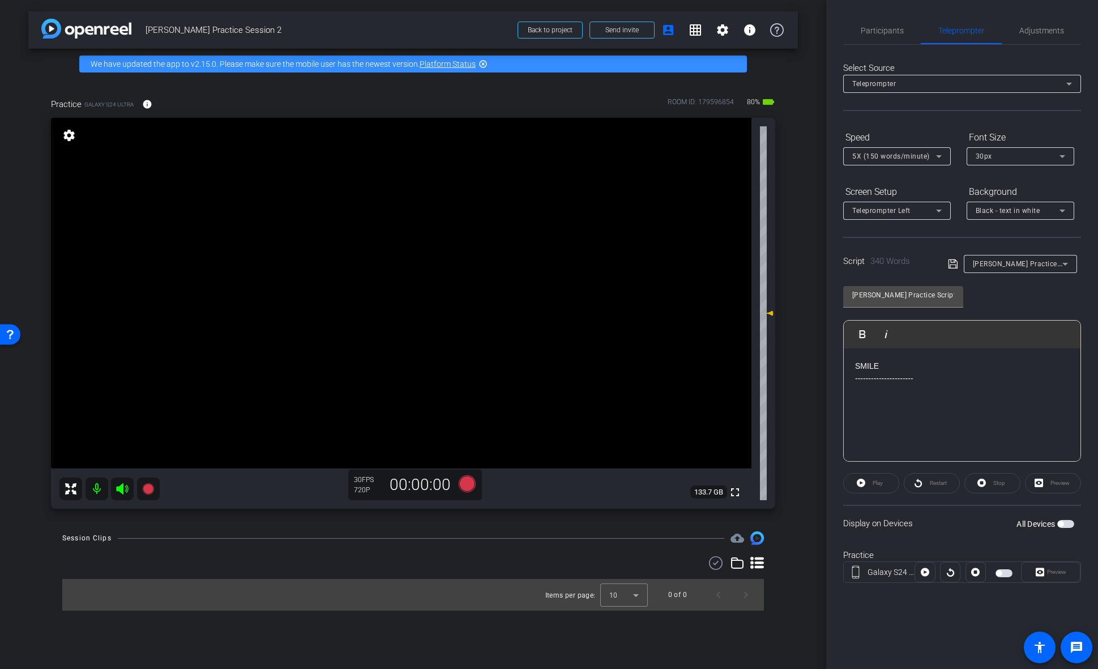
click at [977, 435] on p at bounding box center [962, 441] width 214 height 12
click at [1064, 524] on span "button" at bounding box center [1065, 524] width 17 height 8
click at [873, 483] on span "Play" at bounding box center [878, 483] width 10 height 6
click at [1047, 571] on span "Preview" at bounding box center [1056, 571] width 19 height 6
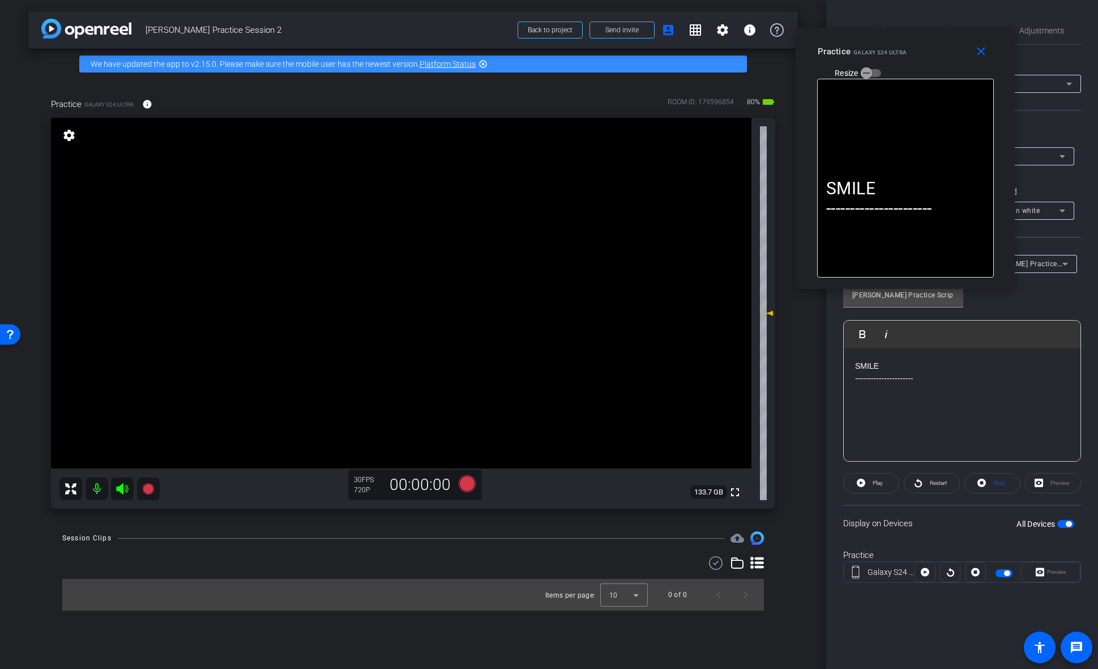
drag, startPoint x: 579, startPoint y: 230, endPoint x: 906, endPoint y: 249, distance: 327.3
click at [935, 55] on div "Practice Galaxy S24 Ultra Resize" at bounding box center [909, 61] width 183 height 40
click at [869, 482] on span at bounding box center [871, 482] width 55 height 27
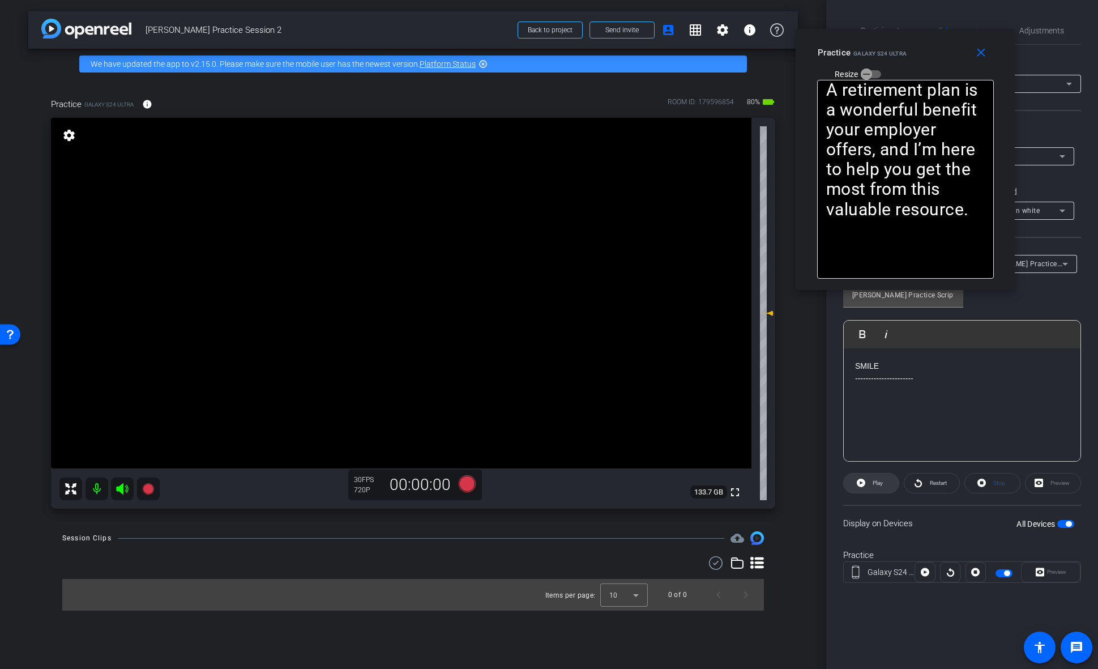
click at [878, 484] on span "Play" at bounding box center [878, 483] width 10 height 6
click at [982, 61] on span at bounding box center [983, 52] width 36 height 27
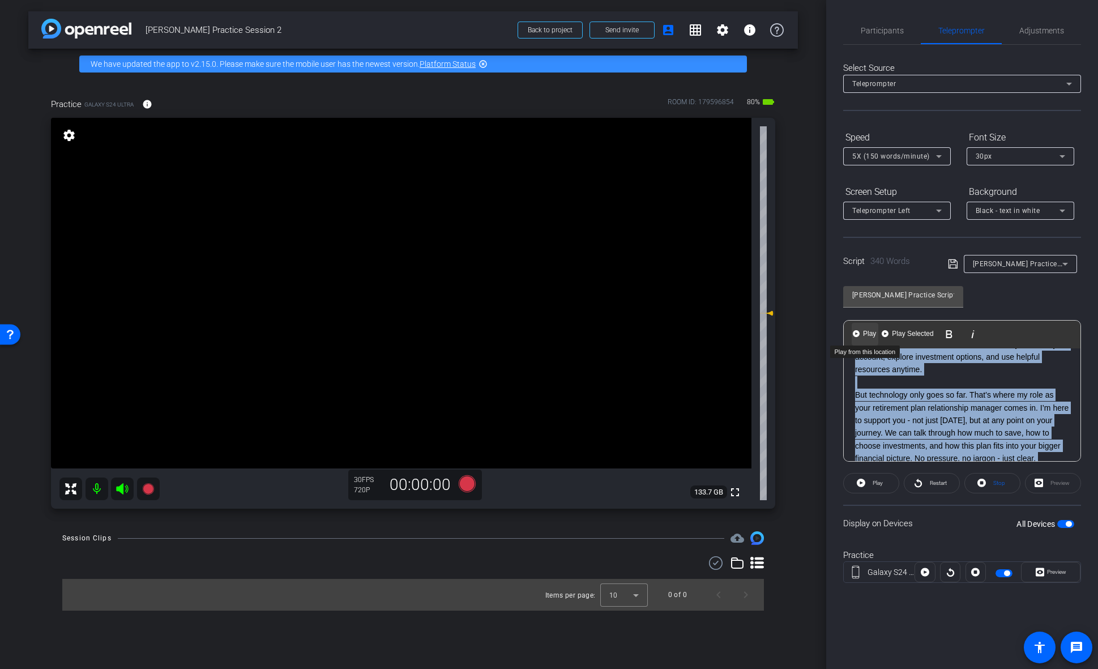
scroll to position [234, 0]
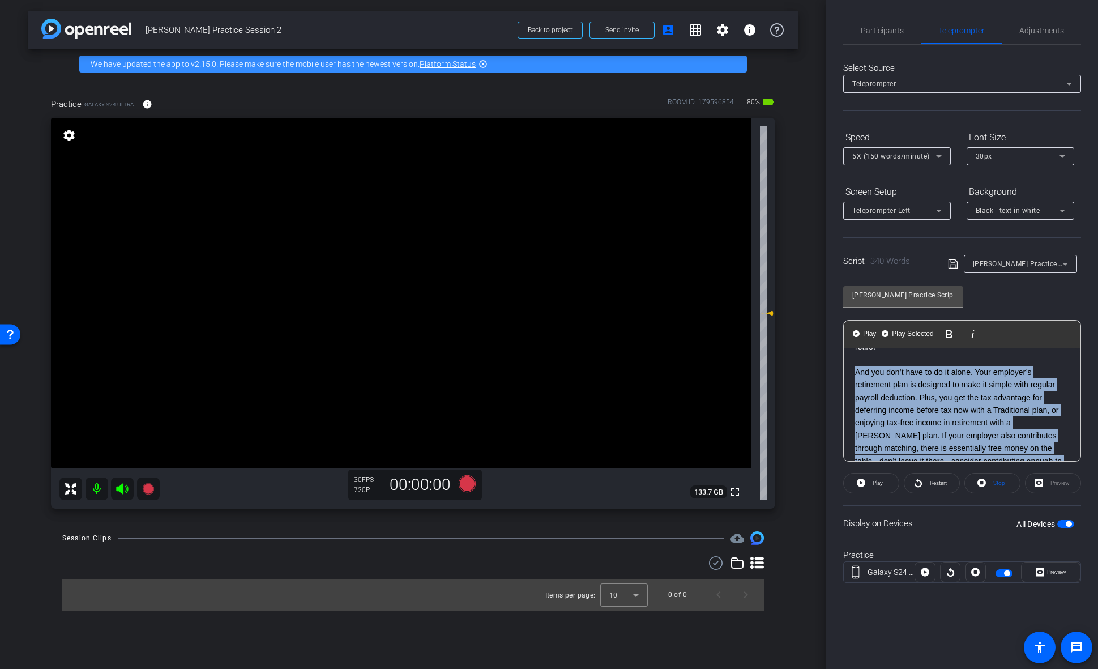
drag, startPoint x: 927, startPoint y: 446, endPoint x: 843, endPoint y: 377, distance: 109.1
click at [843, 377] on div "Participants Teleprompter Adjustments settings [PERSON_NAME] flip Director Ever…" at bounding box center [962, 334] width 272 height 669
copy div "Lor ips dol’s amet co ad el seddo. Eius temporin’u laboreetdo magn al enimadmi …"
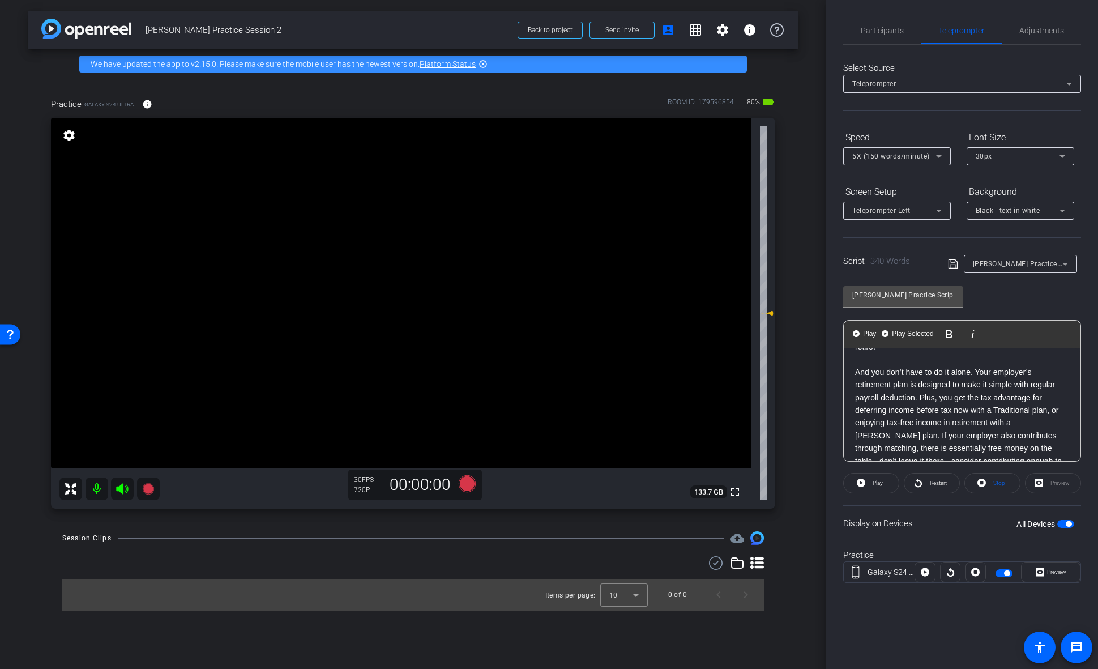
click at [951, 403] on p "And you don’t have to do it alone. Your employer’s retirement plan is designed …" at bounding box center [962, 423] width 214 height 114
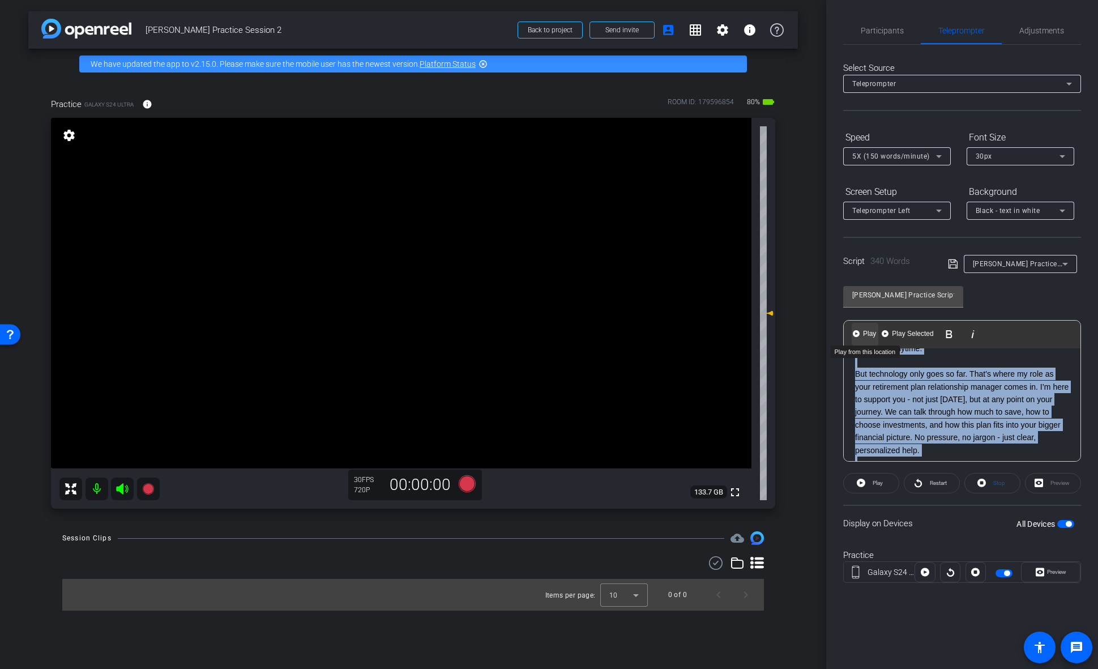
scroll to position [242, 0]
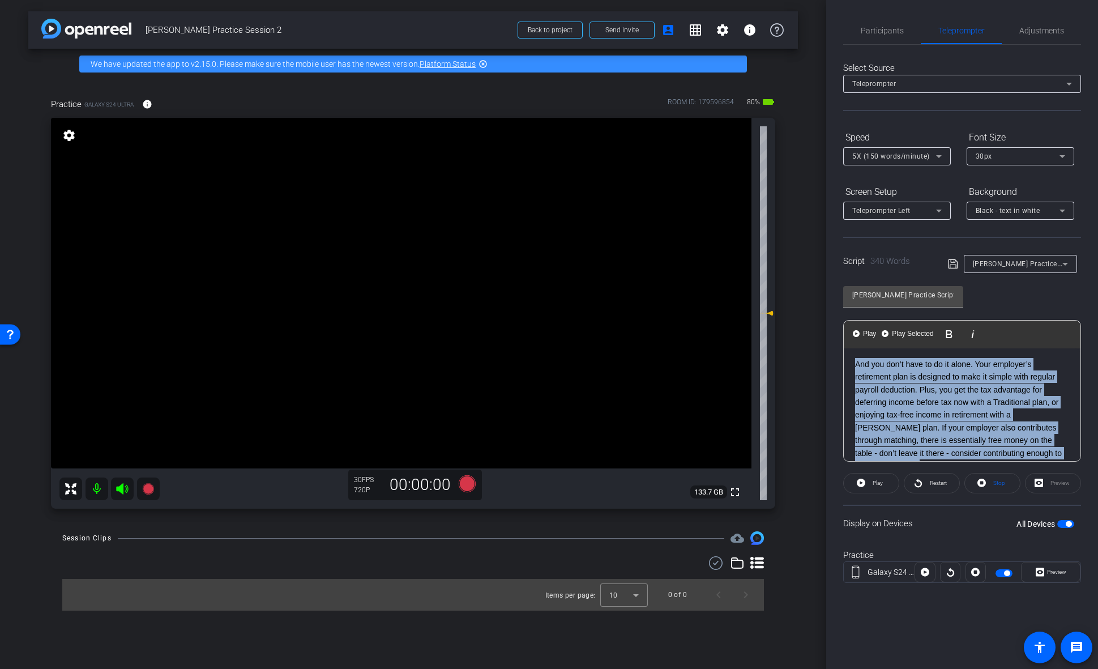
drag, startPoint x: 928, startPoint y: 453, endPoint x: 849, endPoint y: 369, distance: 115.3
click at [849, 369] on div "SMILE ---------------------- Often, retirement can feel far off, especially if …" at bounding box center [962, 459] width 237 height 707
copy div "Lor ips dol’s amet co ad el seddo. Eius temporin’u laboreetdo magn al enimadmi …"
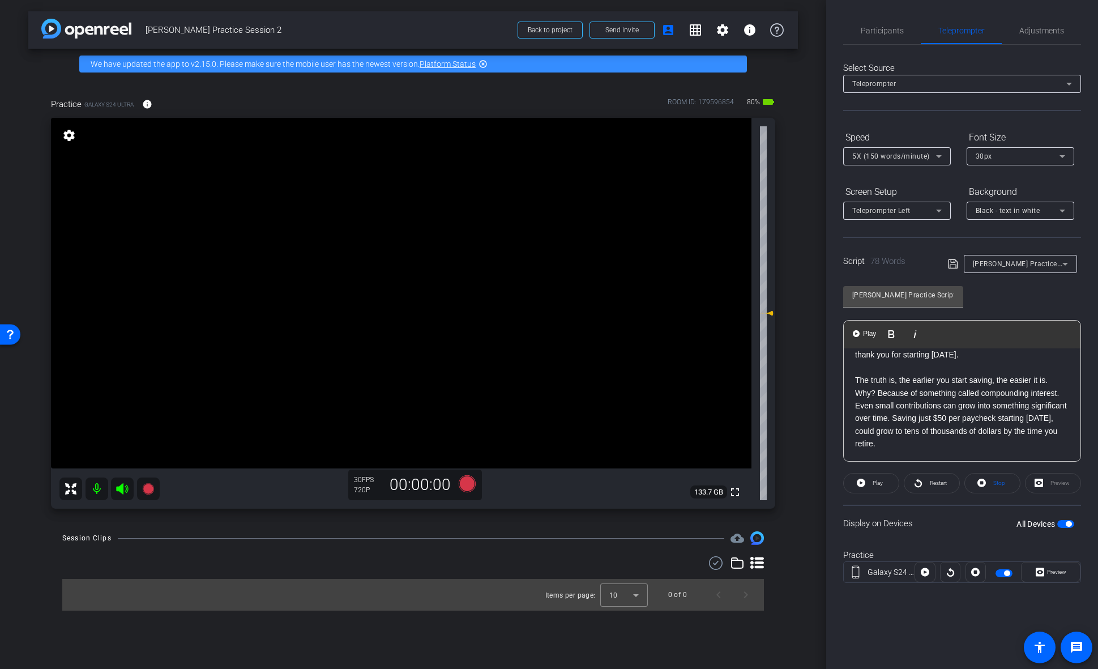
scroll to position [138, 0]
click at [1066, 522] on span "button" at bounding box center [1069, 524] width 6 height 6
click at [1063, 526] on span "button" at bounding box center [1065, 524] width 17 height 8
click at [877, 488] on span "Play" at bounding box center [876, 483] width 13 height 16
click at [866, 488] on span at bounding box center [871, 482] width 55 height 27
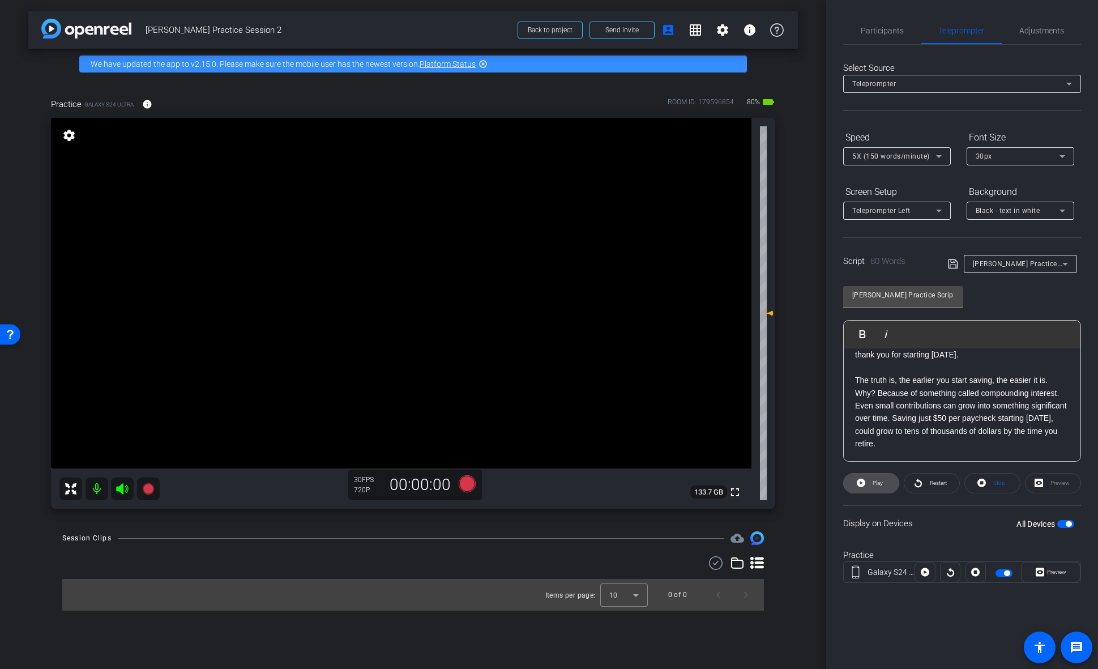
click at [865, 487] on icon at bounding box center [861, 483] width 8 height 14
click at [1055, 567] on span "Preview" at bounding box center [1055, 572] width 22 height 16
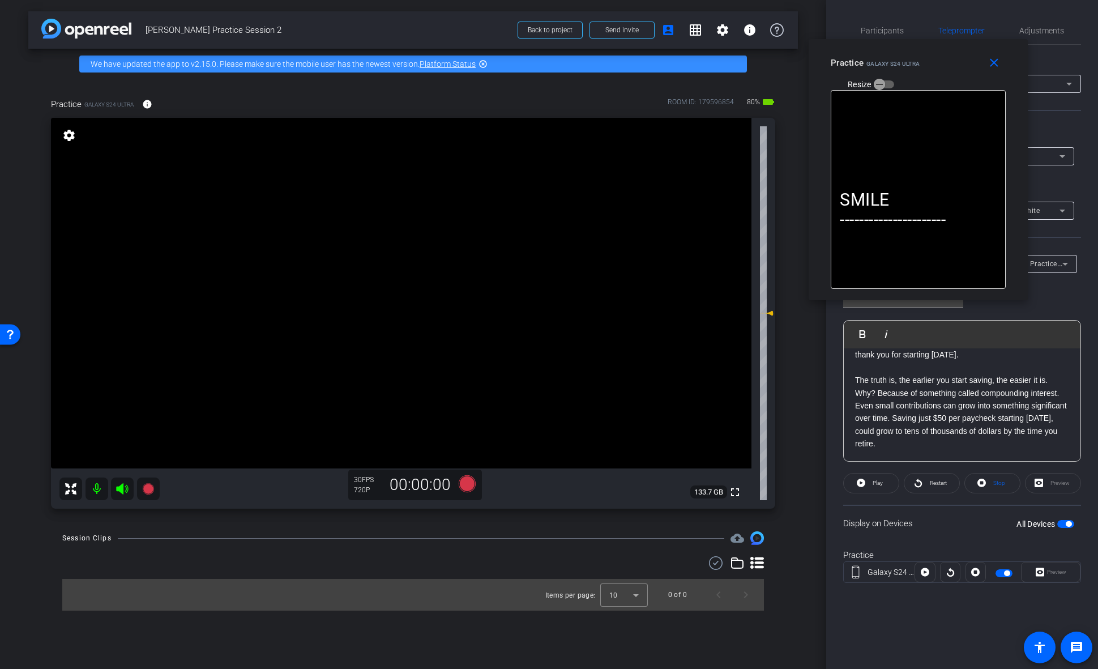
drag, startPoint x: 576, startPoint y: 217, endPoint x: 941, endPoint y: 60, distance: 397.5
click at [943, 53] on div "close Practice Galaxy S24 Ultra Resize" at bounding box center [918, 64] width 219 height 51
click at [871, 481] on span "Play" at bounding box center [876, 483] width 13 height 16
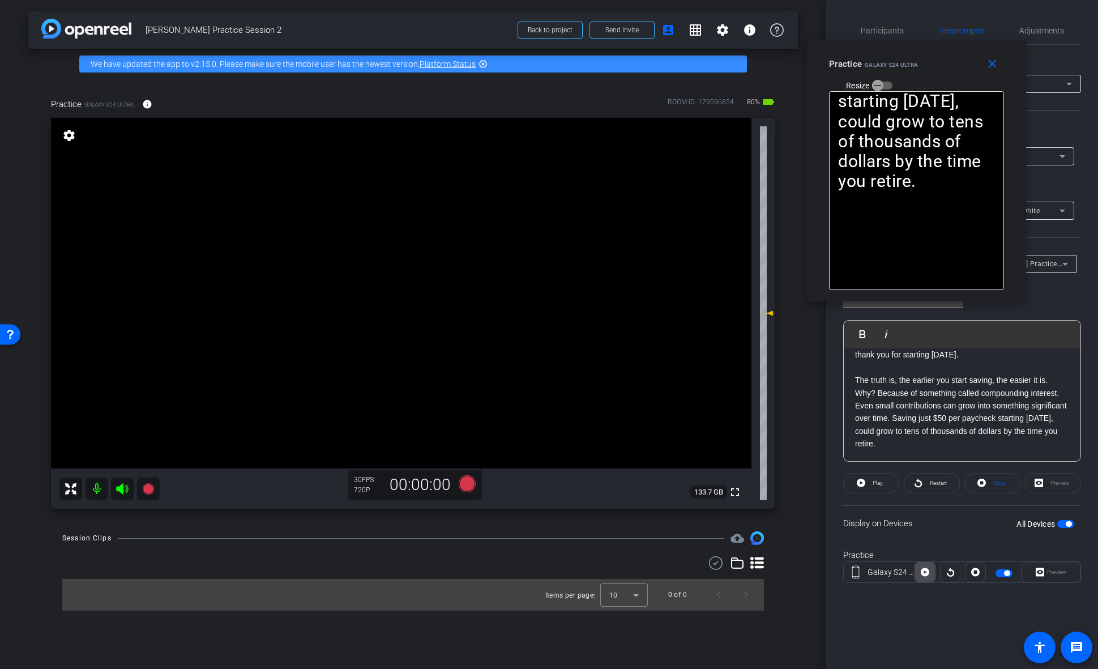
click at [923, 572] on icon at bounding box center [925, 572] width 8 height 8
click at [866, 477] on span at bounding box center [871, 482] width 55 height 27
click at [871, 486] on span "Play" at bounding box center [876, 483] width 13 height 16
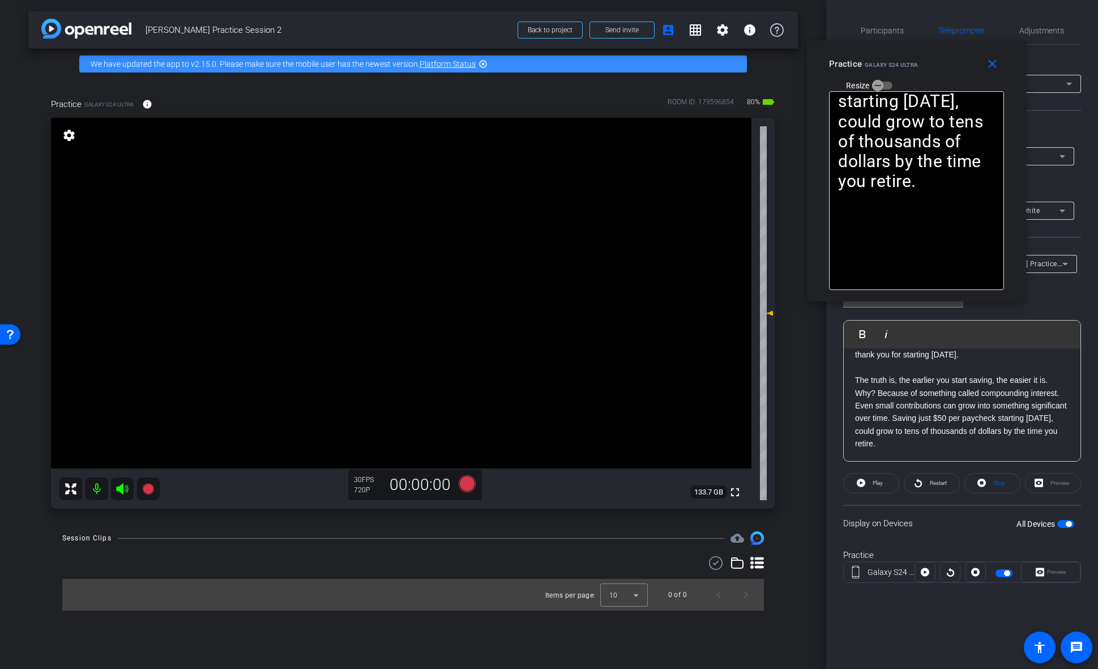
click at [871, 486] on span "Play" at bounding box center [876, 483] width 13 height 16
click at [873, 486] on span "Play" at bounding box center [876, 483] width 13 height 16
click at [990, 488] on span "Stop" at bounding box center [997, 483] width 15 height 16
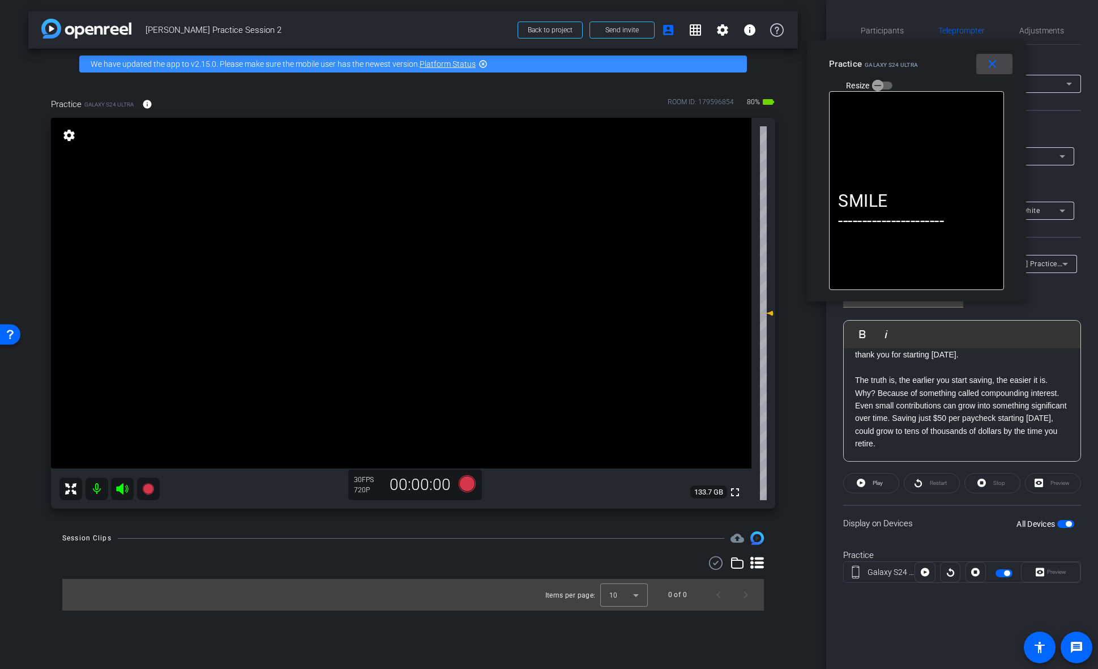
click at [999, 67] on mat-icon "close" at bounding box center [992, 64] width 14 height 14
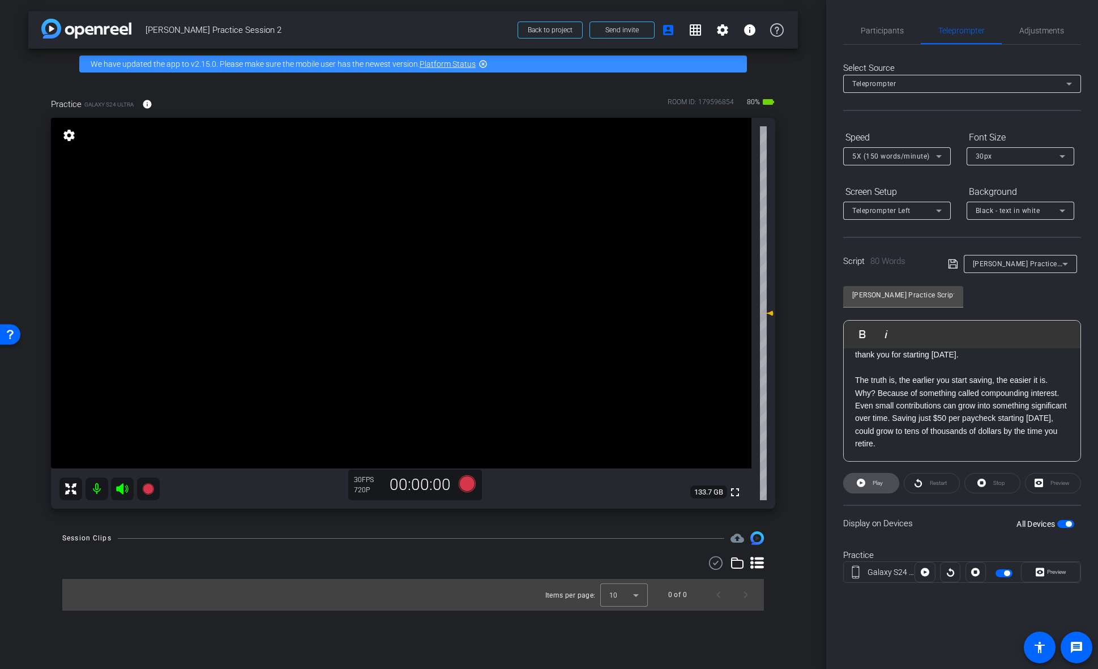
click at [876, 487] on span "Play" at bounding box center [876, 483] width 13 height 16
click at [875, 488] on span "Play" at bounding box center [876, 483] width 13 height 16
click at [866, 476] on span at bounding box center [871, 482] width 55 height 27
click at [1056, 568] on span "Preview" at bounding box center [1056, 571] width 19 height 6
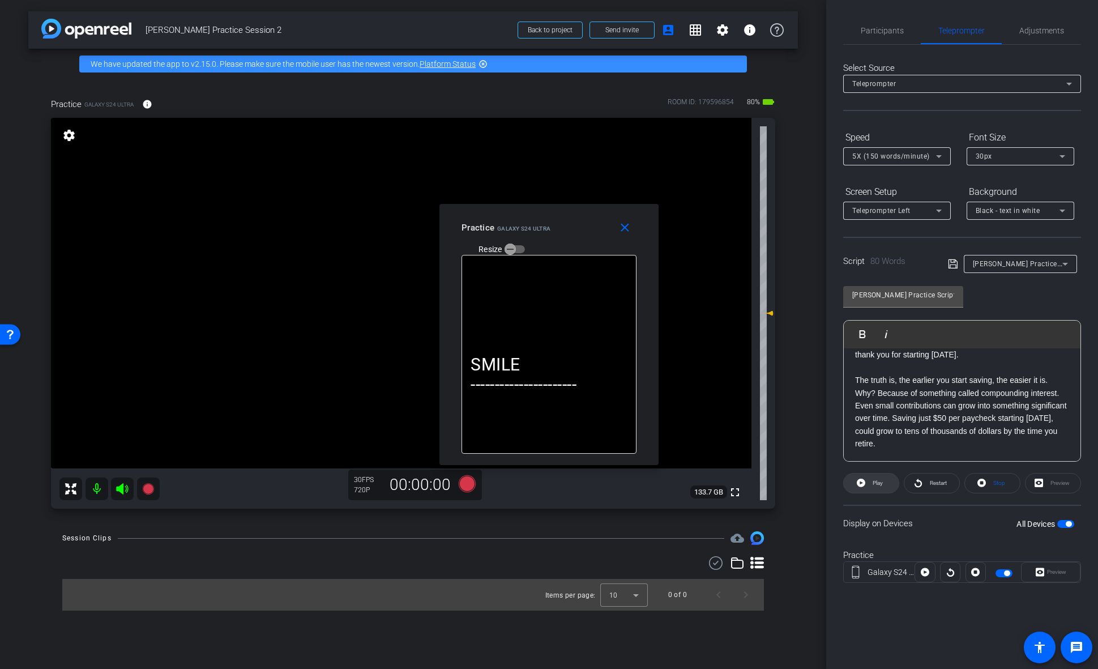
click at [856, 483] on button "Play" at bounding box center [871, 483] width 56 height 20
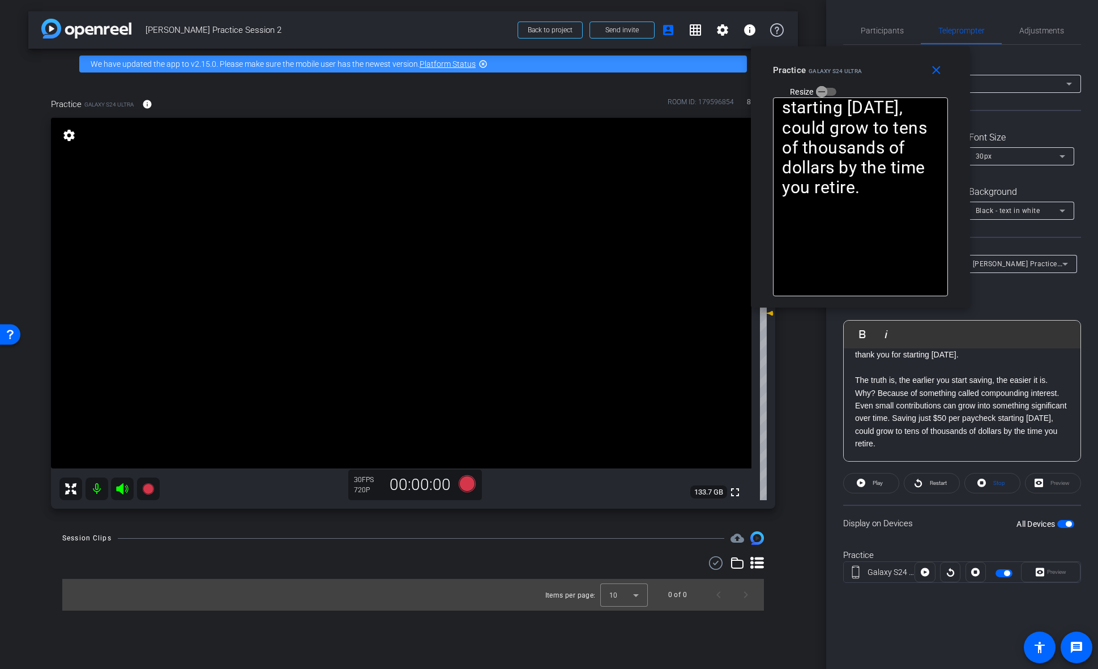
drag, startPoint x: 545, startPoint y: 226, endPoint x: 857, endPoint y: 69, distance: 349.9
click at [857, 69] on span "Galaxy S24 Ultra" at bounding box center [835, 71] width 53 height 6
click at [940, 74] on mat-icon "close" at bounding box center [937, 70] width 14 height 14
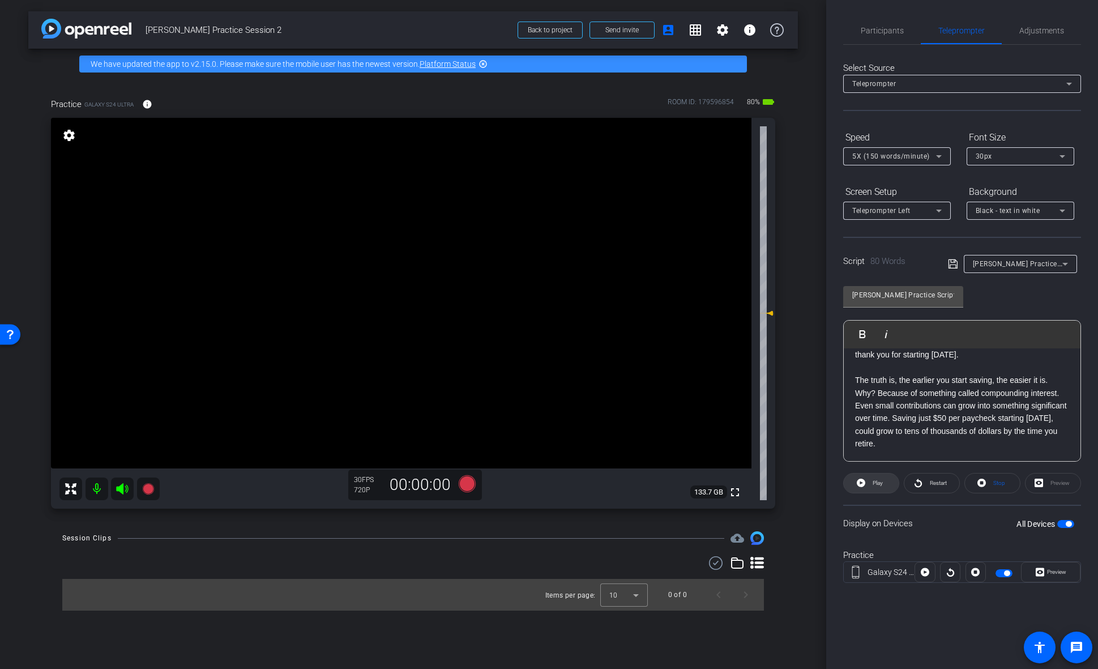
click at [878, 491] on span at bounding box center [871, 482] width 55 height 27
click at [875, 490] on span "Play" at bounding box center [876, 483] width 13 height 16
click at [1023, 266] on span "Nancy Practice Script" at bounding box center [1026, 263] width 106 height 9
click at [1017, 282] on span "Create new script" at bounding box center [1002, 287] width 59 height 14
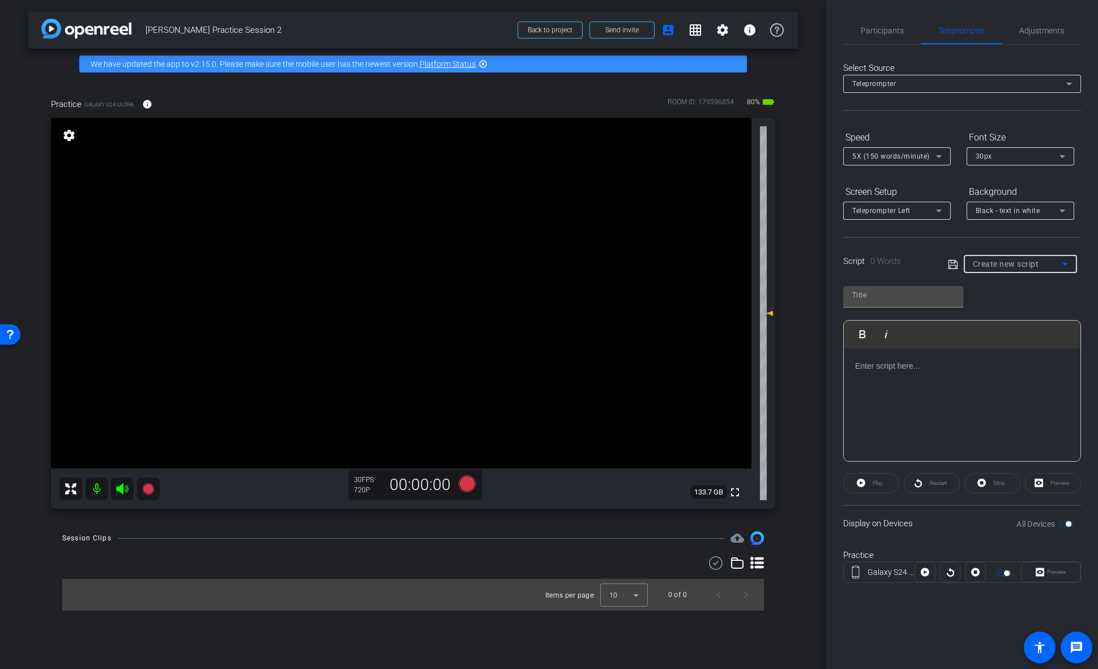
click at [1019, 270] on div "Create new script" at bounding box center [1017, 264] width 89 height 14
click at [1015, 310] on span "Nancy Practice Script" at bounding box center [1020, 305] width 95 height 14
type input "Nancy Practice Script"
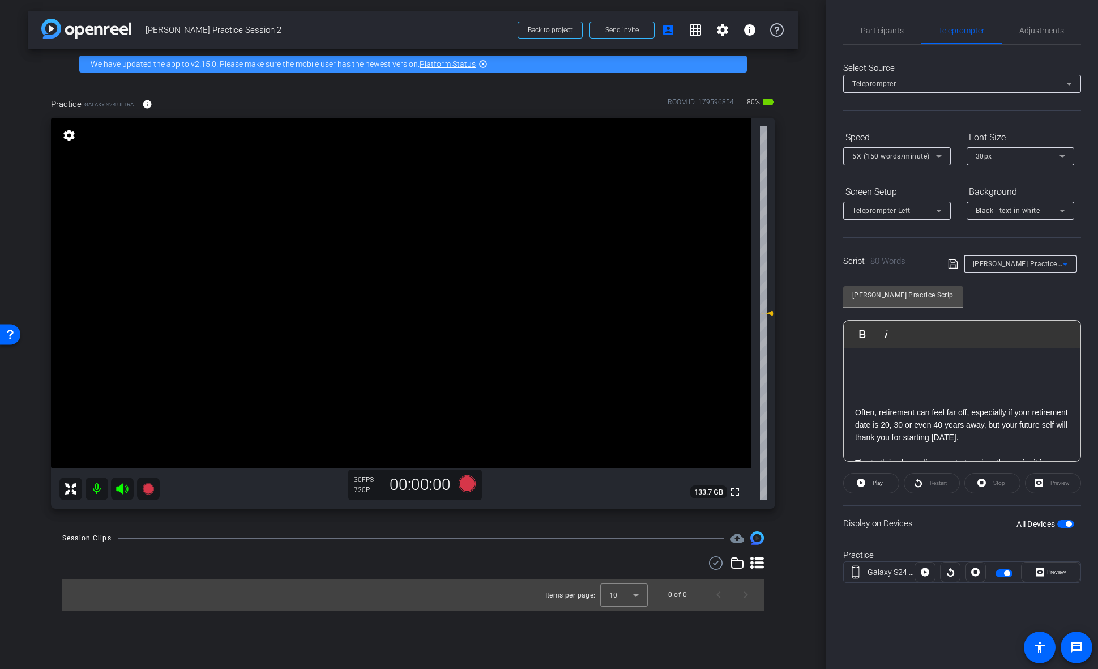
scroll to position [138, 0]
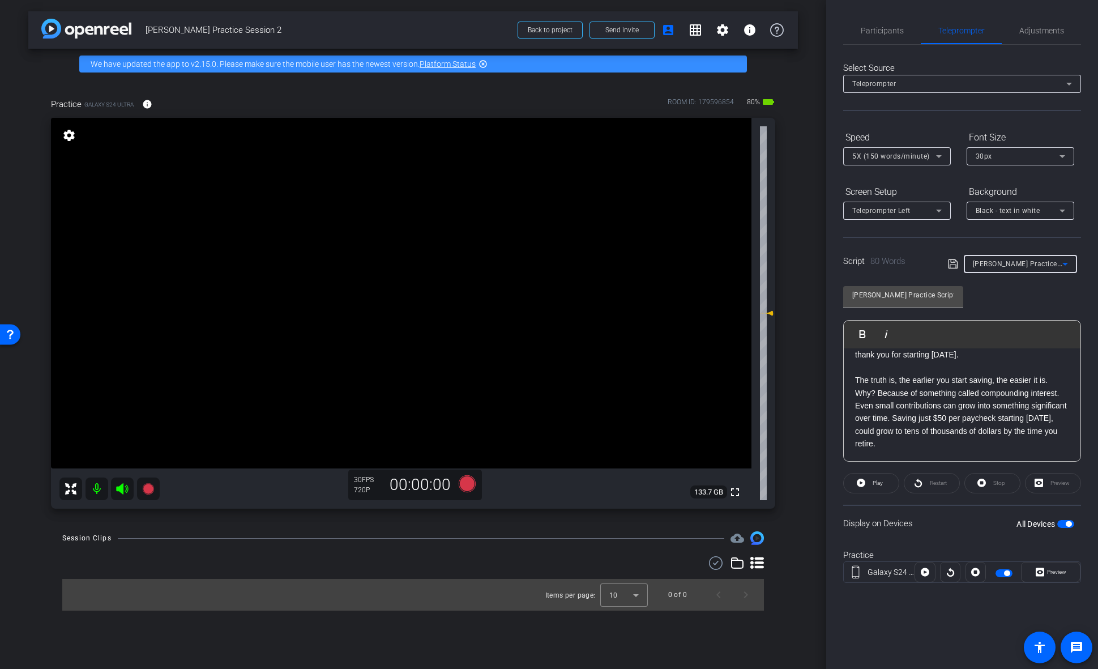
click at [923, 452] on div "SMILE ---------------------- Often, retirement can feel far off, especially if …" at bounding box center [962, 336] width 237 height 251
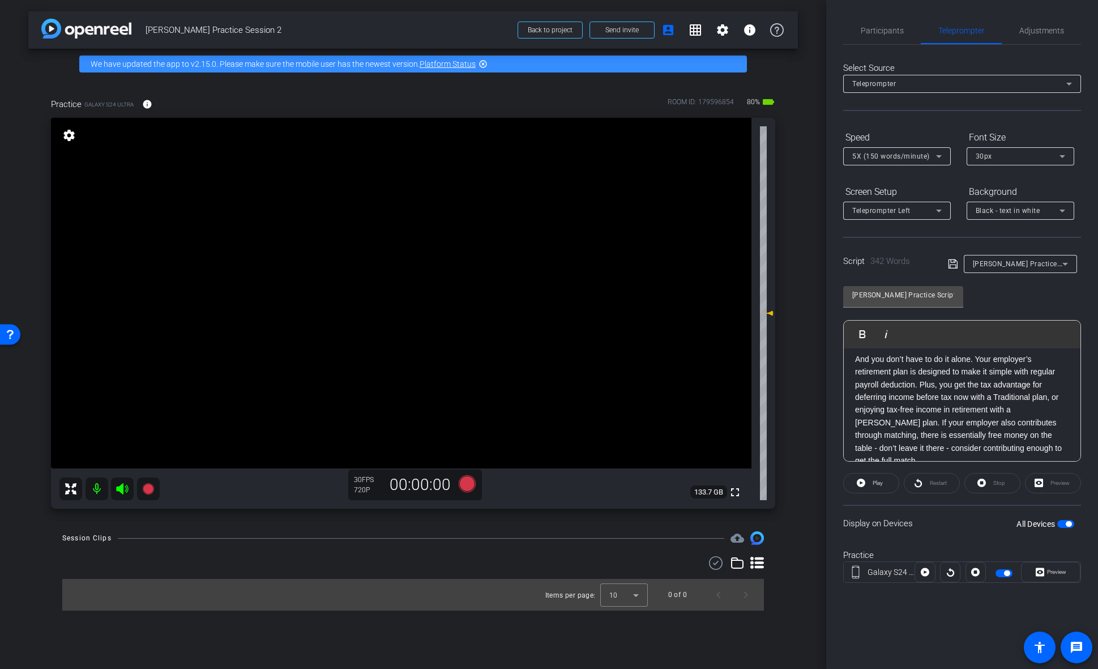
scroll to position [174, 0]
click at [148, 106] on mat-icon "info" at bounding box center [147, 104] width 10 height 10
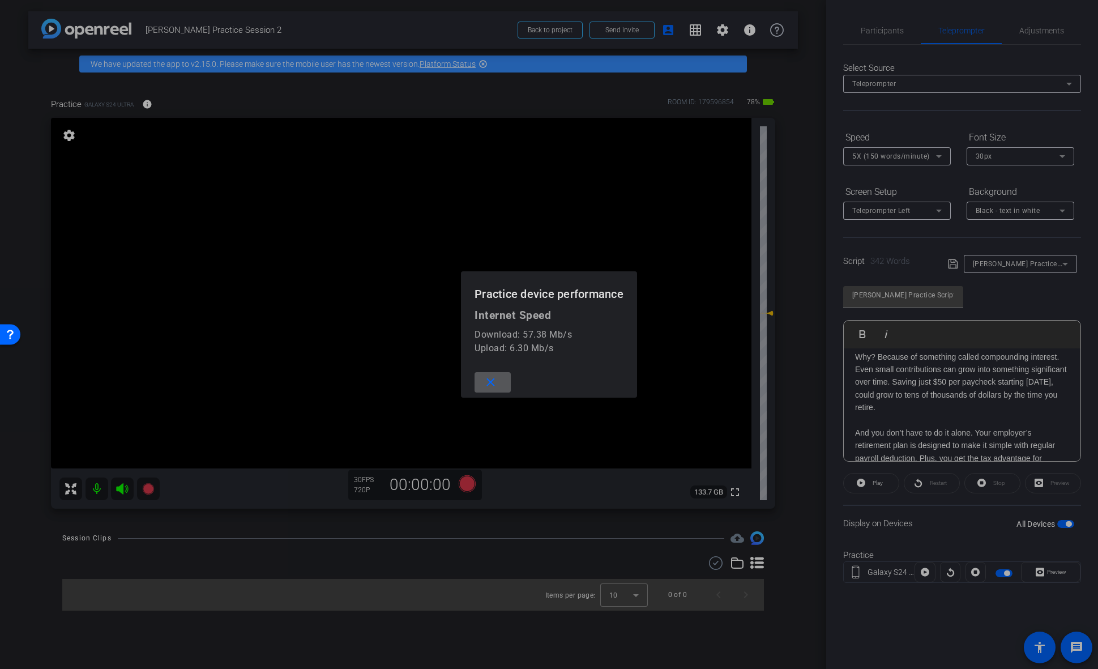
click at [493, 382] on mat-icon "close" at bounding box center [491, 382] width 14 height 14
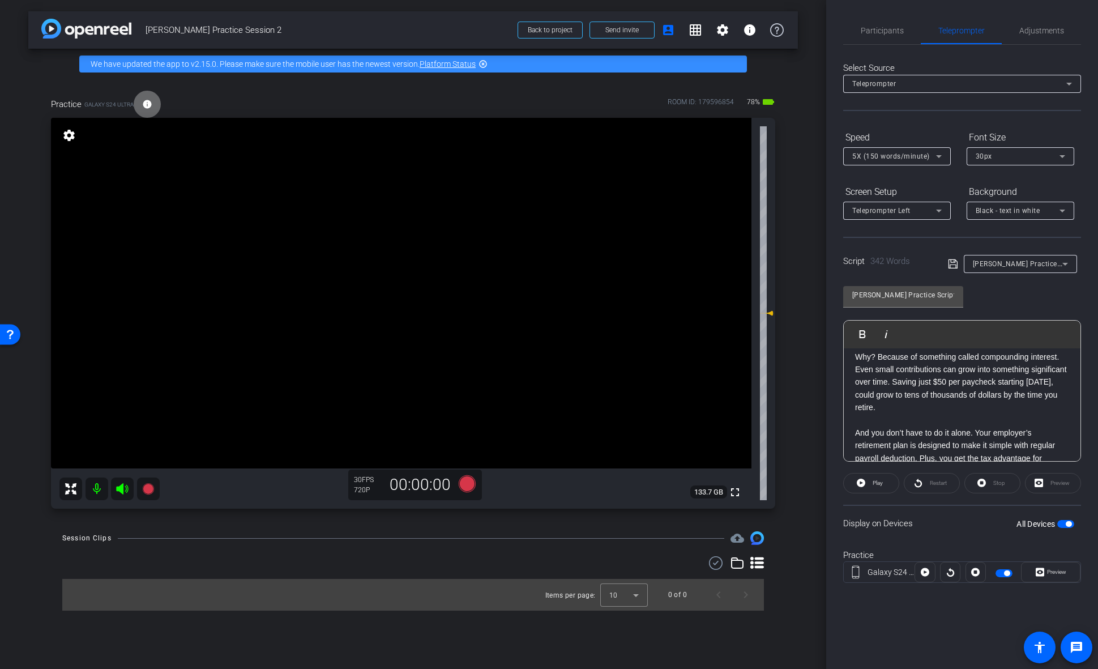
click at [152, 106] on mat-icon "info" at bounding box center [147, 104] width 10 height 10
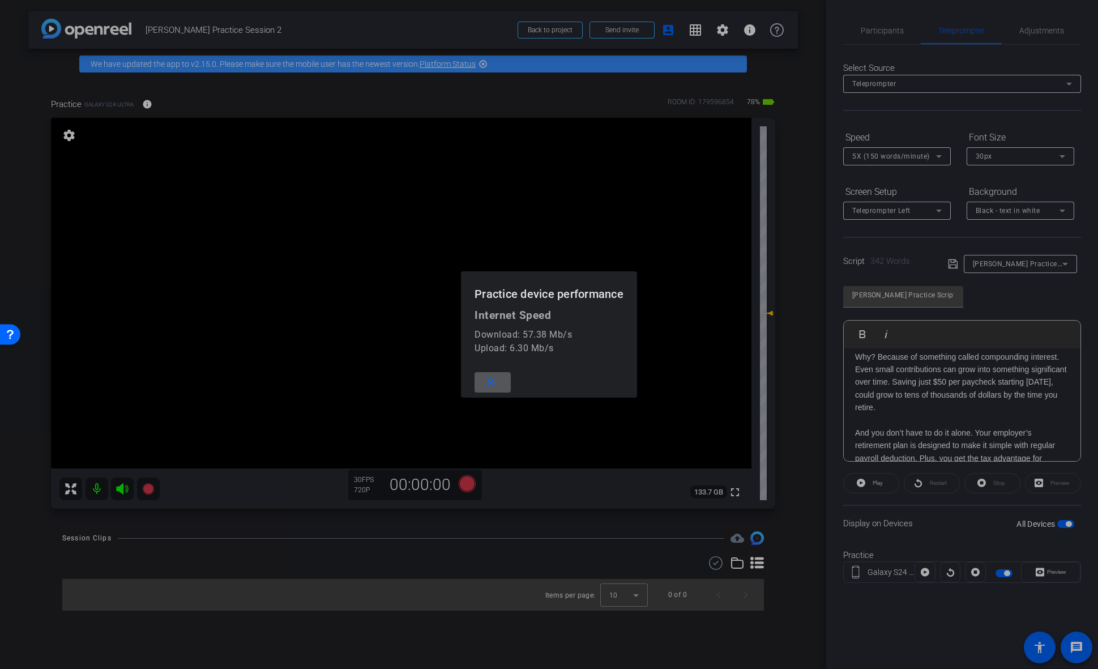
click at [490, 384] on mat-icon "close" at bounding box center [491, 382] width 14 height 14
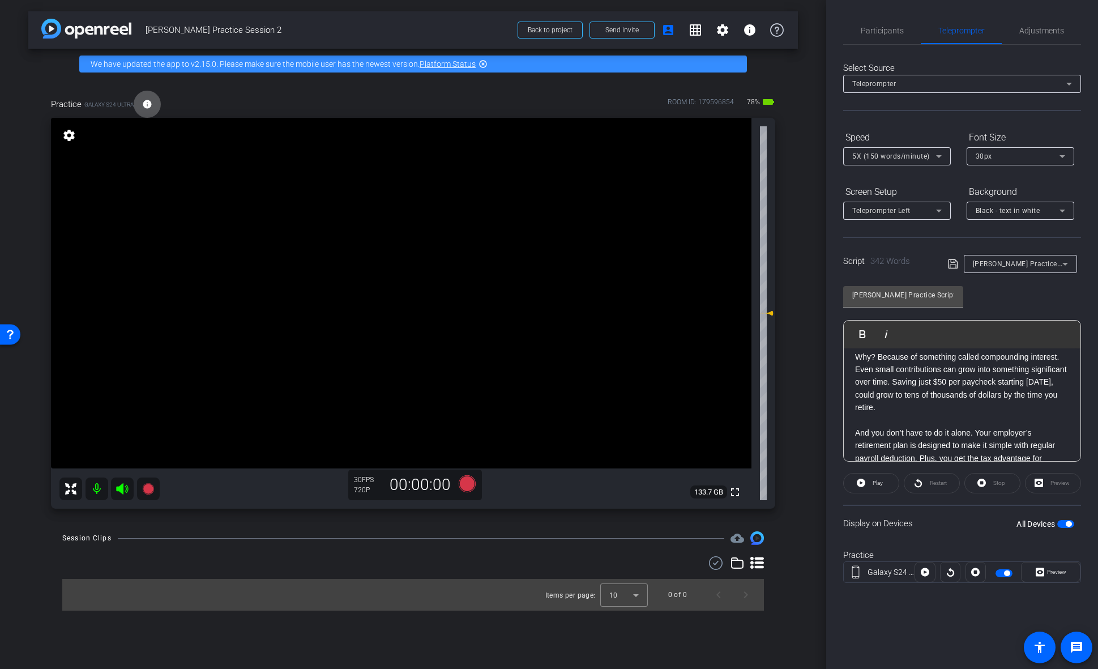
click at [151, 108] on mat-icon "info" at bounding box center [147, 104] width 10 height 10
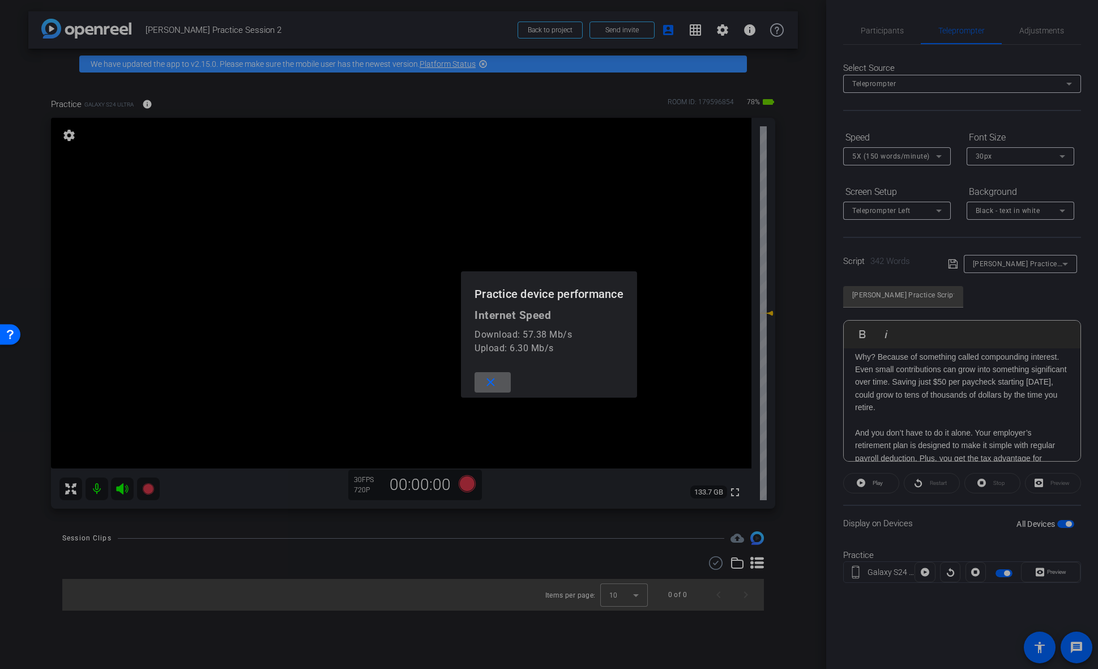
click at [151, 108] on div at bounding box center [549, 334] width 1098 height 669
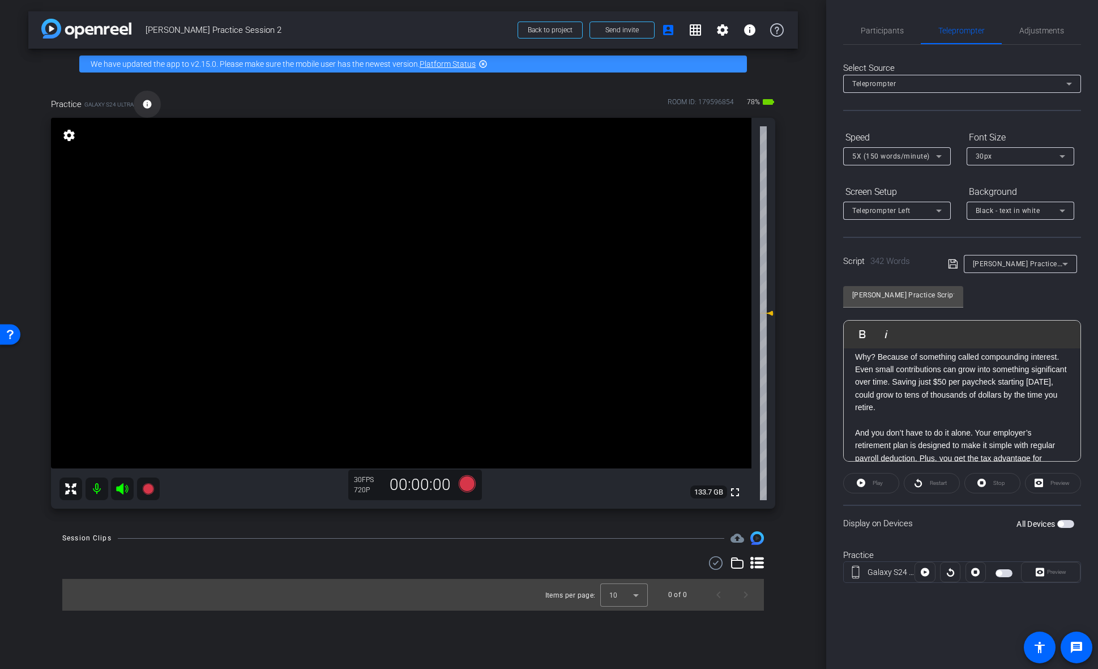
click at [146, 107] on mat-icon "info" at bounding box center [147, 104] width 10 height 10
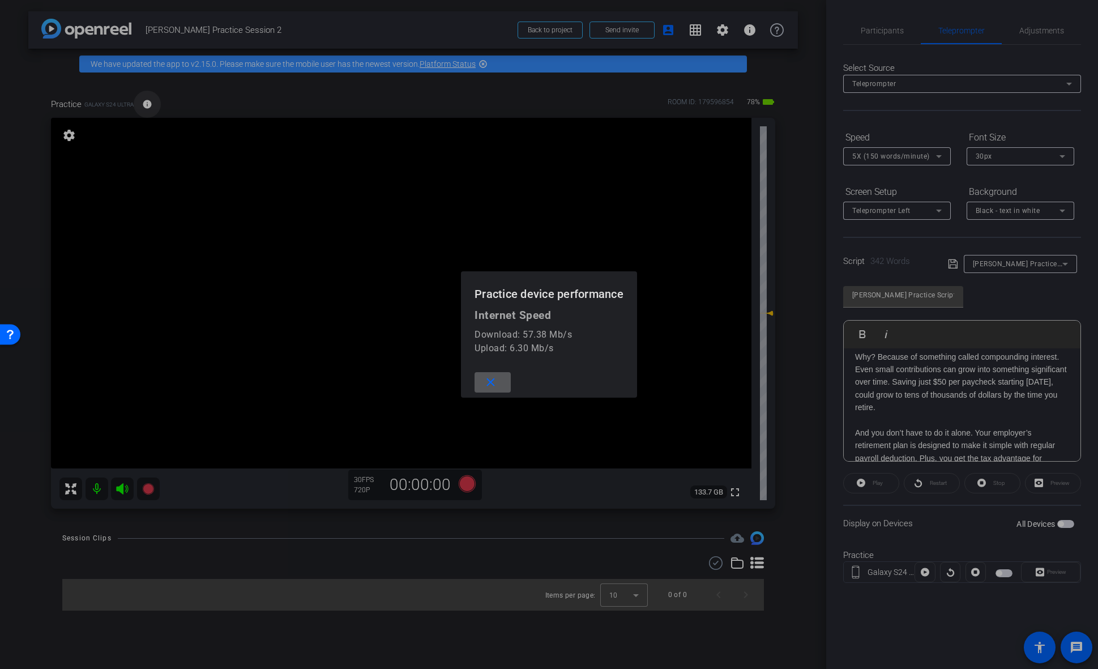
click at [146, 107] on div at bounding box center [549, 334] width 1098 height 669
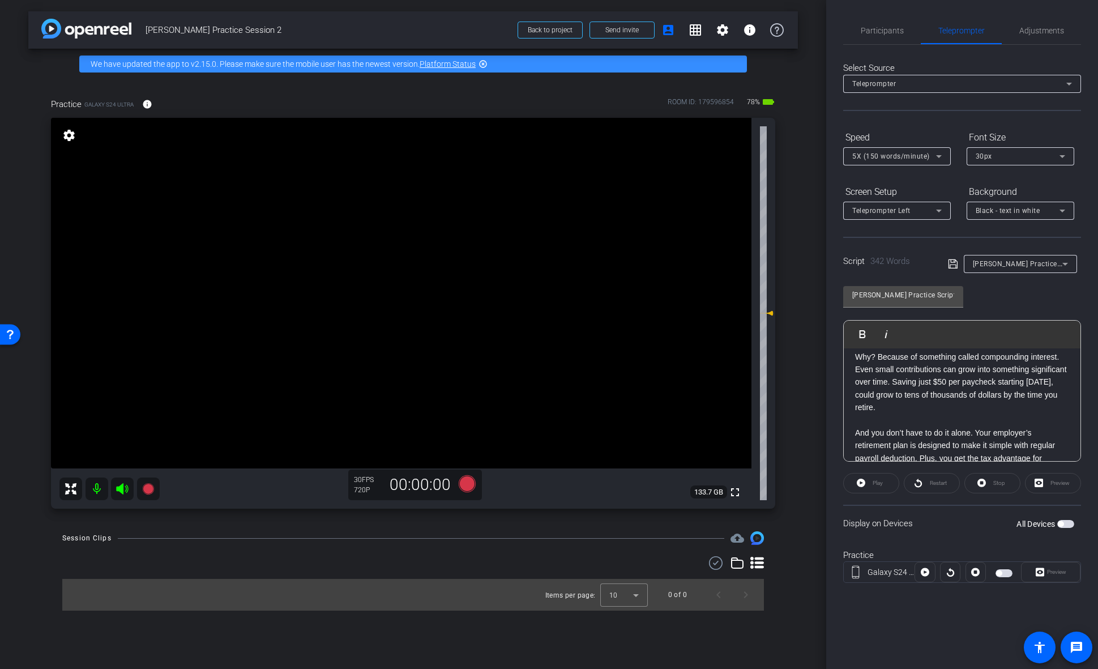
click at [1062, 524] on span "button" at bounding box center [1061, 524] width 6 height 6
click at [1002, 573] on span "button" at bounding box center [1003, 573] width 17 height 8
click at [1055, 575] on div "Preview" at bounding box center [1050, 572] width 59 height 20
click at [1055, 570] on div "Preview" at bounding box center [1050, 572] width 59 height 20
click at [927, 534] on div "Display on Devices All Devices" at bounding box center [962, 522] width 238 height 37
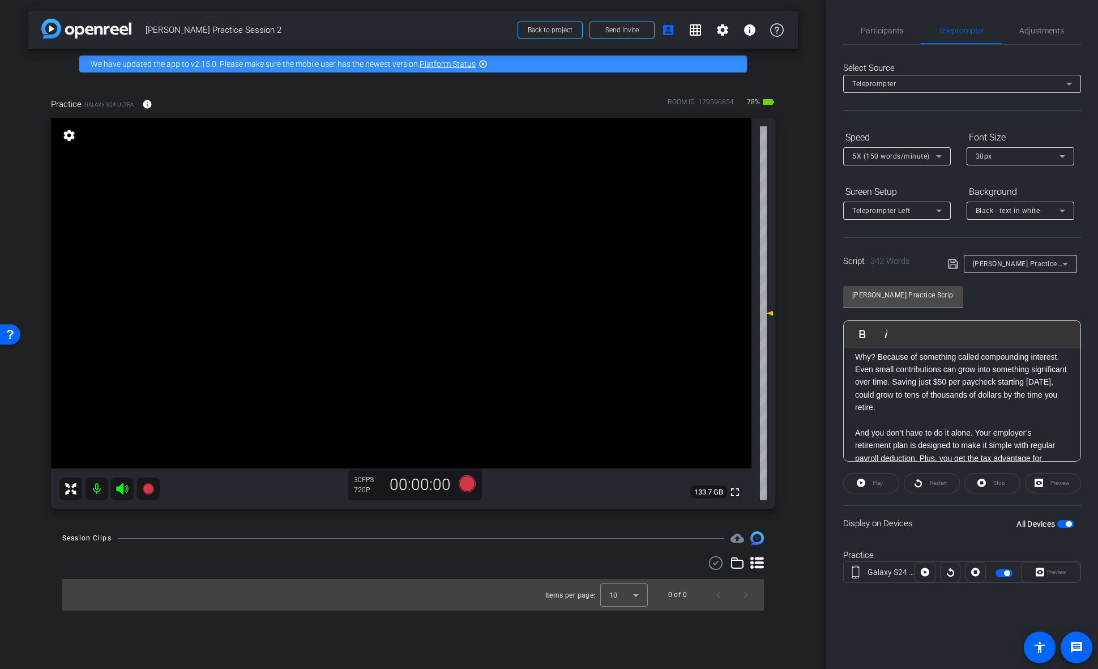
drag, startPoint x: 879, startPoint y: 482, endPoint x: 894, endPoint y: 485, distance: 15.1
click at [880, 482] on div "Play" at bounding box center [871, 483] width 56 height 20
click at [1062, 520] on span "button" at bounding box center [1065, 524] width 17 height 8
click at [1064, 524] on span "button" at bounding box center [1065, 524] width 17 height 8
click at [1055, 577] on span "Preview" at bounding box center [1055, 572] width 22 height 16
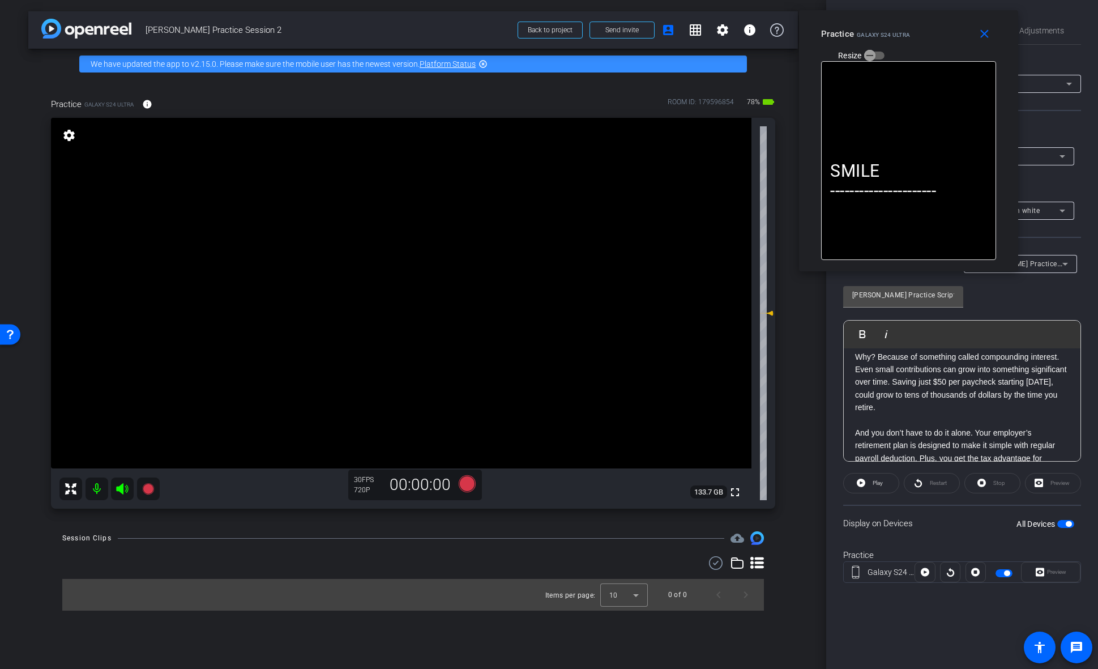
drag, startPoint x: 576, startPoint y: 221, endPoint x: 910, endPoint y: 208, distance: 334.3
click at [924, 44] on div "Practice Galaxy S24 Ultra Resize" at bounding box center [912, 44] width 183 height 40
click at [859, 482] on icon at bounding box center [861, 482] width 8 height 8
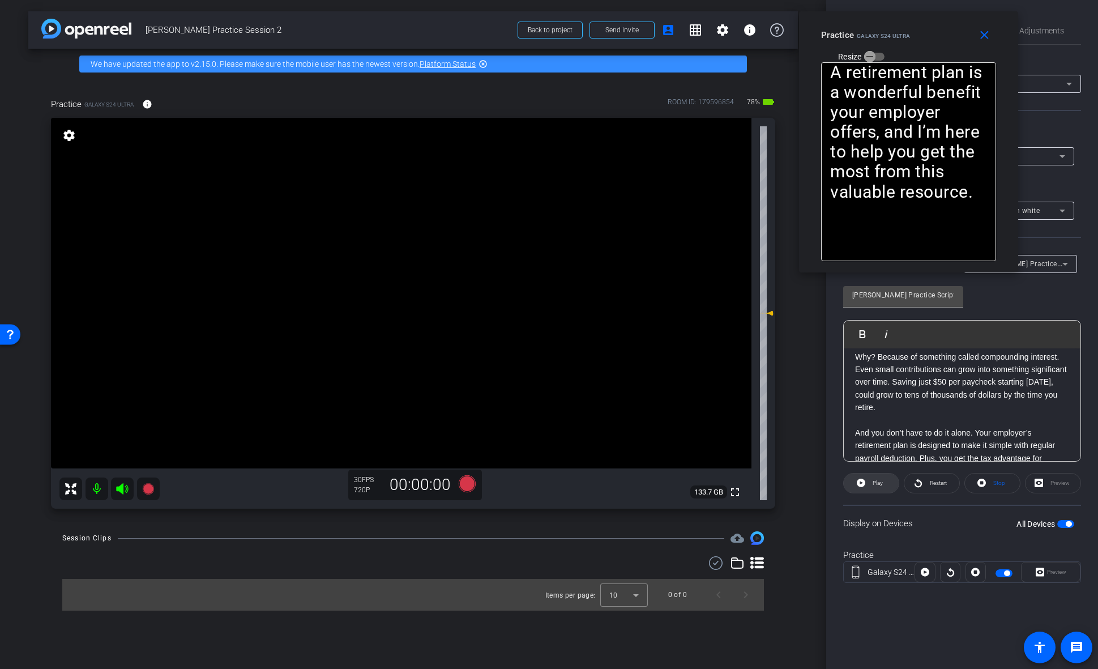
click at [876, 491] on span at bounding box center [871, 482] width 55 height 27
click at [876, 481] on span "Play" at bounding box center [878, 483] width 10 height 6
click at [990, 36] on mat-icon "close" at bounding box center [984, 35] width 14 height 14
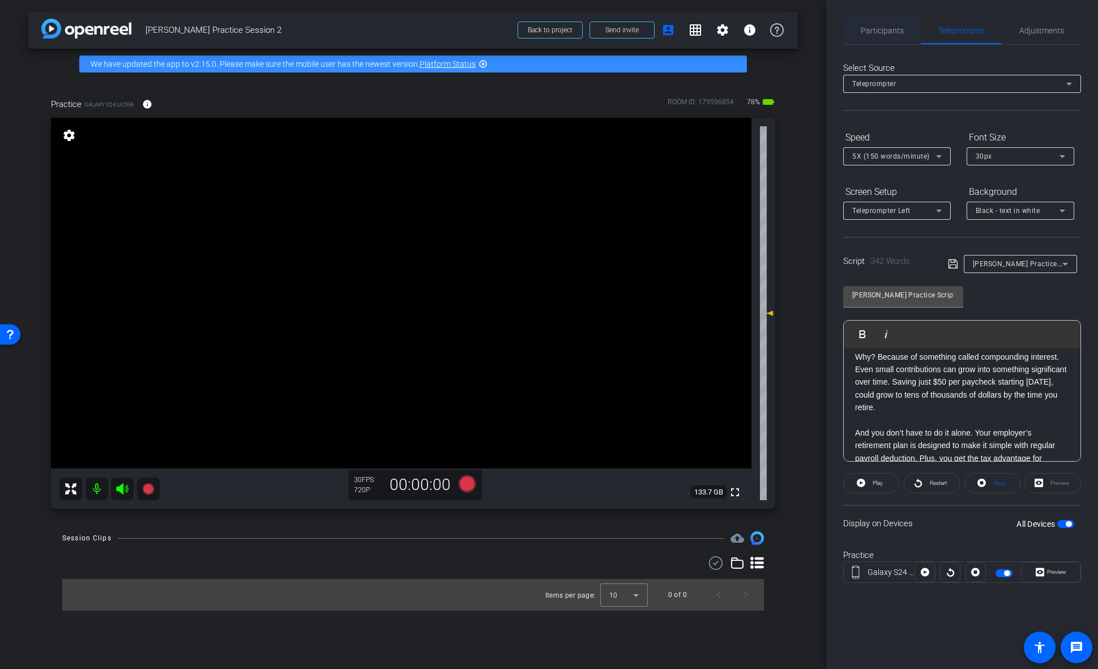
click at [867, 29] on span "Participants" at bounding box center [882, 31] width 43 height 8
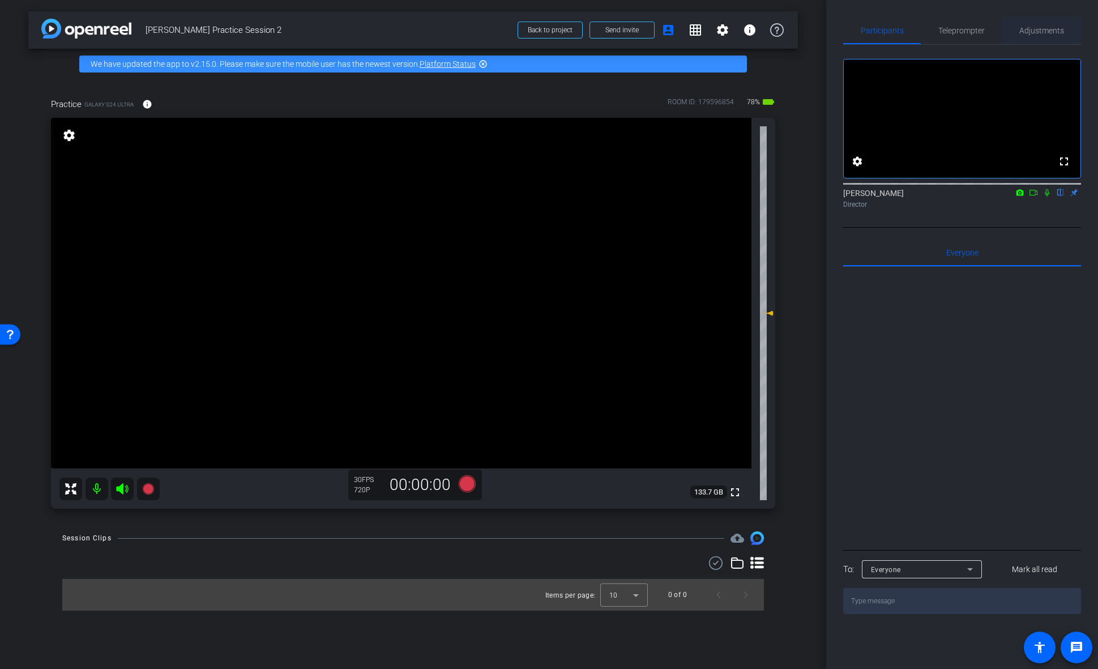
click at [1046, 34] on span "Adjustments" at bounding box center [1041, 31] width 45 height 8
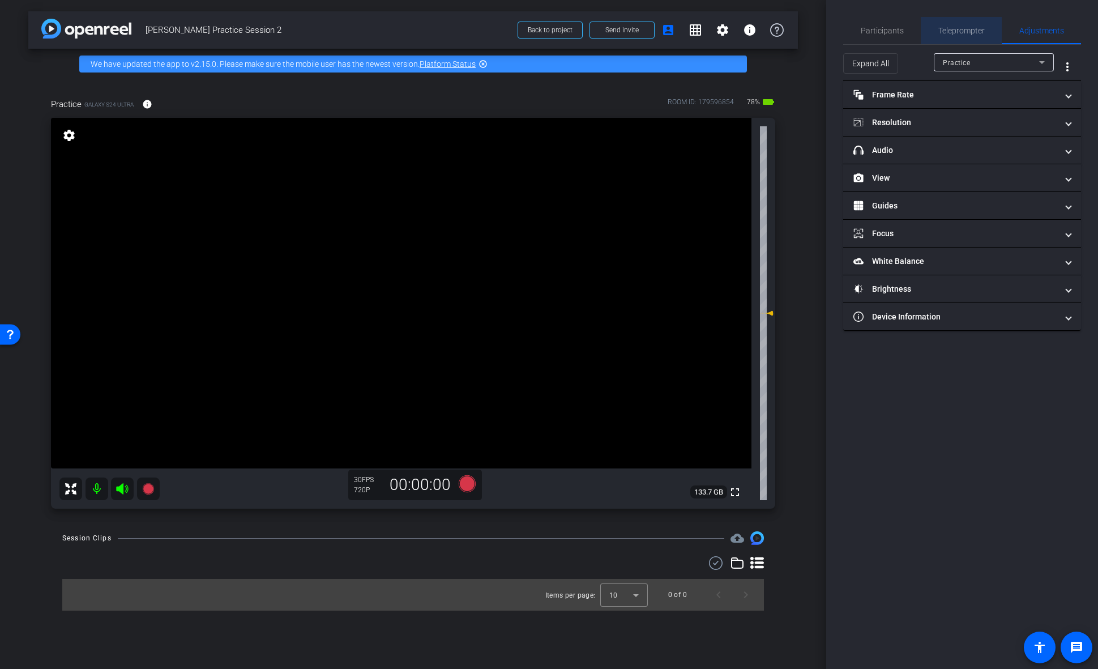
click at [961, 23] on span "Teleprompter" at bounding box center [961, 30] width 46 height 27
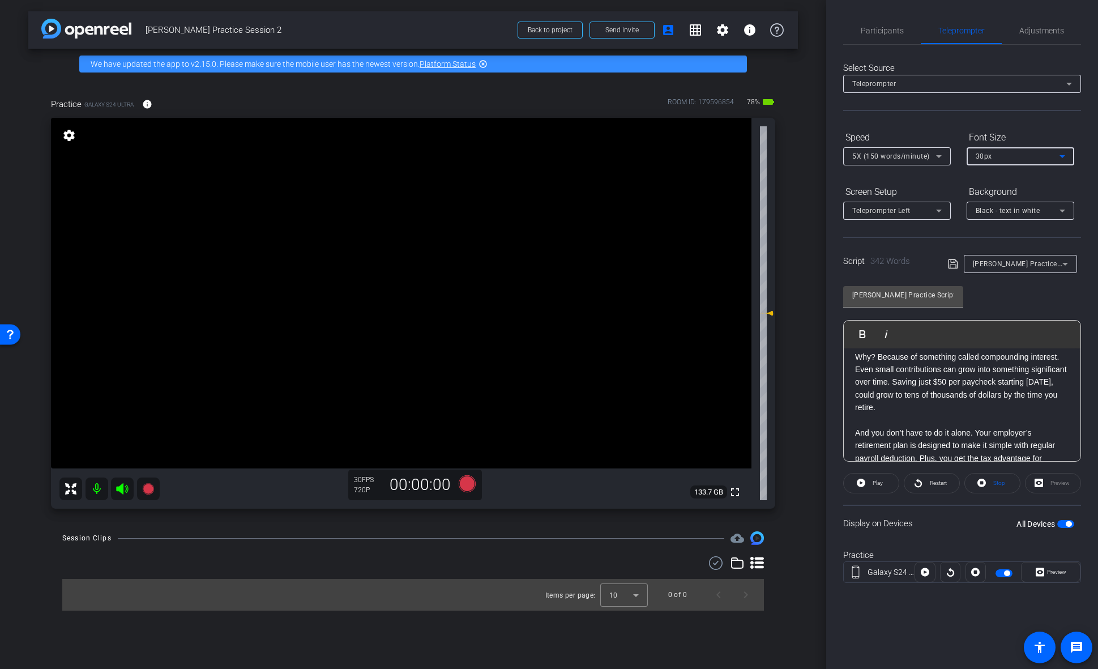
click at [1034, 153] on div "30px" at bounding box center [1018, 156] width 84 height 14
click at [1017, 217] on mat-option "40px" at bounding box center [1021, 215] width 108 height 18
click at [1067, 178] on form "Speed 5X (150 words/minute) Font Size 40px Screen Setup Teleprompter Left Backg…" at bounding box center [962, 174] width 238 height 92
click at [1064, 523] on span "button" at bounding box center [1065, 524] width 17 height 8
click at [1064, 527] on span "button" at bounding box center [1065, 524] width 17 height 8
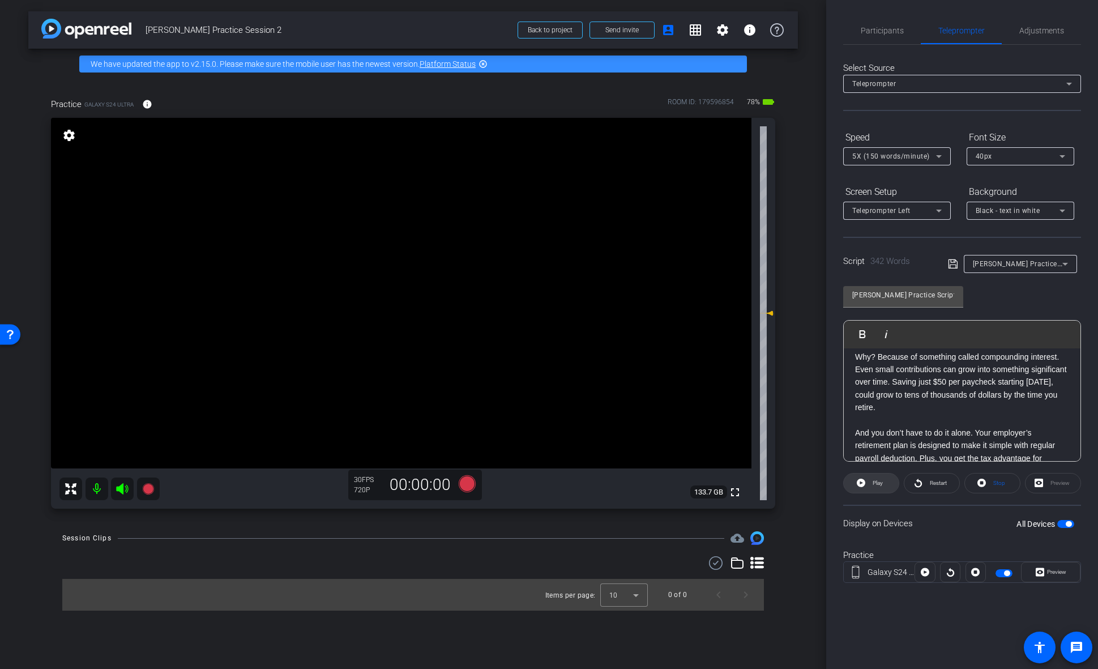
click at [878, 482] on span "Play" at bounding box center [878, 483] width 10 height 6
click at [877, 485] on span "Play" at bounding box center [878, 483] width 10 height 6
drag, startPoint x: 947, startPoint y: 532, endPoint x: 1097, endPoint y: 488, distance: 156.8
click at [947, 532] on div "Display on Devices All Devices" at bounding box center [962, 522] width 238 height 37
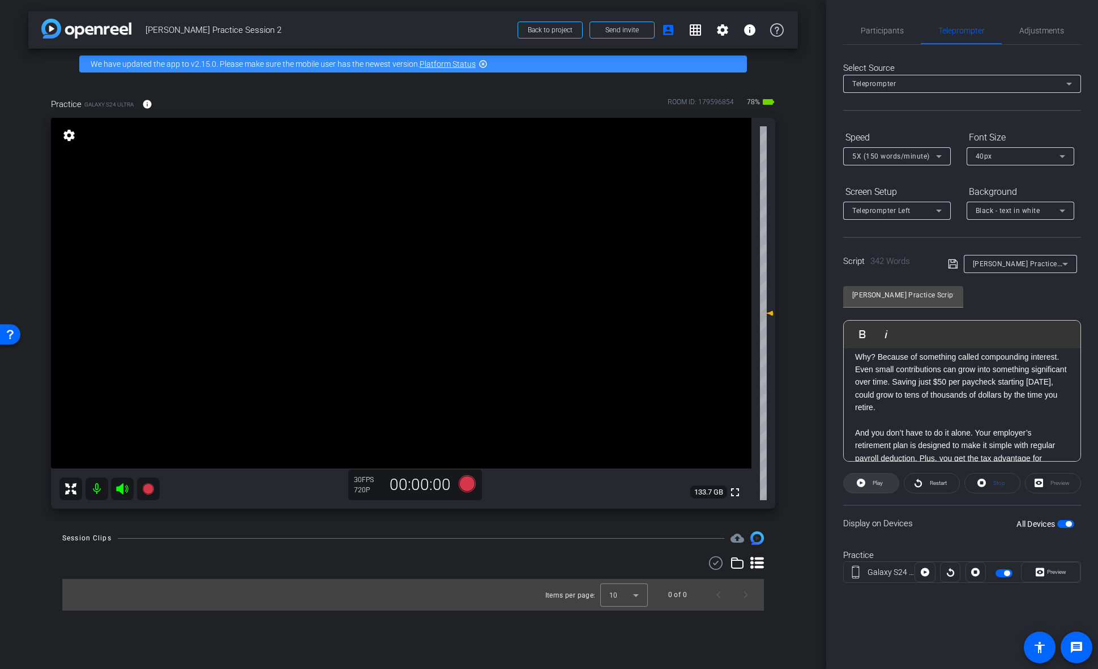
click at [856, 490] on span at bounding box center [871, 482] width 55 height 27
click at [980, 267] on span "Nancy Practice Script" at bounding box center [1026, 263] width 106 height 9
click at [1017, 267] on div at bounding box center [549, 334] width 1098 height 669
click at [1029, 267] on span "Nancy Practice Script" at bounding box center [1026, 263] width 106 height 9
click at [1011, 309] on span "Nancy Practice Script" at bounding box center [1020, 305] width 95 height 14
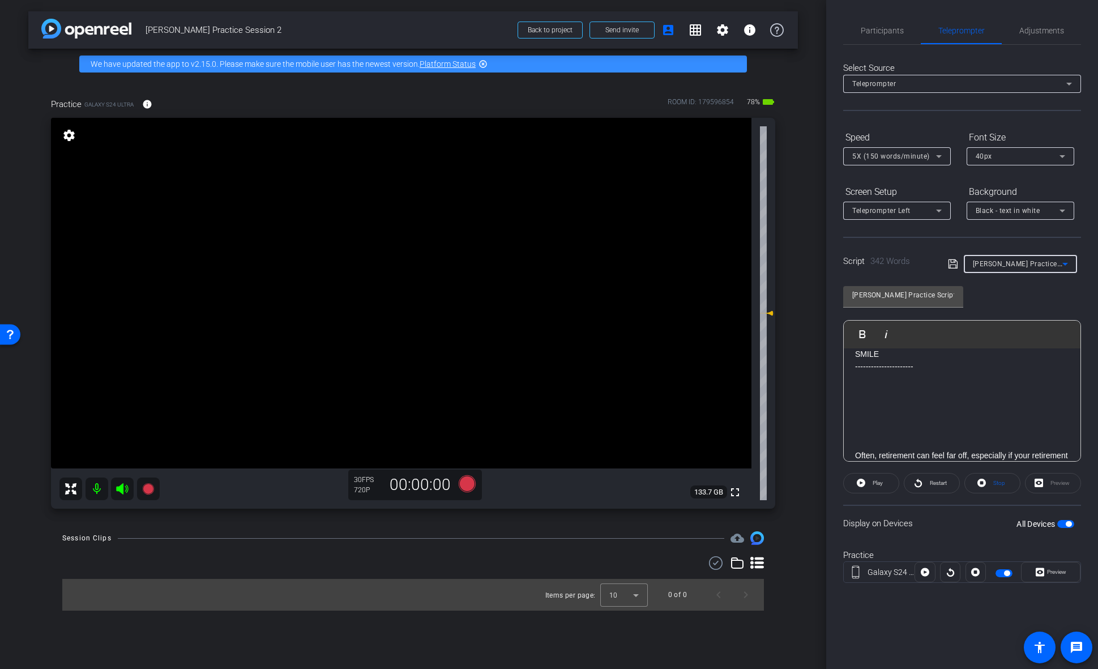
scroll to position [0, 0]
click at [896, 29] on span "Participants" at bounding box center [882, 31] width 43 height 8
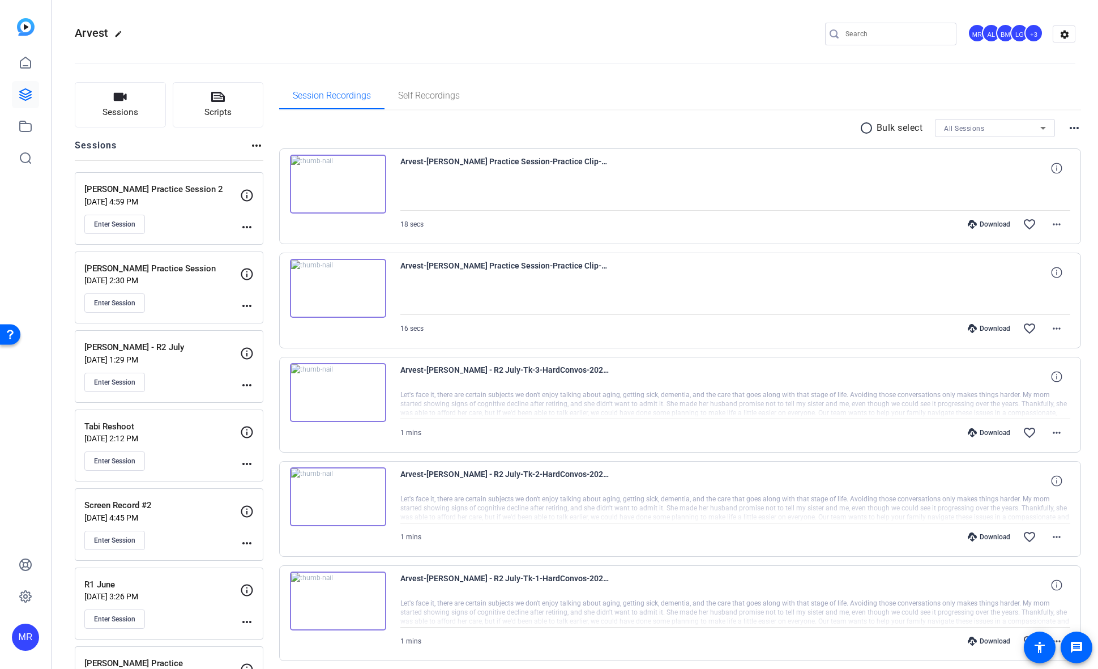
click at [992, 223] on div "Download" at bounding box center [989, 224] width 54 height 9
click at [720, 298] on div at bounding box center [735, 300] width 670 height 28
click at [981, 330] on div "Download" at bounding box center [989, 328] width 54 height 9
